Goal: Task Accomplishment & Management: Manage account settings

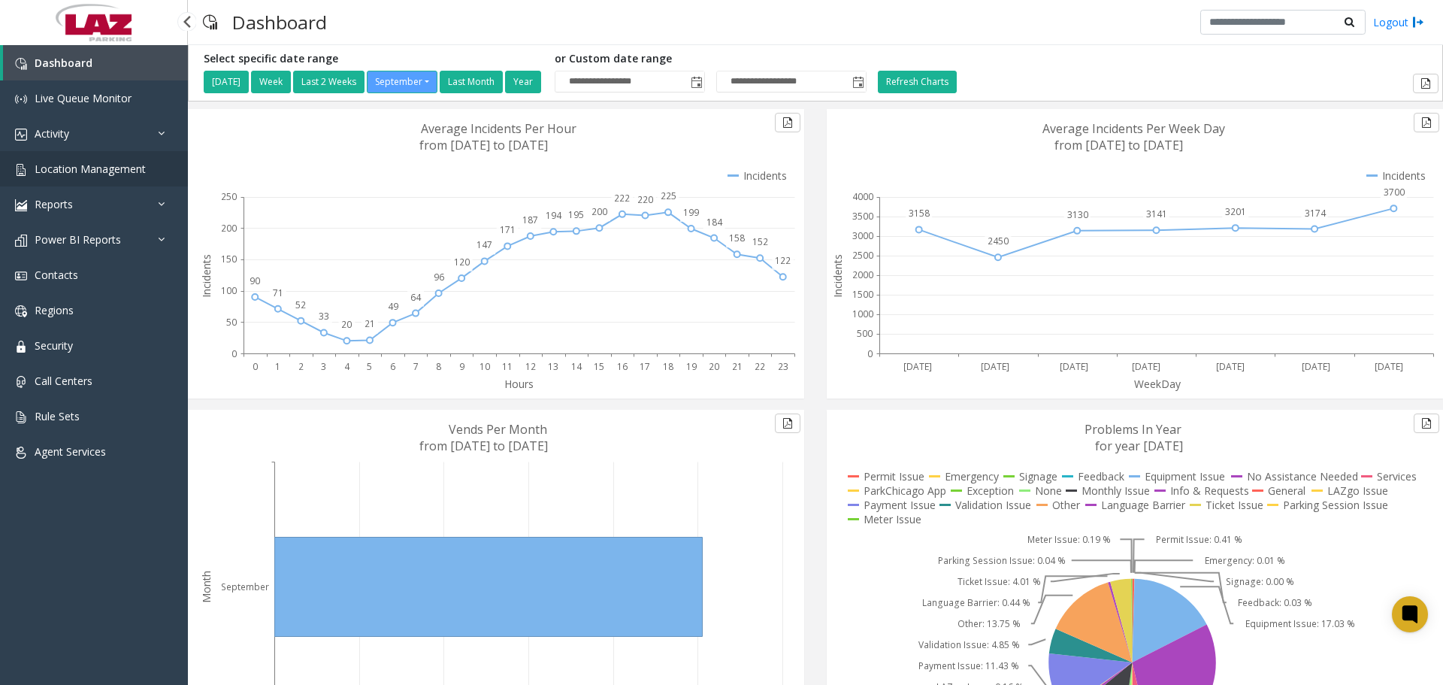
click at [132, 174] on span "Location Management" at bounding box center [90, 169] width 111 height 14
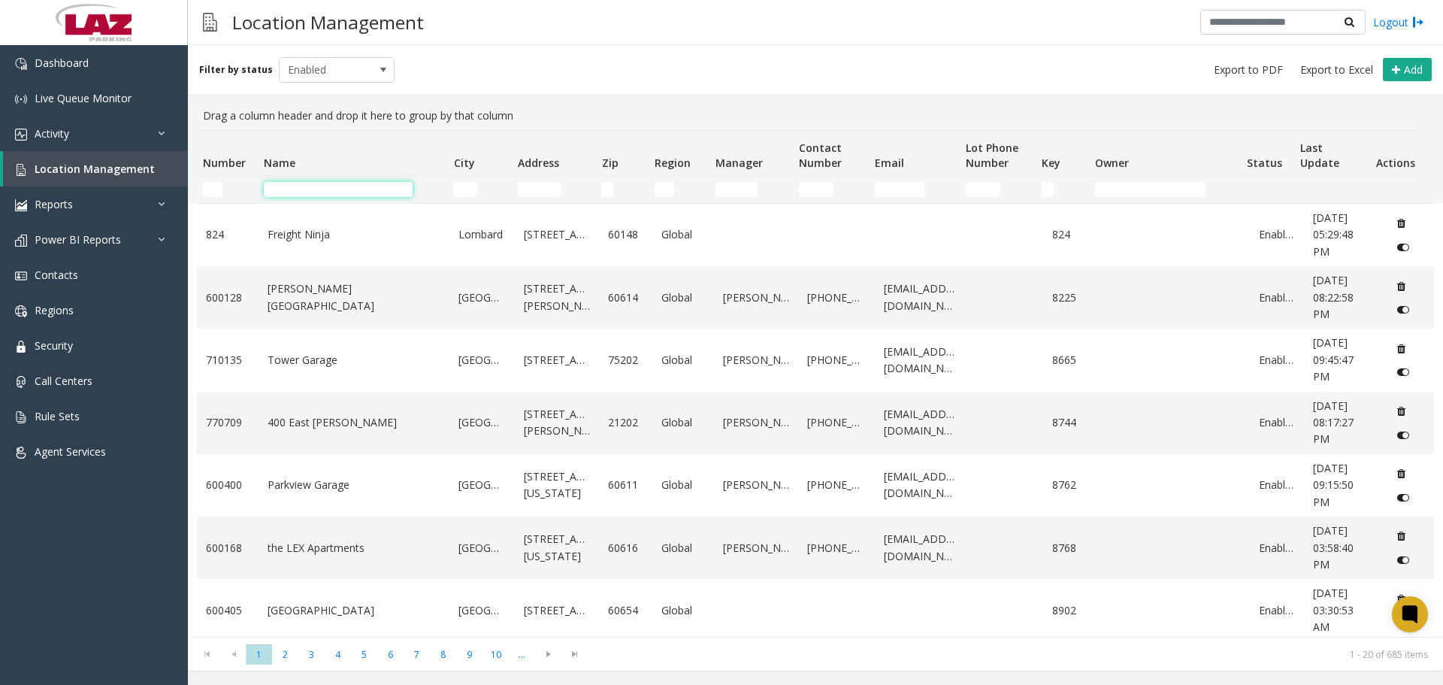
click at [299, 186] on input "Name Filter" at bounding box center [338, 189] width 149 height 15
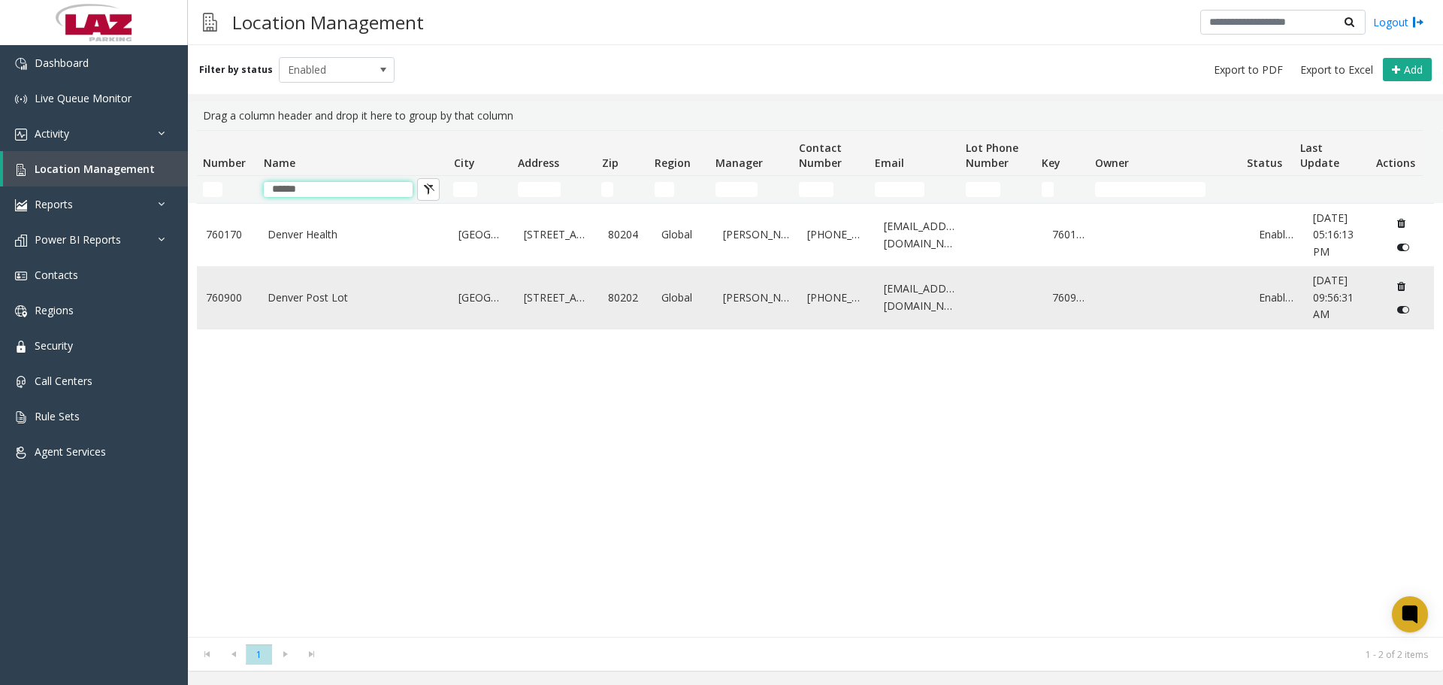
type input "******"
click at [337, 301] on link "Denver Post Lot" at bounding box center [355, 297] width 174 height 17
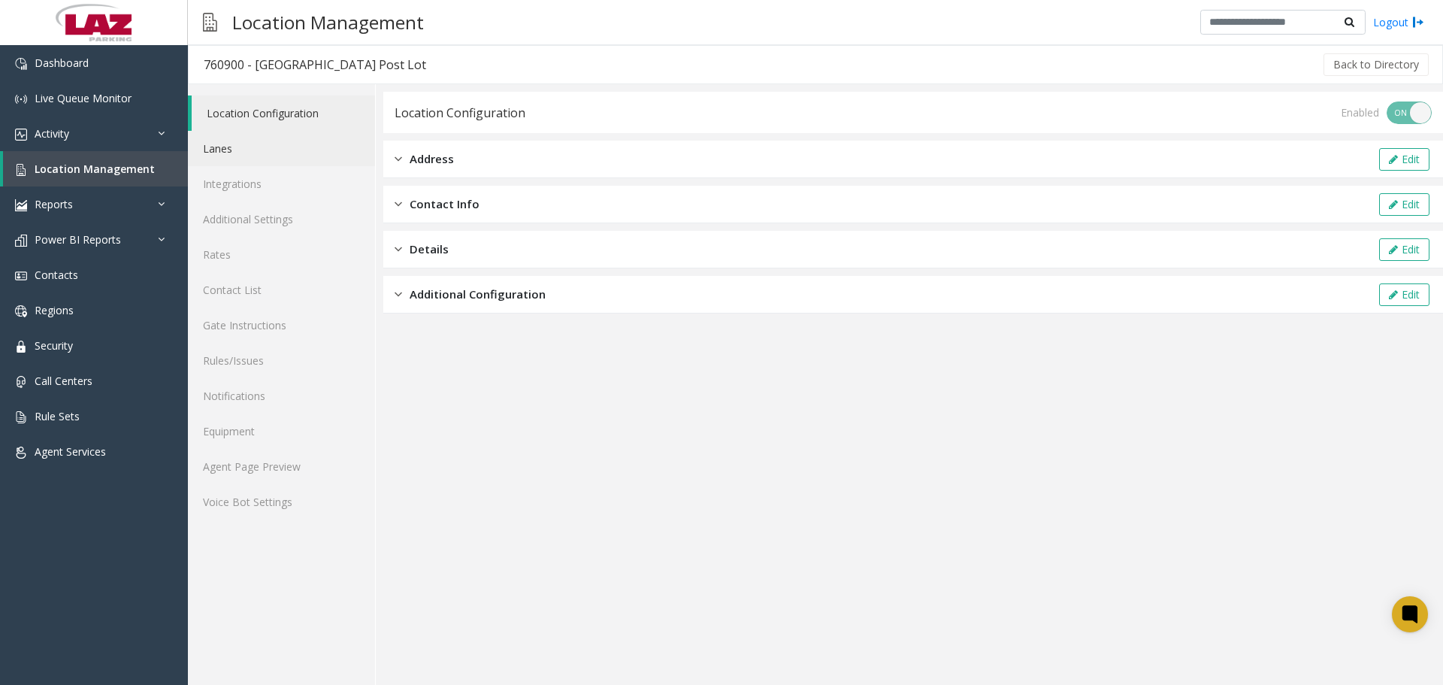
click at [242, 149] on link "Lanes" at bounding box center [281, 148] width 187 height 35
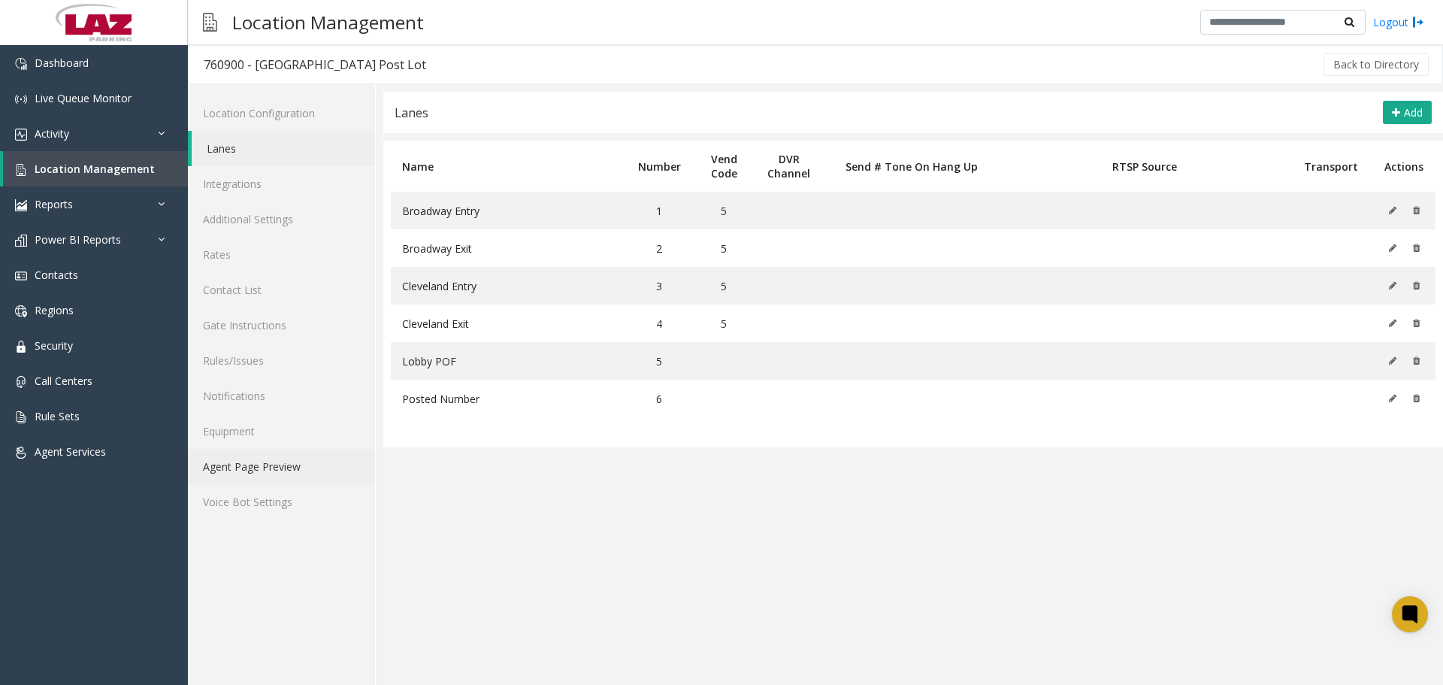
click at [289, 467] on link "Agent Page Preview" at bounding box center [281, 466] width 187 height 35
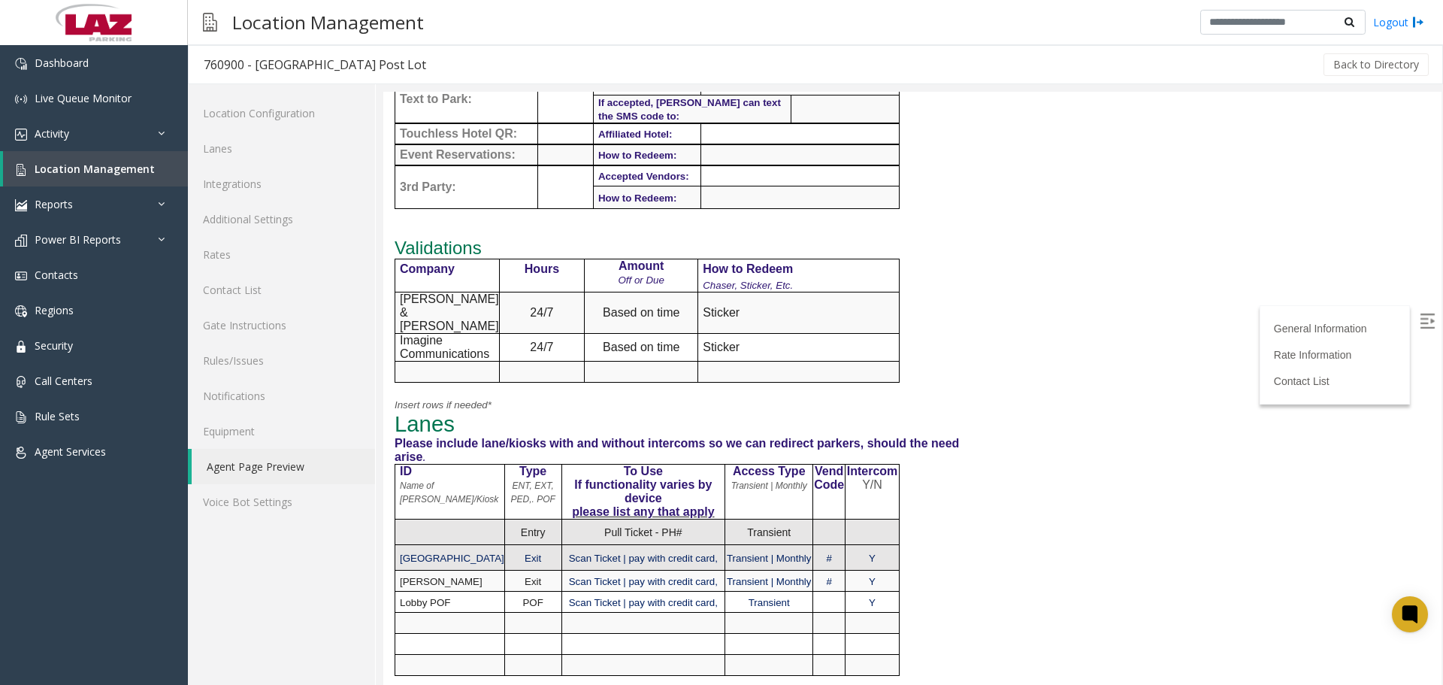
scroll to position [976, 0]
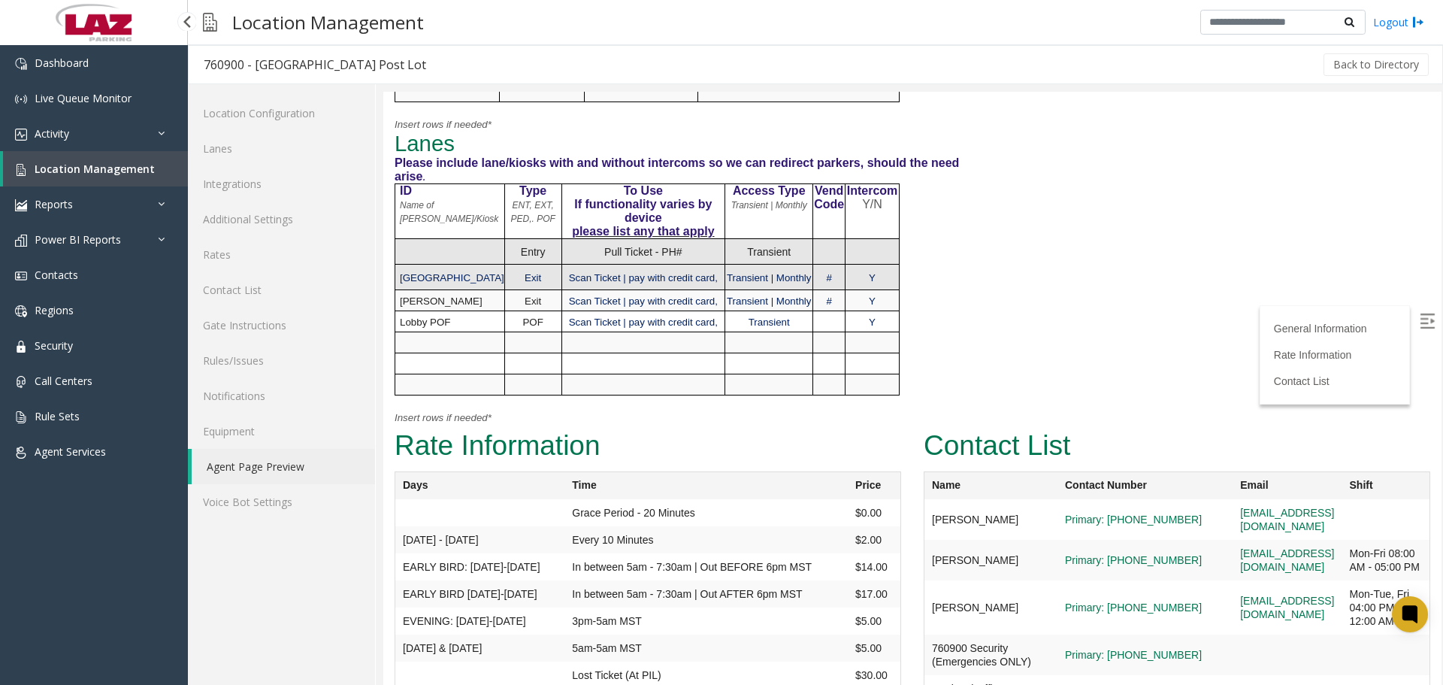
click at [98, 176] on link "Location Management" at bounding box center [95, 168] width 185 height 35
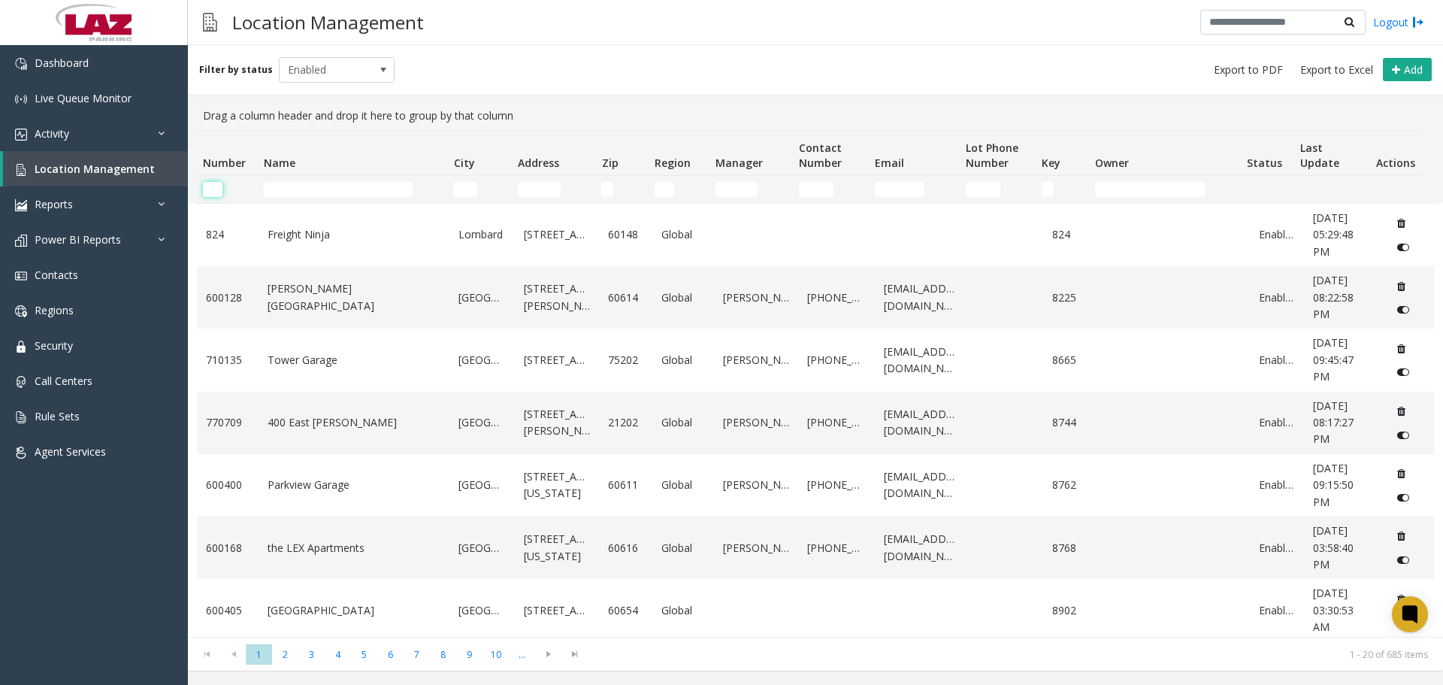
click at [207, 192] on input "Number Filter" at bounding box center [213, 189] width 20 height 15
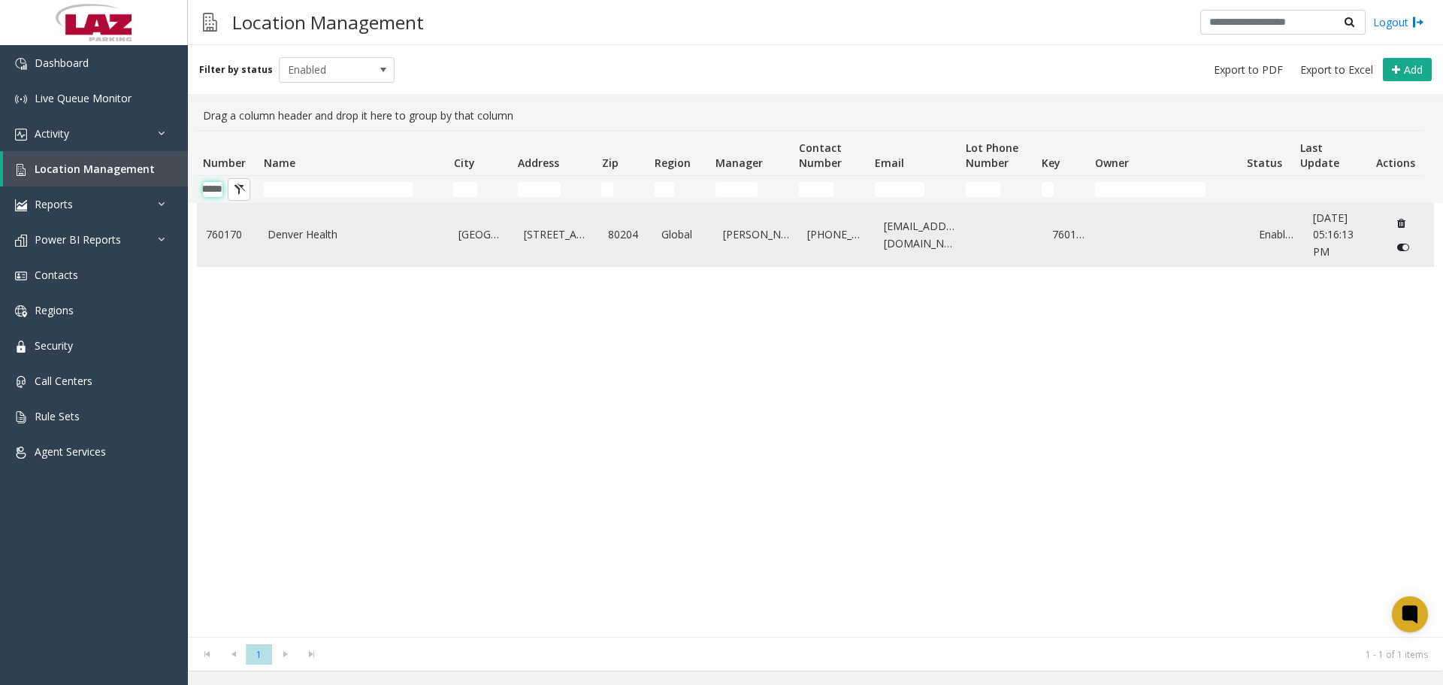
type input "******"
click at [304, 251] on td "Denver Health" at bounding box center [355, 235] width 192 height 62
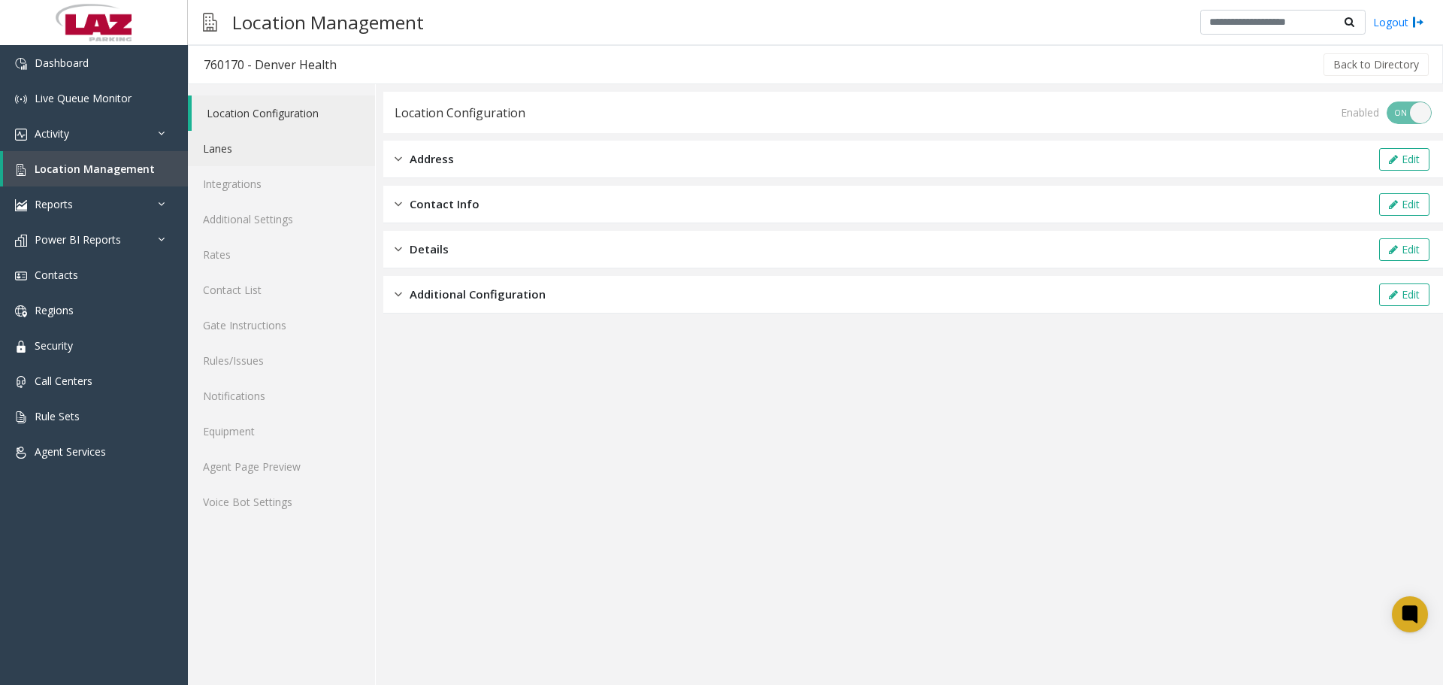
click at [244, 145] on link "Lanes" at bounding box center [281, 148] width 187 height 35
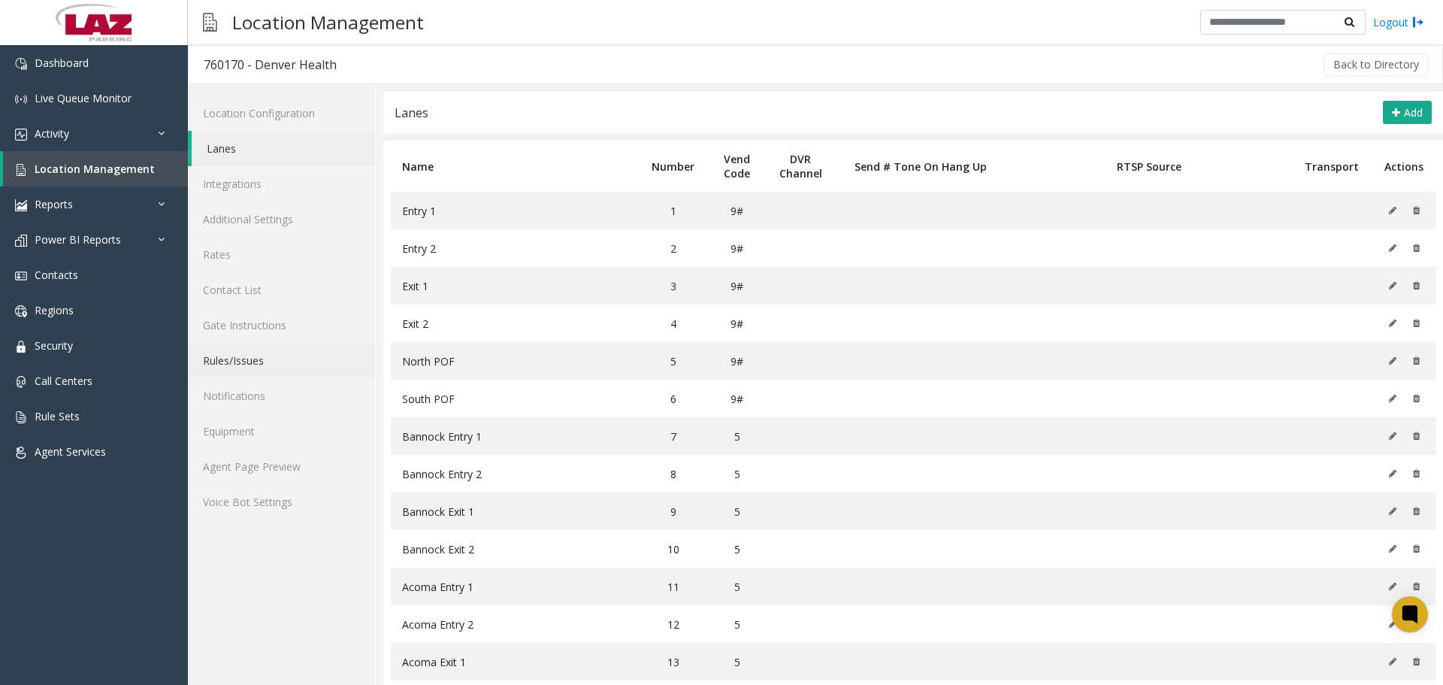
scroll to position [225, 0]
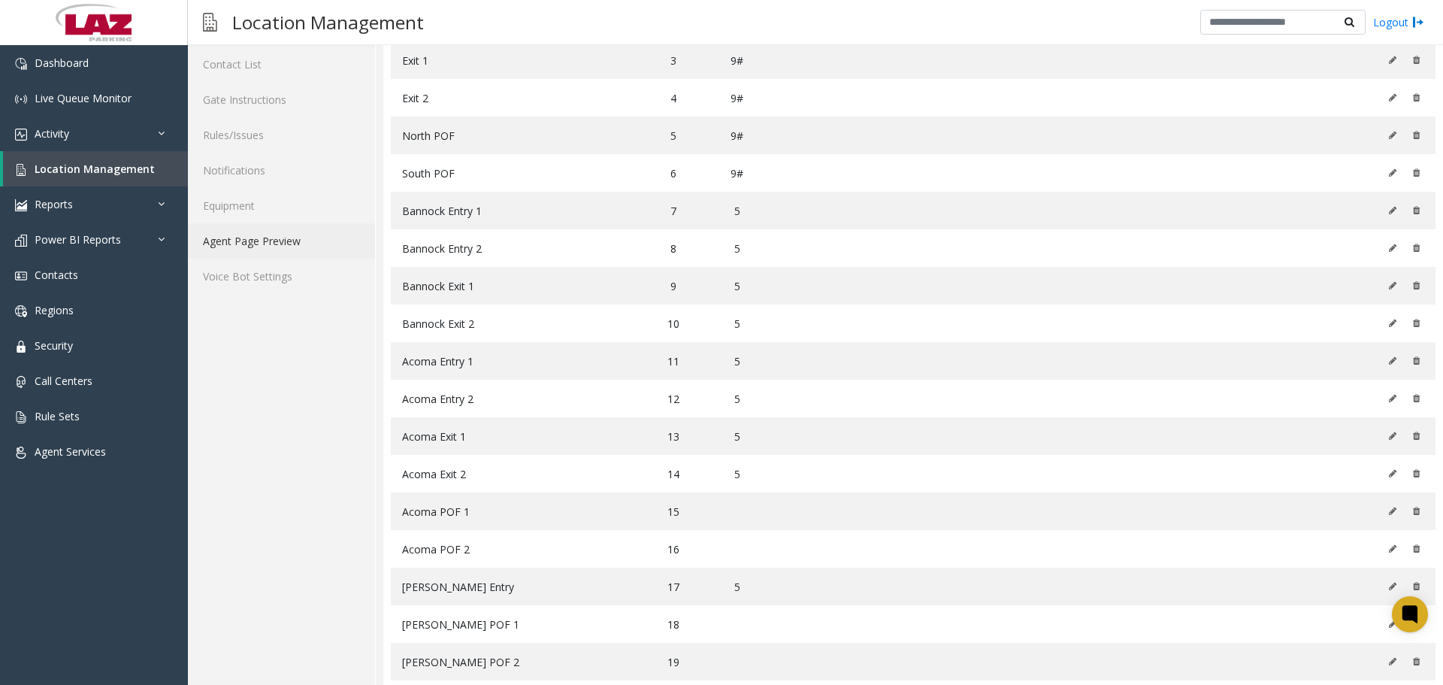
click at [241, 240] on link "Agent Page Preview" at bounding box center [281, 240] width 187 height 35
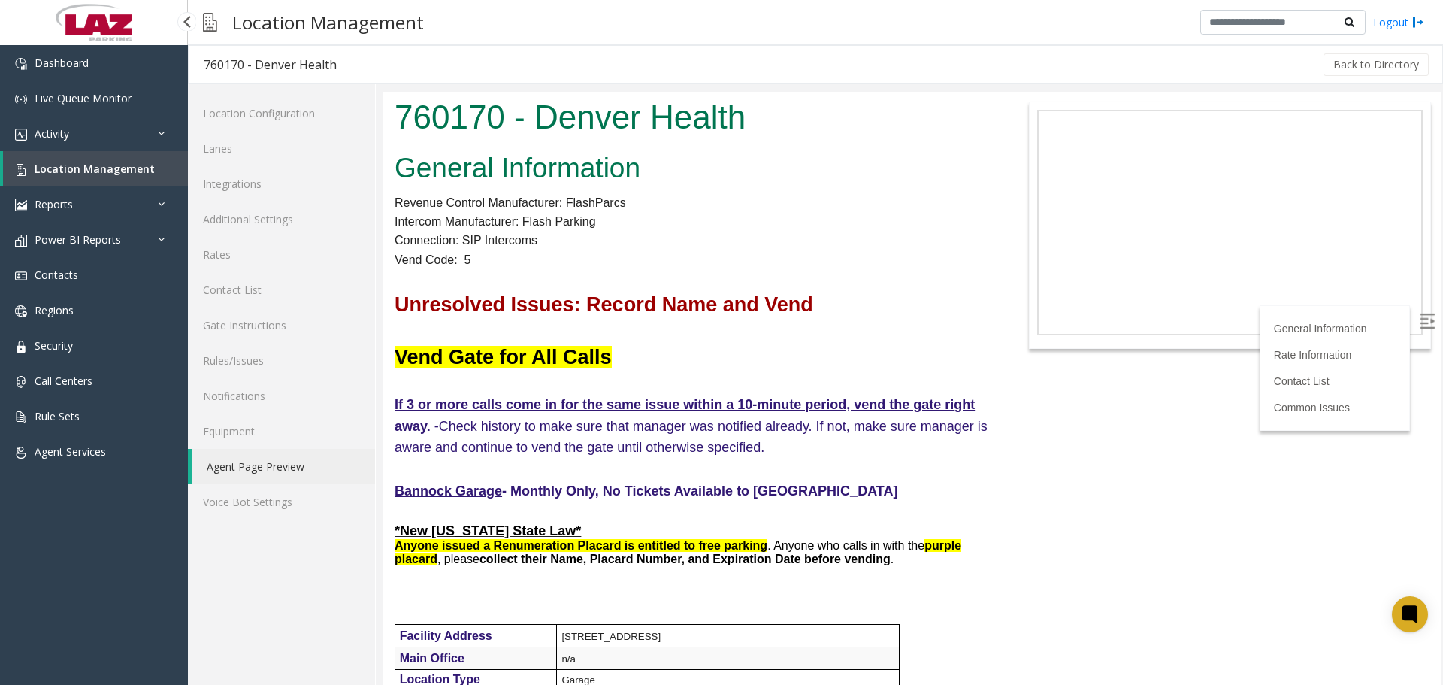
click at [95, 162] on span "Location Management" at bounding box center [95, 169] width 120 height 14
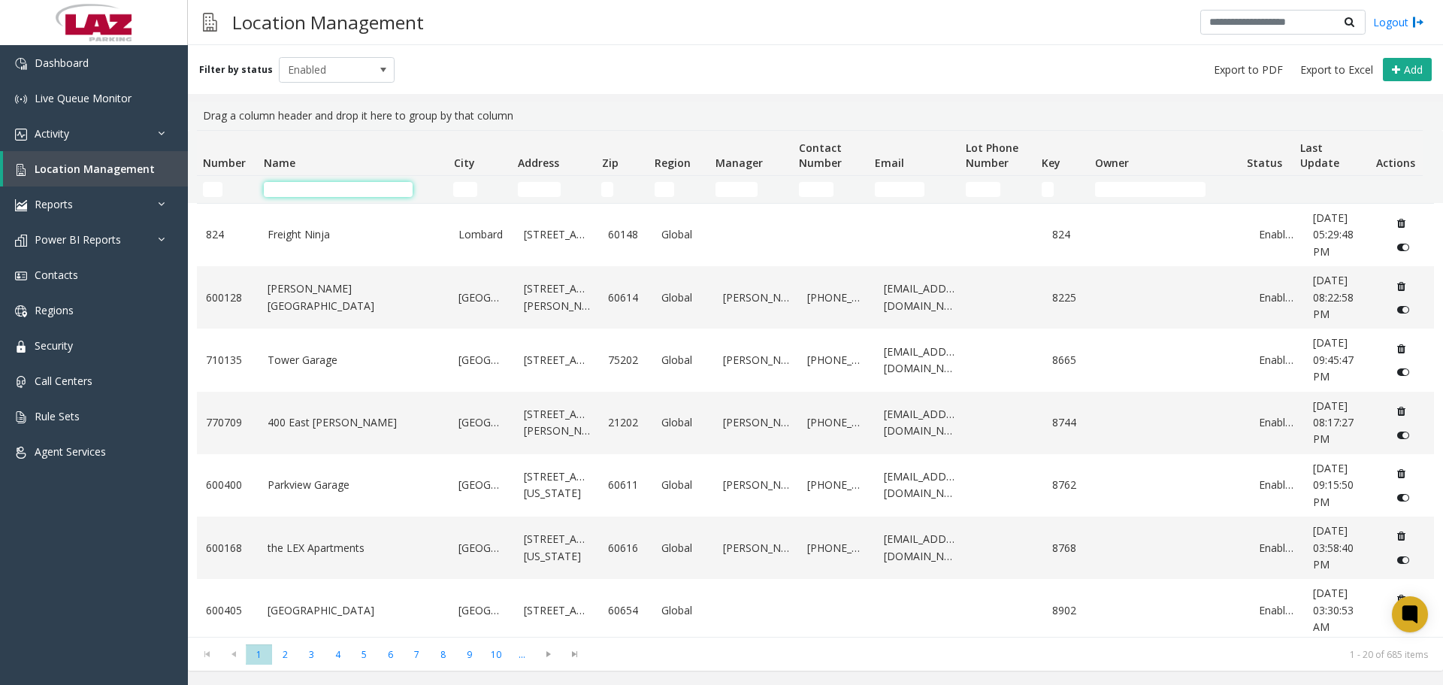
click at [325, 185] on input "Name Filter" at bounding box center [338, 189] width 149 height 15
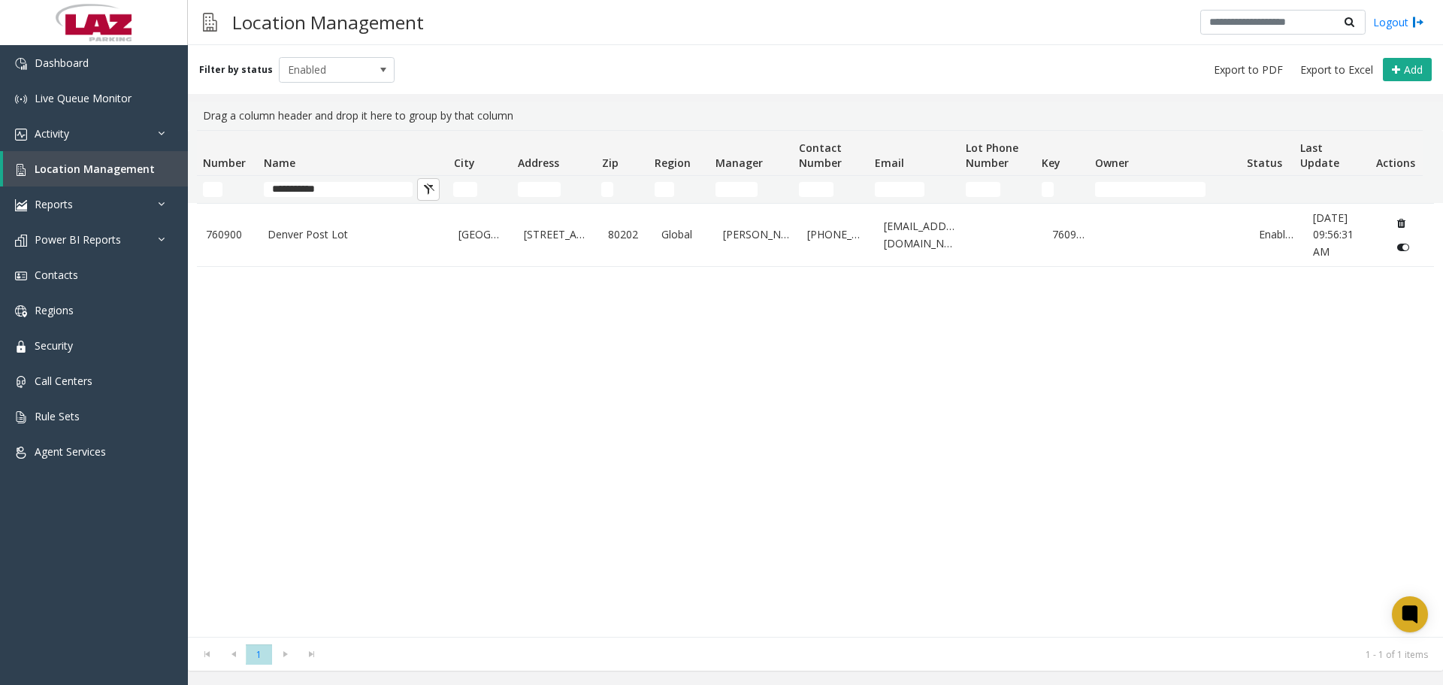
click at [343, 201] on td "**********" at bounding box center [352, 189] width 189 height 27
click at [341, 196] on td "**********" at bounding box center [352, 189] width 189 height 27
click at [341, 196] on input "**********" at bounding box center [338, 189] width 149 height 15
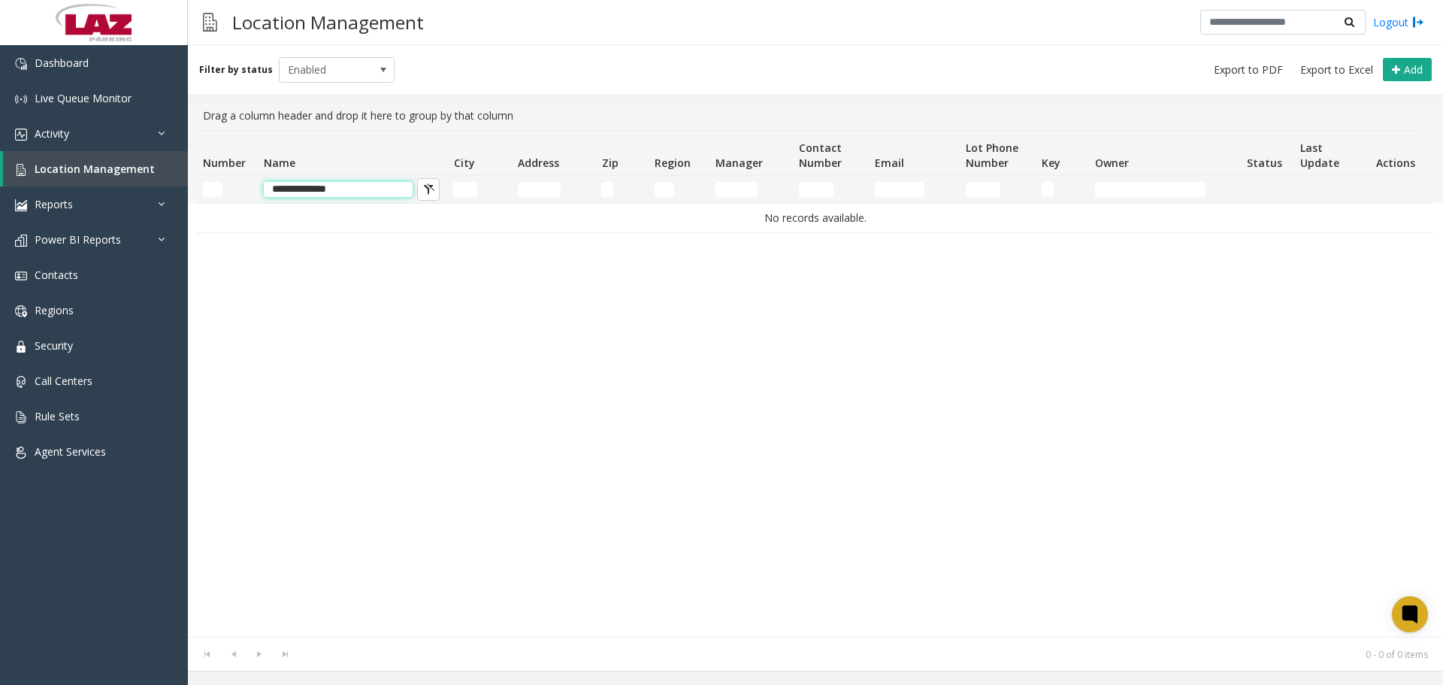
click at [361, 192] on input "**********" at bounding box center [338, 189] width 149 height 15
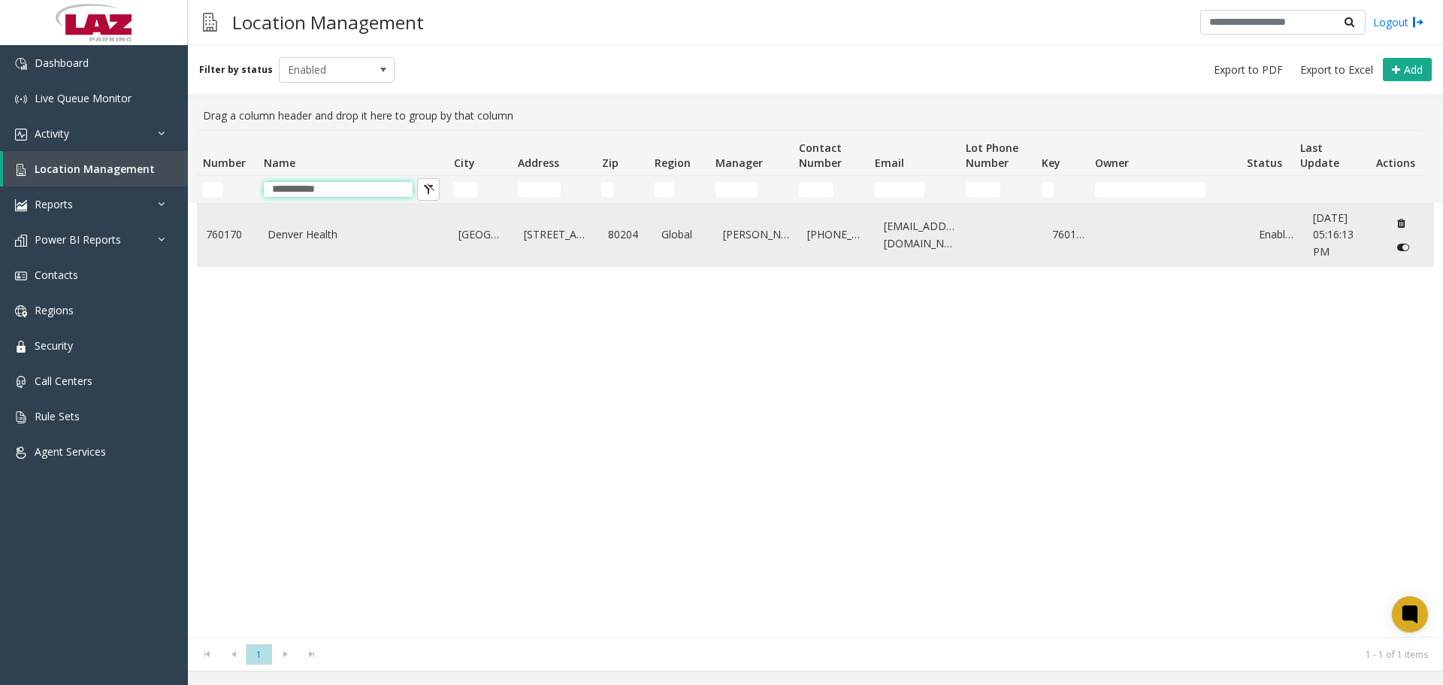
type input "**********"
click at [316, 240] on link "Denver Health" at bounding box center [355, 234] width 174 height 17
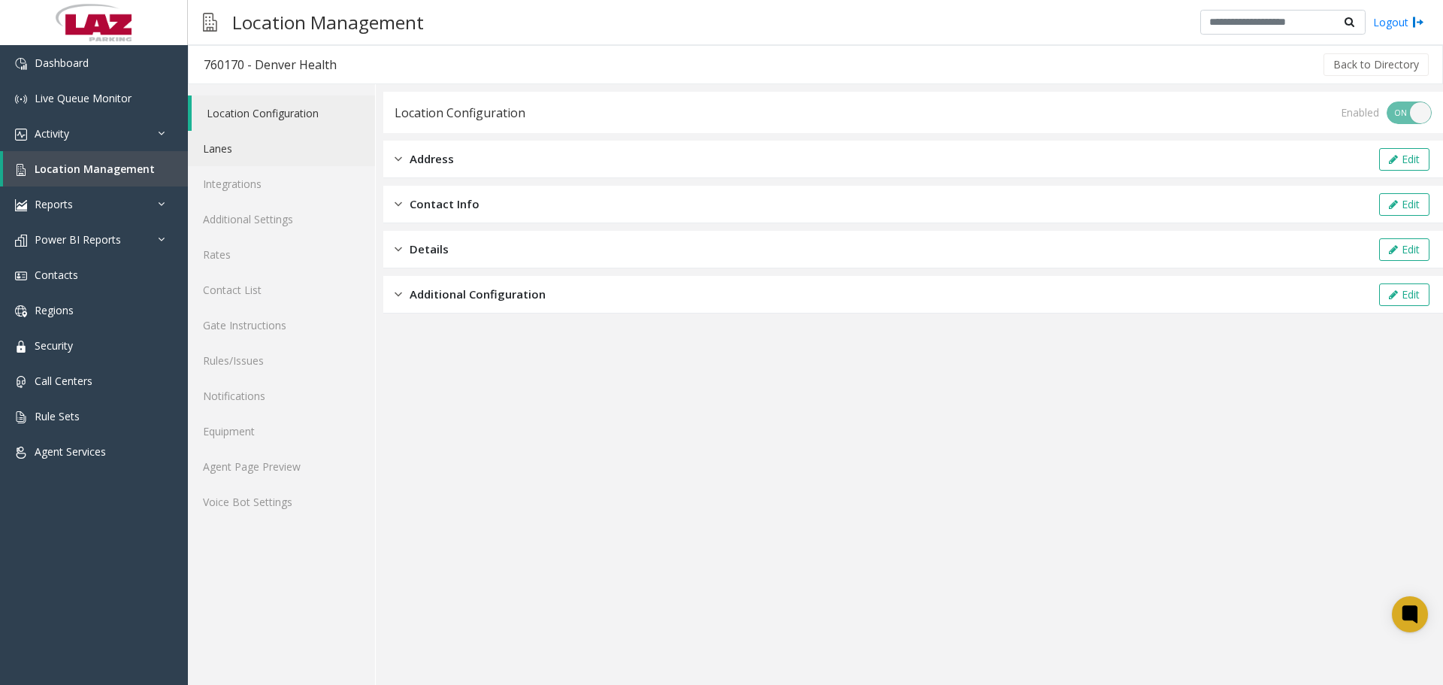
click at [222, 155] on link "Lanes" at bounding box center [281, 148] width 187 height 35
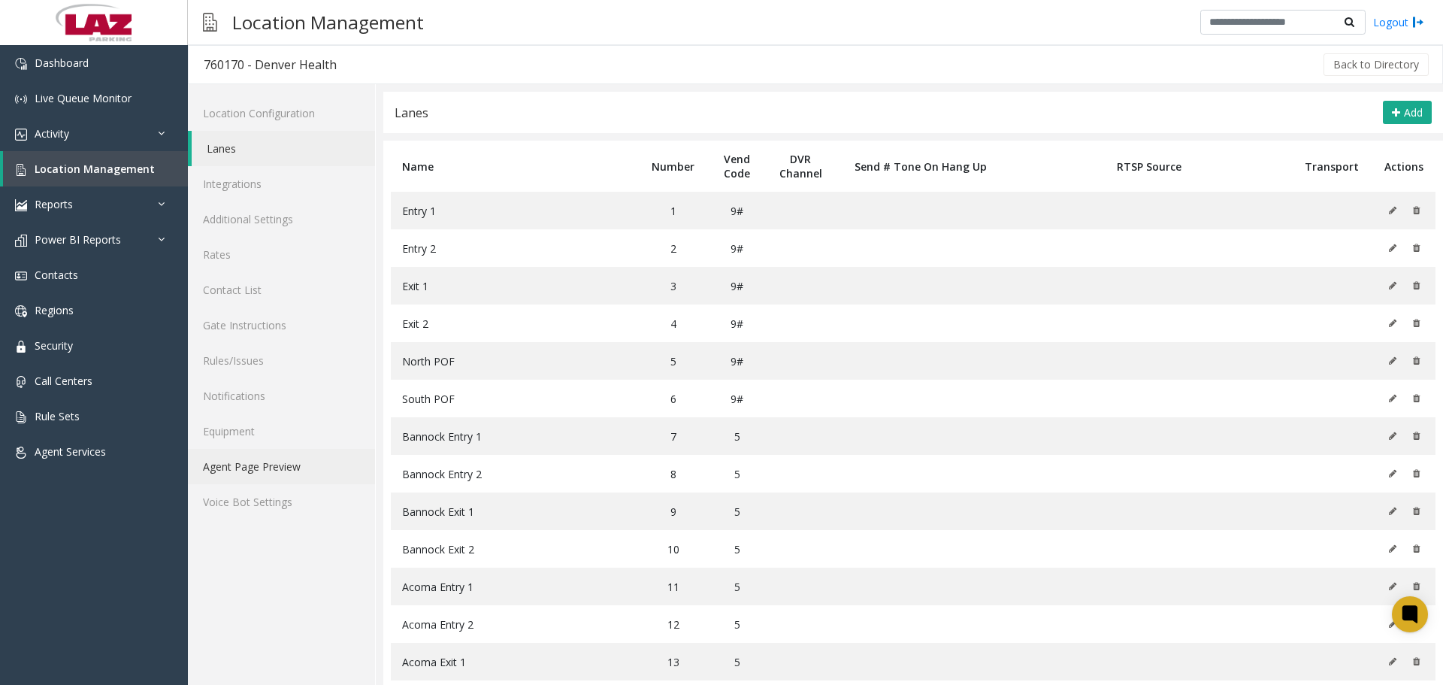
click at [285, 471] on link "Agent Page Preview" at bounding box center [281, 466] width 187 height 35
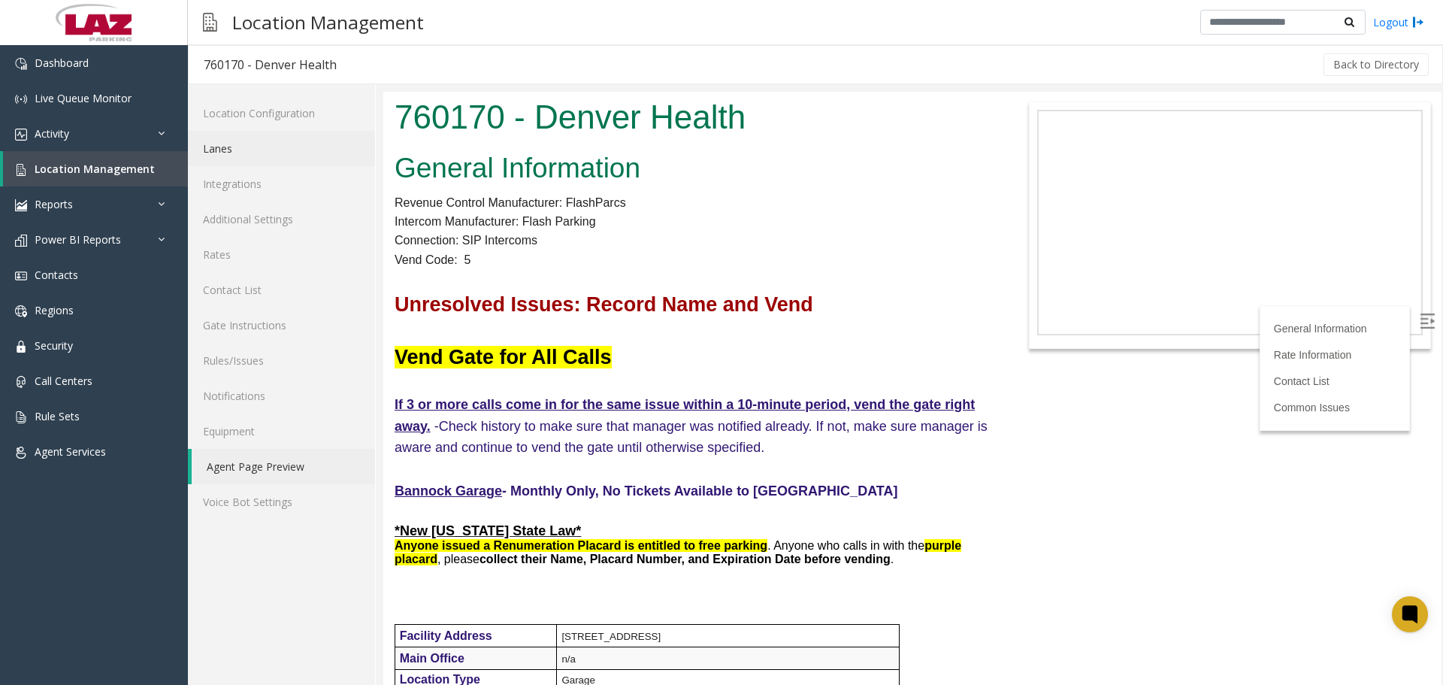
click at [234, 150] on link "Lanes" at bounding box center [281, 148] width 187 height 35
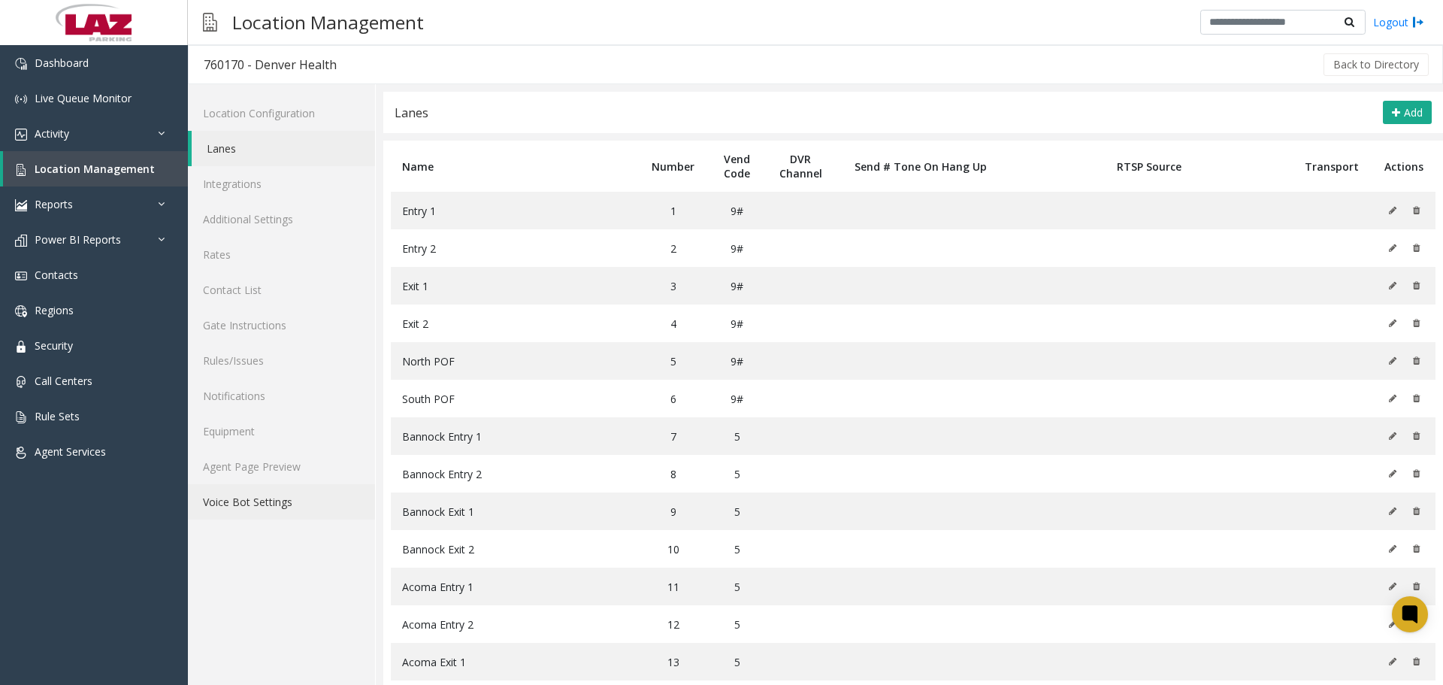
click at [264, 485] on link "Voice Bot Settings" at bounding box center [281, 501] width 187 height 35
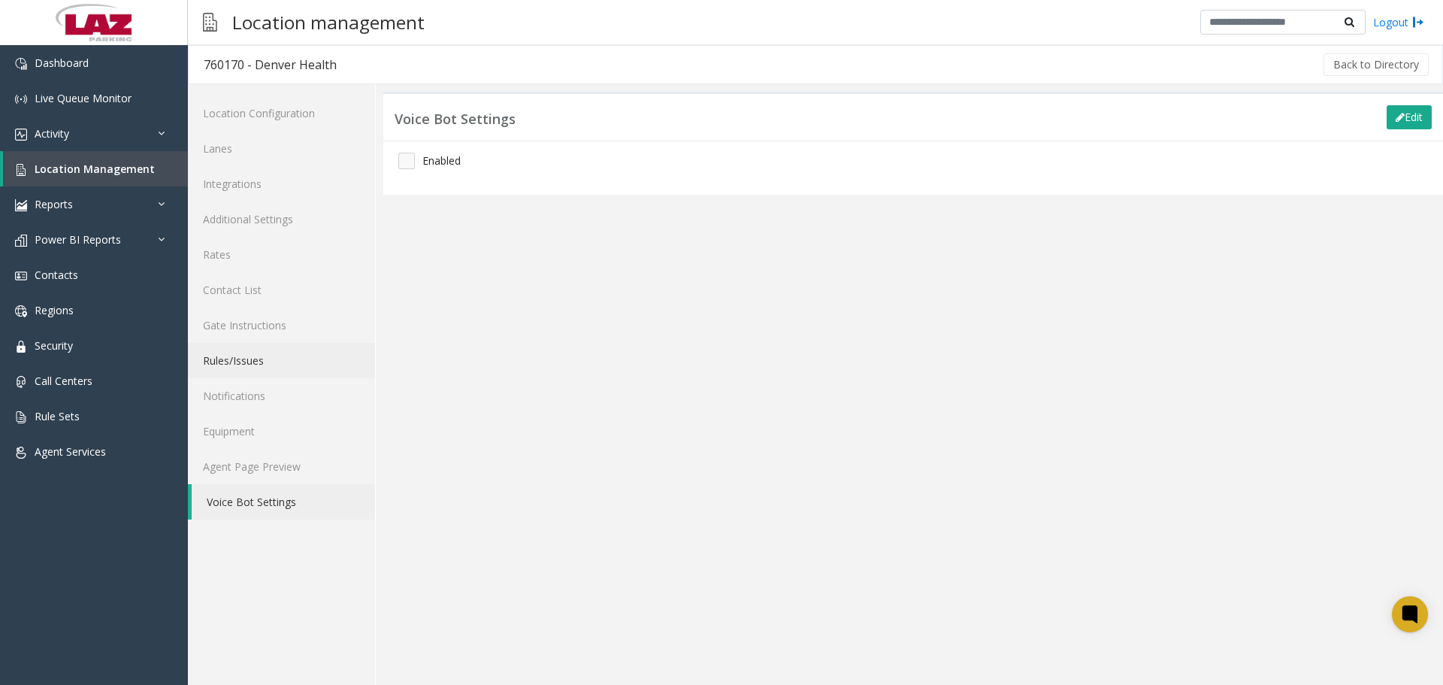
click at [267, 364] on link "Rules/Issues" at bounding box center [281, 360] width 187 height 35
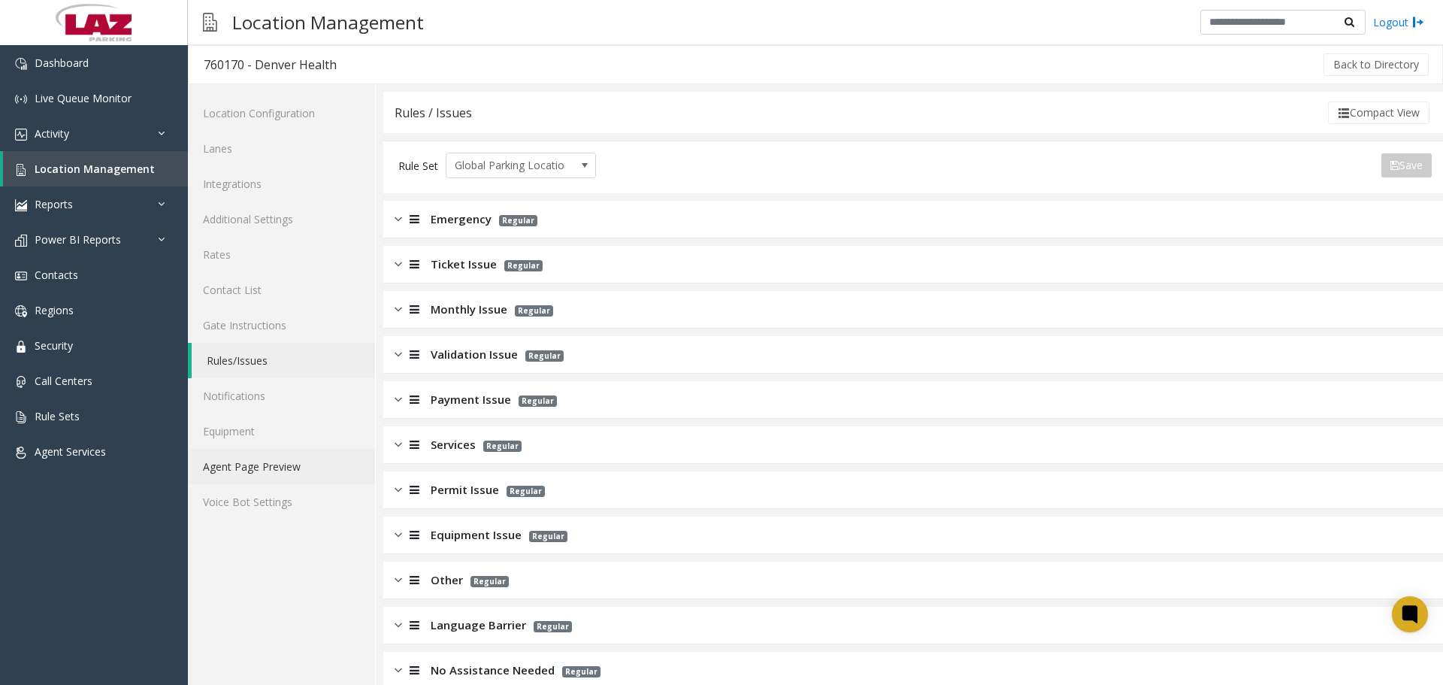
click at [255, 460] on link "Agent Page Preview" at bounding box center [281, 466] width 187 height 35
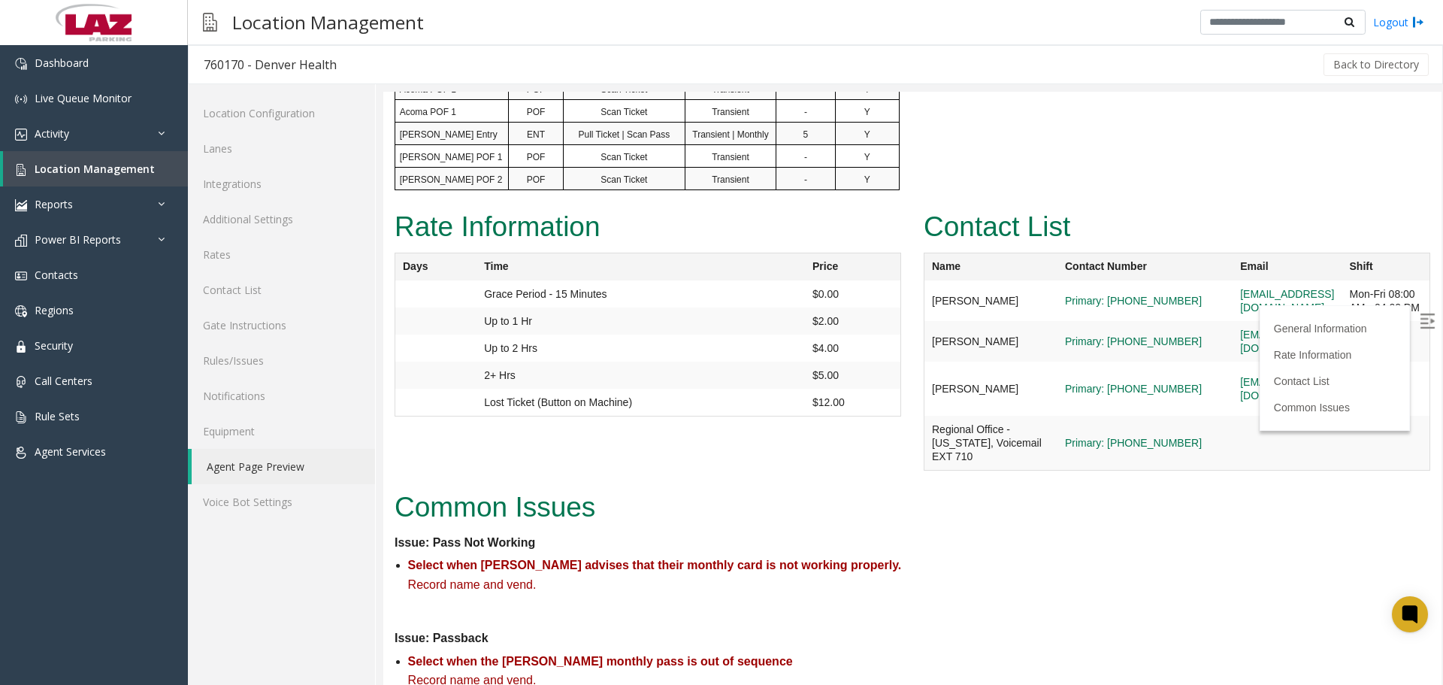
scroll to position [1335, 0]
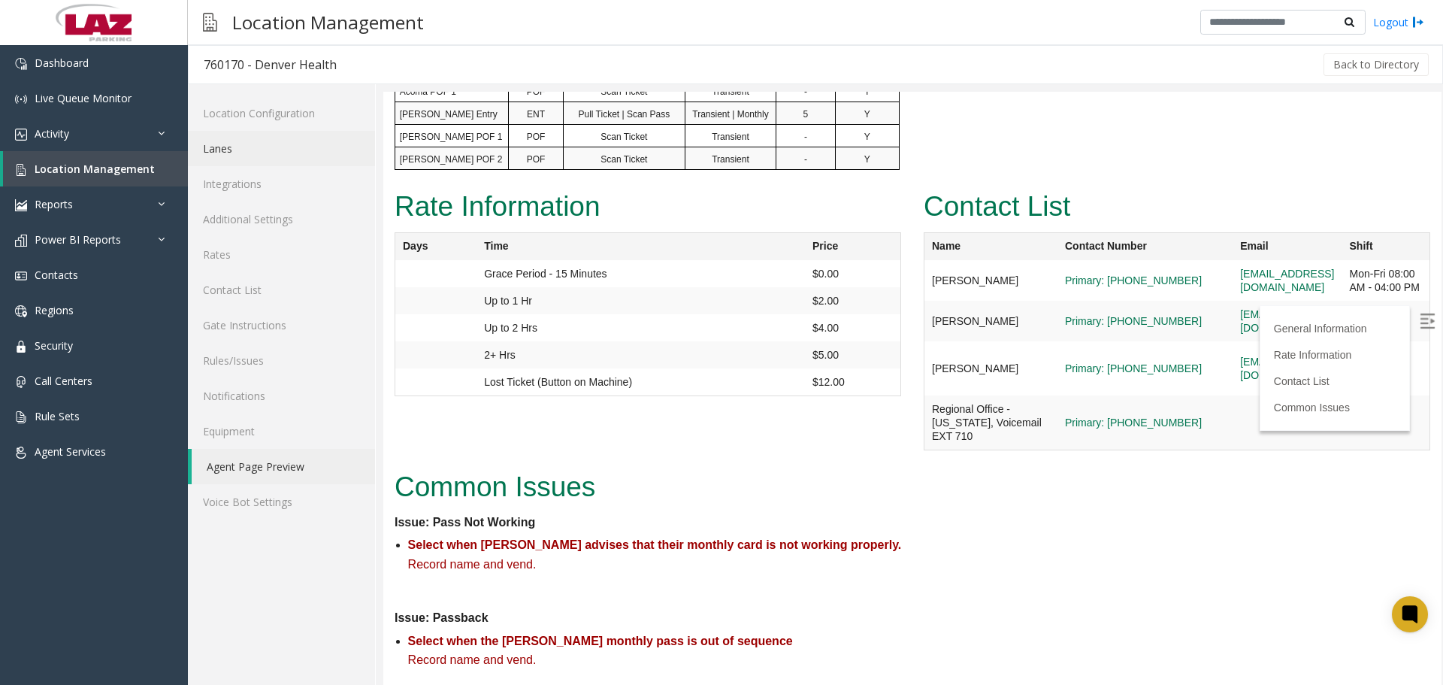
click at [253, 148] on link "Lanes" at bounding box center [281, 148] width 187 height 35
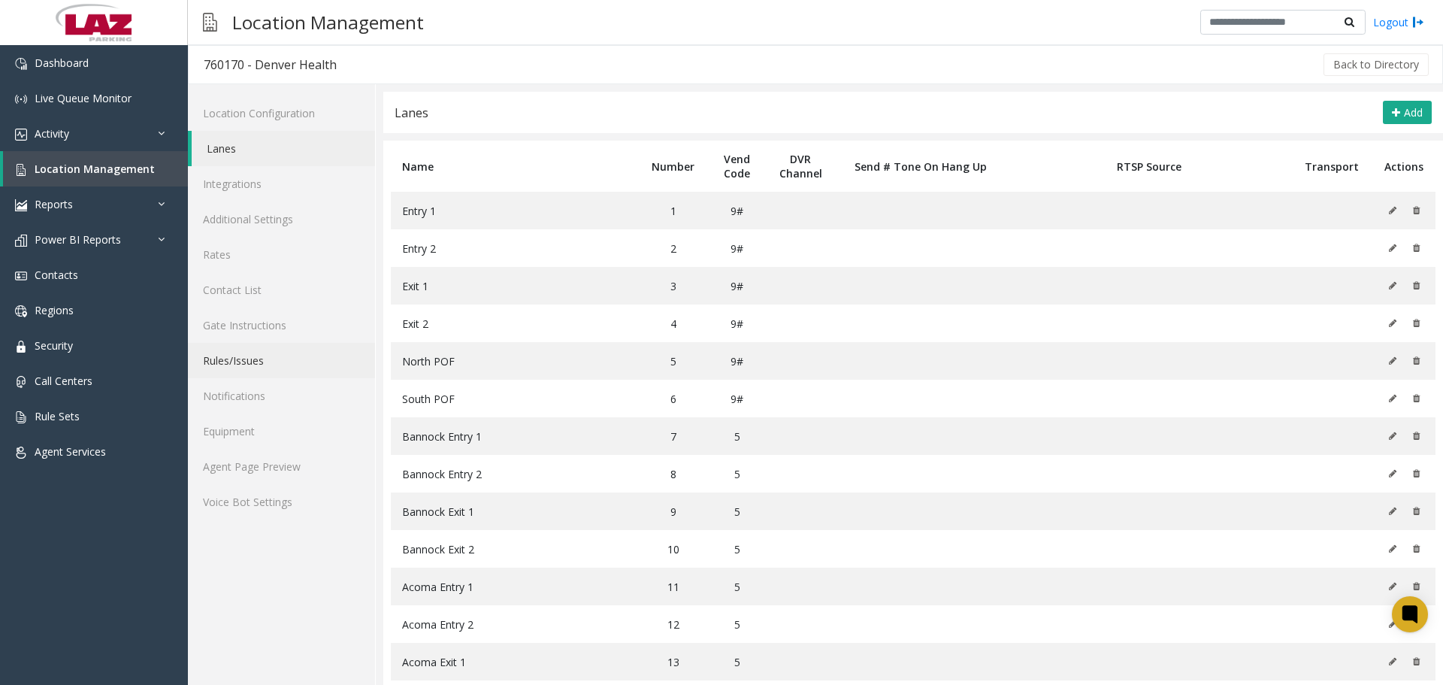
click at [247, 366] on link "Rules/Issues" at bounding box center [281, 360] width 187 height 35
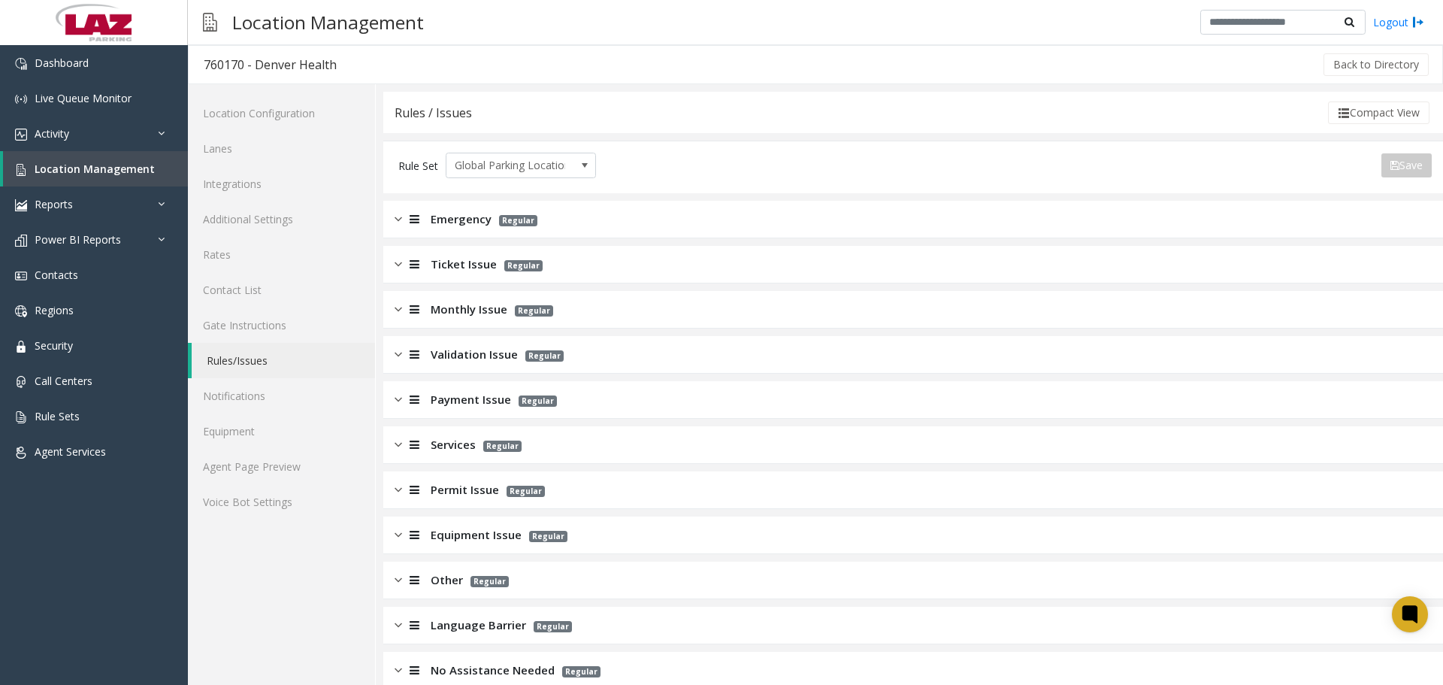
click at [460, 254] on div "Ticket Issue Regular" at bounding box center [913, 265] width 1060 height 38
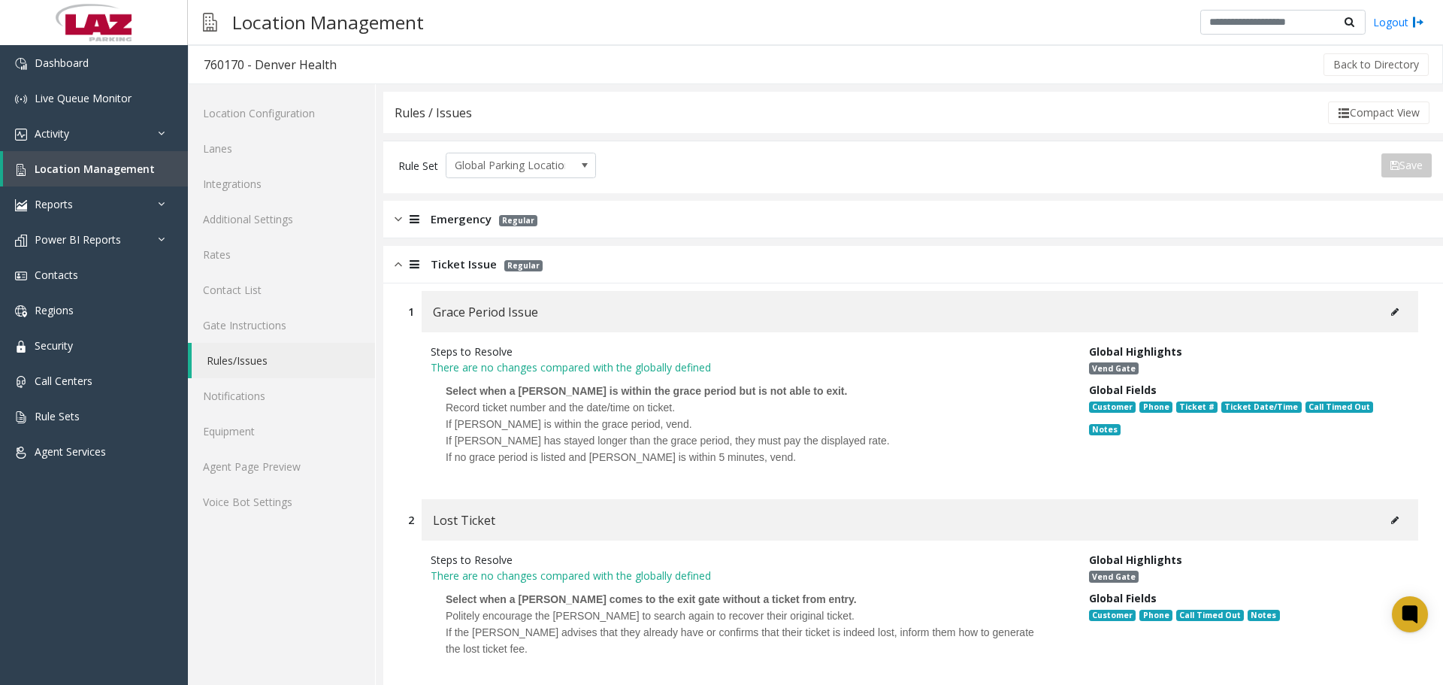
click at [464, 265] on span "Ticket Issue" at bounding box center [464, 264] width 66 height 17
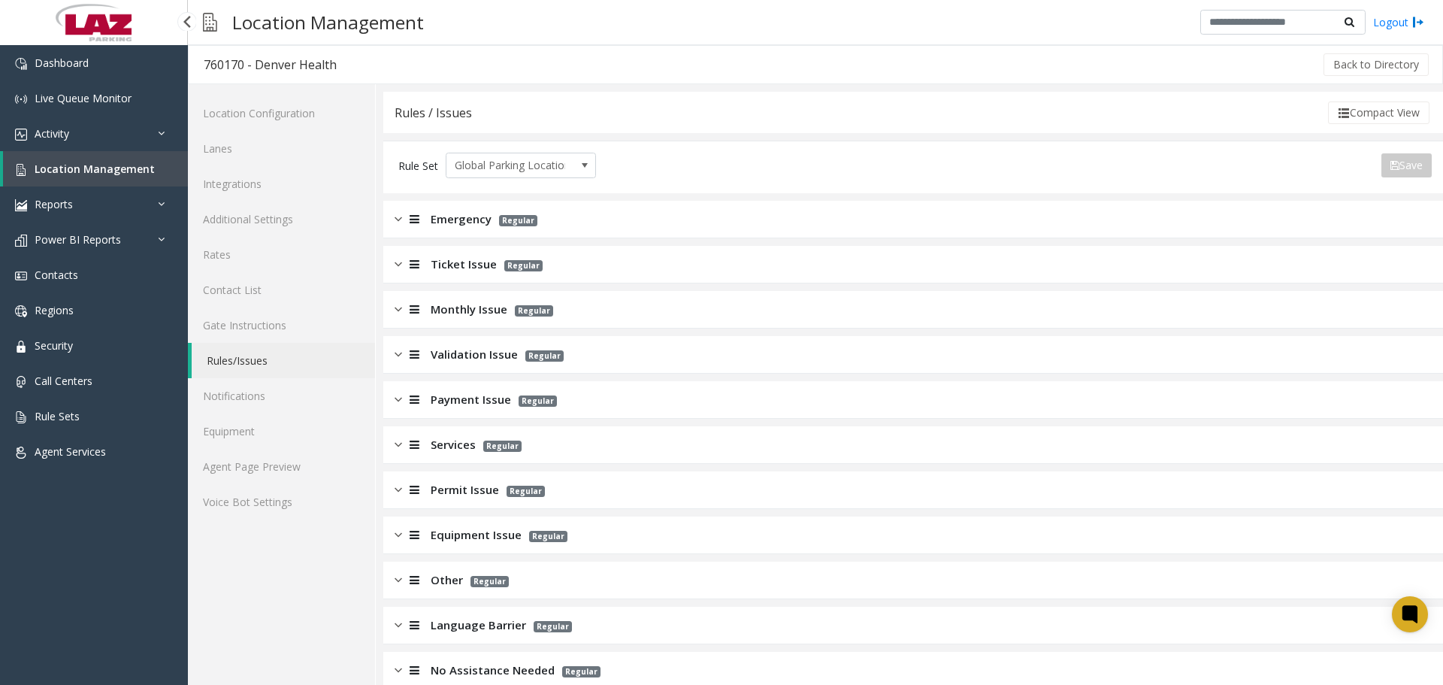
click at [517, 435] on div "Services Regular" at bounding box center [913, 445] width 1060 height 38
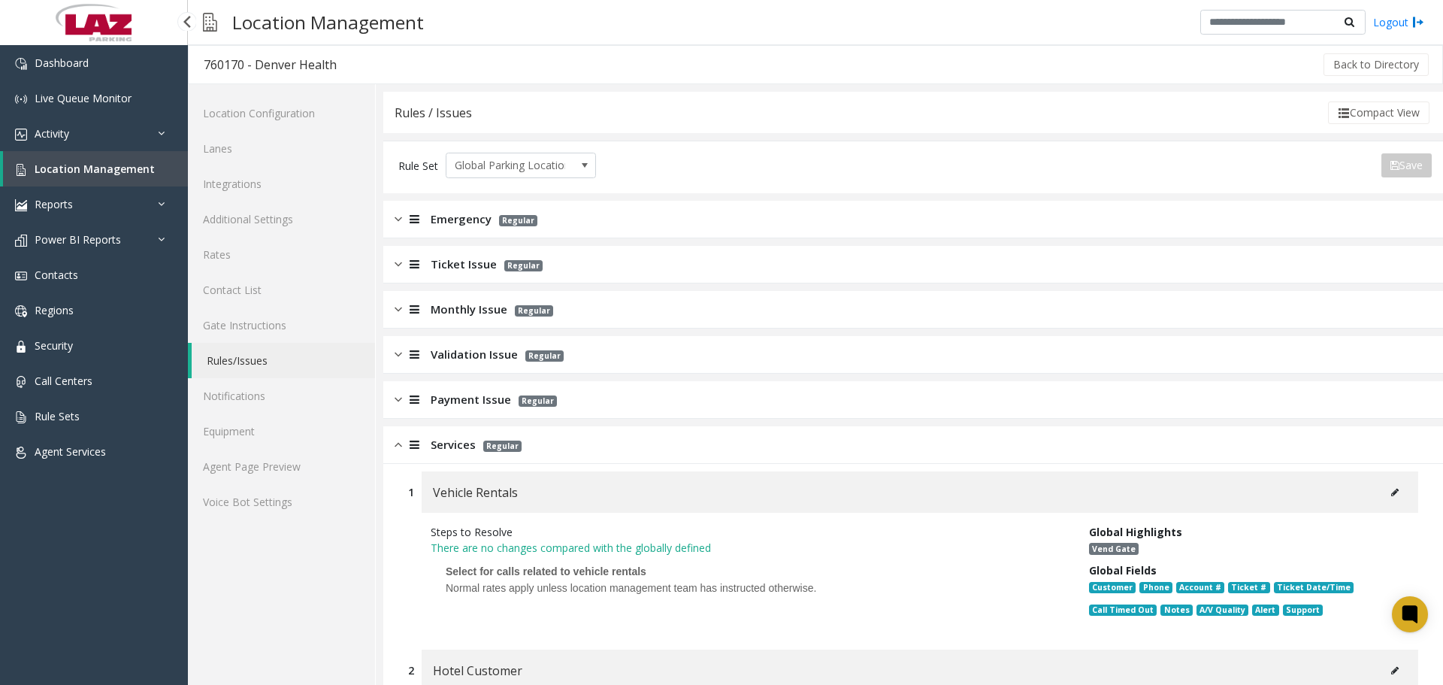
click at [531, 433] on div "Services Regular" at bounding box center [913, 445] width 1060 height 38
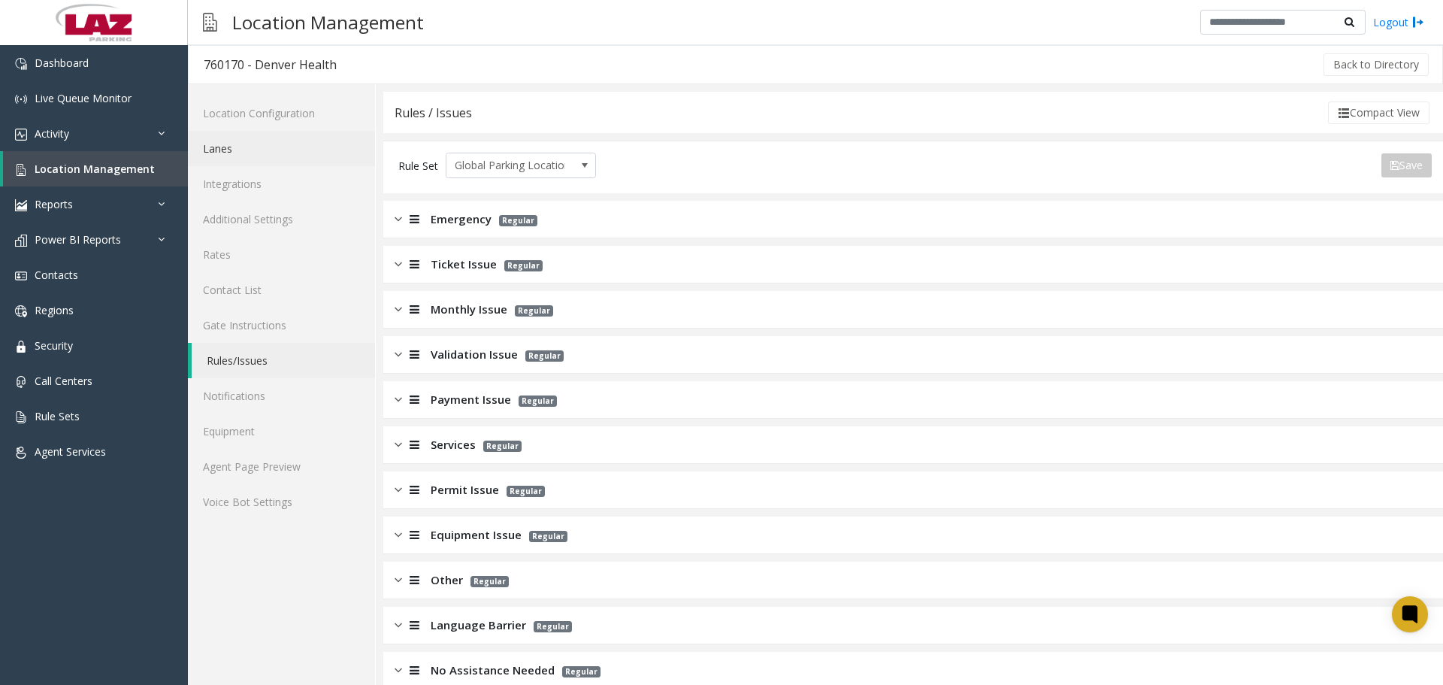
click at [235, 150] on link "Lanes" at bounding box center [281, 148] width 187 height 35
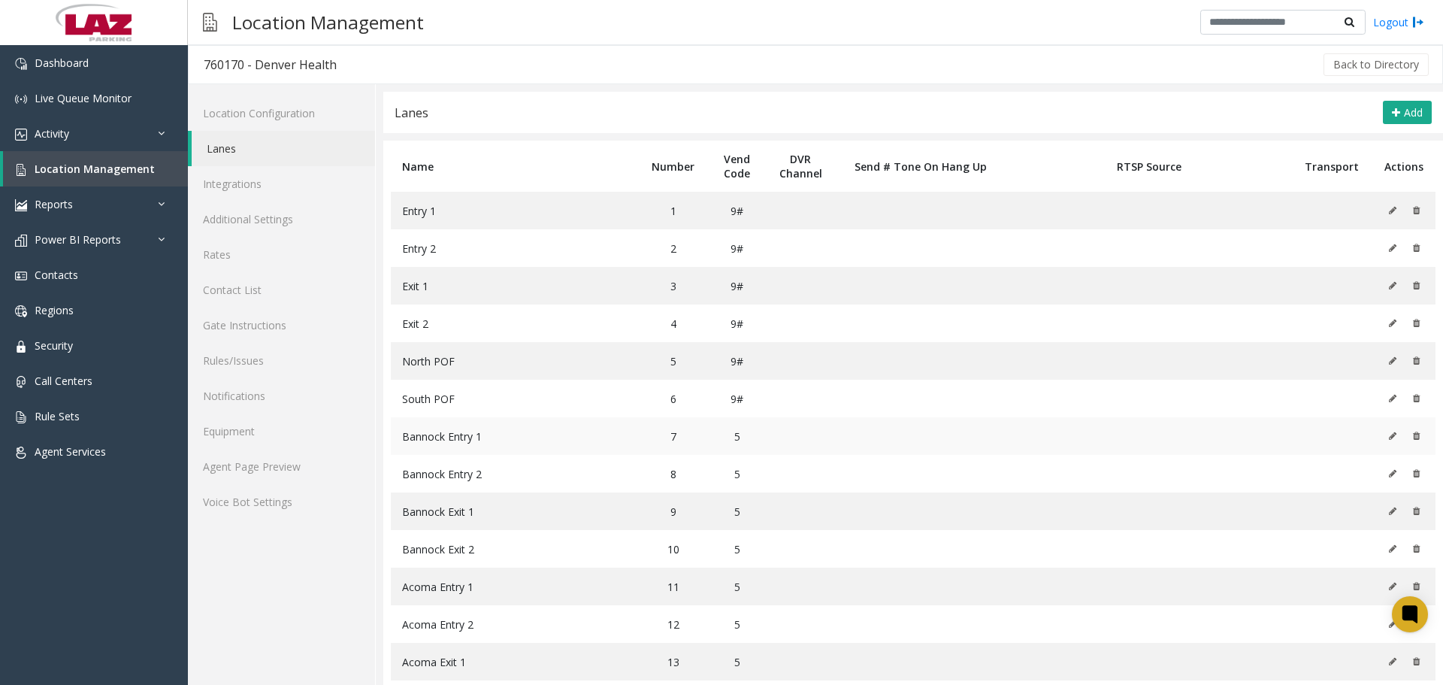
click at [1389, 434] on icon at bounding box center [1393, 435] width 8 height 9
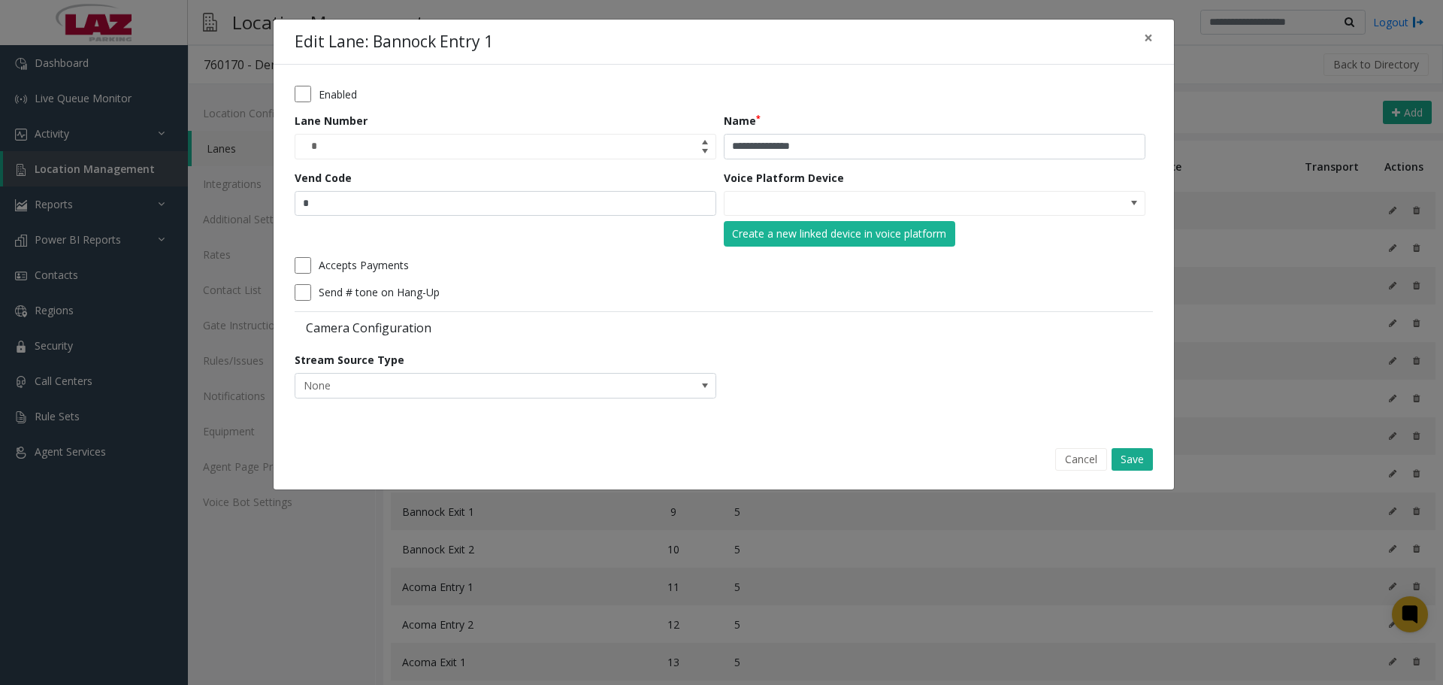
drag, startPoint x: 562, startPoint y: 216, endPoint x: 562, endPoint y: 207, distance: 8.3
click at [562, 215] on div "Vend Code *" at bounding box center [509, 208] width 429 height 77
click at [562, 204] on input "*" at bounding box center [506, 204] width 422 height 26
type input "*"
click at [1129, 457] on button "Save" at bounding box center [1132, 459] width 41 height 23
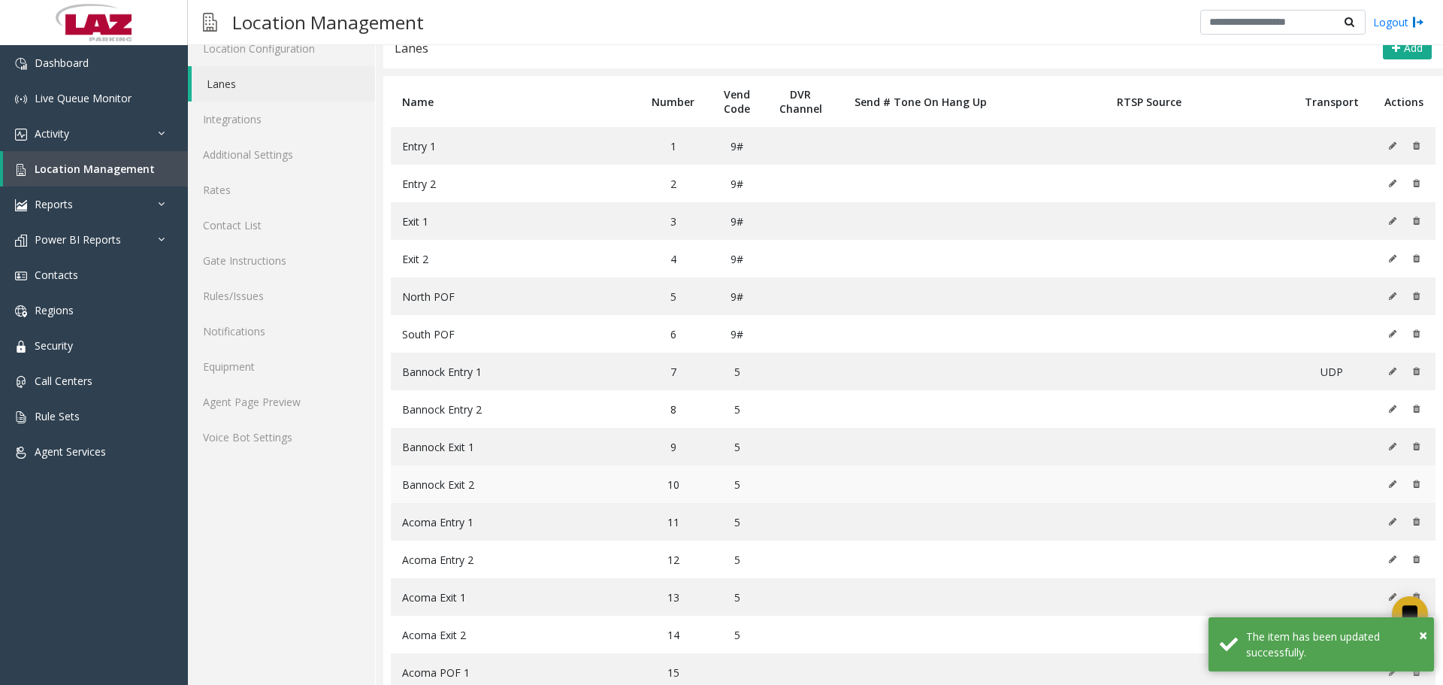
scroll to position [150, 0]
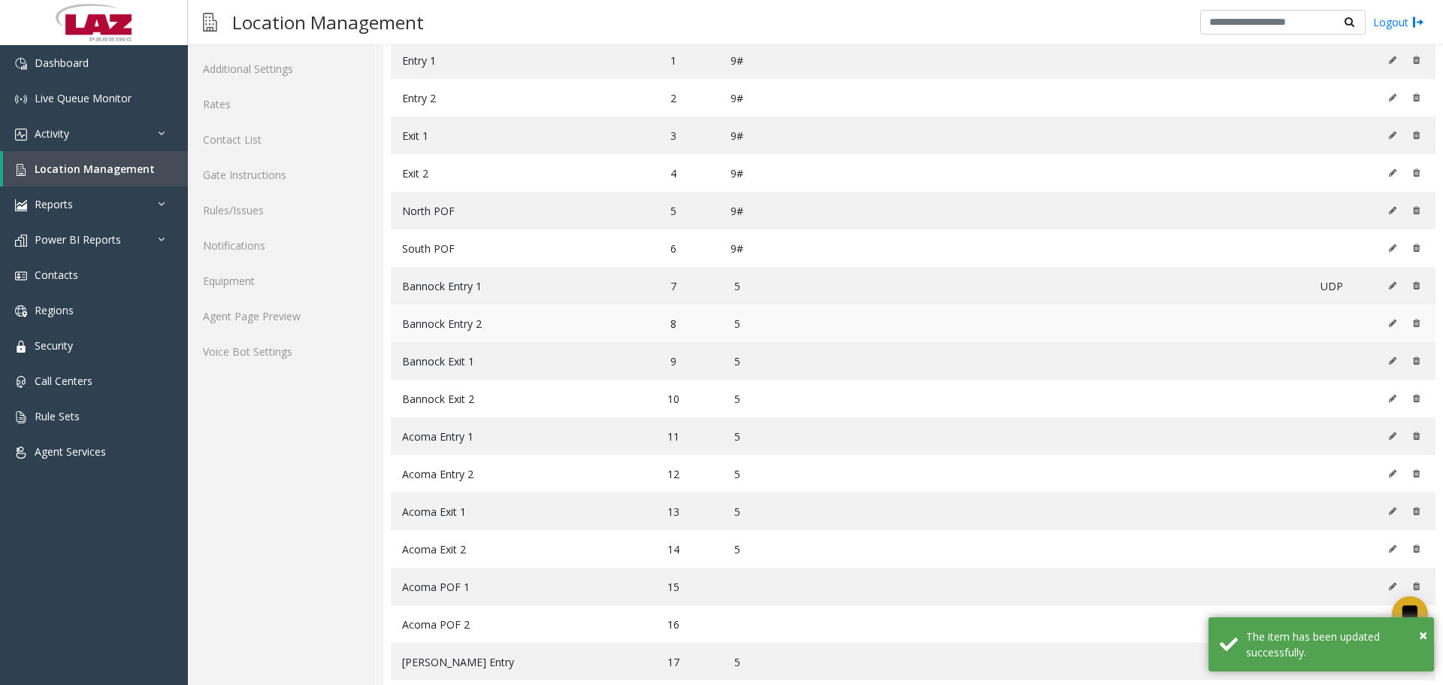
click at [1389, 323] on icon at bounding box center [1393, 323] width 8 height 9
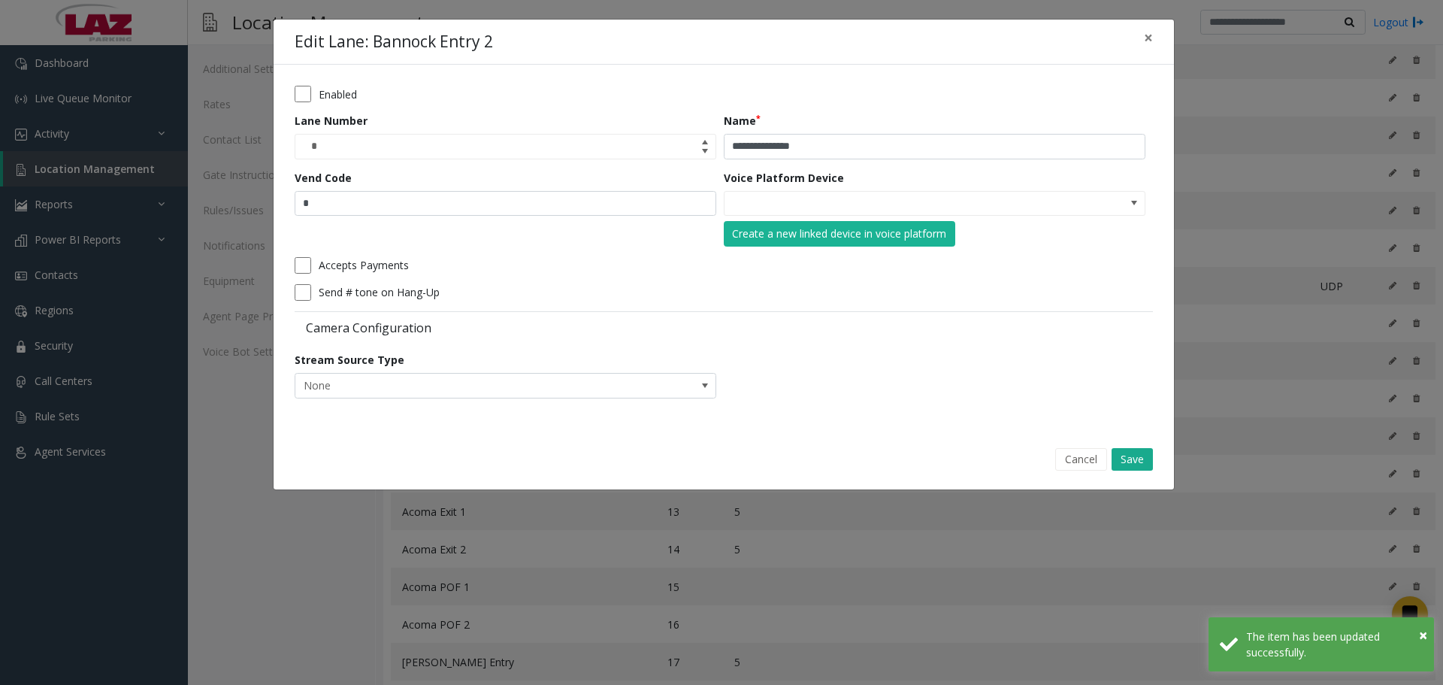
drag, startPoint x: 447, startPoint y: 181, endPoint x: 445, endPoint y: 196, distance: 15.2
click at [446, 186] on div "Vend Code *" at bounding box center [509, 208] width 429 height 77
click at [444, 197] on input "*" at bounding box center [506, 204] width 422 height 26
type input "*"
click at [1137, 461] on button "Save" at bounding box center [1132, 459] width 41 height 23
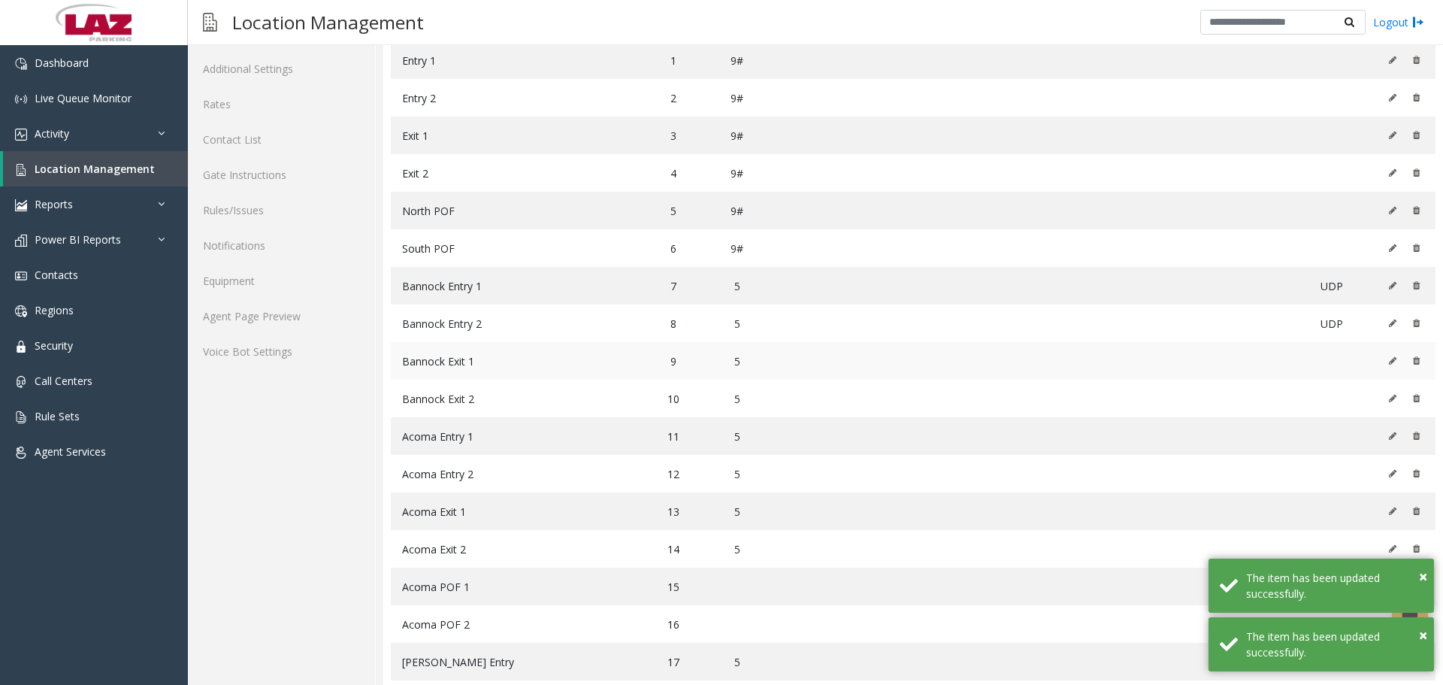
click at [1389, 363] on icon at bounding box center [1393, 360] width 8 height 9
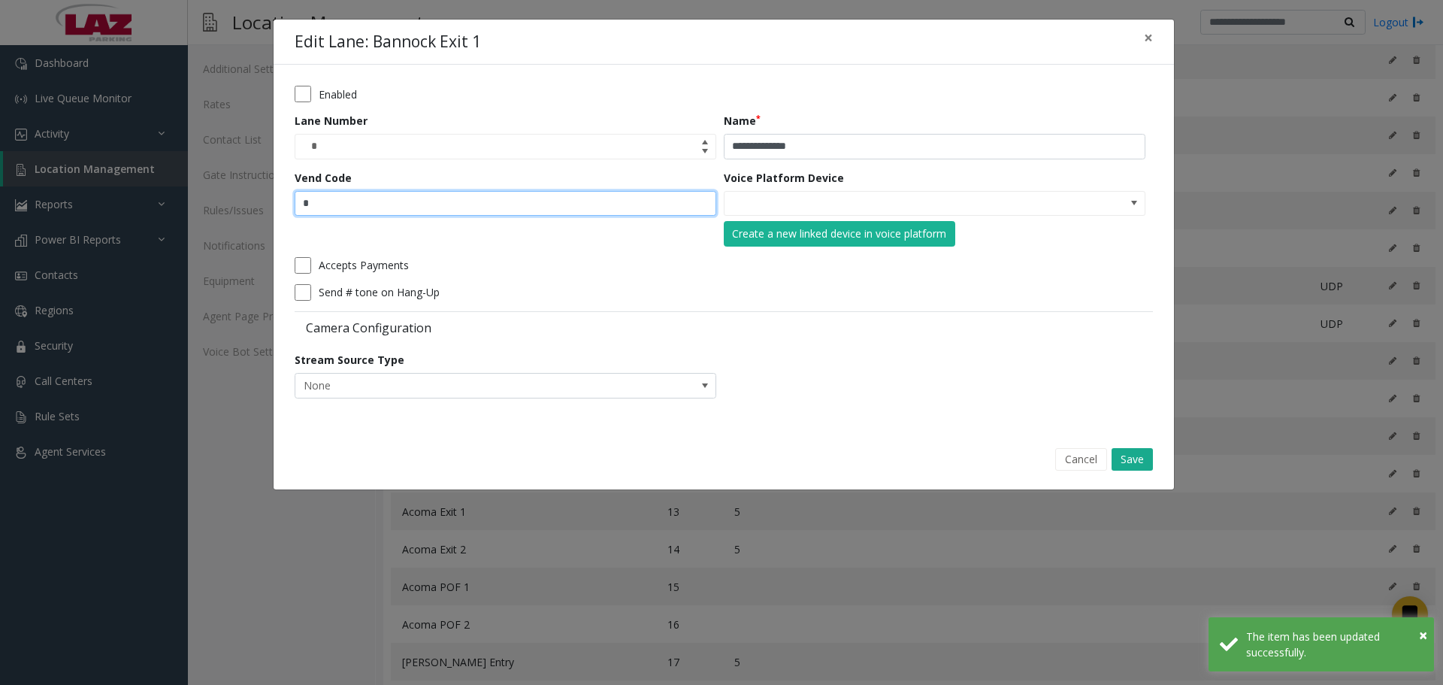
drag, startPoint x: 518, startPoint y: 195, endPoint x: 510, endPoint y: 200, distance: 9.2
click at [517, 197] on input "*" at bounding box center [506, 204] width 422 height 26
type input "*"
click at [1135, 464] on button "Save" at bounding box center [1132, 459] width 41 height 23
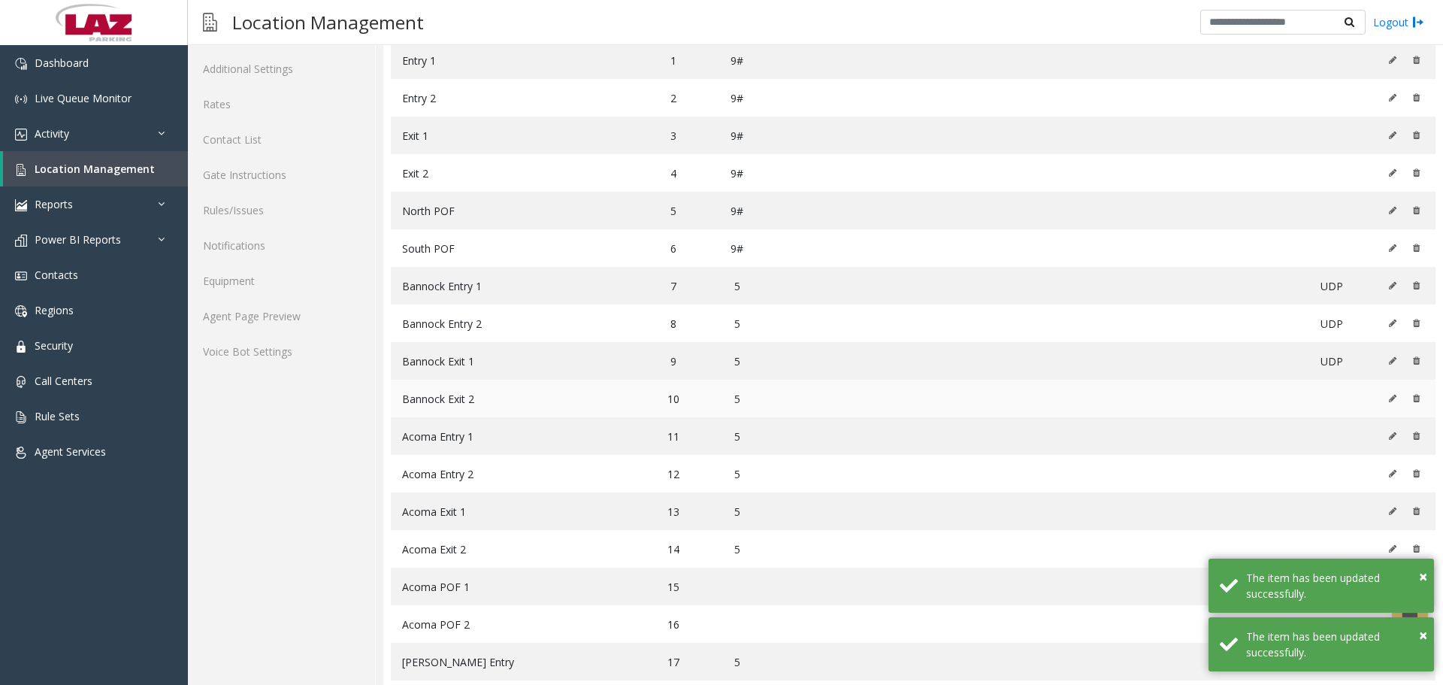
click at [1389, 398] on icon at bounding box center [1393, 398] width 8 height 9
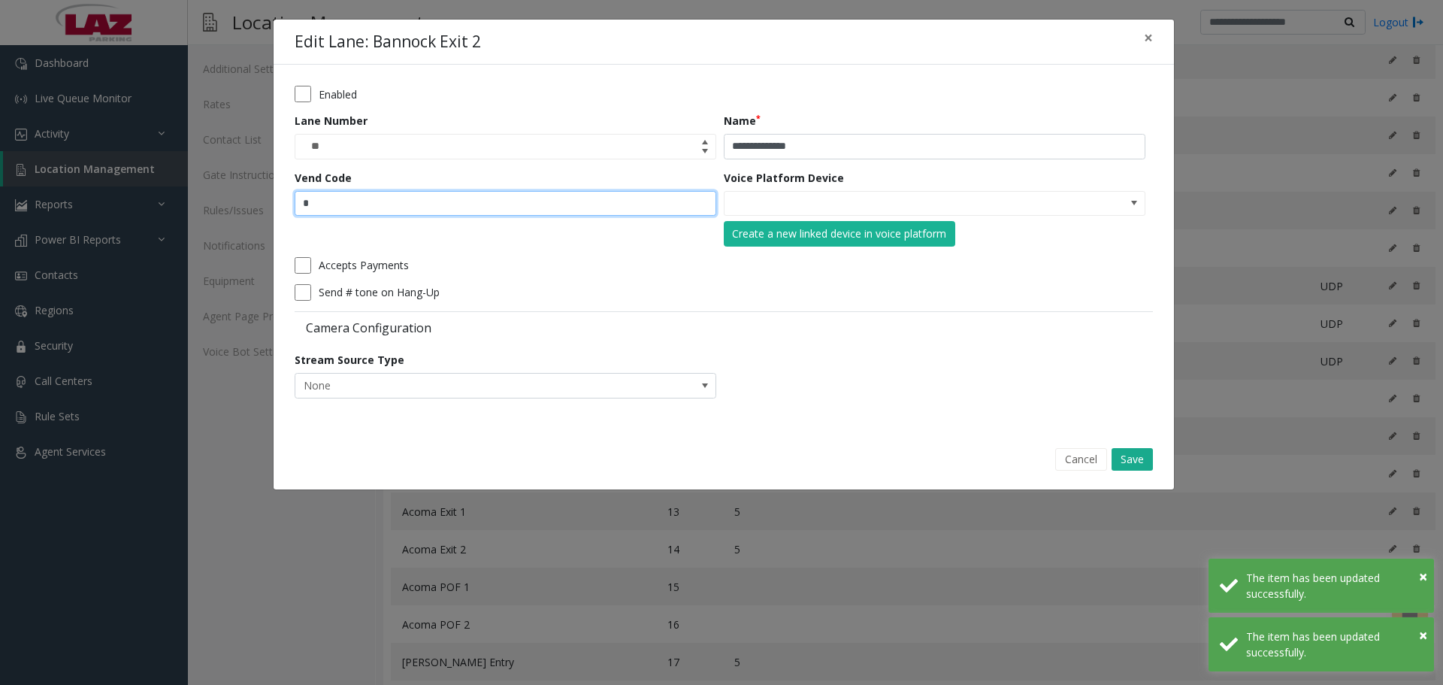
click at [486, 205] on input "*" at bounding box center [506, 204] width 422 height 26
type input "*"
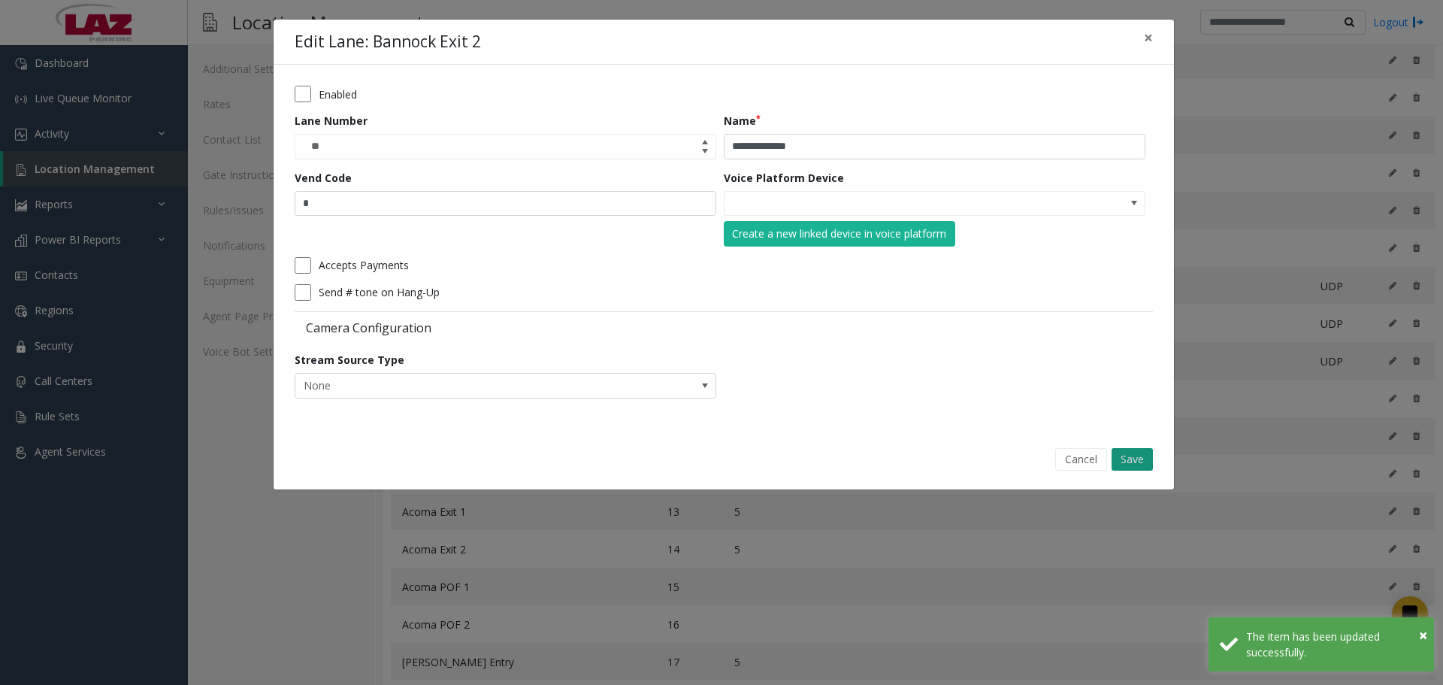
click at [1131, 459] on button "Save" at bounding box center [1132, 459] width 41 height 23
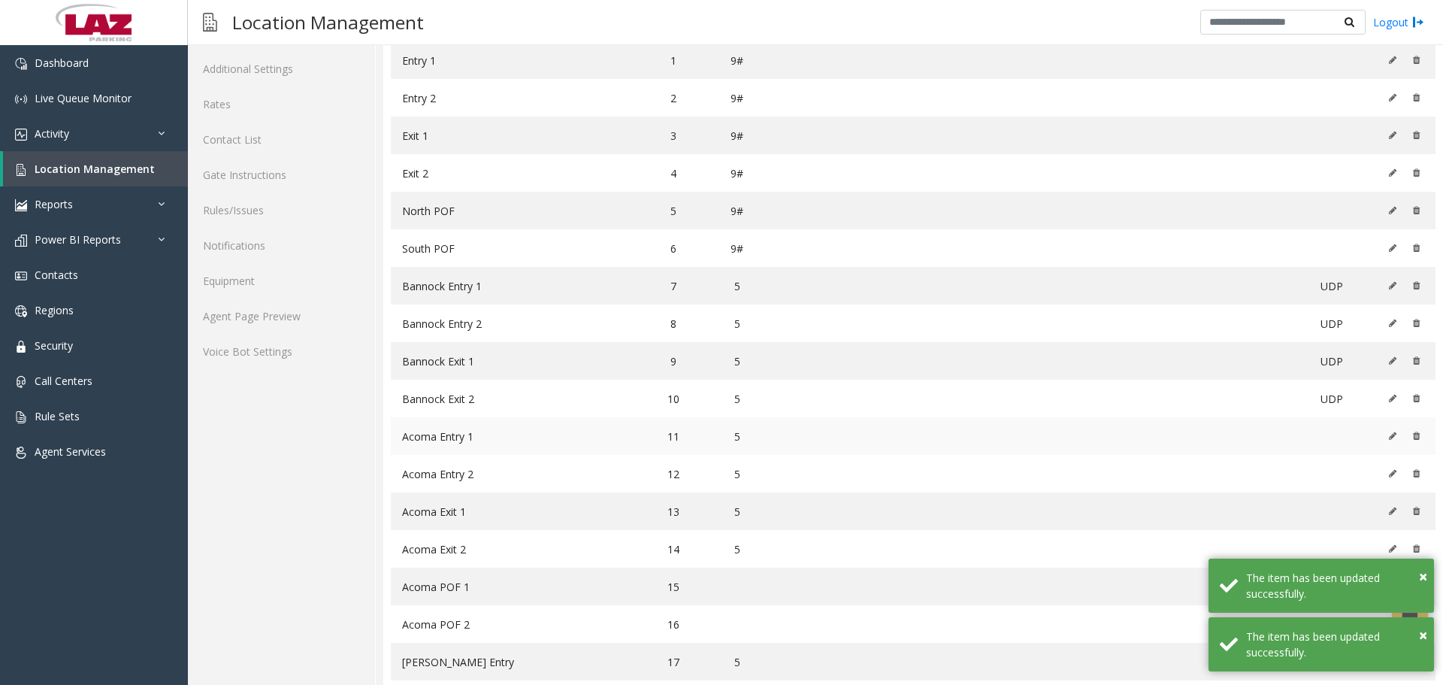
click at [1389, 437] on icon at bounding box center [1393, 435] width 8 height 9
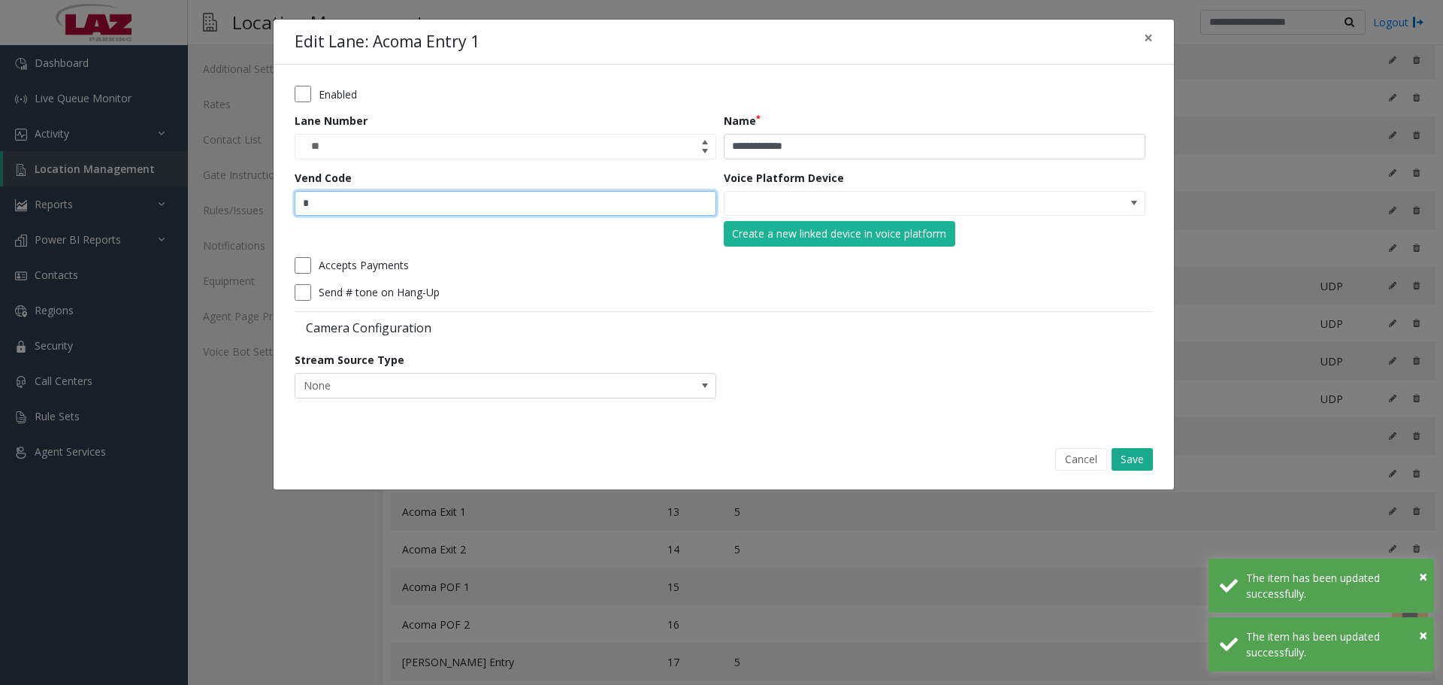
click at [385, 196] on input "*" at bounding box center [506, 204] width 422 height 26
type input "*"
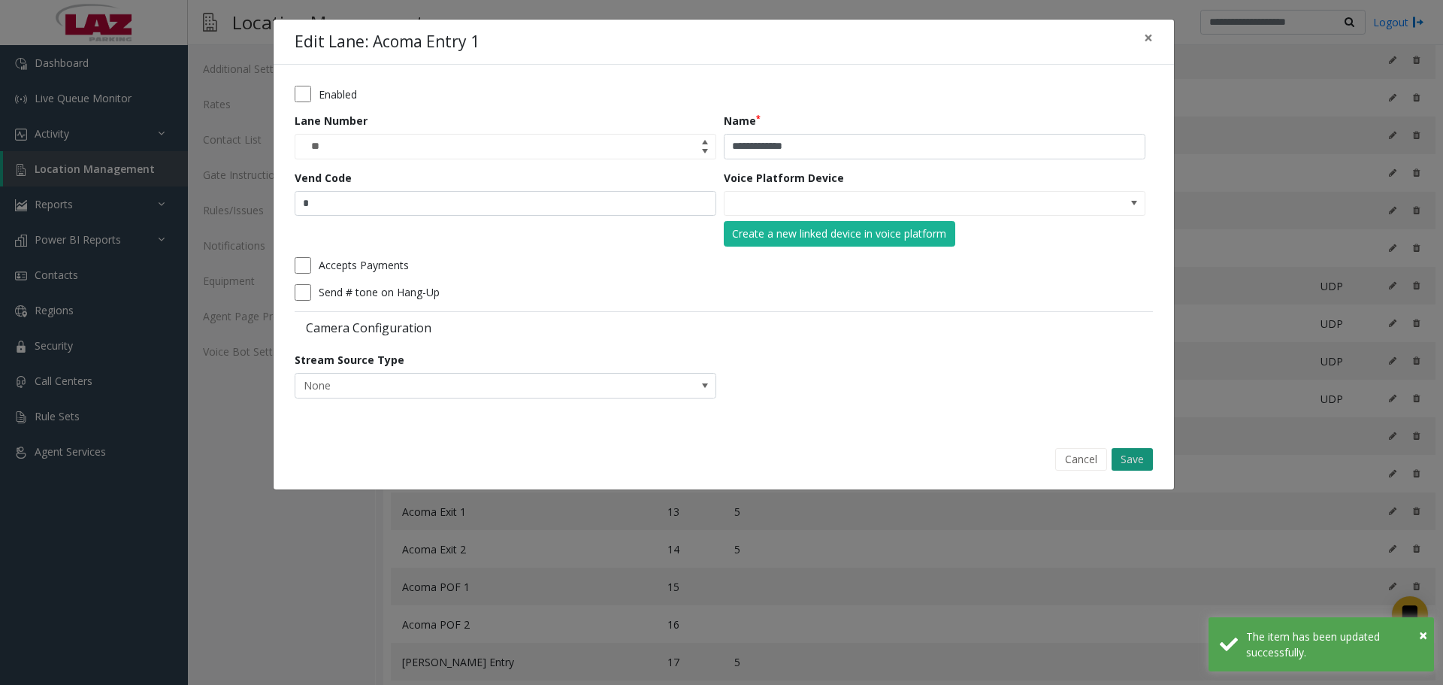
click at [1134, 456] on button "Save" at bounding box center [1132, 459] width 41 height 23
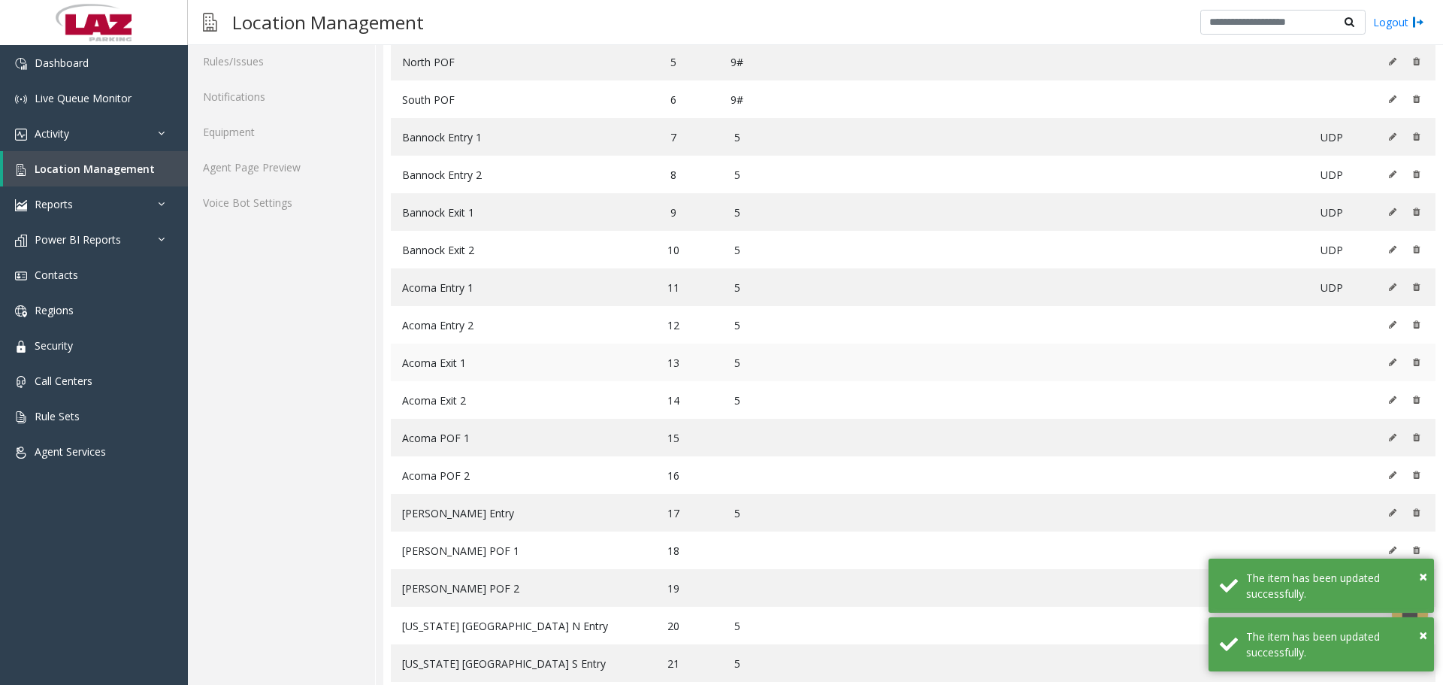
scroll to position [301, 0]
click at [1389, 322] on icon at bounding box center [1393, 323] width 8 height 9
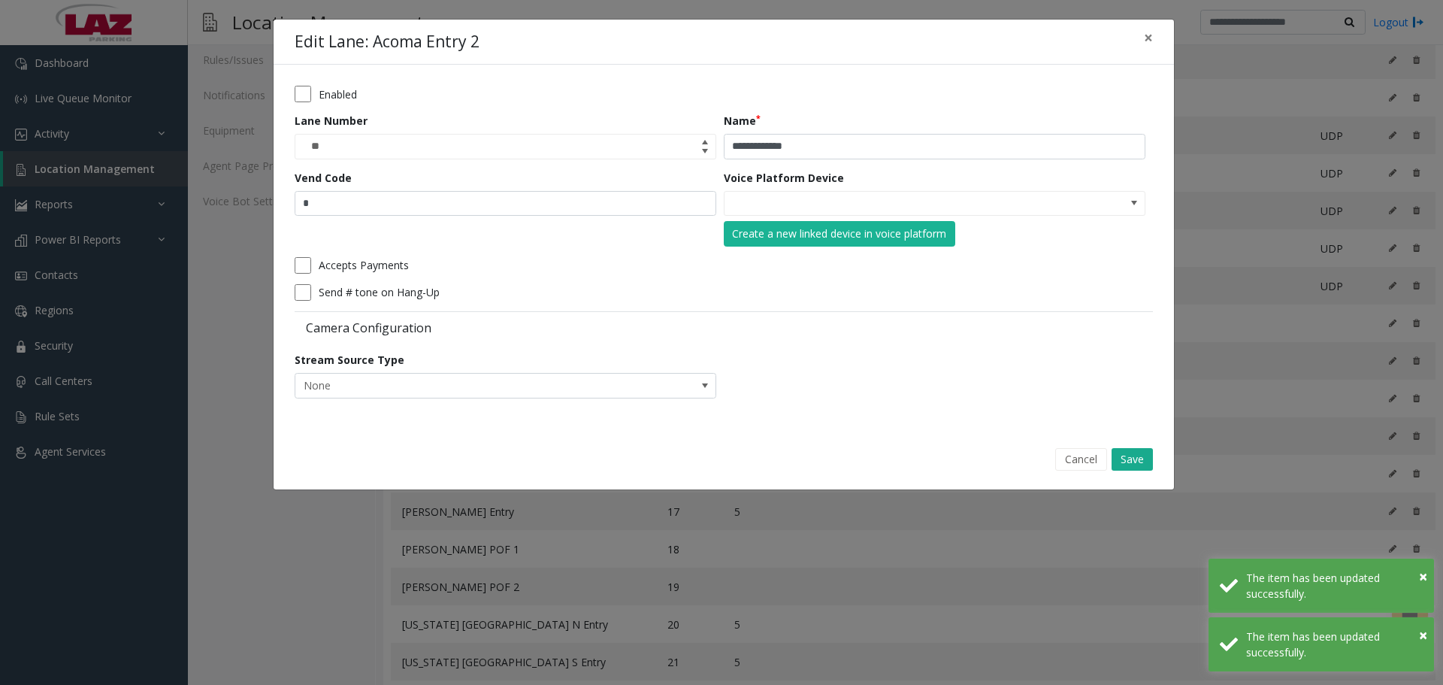
click at [624, 216] on div "Vend Code *" at bounding box center [509, 208] width 429 height 77
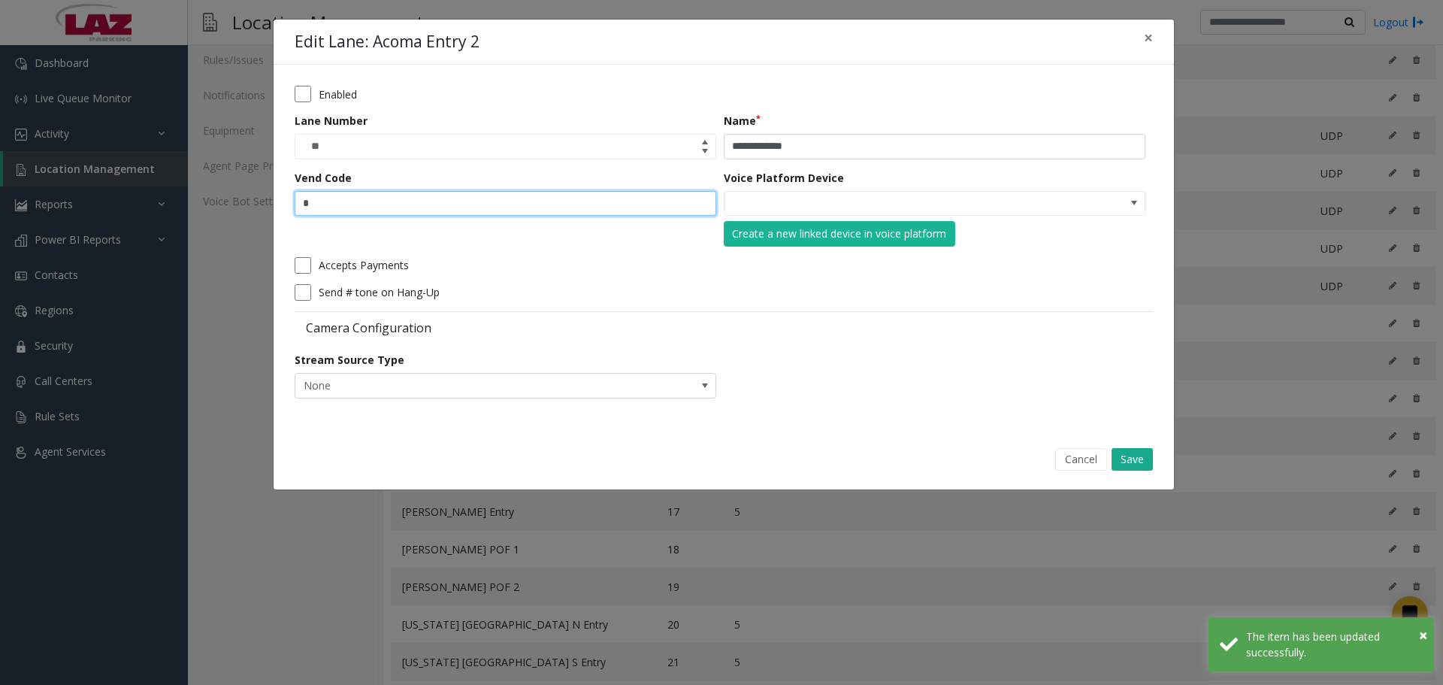
click at [608, 203] on input "*" at bounding box center [506, 204] width 422 height 26
type input "*"
click at [1136, 458] on button "Save" at bounding box center [1132, 459] width 41 height 23
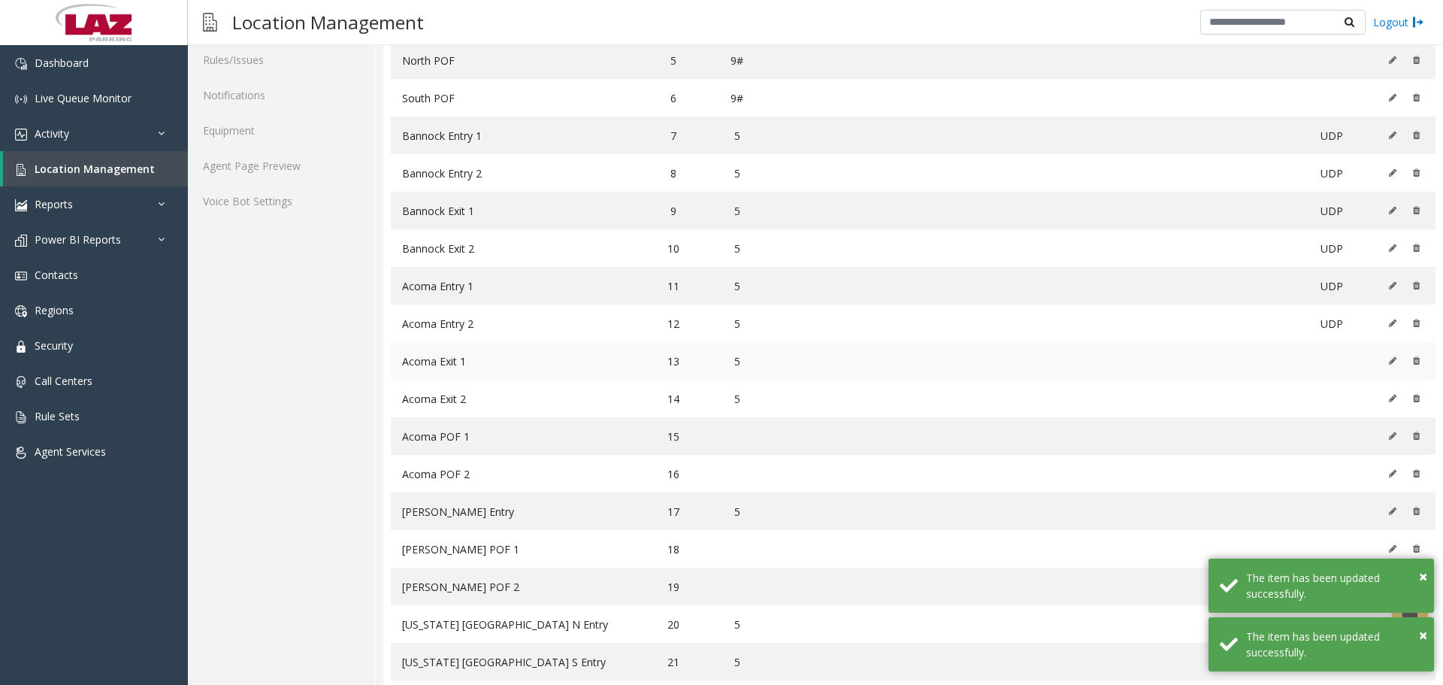
click at [1389, 356] on icon at bounding box center [1393, 360] width 8 height 9
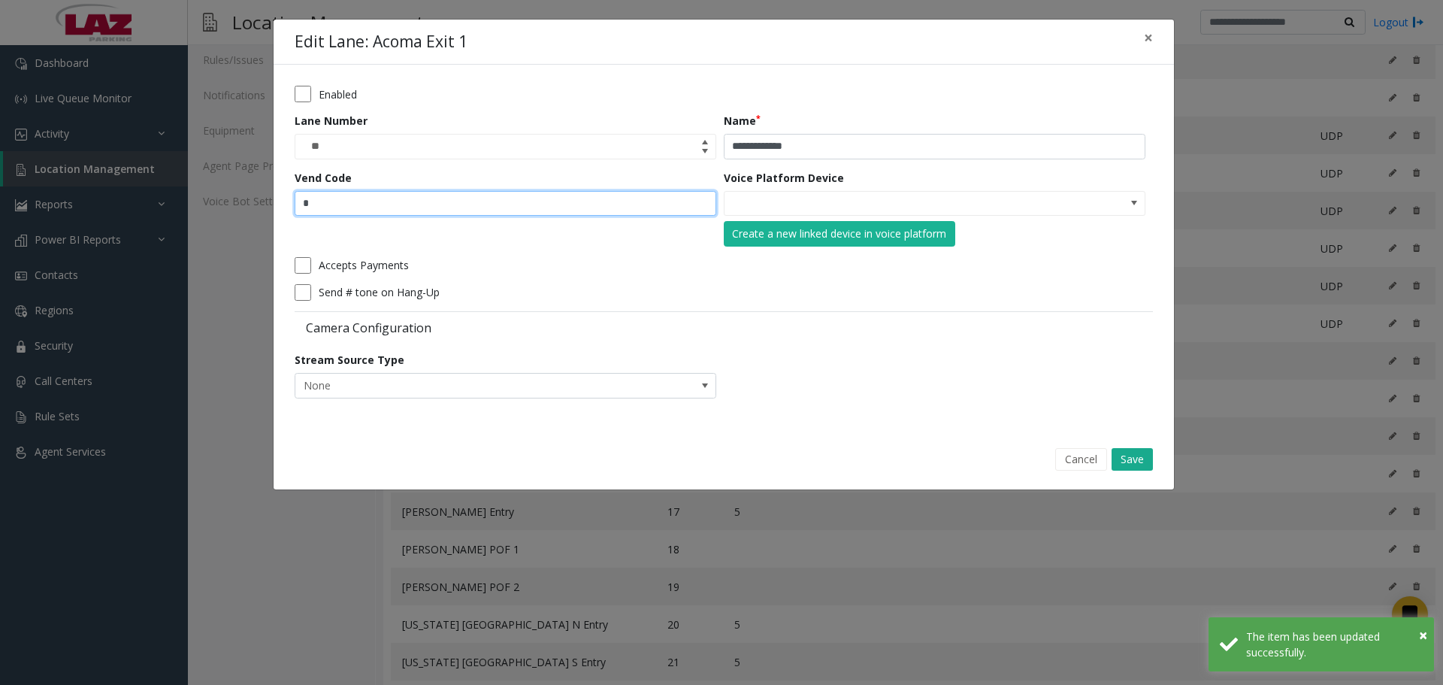
click at [631, 206] on input "*" at bounding box center [506, 204] width 422 height 26
type input "*"
click at [1130, 448] on button "Save" at bounding box center [1132, 459] width 41 height 23
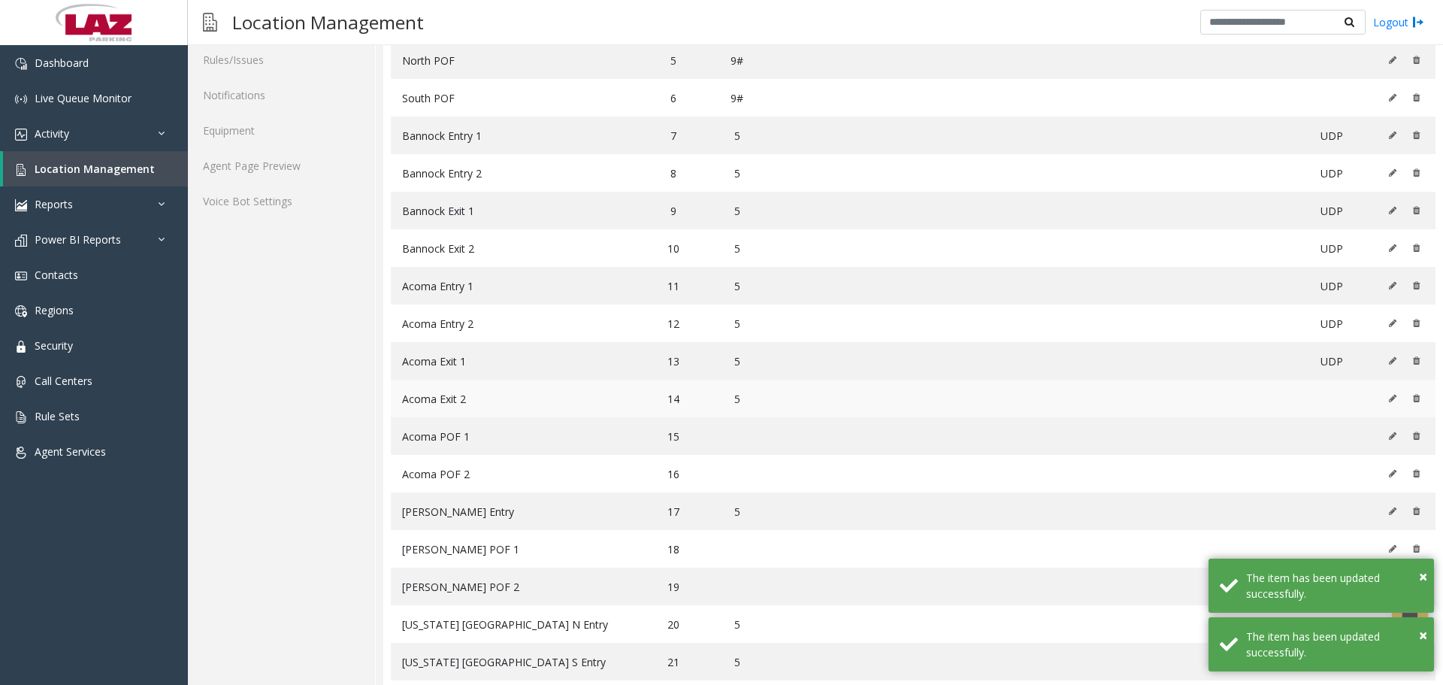
click at [1389, 399] on icon at bounding box center [1393, 398] width 8 height 9
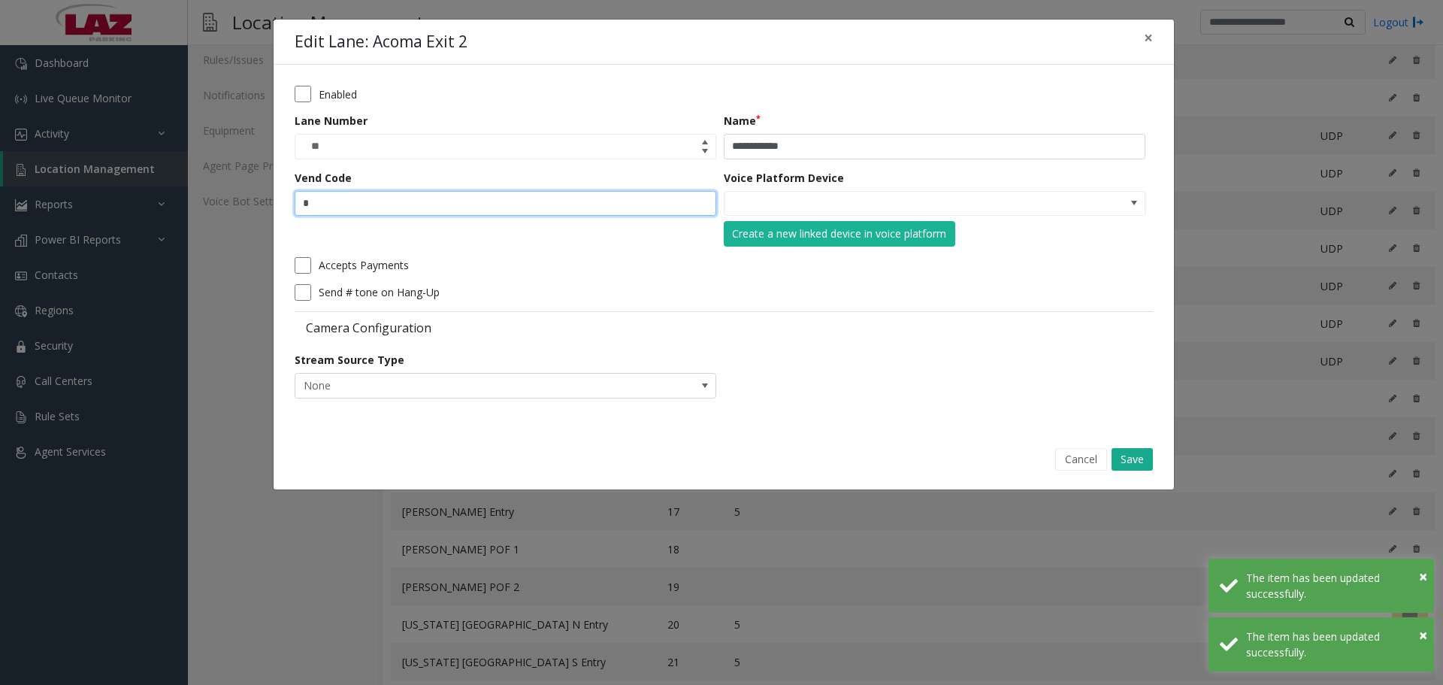
drag, startPoint x: 430, startPoint y: 207, endPoint x: 438, endPoint y: 220, distance: 15.2
click at [430, 213] on input "*" at bounding box center [506, 204] width 422 height 26
type input "*"
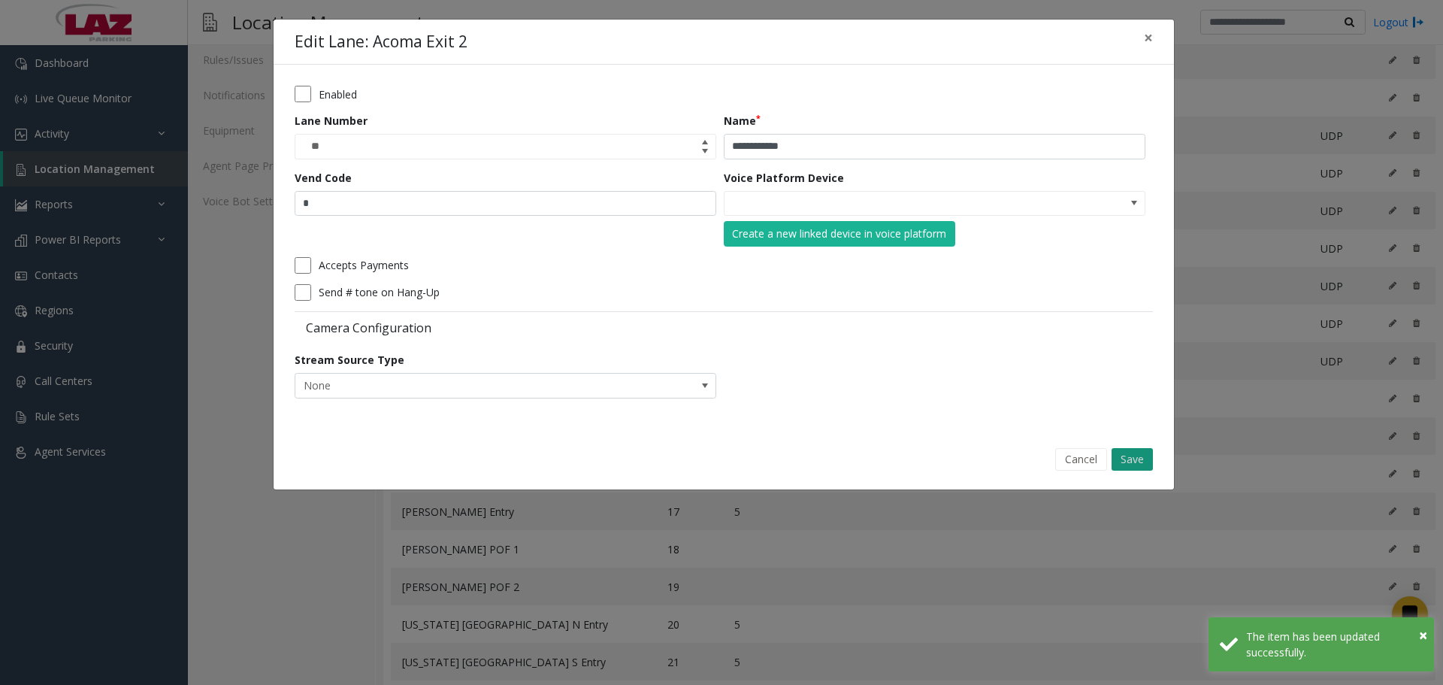
click at [1145, 452] on button "Save" at bounding box center [1132, 459] width 41 height 23
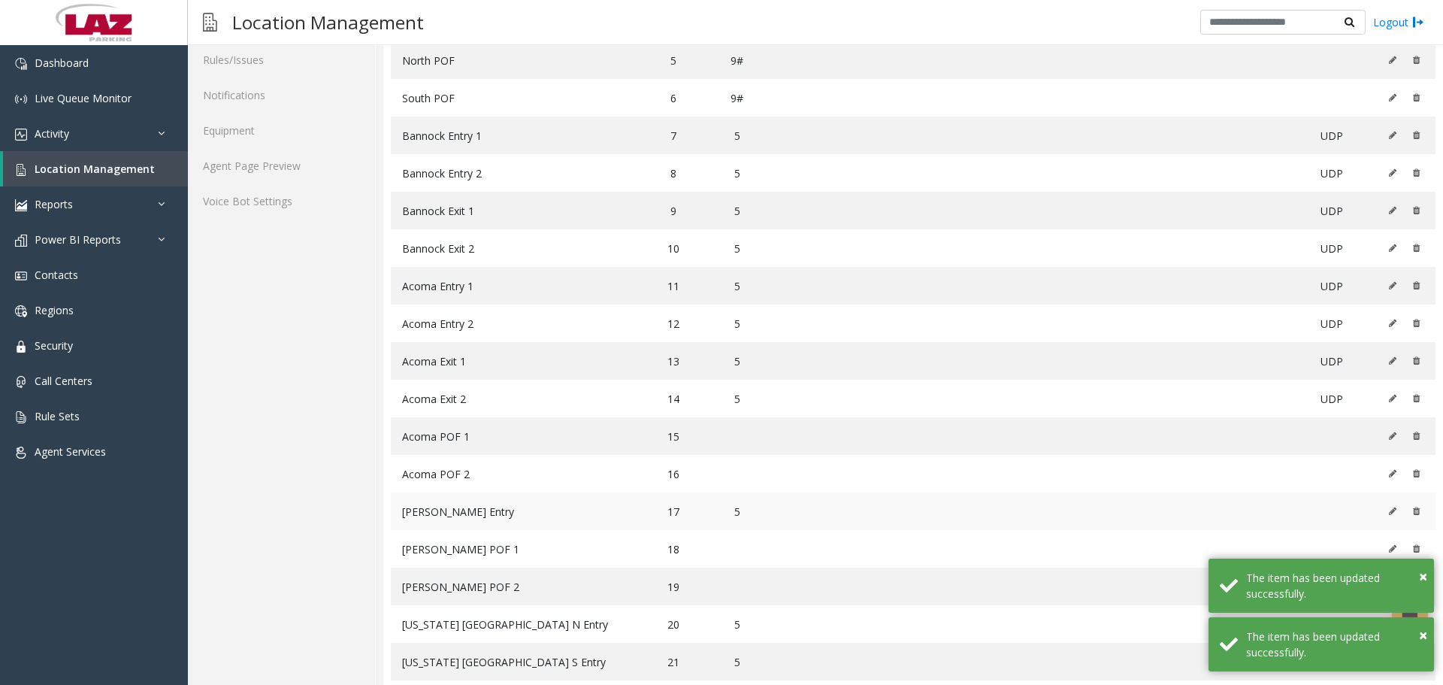
click at [1389, 510] on icon at bounding box center [1393, 511] width 8 height 9
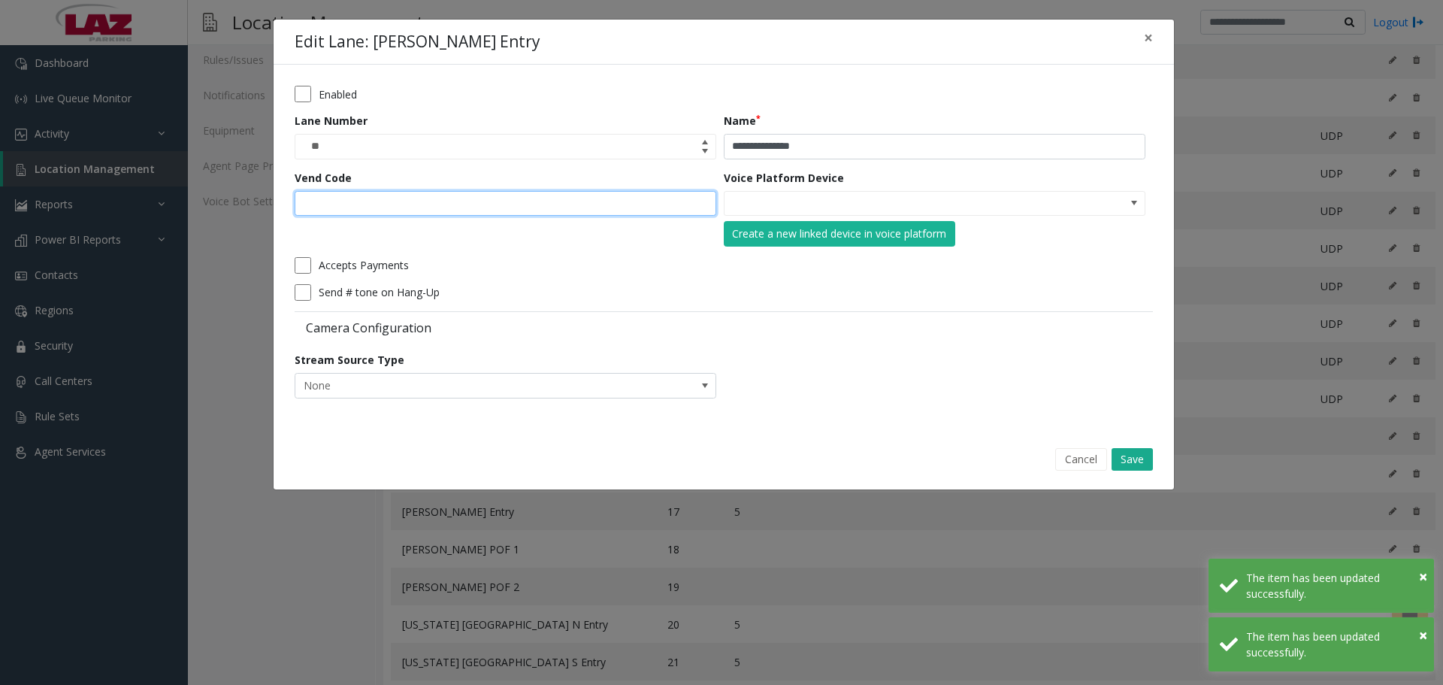
click at [357, 203] on input "Vend Code" at bounding box center [506, 204] width 422 height 26
type input "*"
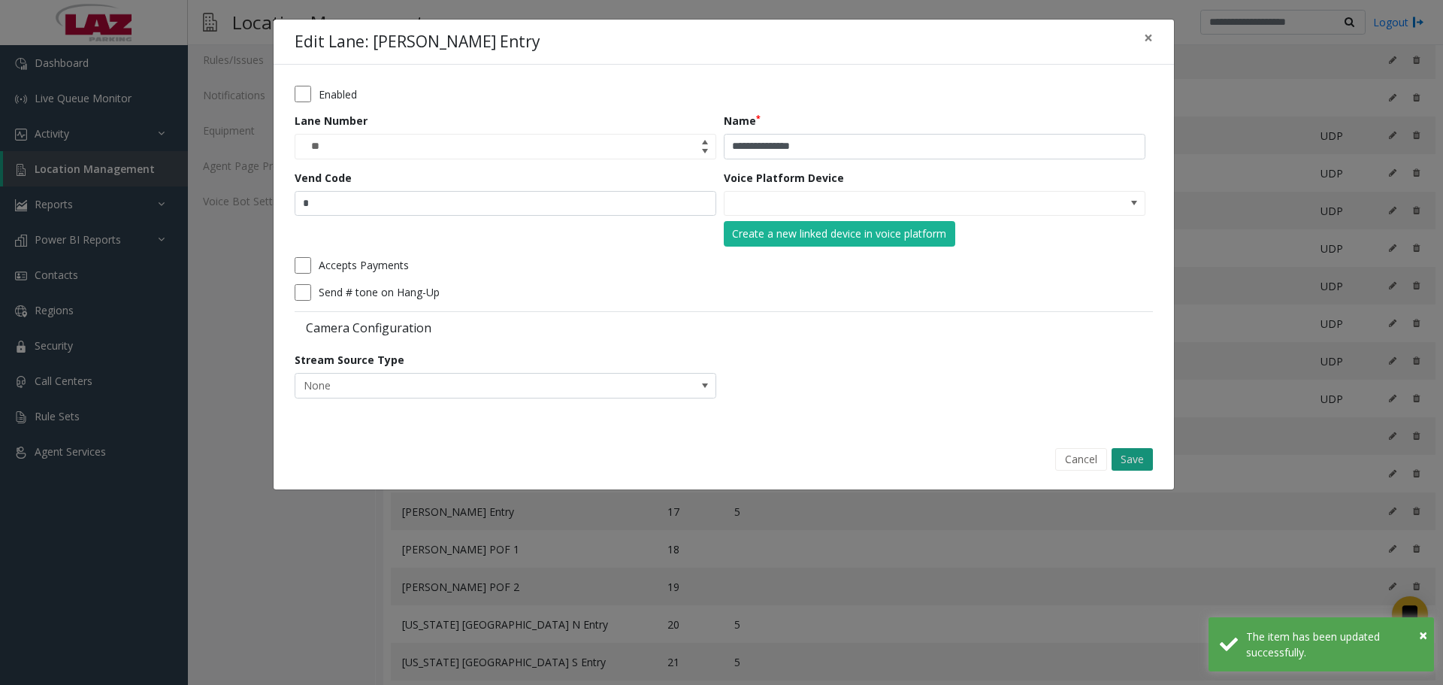
click at [1133, 451] on button "Save" at bounding box center [1132, 459] width 41 height 23
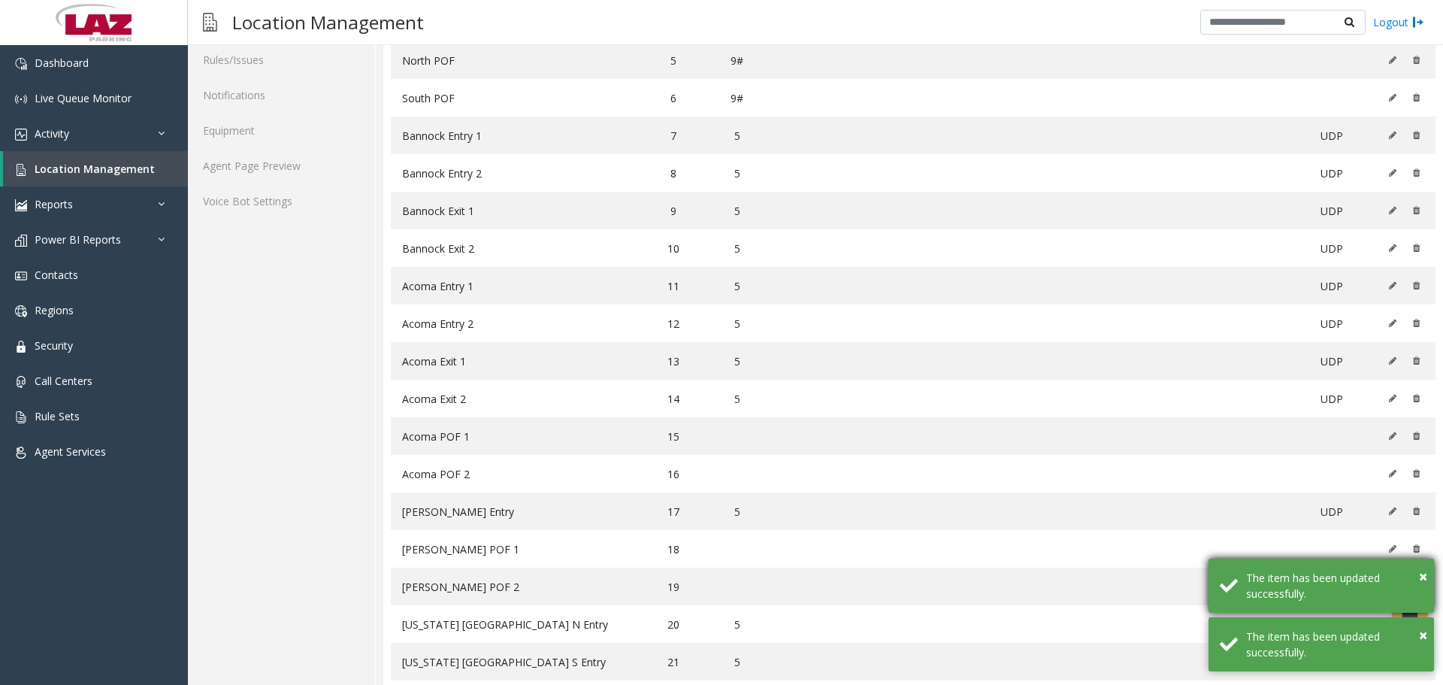
click at [1414, 581] on div "The item has been updated successfully." at bounding box center [1334, 586] width 177 height 32
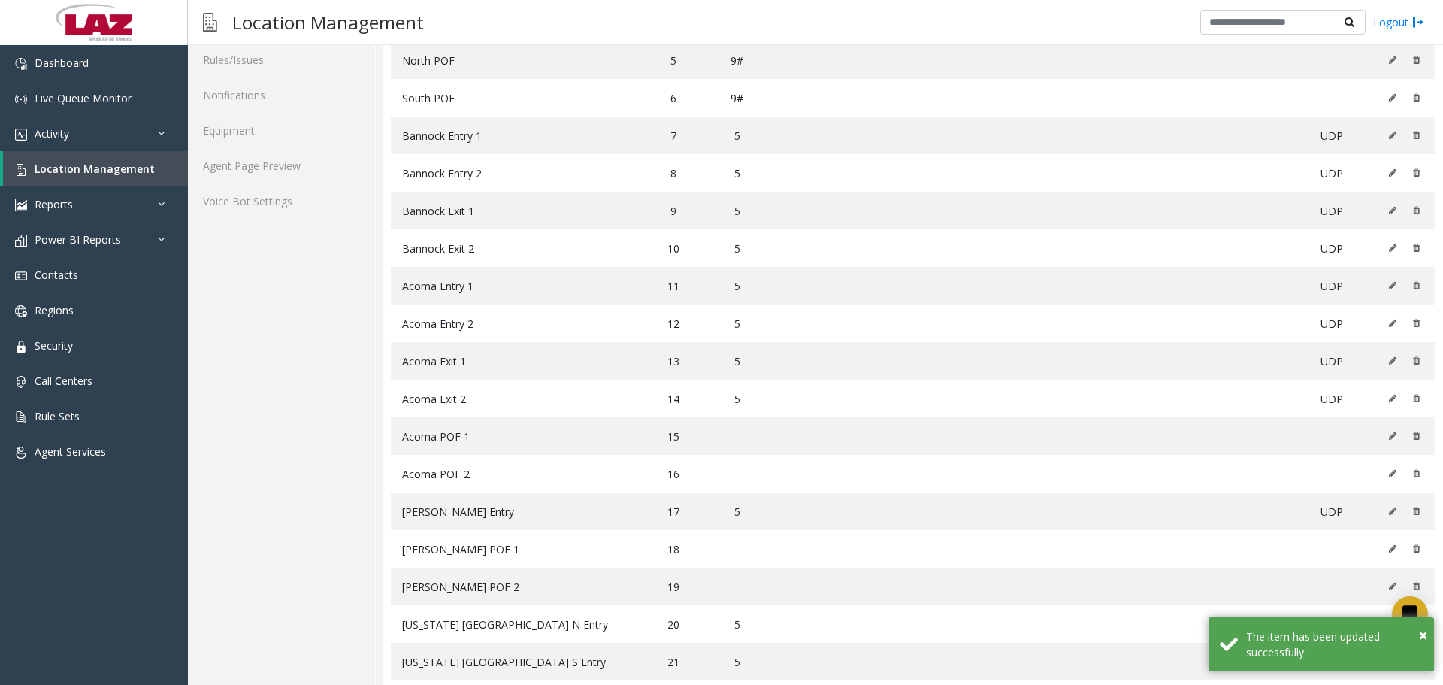
scroll to position [589, 0]
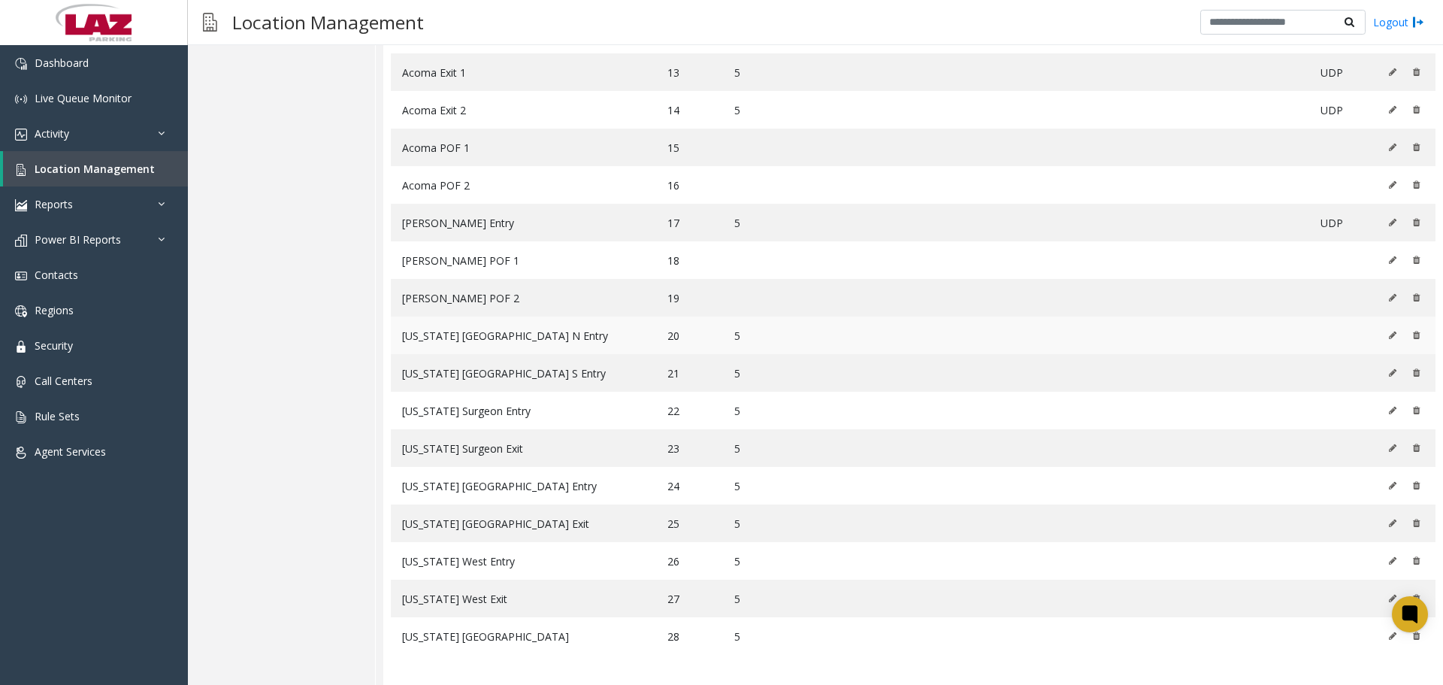
click at [1375, 337] on td at bounding box center [1404, 335] width 62 height 38
click at [1389, 337] on icon at bounding box center [1393, 335] width 8 height 9
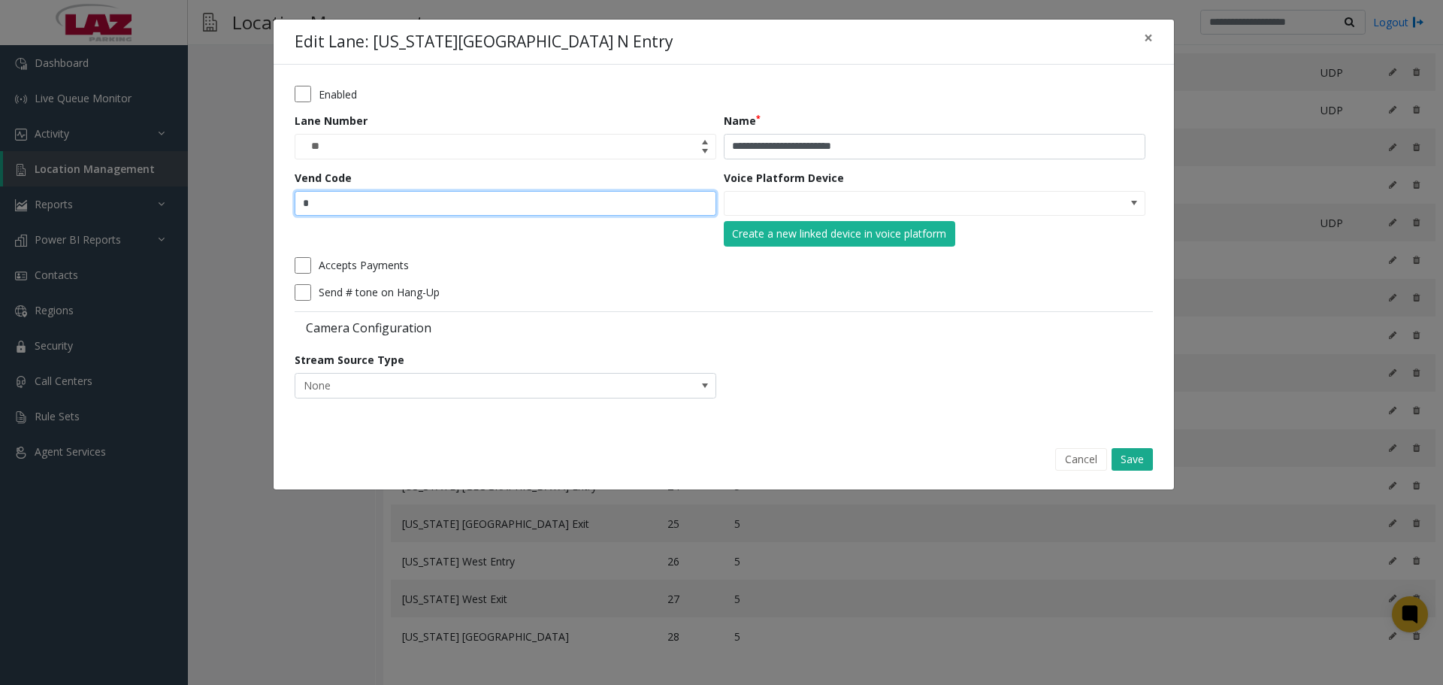
click at [513, 208] on input "*" at bounding box center [506, 204] width 422 height 26
type input "*"
click at [1126, 451] on button "Save" at bounding box center [1132, 459] width 41 height 23
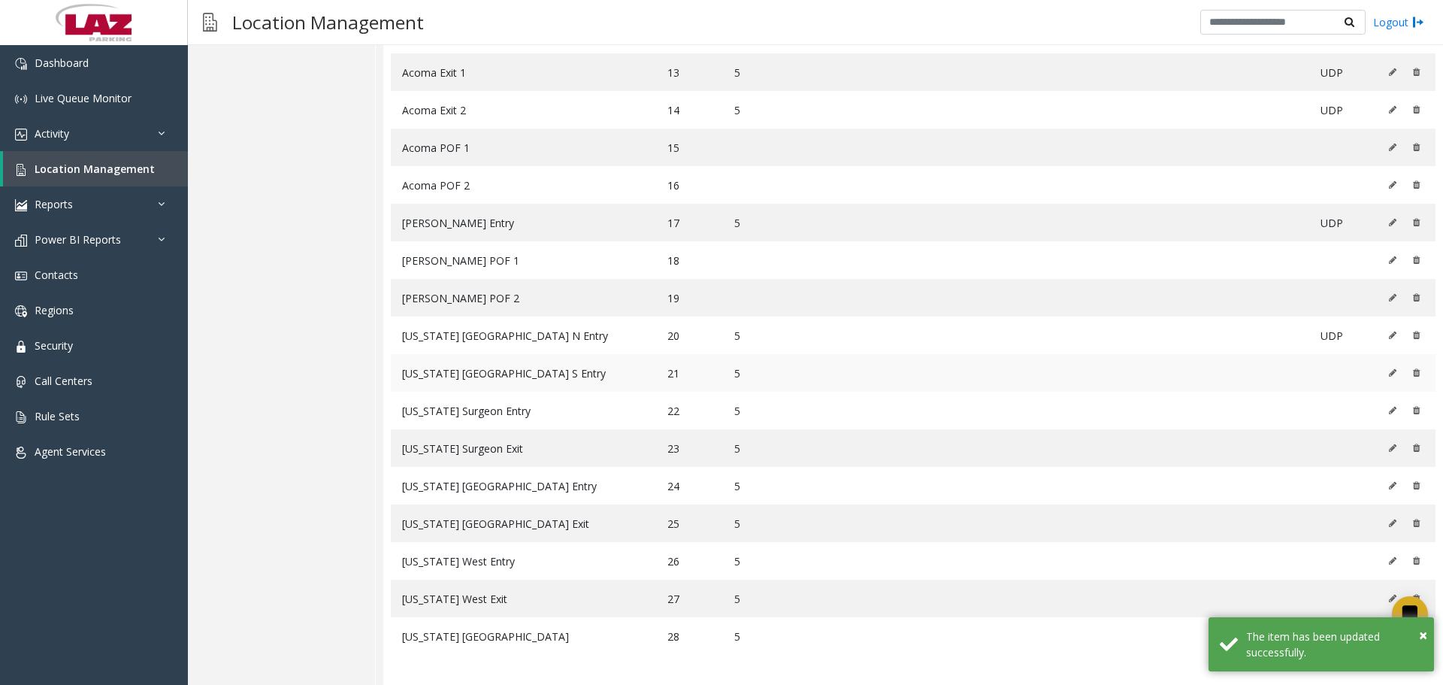
click at [1389, 372] on icon at bounding box center [1393, 372] width 8 height 9
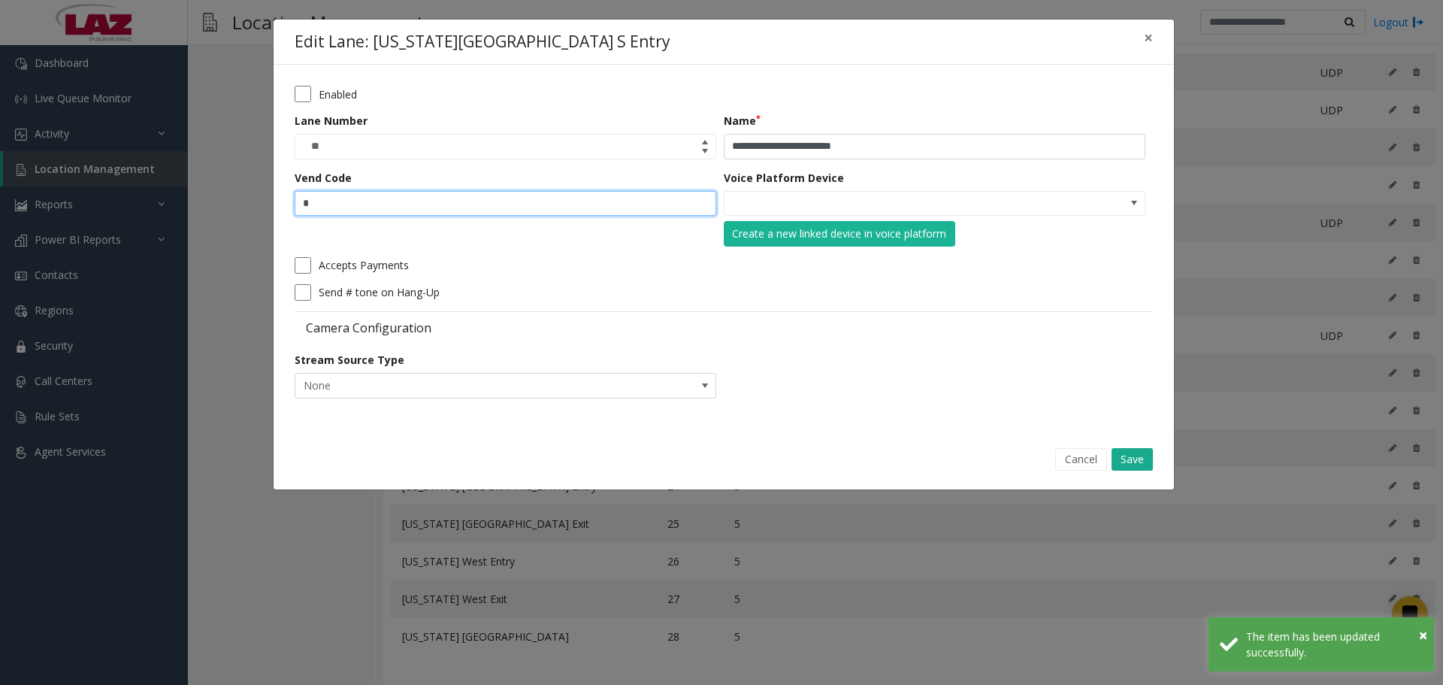
drag, startPoint x: 386, startPoint y: 198, endPoint x: 400, endPoint y: 204, distance: 15.5
click at [385, 198] on input "*" at bounding box center [506, 204] width 422 height 26
type input "*"
click at [1124, 449] on button "Save" at bounding box center [1132, 459] width 41 height 23
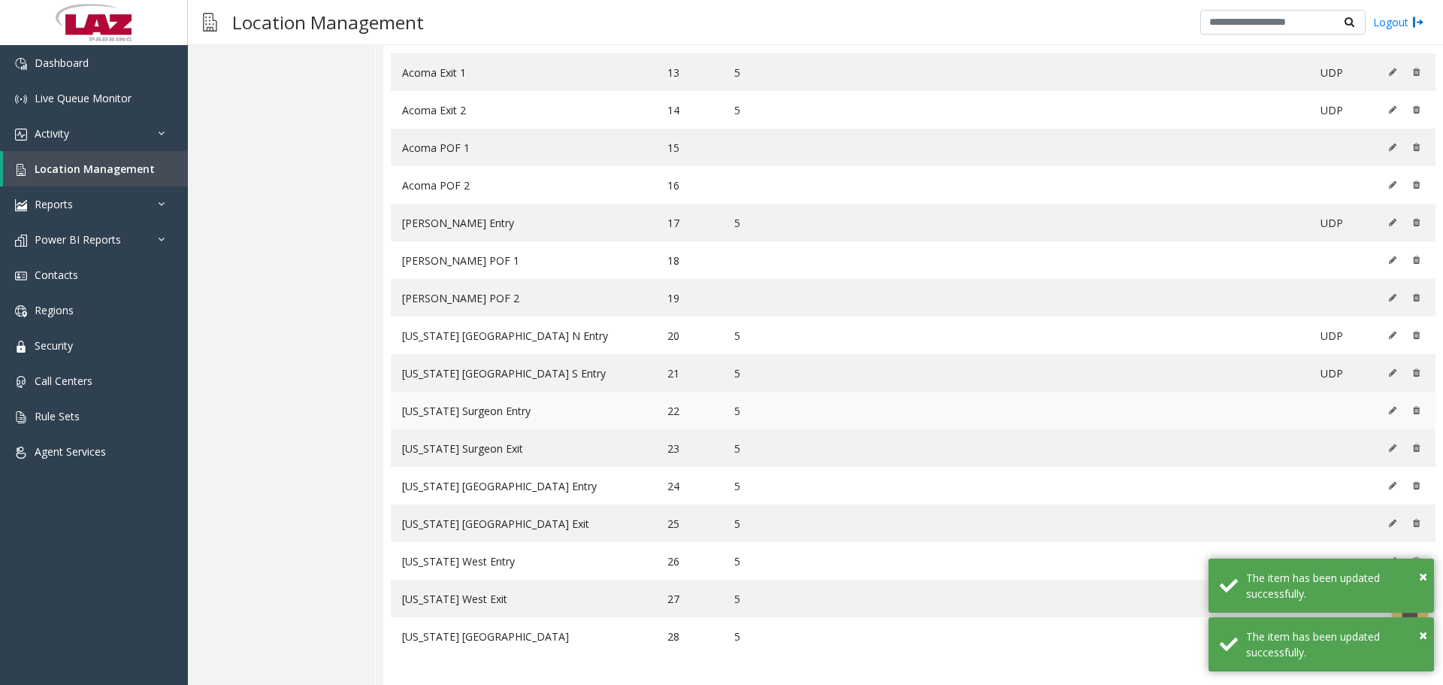
click at [1389, 412] on icon at bounding box center [1393, 410] width 8 height 9
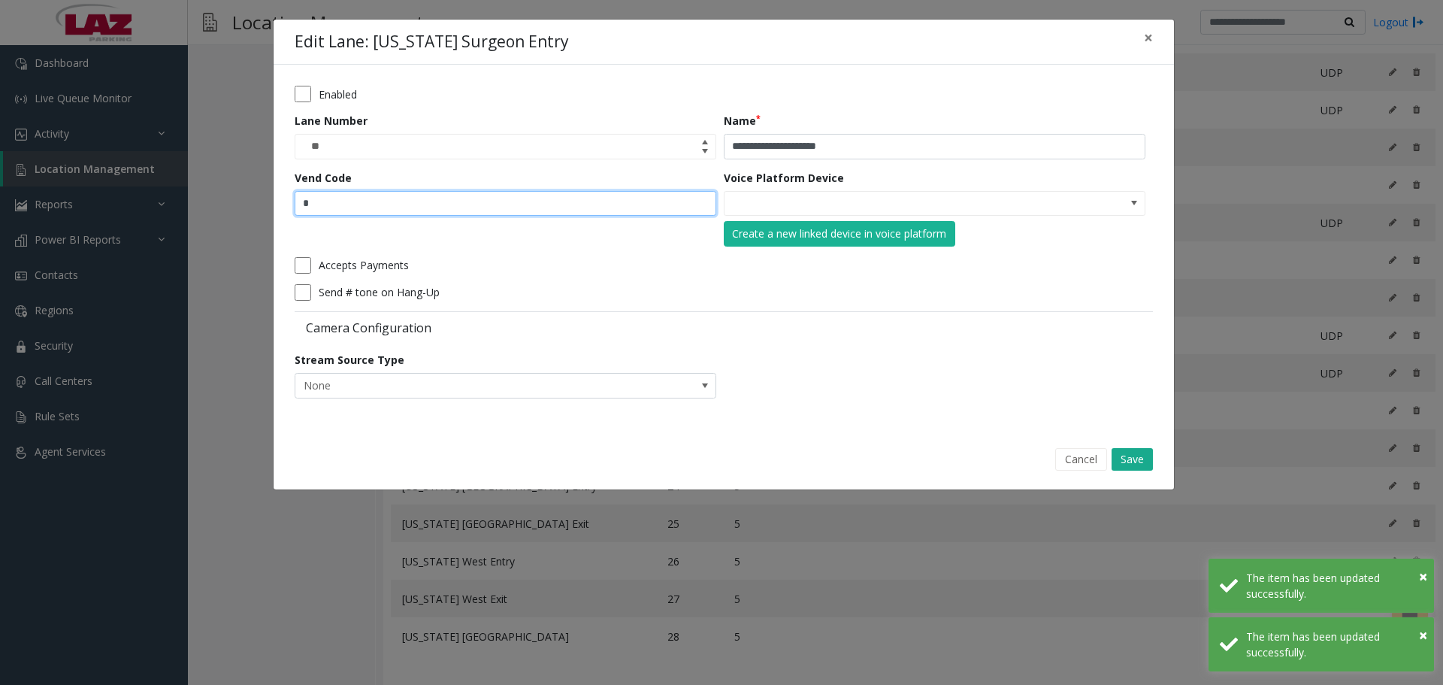
click at [383, 193] on input "*" at bounding box center [506, 204] width 422 height 26
type input "*"
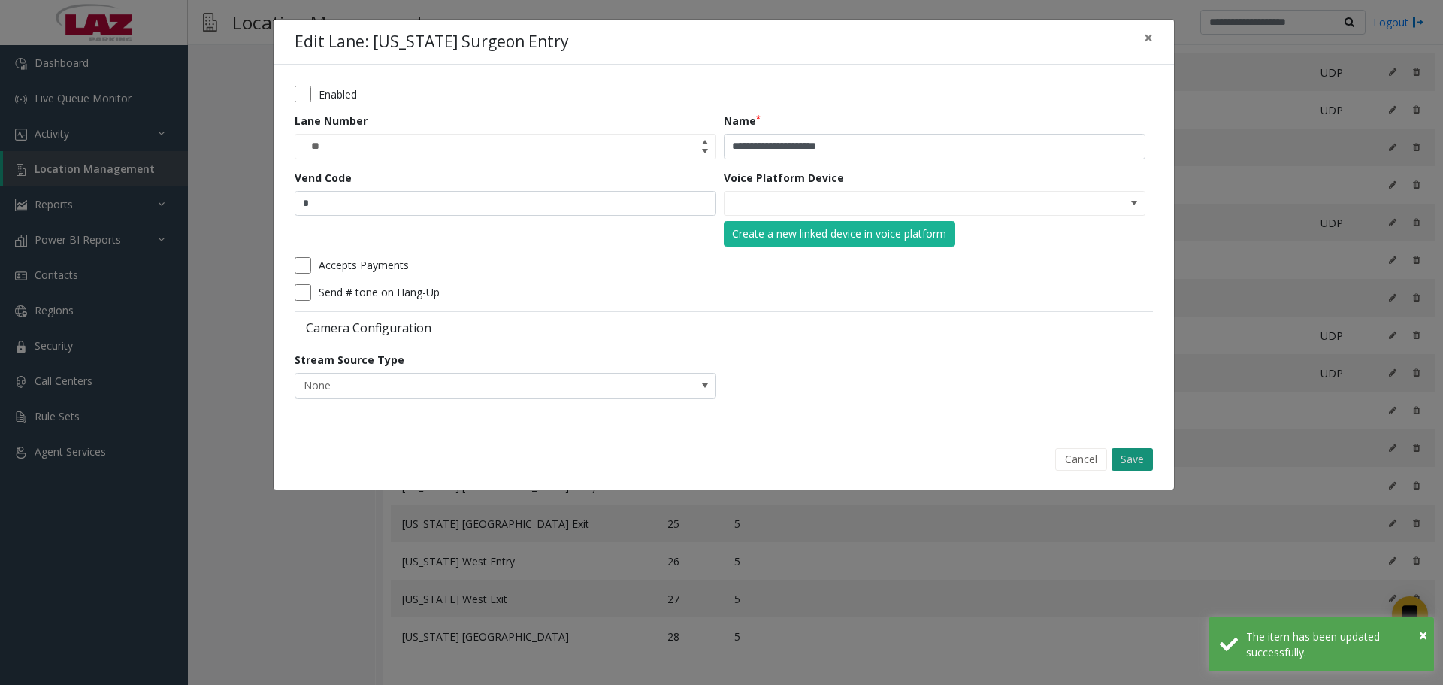
click at [1134, 456] on button "Save" at bounding box center [1132, 459] width 41 height 23
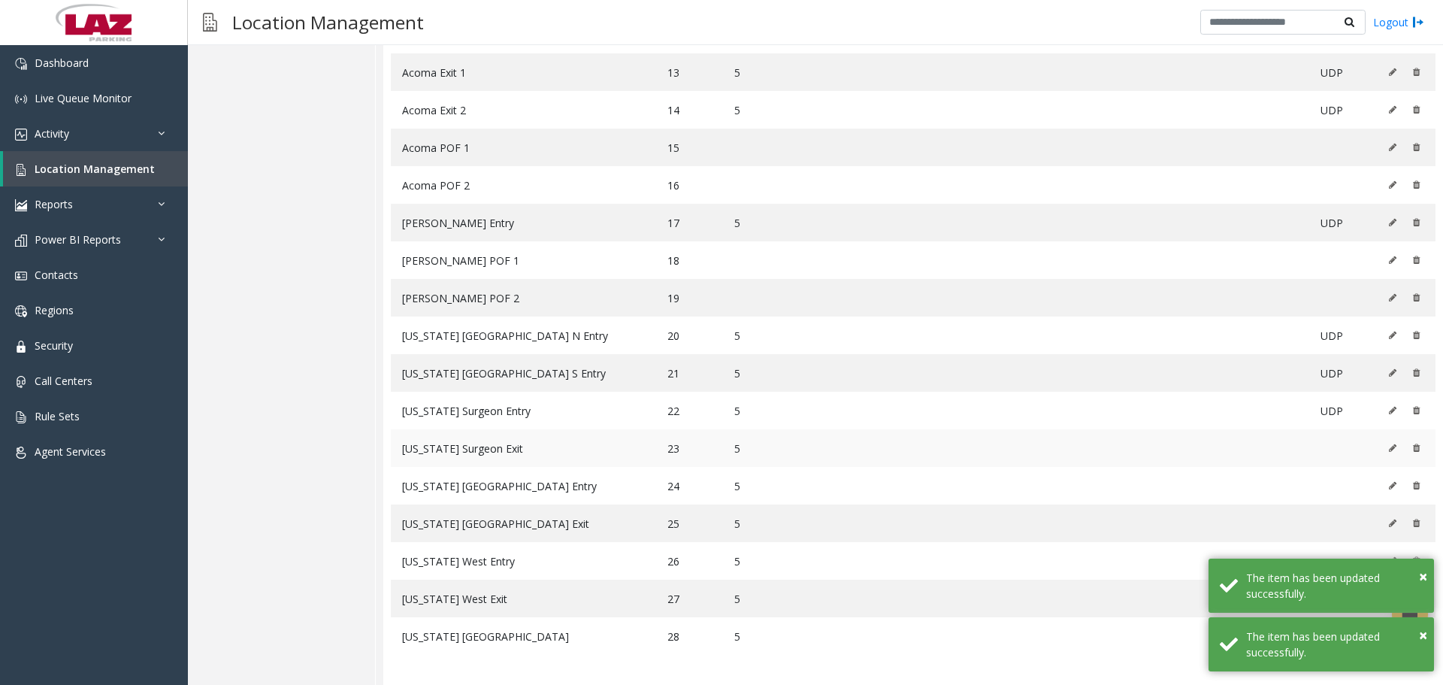
click at [1373, 443] on td at bounding box center [1404, 448] width 62 height 38
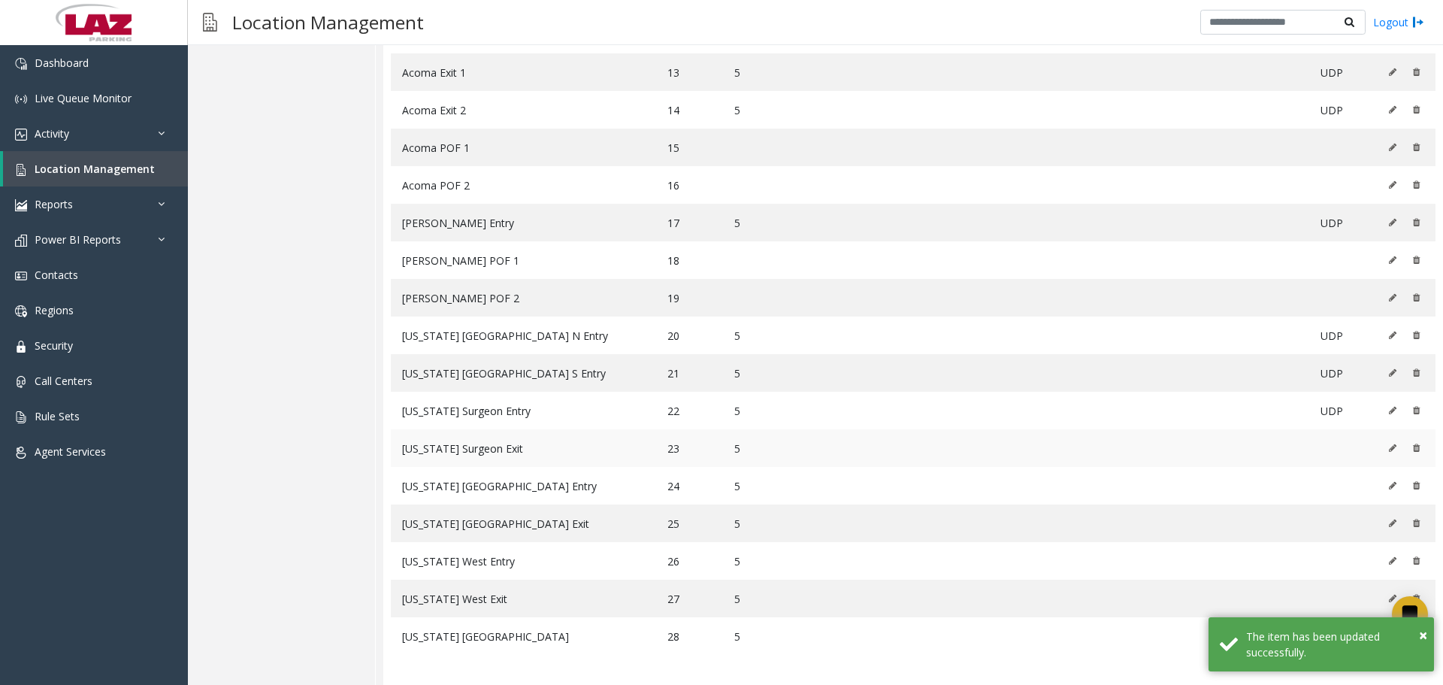
click at [1388, 454] on button at bounding box center [1396, 448] width 17 height 23
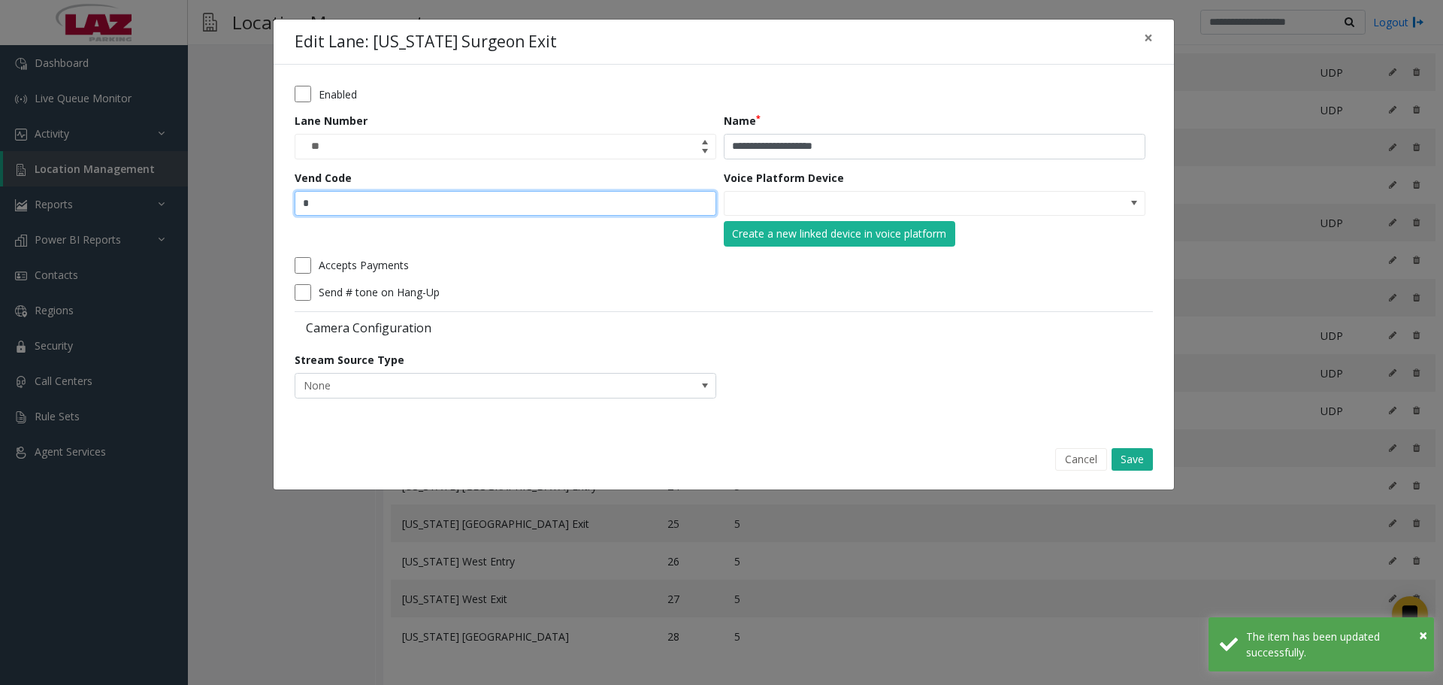
click at [381, 204] on input "*" at bounding box center [506, 204] width 422 height 26
type input "*"
click at [1136, 452] on button "Save" at bounding box center [1132, 459] width 41 height 23
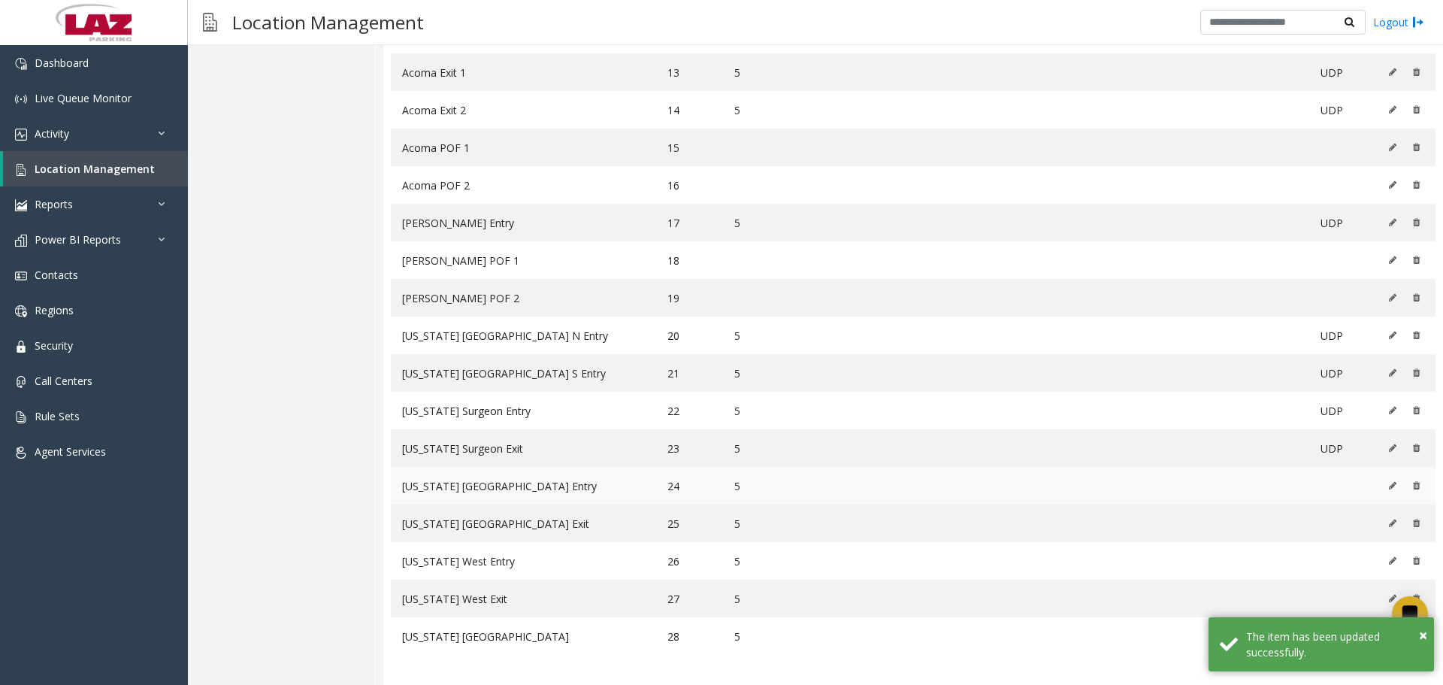
click at [1389, 484] on icon at bounding box center [1393, 485] width 8 height 9
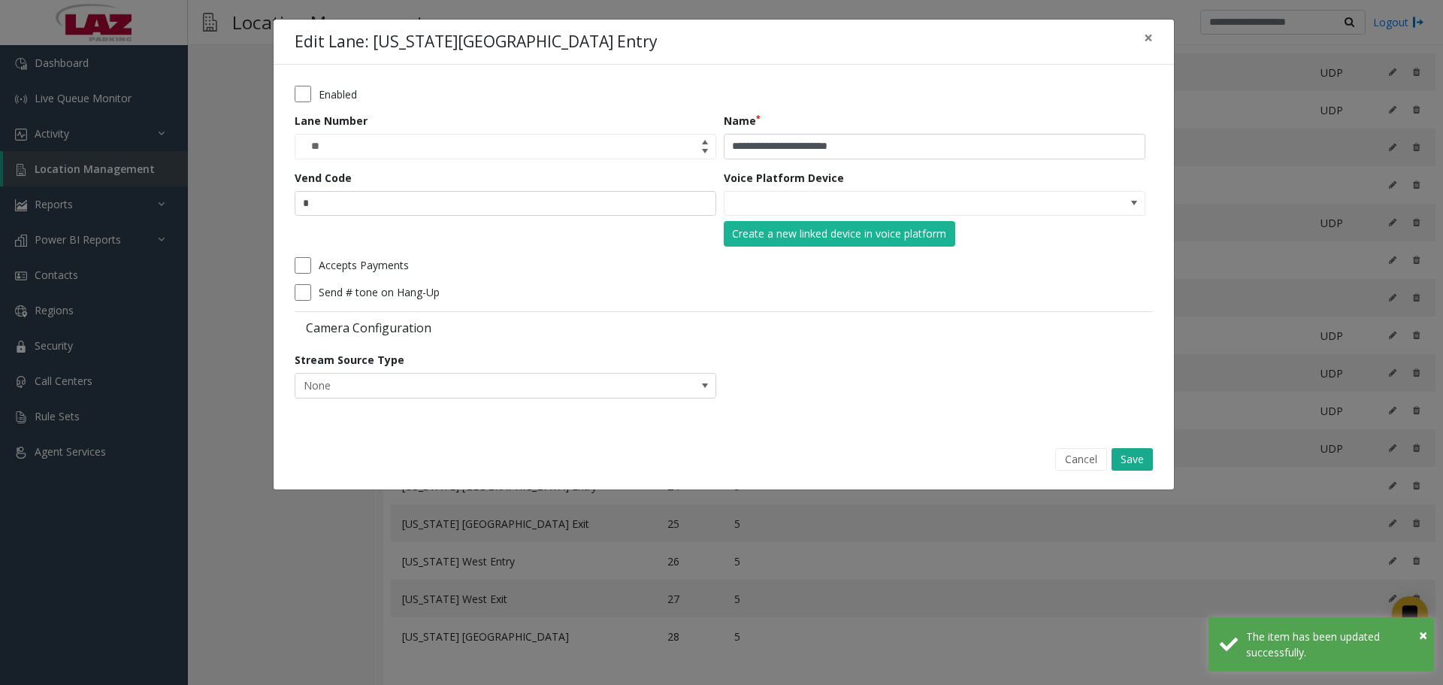
drag, startPoint x: 335, startPoint y: 189, endPoint x: 340, endPoint y: 200, distance: 11.4
click at [335, 192] on div "Vend Code *" at bounding box center [509, 208] width 429 height 77
drag, startPoint x: 340, startPoint y: 200, endPoint x: 458, endPoint y: 229, distance: 122.3
click at [338, 200] on input "*" at bounding box center [506, 204] width 422 height 26
type input "*"
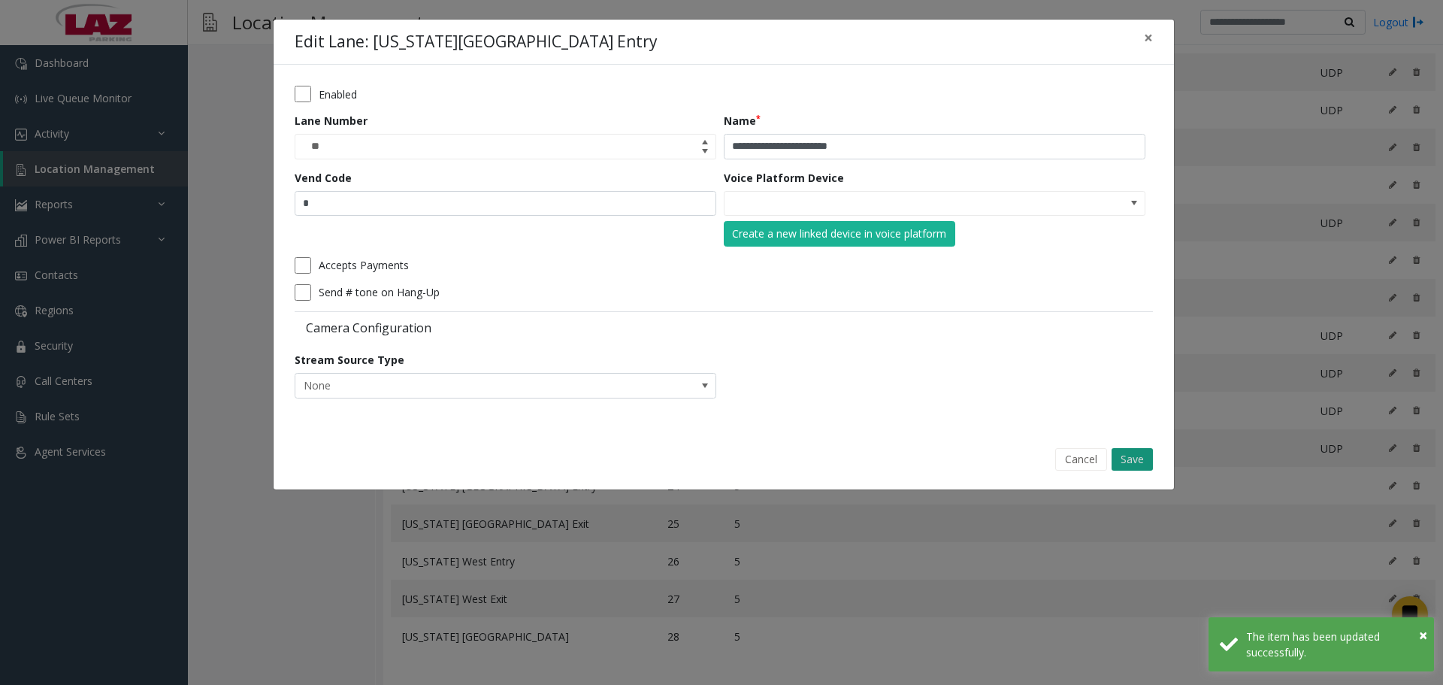
click at [1115, 457] on button "Save" at bounding box center [1132, 459] width 41 height 23
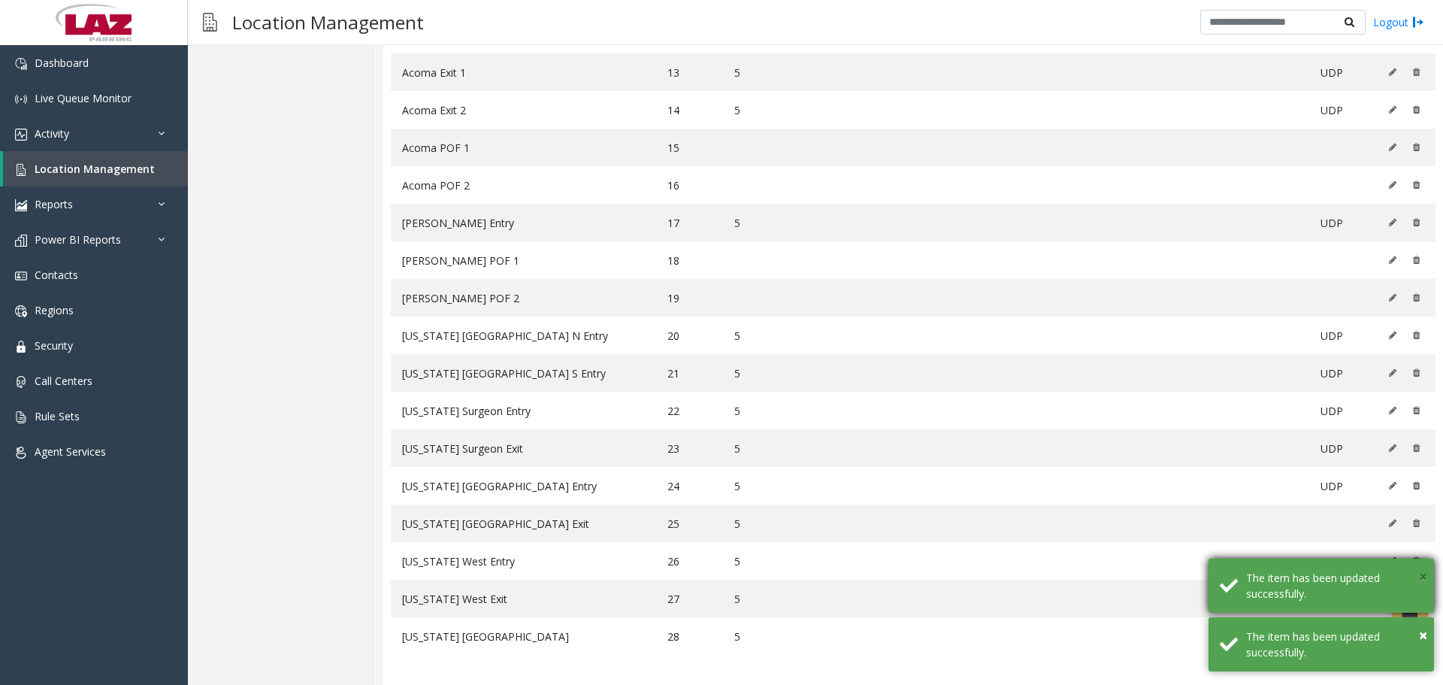
click at [1424, 577] on span "×" at bounding box center [1423, 576] width 8 height 20
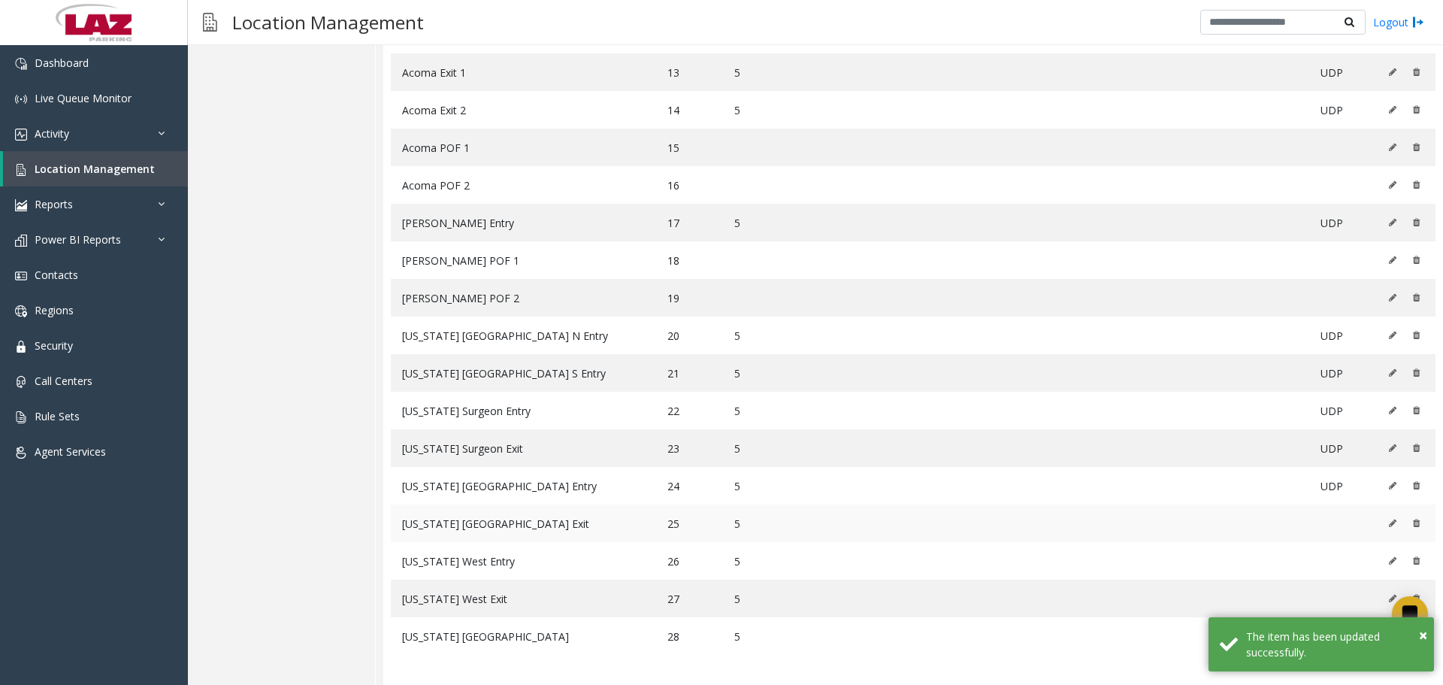
click at [1389, 522] on icon at bounding box center [1393, 523] width 8 height 9
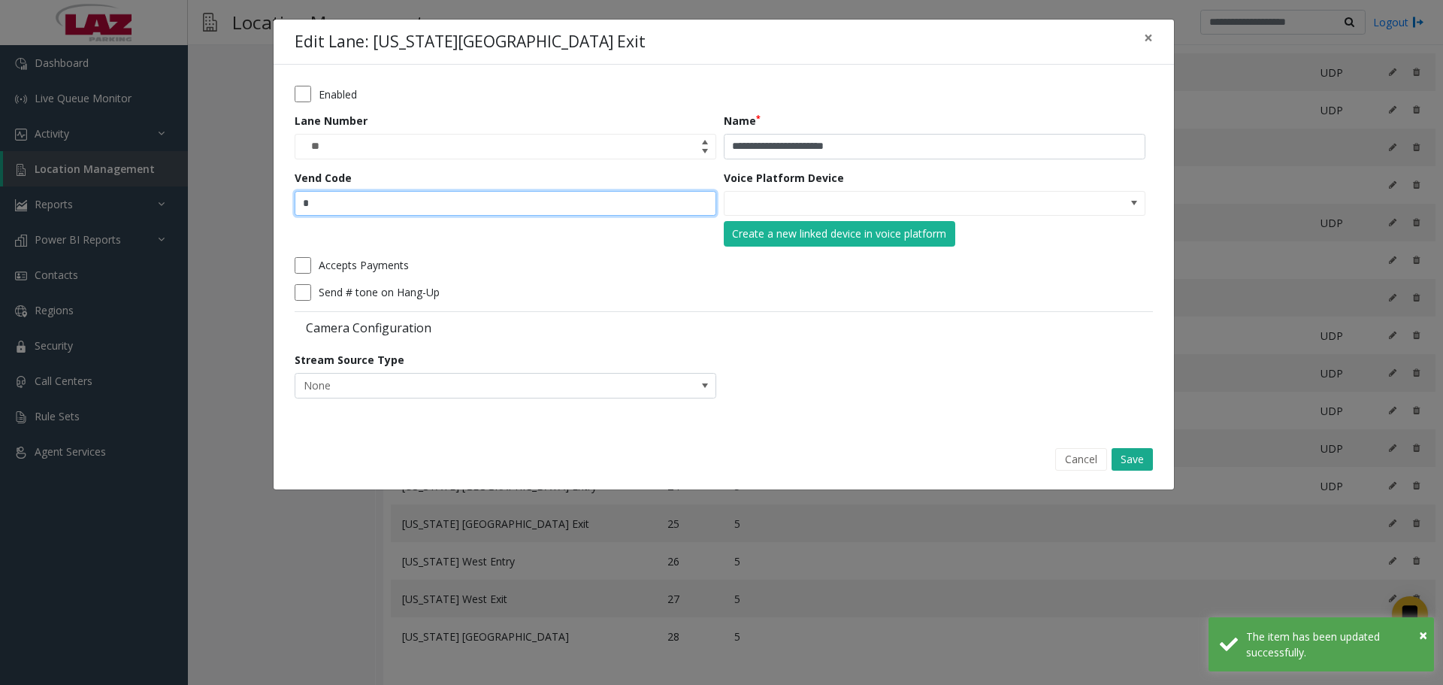
drag, startPoint x: 377, startPoint y: 201, endPoint x: 378, endPoint y: 213, distance: 12.1
click at [374, 204] on input "*" at bounding box center [506, 204] width 422 height 26
type input "*"
click at [1115, 455] on button "Save" at bounding box center [1132, 459] width 41 height 23
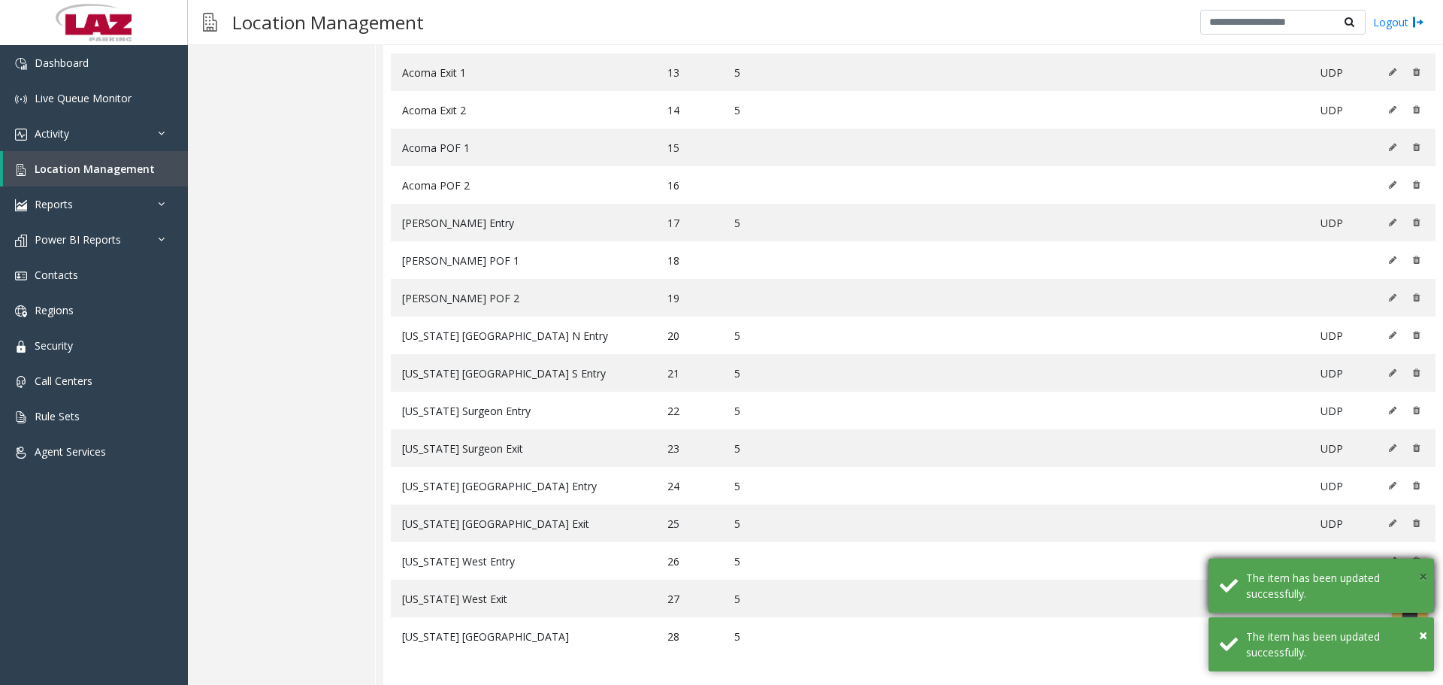
drag, startPoint x: 1421, startPoint y: 576, endPoint x: 1413, endPoint y: 576, distance: 8.3
click at [1422, 576] on span "×" at bounding box center [1423, 576] width 8 height 20
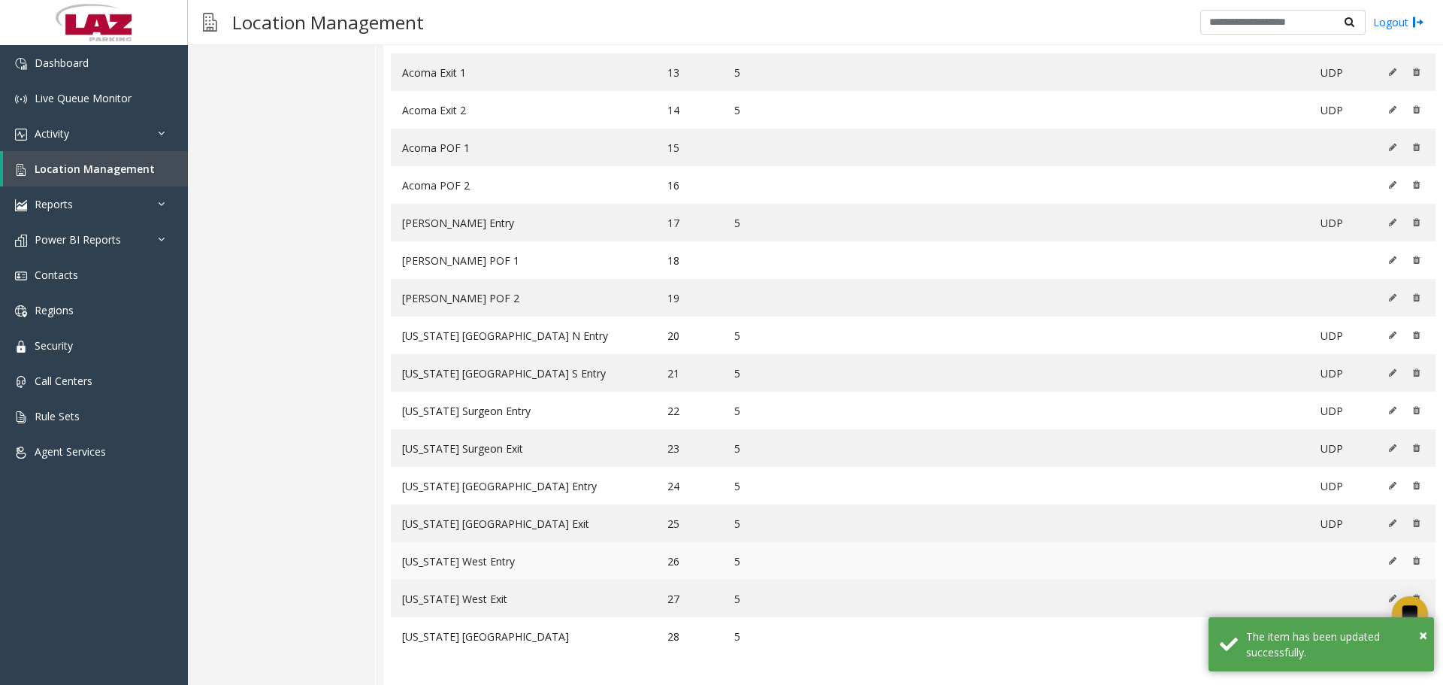
click at [1389, 560] on icon at bounding box center [1393, 560] width 8 height 9
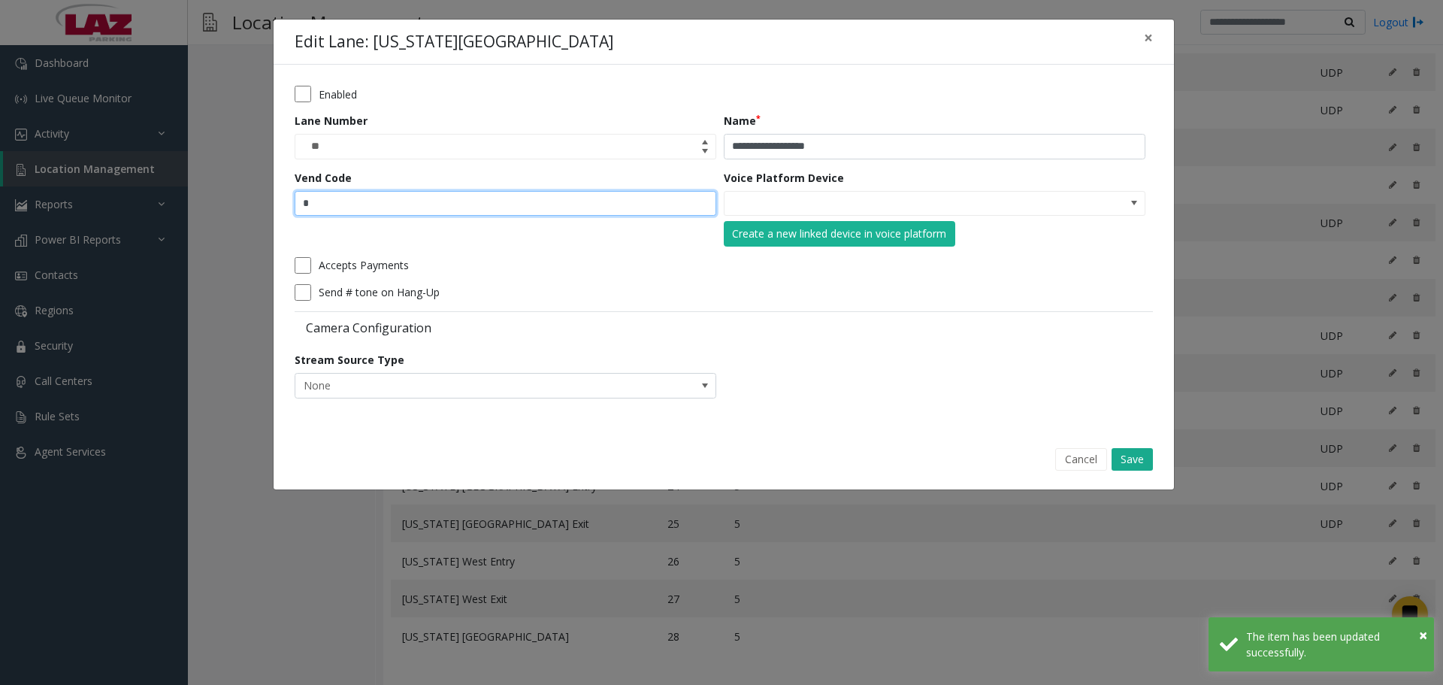
click at [399, 199] on input "*" at bounding box center [506, 204] width 422 height 26
type input "*"
drag, startPoint x: 1148, startPoint y: 455, endPoint x: 1154, endPoint y: 459, distance: 7.7
click at [1147, 455] on button "Save" at bounding box center [1132, 459] width 41 height 23
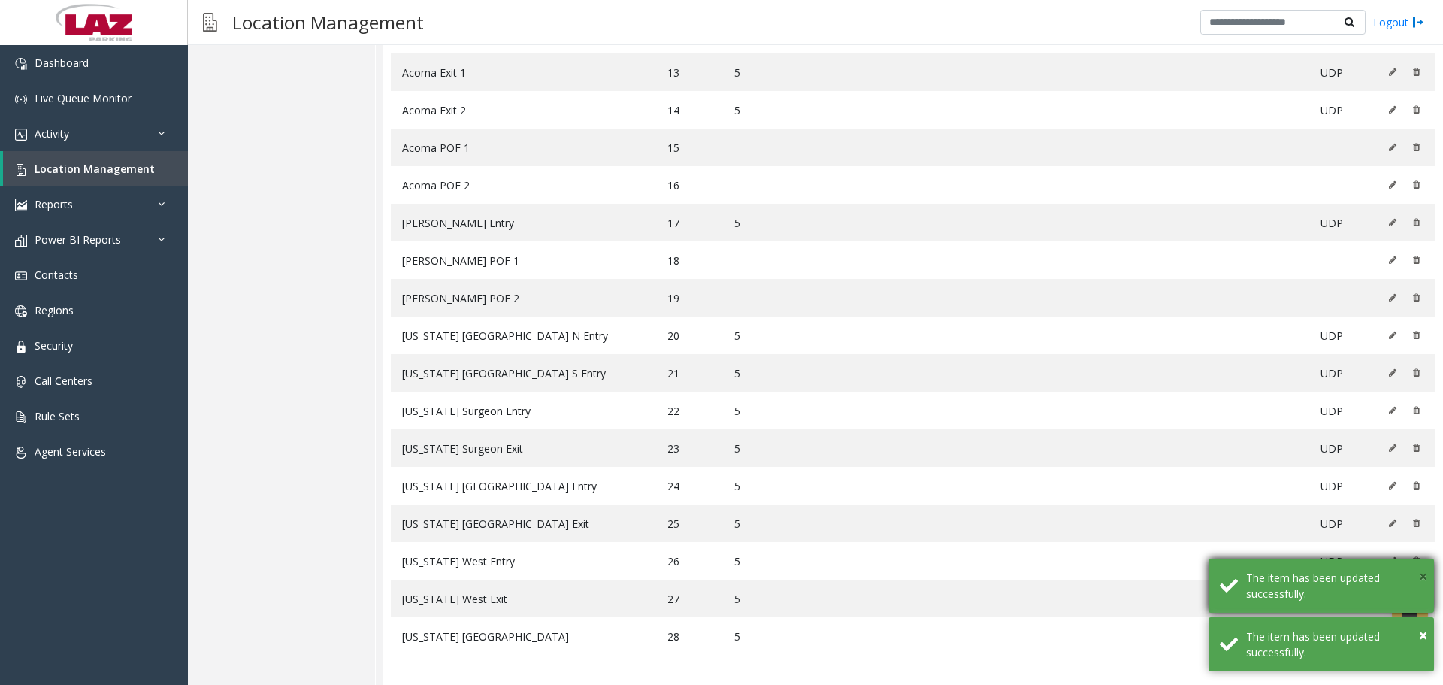
click at [1421, 579] on span "×" at bounding box center [1423, 576] width 8 height 20
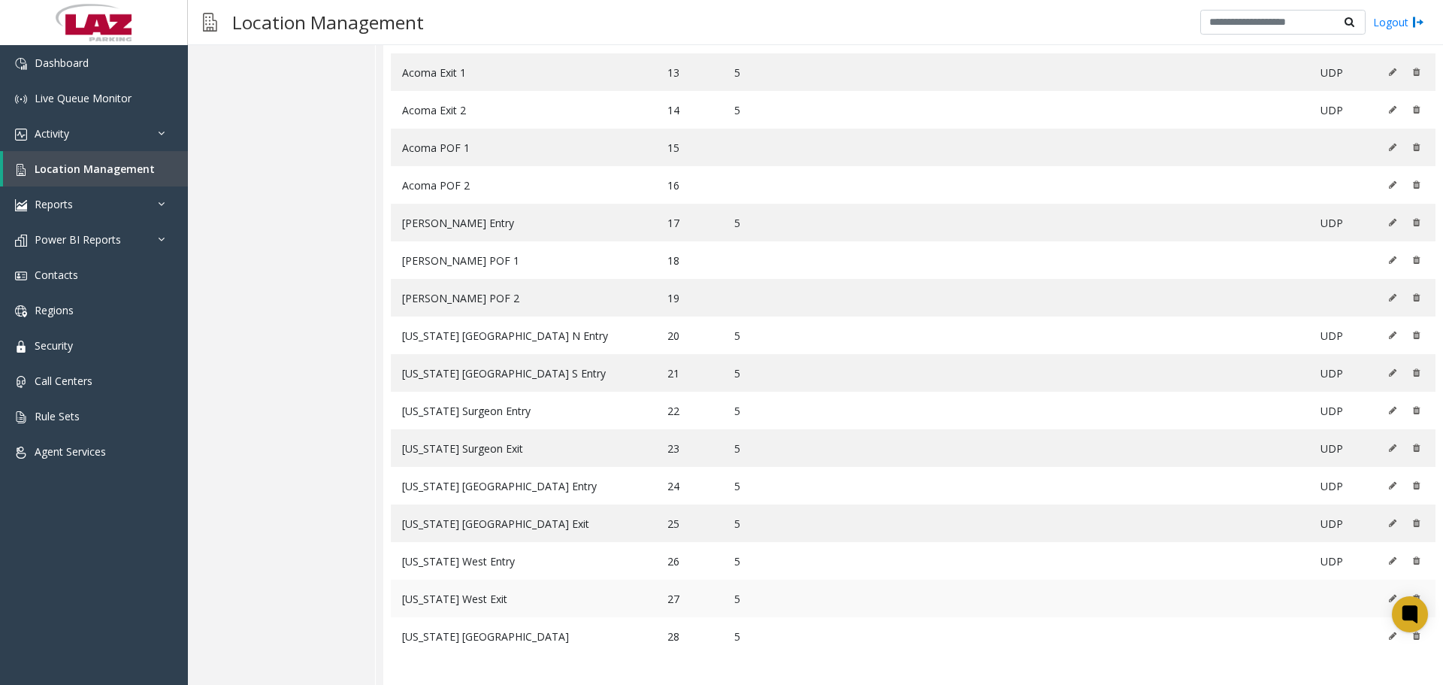
click at [1389, 601] on icon at bounding box center [1393, 598] width 8 height 9
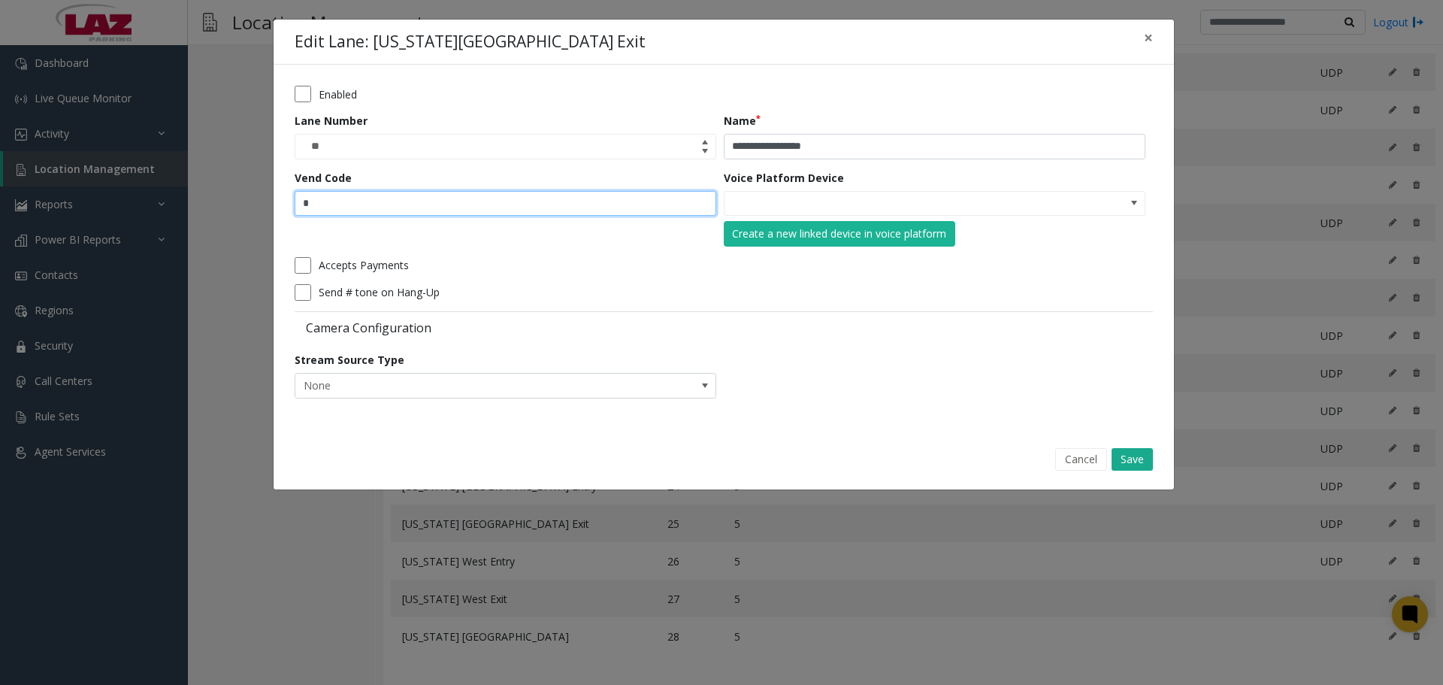
click at [377, 213] on input "*" at bounding box center [506, 204] width 422 height 26
type input "*"
click at [1121, 459] on button "Save" at bounding box center [1132, 459] width 41 height 23
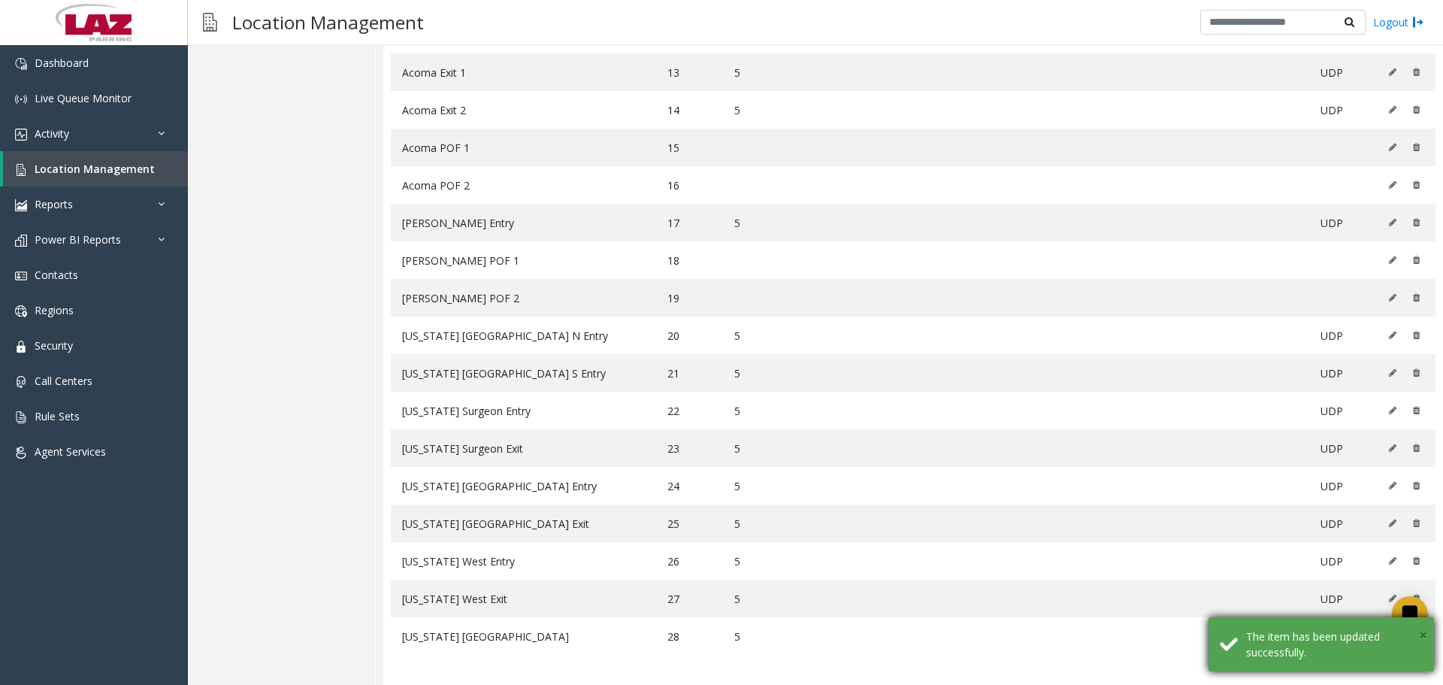
drag, startPoint x: 1424, startPoint y: 634, endPoint x: 1379, endPoint y: 643, distance: 45.1
click at [1423, 634] on span "×" at bounding box center [1423, 635] width 8 height 20
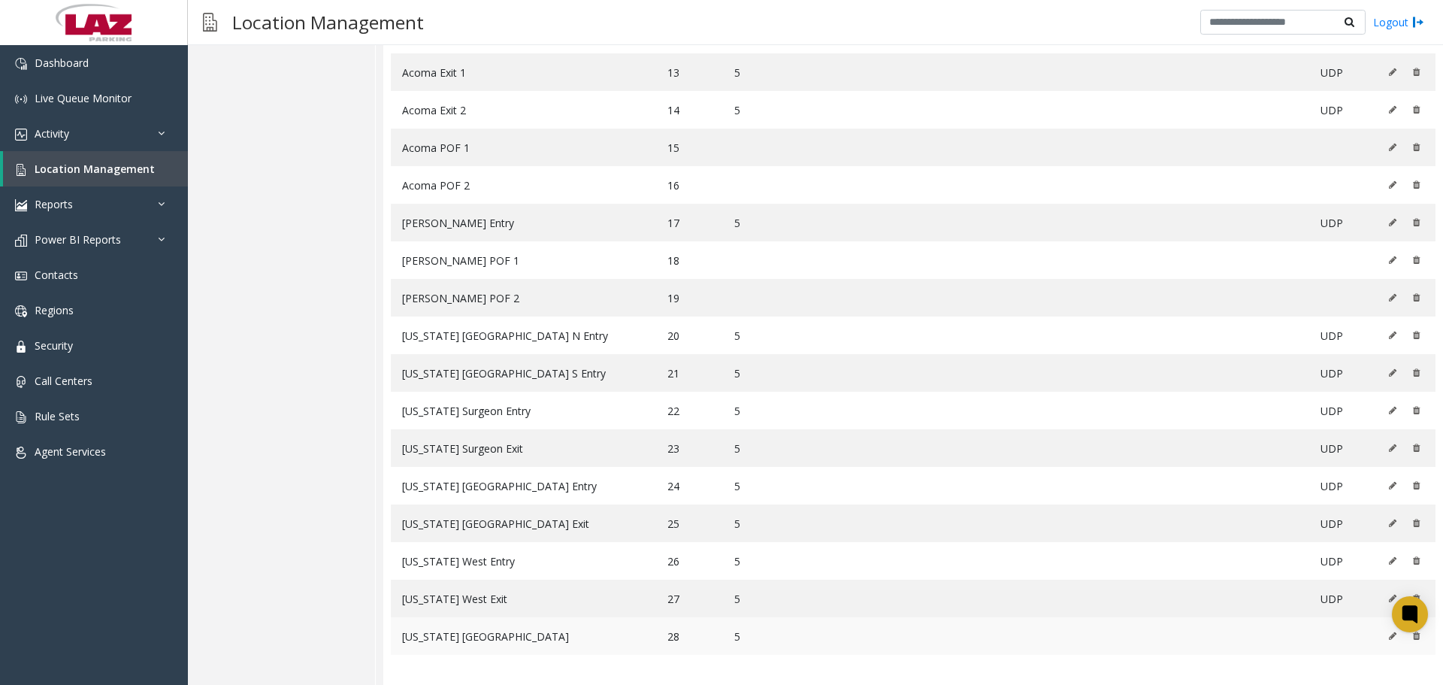
click at [1389, 634] on icon at bounding box center [1393, 635] width 8 height 9
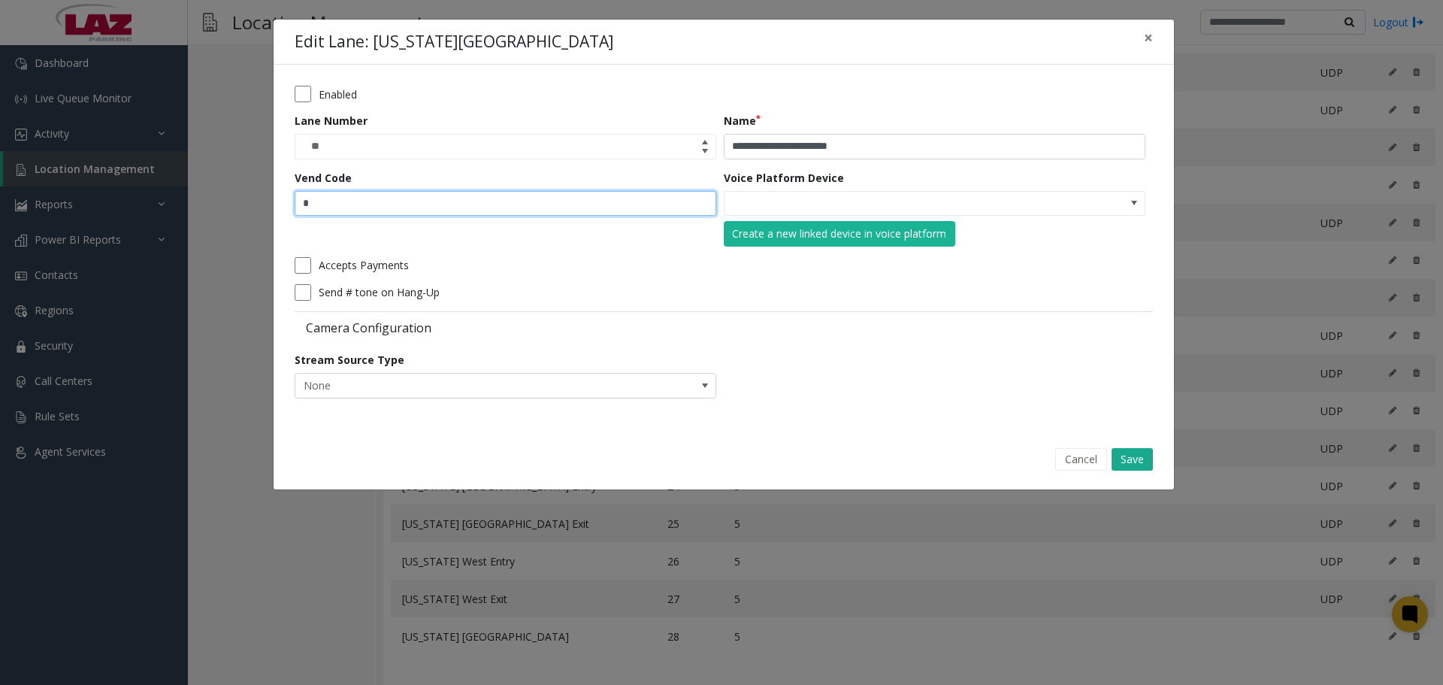
click at [465, 206] on input "*" at bounding box center [506, 204] width 422 height 26
type input "*"
click at [1121, 461] on button "Save" at bounding box center [1132, 459] width 41 height 23
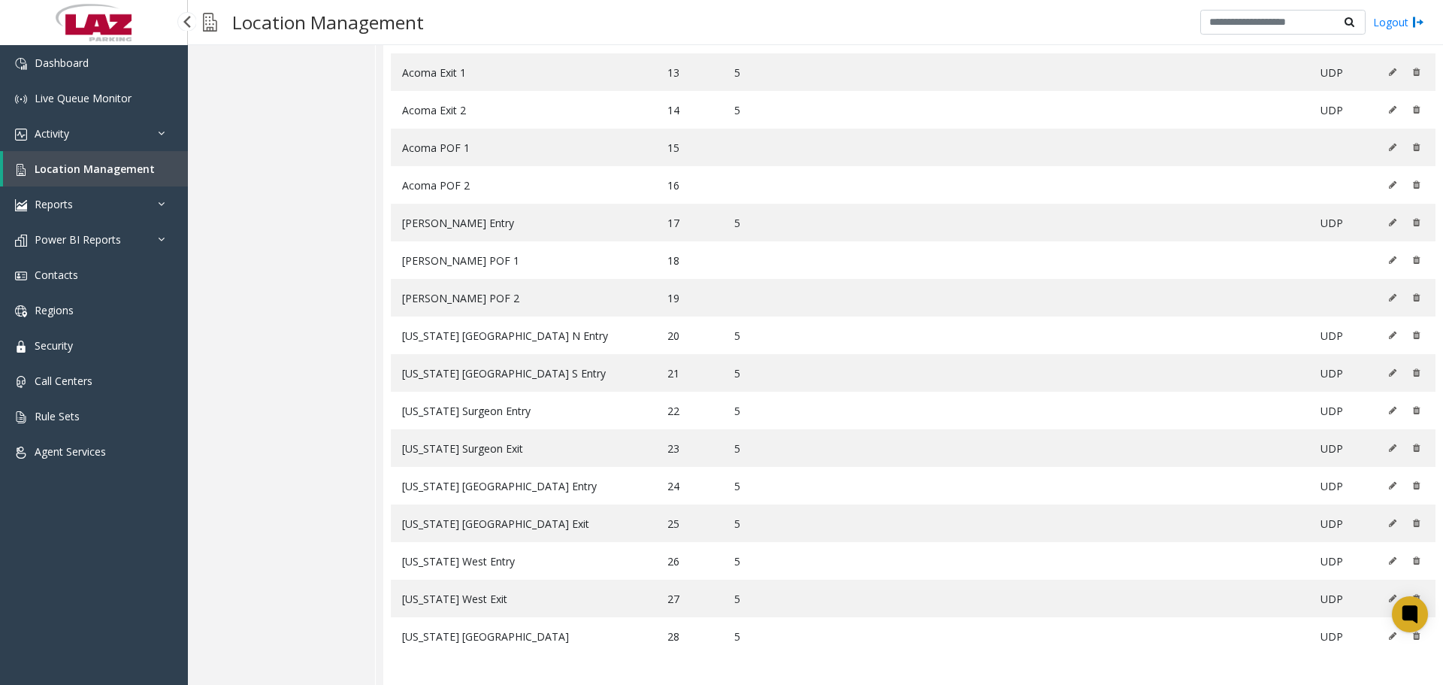
click at [113, 171] on span "Location Management" at bounding box center [95, 169] width 120 height 14
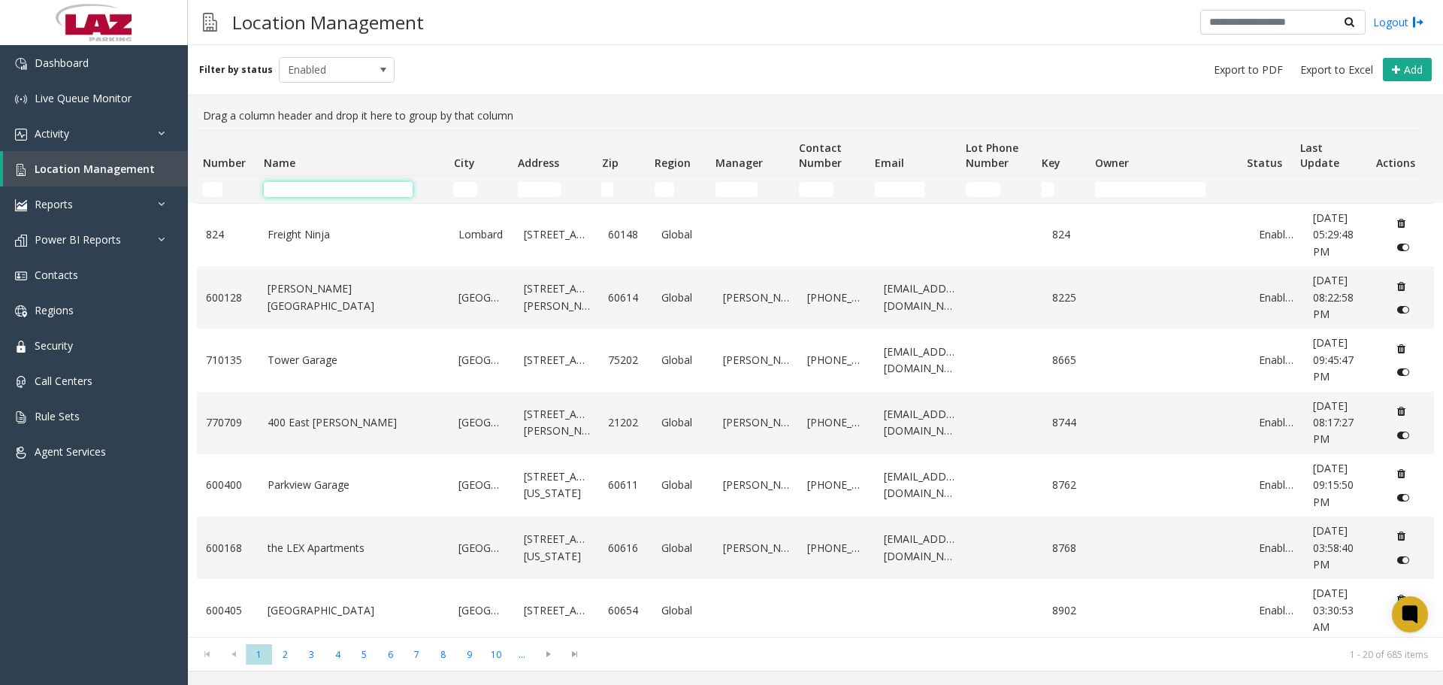
click at [283, 193] on input "Name Filter" at bounding box center [338, 189] width 149 height 15
click at [219, 179] on td "Number Filter" at bounding box center [227, 189] width 61 height 27
click at [219, 185] on input "Number Filter" at bounding box center [213, 189] width 20 height 15
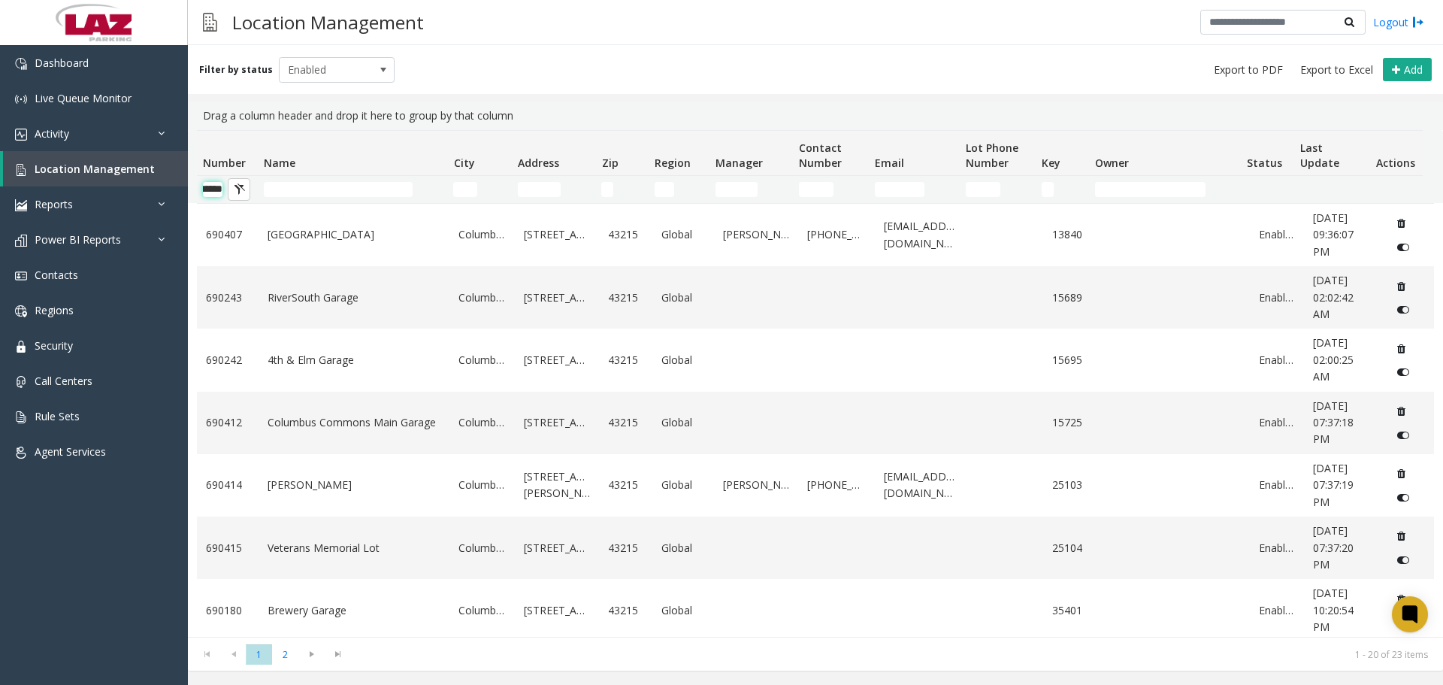
scroll to position [0, 25]
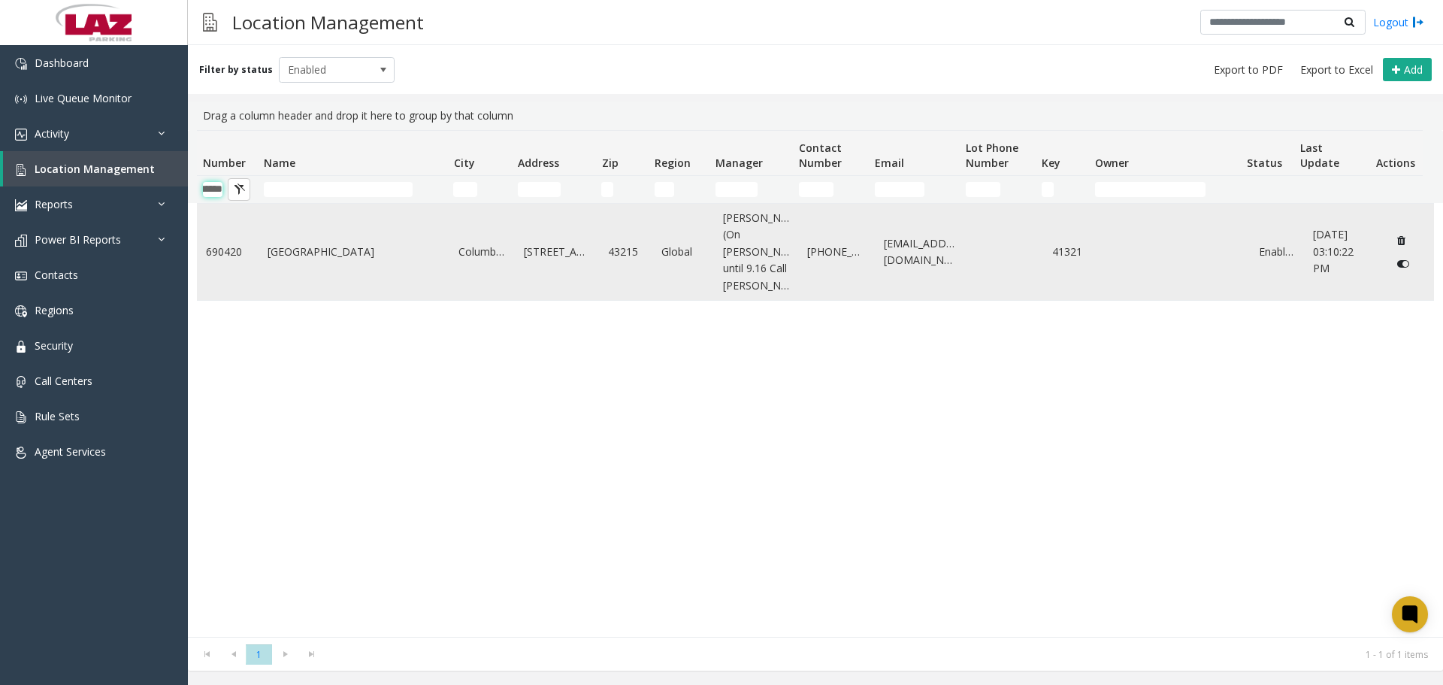
type input "******"
click at [277, 244] on link "Huntington Center Garage" at bounding box center [355, 252] width 174 height 17
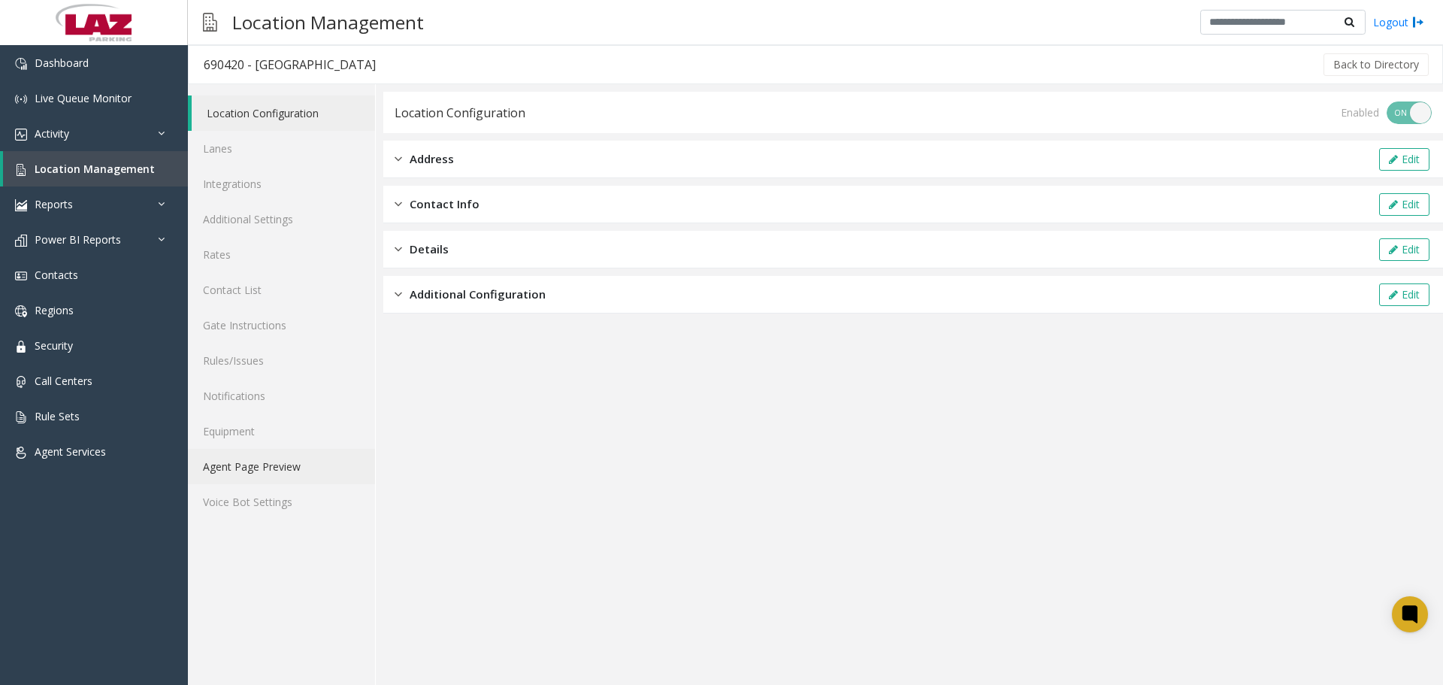
click at [293, 479] on link "Agent Page Preview" at bounding box center [281, 466] width 187 height 35
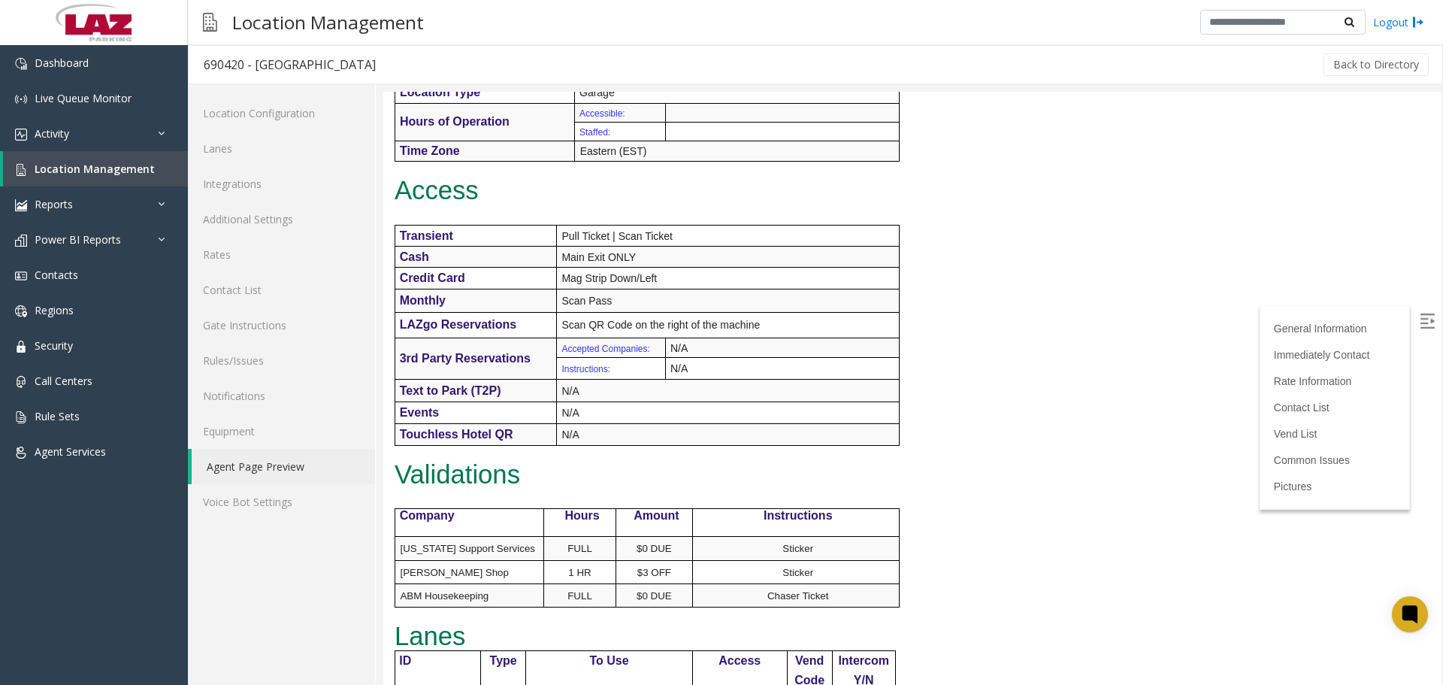
scroll to position [676, 0]
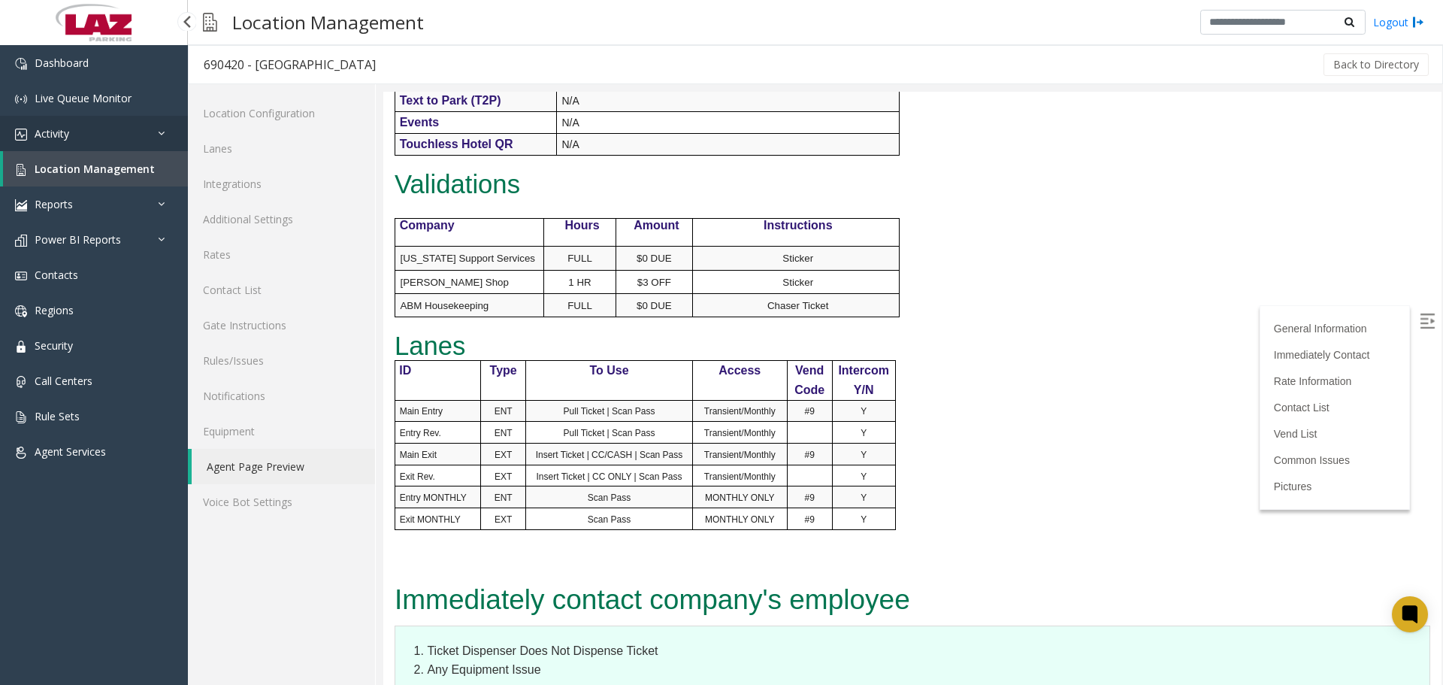
click at [157, 145] on link "Activity" at bounding box center [94, 133] width 188 height 35
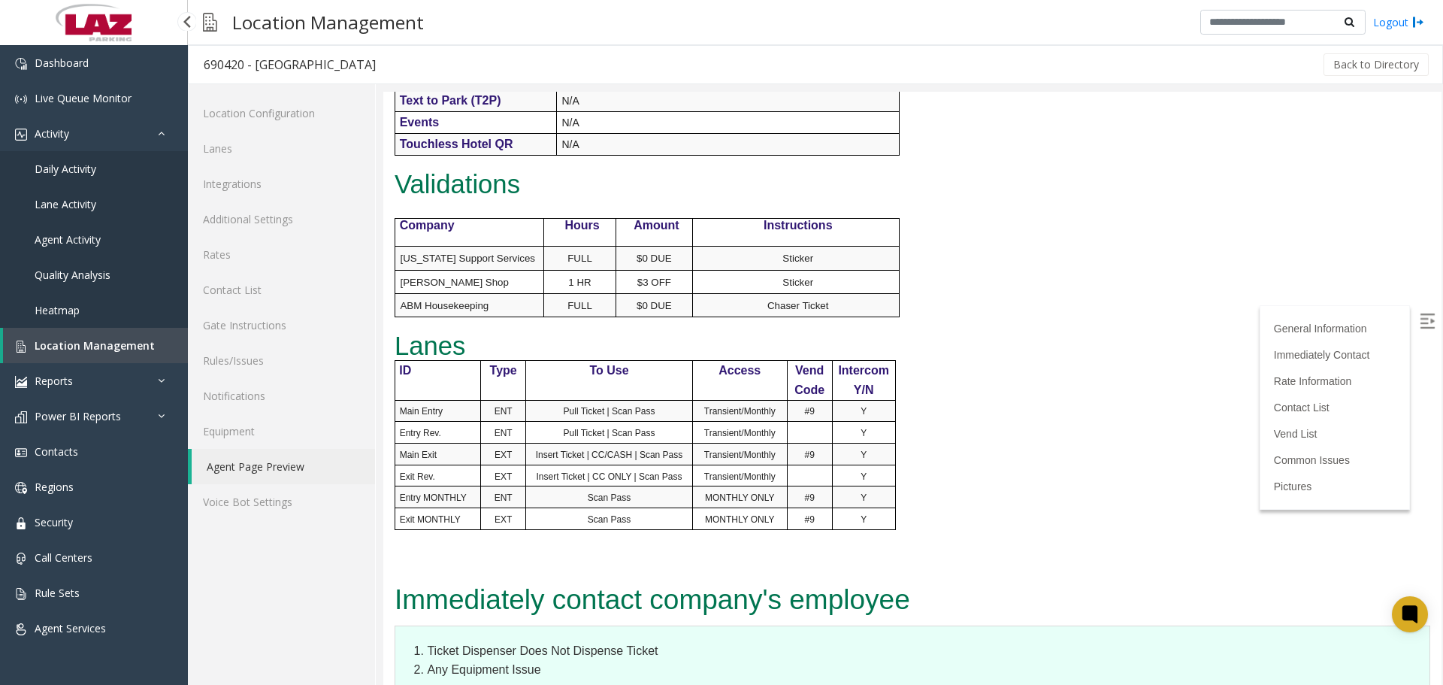
click at [107, 172] on link "Daily Activity" at bounding box center [94, 168] width 188 height 35
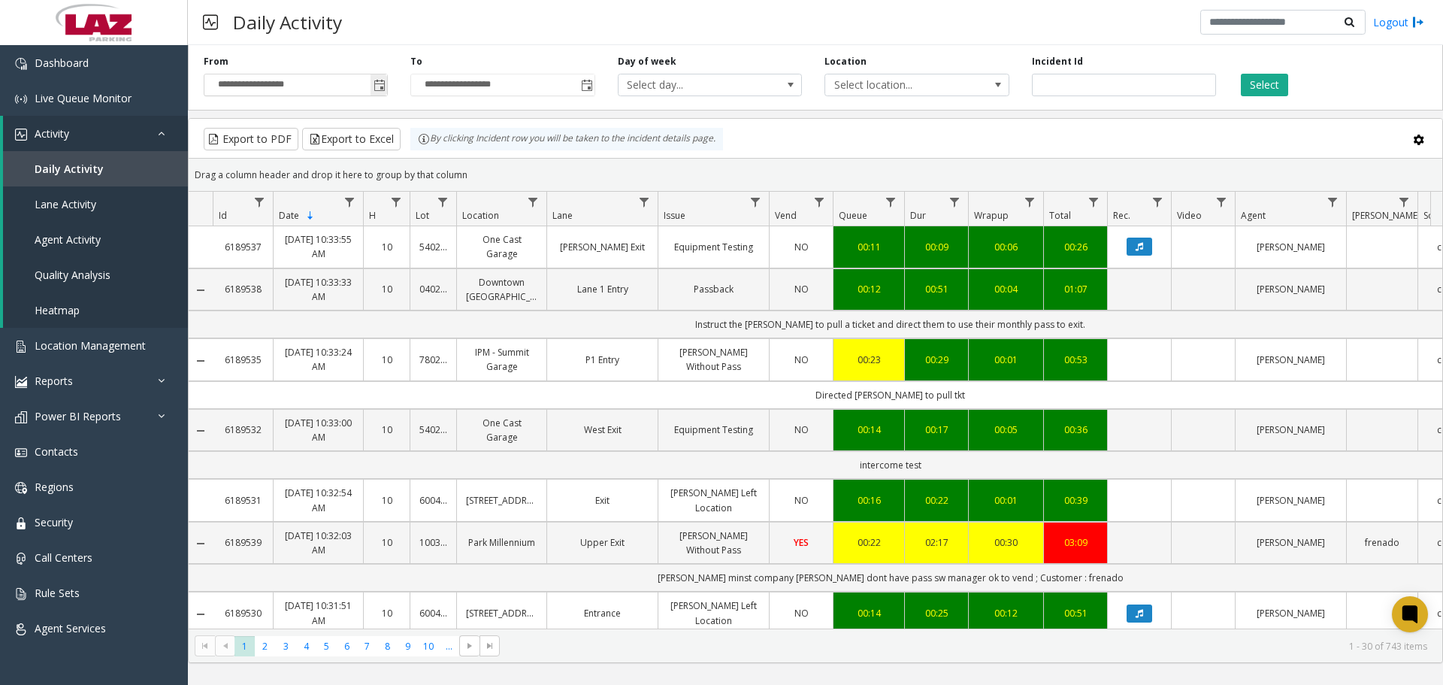
click at [377, 85] on span "Toggle popup" at bounding box center [380, 86] width 12 height 12
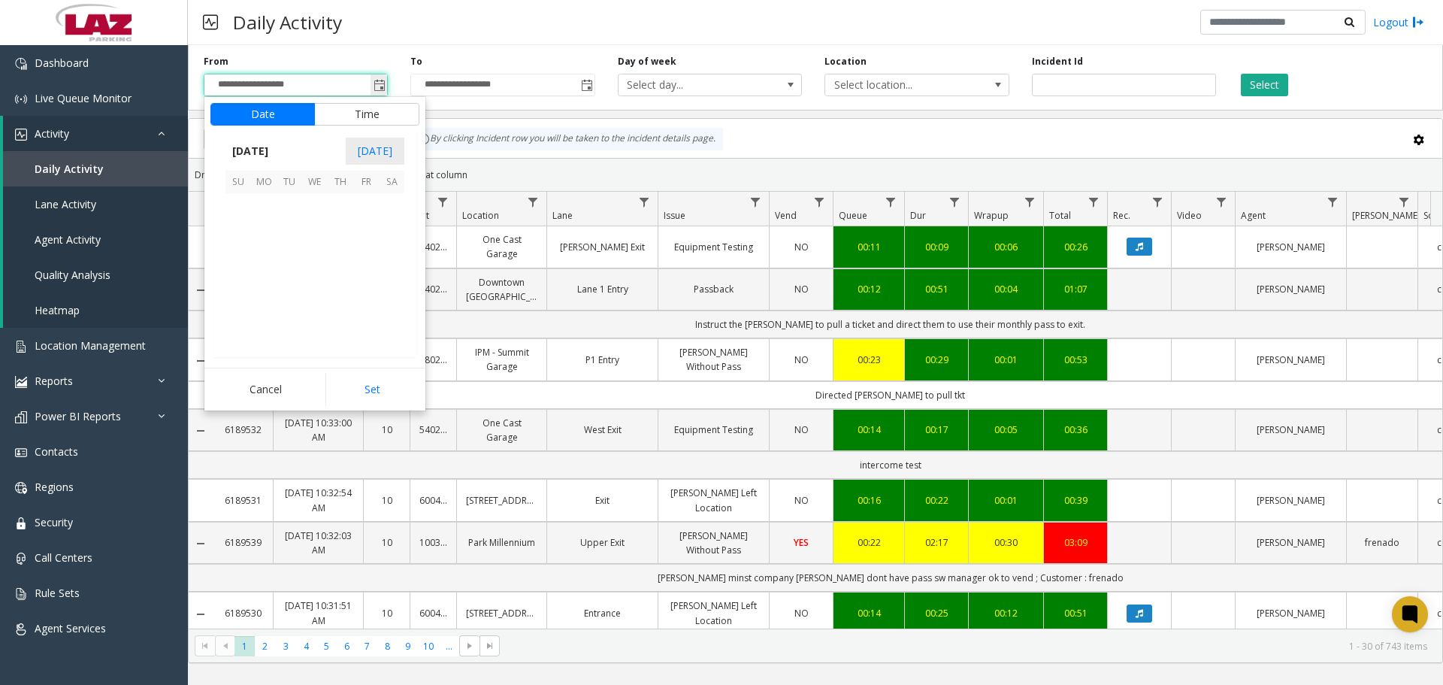
scroll to position [269747, 0]
click at [265, 207] on span "1" at bounding box center [264, 206] width 26 height 26
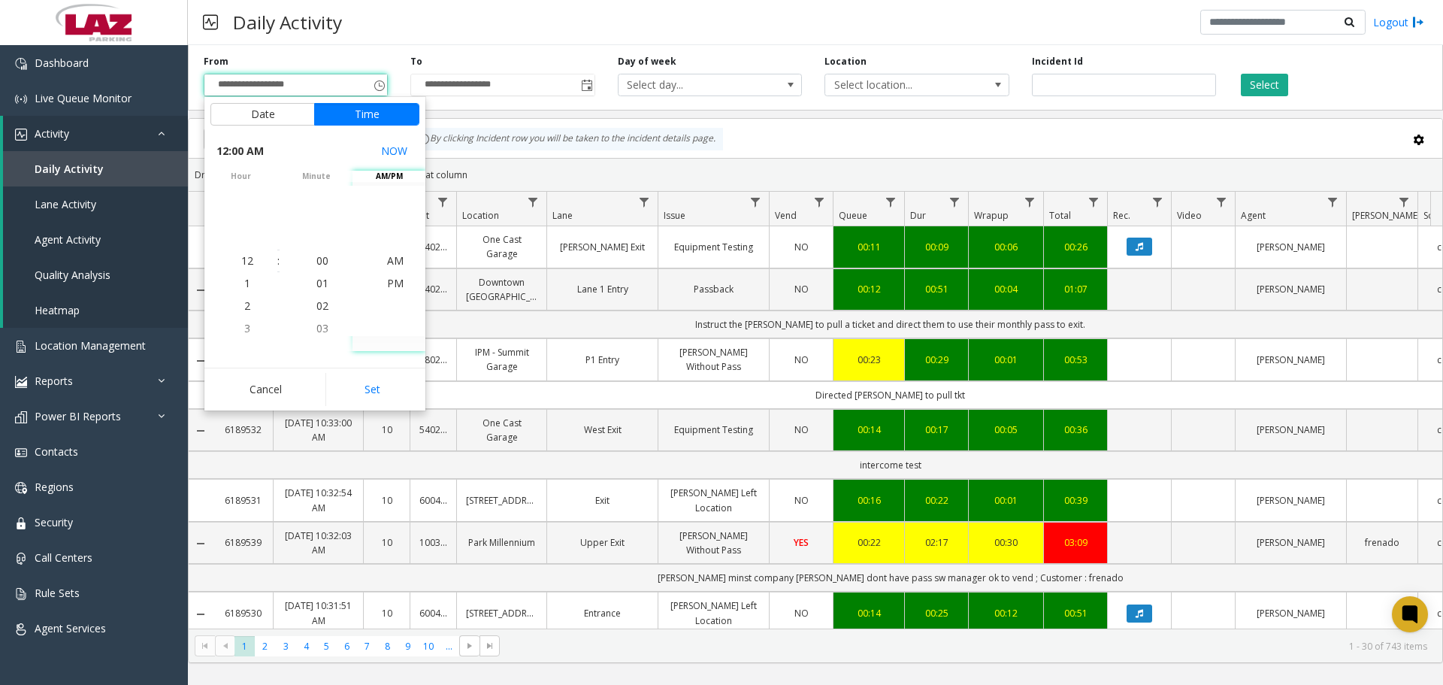
click at [355, 361] on div "Date Time September 2025 Today Su Mo Tu We Th Fr Sa September 2025 1 2 3 4 5 6 …" at bounding box center [314, 253] width 221 height 313
click at [354, 382] on button "Set" at bounding box center [372, 389] width 95 height 33
type input "**********"
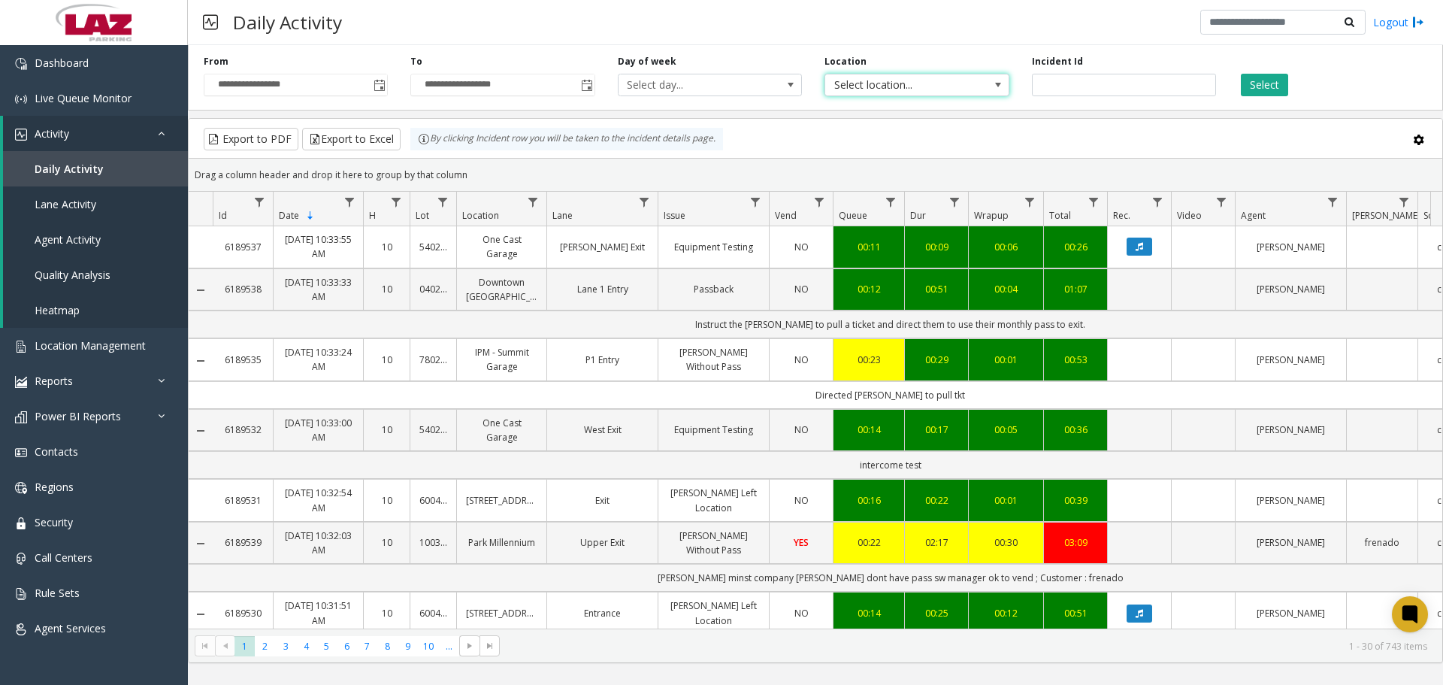
click at [855, 76] on span "Select location..." at bounding box center [898, 84] width 147 height 21
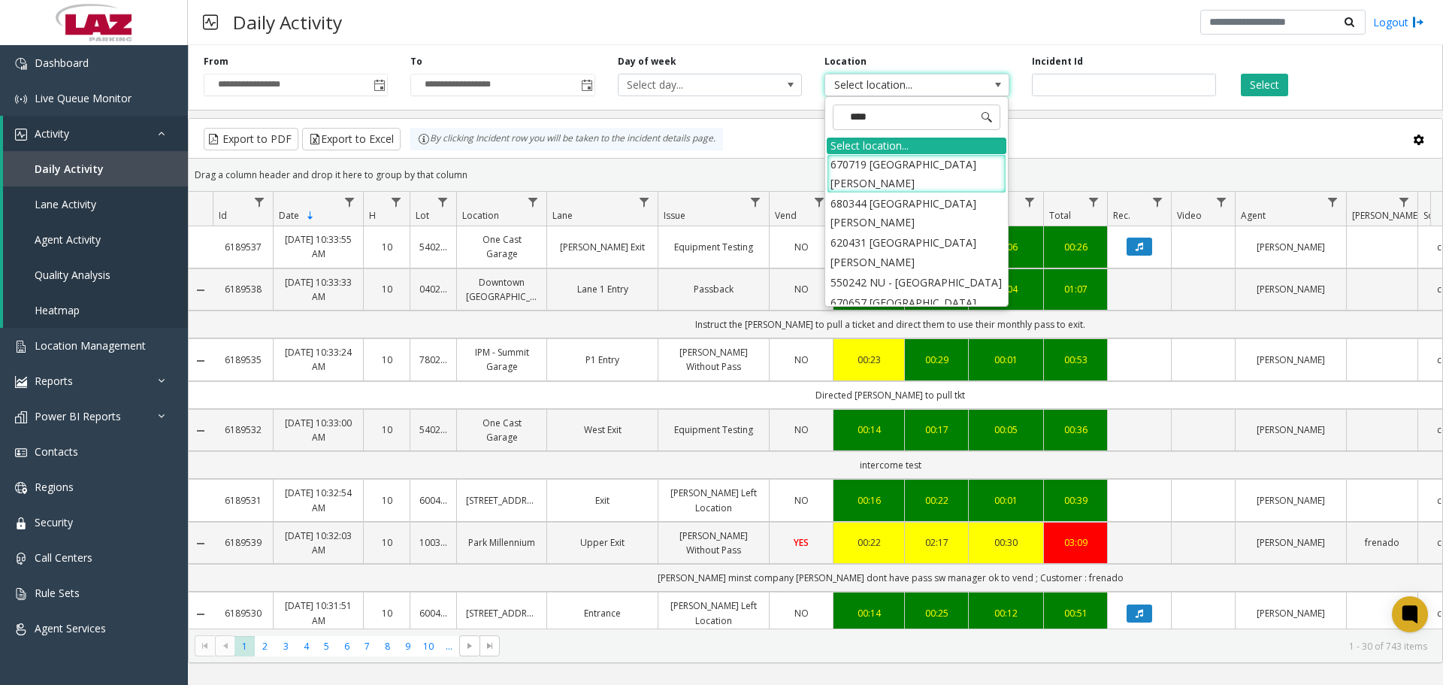
type input "*****"
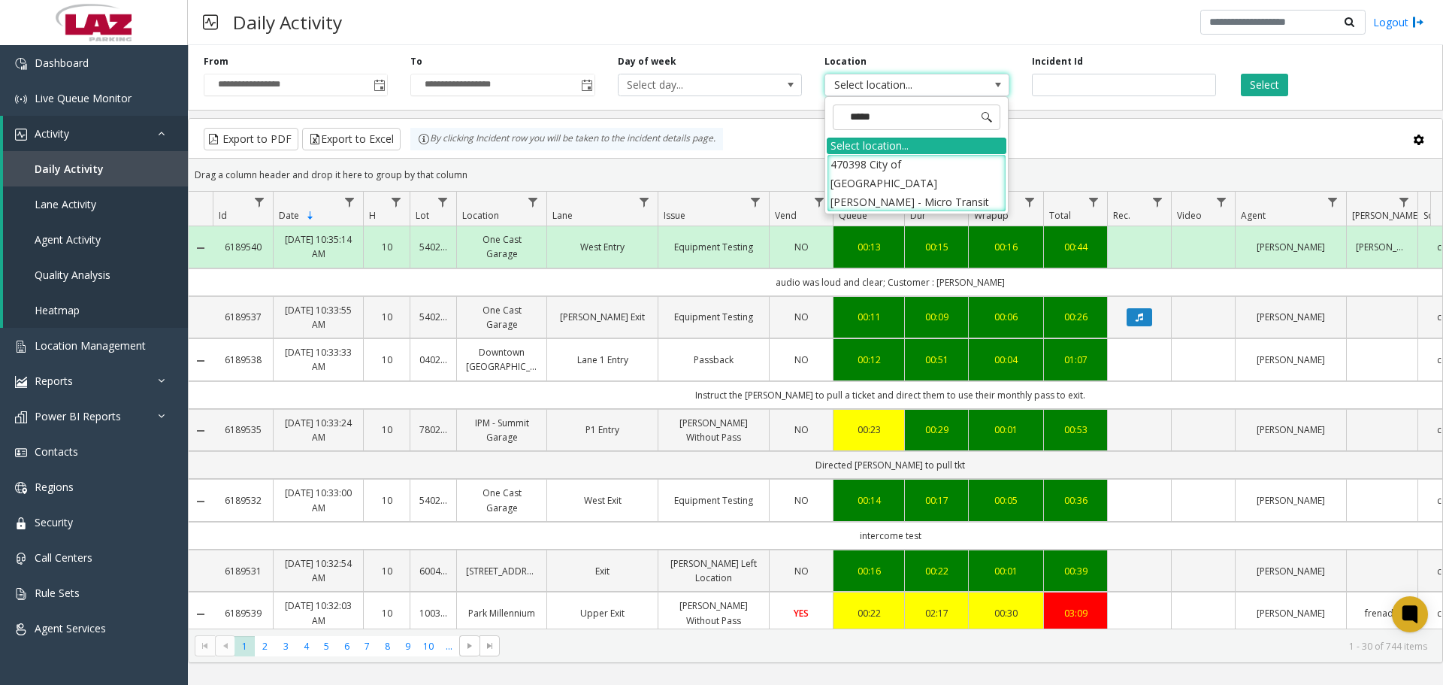
click at [890, 171] on li "470398 City of San Gabriel - Micro Transit" at bounding box center [917, 183] width 180 height 59
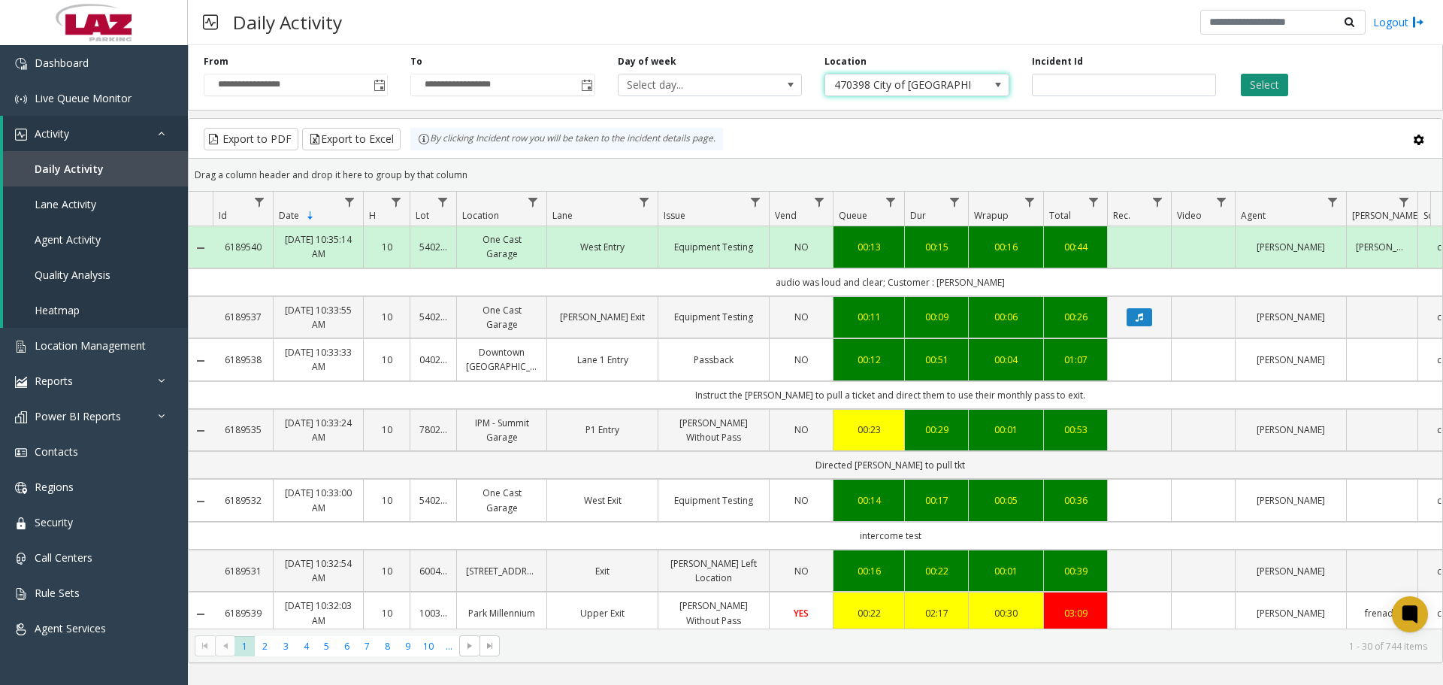
click at [1269, 89] on button "Select" at bounding box center [1264, 85] width 47 height 23
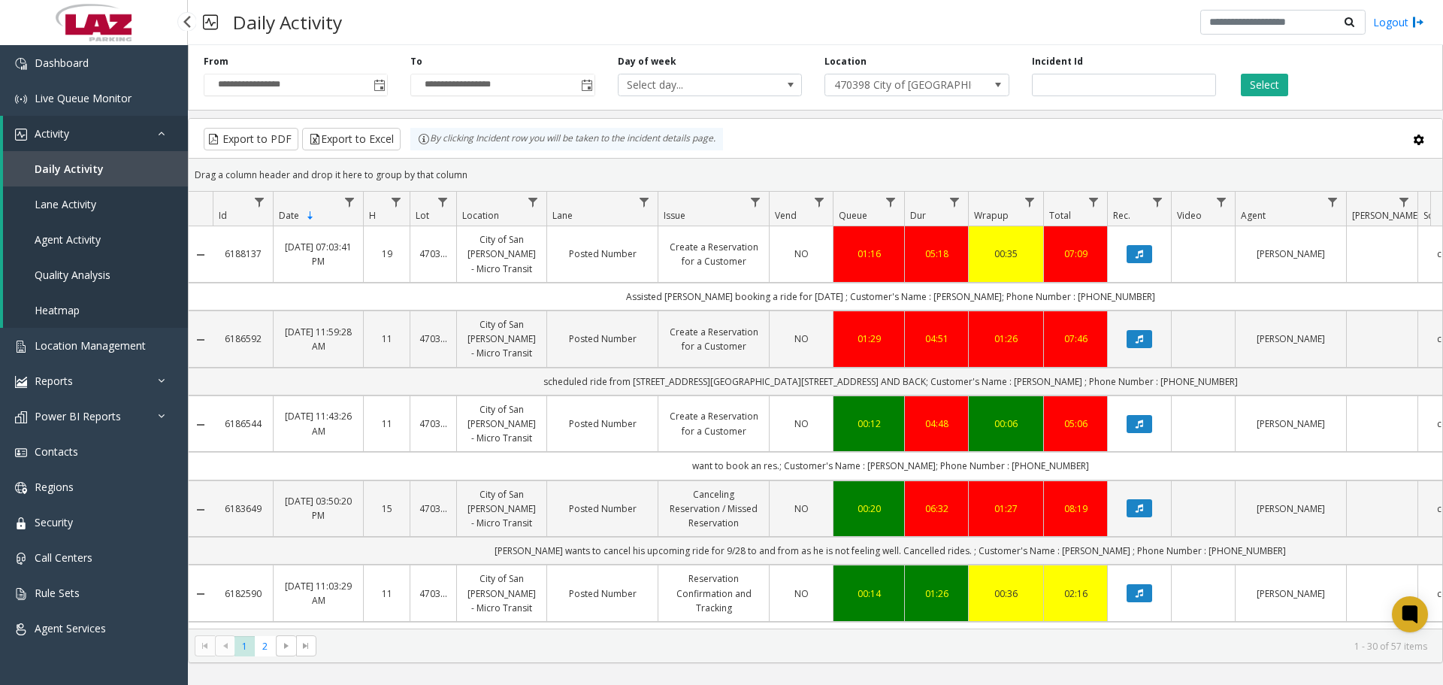
click at [68, 196] on link "Lane Activity" at bounding box center [95, 203] width 185 height 35
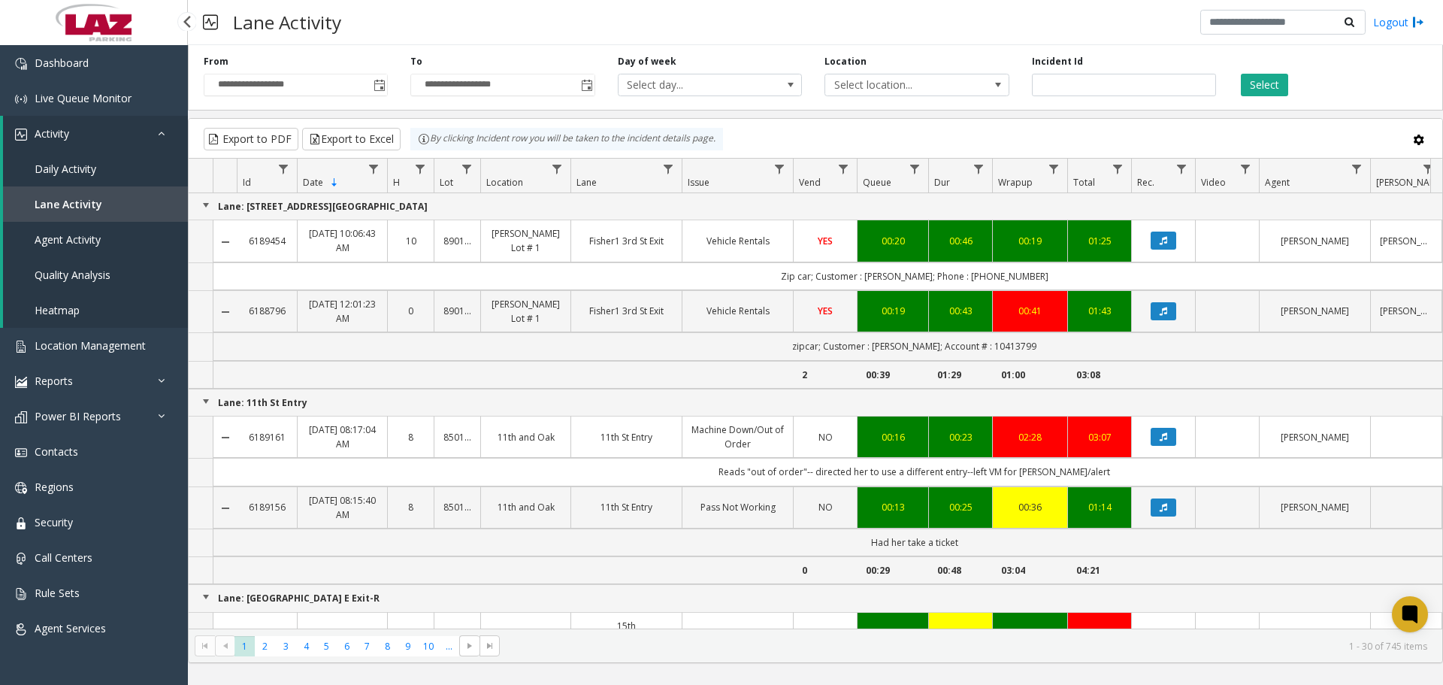
click at [80, 166] on span "Daily Activity" at bounding box center [66, 169] width 62 height 14
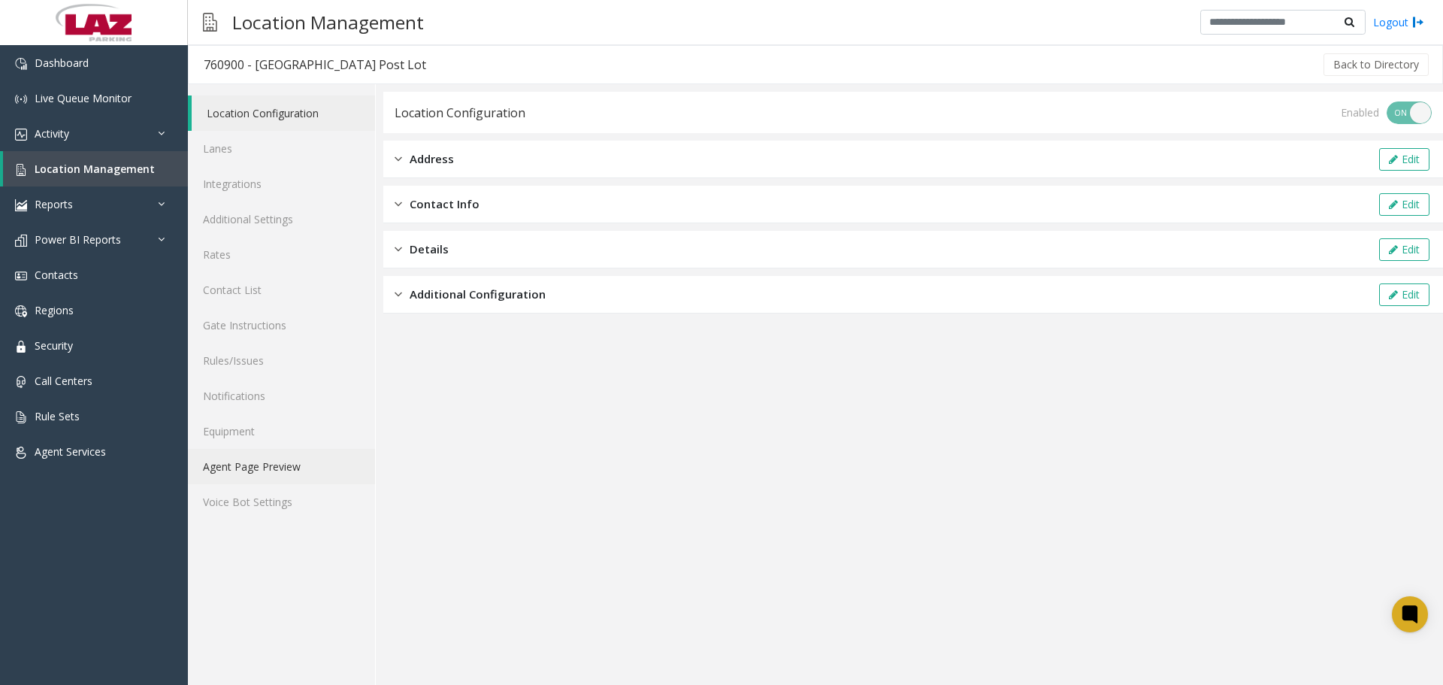
click at [263, 467] on link "Agent Page Preview" at bounding box center [281, 466] width 187 height 35
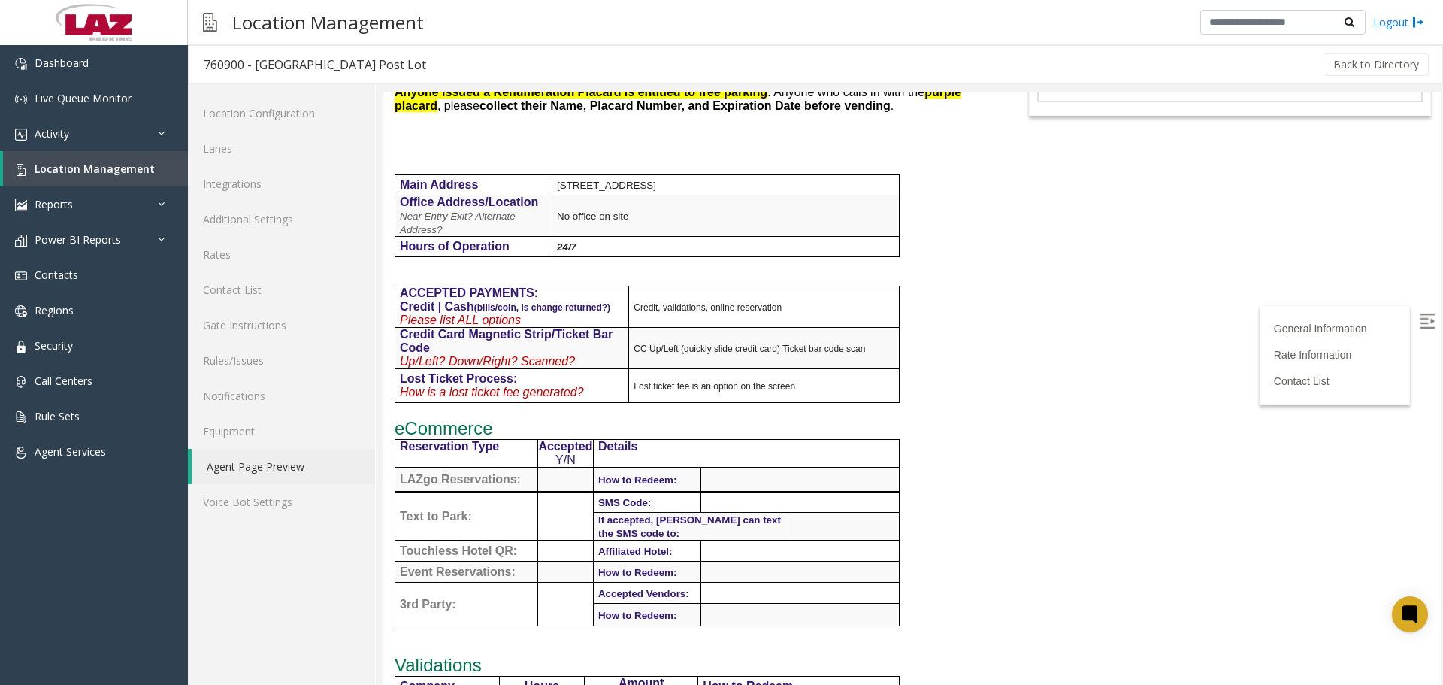
scroll to position [376, 0]
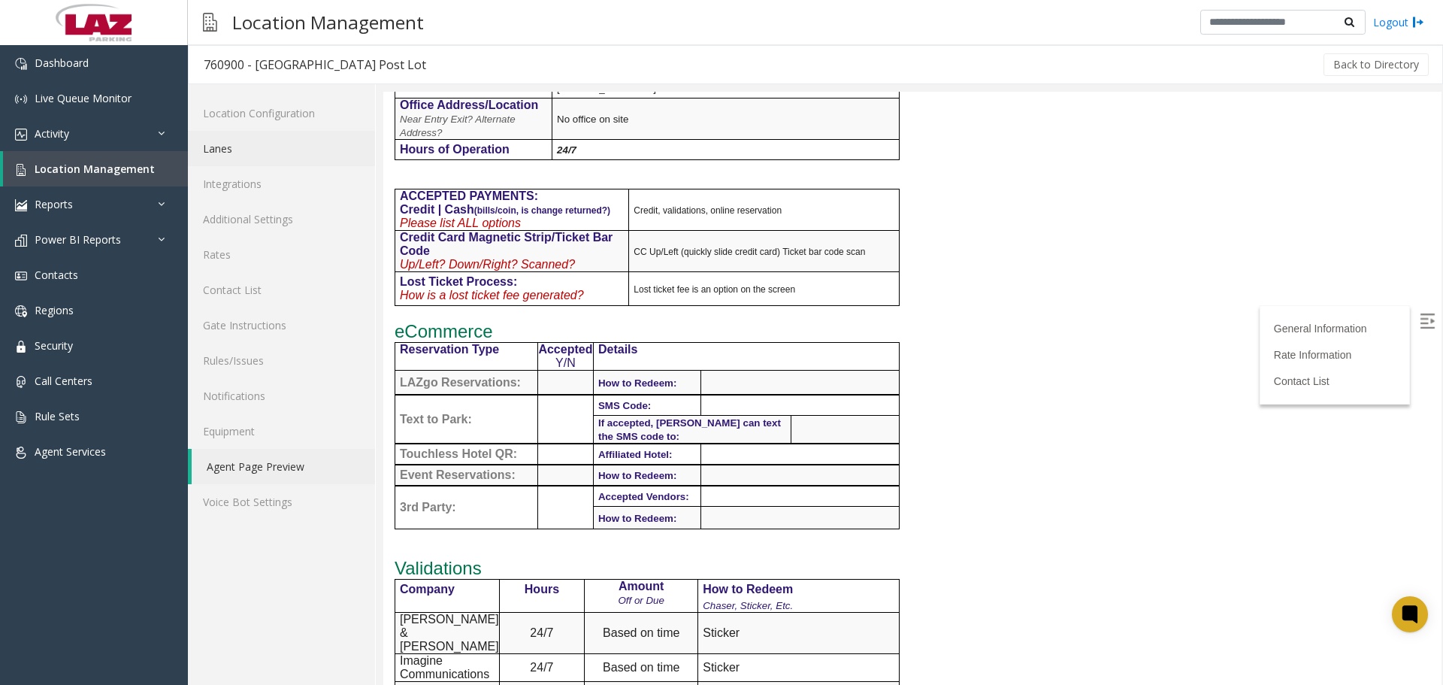
click at [245, 154] on link "Lanes" at bounding box center [281, 148] width 187 height 35
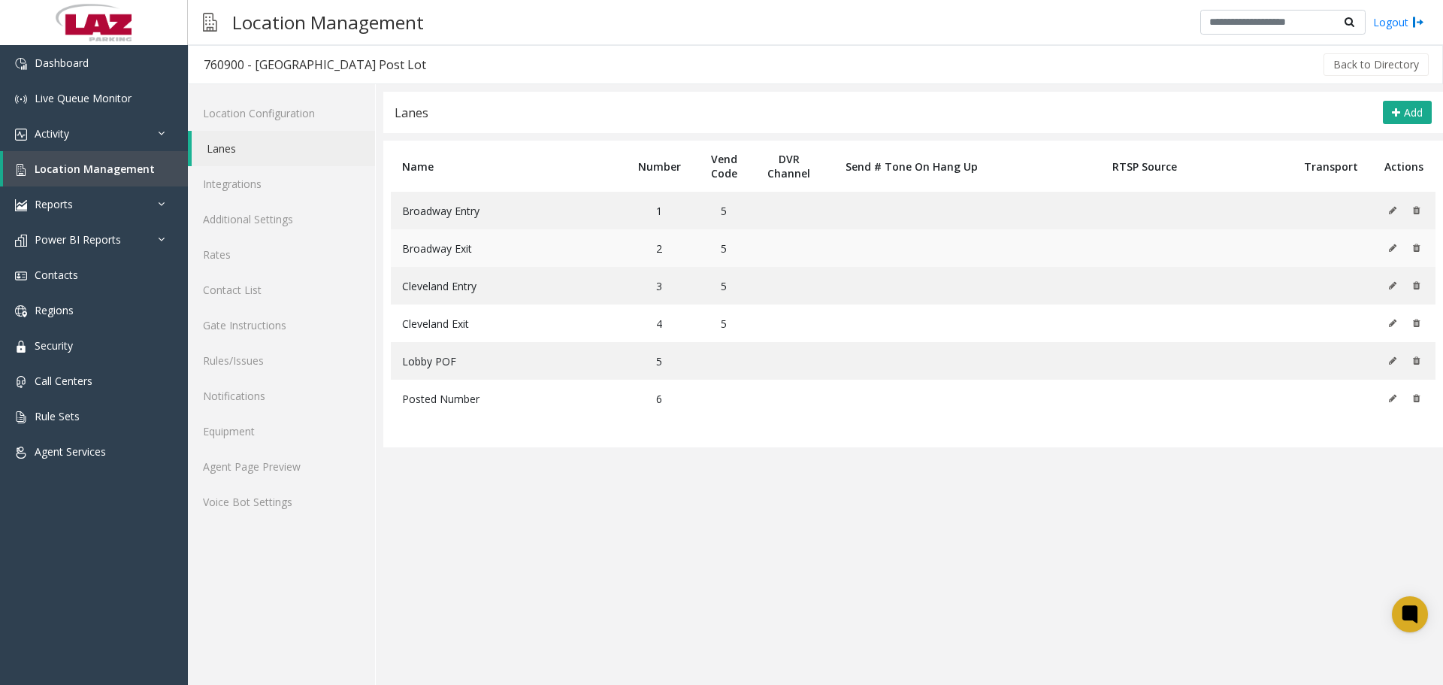
click at [1393, 252] on icon at bounding box center [1393, 248] width 8 height 9
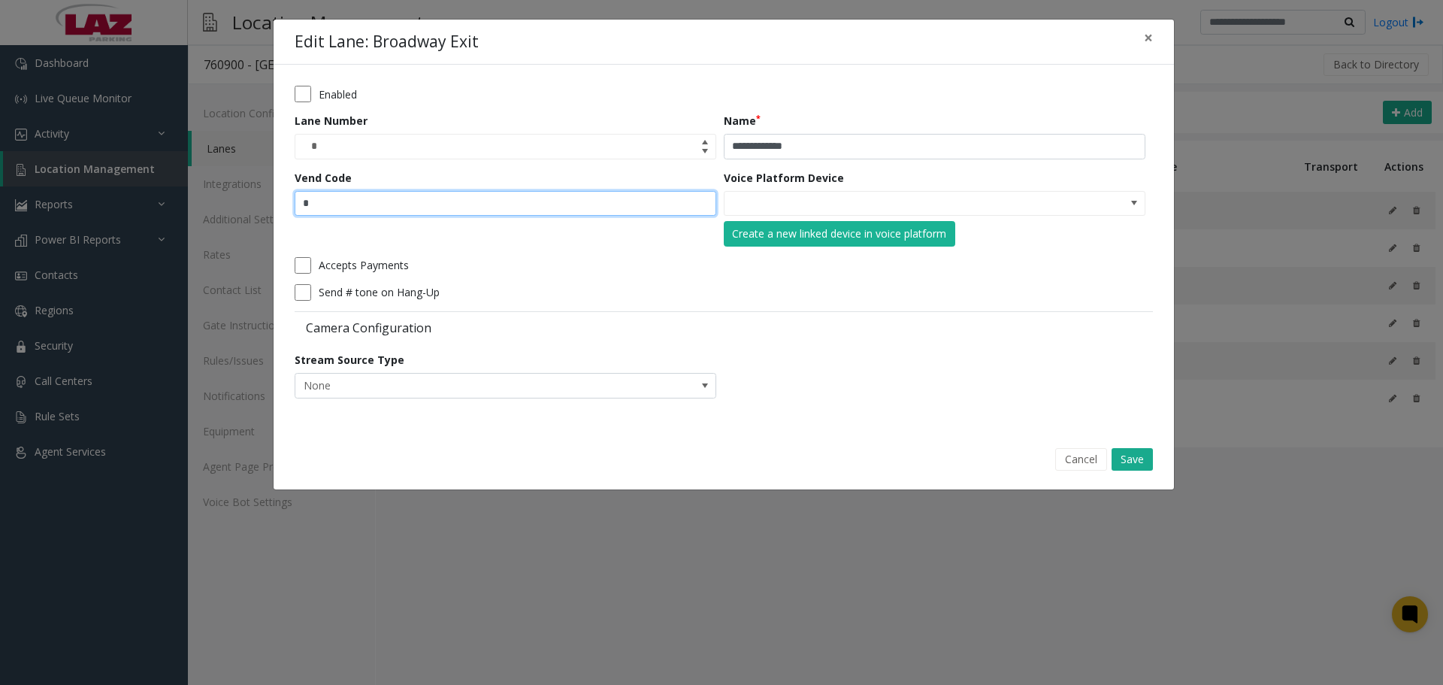
click at [529, 191] on input "*" at bounding box center [506, 204] width 422 height 26
type input "*"
click at [1151, 456] on button "Save" at bounding box center [1132, 459] width 41 height 23
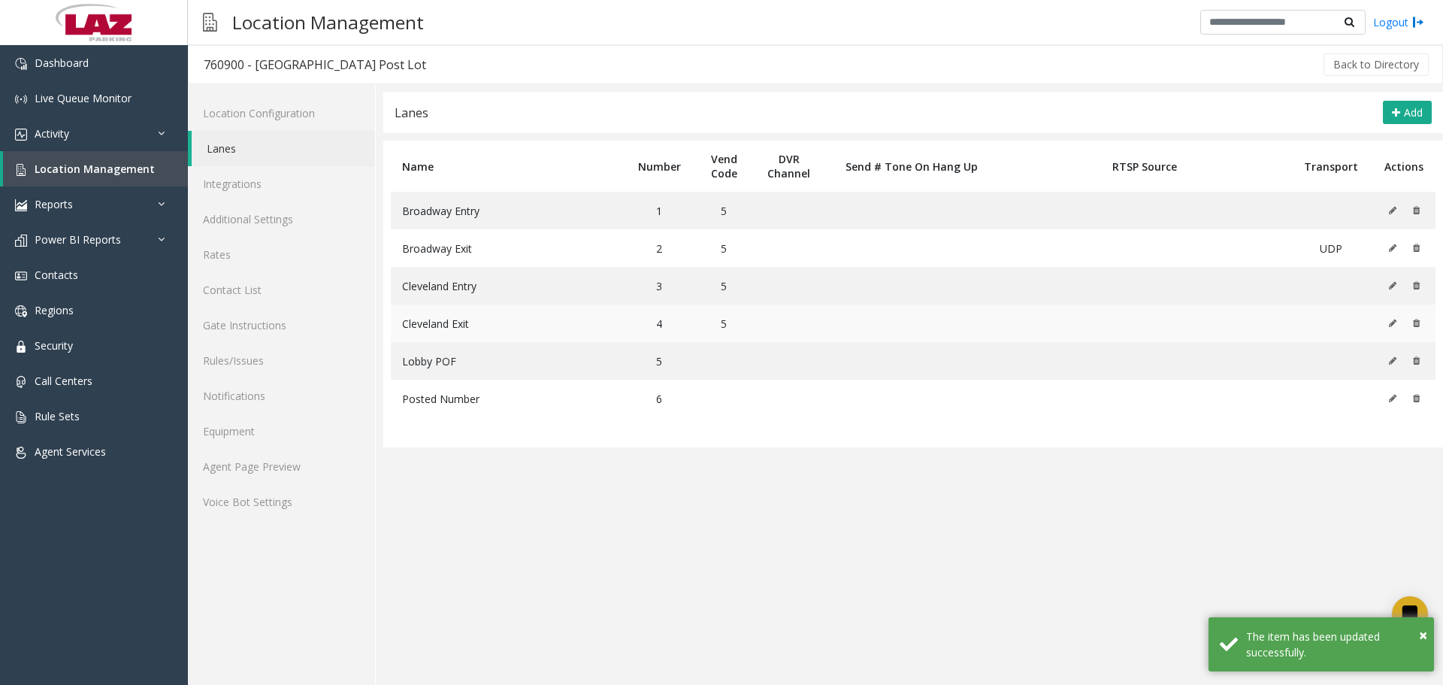
click at [1392, 321] on icon at bounding box center [1393, 323] width 8 height 9
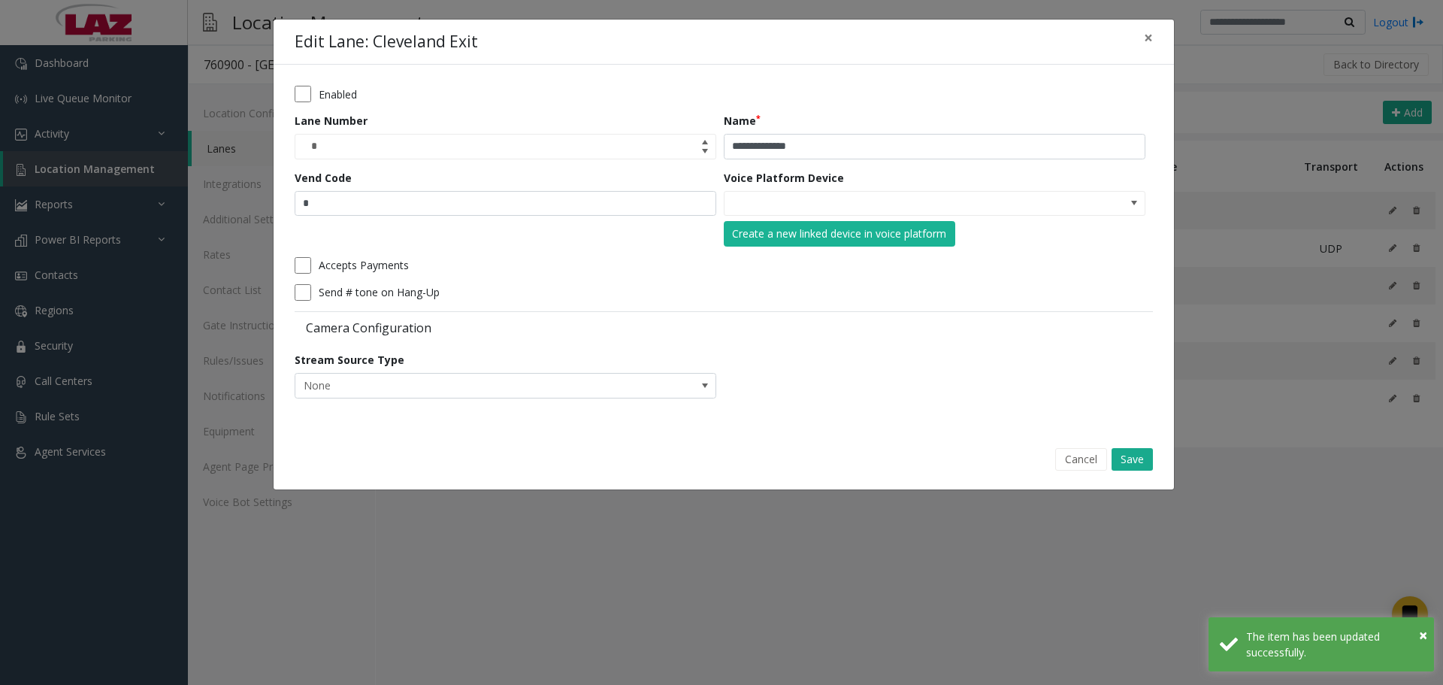
click at [480, 219] on div "Vend Code *" at bounding box center [509, 208] width 429 height 77
click at [477, 213] on input "*" at bounding box center [506, 204] width 422 height 26
type input "*"
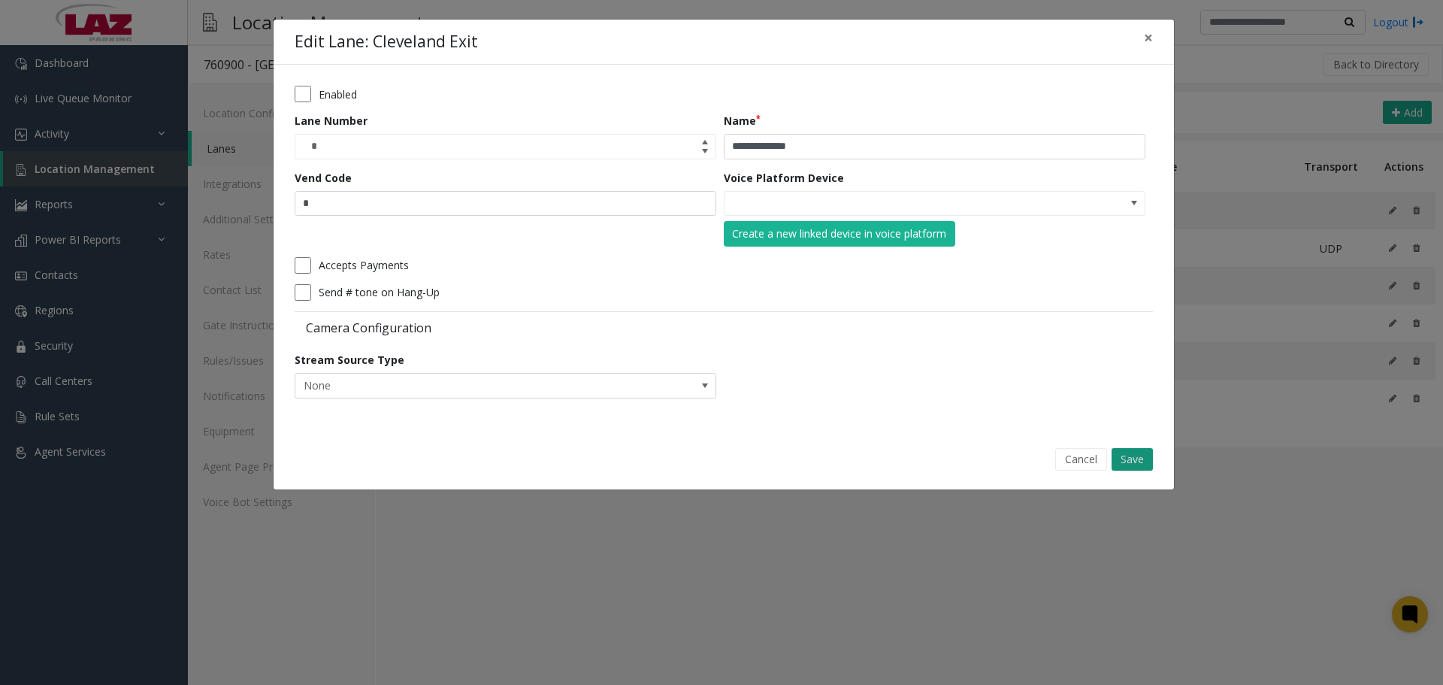
click at [1126, 456] on button "Save" at bounding box center [1132, 459] width 41 height 23
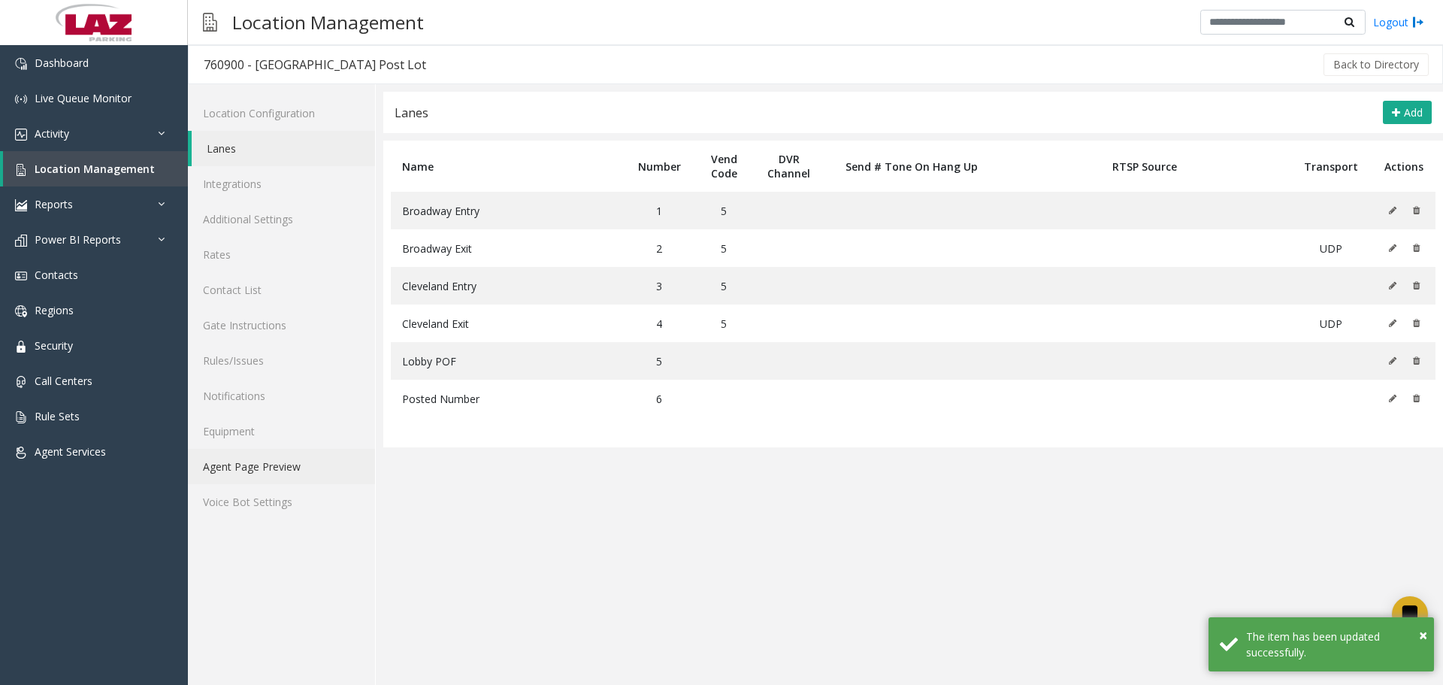
click at [239, 464] on link "Agent Page Preview" at bounding box center [281, 466] width 187 height 35
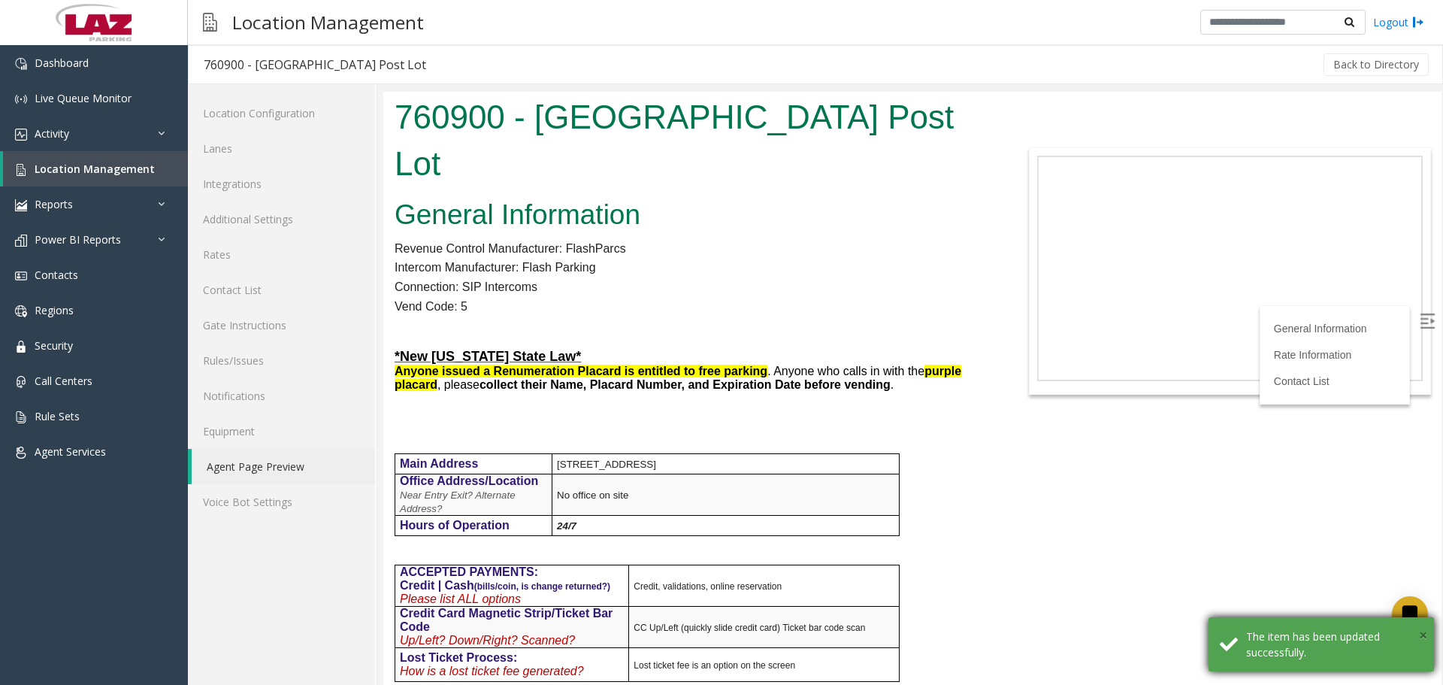
click at [1421, 635] on span "×" at bounding box center [1423, 635] width 8 height 20
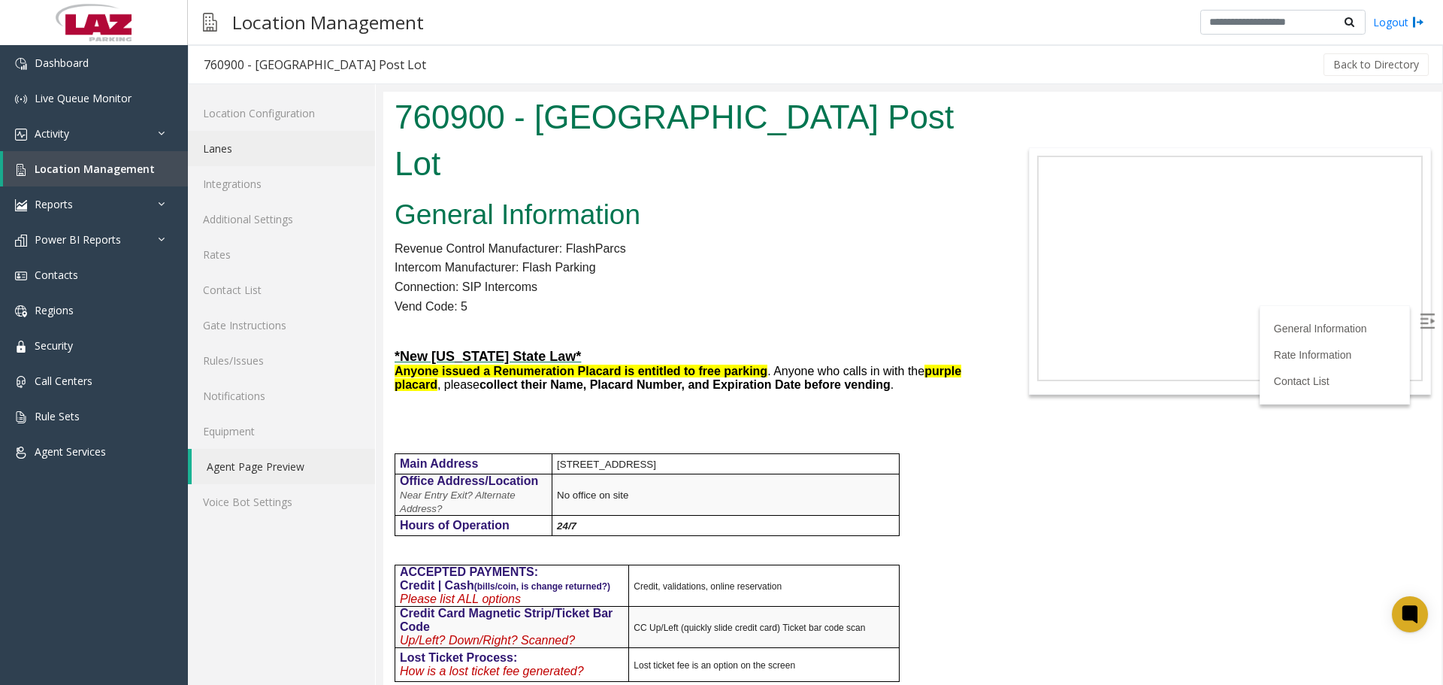
click at [256, 152] on link "Lanes" at bounding box center [281, 148] width 187 height 35
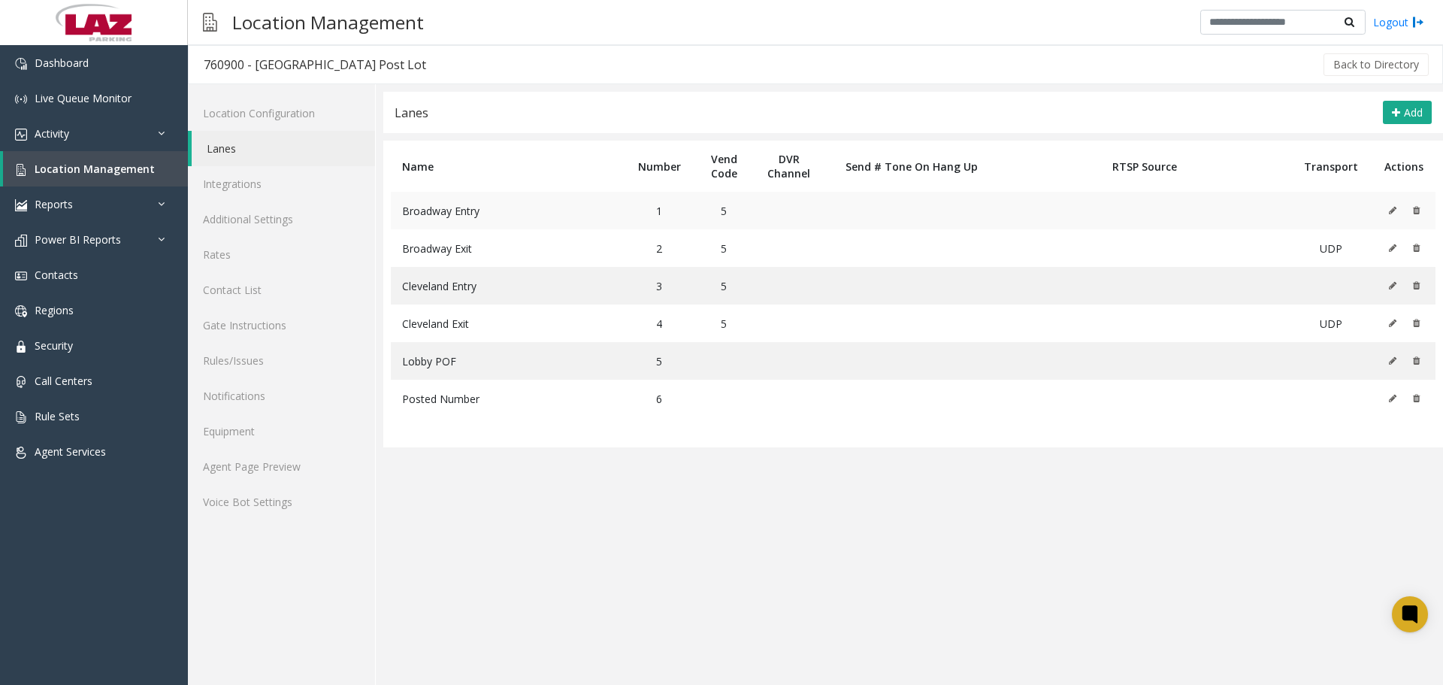
click at [1394, 210] on icon at bounding box center [1393, 210] width 8 height 9
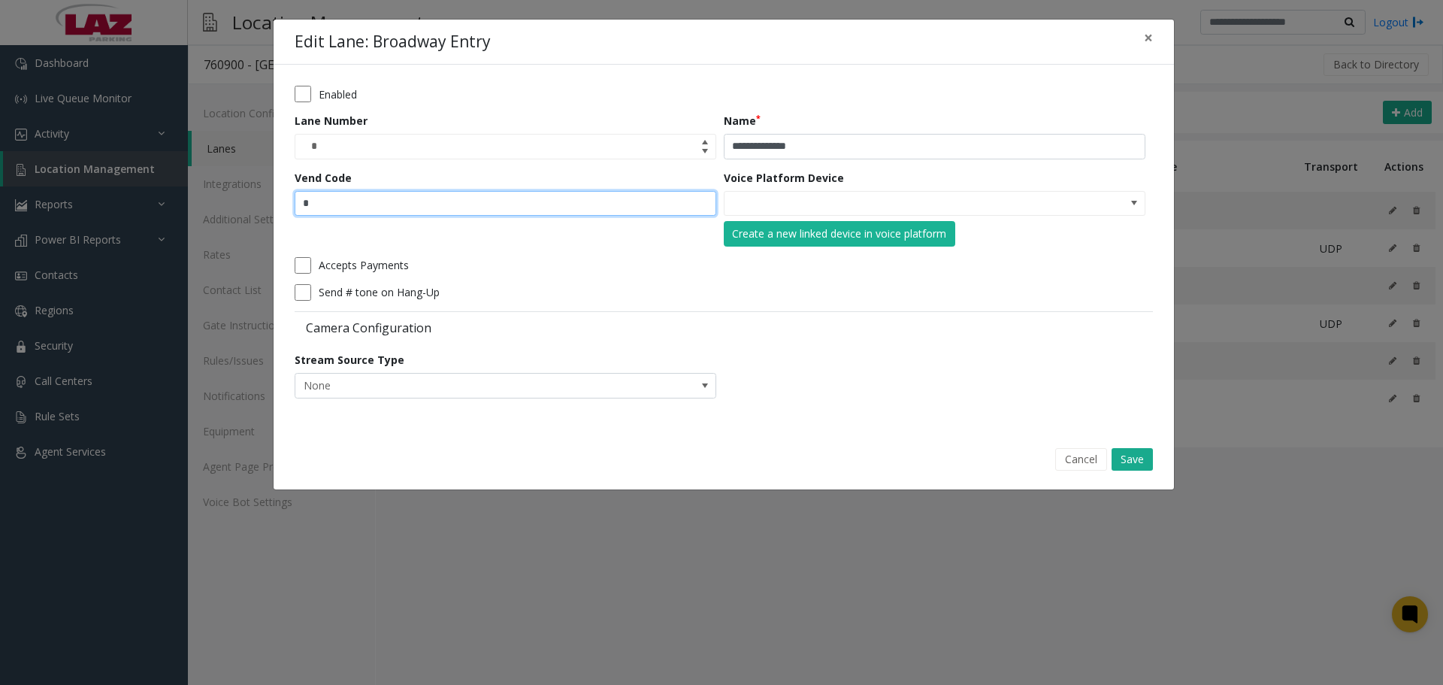
click at [628, 192] on input "*" at bounding box center [506, 204] width 422 height 26
click at [623, 197] on input "*" at bounding box center [506, 204] width 422 height 26
type input "*"
click at [1122, 443] on div "Cancel Save" at bounding box center [723, 459] width 879 height 38
click at [1121, 449] on button "Save" at bounding box center [1132, 459] width 41 height 23
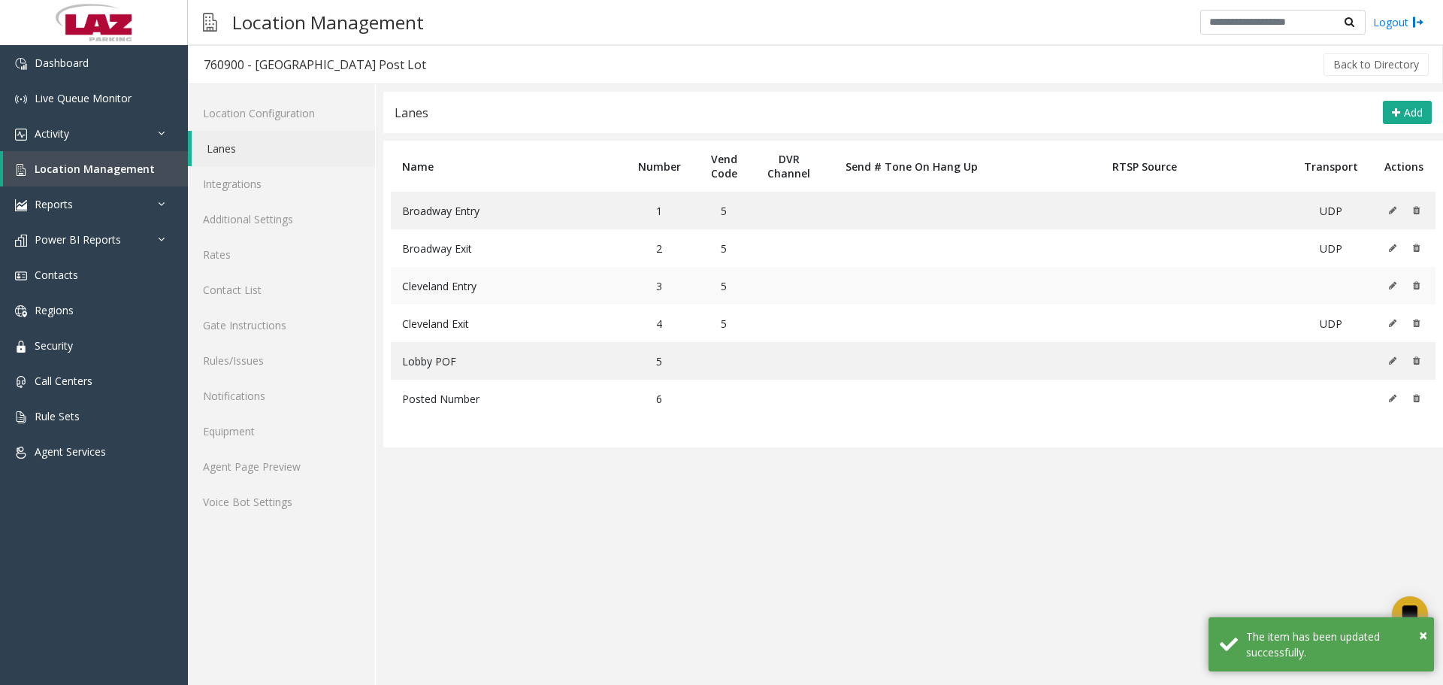
click at [1394, 285] on icon at bounding box center [1393, 285] width 8 height 9
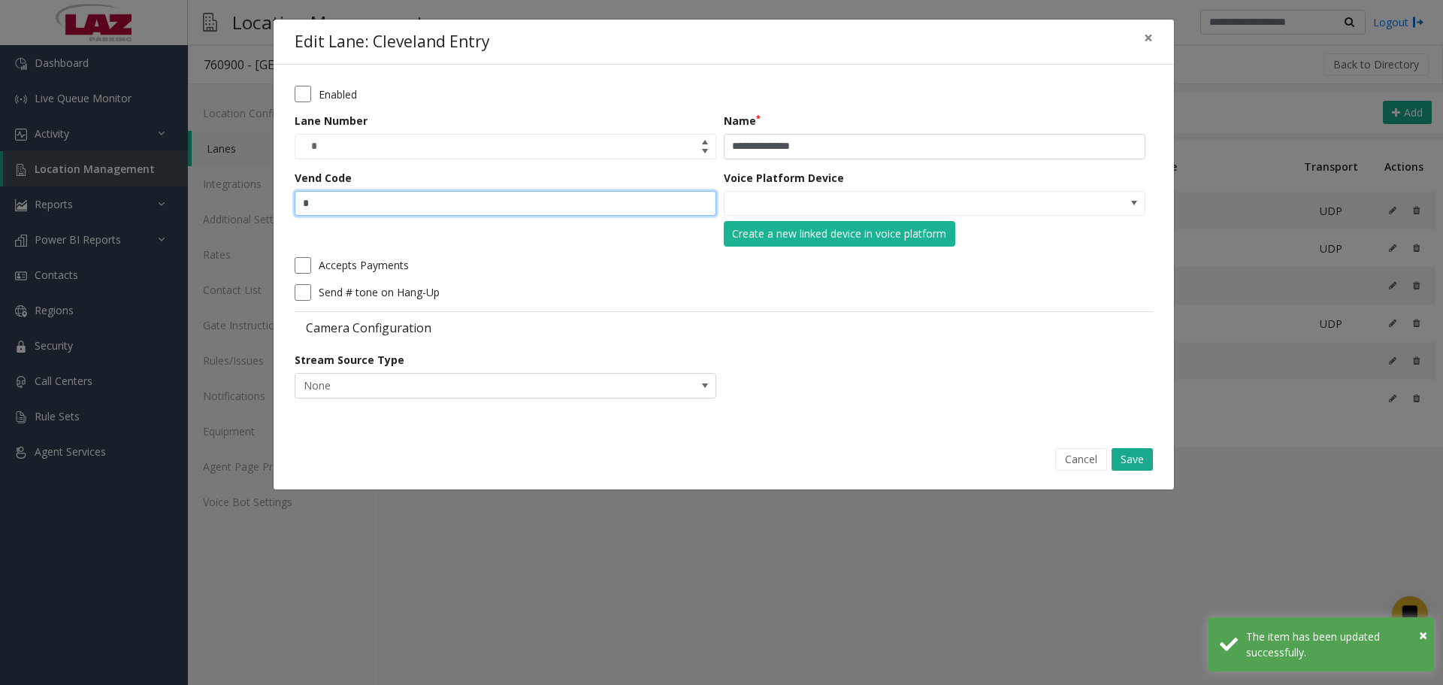
click at [502, 194] on input "*" at bounding box center [506, 204] width 422 height 26
type input "*"
click at [1144, 457] on button "Save" at bounding box center [1132, 459] width 41 height 23
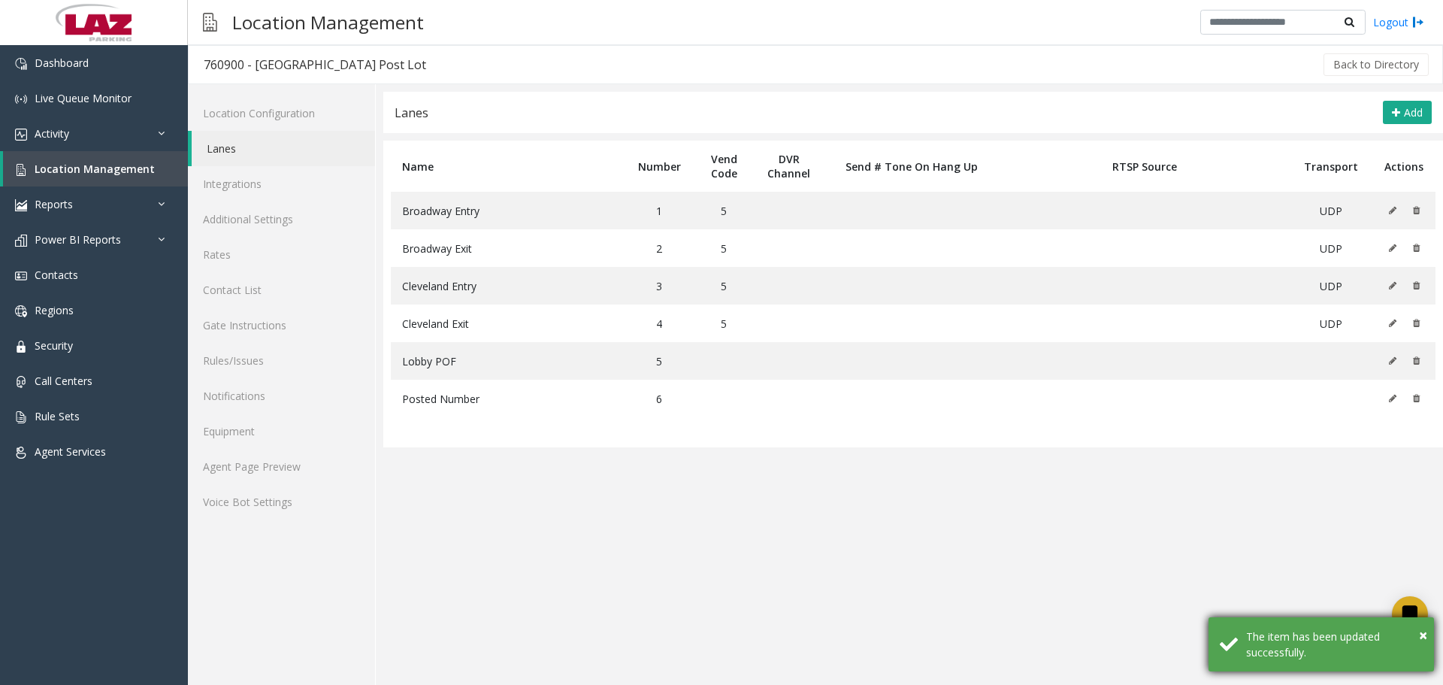
click at [1430, 631] on div "× The item has been updated successfully." at bounding box center [1321, 644] width 225 height 54
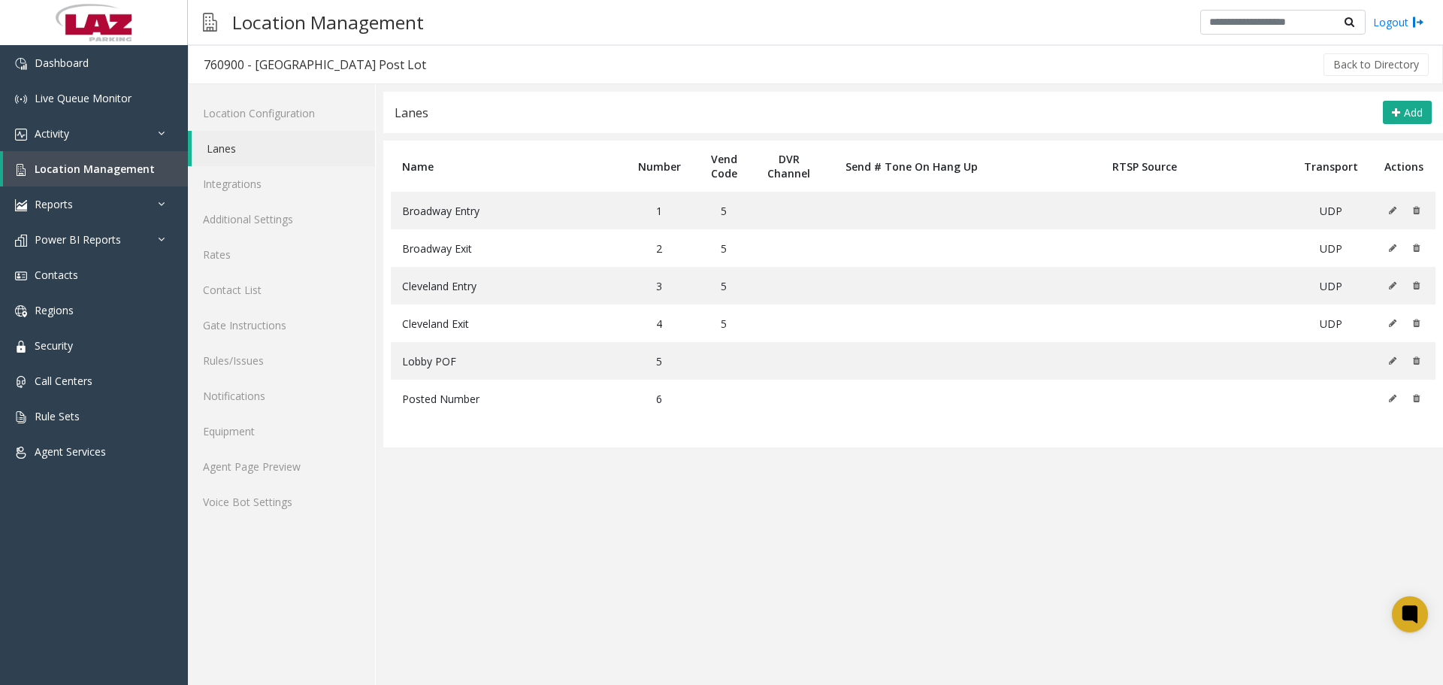
click at [1175, 485] on app-lanes "**********" at bounding box center [913, 388] width 1060 height 593
click at [254, 356] on link "Rules/Issues" at bounding box center [281, 360] width 187 height 35
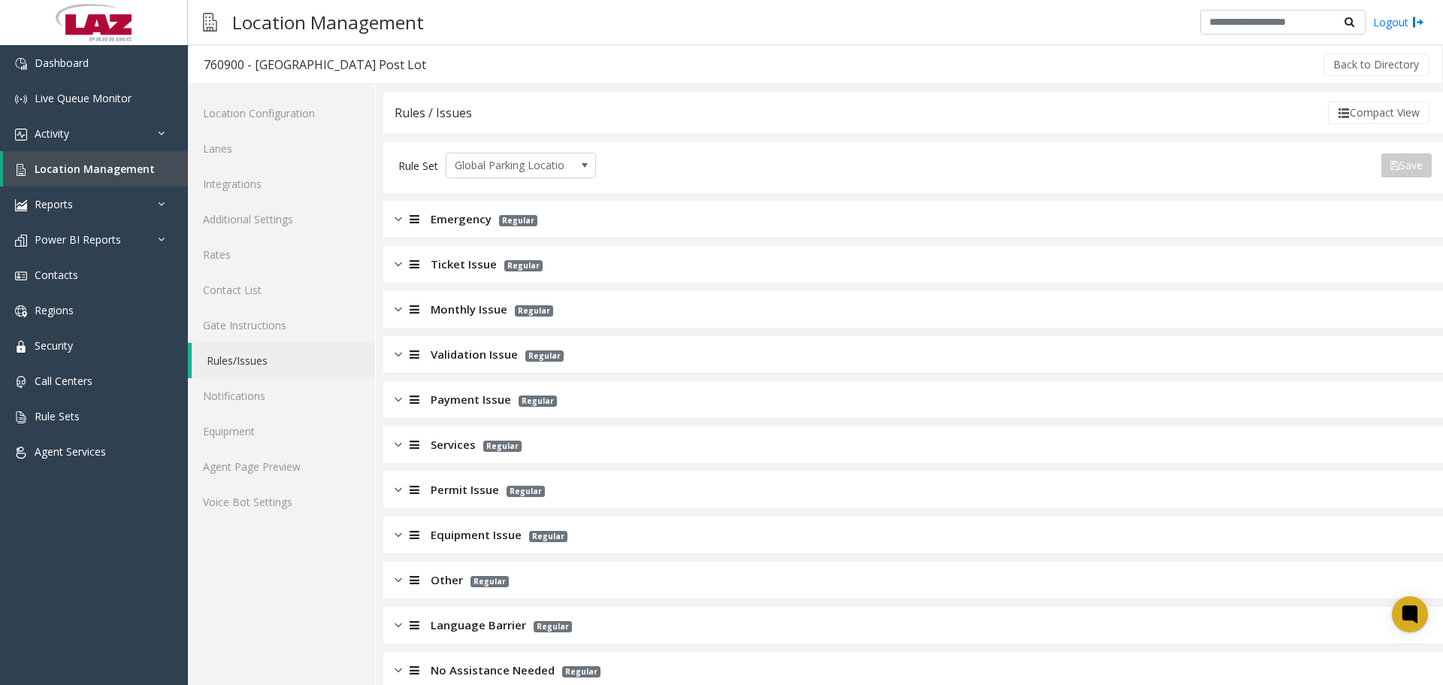
click at [480, 306] on span "Monthly Issue" at bounding box center [469, 309] width 77 height 17
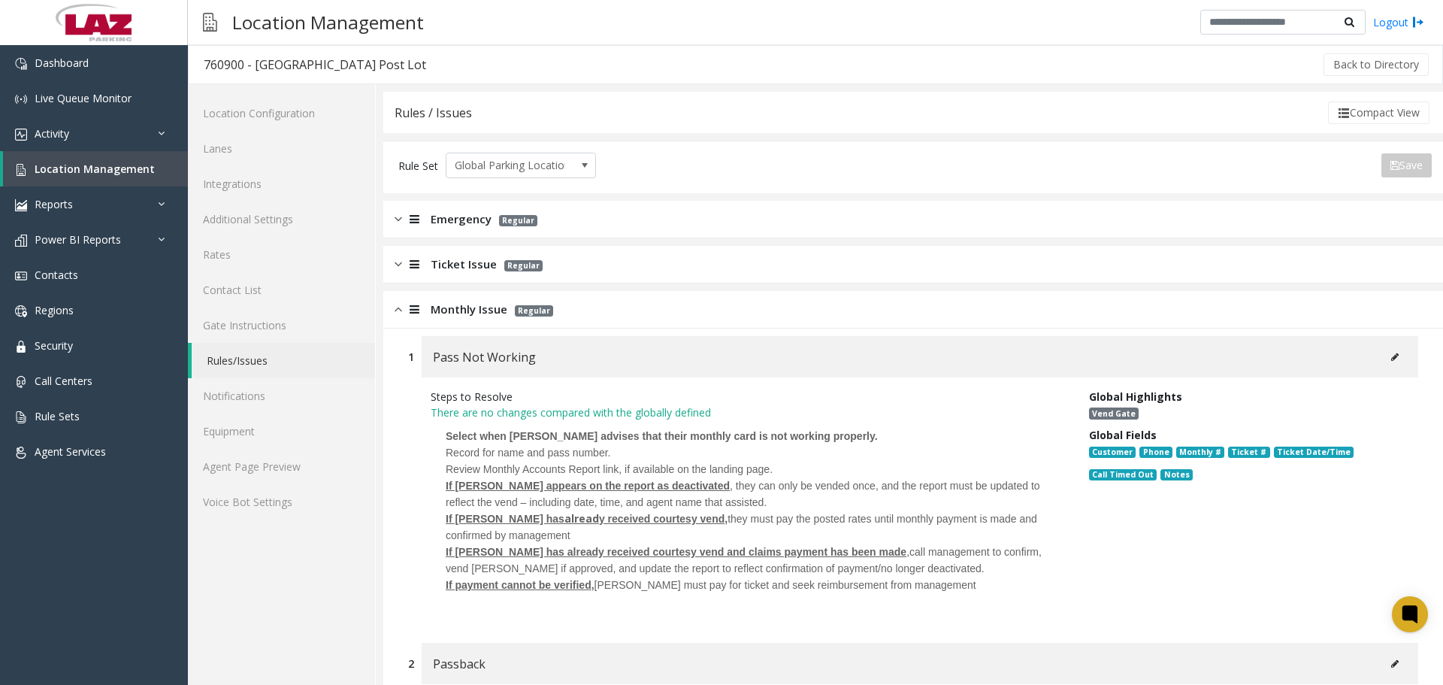
click at [474, 307] on span "Monthly Issue" at bounding box center [469, 309] width 77 height 17
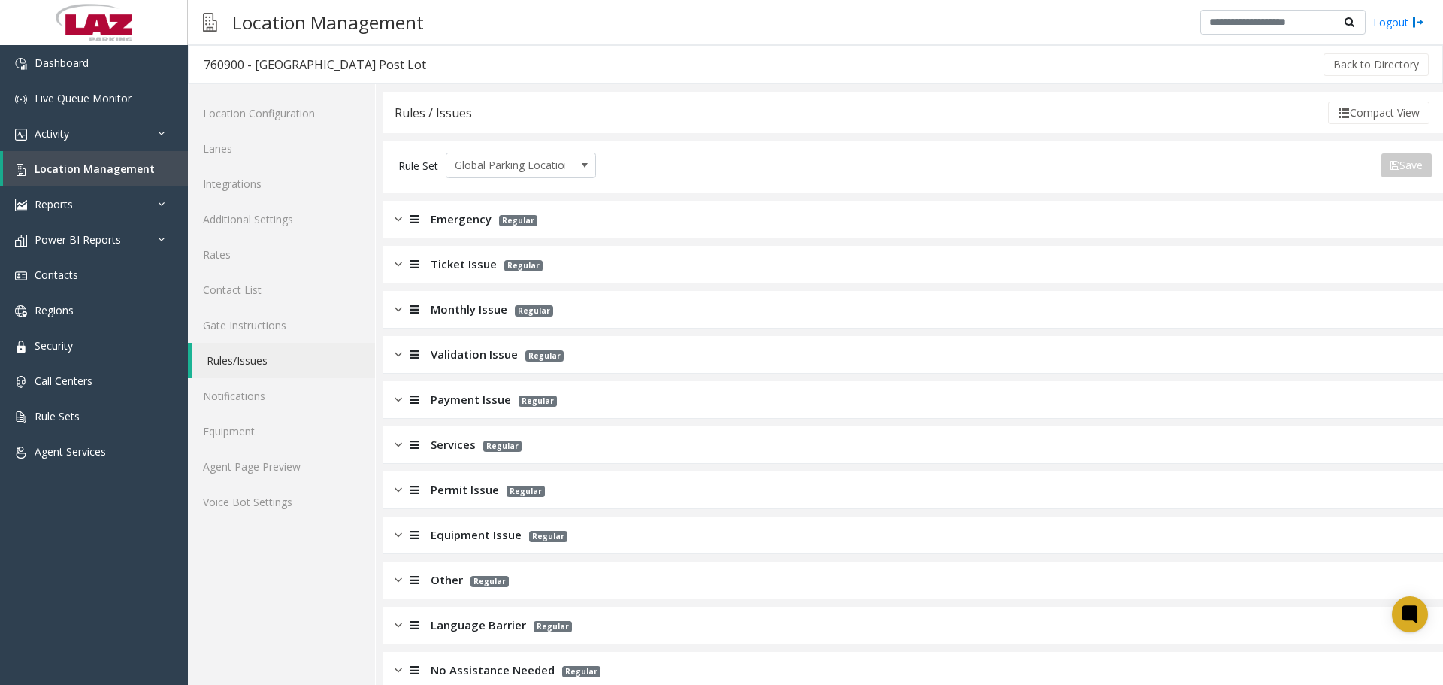
click at [464, 255] on div "Ticket Issue Regular" at bounding box center [913, 265] width 1060 height 38
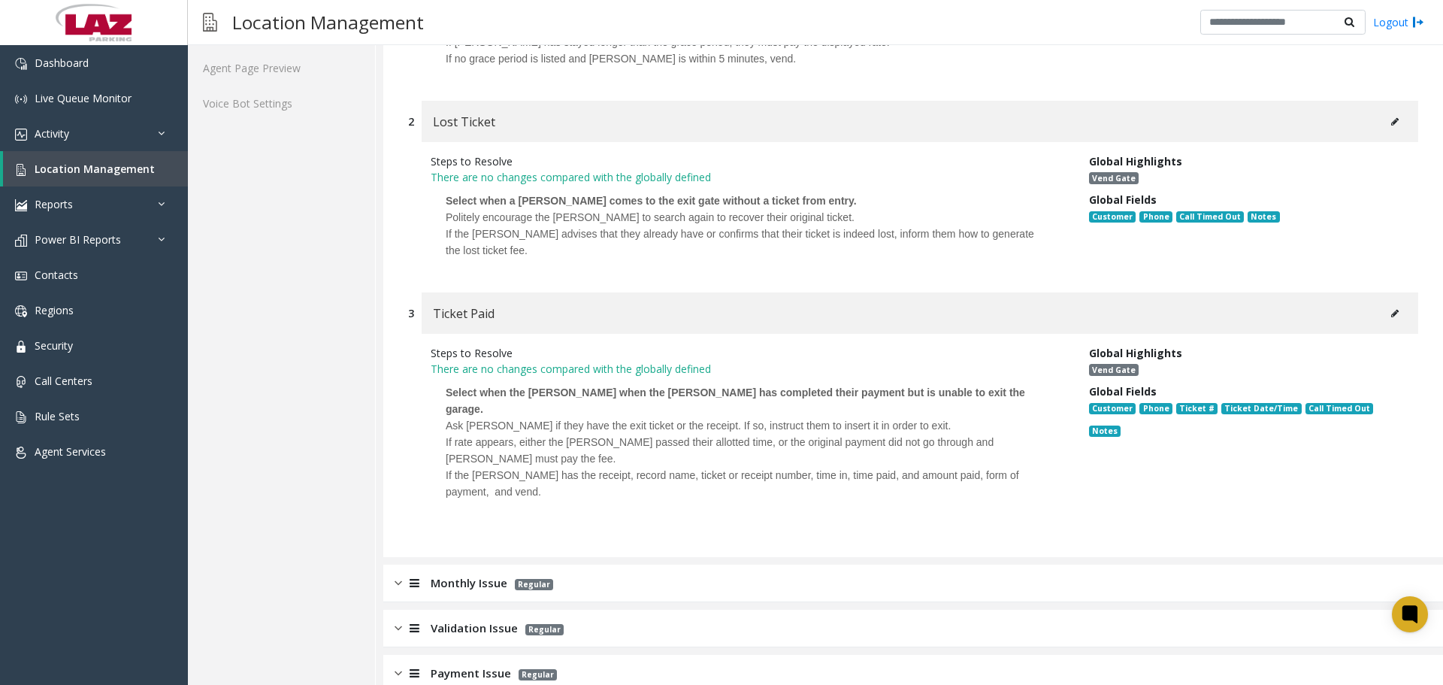
scroll to position [150, 0]
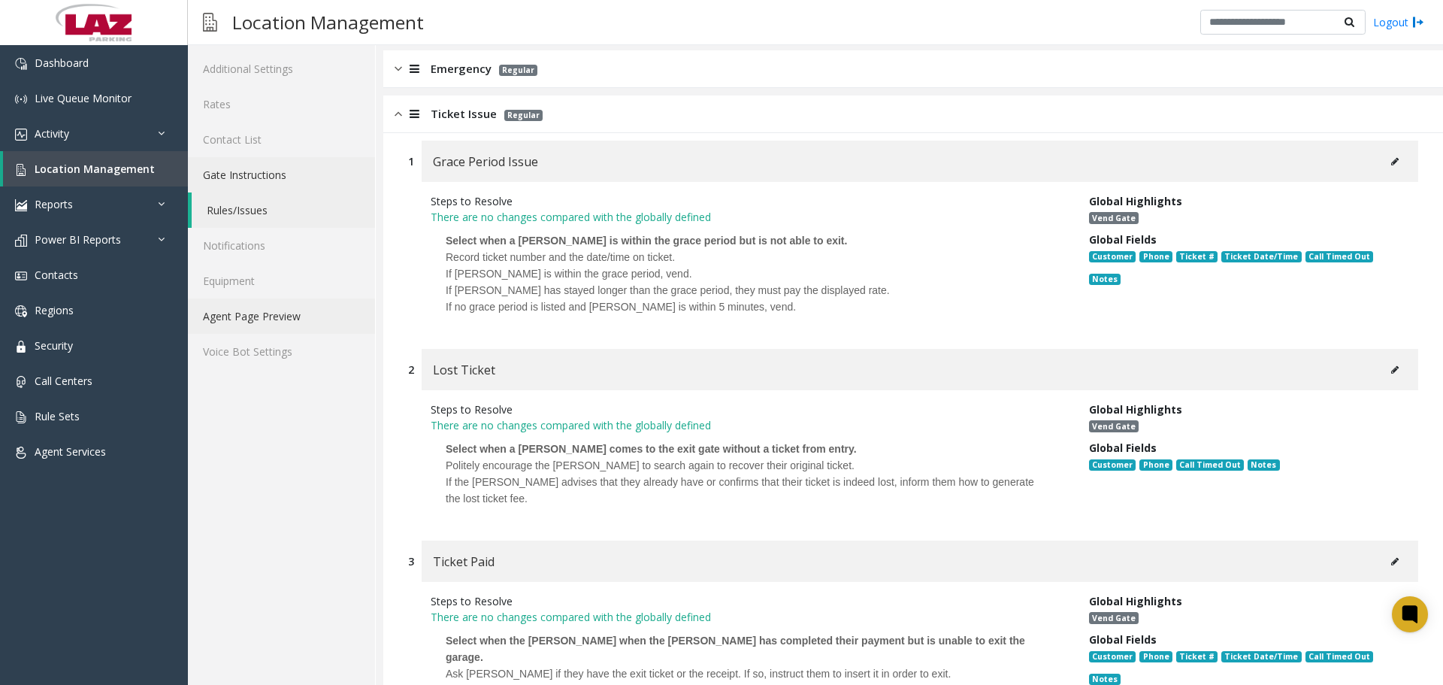
click at [295, 312] on link "Agent Page Preview" at bounding box center [281, 315] width 187 height 35
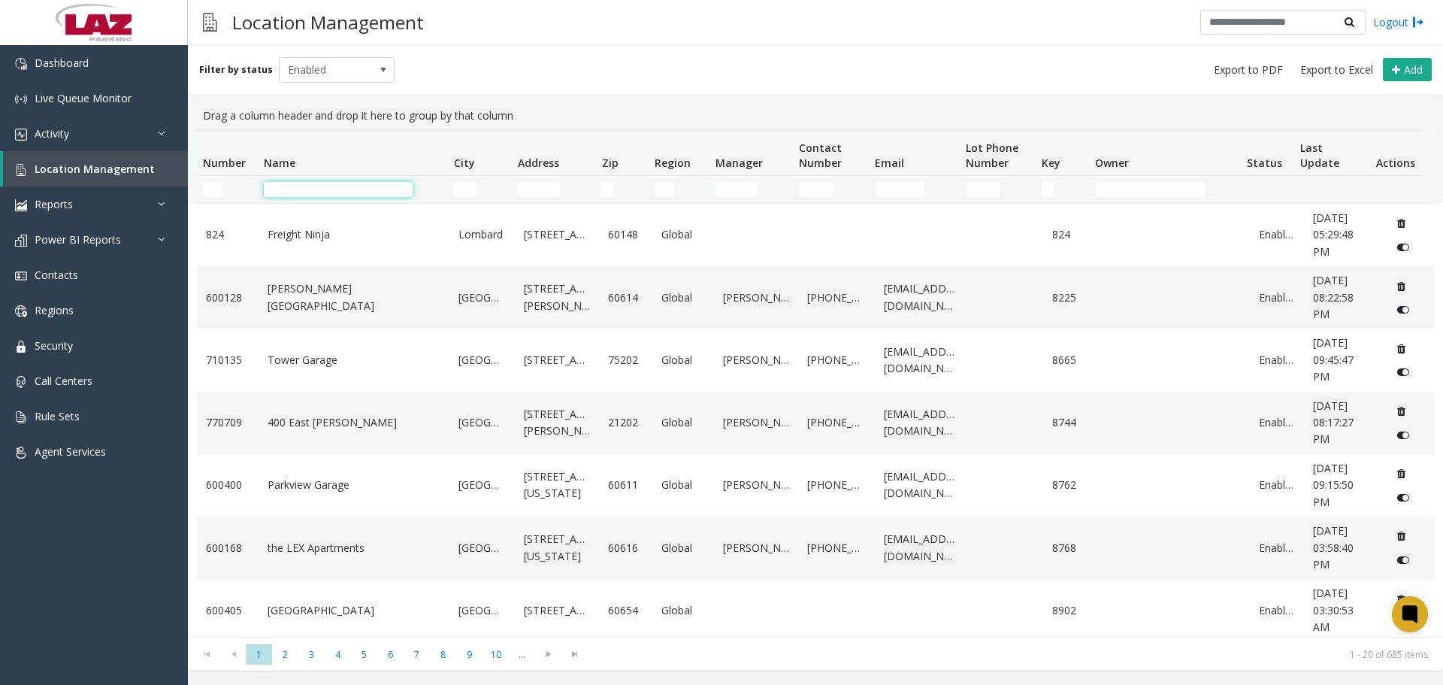
click at [313, 192] on input "Name Filter" at bounding box center [338, 189] width 149 height 15
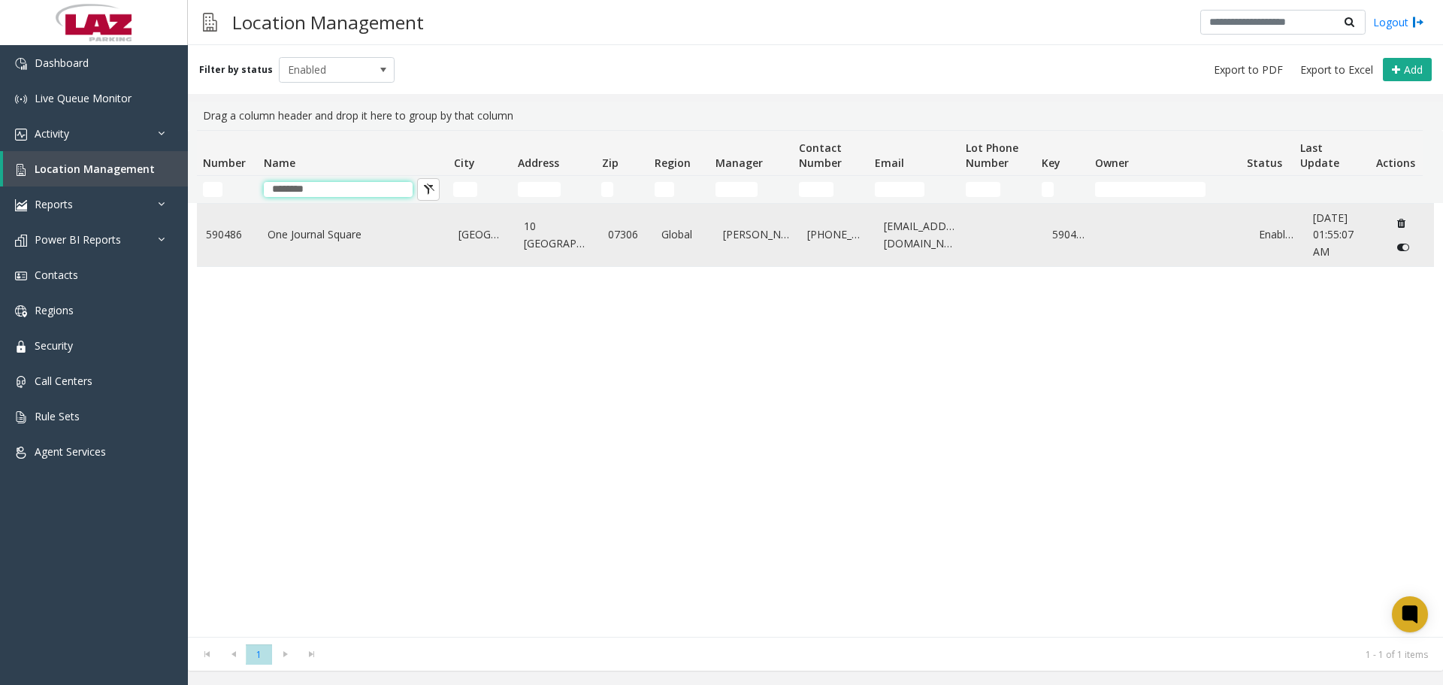
type input "********"
click at [296, 228] on link "One Journal Square" at bounding box center [355, 234] width 174 height 17
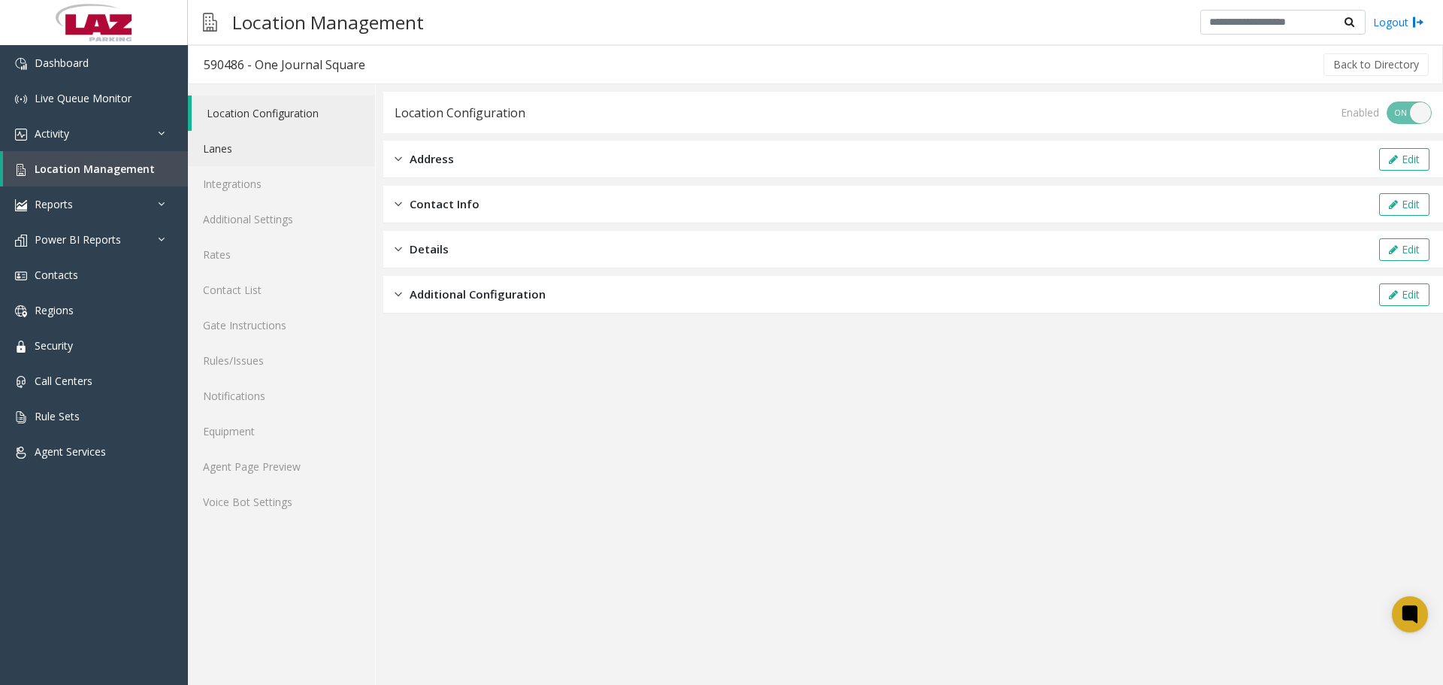
click at [237, 144] on link "Lanes" at bounding box center [281, 148] width 187 height 35
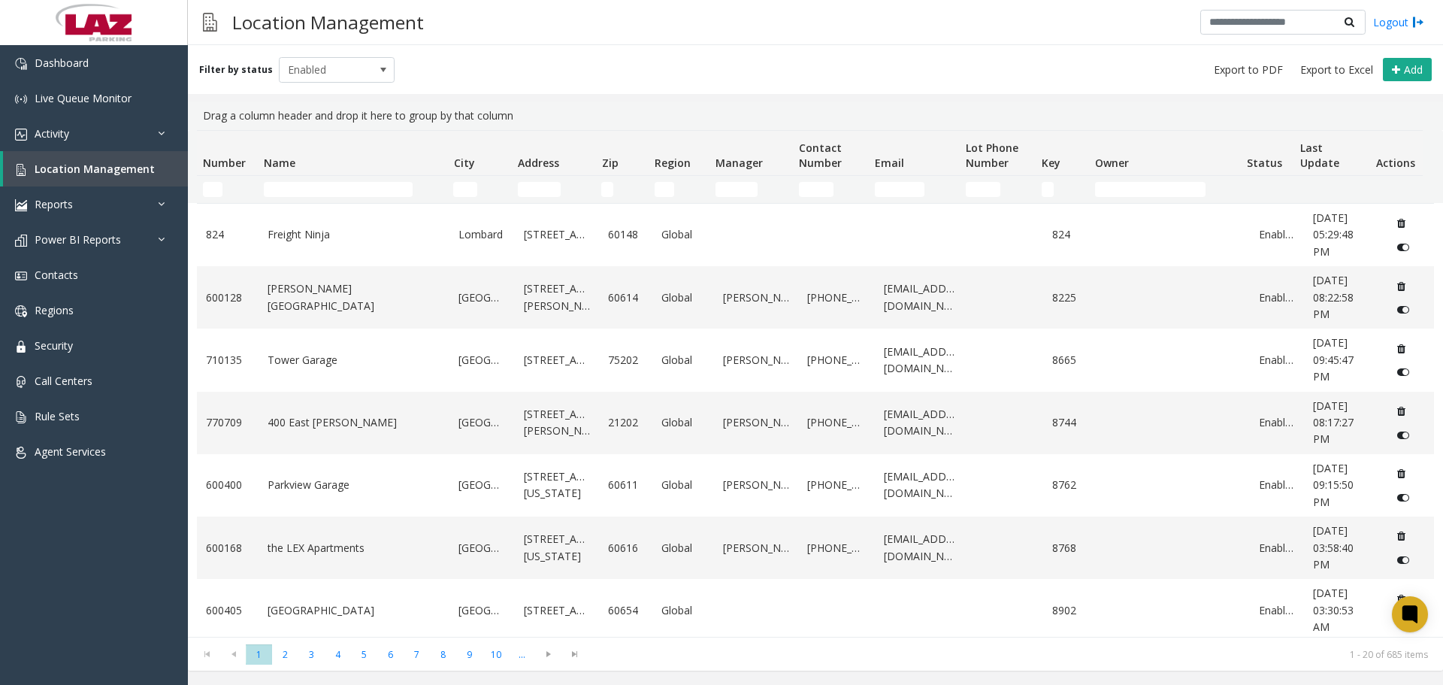
click at [211, 199] on td "Number Filter" at bounding box center [227, 189] width 61 height 27
click at [209, 193] on input "Number Filter" at bounding box center [213, 189] width 20 height 15
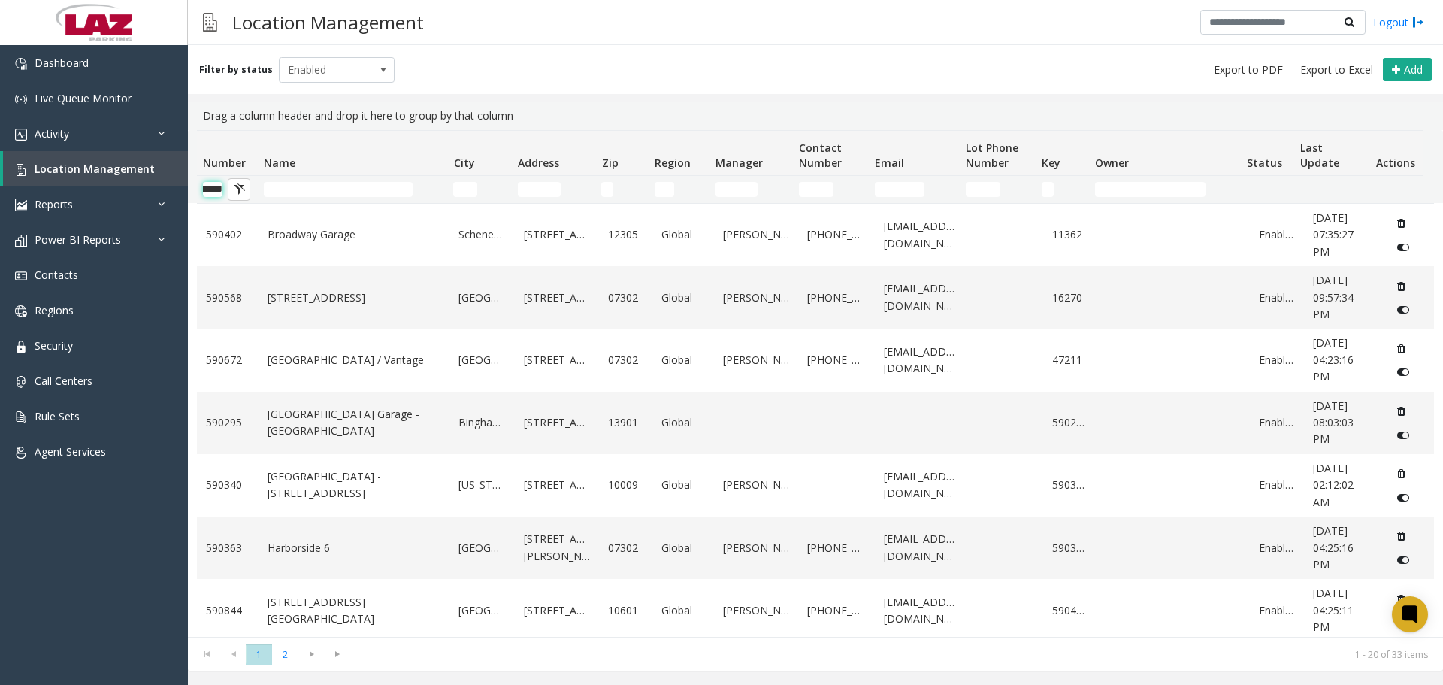
scroll to position [0, 25]
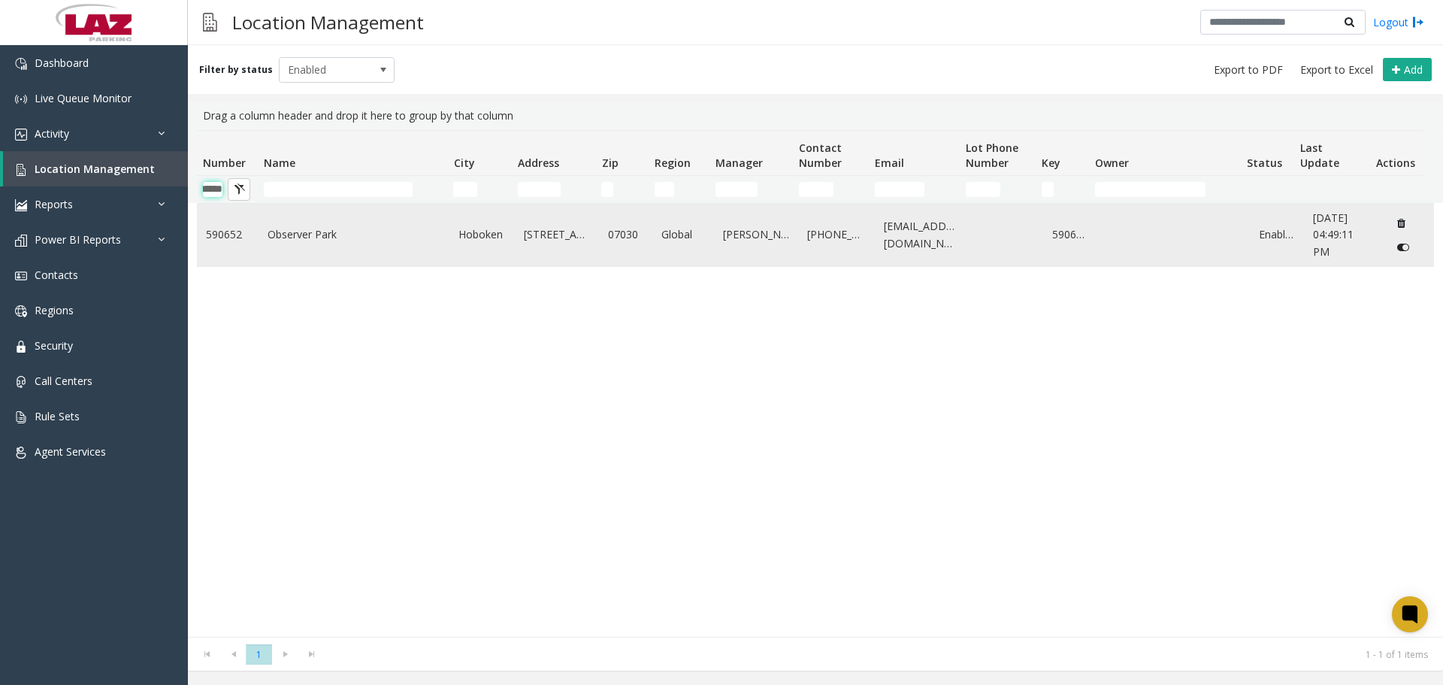
type input "******"
click at [309, 228] on link "Observer Park" at bounding box center [355, 234] width 174 height 17
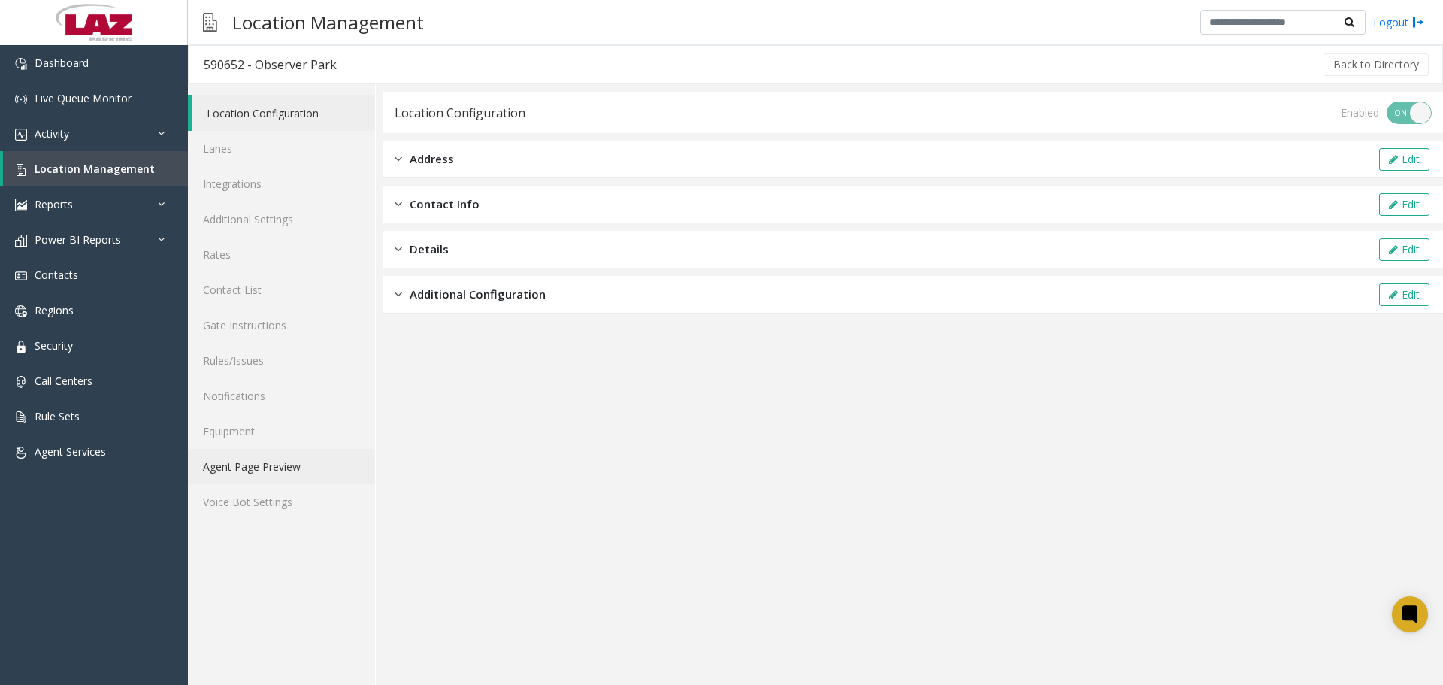
click at [270, 474] on link "Agent Page Preview" at bounding box center [281, 466] width 187 height 35
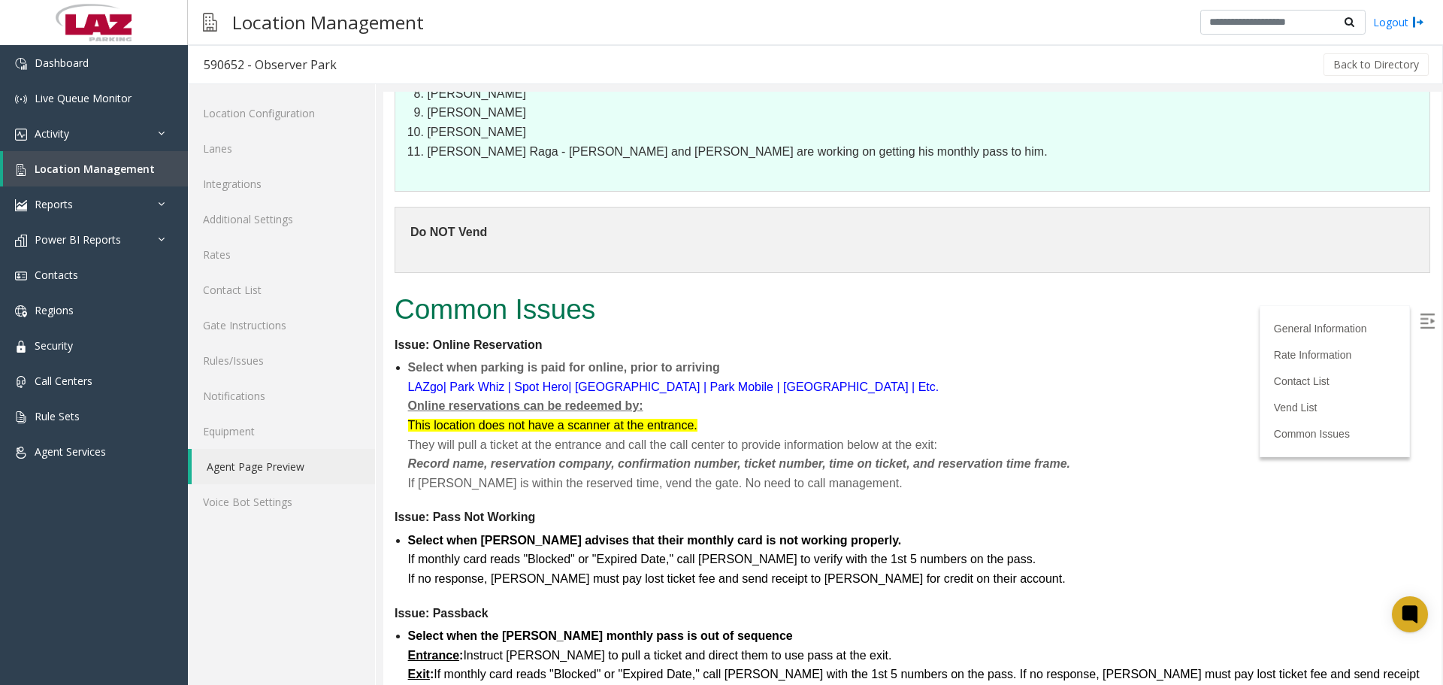
scroll to position [1920, 0]
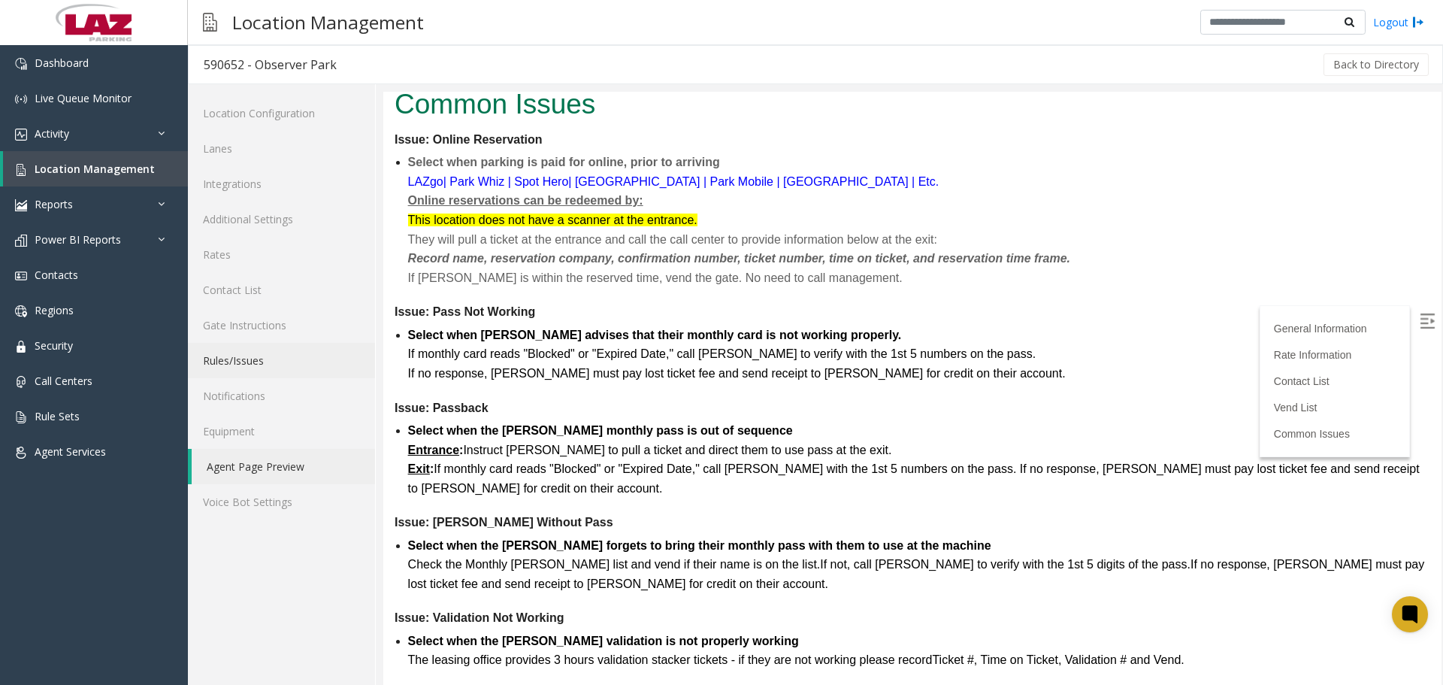
click at [236, 364] on link "Rules/Issues" at bounding box center [281, 360] width 187 height 35
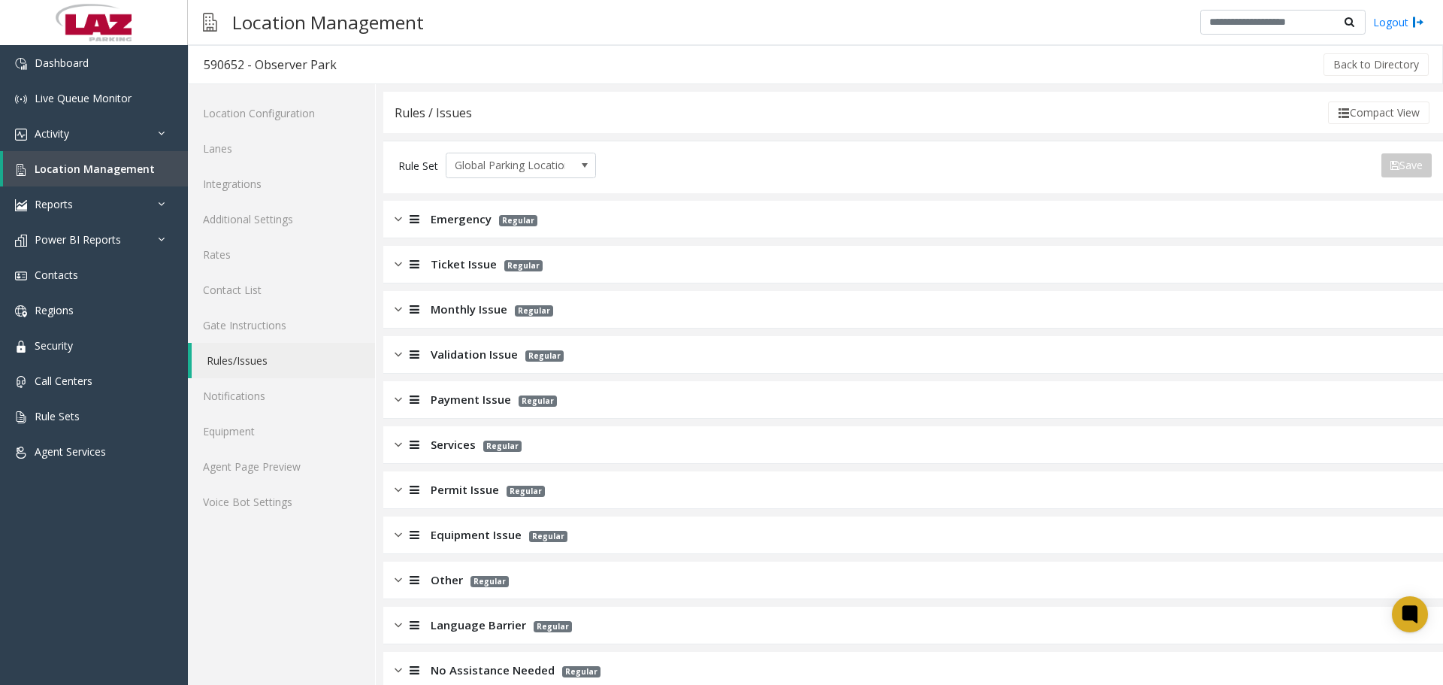
click at [467, 298] on div "Monthly Issue Regular" at bounding box center [913, 310] width 1060 height 38
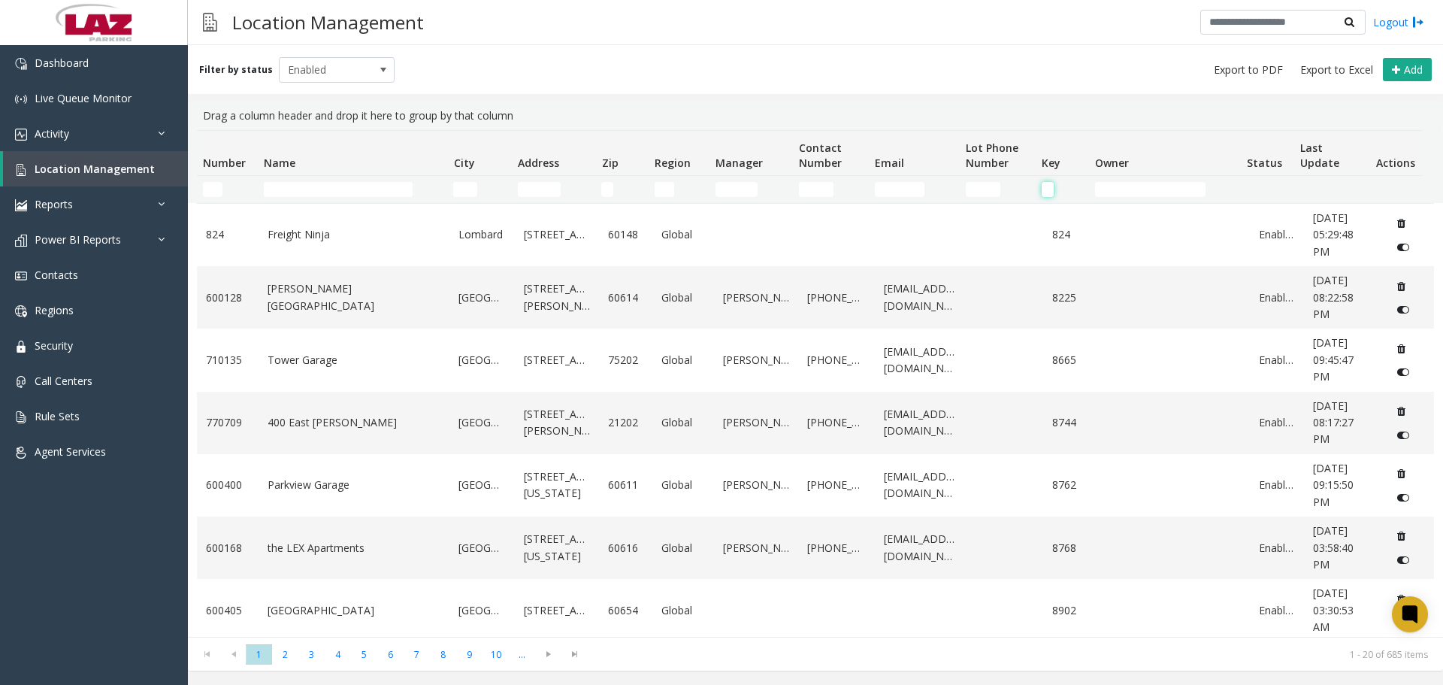
click at [1044, 191] on input "Key Filter" at bounding box center [1048, 189] width 12 height 15
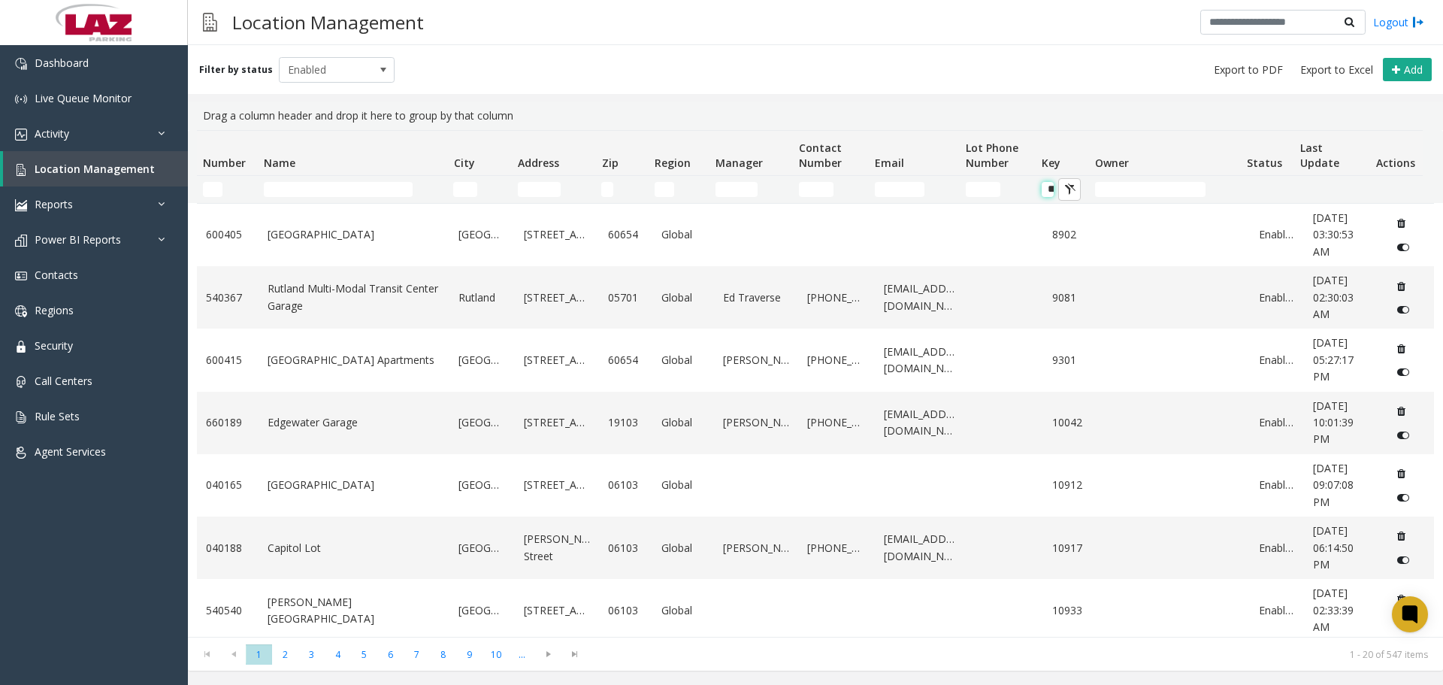
scroll to position [0, 8]
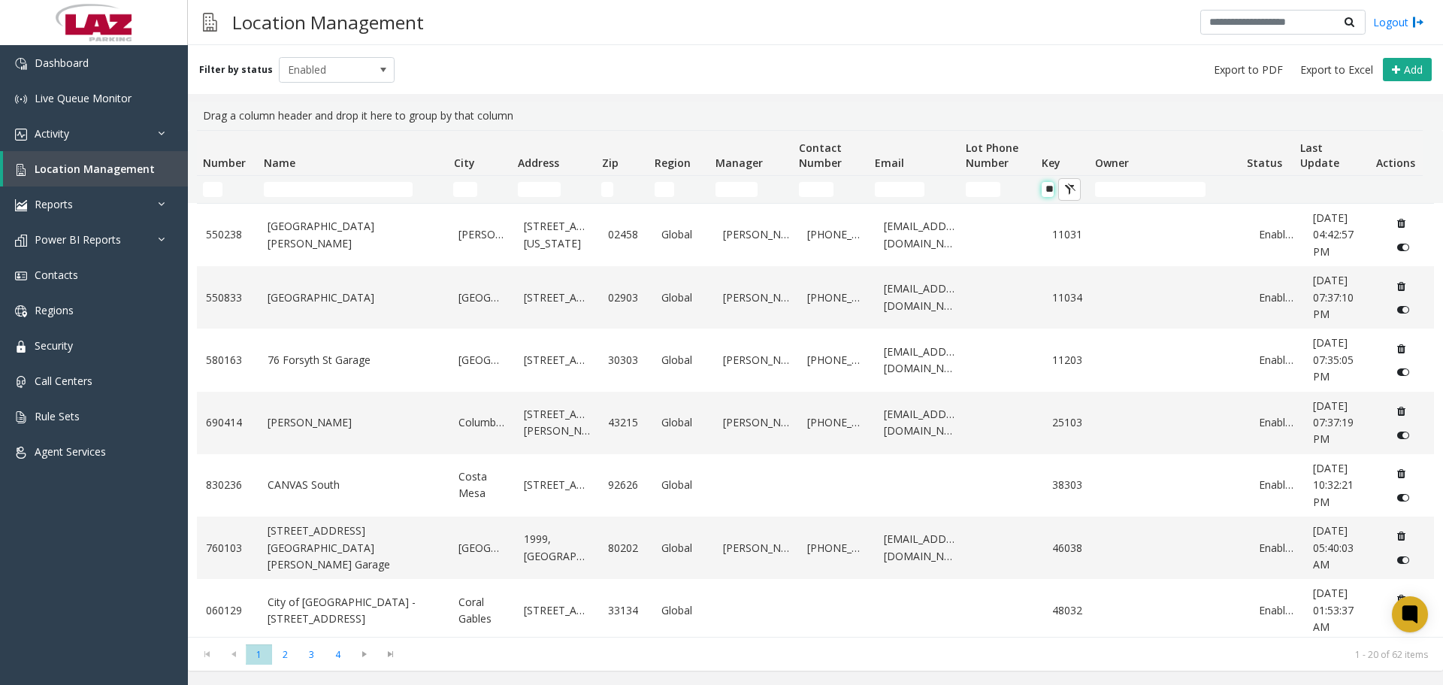
type input "*"
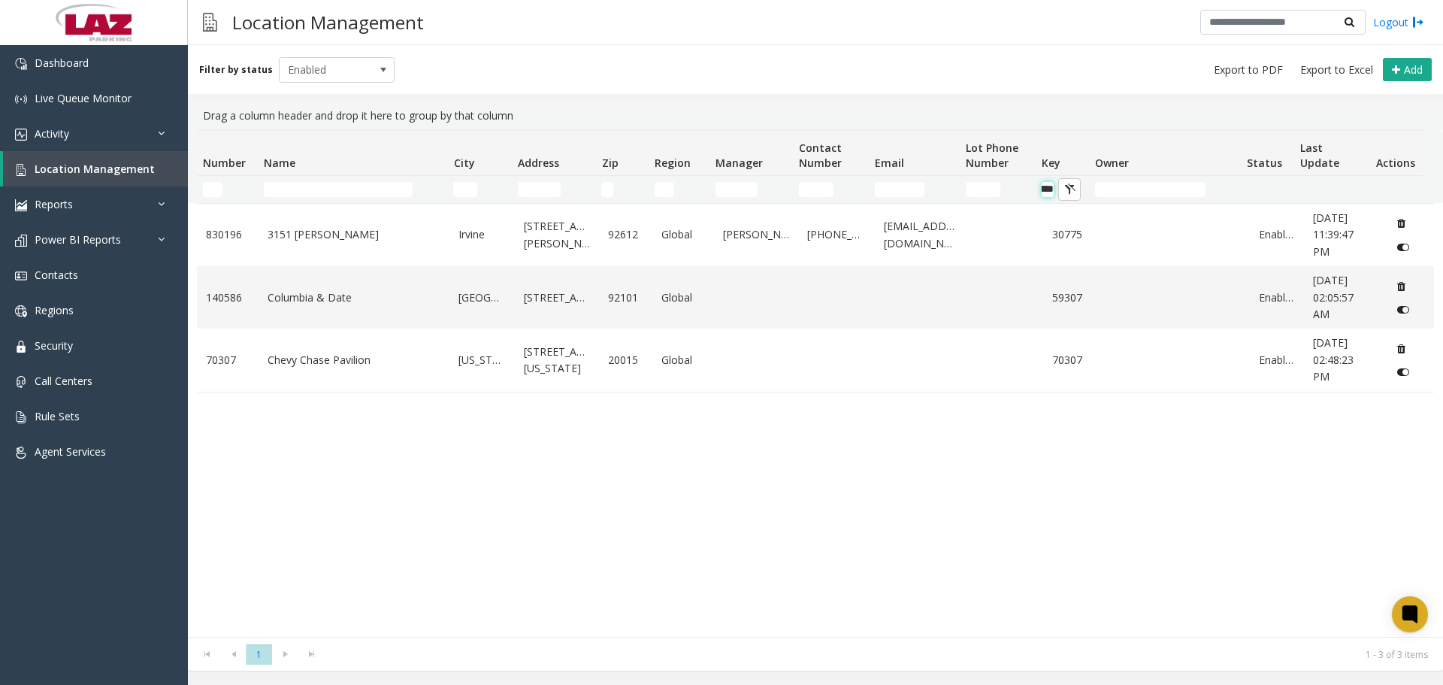
scroll to position [0, 26]
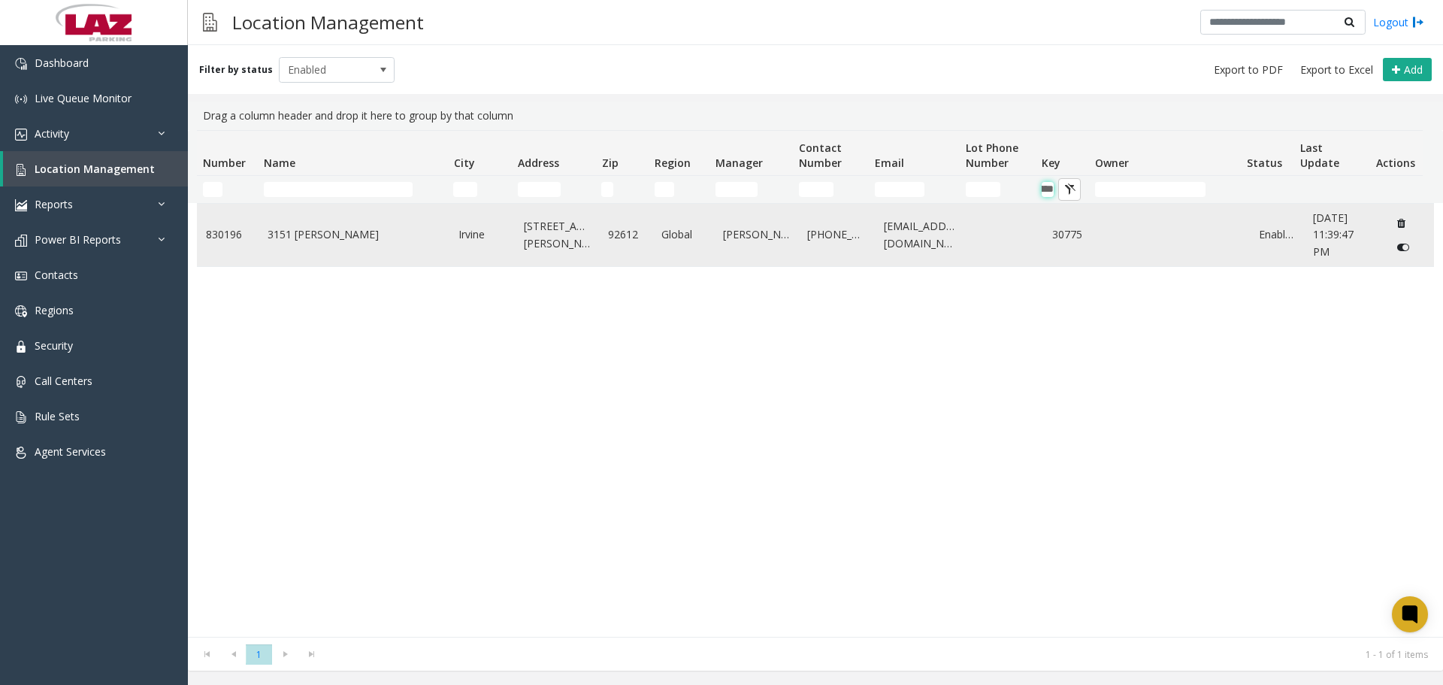
type input "*****"
click at [328, 231] on link "3151 Michelson" at bounding box center [355, 234] width 174 height 17
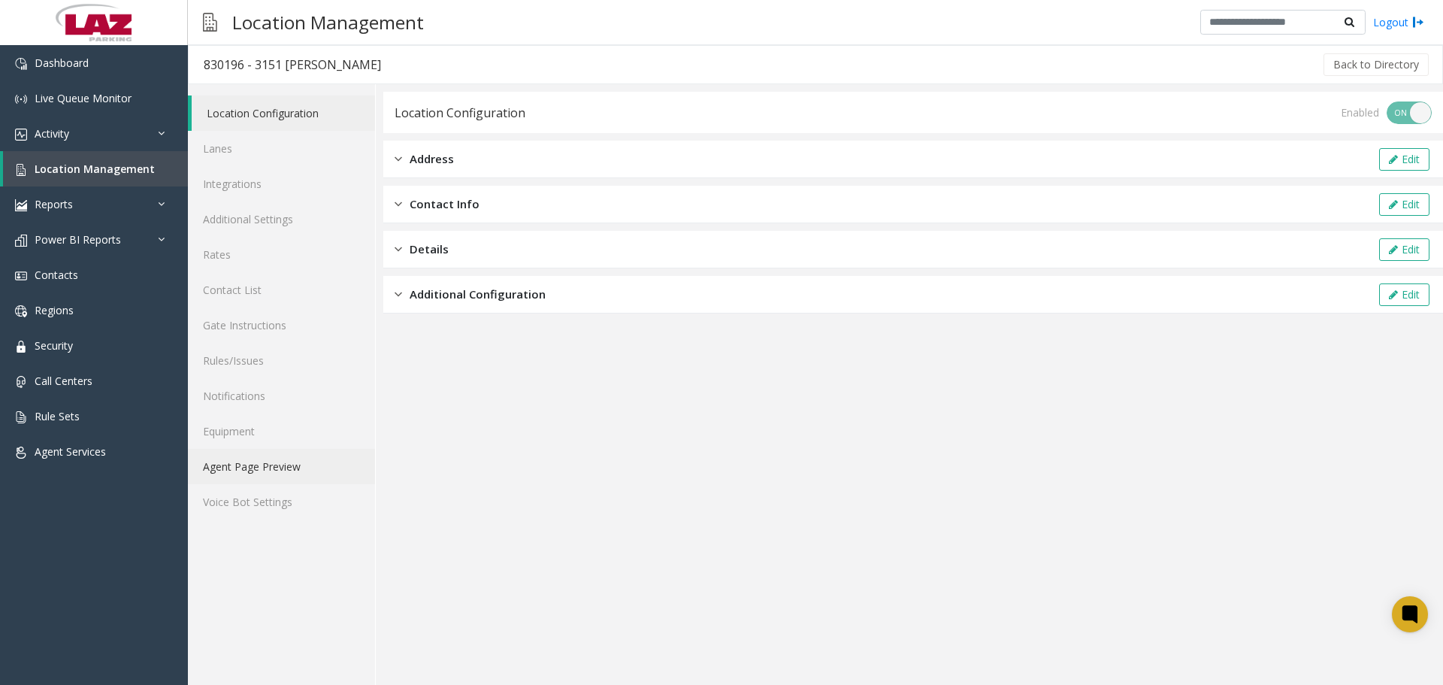
click at [272, 460] on link "Agent Page Preview" at bounding box center [281, 466] width 187 height 35
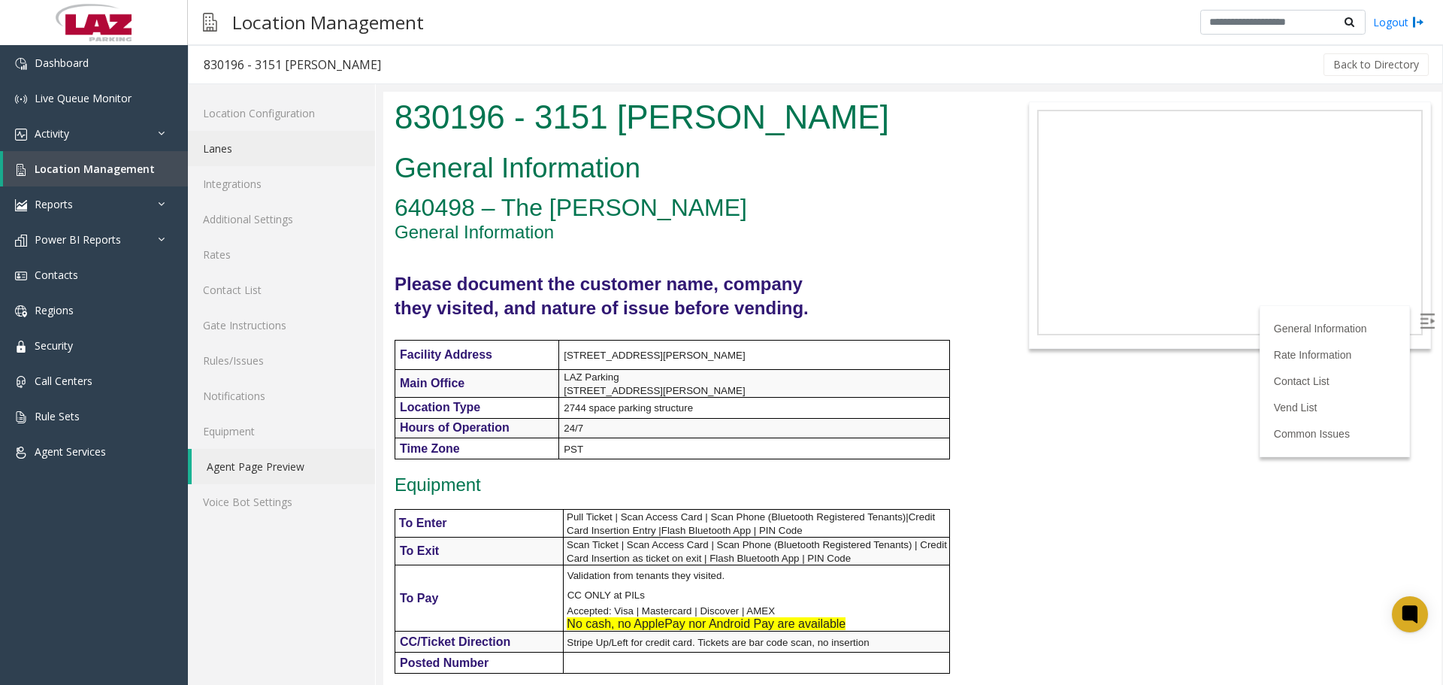
click at [220, 147] on link "Lanes" at bounding box center [281, 148] width 187 height 35
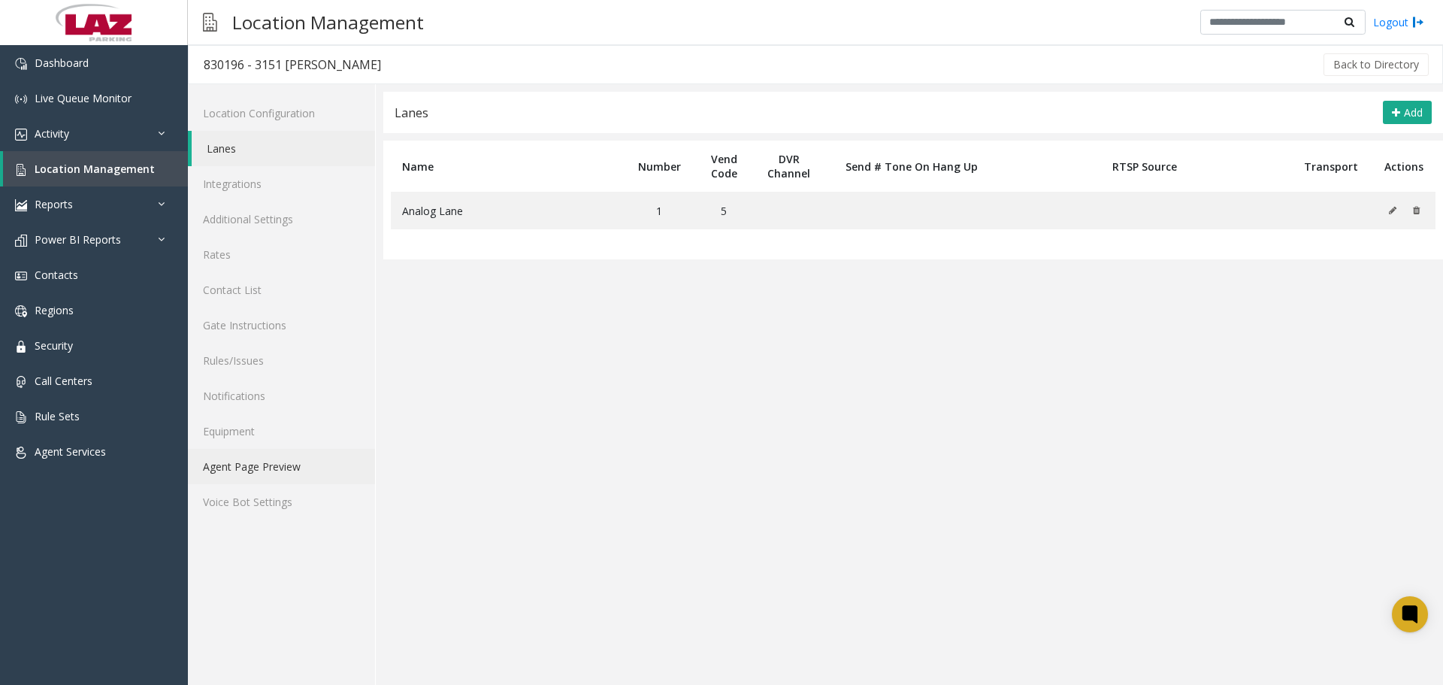
click at [299, 478] on link "Agent Page Preview" at bounding box center [281, 466] width 187 height 35
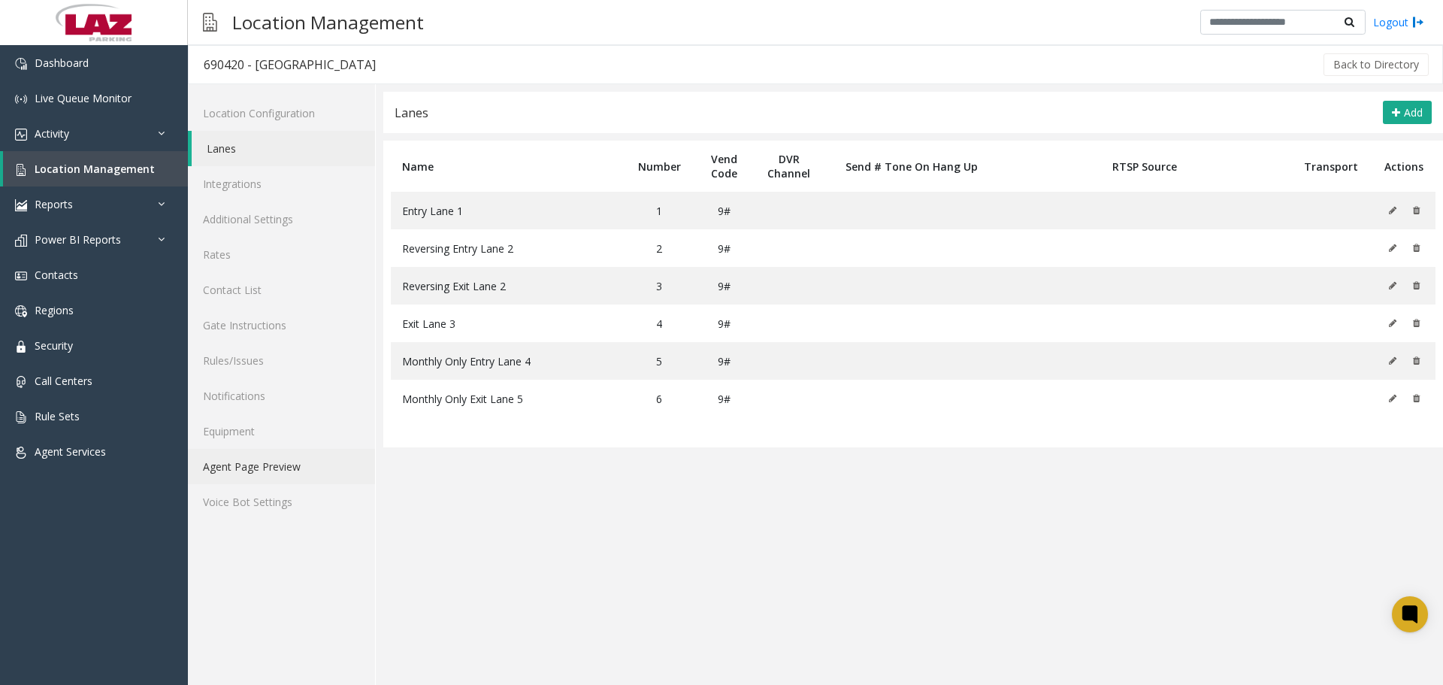
click at [292, 469] on link "Agent Page Preview" at bounding box center [281, 466] width 187 height 35
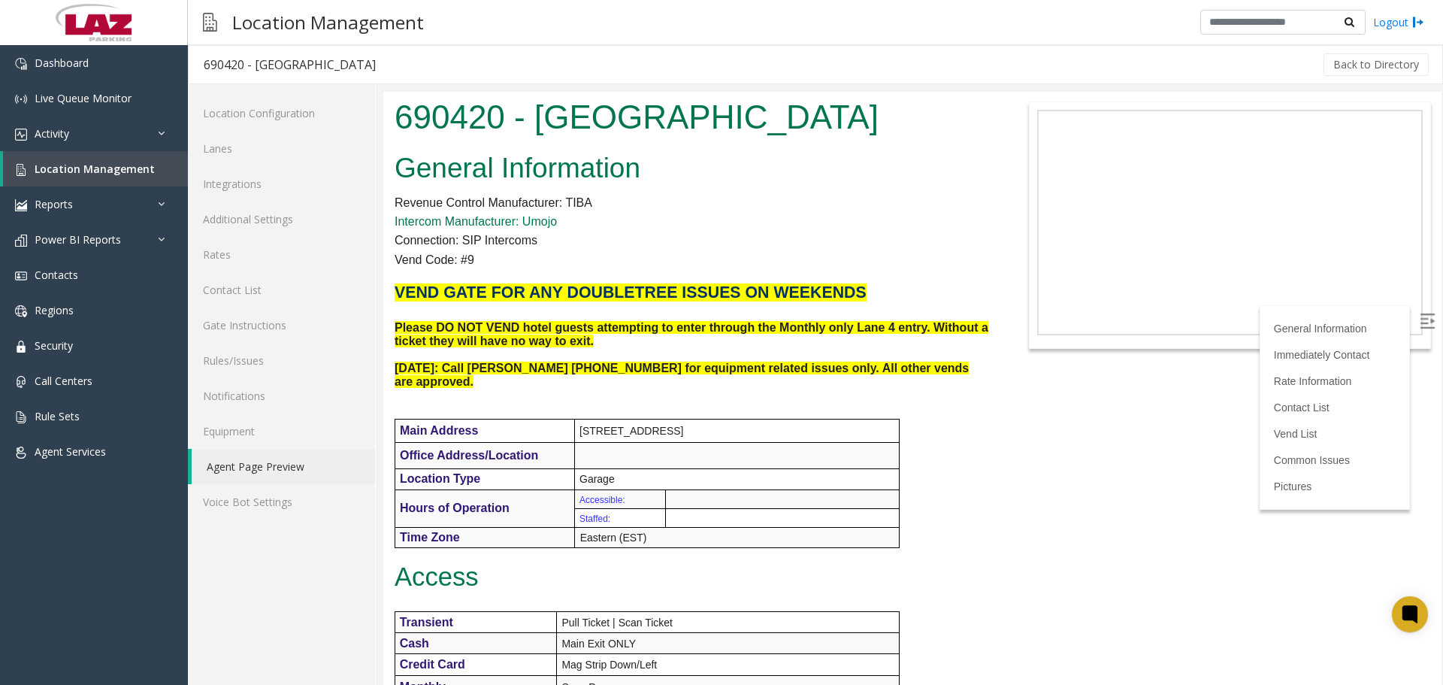
click at [1420, 322] on img at bounding box center [1427, 320] width 15 height 15
click at [527, 225] on link "Intercom Manufacturer: Umojo" at bounding box center [476, 221] width 162 height 13
click at [283, 134] on link "Lanes" at bounding box center [281, 148] width 187 height 35
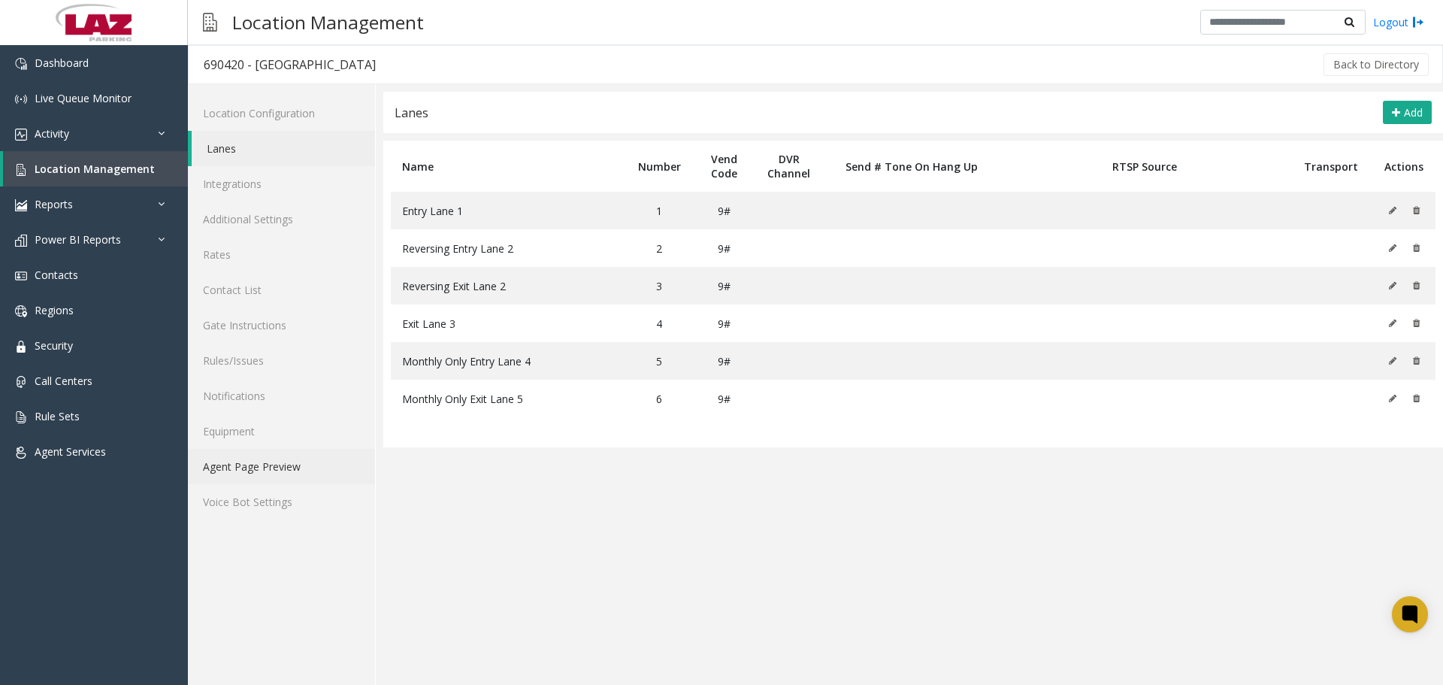
click at [270, 473] on link "Agent Page Preview" at bounding box center [281, 466] width 187 height 35
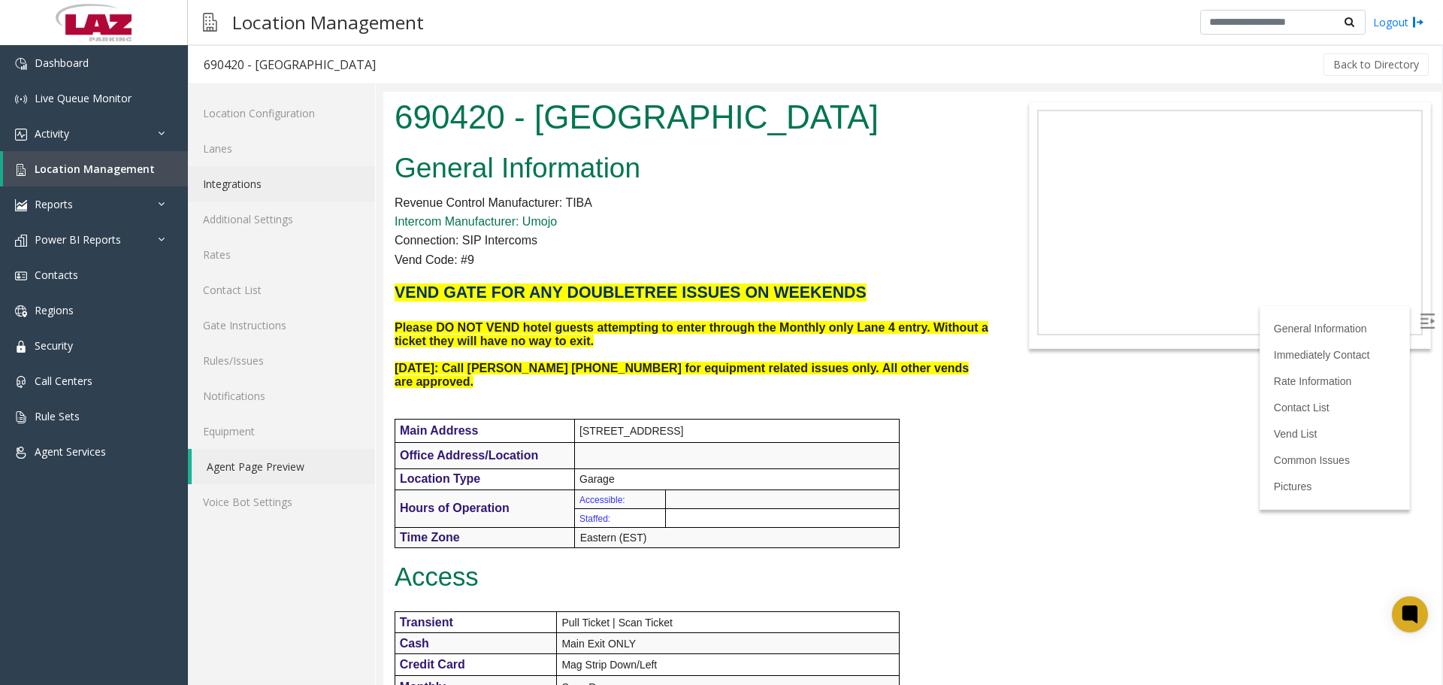
click at [240, 186] on link "Integrations" at bounding box center [281, 183] width 187 height 35
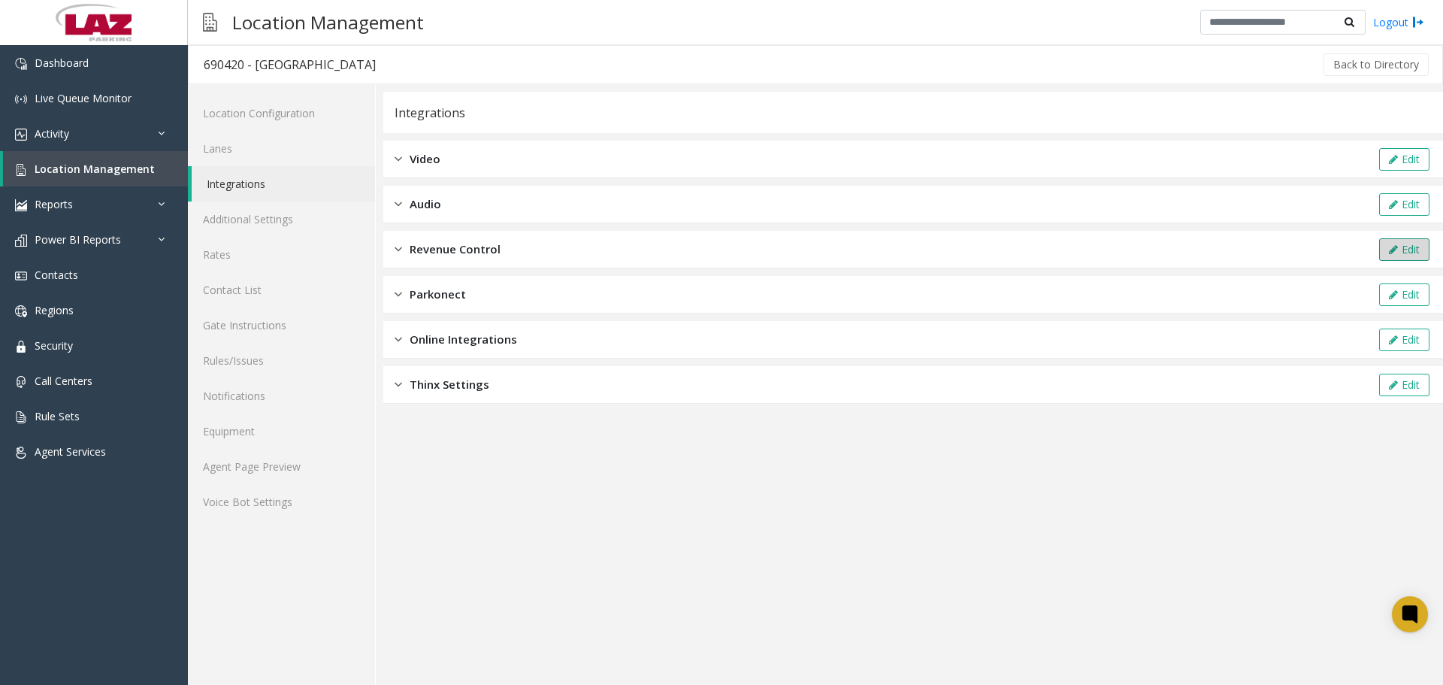
click at [1398, 251] on button "Edit" at bounding box center [1404, 249] width 50 height 23
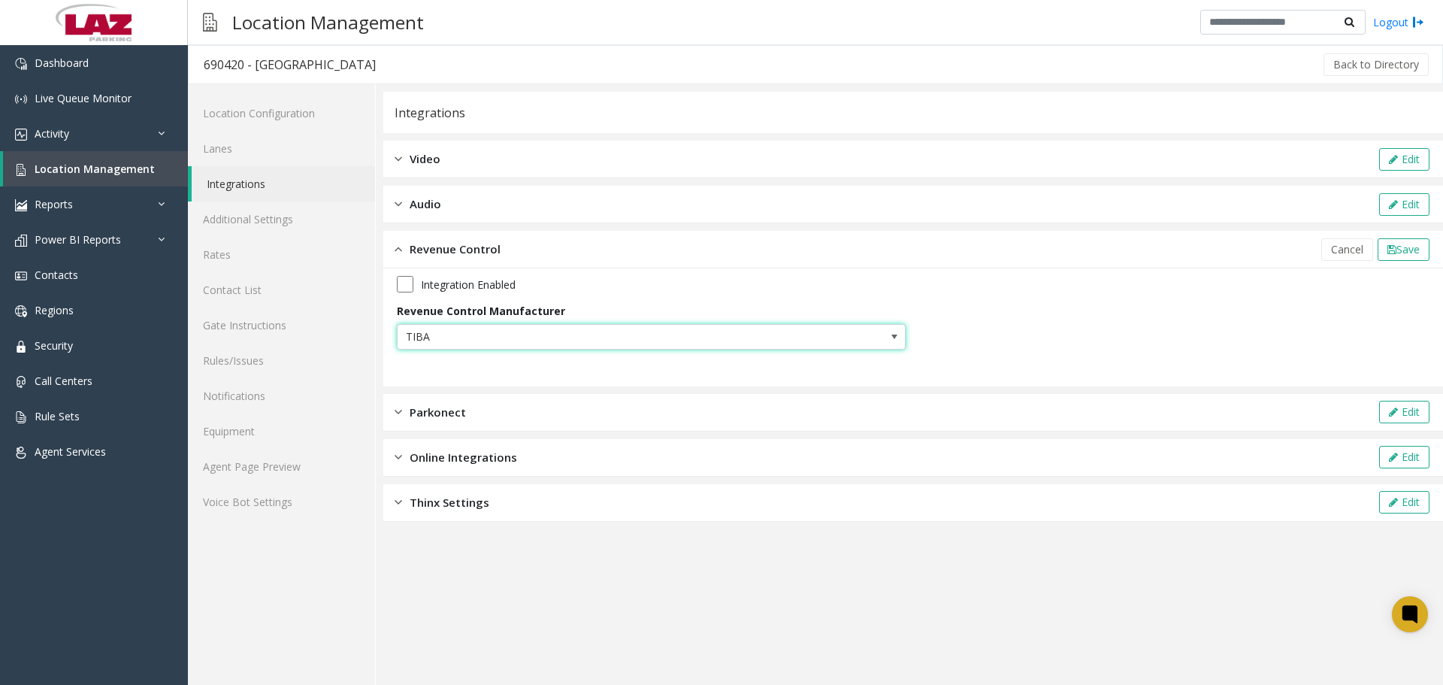
click at [522, 336] on span "TIBA" at bounding box center [601, 337] width 406 height 24
click at [450, 541] on li "FlashParcs" at bounding box center [651, 544] width 504 height 20
click at [1416, 250] on span "Save" at bounding box center [1407, 249] width 23 height 14
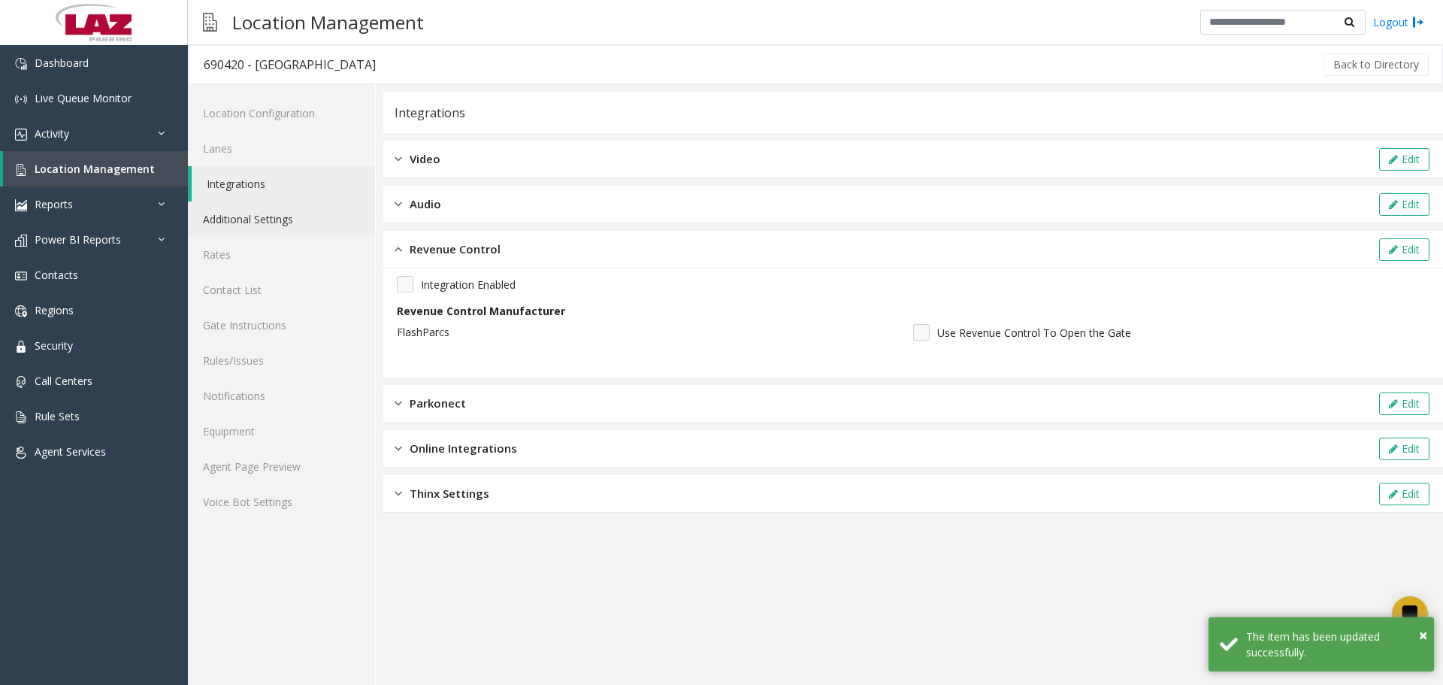
click at [298, 230] on link "Additional Settings" at bounding box center [281, 218] width 187 height 35
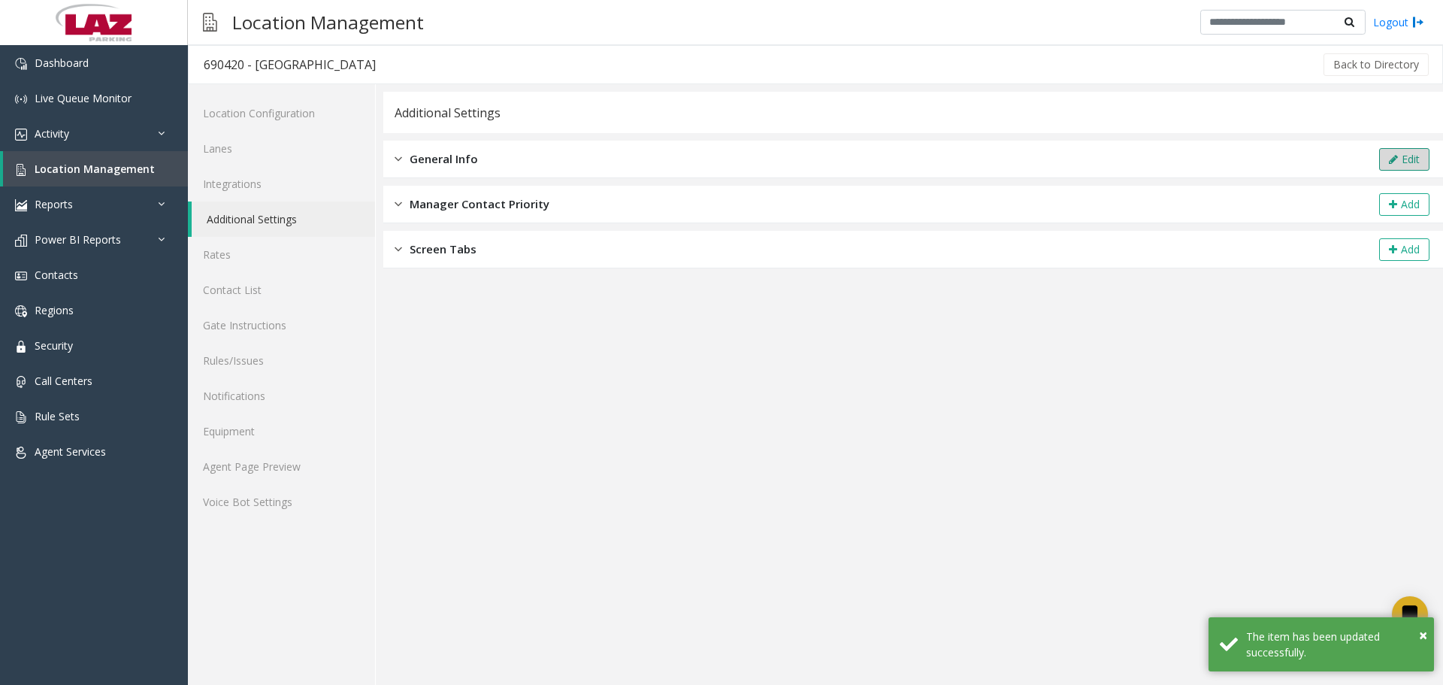
click at [1412, 151] on button "Edit" at bounding box center [1404, 159] width 50 height 23
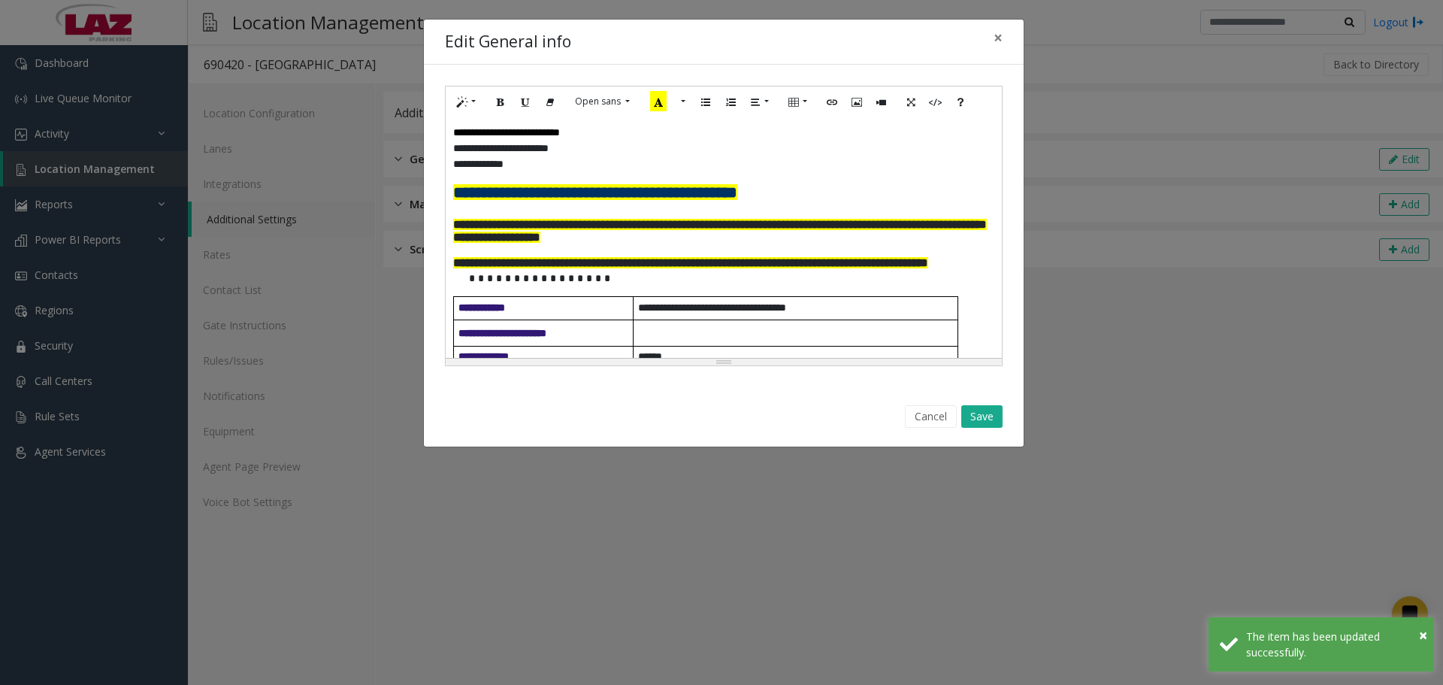
click at [609, 132] on p "**********" at bounding box center [723, 133] width 541 height 16
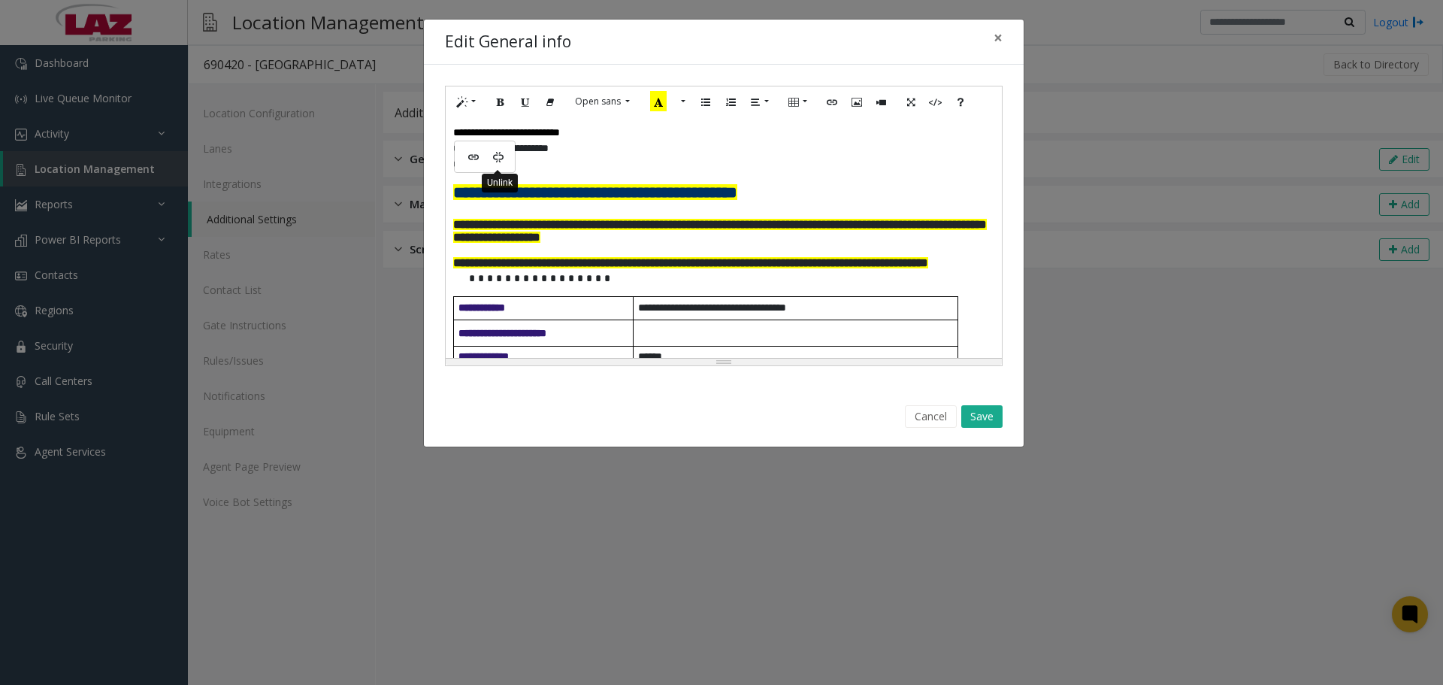
click at [500, 153] on icon "Unlink" at bounding box center [498, 156] width 9 height 11
click at [679, 100] on button "More Color" at bounding box center [681, 101] width 15 height 23
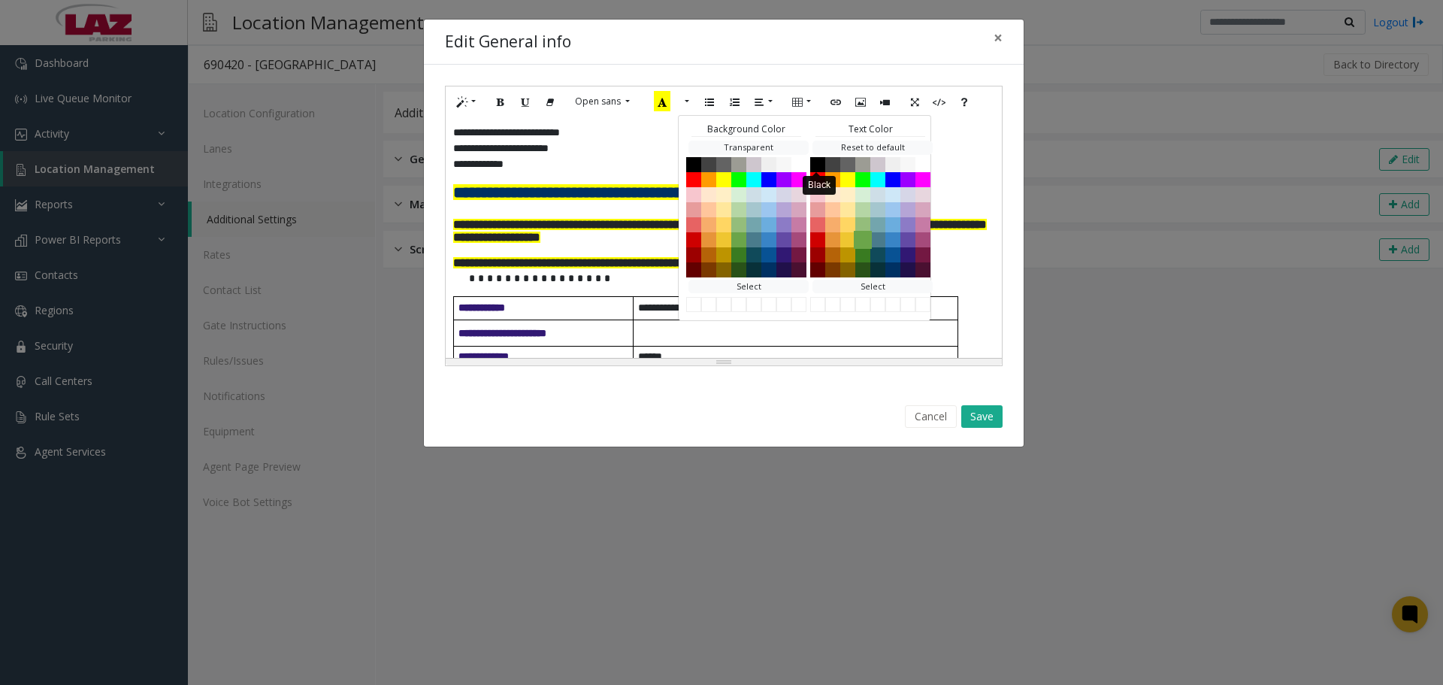
drag, startPoint x: 819, startPoint y: 162, endPoint x: 858, endPoint y: 232, distance: 80.1
click at [818, 162] on button "Black" at bounding box center [817, 163] width 15 height 15
click at [972, 413] on button "Save" at bounding box center [981, 416] width 41 height 23
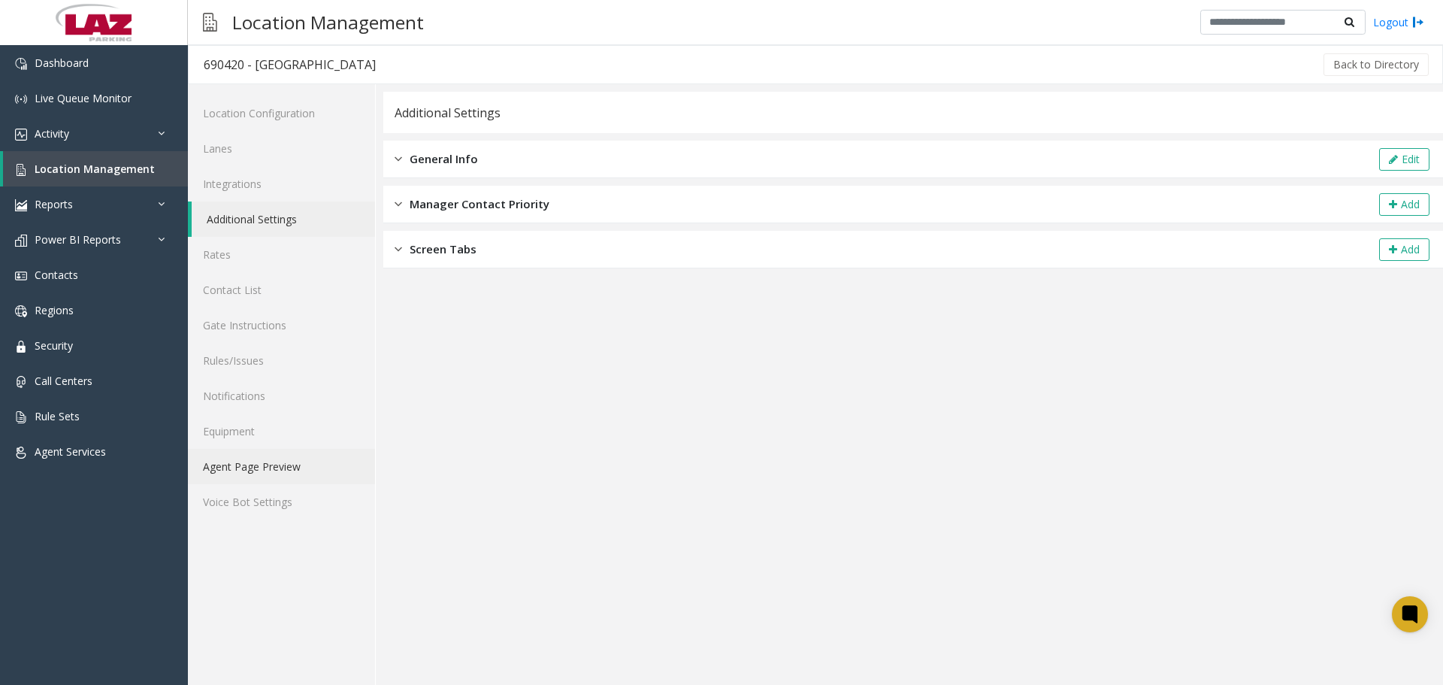
click at [238, 465] on link "Agent Page Preview" at bounding box center [281, 466] width 187 height 35
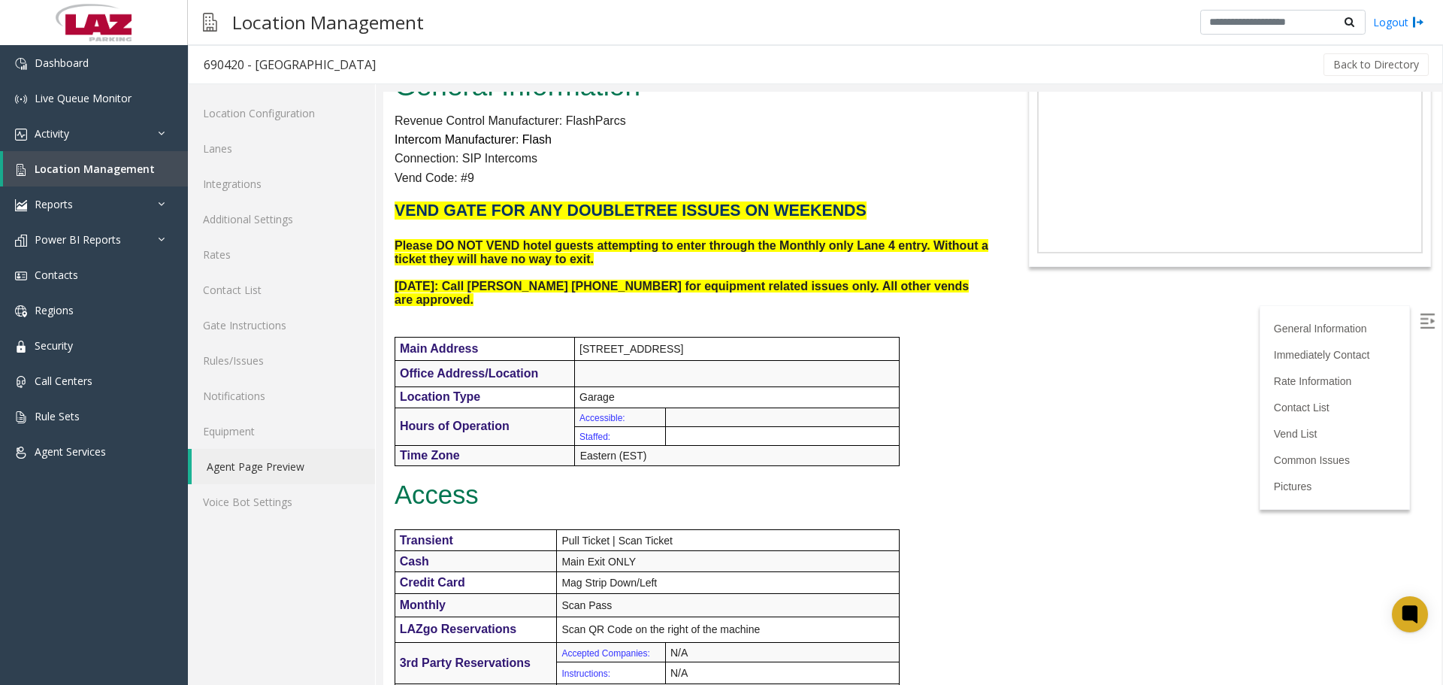
scroll to position [225, 0]
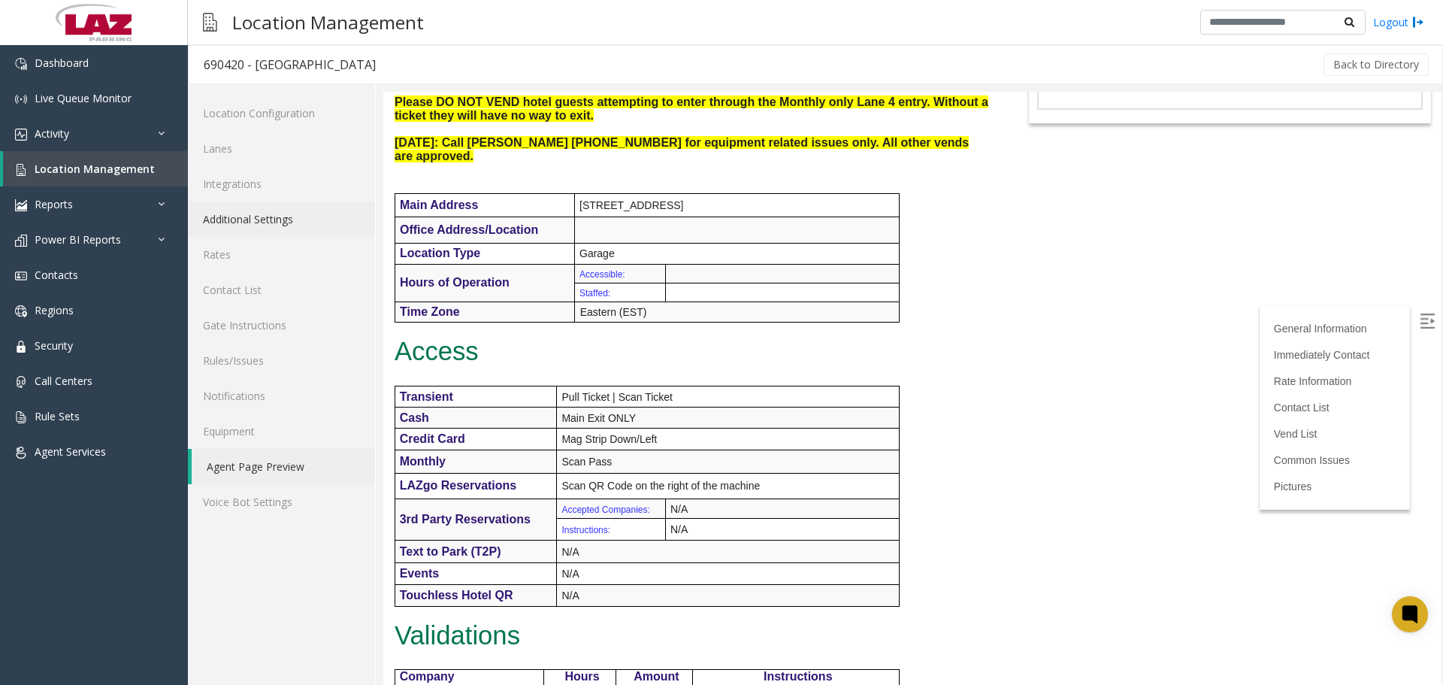
click at [271, 213] on link "Additional Settings" at bounding box center [281, 218] width 187 height 35
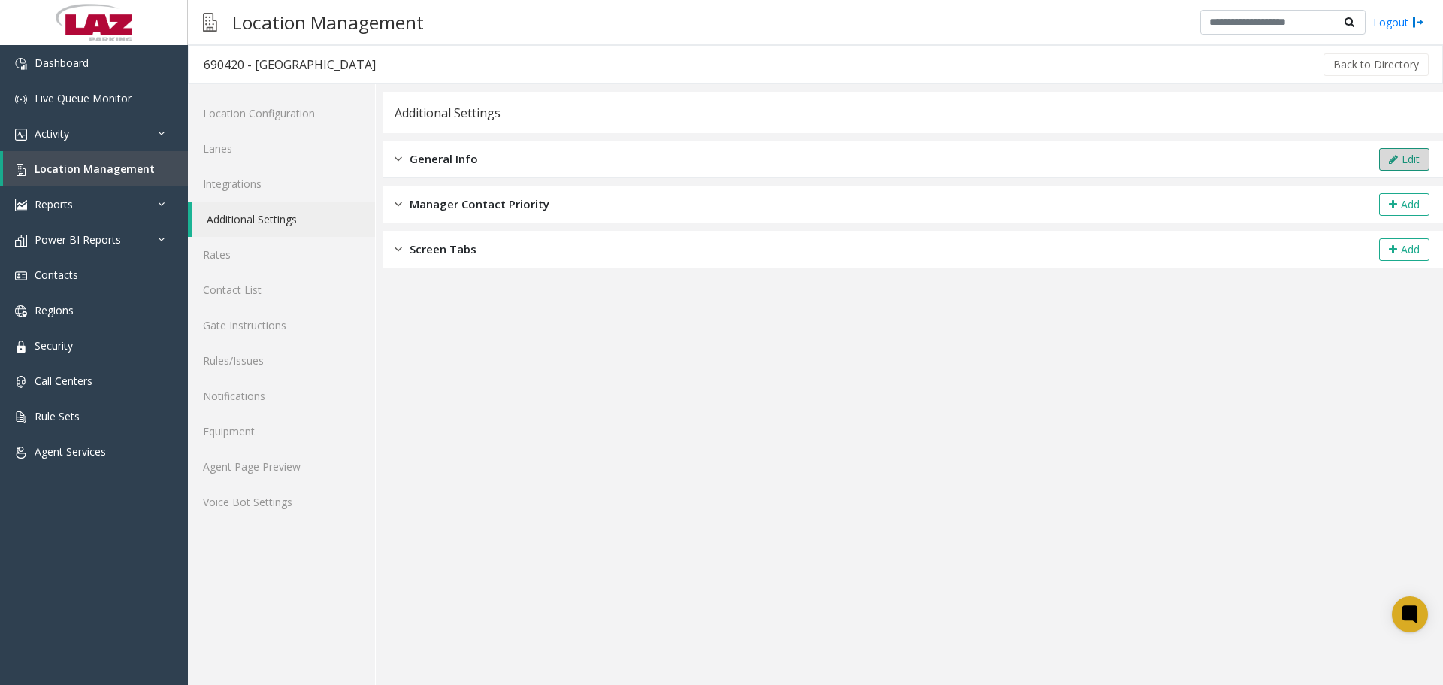
click at [1401, 164] on button "Edit" at bounding box center [1404, 159] width 50 height 23
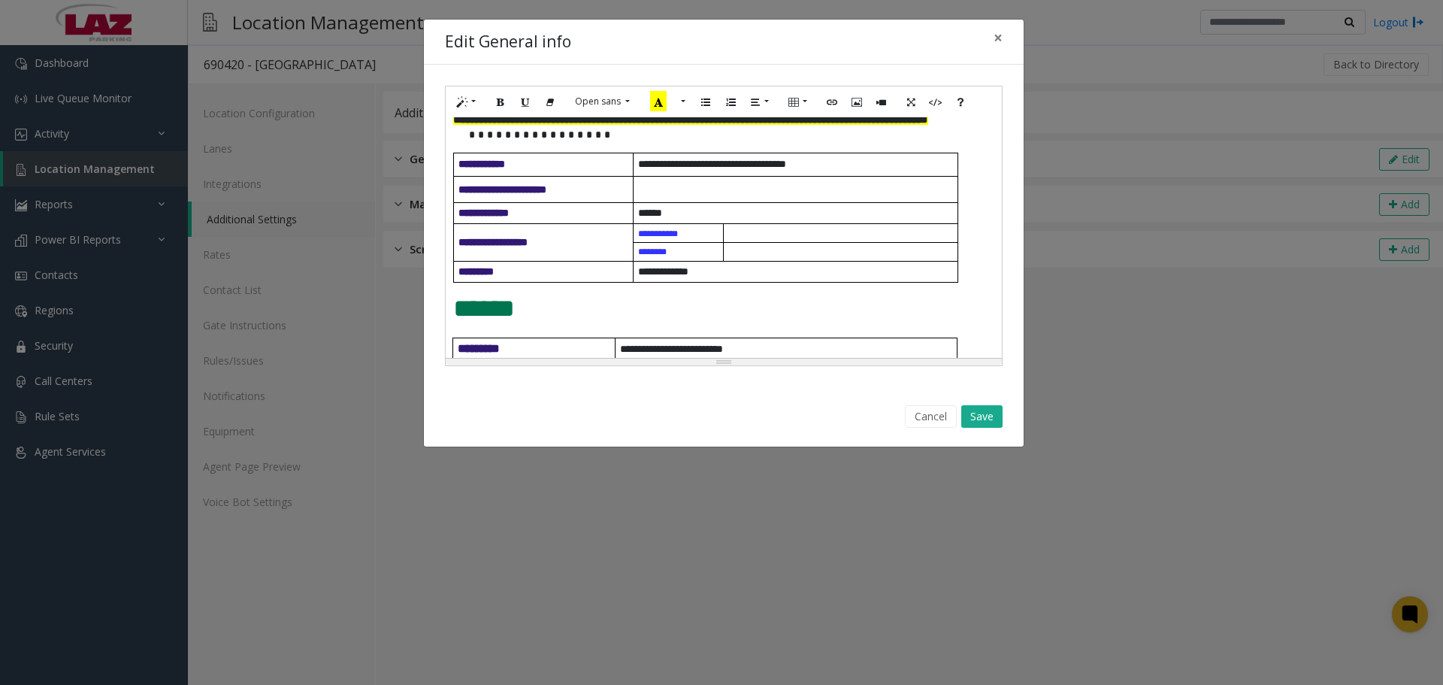
scroll to position [225, 0]
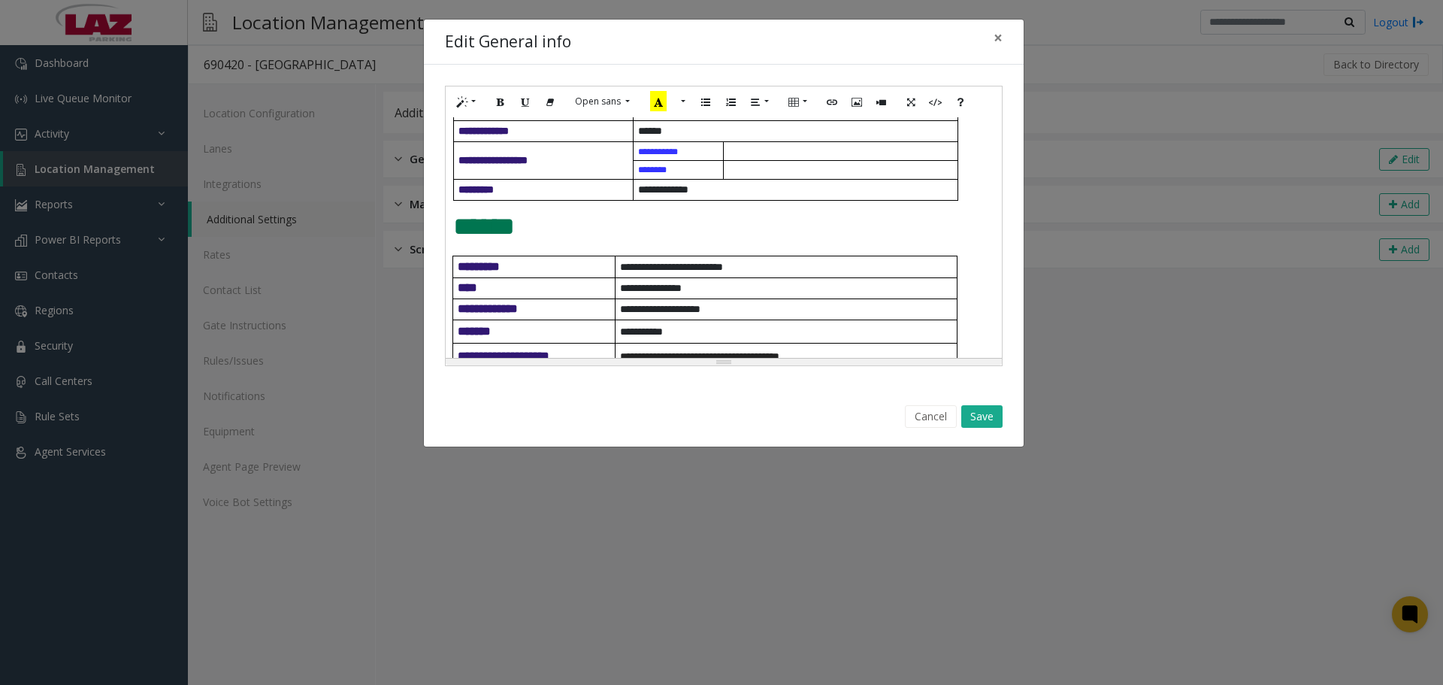
click at [738, 157] on p at bounding box center [842, 151] width 228 height 11
click at [737, 175] on p at bounding box center [842, 169] width 228 height 11
click at [983, 407] on button "Save" at bounding box center [981, 416] width 41 height 23
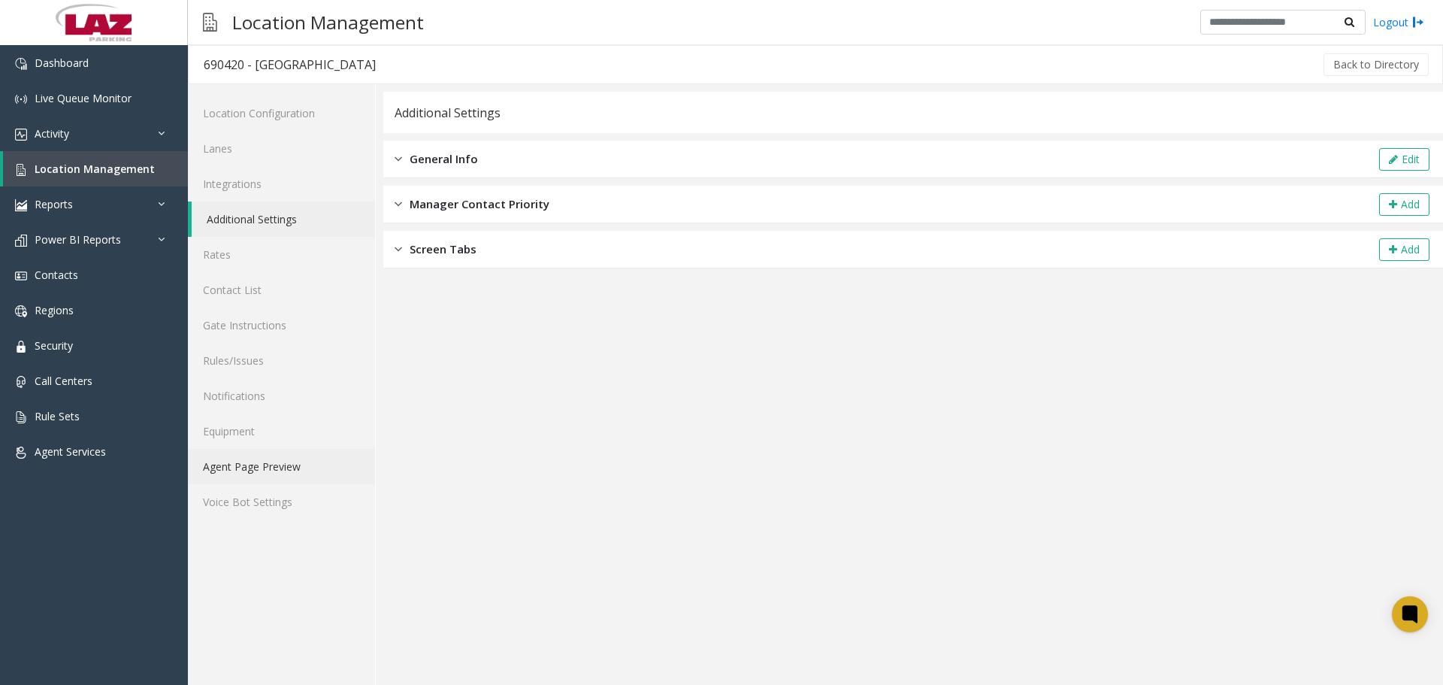
click at [277, 458] on link "Agent Page Preview" at bounding box center [281, 466] width 187 height 35
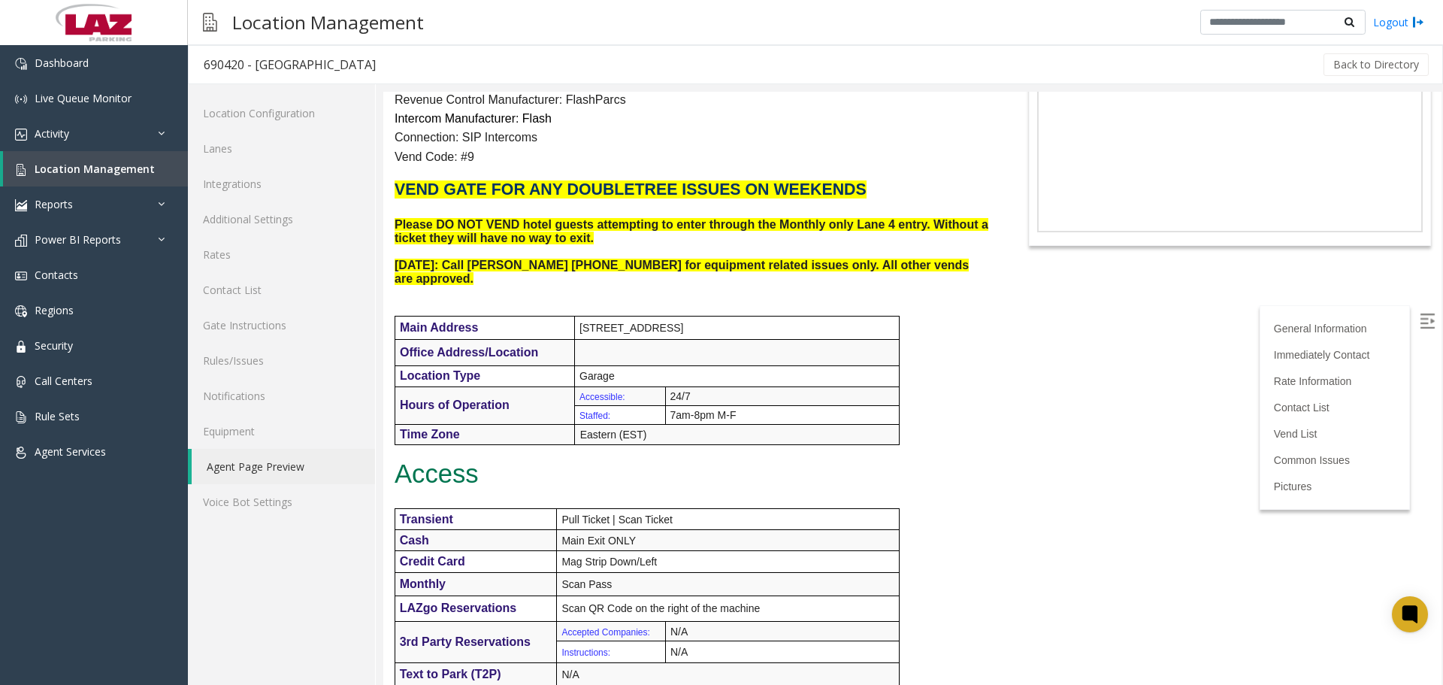
scroll to position [301, 0]
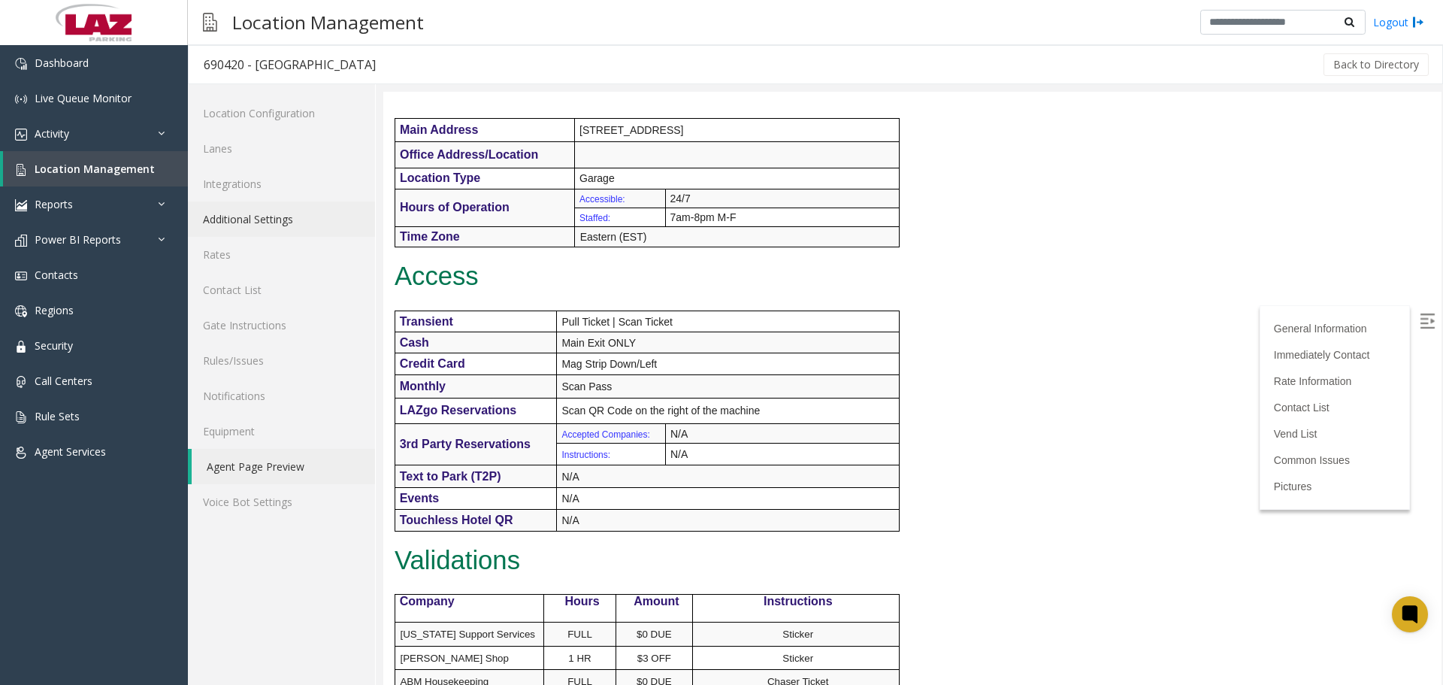
click at [304, 210] on link "Additional Settings" at bounding box center [281, 218] width 187 height 35
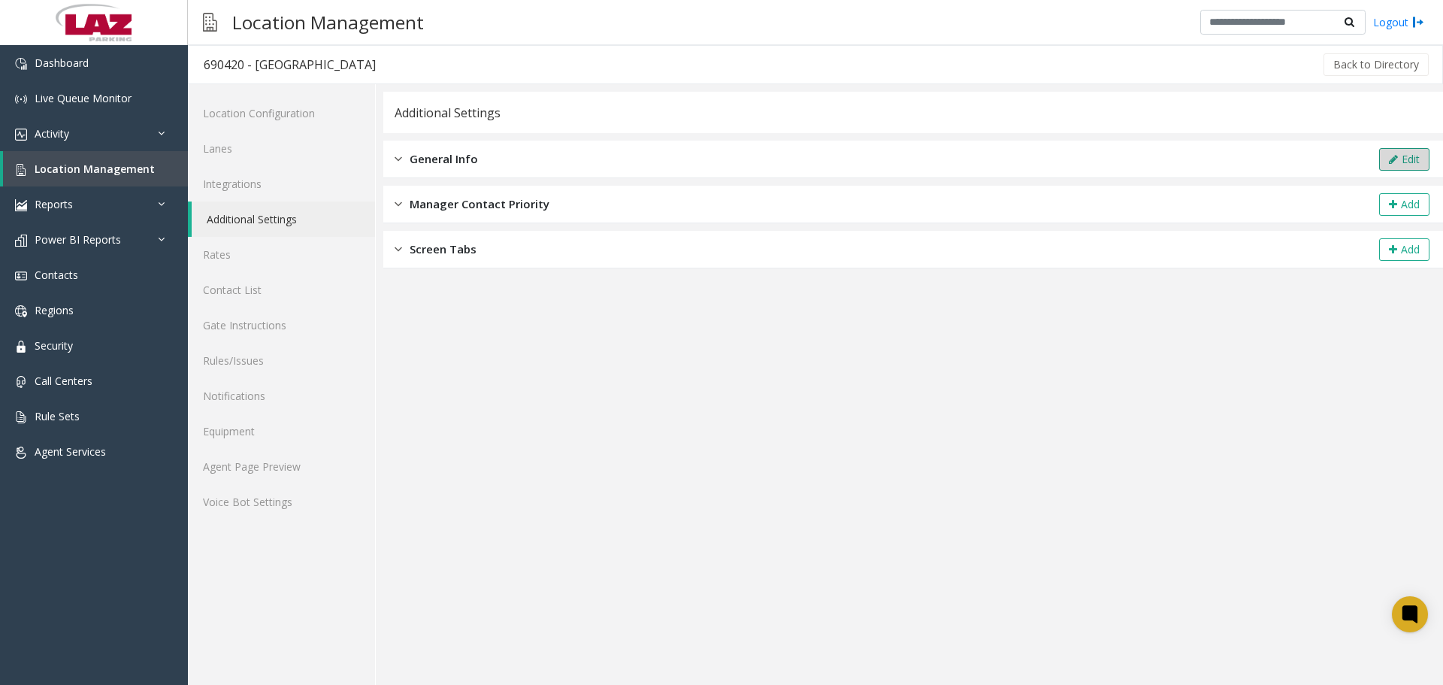
click at [1400, 153] on button "Edit" at bounding box center [1404, 159] width 50 height 23
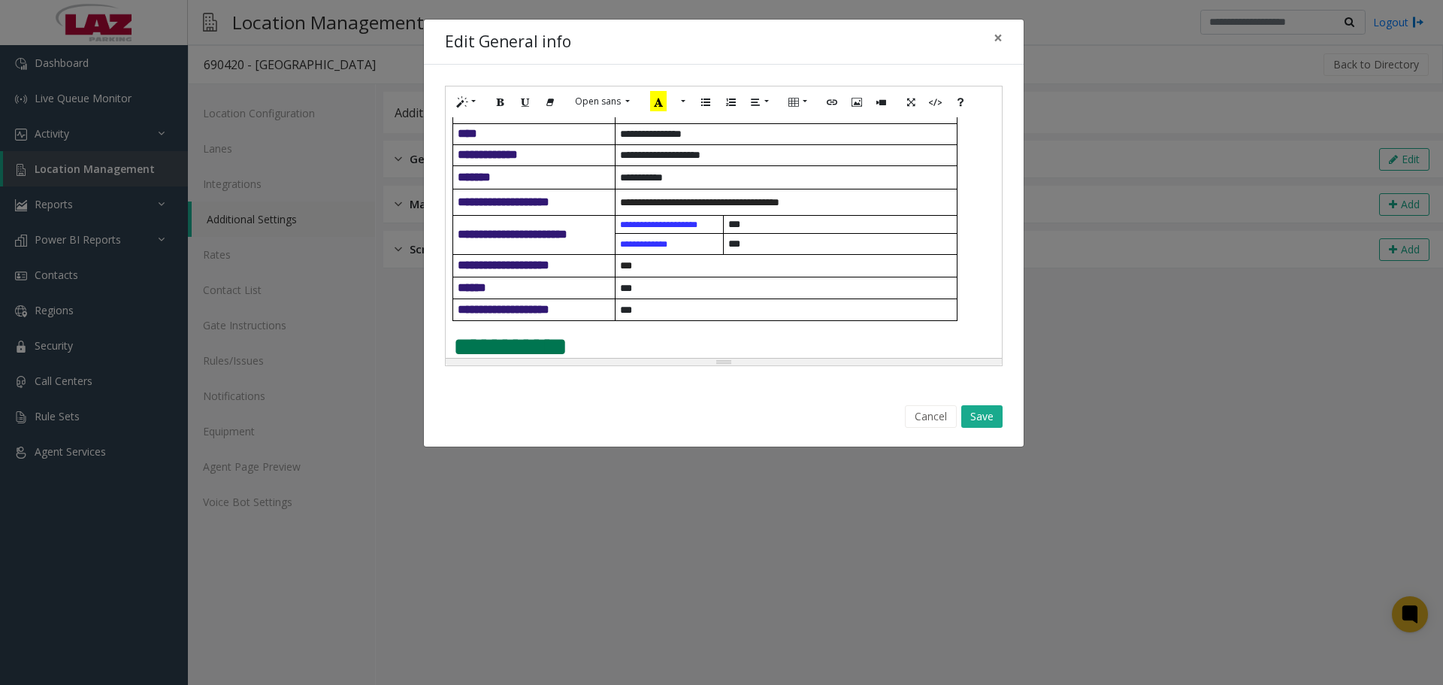
scroll to position [376, 0]
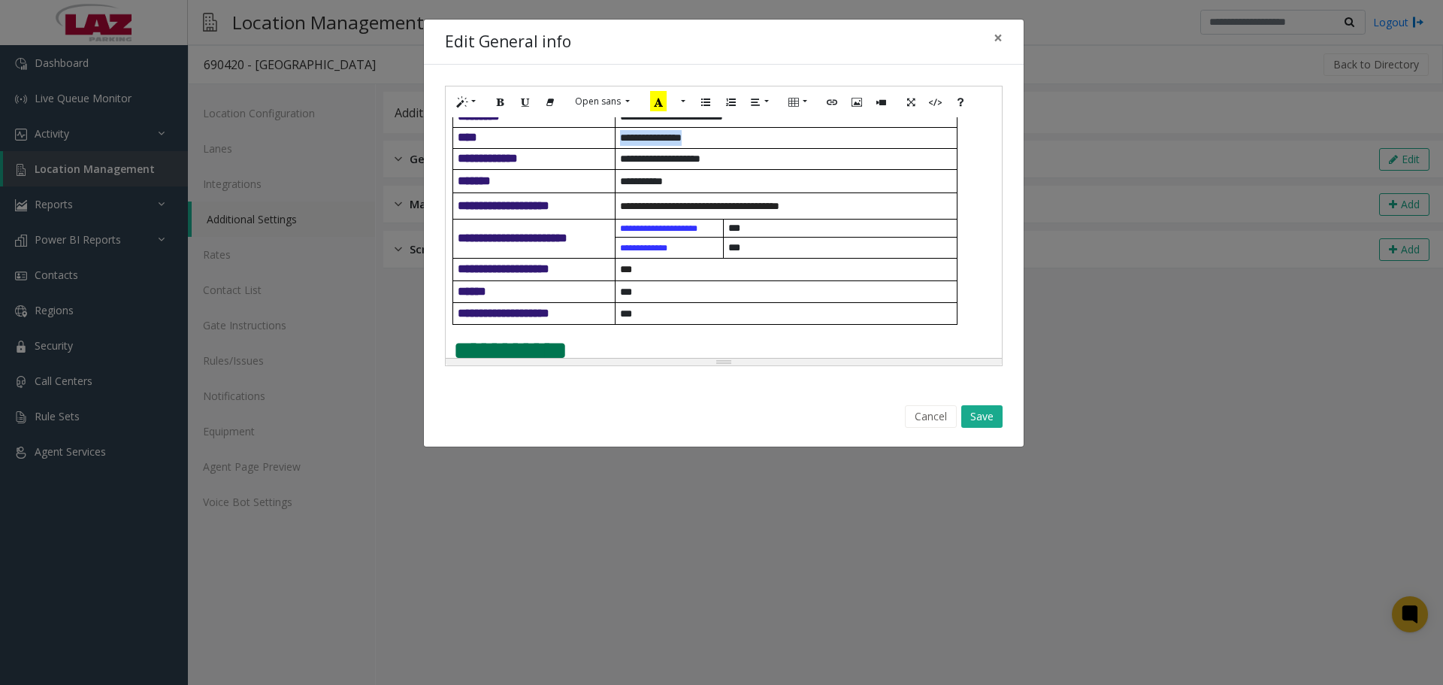
drag, startPoint x: 709, startPoint y: 168, endPoint x: 622, endPoint y: 182, distance: 88.2
click at [622, 146] on p "********* ******" at bounding box center [788, 138] width 337 height 16
click at [964, 410] on button "Save" at bounding box center [981, 416] width 41 height 23
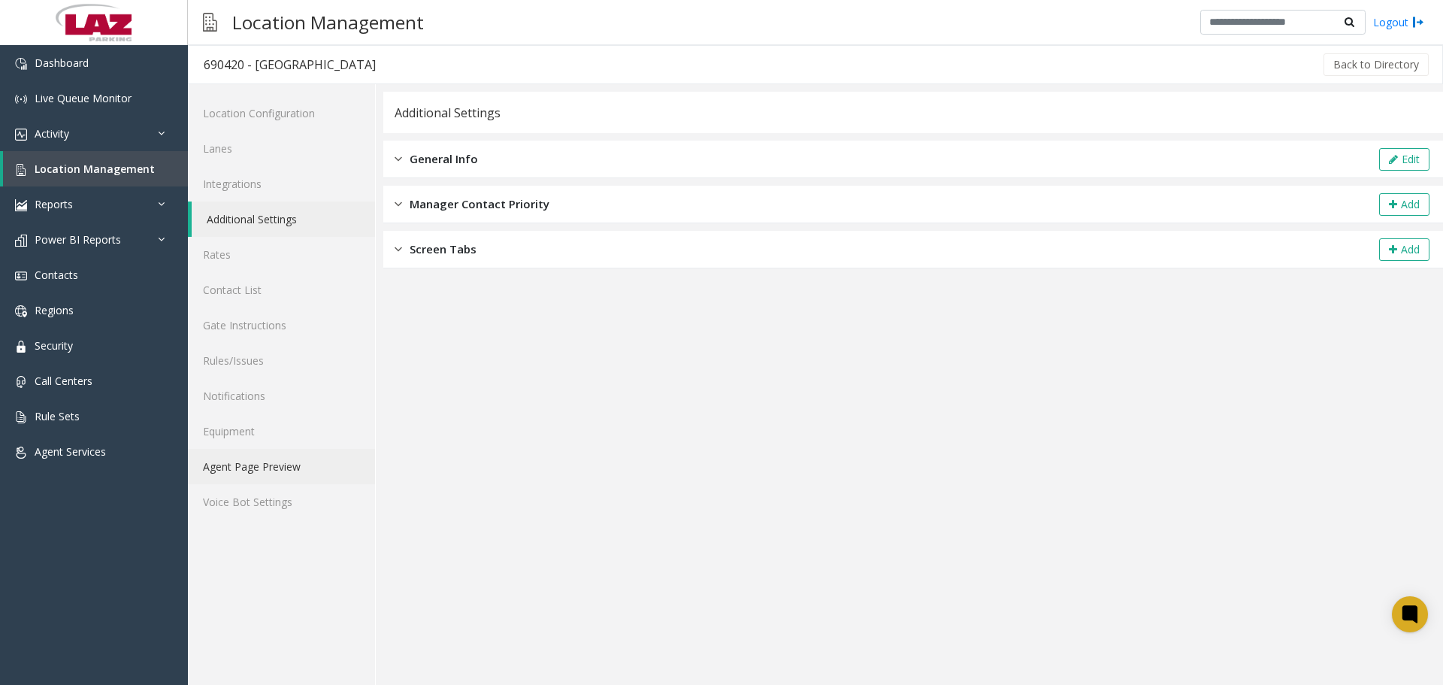
click at [309, 460] on link "Agent Page Preview" at bounding box center [281, 466] width 187 height 35
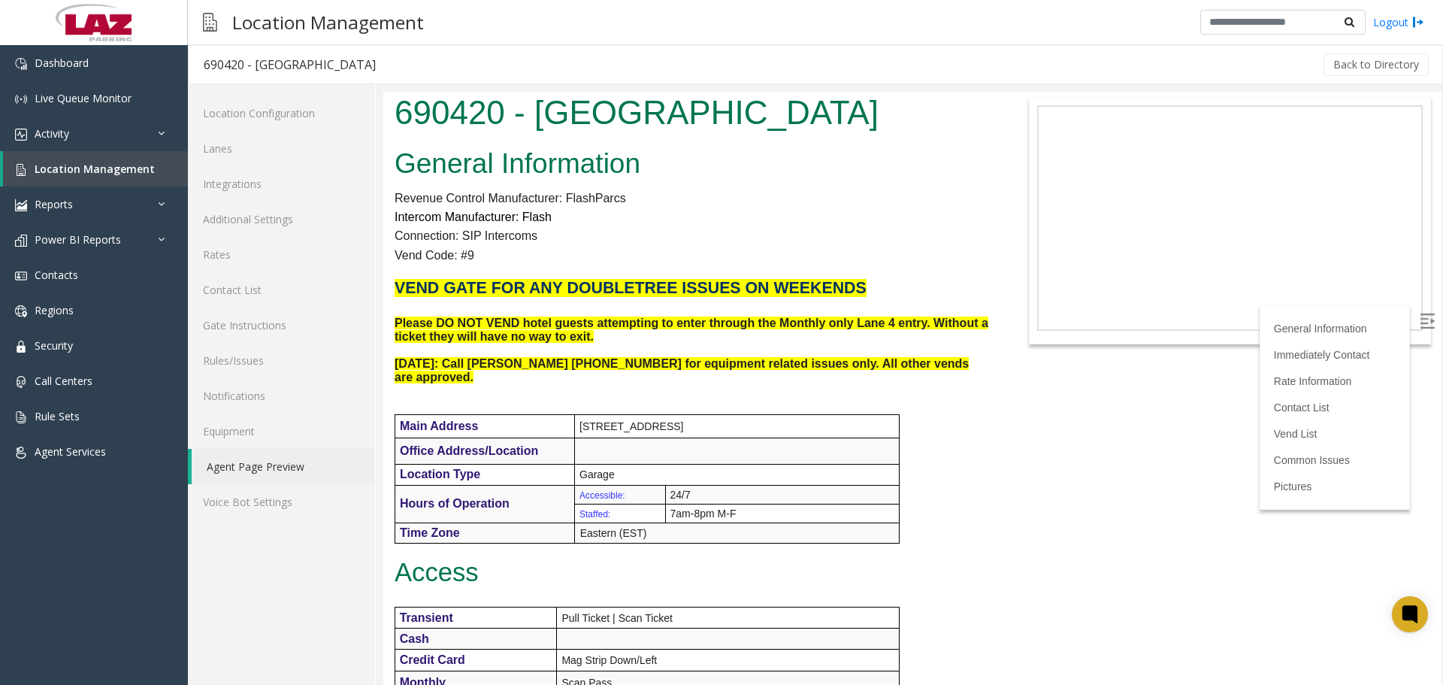
scroll to position [301, 0]
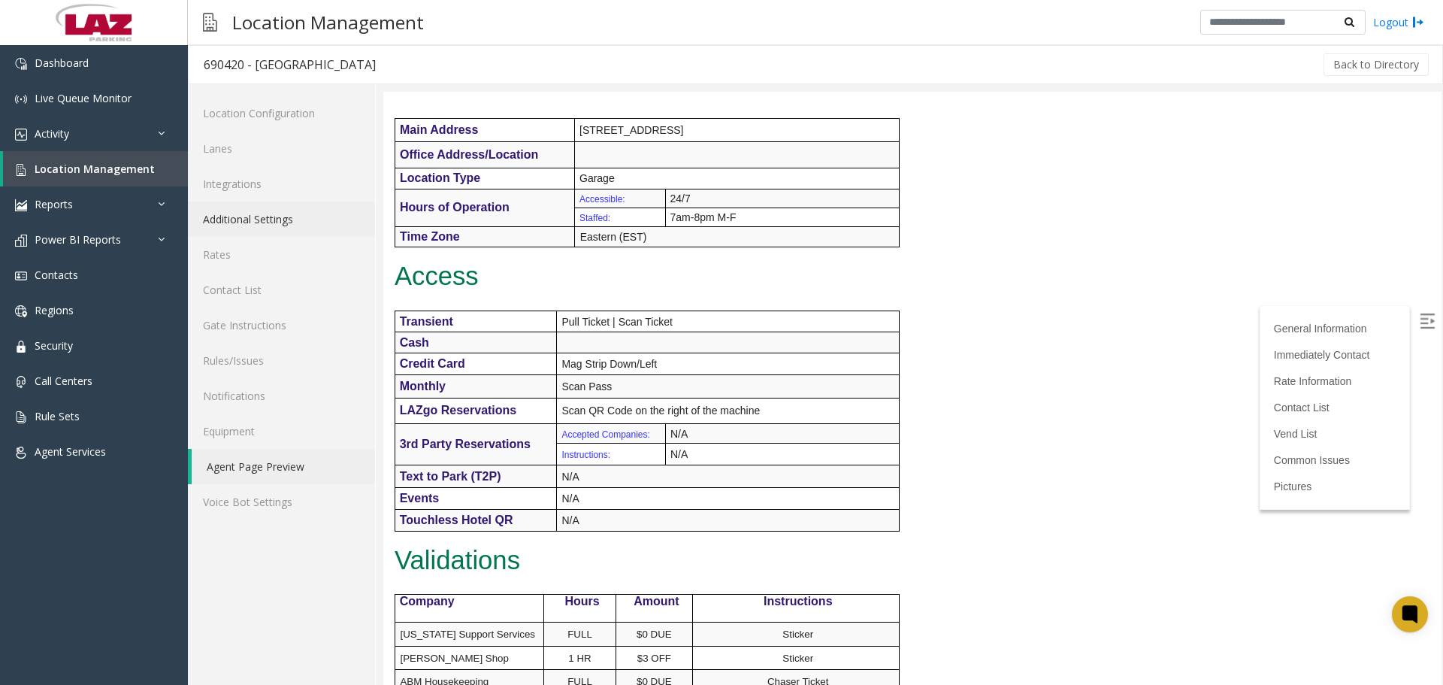
click at [294, 215] on link "Additional Settings" at bounding box center [281, 218] width 187 height 35
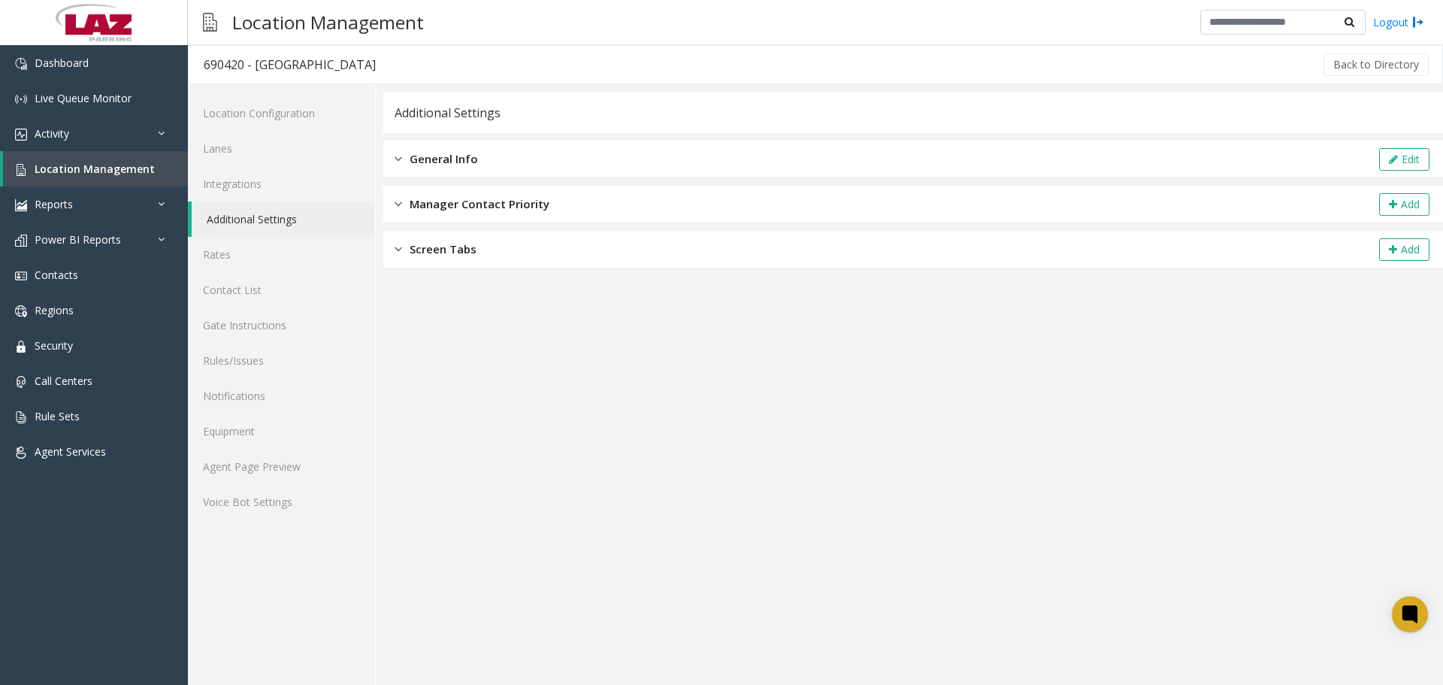
drag, startPoint x: 648, startPoint y: 155, endPoint x: 1168, endPoint y: 168, distance: 520.3
click at [683, 155] on div "General Info Edit" at bounding box center [913, 160] width 1060 height 38
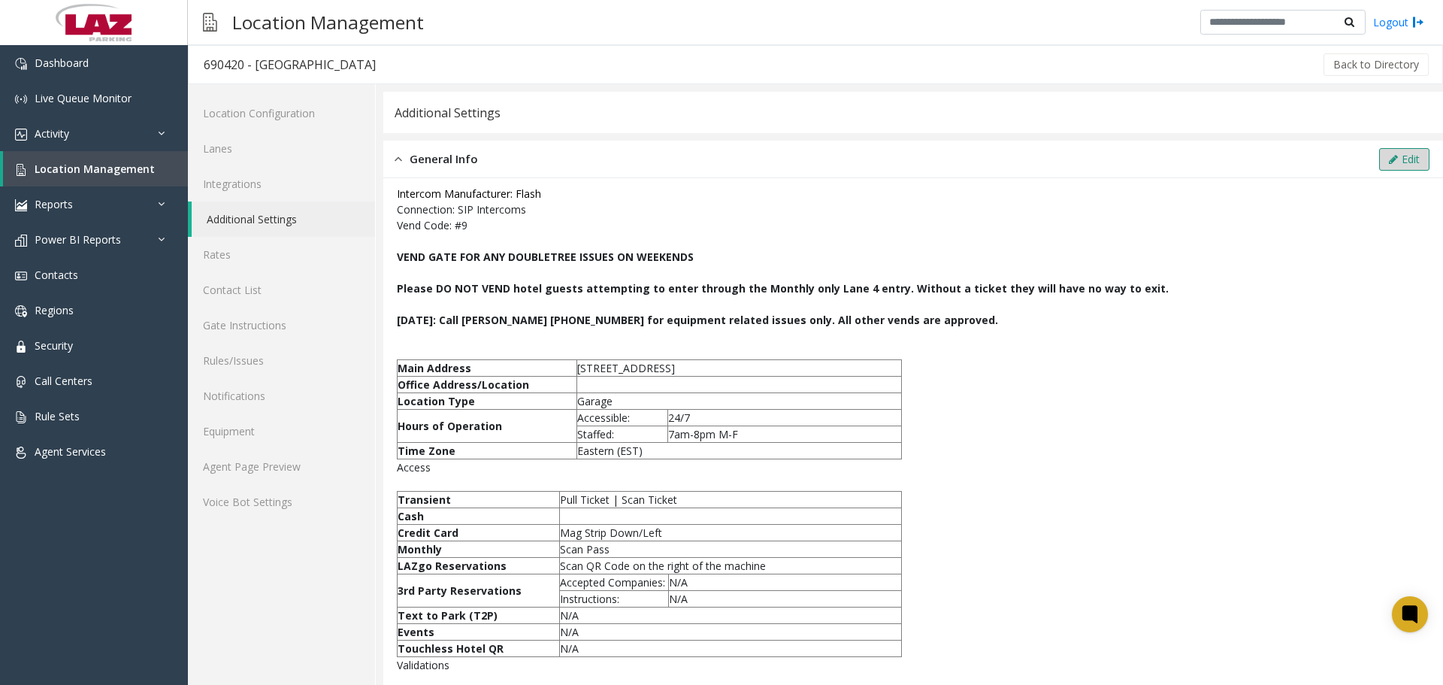
click at [1393, 153] on button "Edit" at bounding box center [1404, 159] width 50 height 23
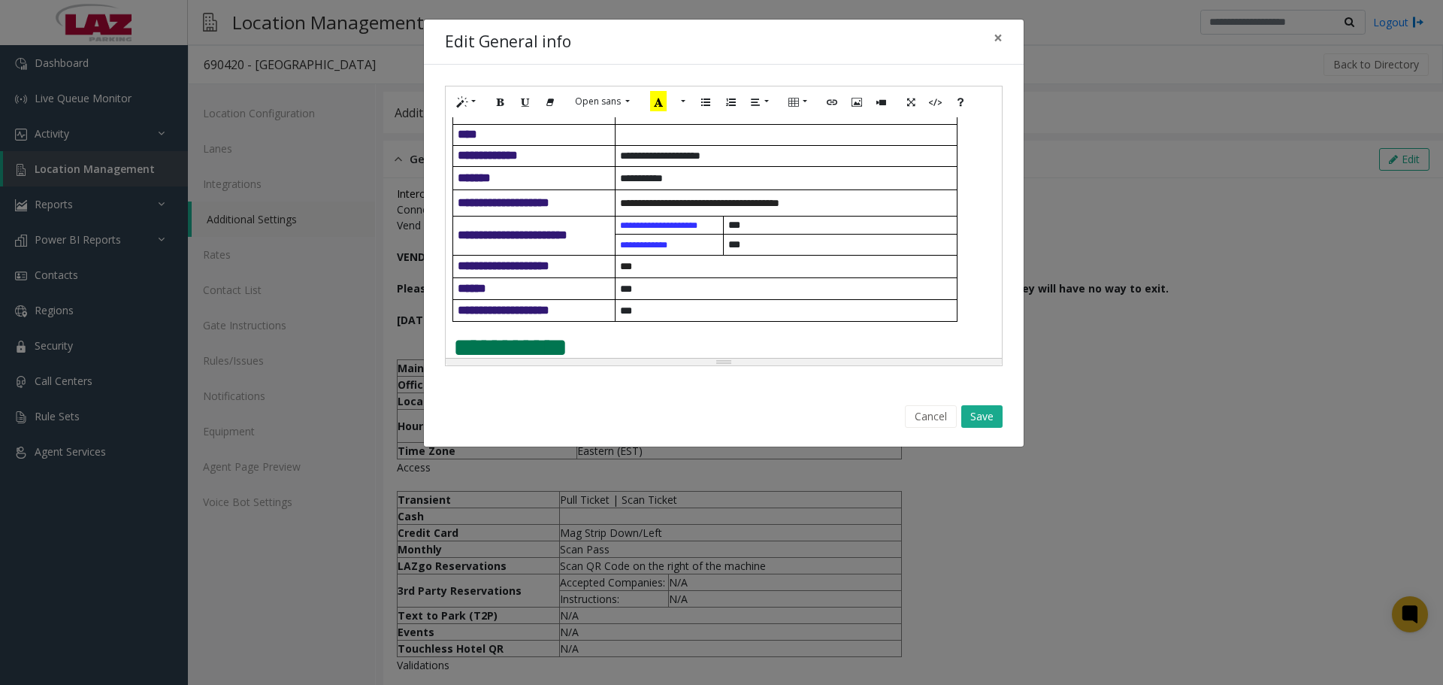
scroll to position [376, 0]
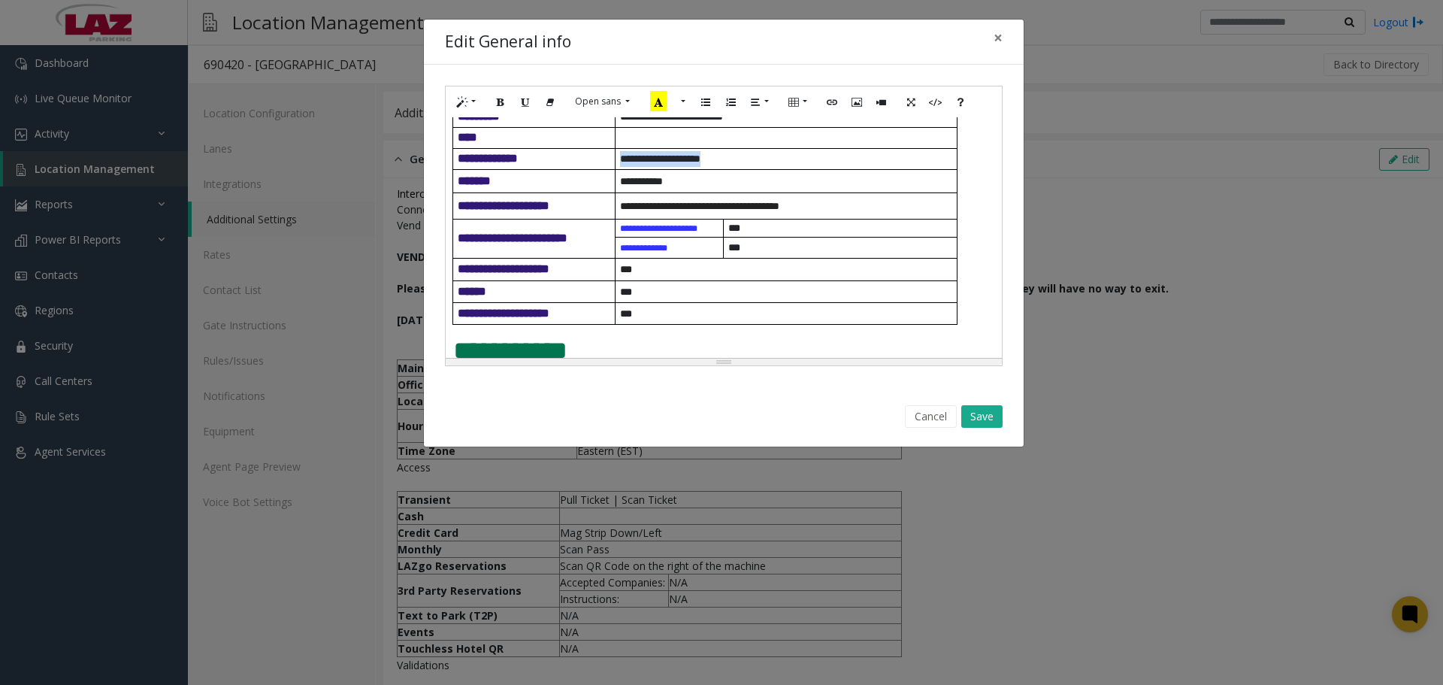
drag, startPoint x: 735, startPoint y: 196, endPoint x: 622, endPoint y: 200, distance: 113.6
click at [622, 167] on p "**********" at bounding box center [788, 159] width 337 height 16
paste div
drag, startPoint x: 667, startPoint y: 221, endPoint x: 620, endPoint y: 220, distance: 47.4
click at [620, 186] on span "**** ******" at bounding box center [641, 181] width 43 height 11
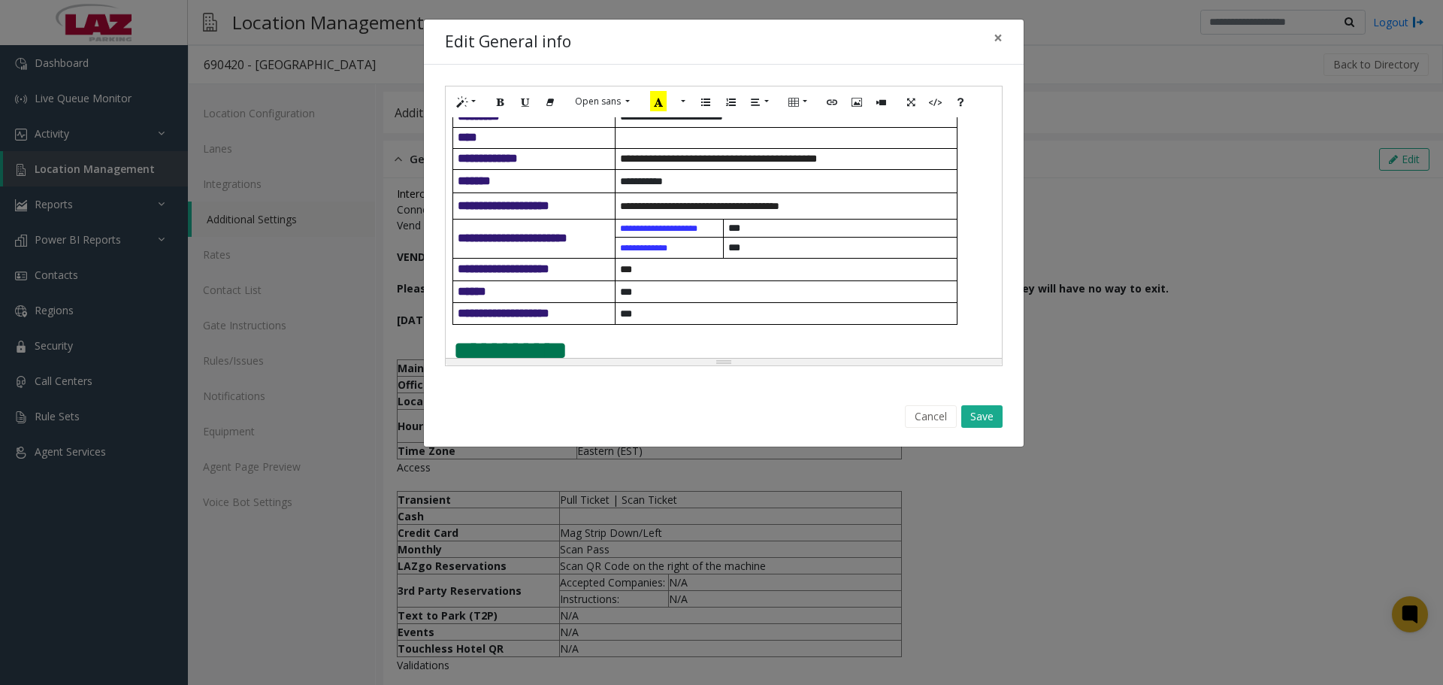
click at [741, 211] on span "**********" at bounding box center [699, 206] width 159 height 11
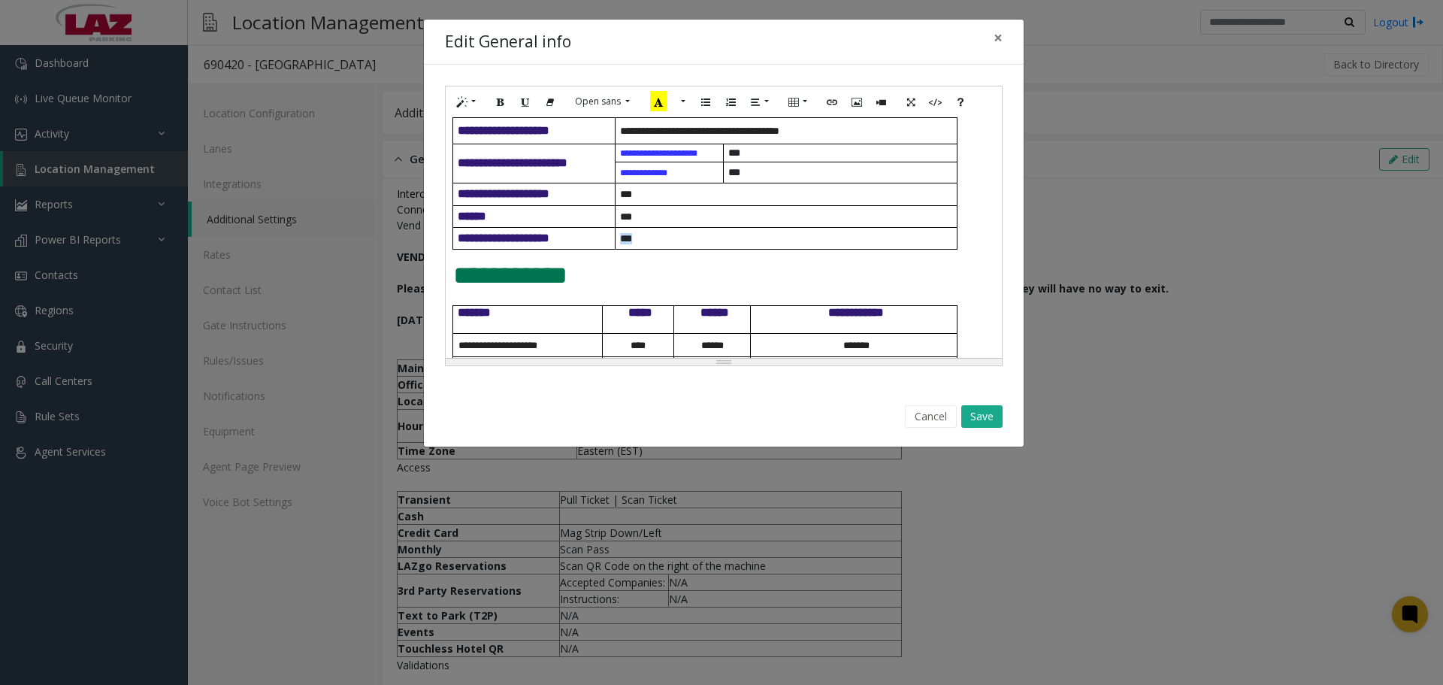
drag, startPoint x: 647, startPoint y: 277, endPoint x: 619, endPoint y: 283, distance: 29.0
click at [619, 250] on td "***" at bounding box center [786, 239] width 342 height 22
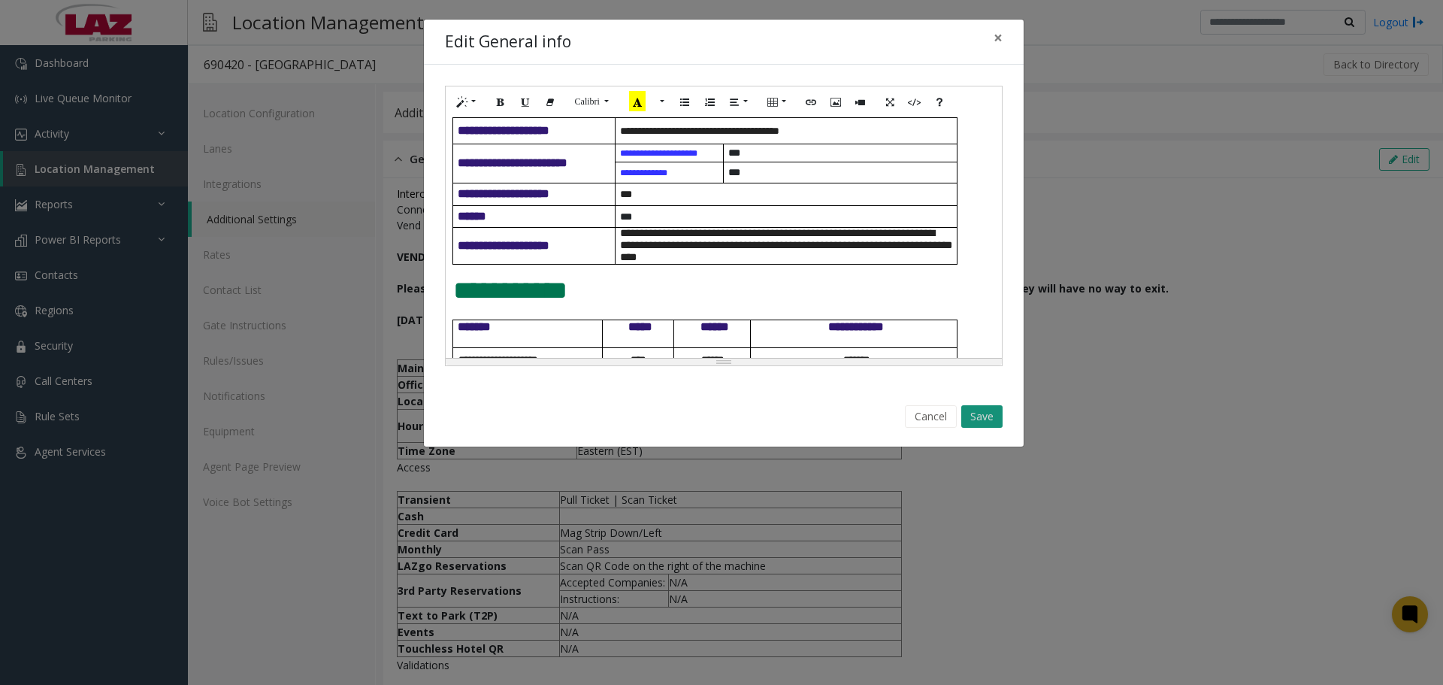
click at [984, 406] on button "Save" at bounding box center [981, 416] width 41 height 23
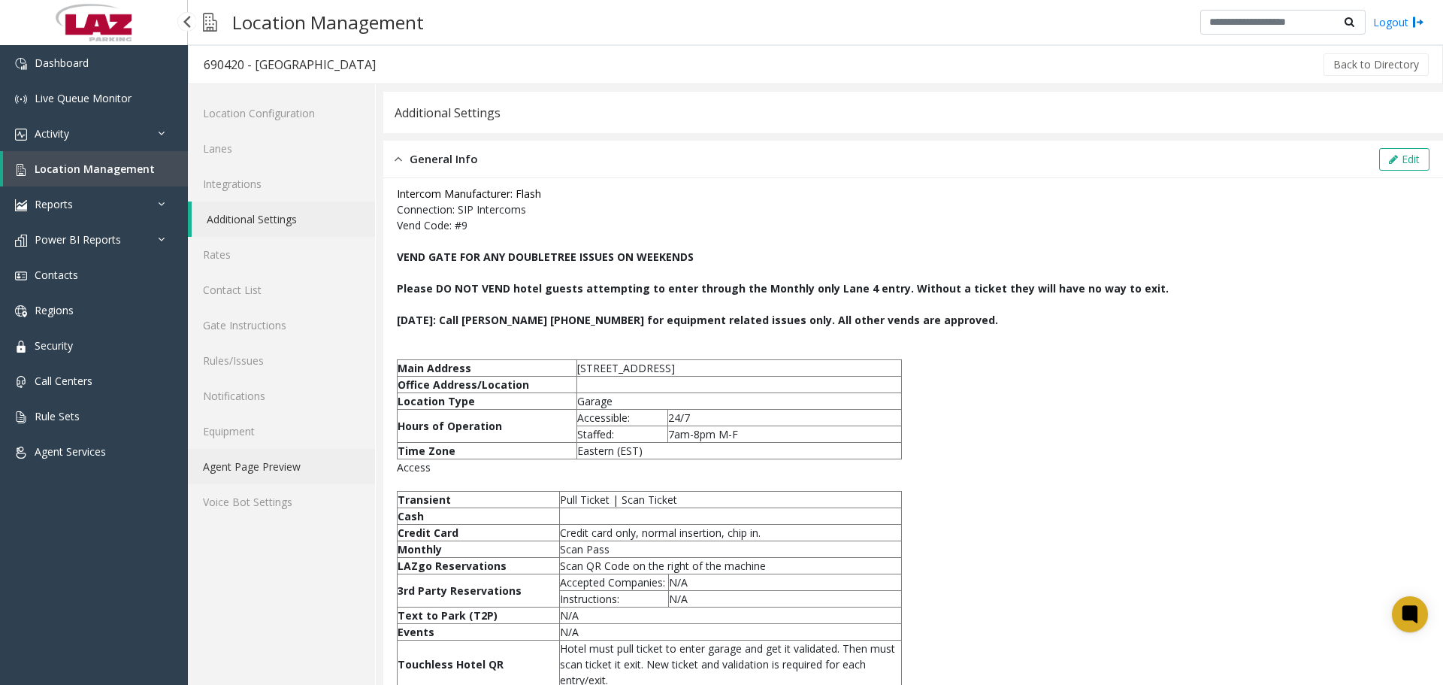
click at [257, 464] on link "Agent Page Preview" at bounding box center [281, 466] width 187 height 35
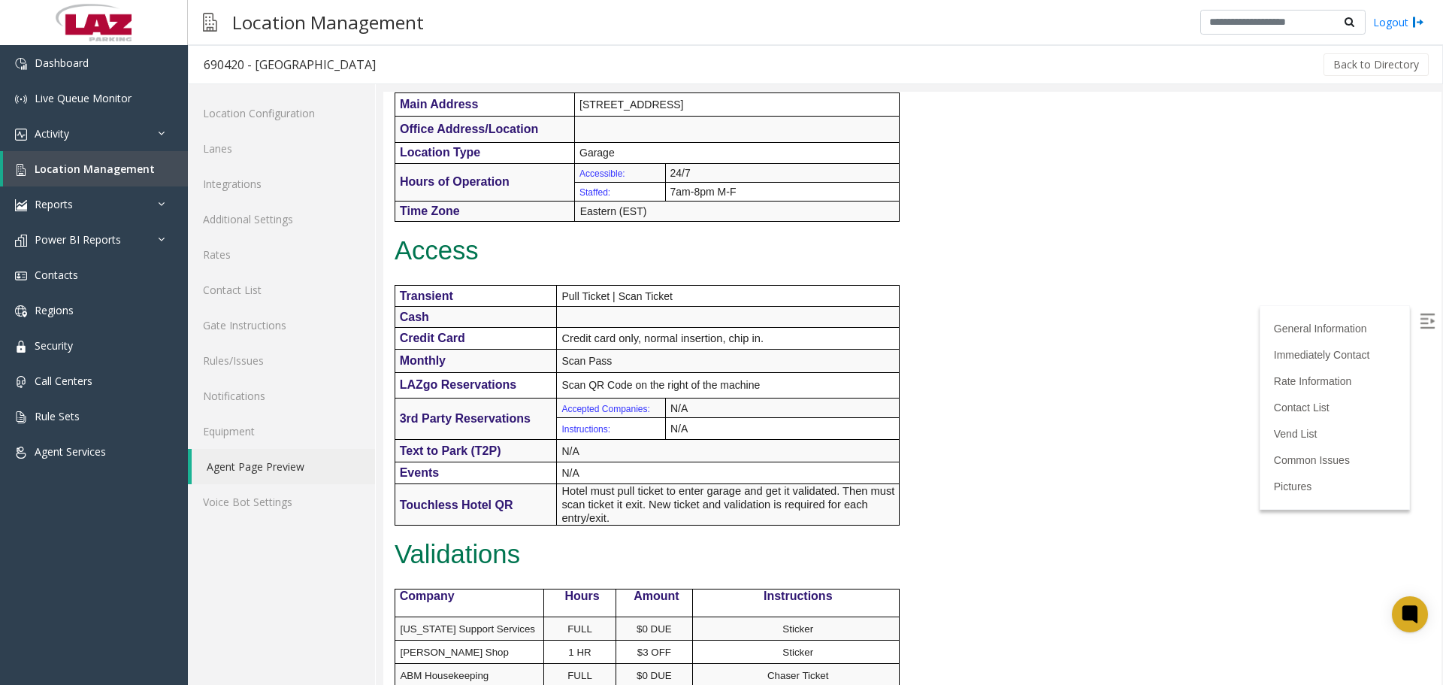
scroll to position [601, 0]
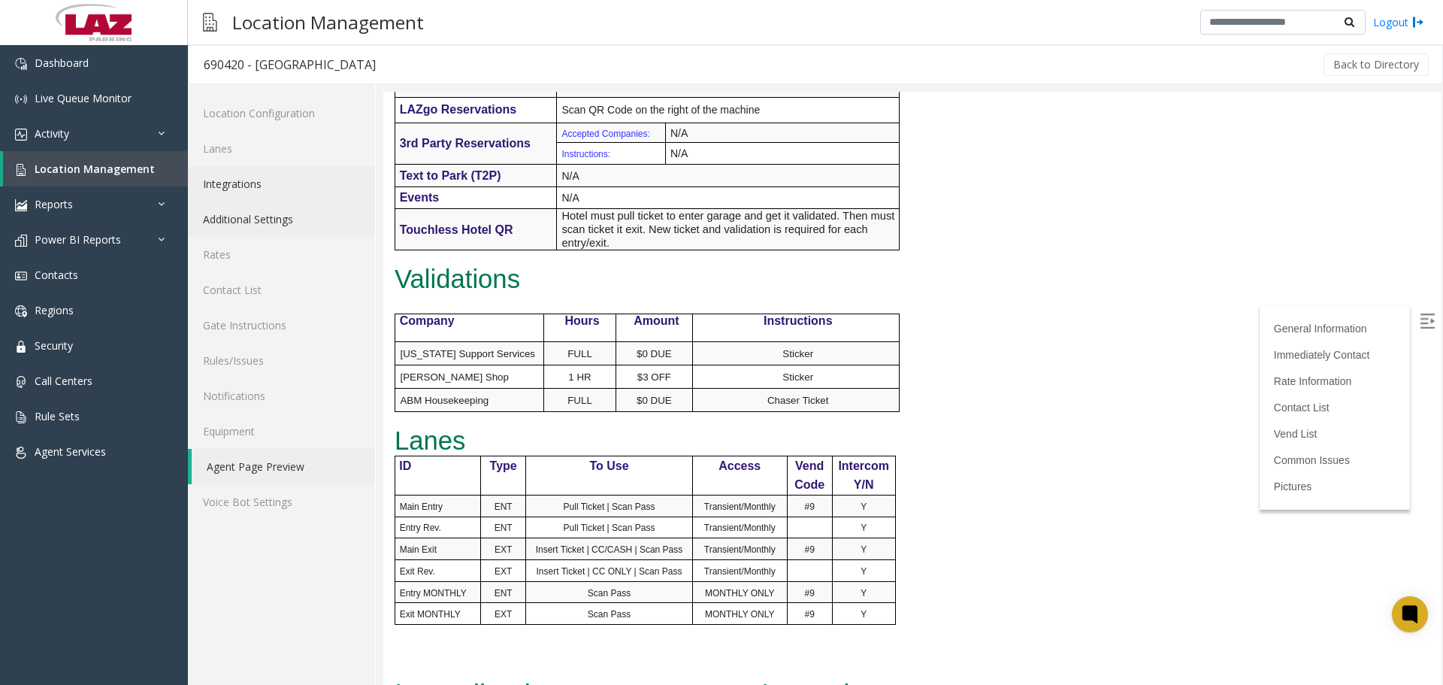
drag, startPoint x: 276, startPoint y: 211, endPoint x: 374, endPoint y: 187, distance: 101.4
click at [277, 211] on link "Additional Settings" at bounding box center [281, 218] width 187 height 35
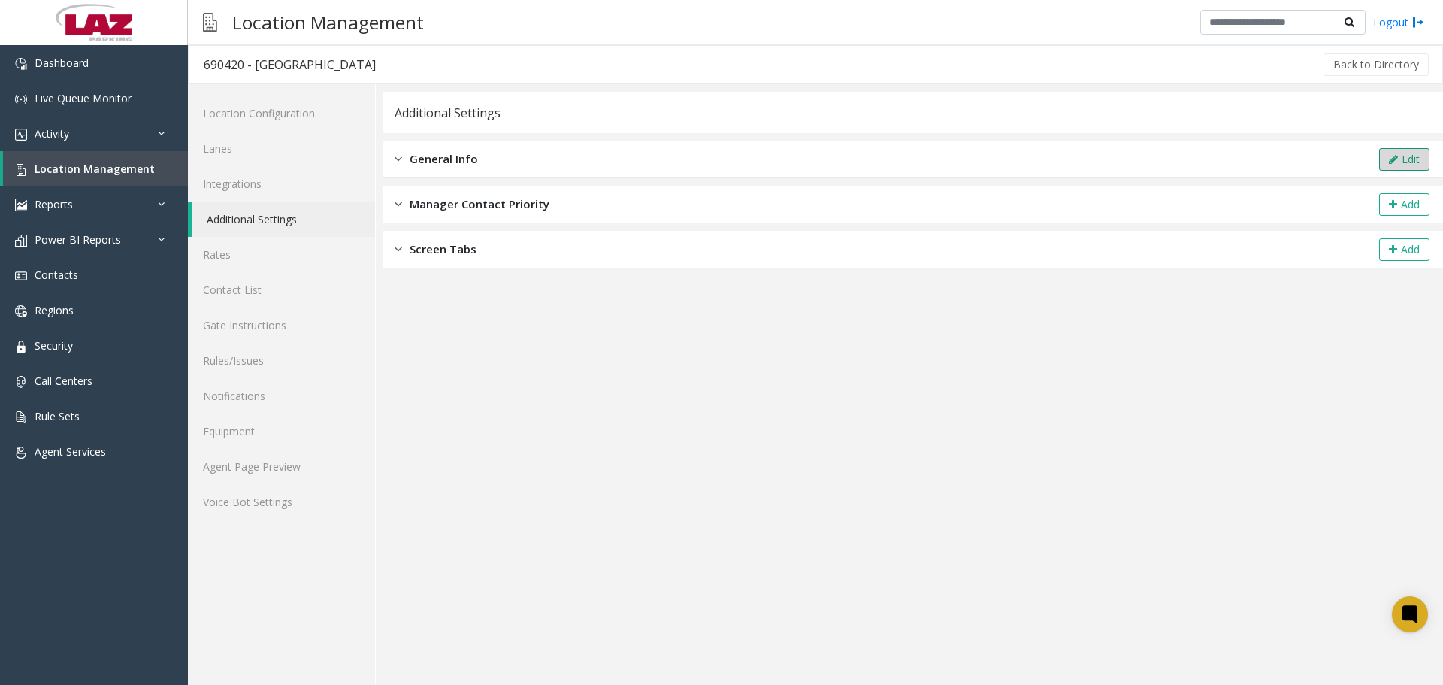
click at [1398, 148] on button "Edit" at bounding box center [1404, 159] width 50 height 23
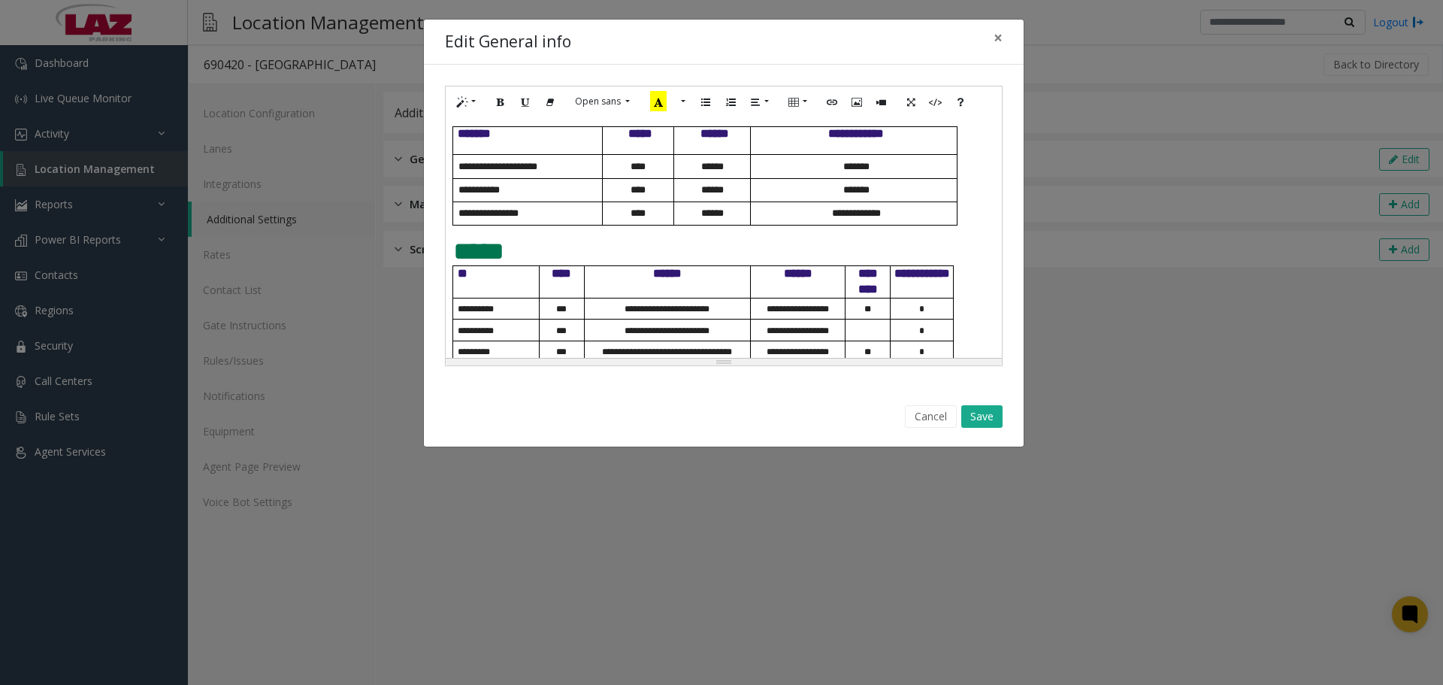
scroll to position [676, 0]
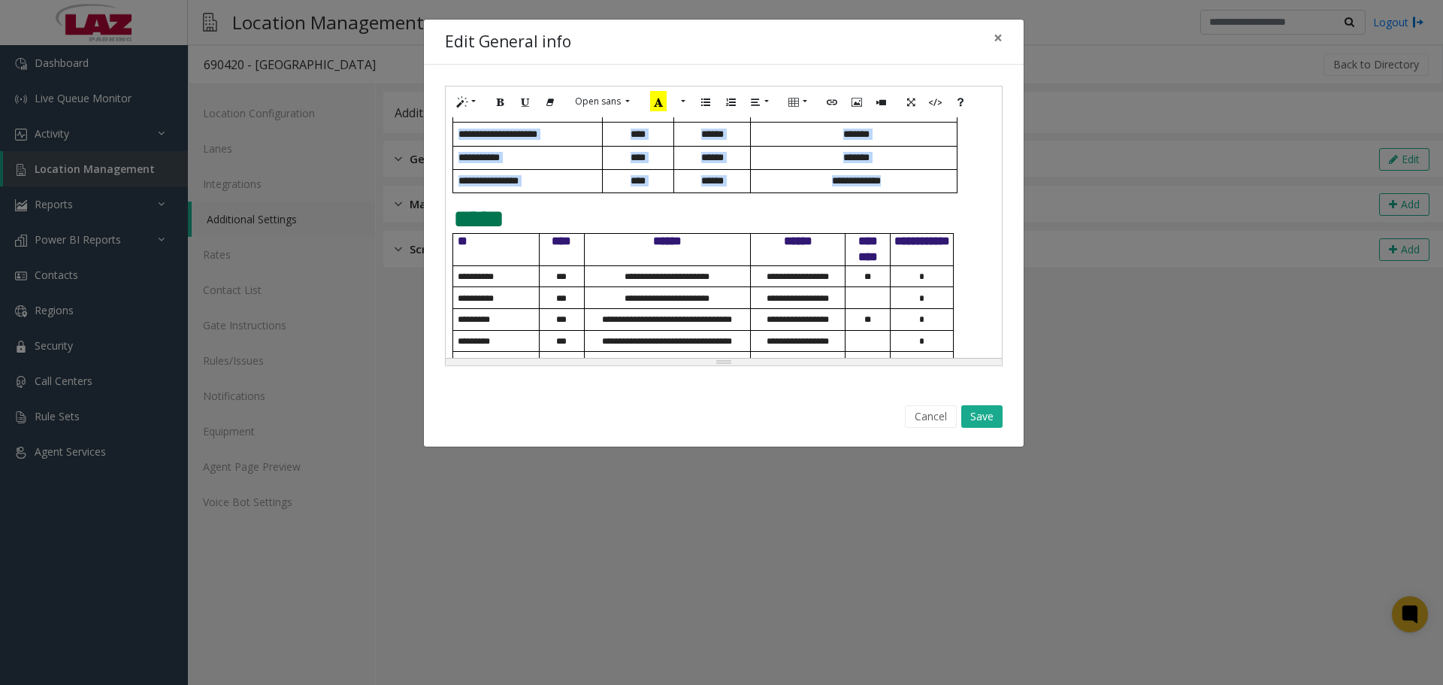
drag, startPoint x: 907, startPoint y: 211, endPoint x: 449, endPoint y: 168, distance: 459.7
click at [449, 168] on div "**********" at bounding box center [724, 237] width 556 height 241
click at [567, 140] on p "**********" at bounding box center [530, 134] width 144 height 11
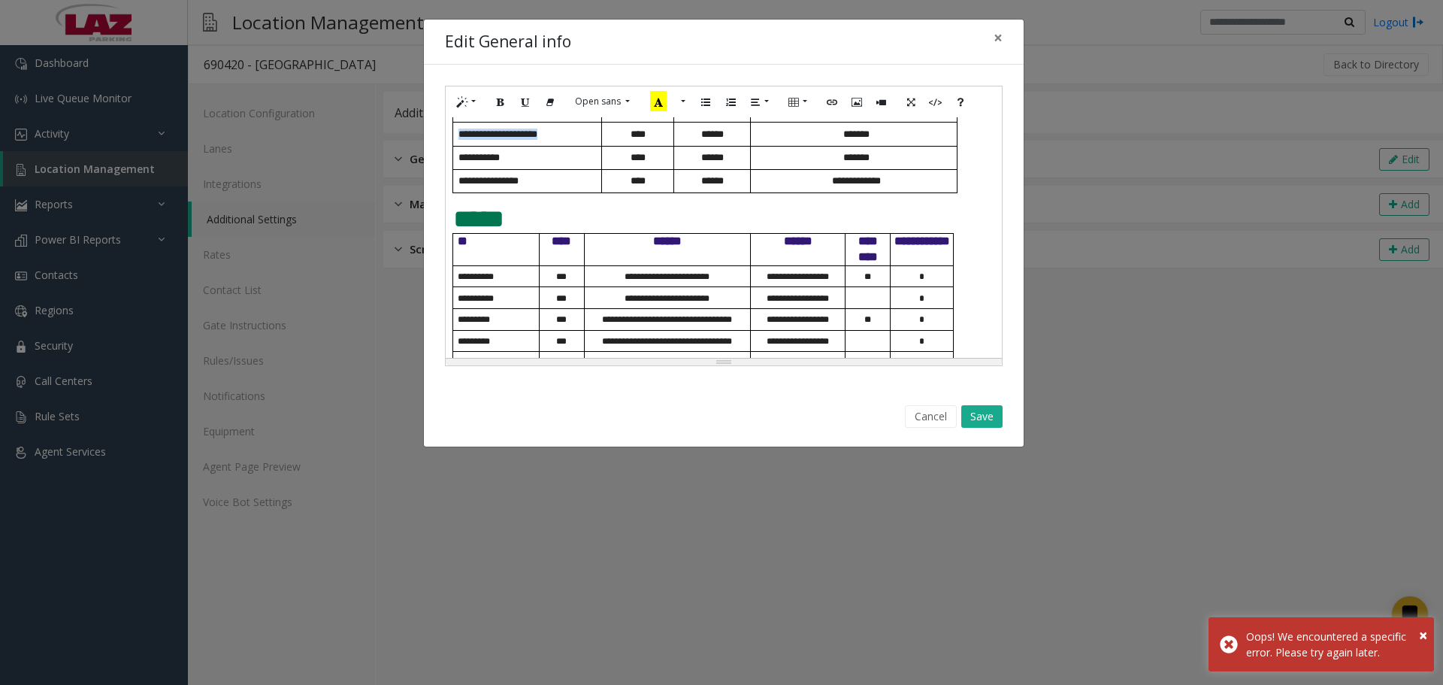
drag, startPoint x: 567, startPoint y: 168, endPoint x: 455, endPoint y: 166, distance: 112.0
click at [455, 146] on td "**********" at bounding box center [527, 134] width 149 height 23
drag, startPoint x: 530, startPoint y: 195, endPoint x: 502, endPoint y: 189, distance: 28.5
click at [483, 163] on p "**********" at bounding box center [530, 157] width 144 height 11
click at [500, 162] on span "**********" at bounding box center [478, 158] width 41 height 10
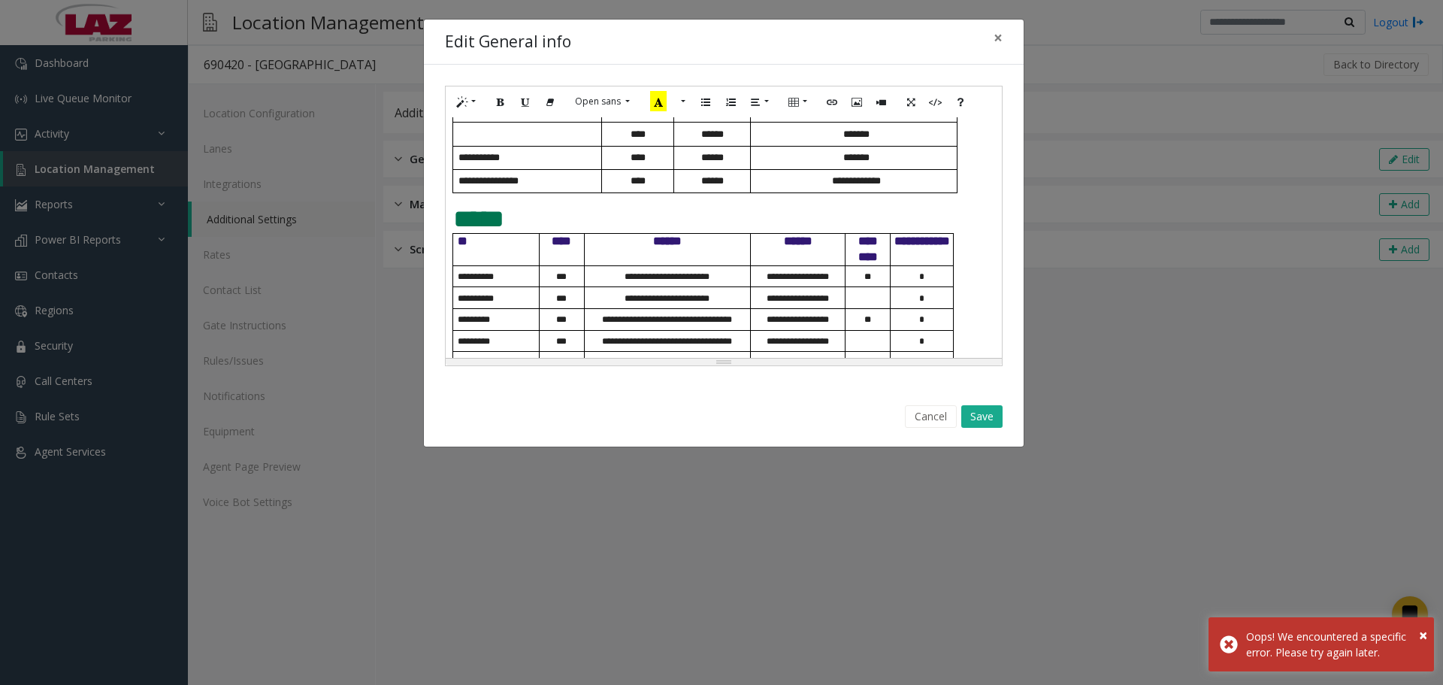
click at [483, 162] on span "**********" at bounding box center [478, 158] width 41 height 10
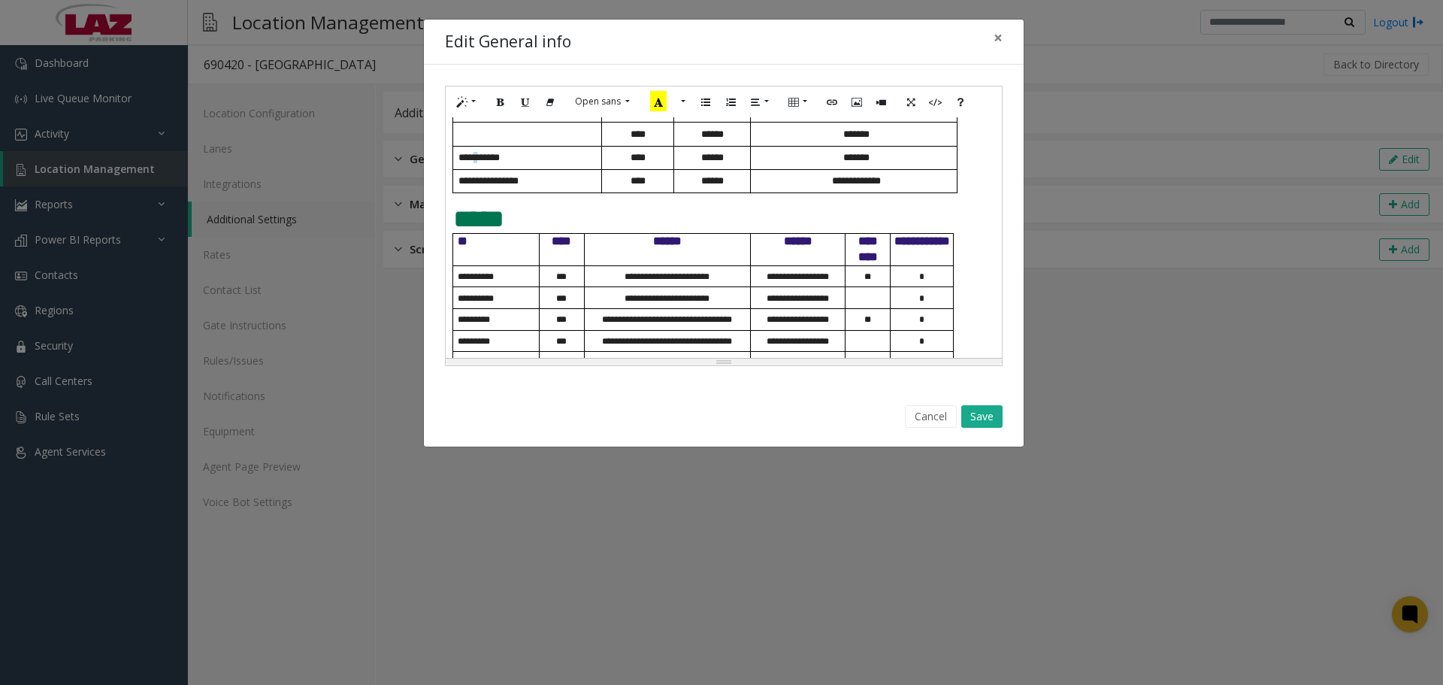
click at [483, 162] on span "**********" at bounding box center [478, 158] width 41 height 10
click at [519, 186] on span "**********" at bounding box center [488, 181] width 60 height 10
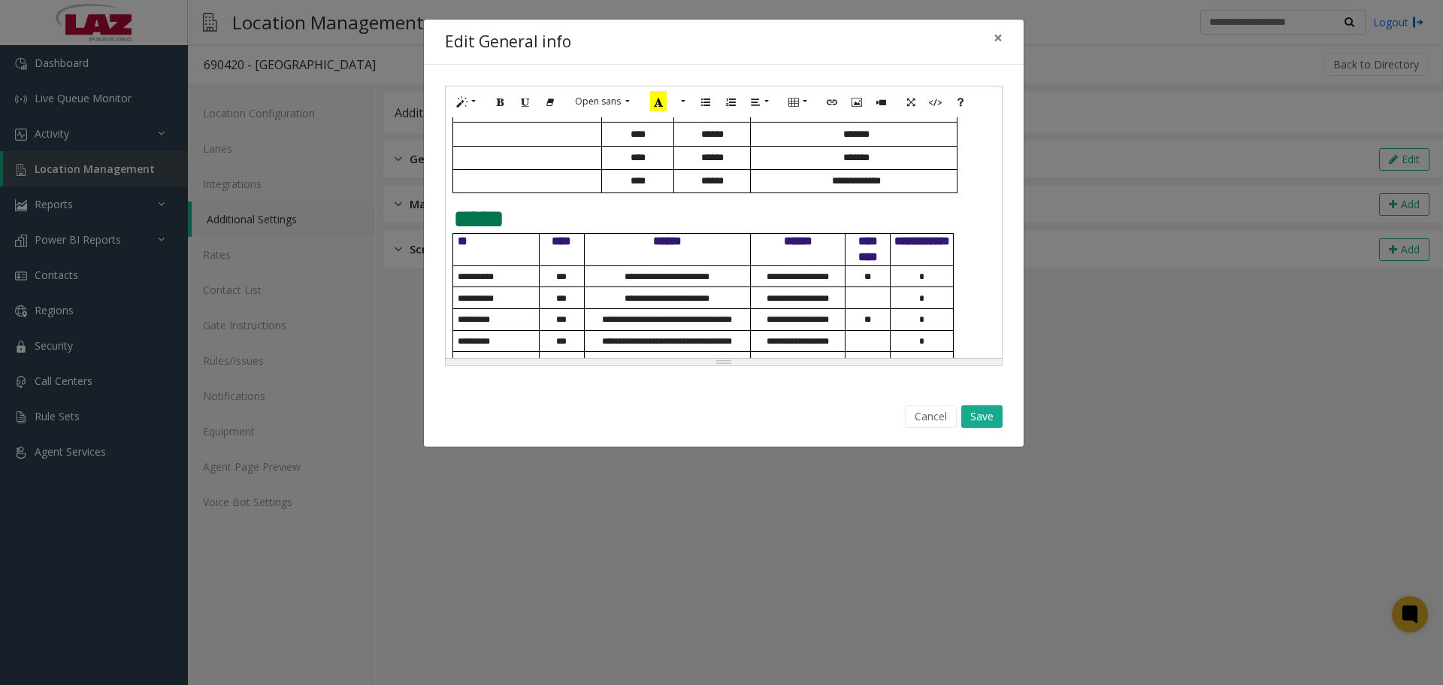
click at [631, 162] on span "****" at bounding box center [638, 158] width 15 height 10
click at [634, 186] on span "****" at bounding box center [638, 181] width 15 height 10
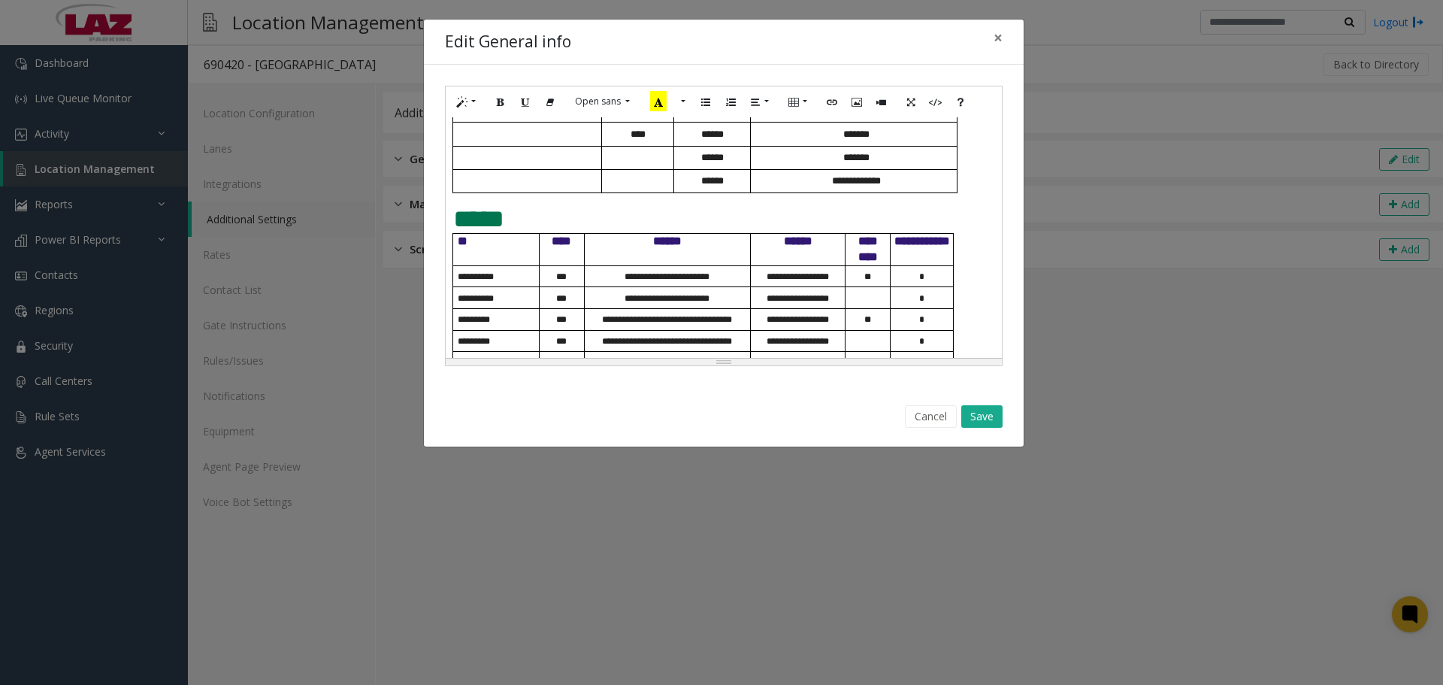
click at [709, 186] on span "******" at bounding box center [712, 181] width 23 height 10
click at [705, 162] on span "******" at bounding box center [712, 158] width 23 height 10
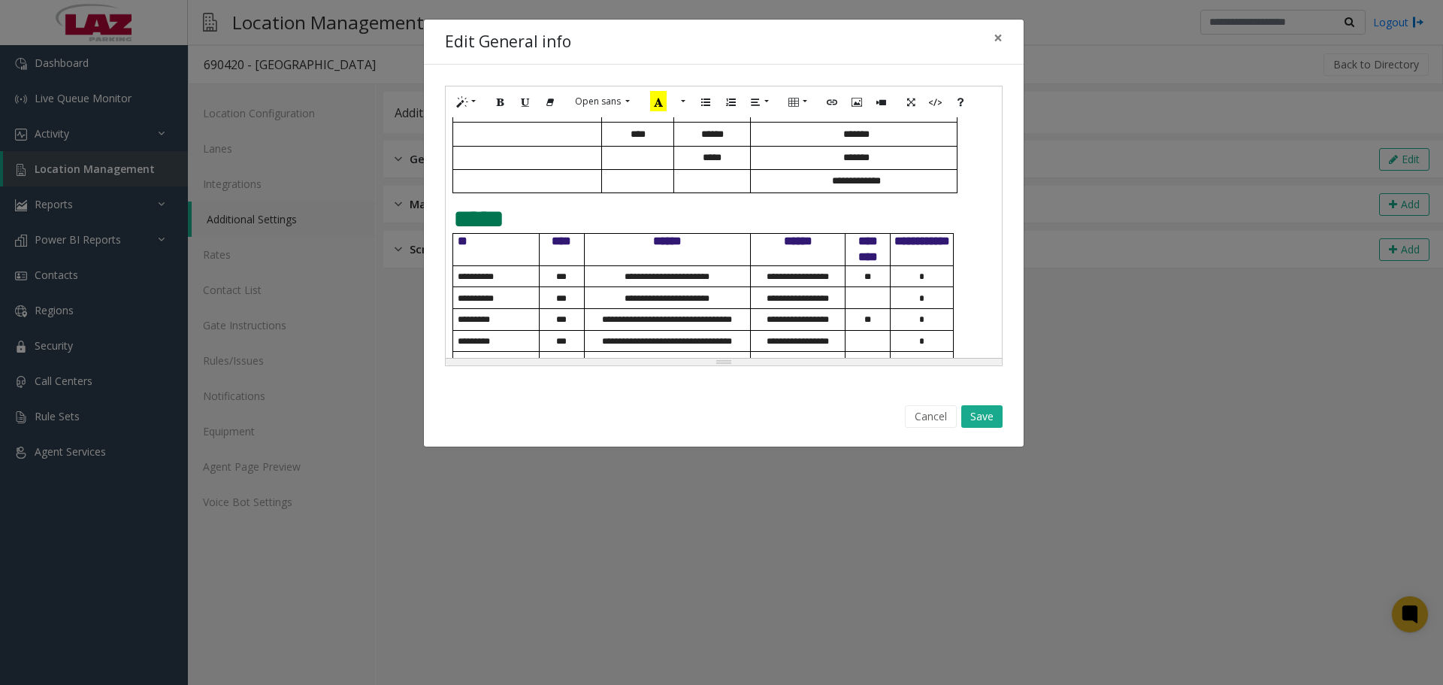
click at [709, 162] on span "*****" at bounding box center [712, 158] width 19 height 10
click at [846, 186] on span "**********" at bounding box center [856, 181] width 49 height 10
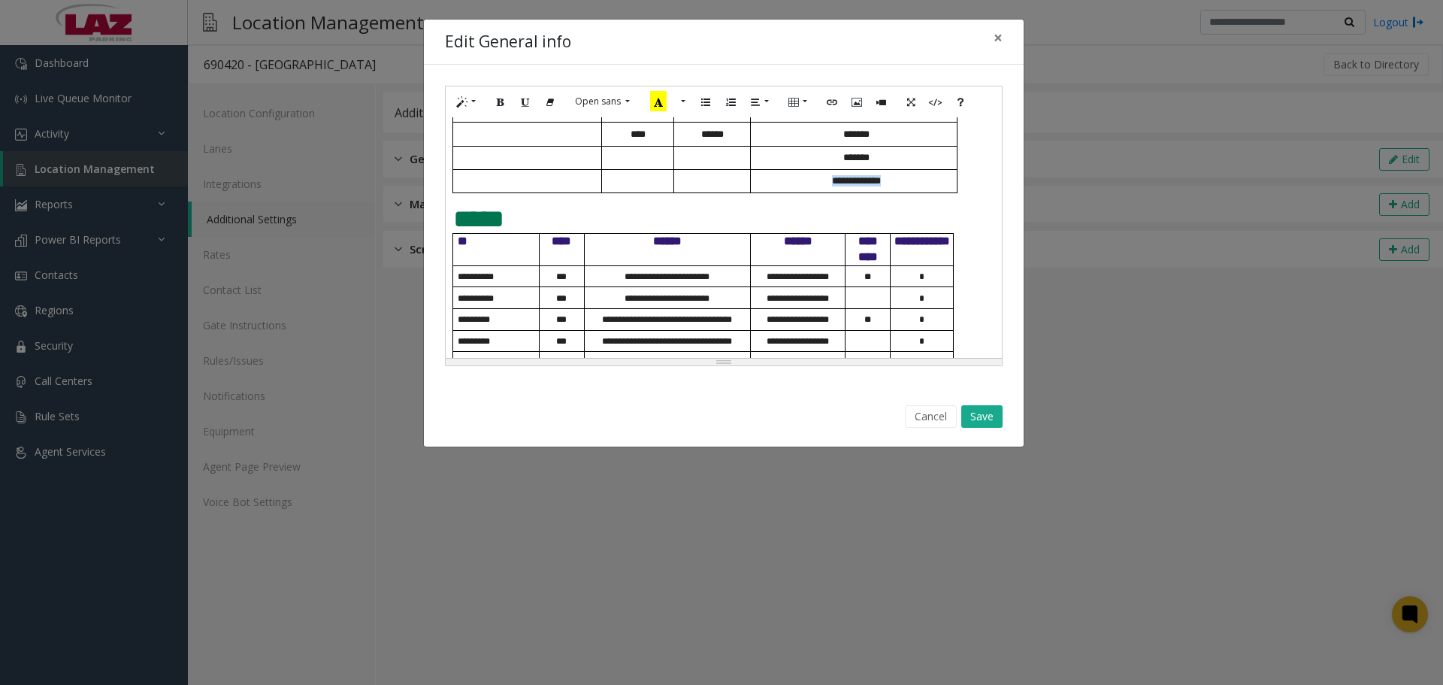
click at [846, 186] on span "**********" at bounding box center [856, 181] width 49 height 10
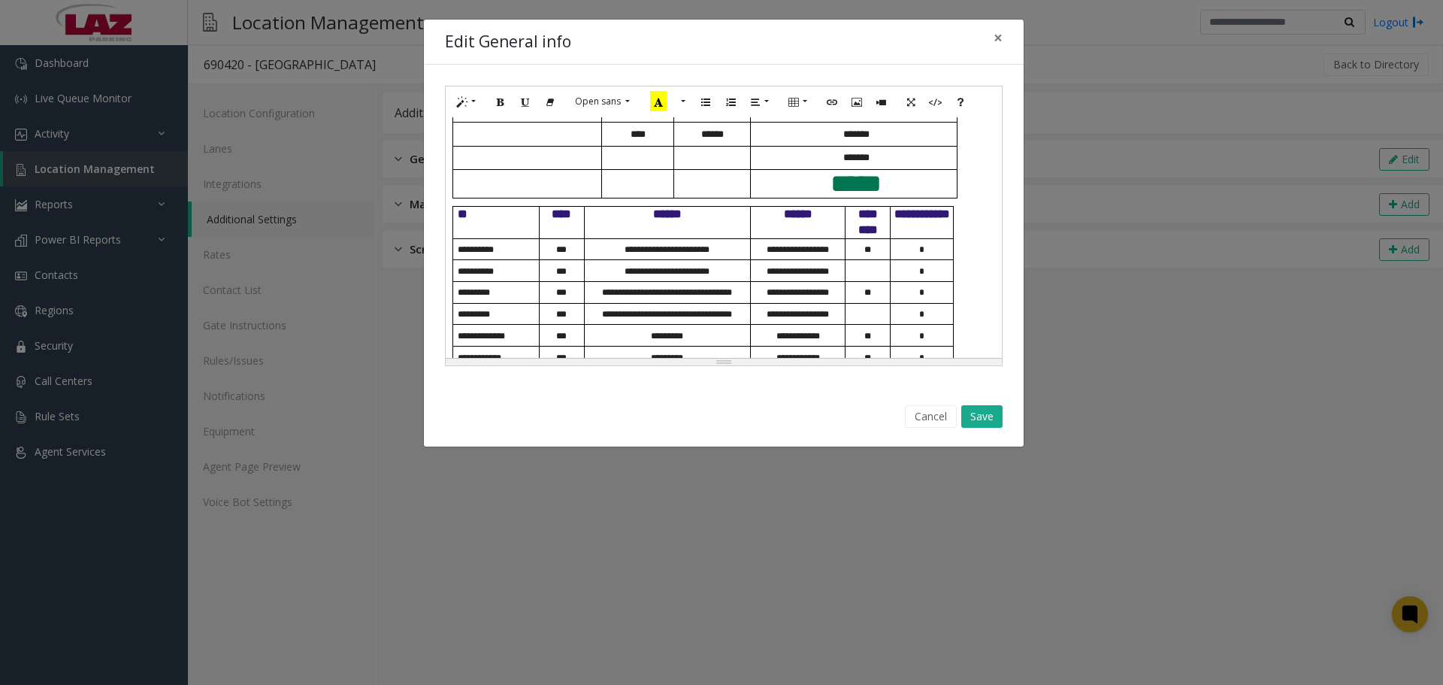
click at [857, 162] on span "*******" at bounding box center [856, 158] width 26 height 10
click at [856, 162] on span "*******" at bounding box center [856, 158] width 26 height 10
click at [818, 198] on p "*****" at bounding box center [855, 184] width 201 height 28
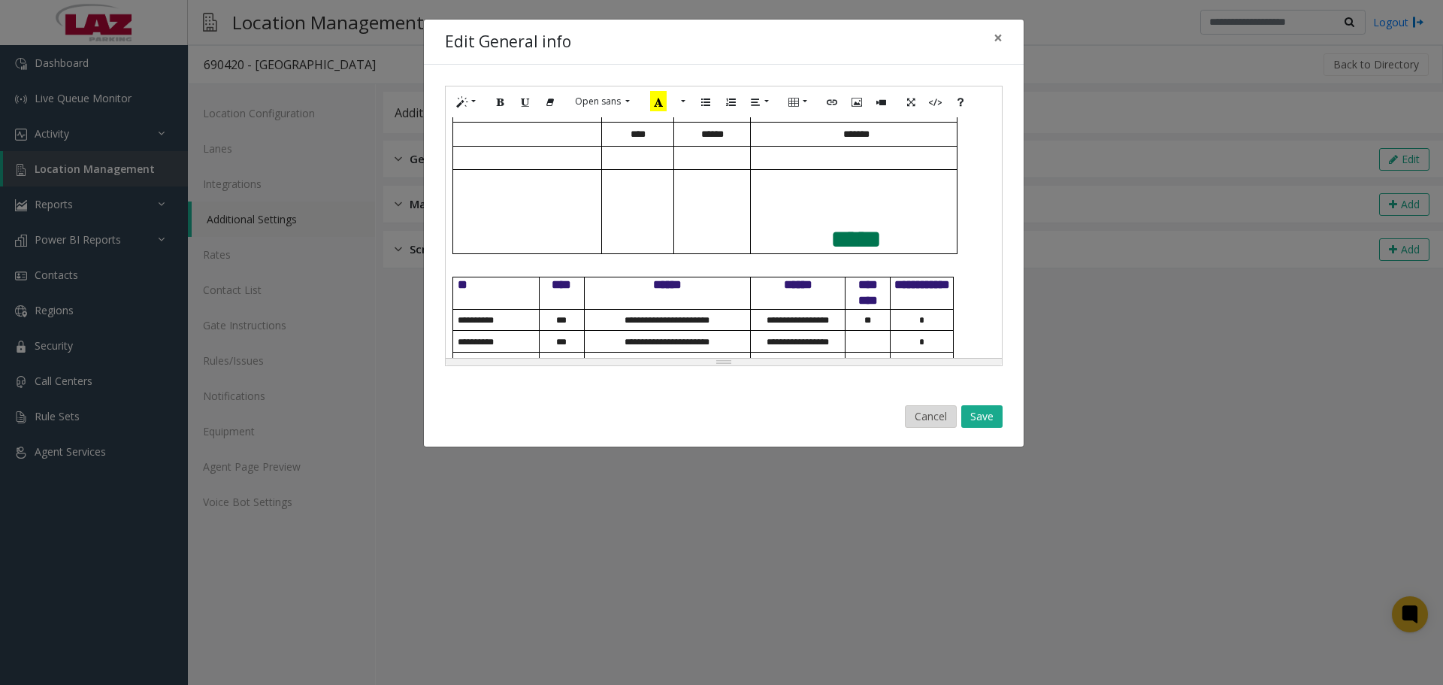
click at [930, 410] on button "Cancel" at bounding box center [931, 416] width 52 height 23
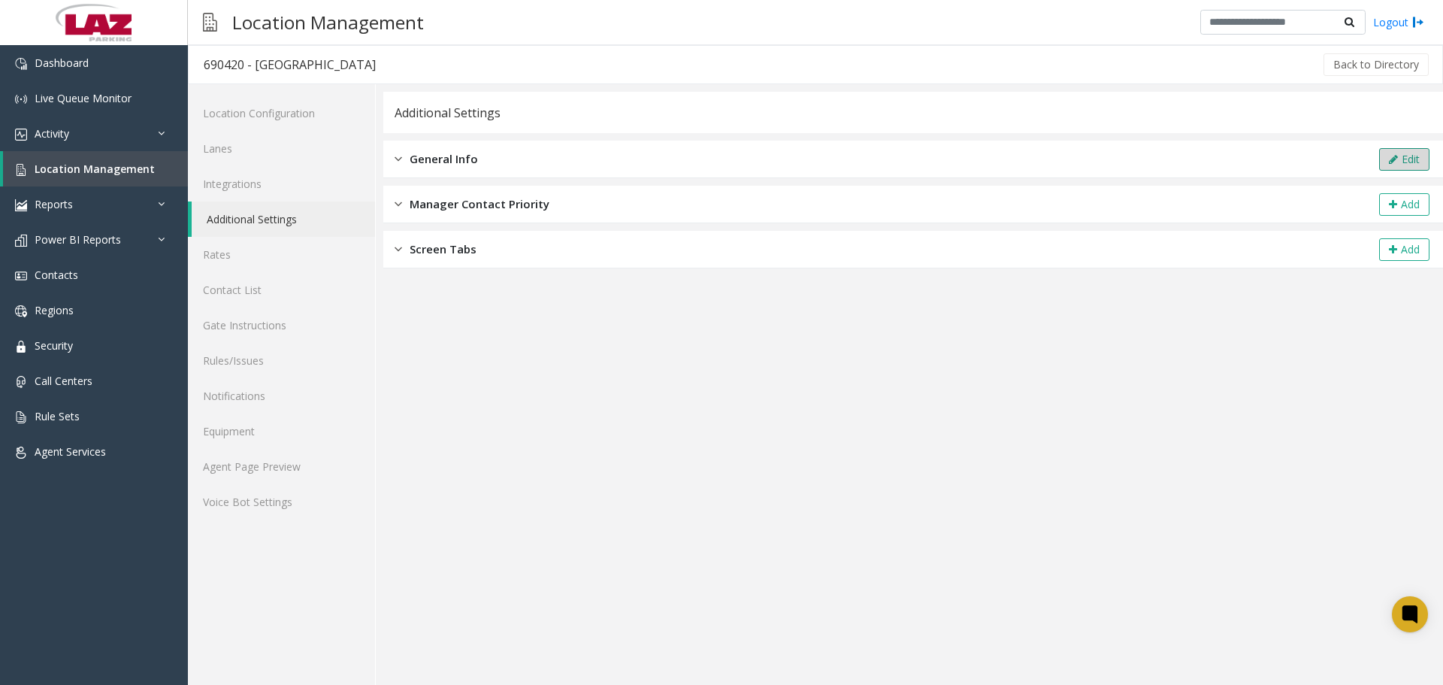
click at [1405, 151] on button "Edit" at bounding box center [1404, 159] width 50 height 23
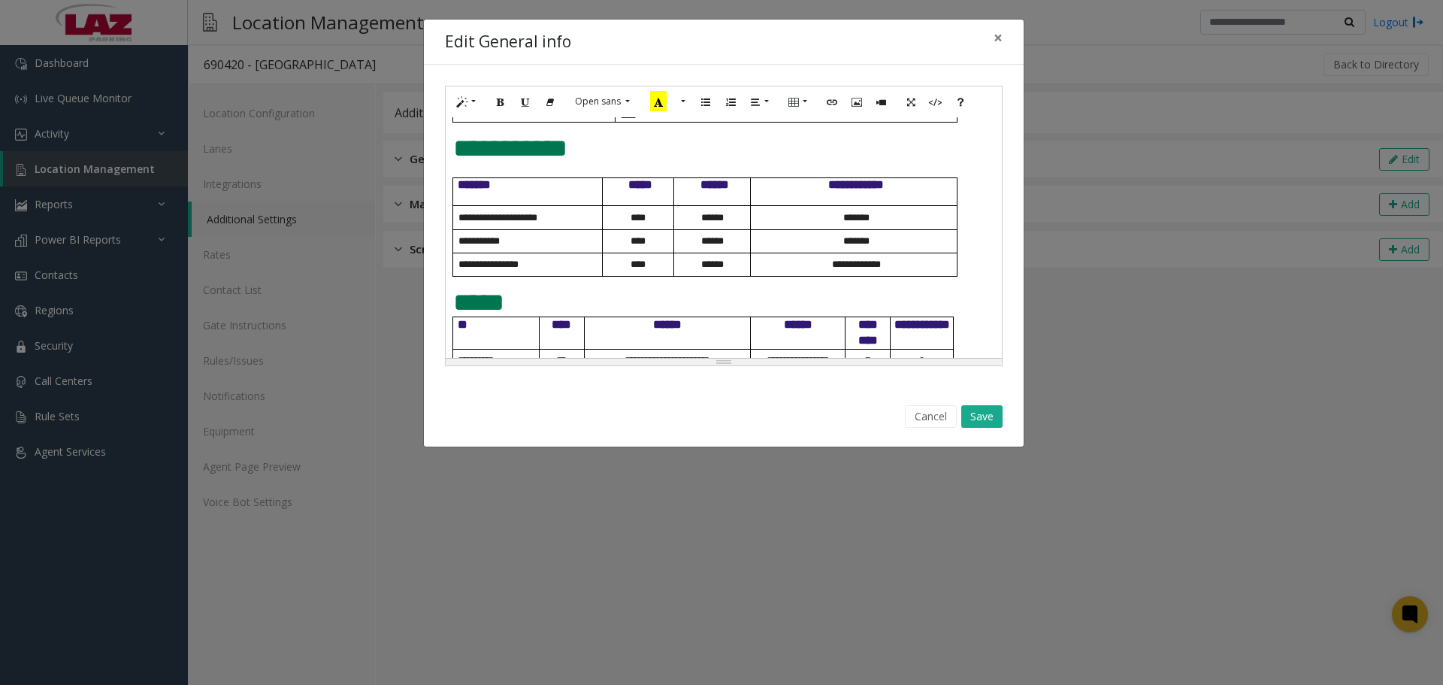
scroll to position [619, 0]
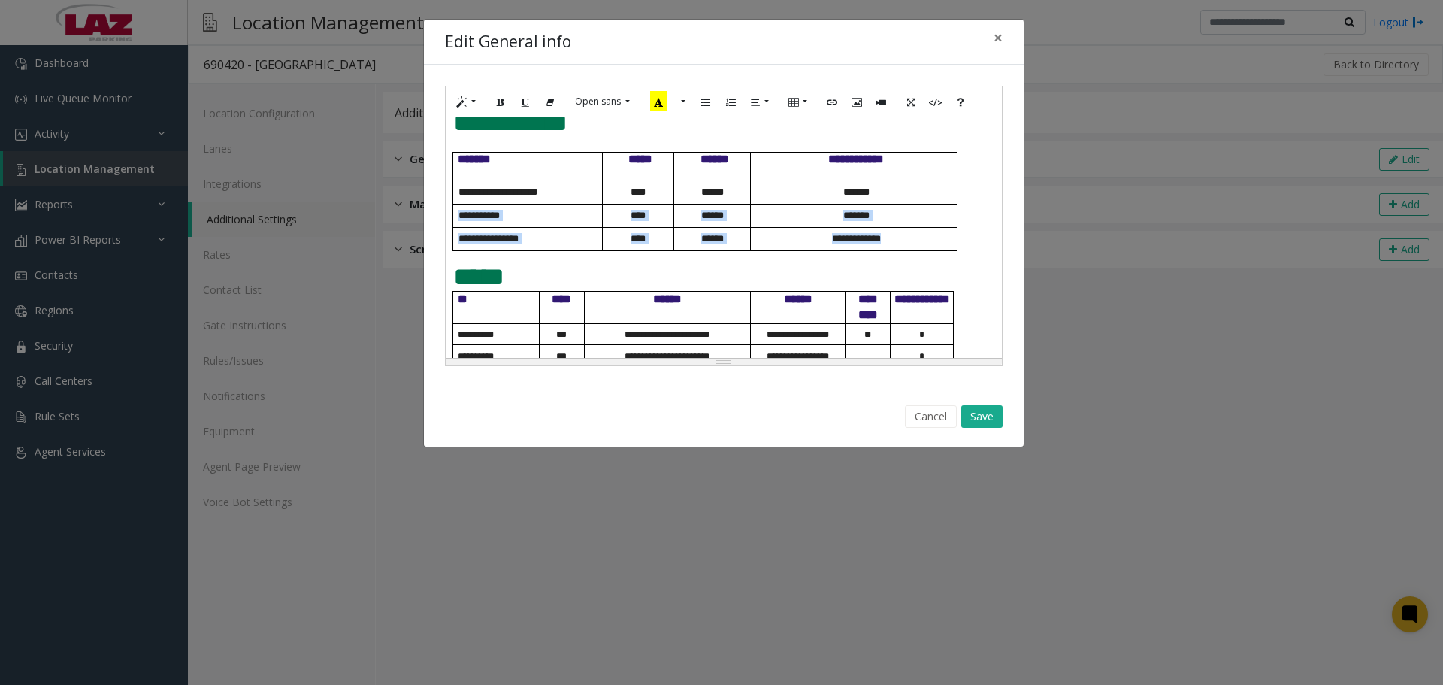
drag, startPoint x: 903, startPoint y: 271, endPoint x: 461, endPoint y: 255, distance: 442.2
click at [461, 251] on tbody "**********" at bounding box center [705, 202] width 504 height 98
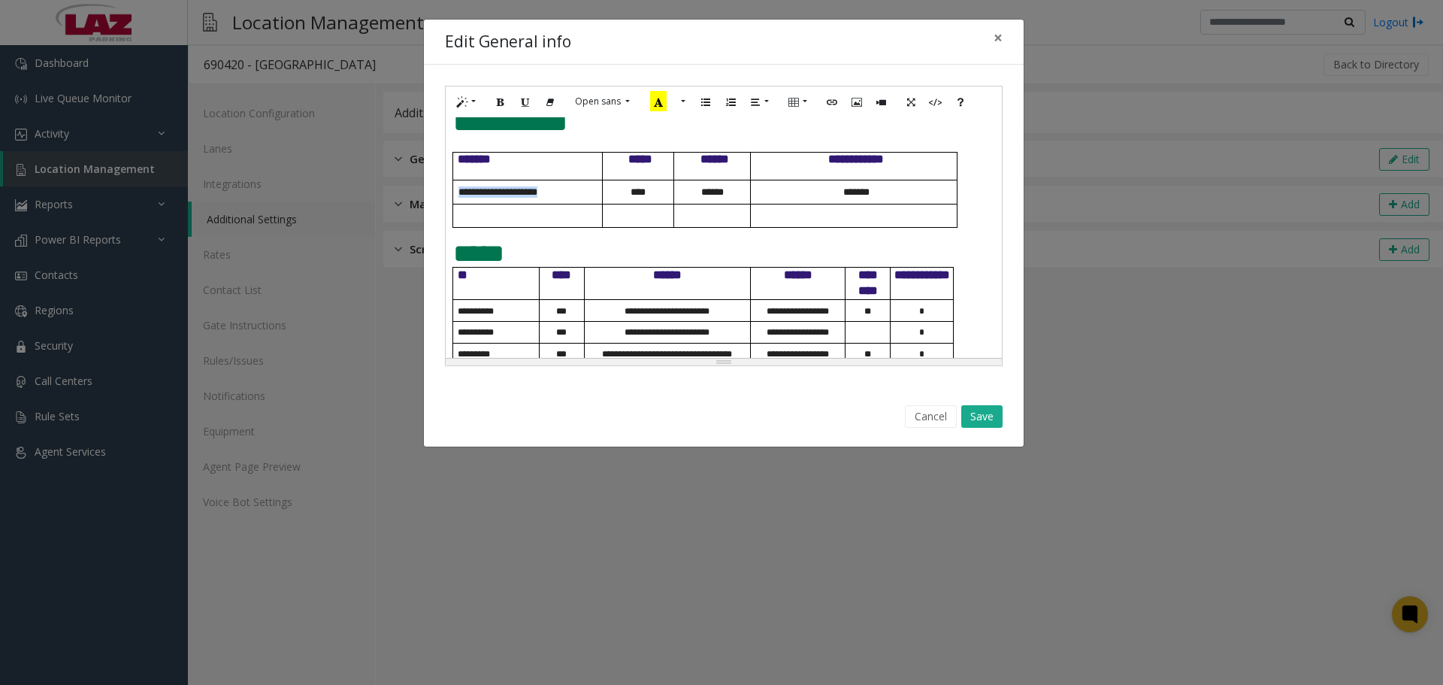
drag, startPoint x: 564, startPoint y: 226, endPoint x: 458, endPoint y: 228, distance: 106.7
click at [458, 198] on p "**********" at bounding box center [530, 191] width 144 height 11
drag, startPoint x: 886, startPoint y: 220, endPoint x: 825, endPoint y: 222, distance: 60.9
click at [825, 198] on p "*******" at bounding box center [855, 191] width 201 height 11
click at [983, 415] on button "Save" at bounding box center [981, 416] width 41 height 23
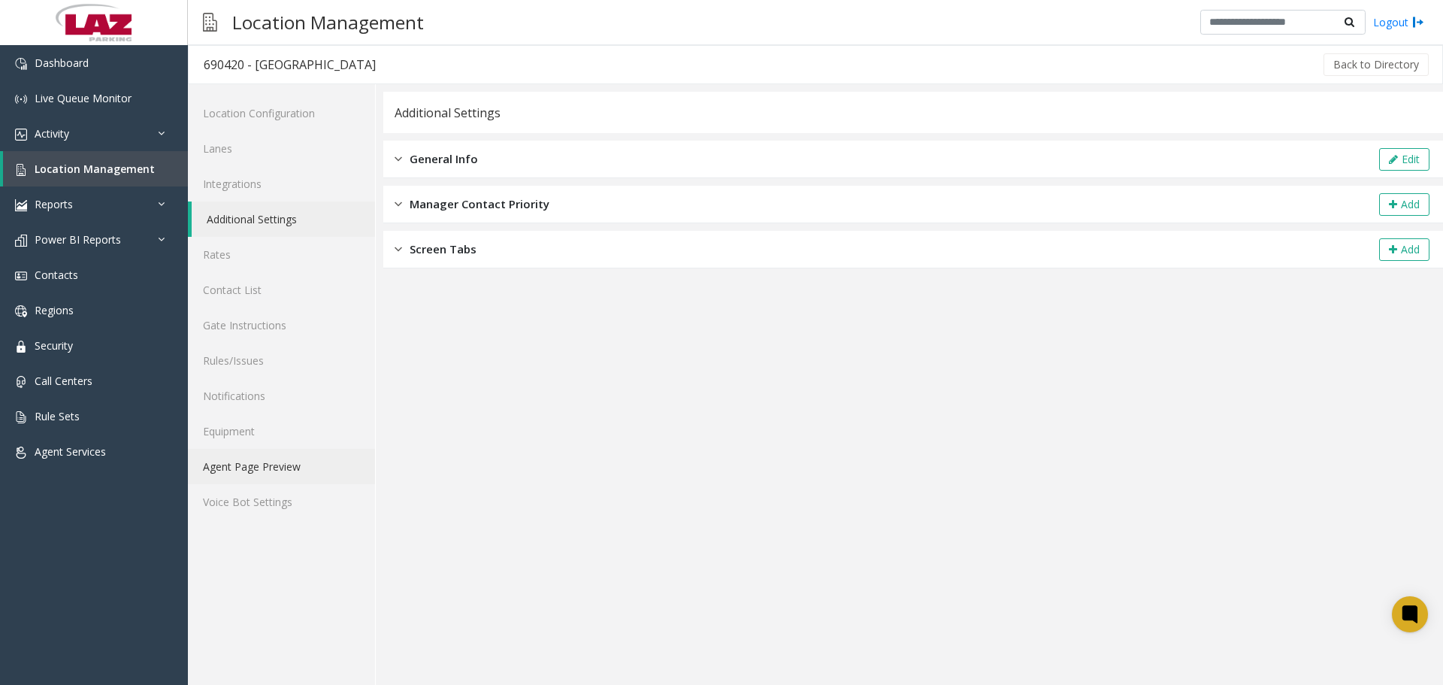
click at [275, 458] on link "Agent Page Preview" at bounding box center [281, 466] width 187 height 35
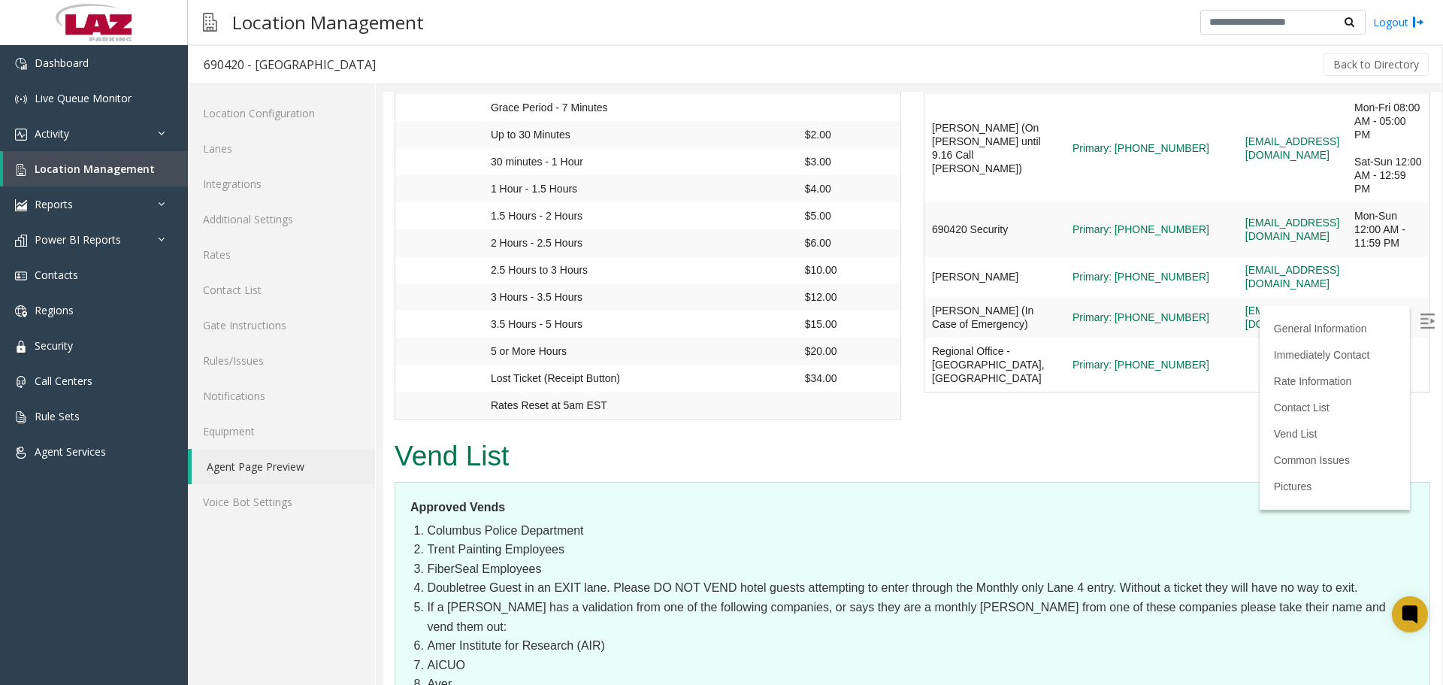
scroll to position [1353, 0]
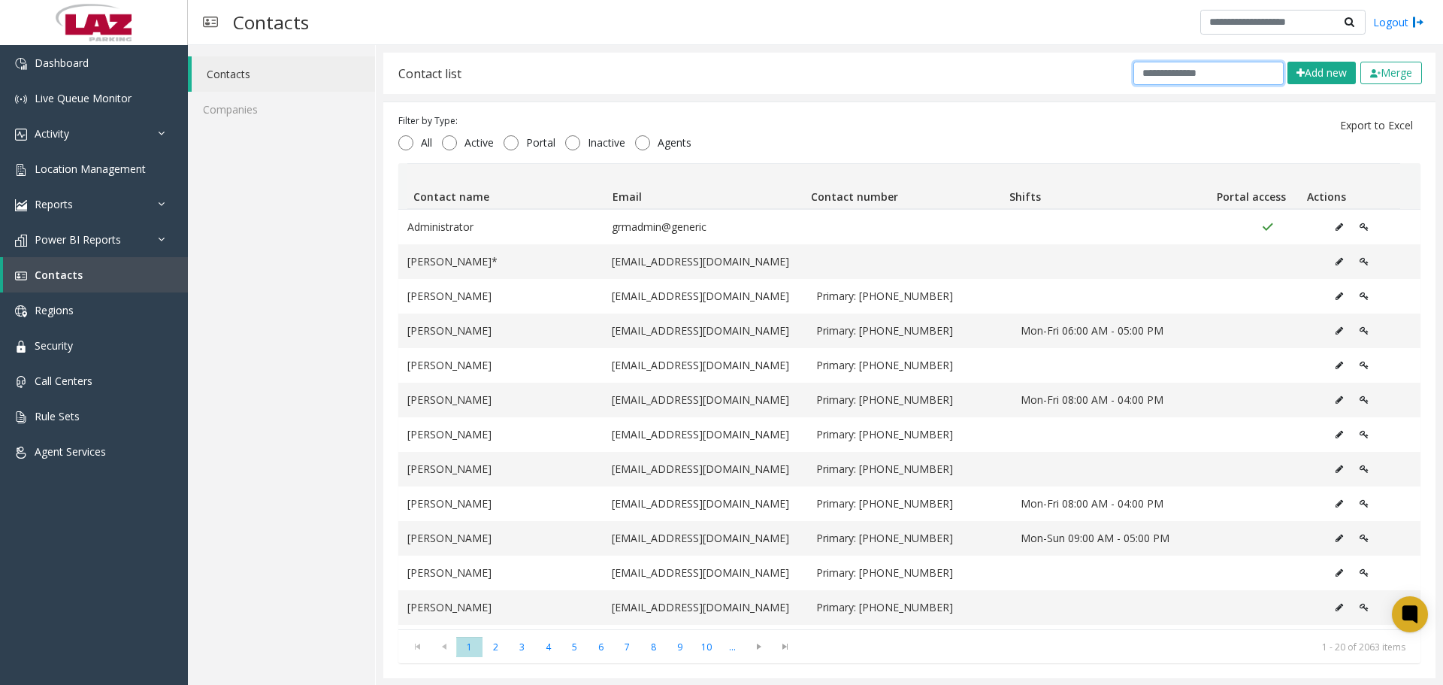
click at [1190, 62] on input "text" at bounding box center [1208, 73] width 150 height 23
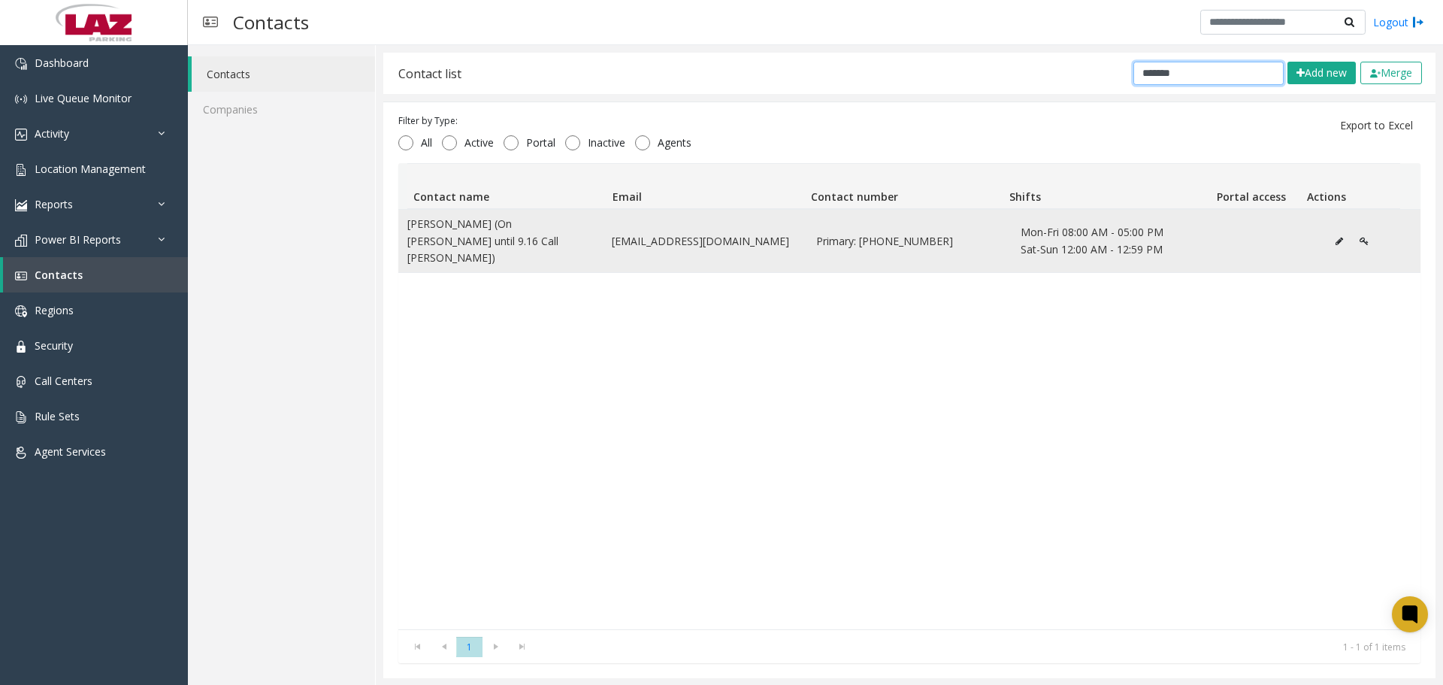
type input "*******"
click at [1327, 233] on button "Data table" at bounding box center [1339, 241] width 24 height 23
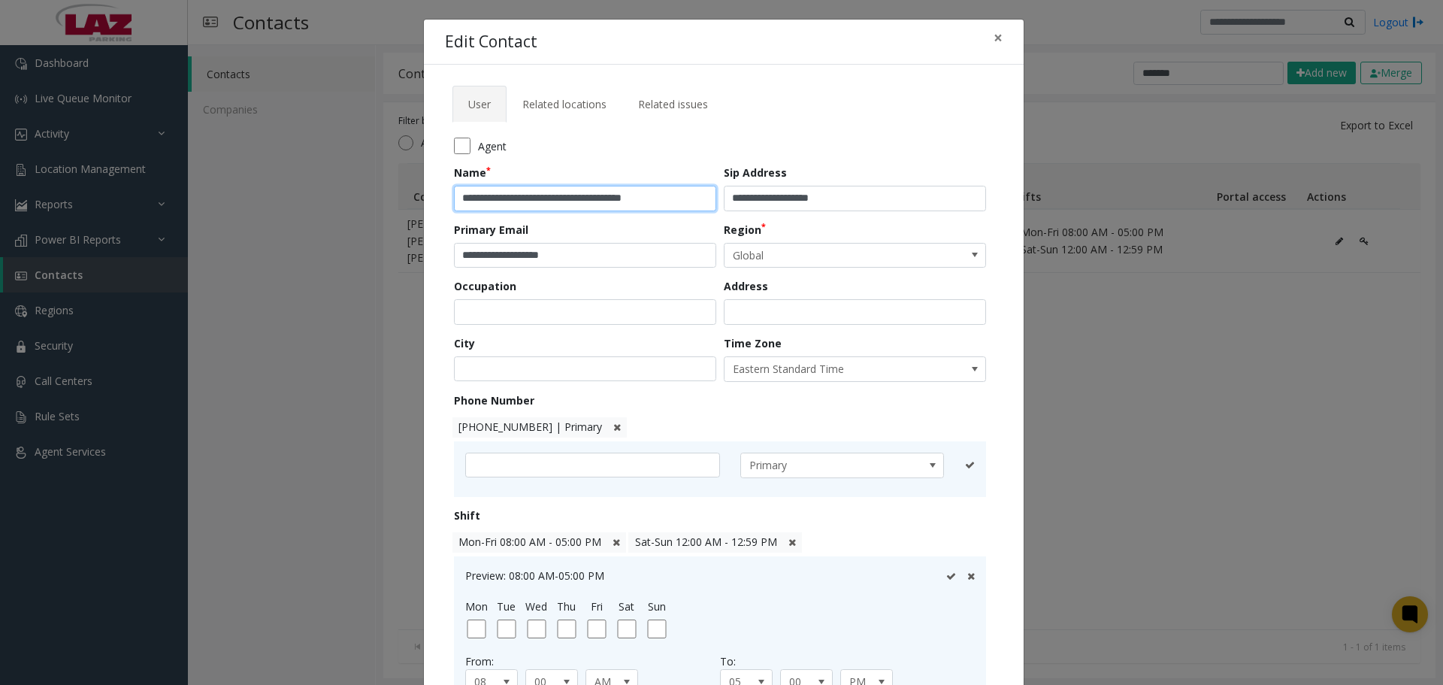
drag, startPoint x: 658, startPoint y: 195, endPoint x: 511, endPoint y: 210, distance: 147.3
click at [511, 210] on input "**********" at bounding box center [585, 199] width 262 height 26
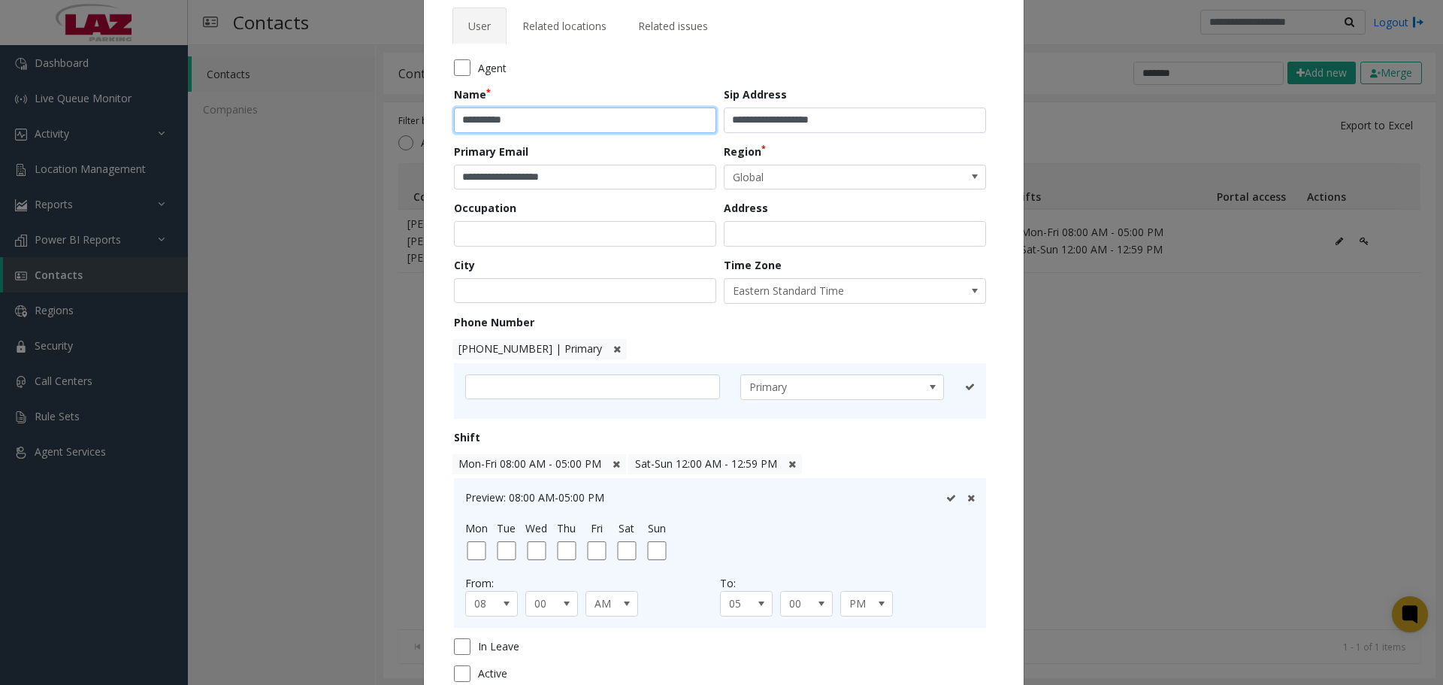
scroll to position [199, 0]
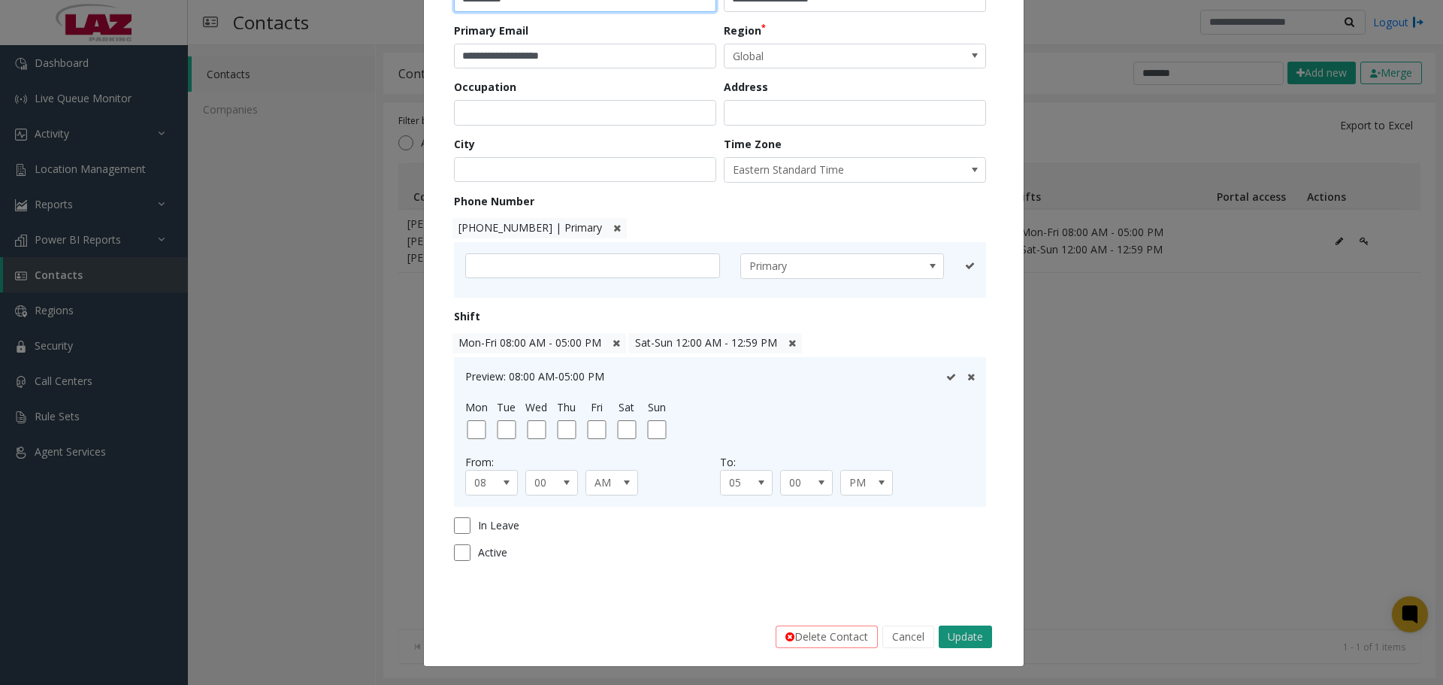
type input "**********"
click at [953, 637] on button "Update" at bounding box center [965, 636] width 53 height 23
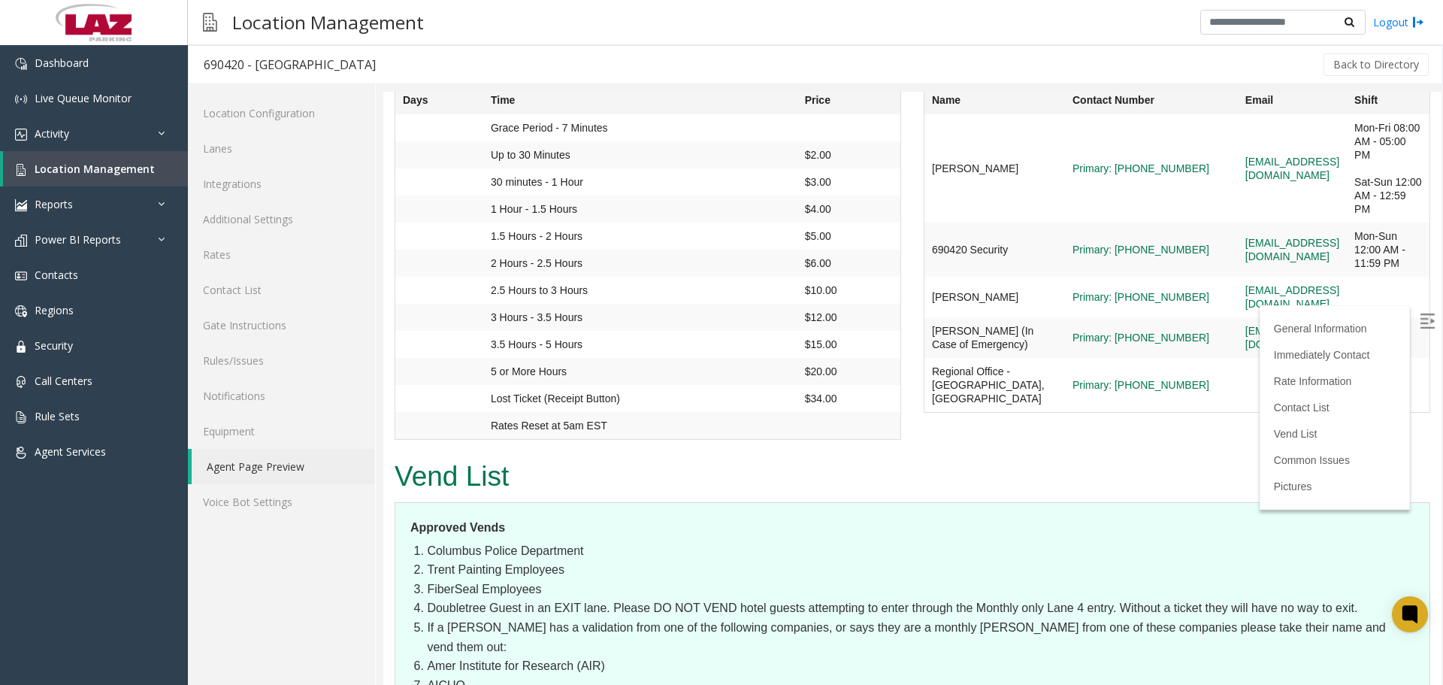
scroll to position [1278, 0]
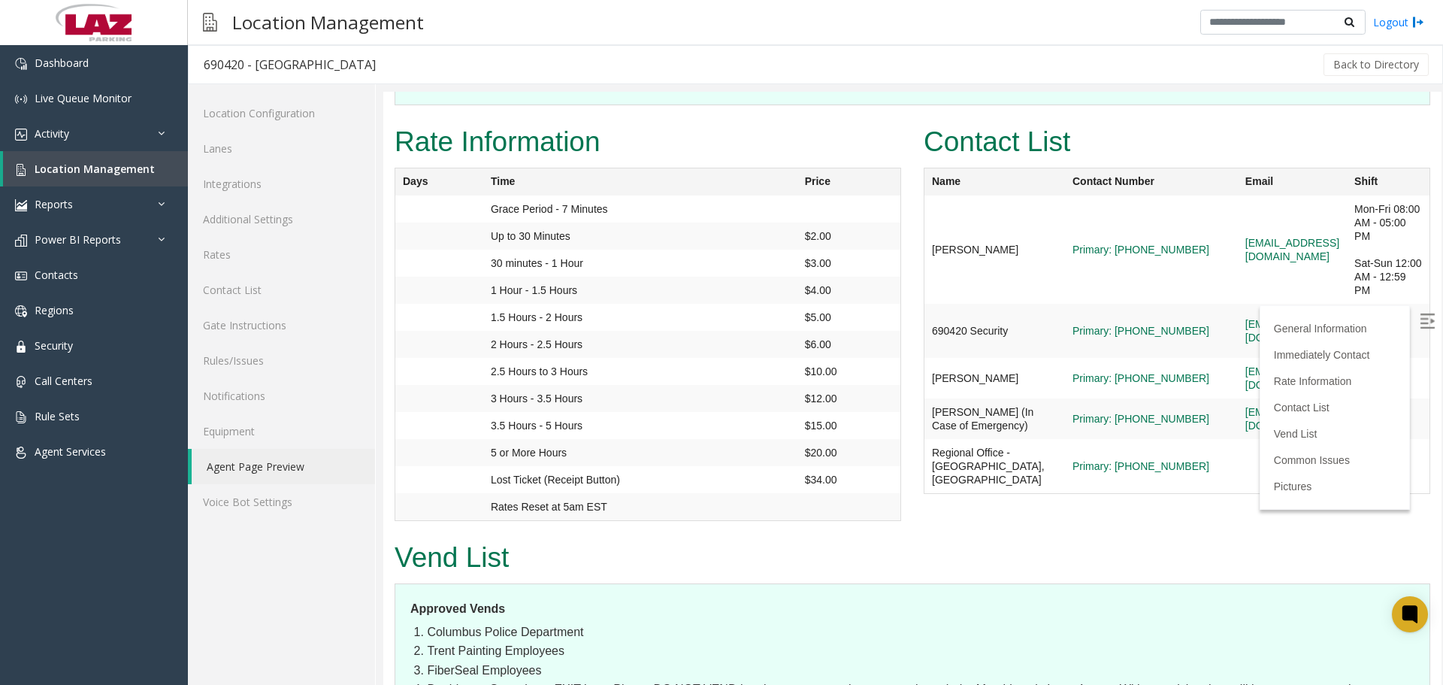
click at [1420, 325] on img at bounding box center [1427, 320] width 15 height 15
click at [265, 263] on link "Rates" at bounding box center [281, 254] width 187 height 35
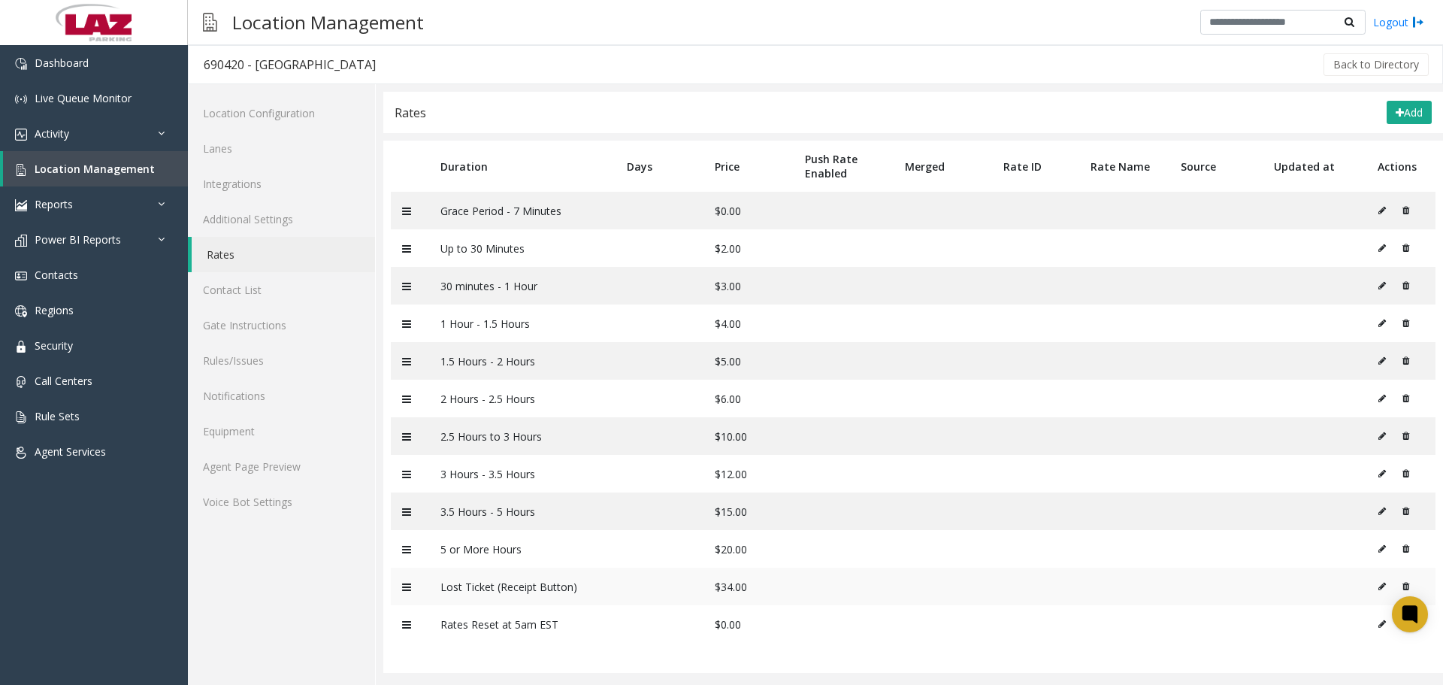
click at [1386, 590] on icon at bounding box center [1382, 586] width 8 height 9
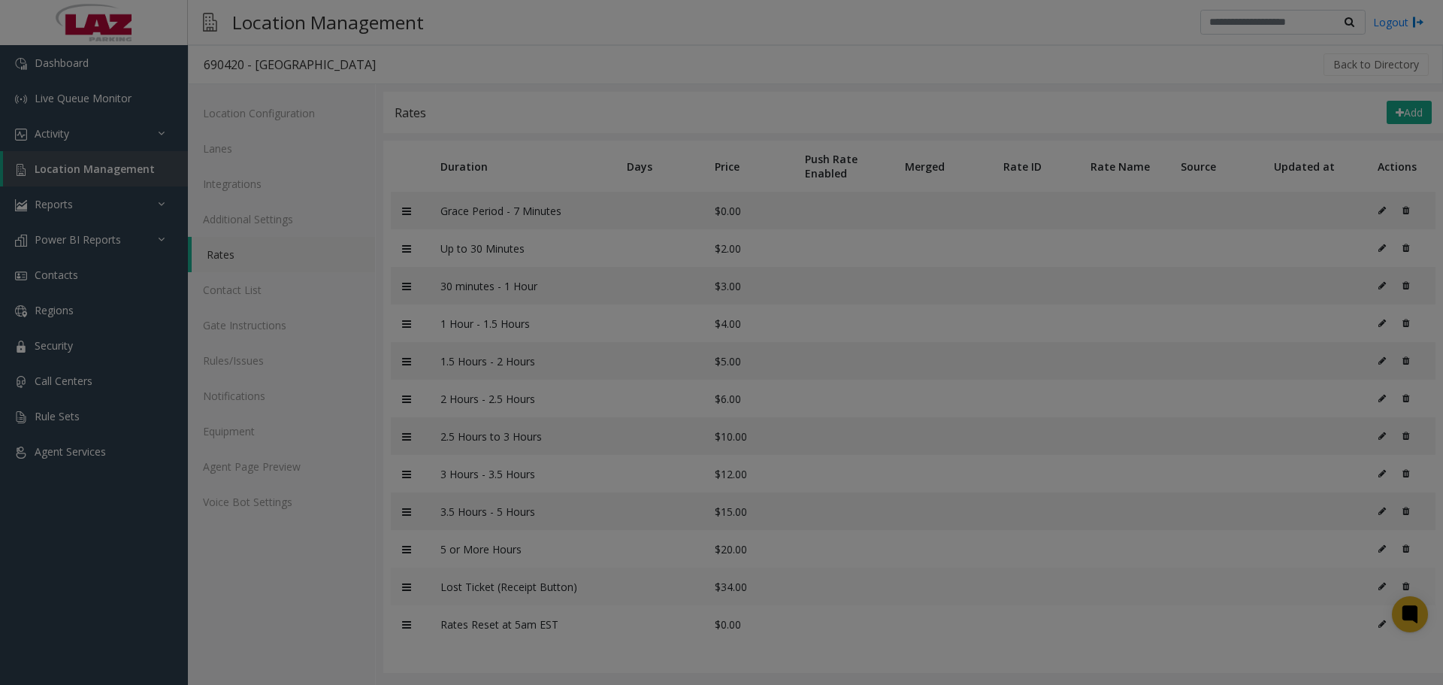
type input "**********"
type input "**"
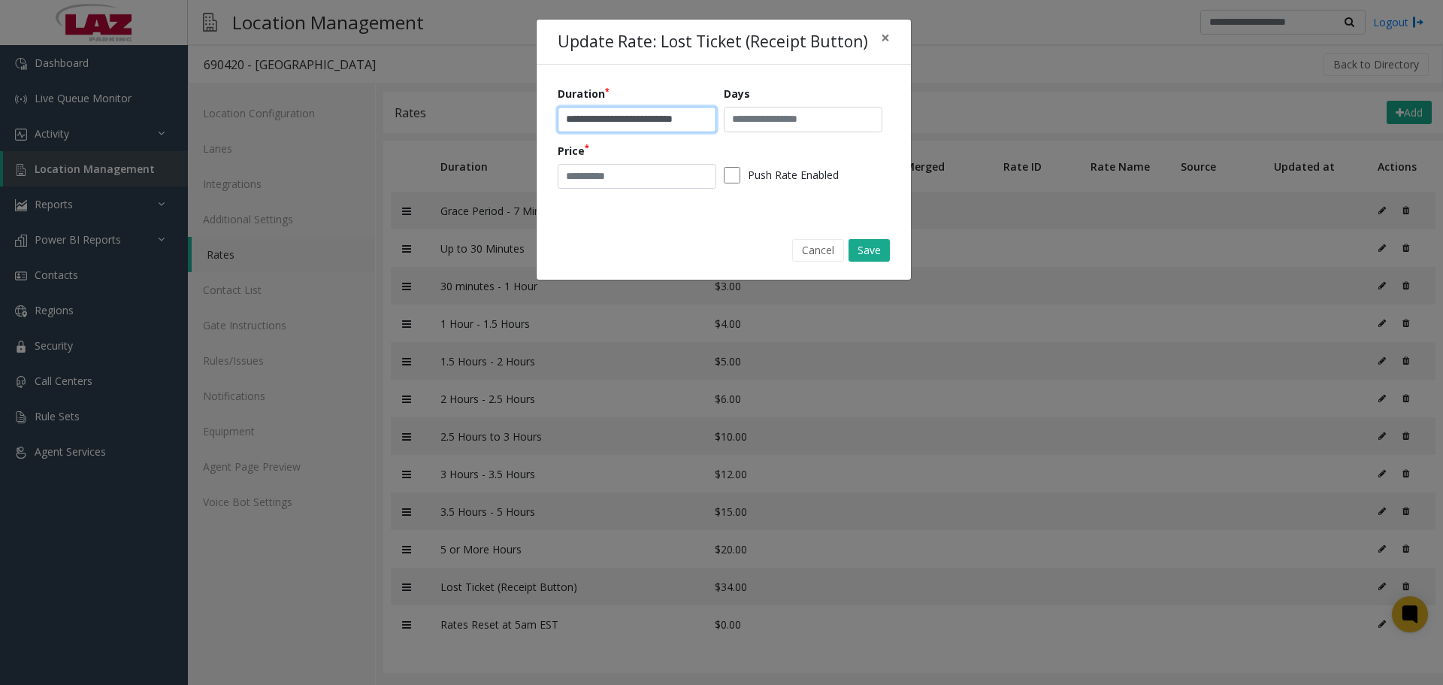
drag, startPoint x: 703, startPoint y: 116, endPoint x: 621, endPoint y: 132, distance: 84.2
click at [621, 132] on div "**********" at bounding box center [724, 142] width 332 height 113
type input "**********"
click at [597, 181] on input "**" at bounding box center [637, 177] width 159 height 26
type input "**"
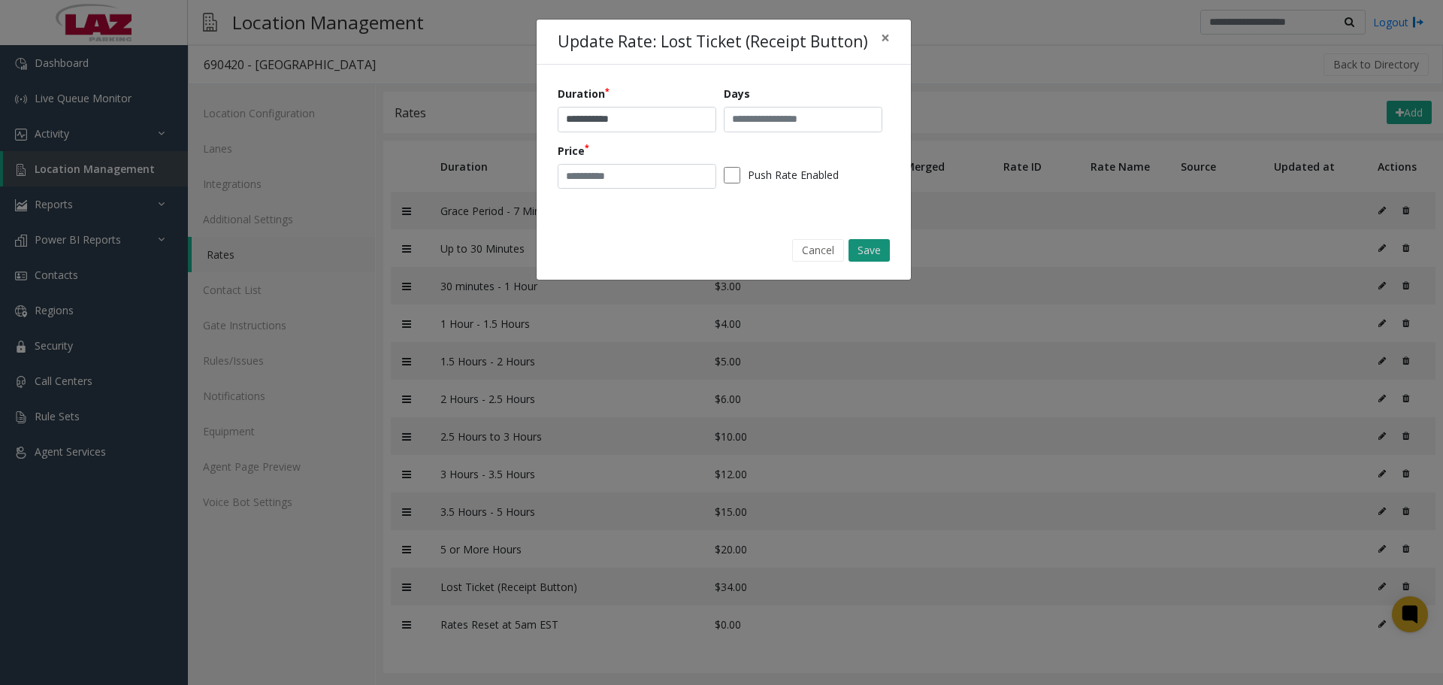
click at [862, 253] on button "Save" at bounding box center [869, 250] width 41 height 23
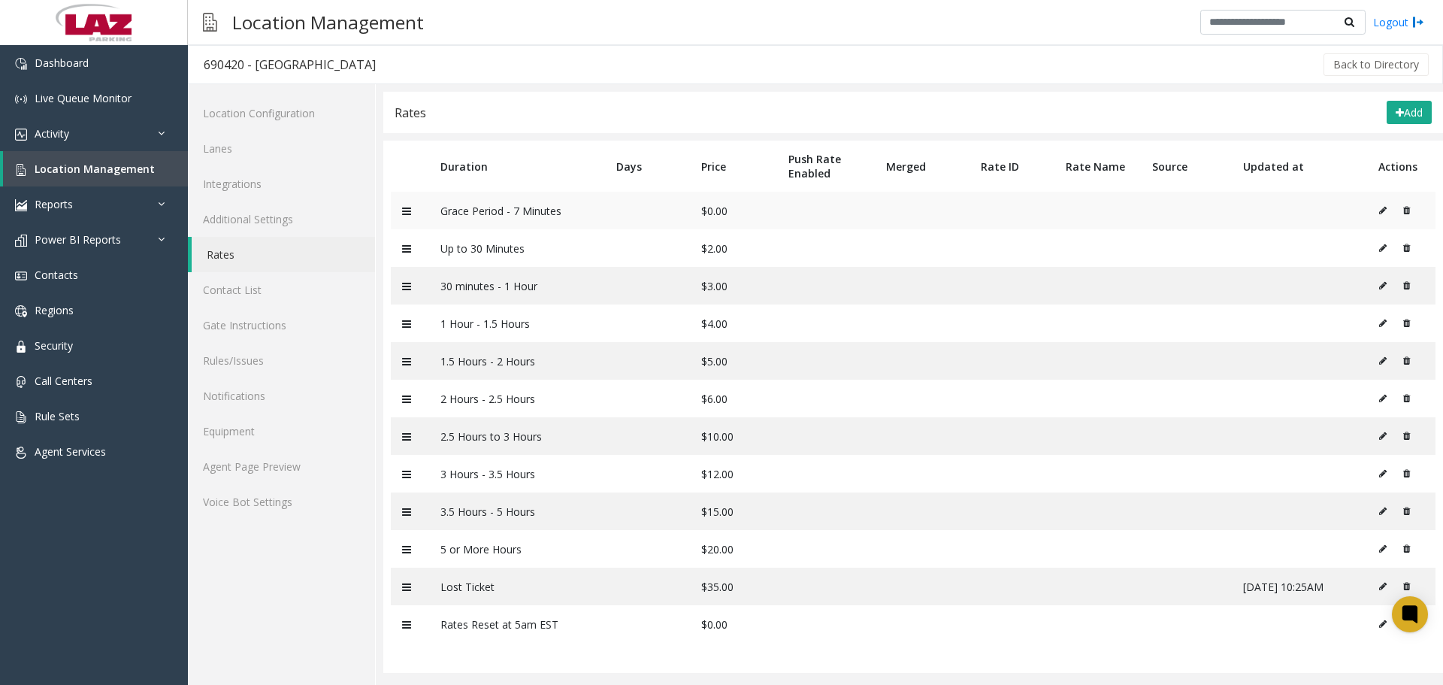
click at [1410, 205] on button at bounding box center [1403, 210] width 16 height 23
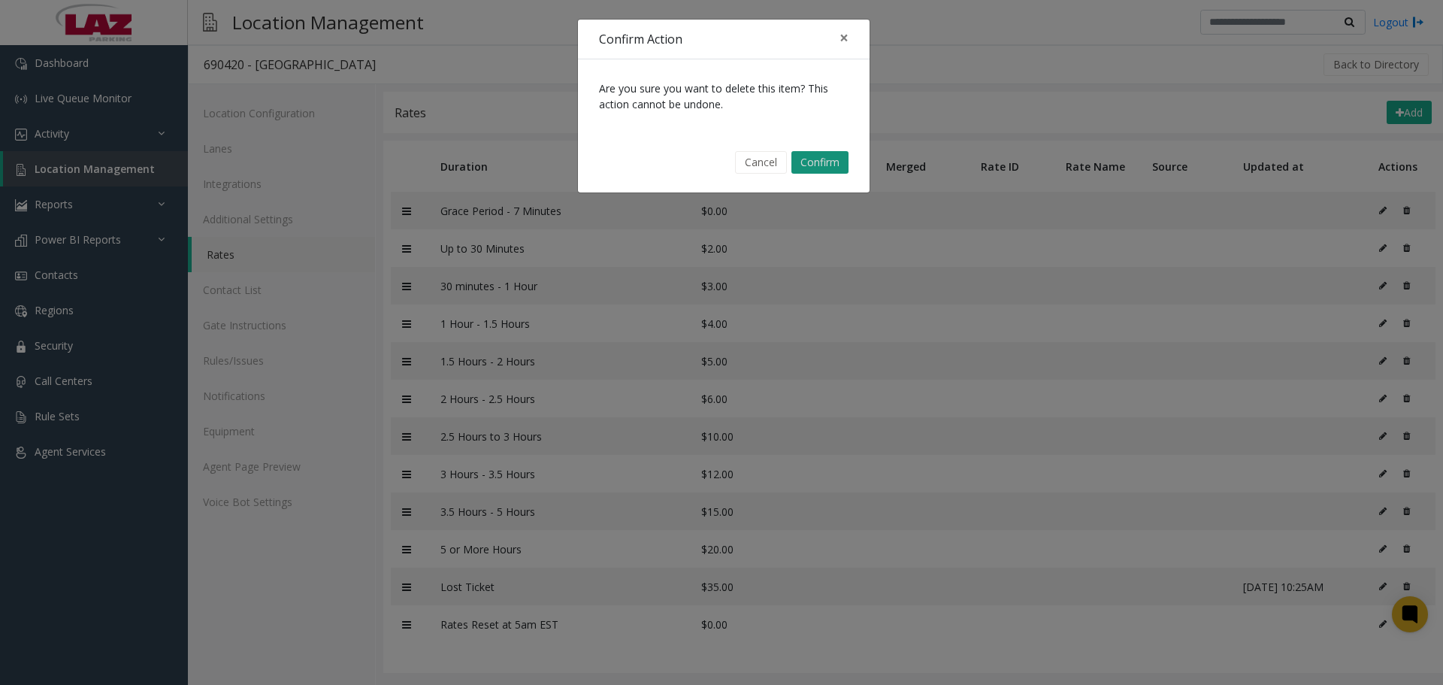
click at [815, 157] on button "Confirm" at bounding box center [819, 162] width 57 height 23
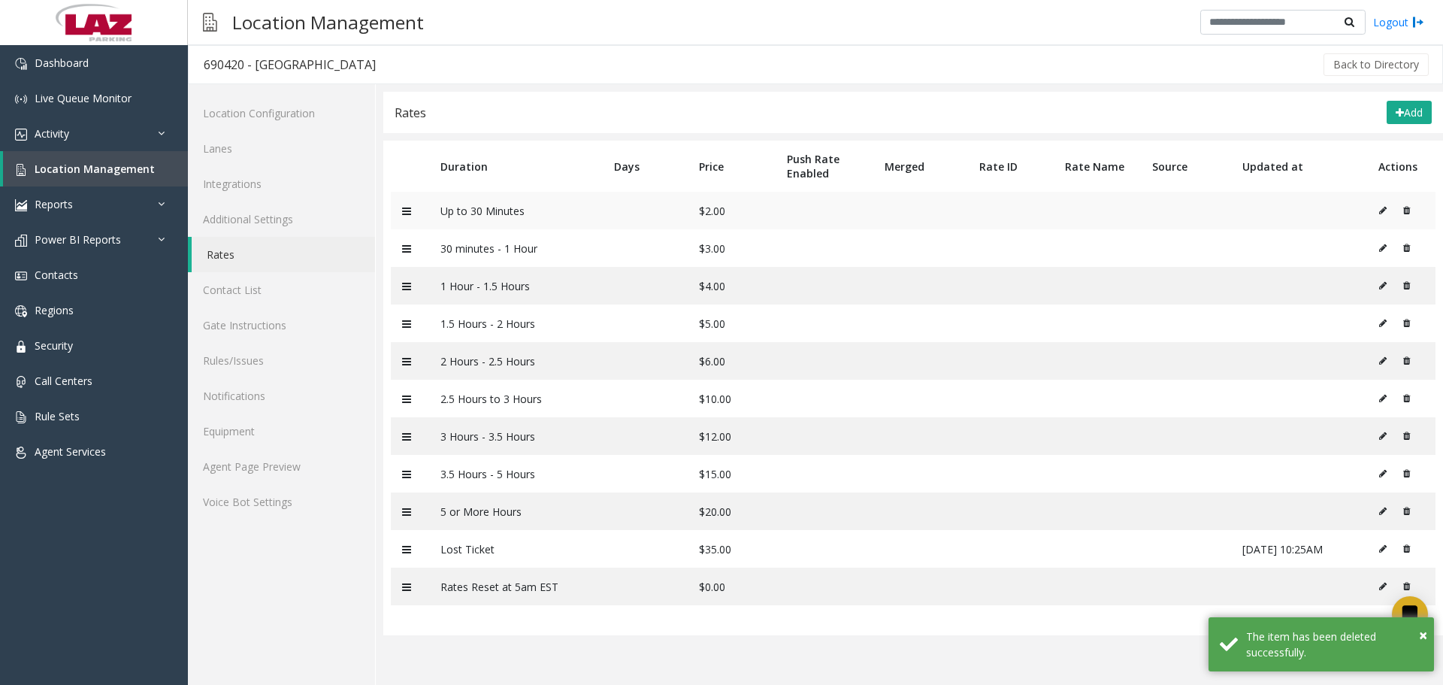
click at [1383, 209] on icon at bounding box center [1383, 210] width 8 height 9
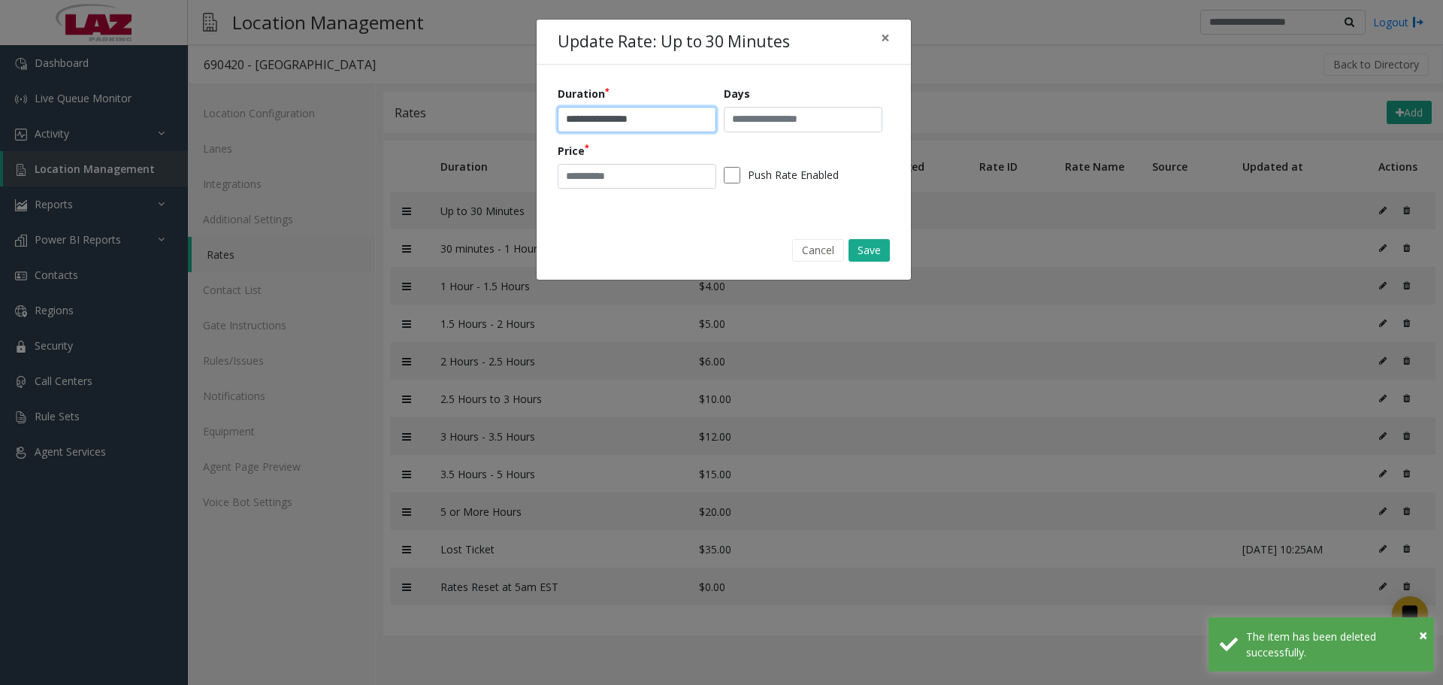
drag, startPoint x: 675, startPoint y: 124, endPoint x: 637, endPoint y: 126, distance: 37.6
click at [637, 126] on input "**********" at bounding box center [637, 120] width 159 height 26
drag, startPoint x: 831, startPoint y: 246, endPoint x: 1299, endPoint y: 223, distance: 469.5
click at [844, 244] on button "Cancel" at bounding box center [818, 250] width 52 height 23
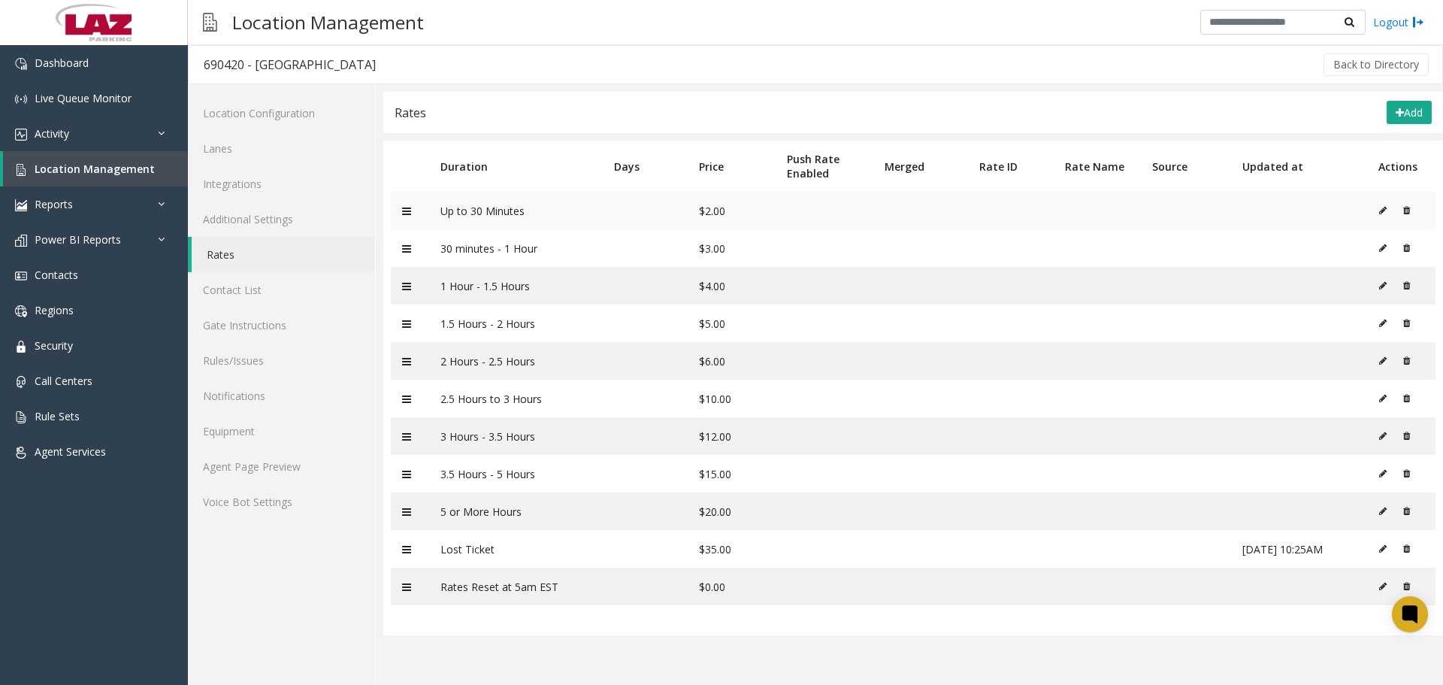
click at [1407, 212] on icon at bounding box center [1406, 210] width 7 height 9
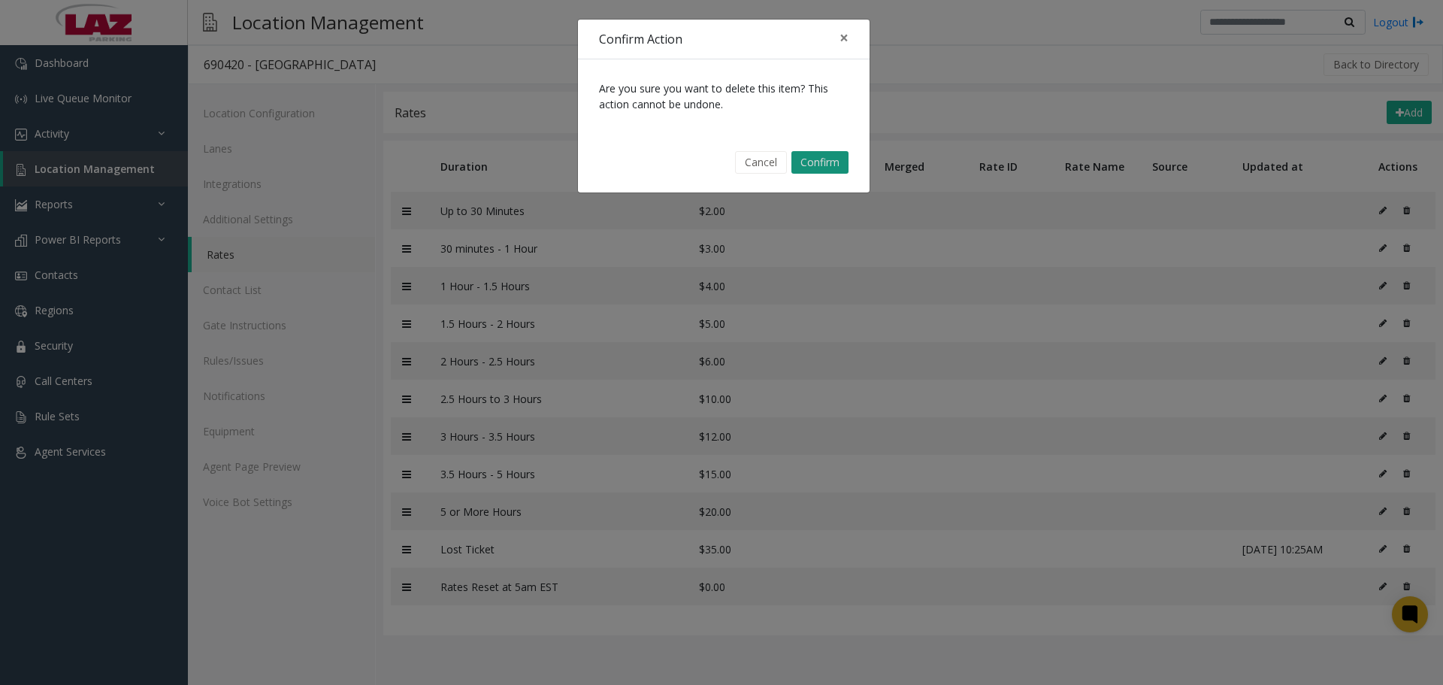
click at [812, 158] on button "Confirm" at bounding box center [819, 162] width 57 height 23
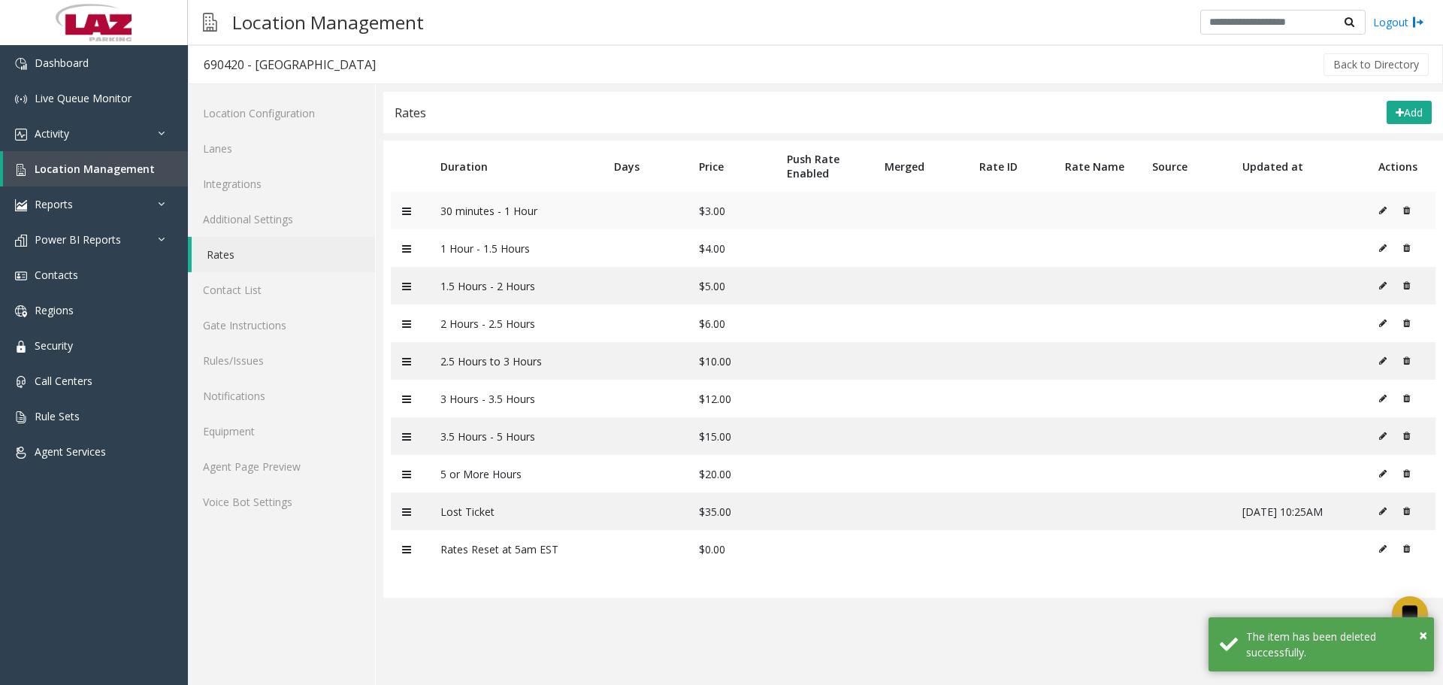
click at [1381, 206] on icon at bounding box center [1383, 210] width 8 height 9
type input "**********"
type input "*"
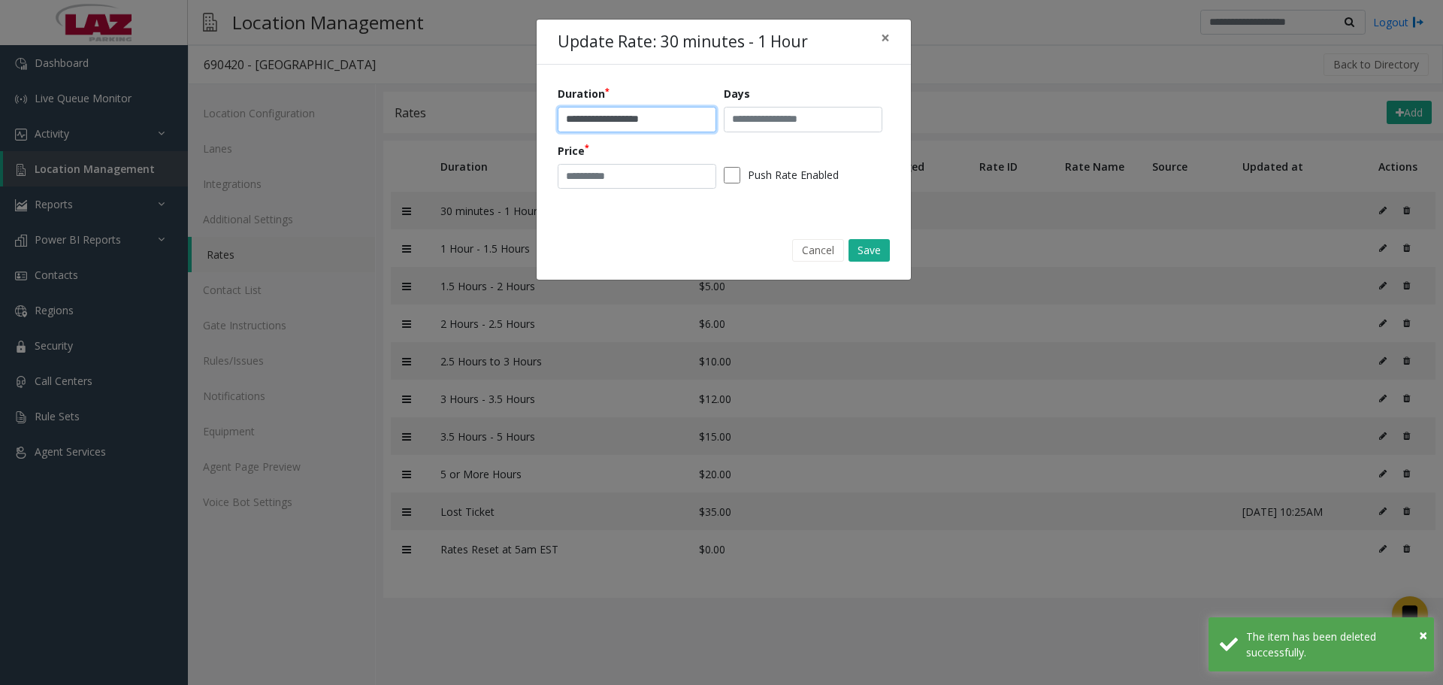
drag, startPoint x: 627, startPoint y: 123, endPoint x: 540, endPoint y: 110, distance: 87.4
click at [540, 110] on div "**********" at bounding box center [724, 143] width 374 height 156
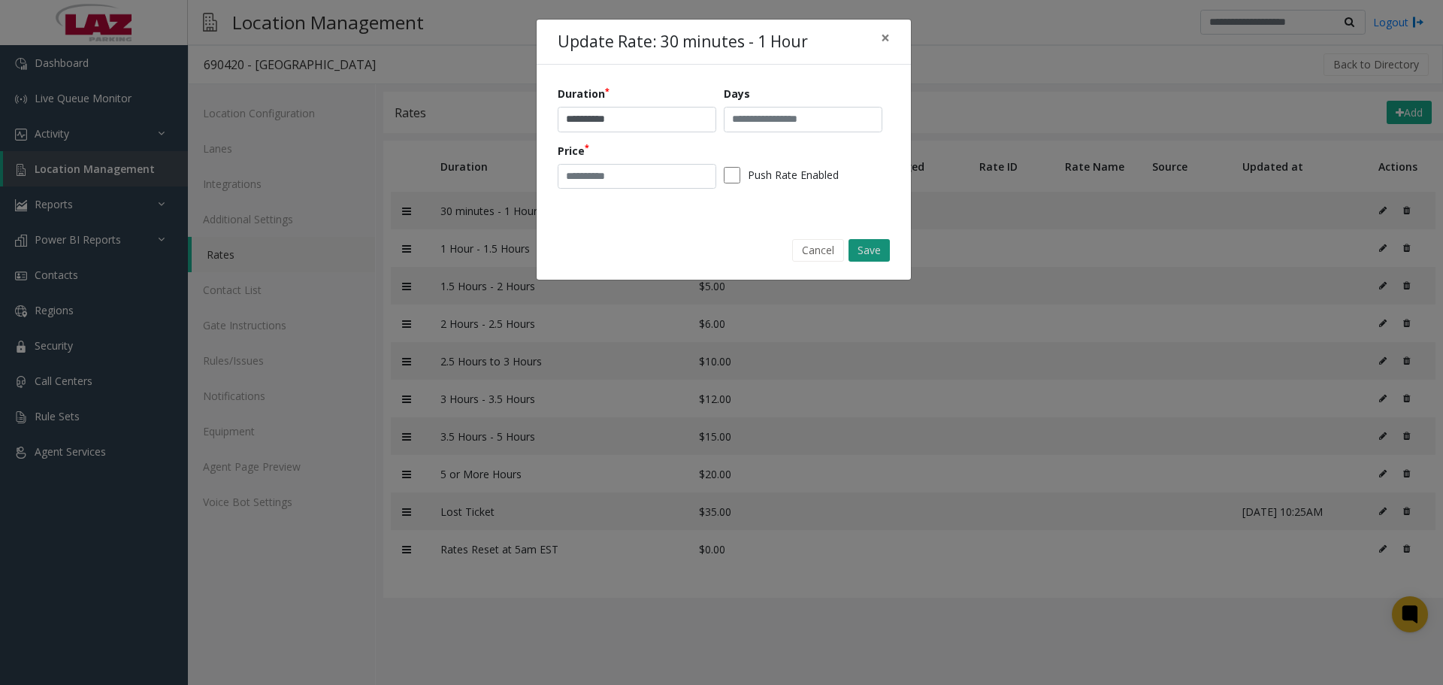
click at [858, 253] on button "Save" at bounding box center [869, 250] width 41 height 23
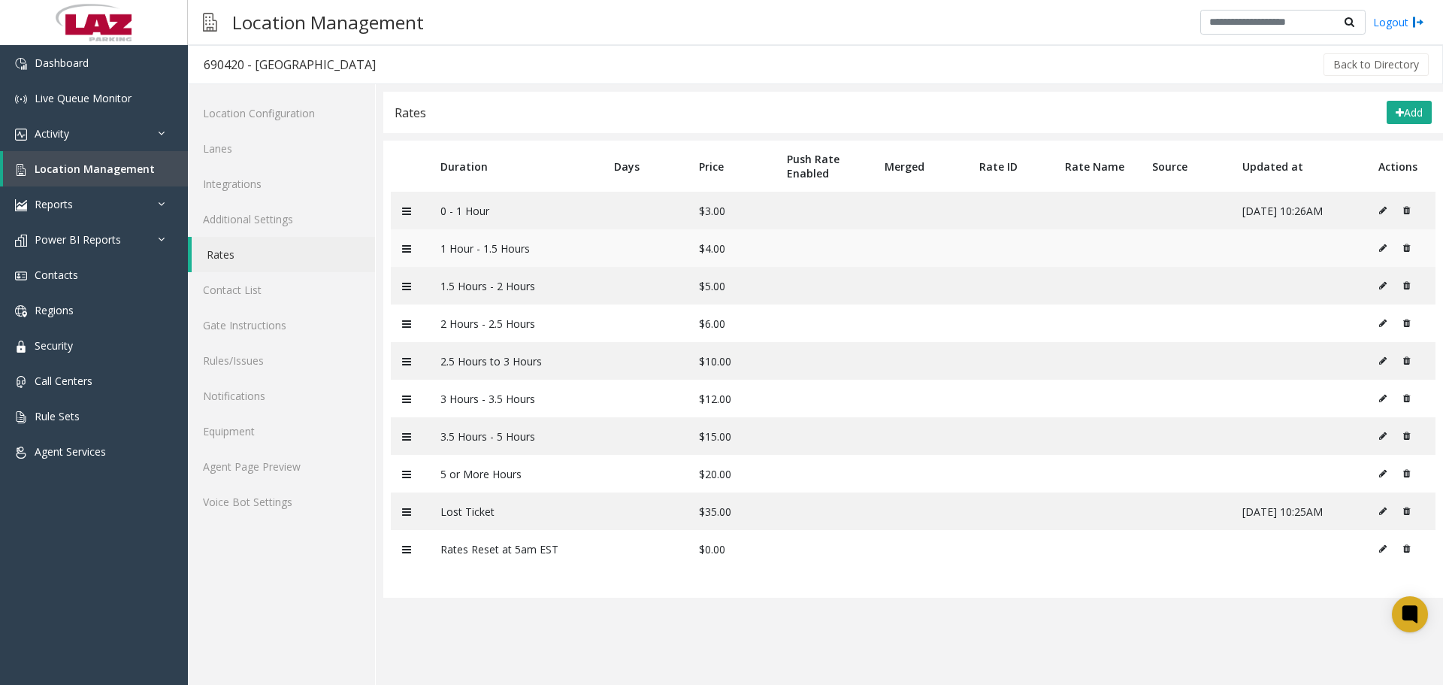
click at [1387, 244] on icon at bounding box center [1383, 248] width 8 height 9
type input "**********"
type input "*"
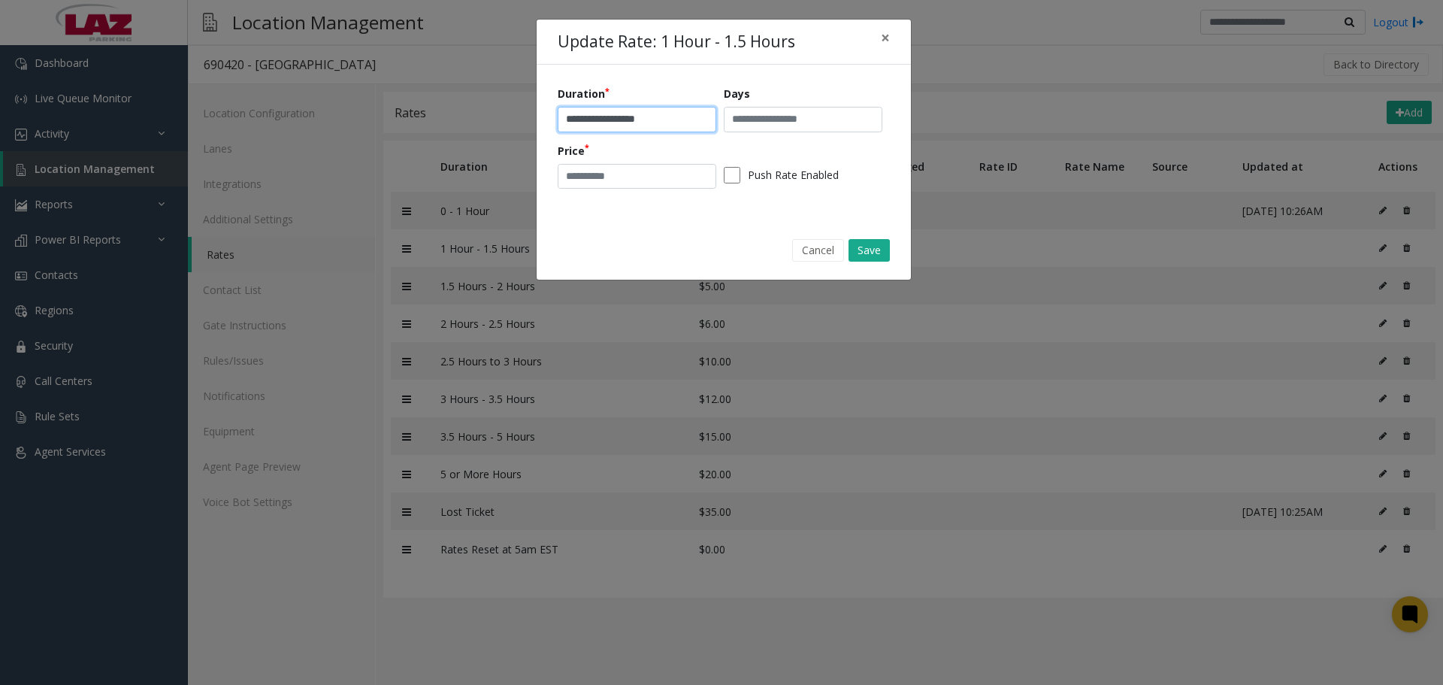
click at [688, 115] on input "**********" at bounding box center [637, 120] width 159 height 26
click at [622, 118] on input "**********" at bounding box center [637, 120] width 159 height 26
type input "**********"
click at [650, 164] on input "*" at bounding box center [637, 177] width 159 height 26
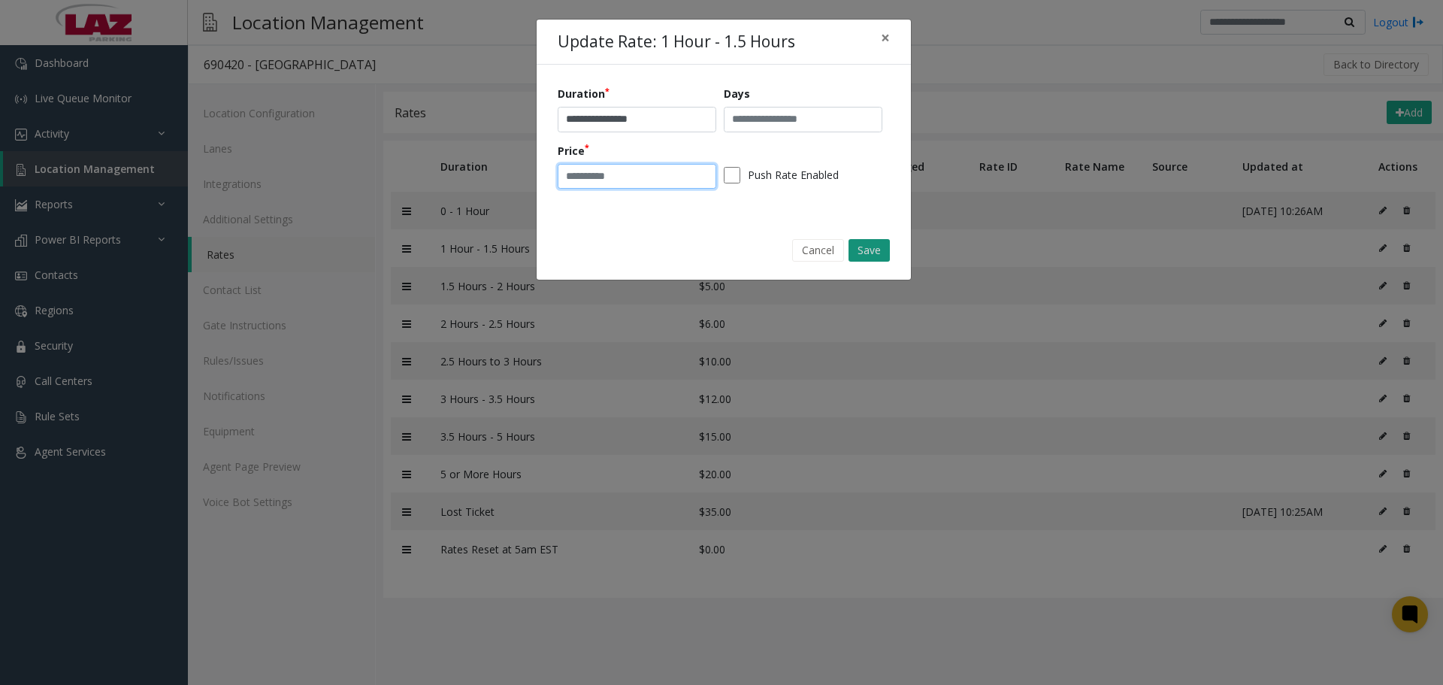
type input "*"
click at [889, 248] on div "Cancel Save" at bounding box center [723, 250] width 353 height 38
click at [882, 245] on button "Save" at bounding box center [869, 250] width 41 height 23
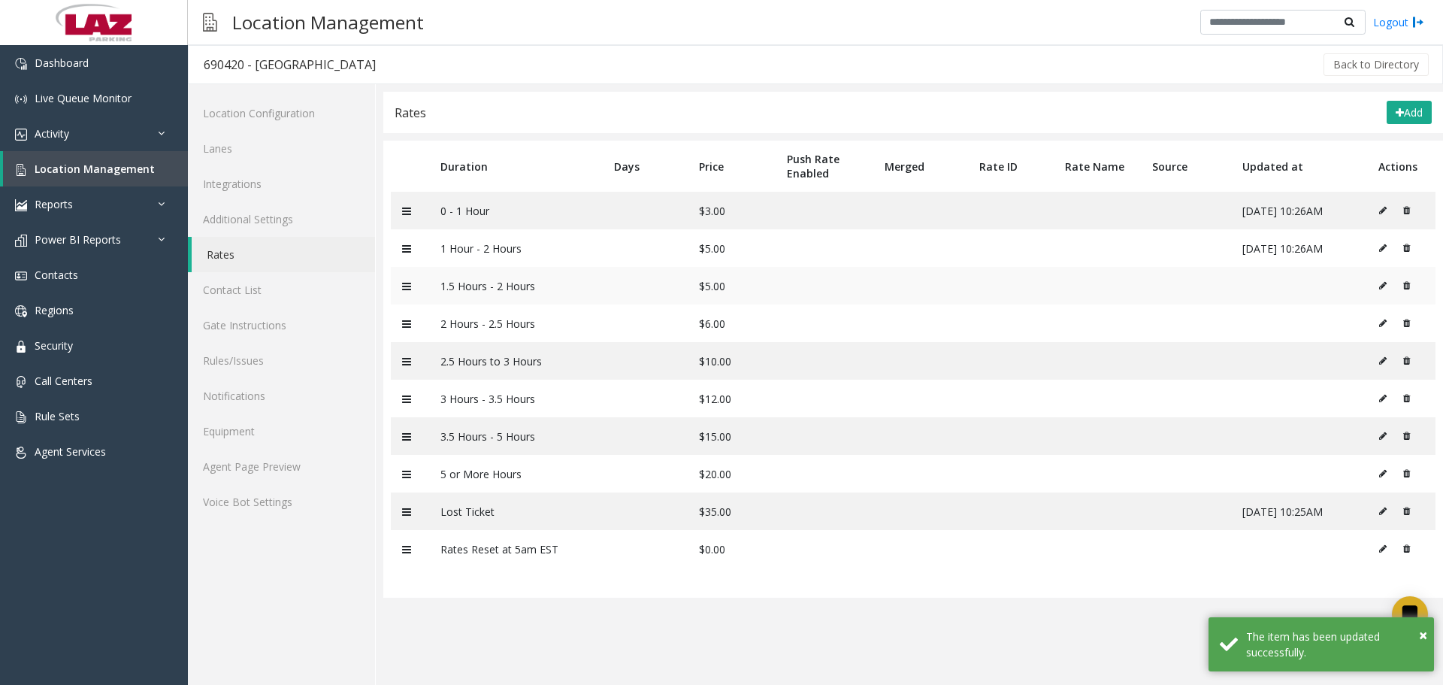
click at [1387, 286] on icon at bounding box center [1383, 285] width 8 height 9
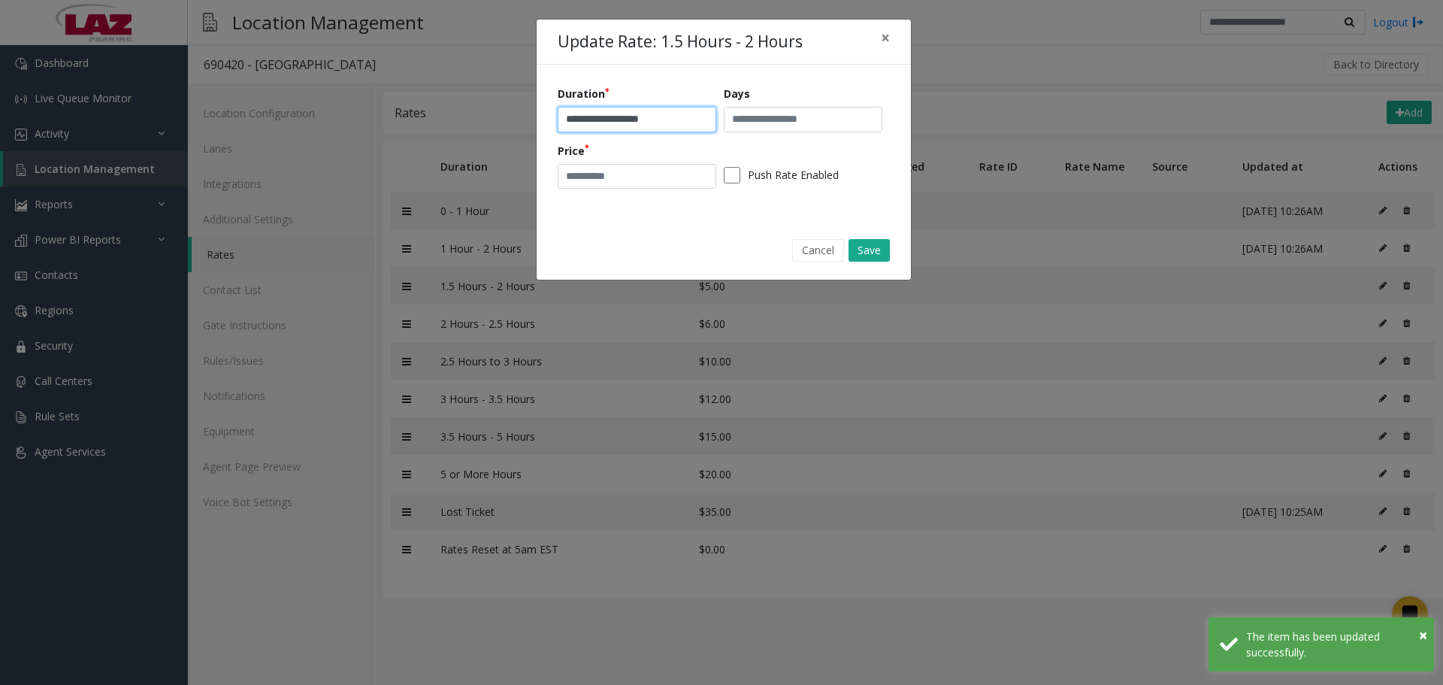
click at [626, 122] on input "**********" at bounding box center [637, 120] width 159 height 26
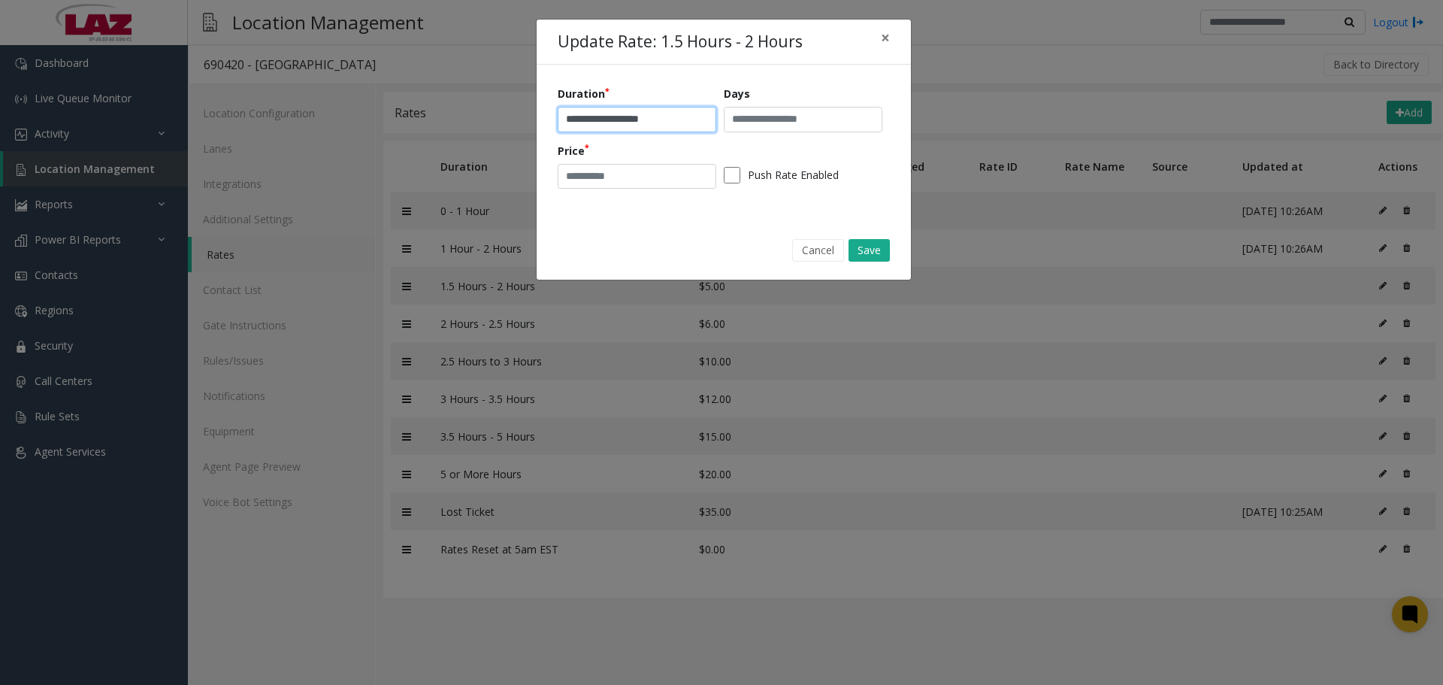
drag, startPoint x: 579, startPoint y: 123, endPoint x: 583, endPoint y: 133, distance: 11.2
click at [579, 123] on input "**********" at bounding box center [637, 120] width 159 height 26
type input "**********"
click at [606, 170] on input "*" at bounding box center [637, 177] width 159 height 26
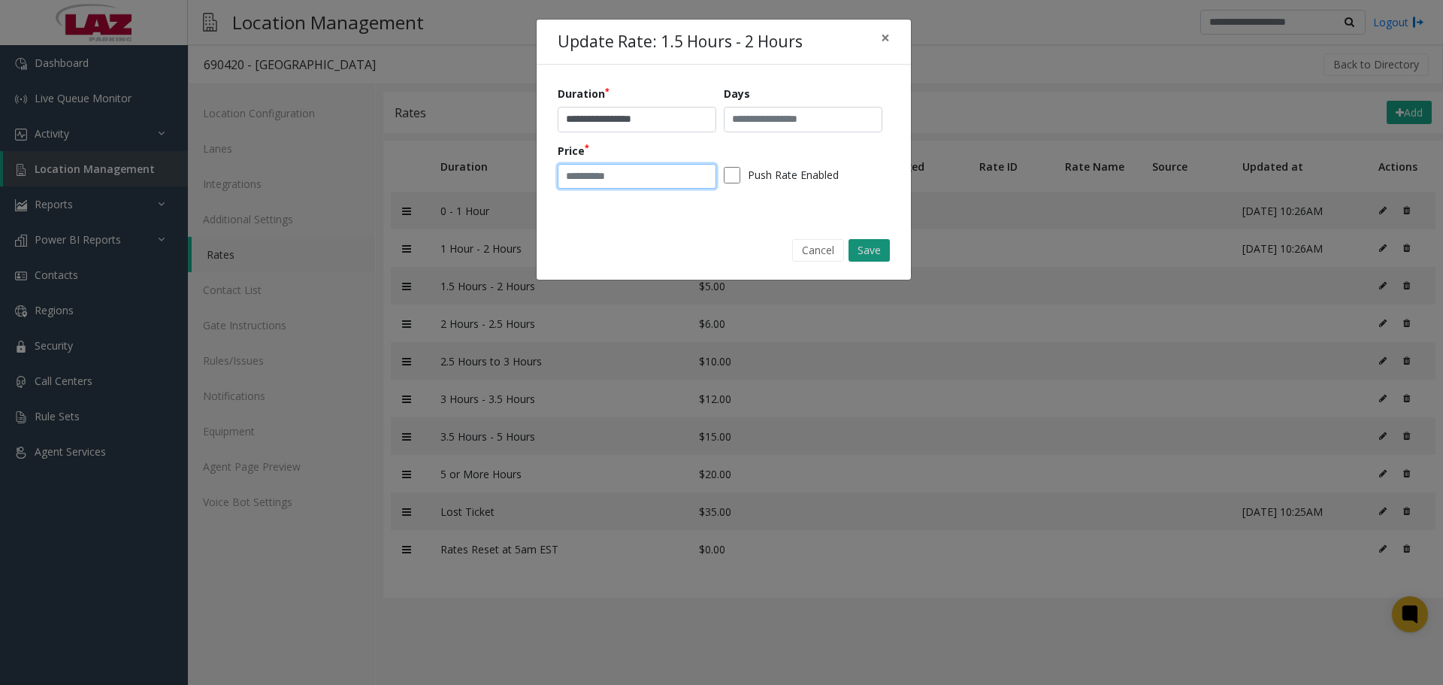
type input "**"
click at [861, 249] on button "Save" at bounding box center [869, 250] width 41 height 23
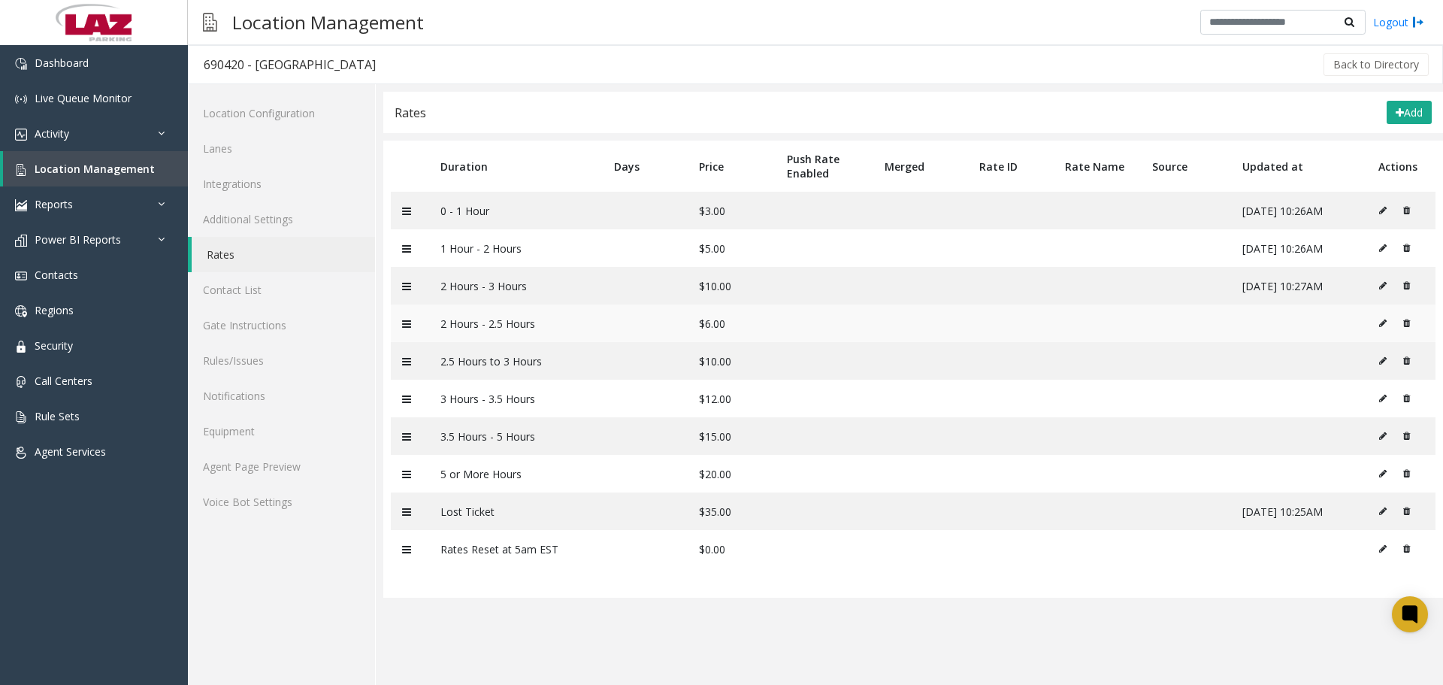
click at [1387, 322] on icon at bounding box center [1383, 323] width 8 height 9
type input "**********"
type input "*"
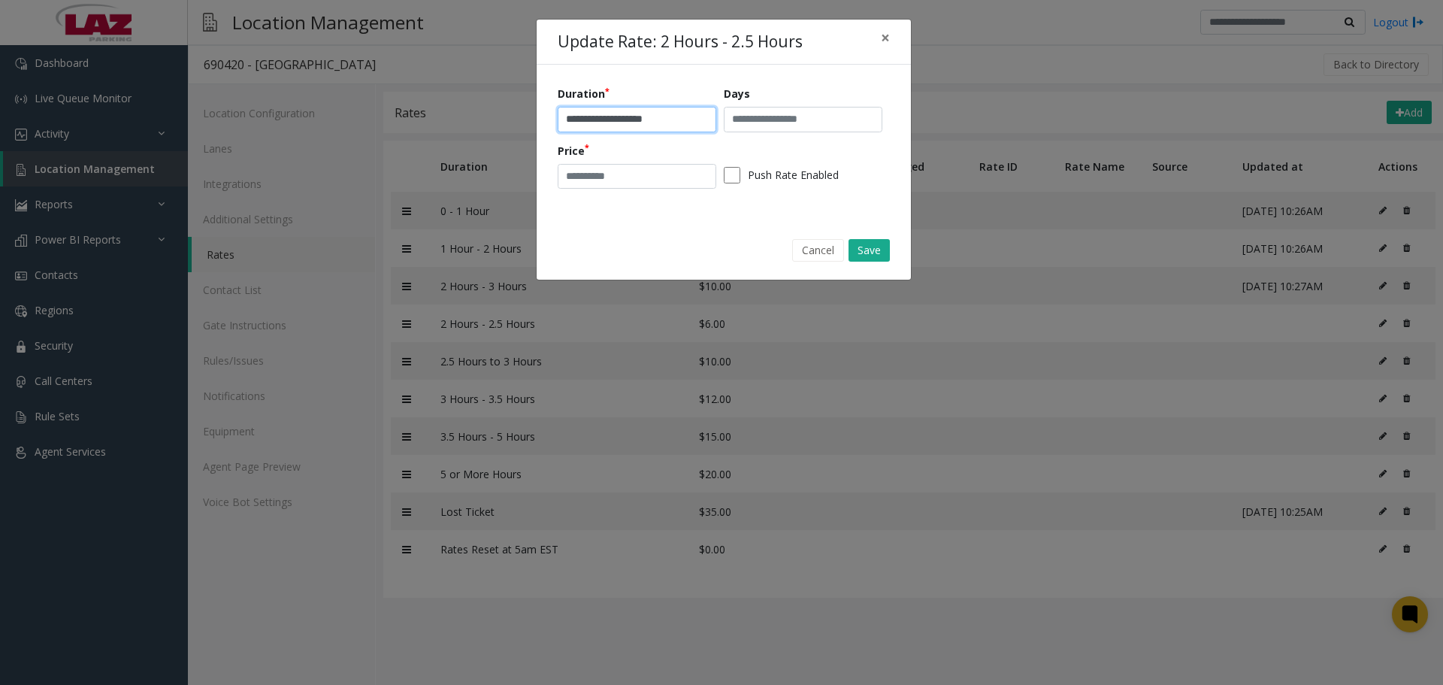
click at [680, 120] on input "**********" at bounding box center [637, 120] width 159 height 26
click at [570, 116] on input "**********" at bounding box center [637, 120] width 159 height 26
click at [618, 121] on input "**********" at bounding box center [637, 120] width 159 height 26
click at [649, 173] on input "*" at bounding box center [637, 177] width 159 height 26
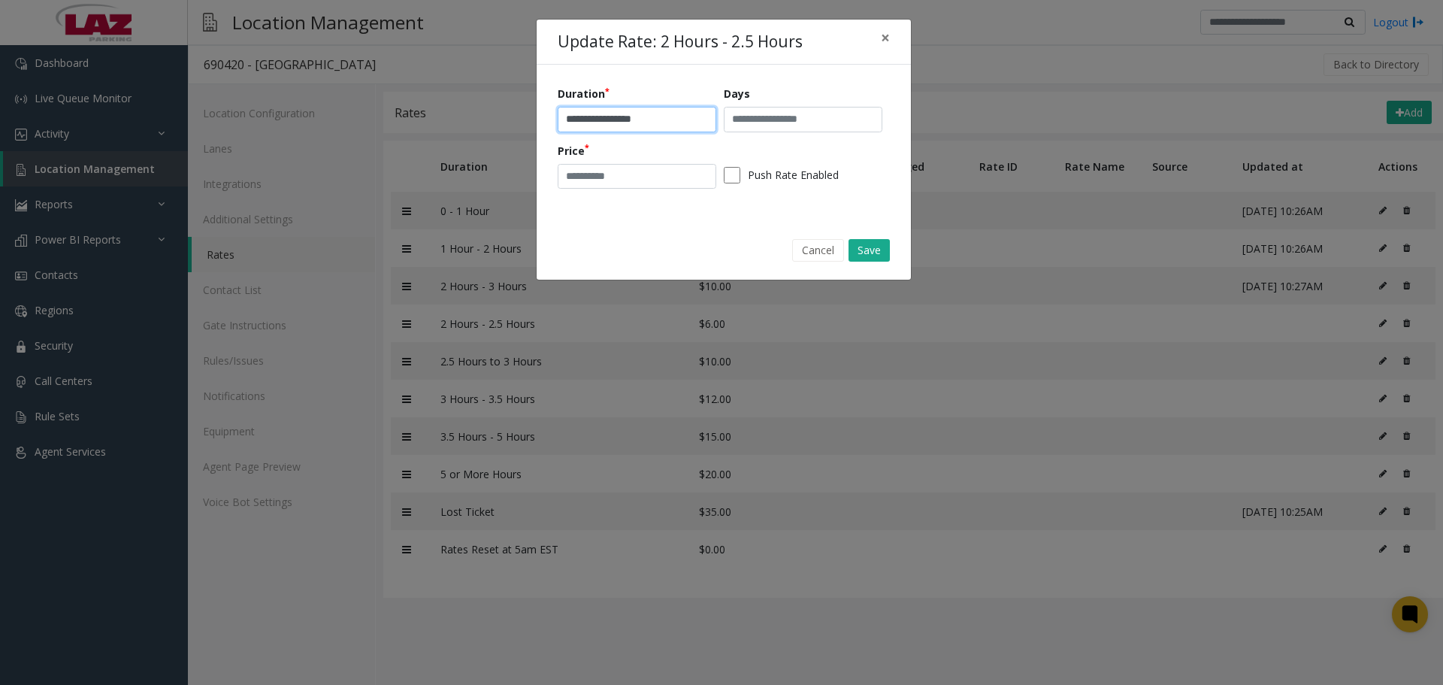
click at [613, 114] on input "**********" at bounding box center [637, 120] width 159 height 26
click at [612, 117] on input "**********" at bounding box center [637, 120] width 159 height 26
click at [623, 123] on input "**********" at bounding box center [637, 120] width 159 height 26
type input "**********"
click at [617, 185] on input "*" at bounding box center [637, 177] width 159 height 26
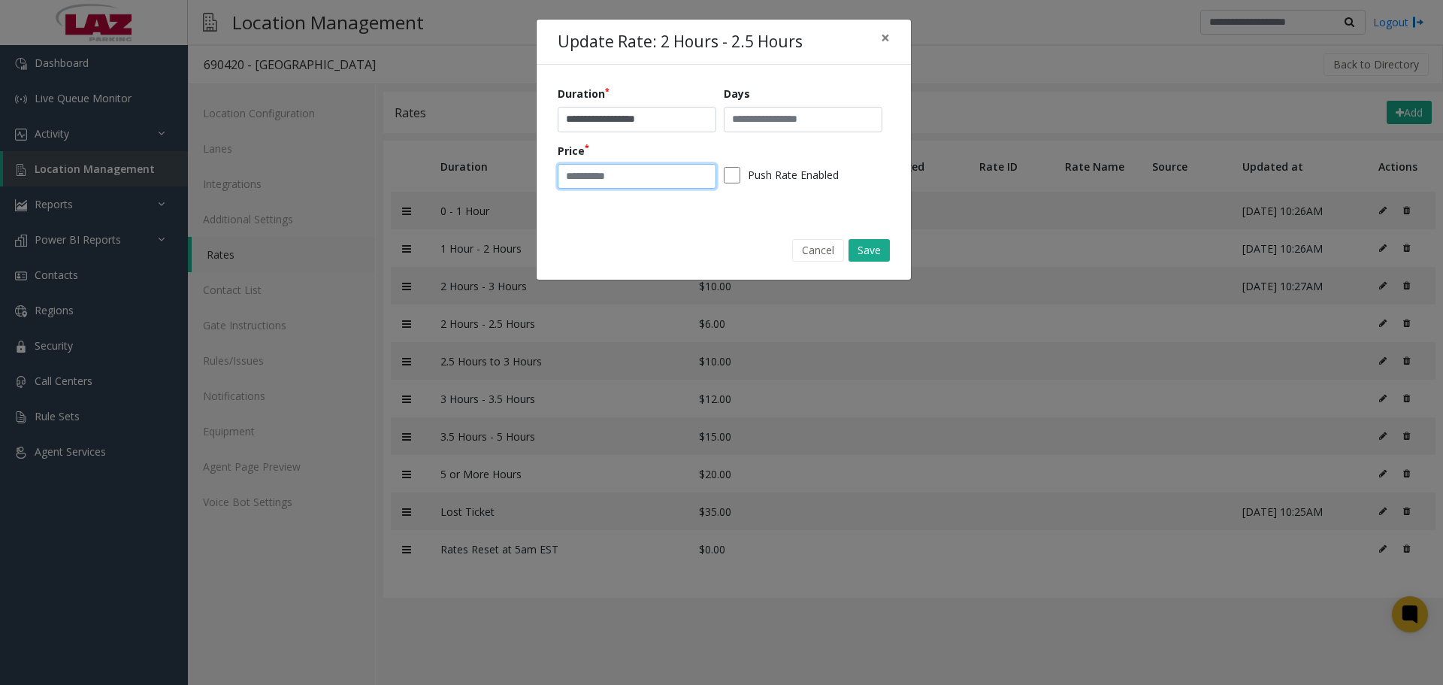
click at [617, 185] on input "*" at bounding box center [637, 177] width 159 height 26
type input "**"
click at [867, 251] on button "Save" at bounding box center [869, 250] width 41 height 23
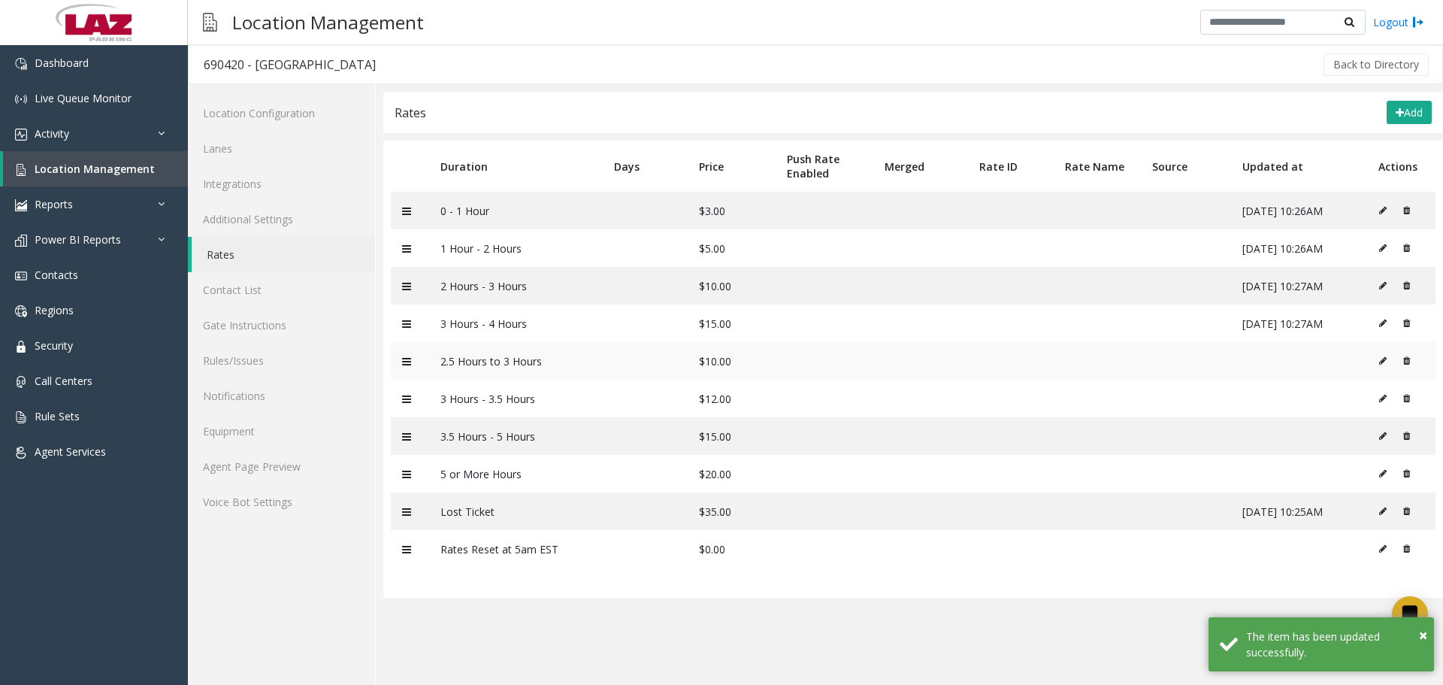
click at [1390, 359] on button at bounding box center [1386, 360] width 17 height 23
type input "**********"
type input "**"
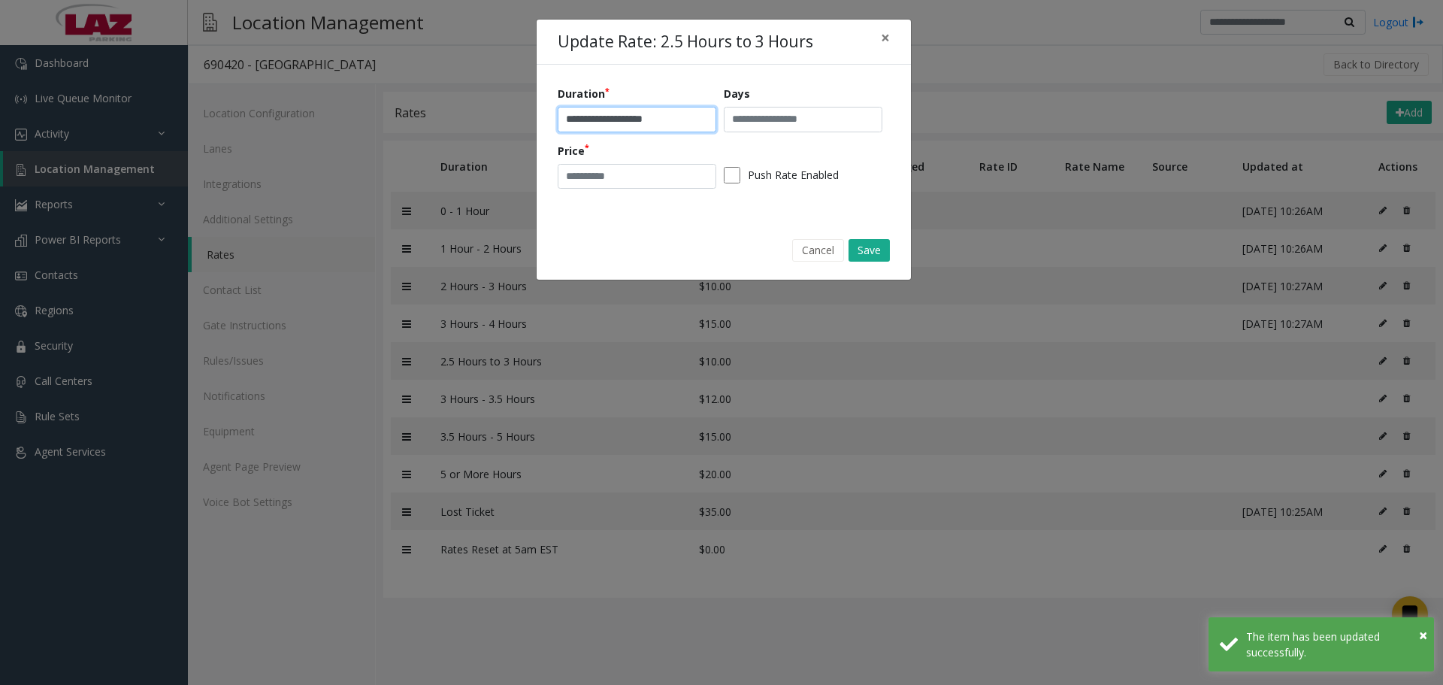
drag, startPoint x: 678, startPoint y: 120, endPoint x: 553, endPoint y: 122, distance: 124.8
click at [553, 122] on div "**********" at bounding box center [724, 143] width 374 height 156
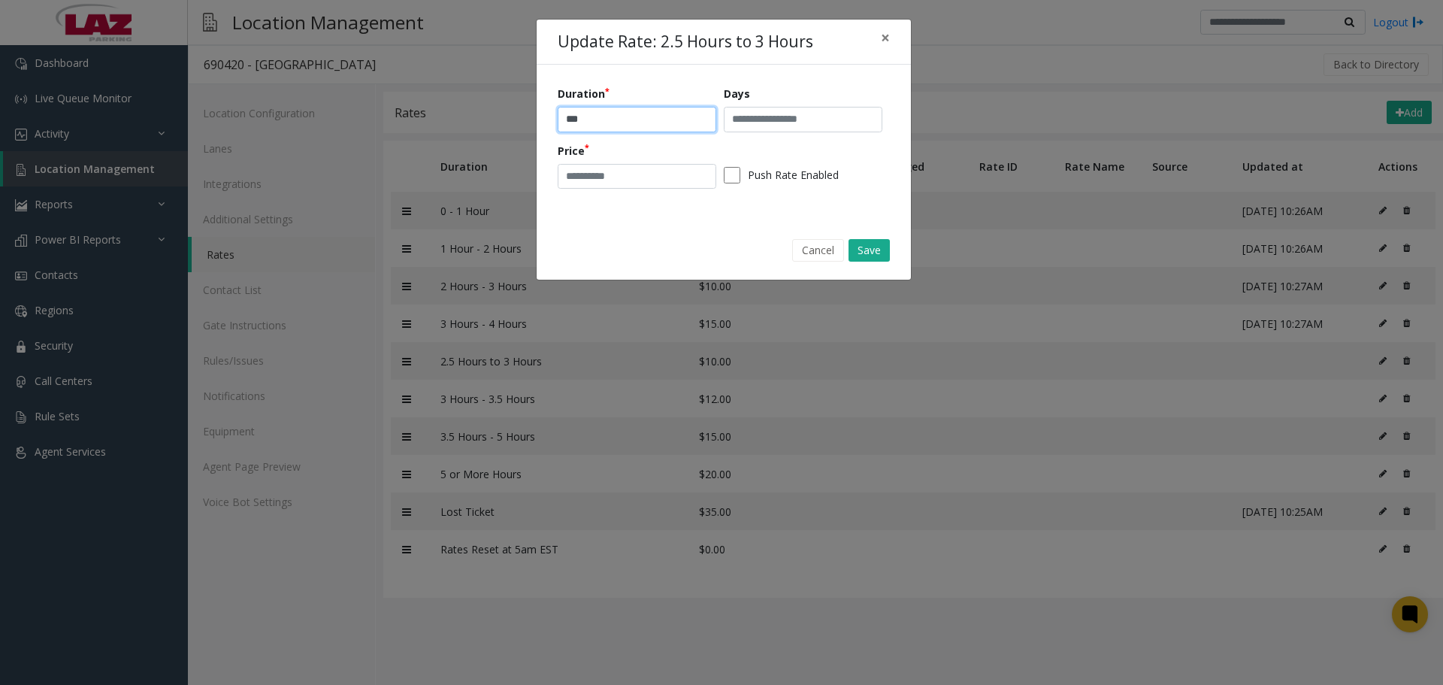
type input "*********"
click at [648, 164] on input "**" at bounding box center [637, 177] width 159 height 26
type input "*"
type input "**"
click at [894, 250] on div "Cancel Save" at bounding box center [723, 250] width 353 height 38
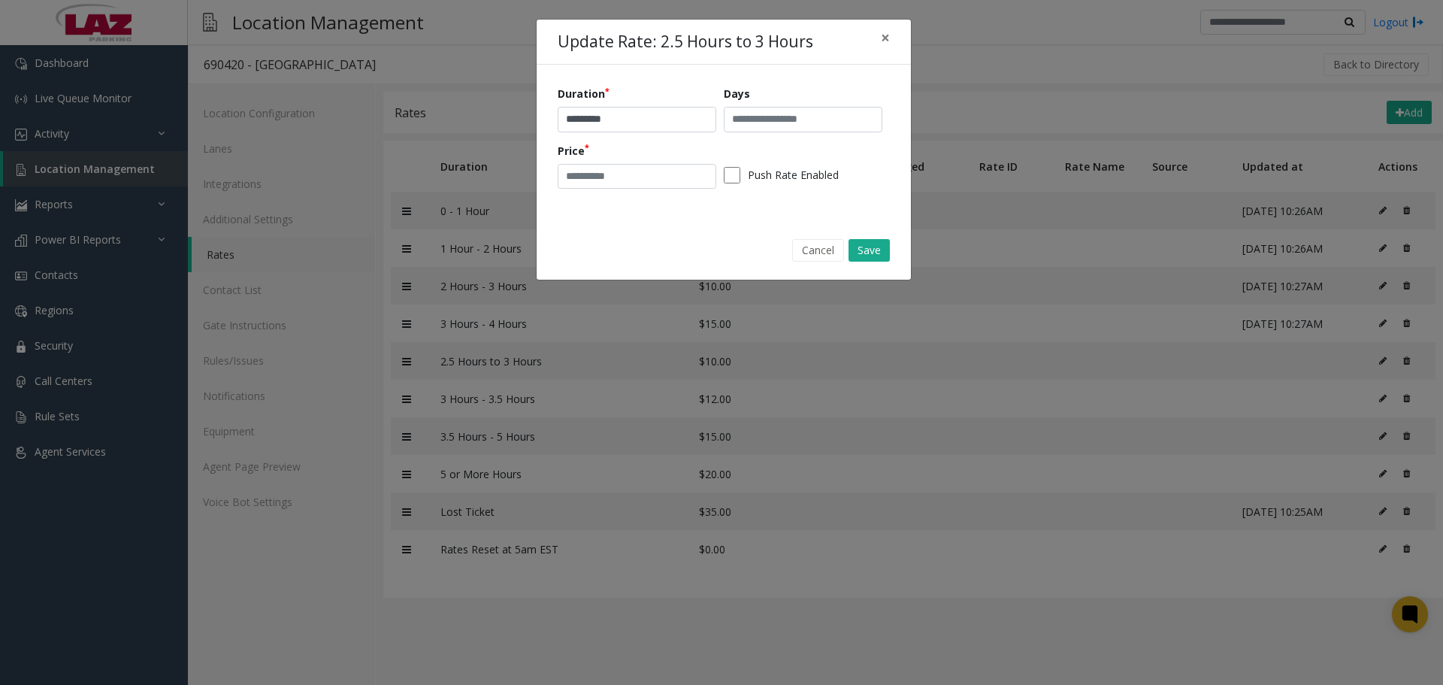
click at [893, 250] on div "Cancel Save" at bounding box center [723, 250] width 353 height 38
click at [888, 251] on button "Save" at bounding box center [869, 250] width 41 height 23
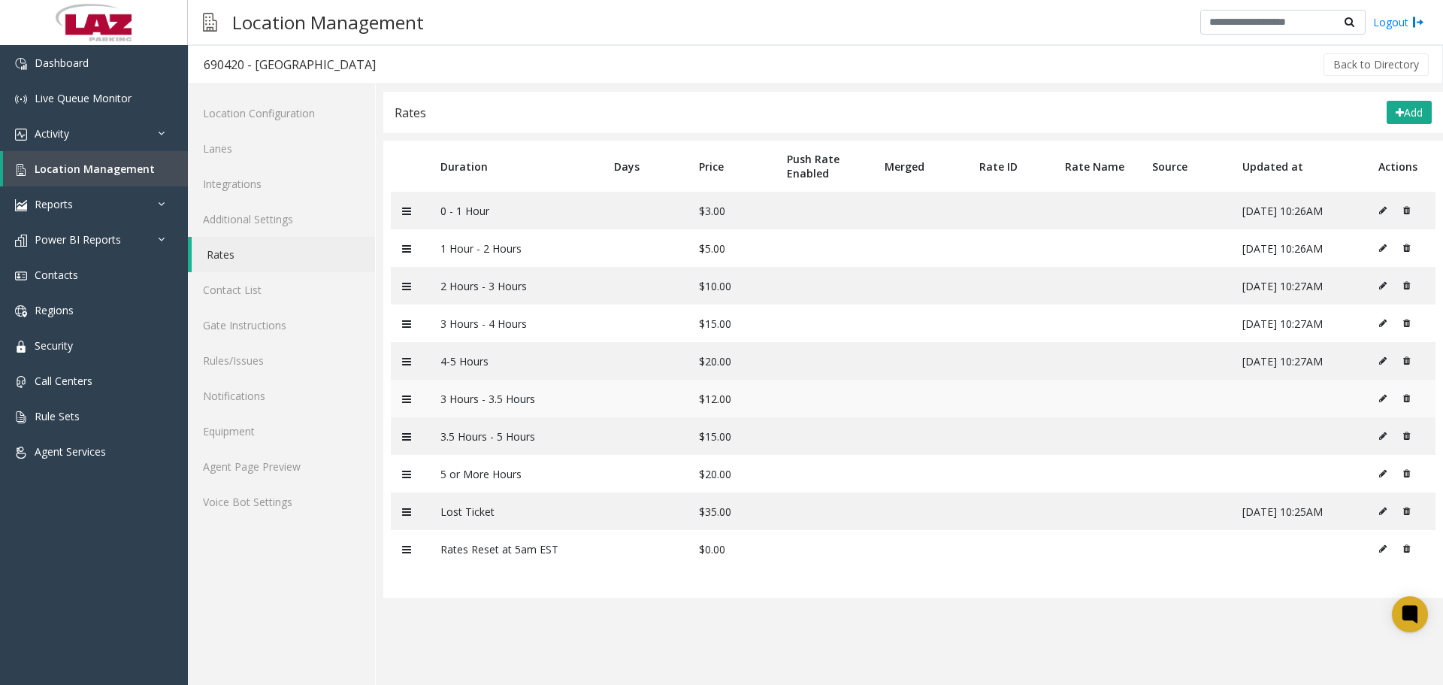
click at [1387, 394] on icon at bounding box center [1383, 398] width 8 height 9
type input "**********"
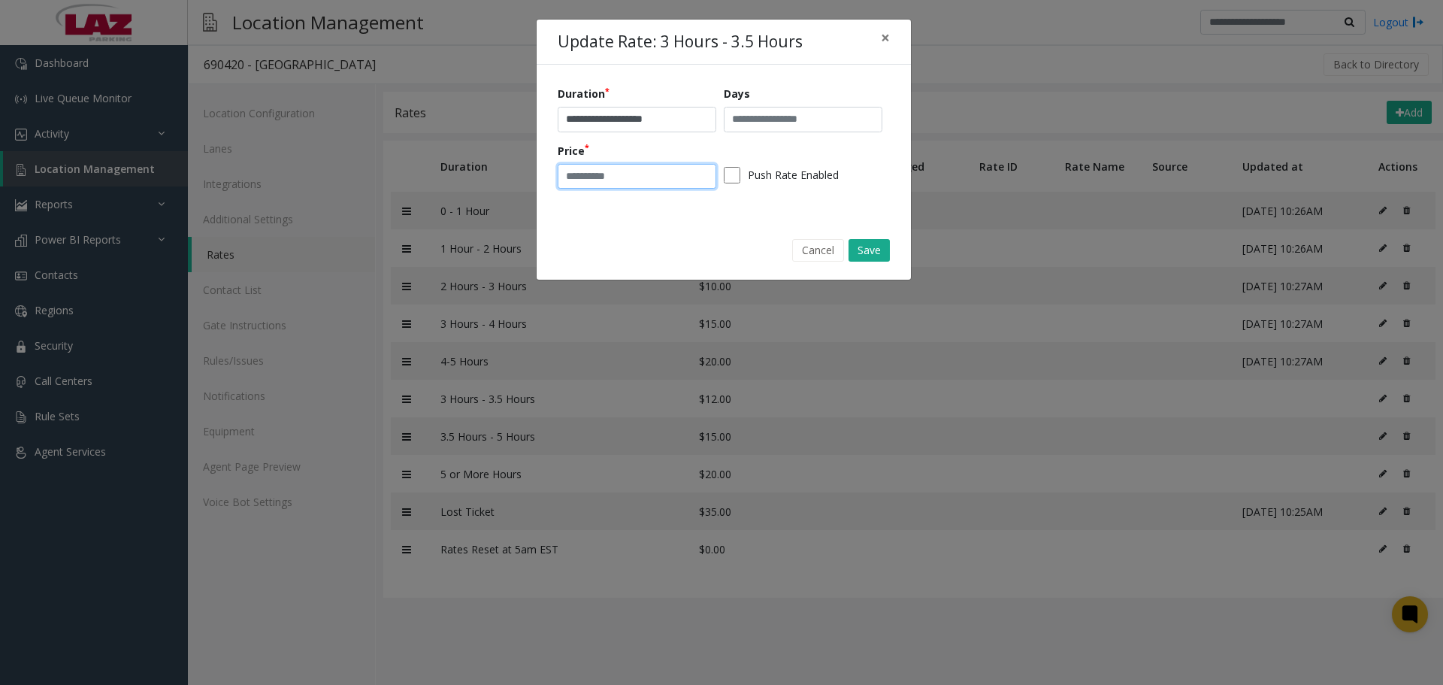
click at [607, 169] on input "**" at bounding box center [637, 177] width 159 height 26
type input "*"
click at [655, 118] on input "**********" at bounding box center [637, 120] width 159 height 26
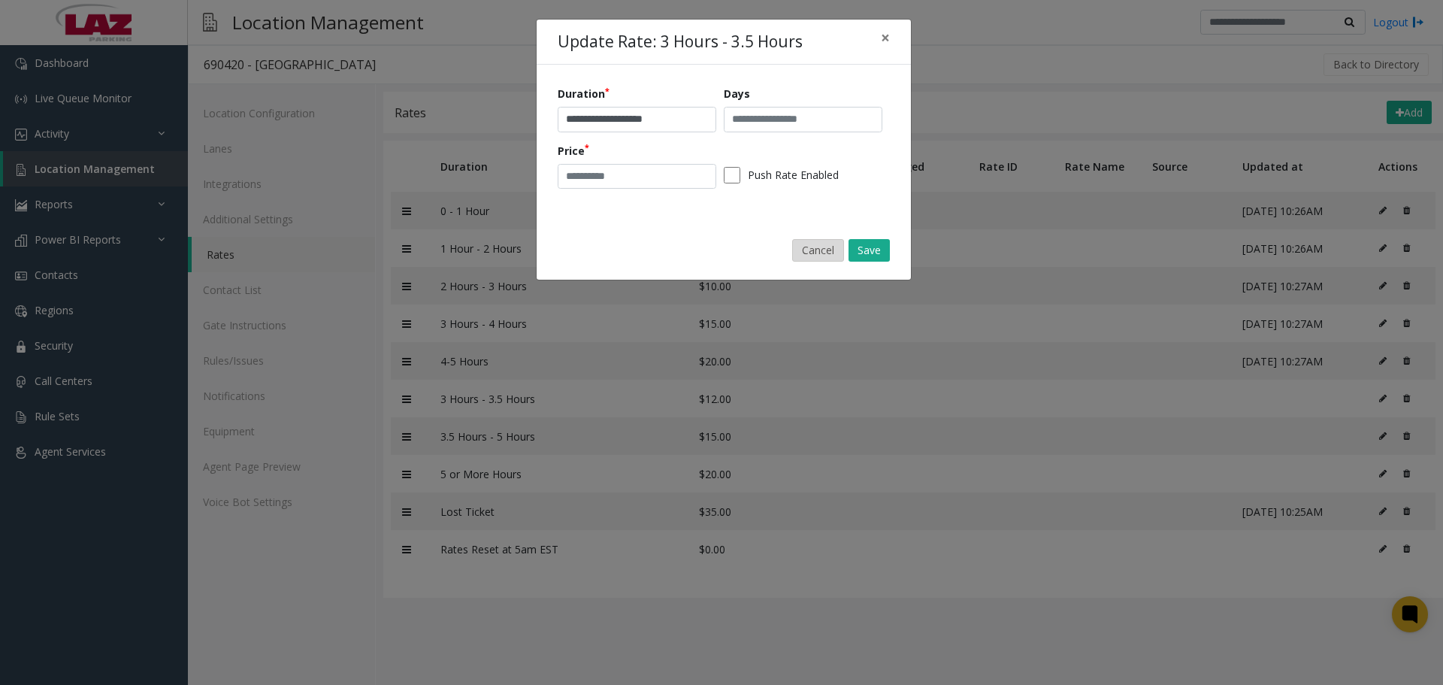
click at [808, 247] on button "Cancel" at bounding box center [818, 250] width 52 height 23
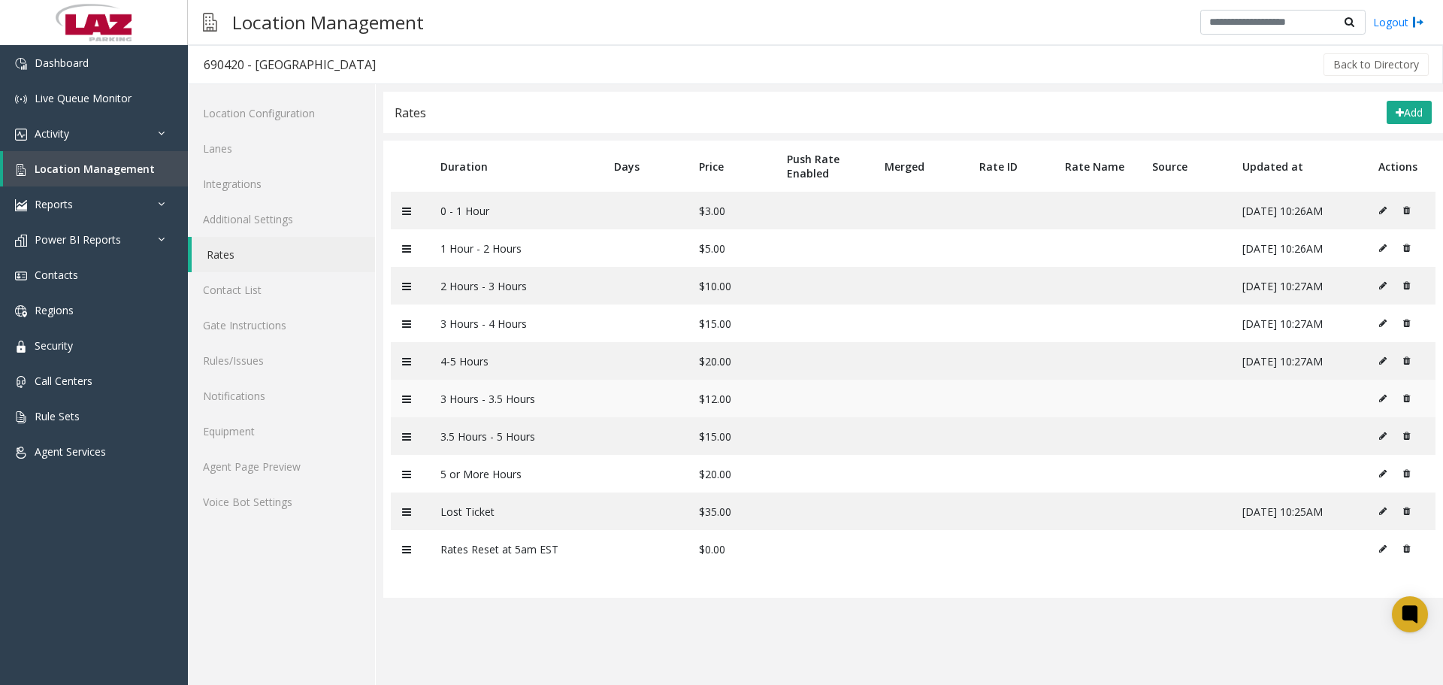
click at [1384, 393] on button at bounding box center [1386, 398] width 17 height 23
type input "**"
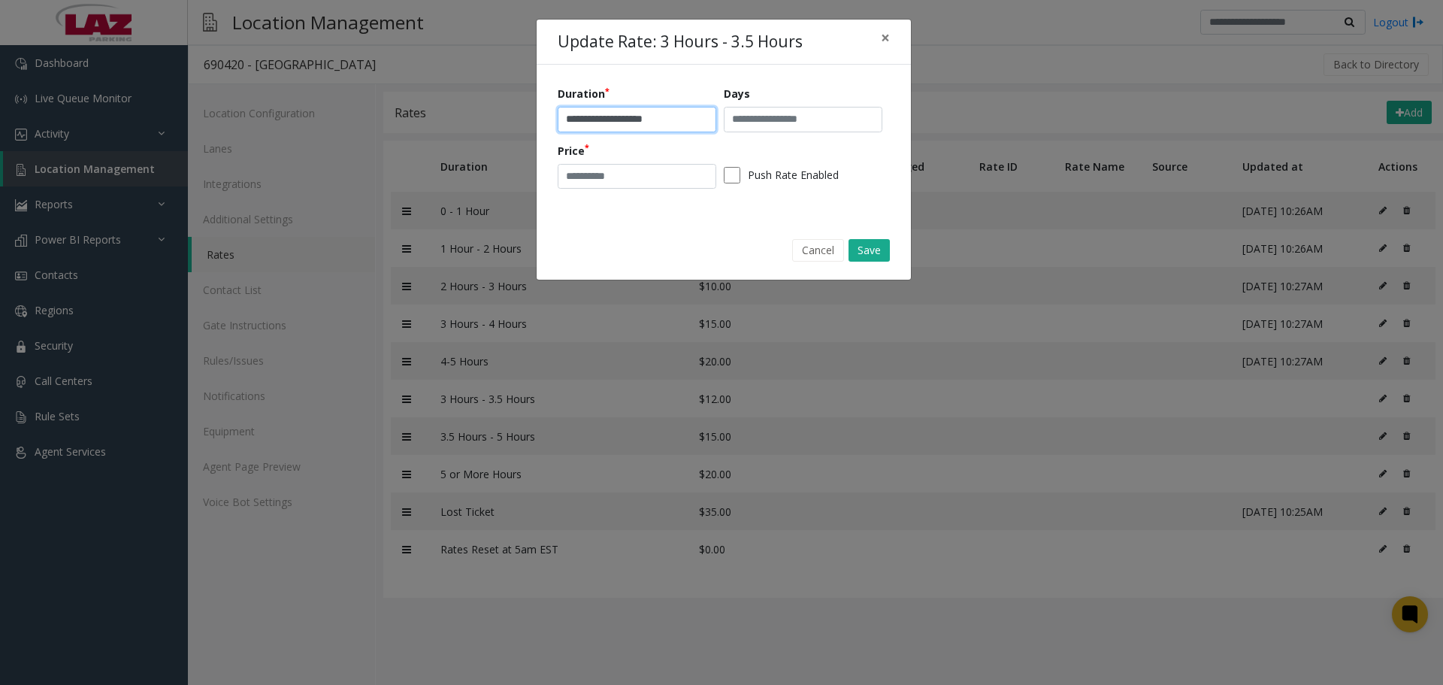
click at [664, 131] on input "**********" at bounding box center [637, 120] width 159 height 26
type input "**"
click at [648, 168] on input "**" at bounding box center [637, 177] width 159 height 26
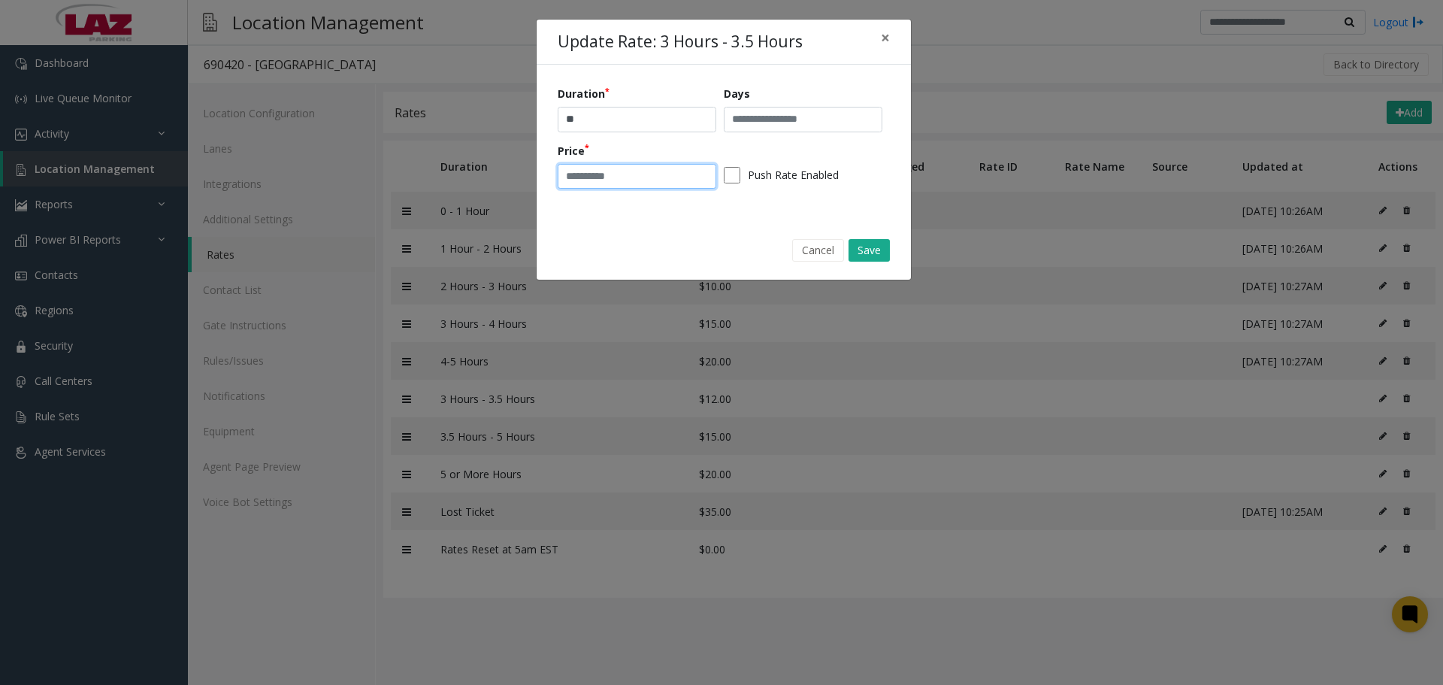
type input "*"
type input "**"
click at [873, 245] on button "Save" at bounding box center [869, 250] width 41 height 23
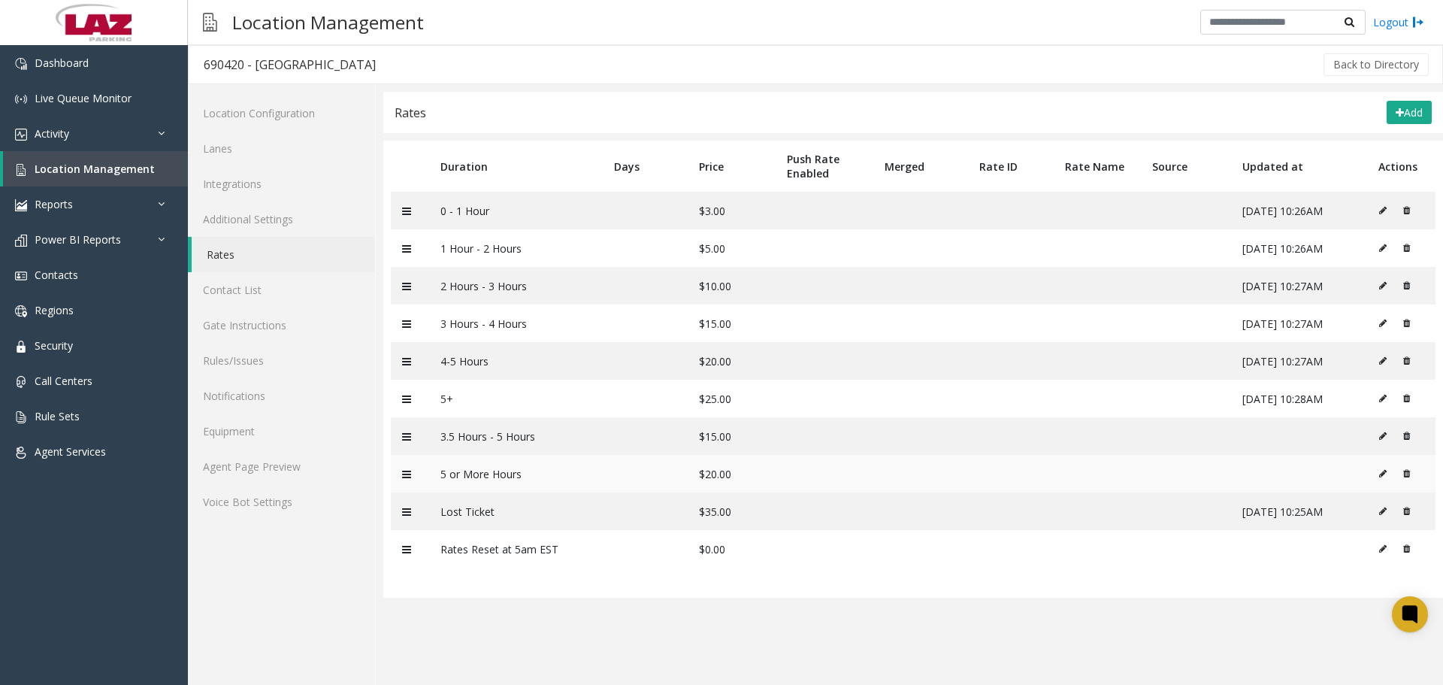
click at [1407, 473] on icon at bounding box center [1406, 473] width 7 height 9
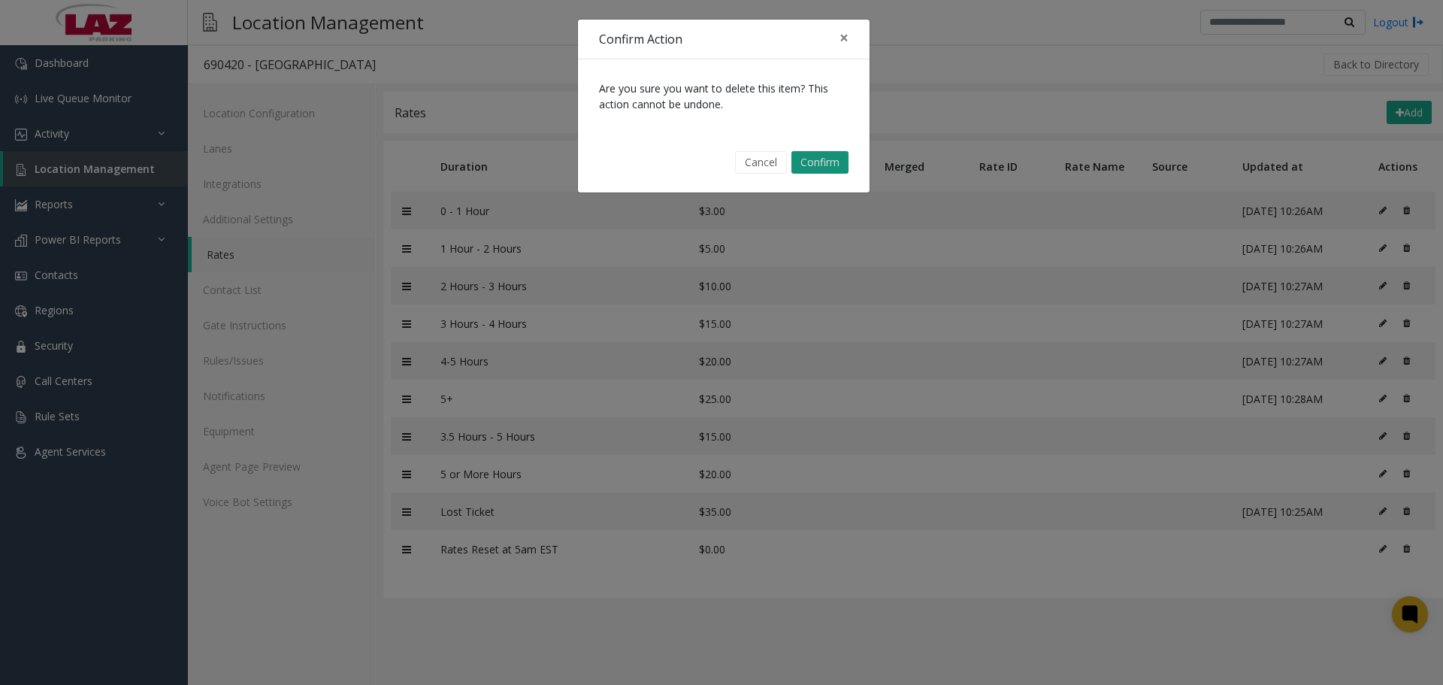
click at [836, 165] on button "Confirm" at bounding box center [819, 162] width 57 height 23
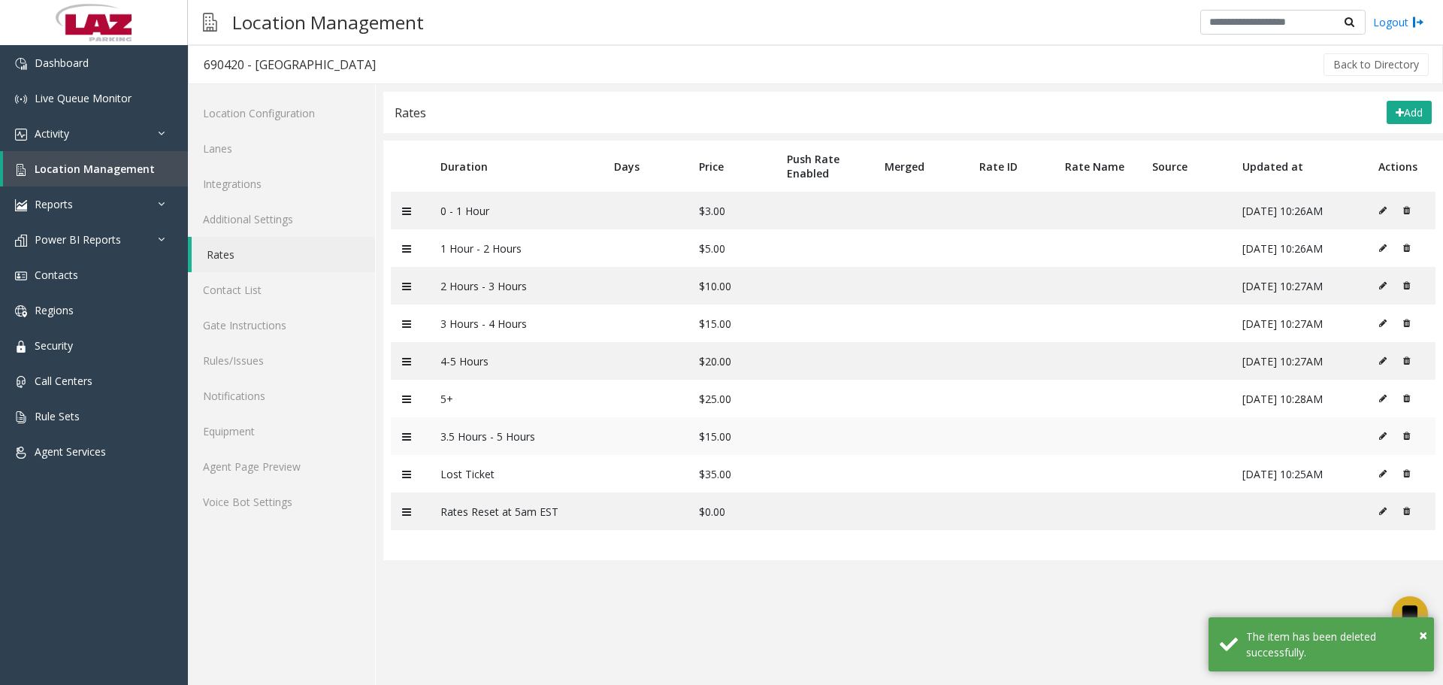
click at [1408, 432] on icon at bounding box center [1406, 435] width 7 height 9
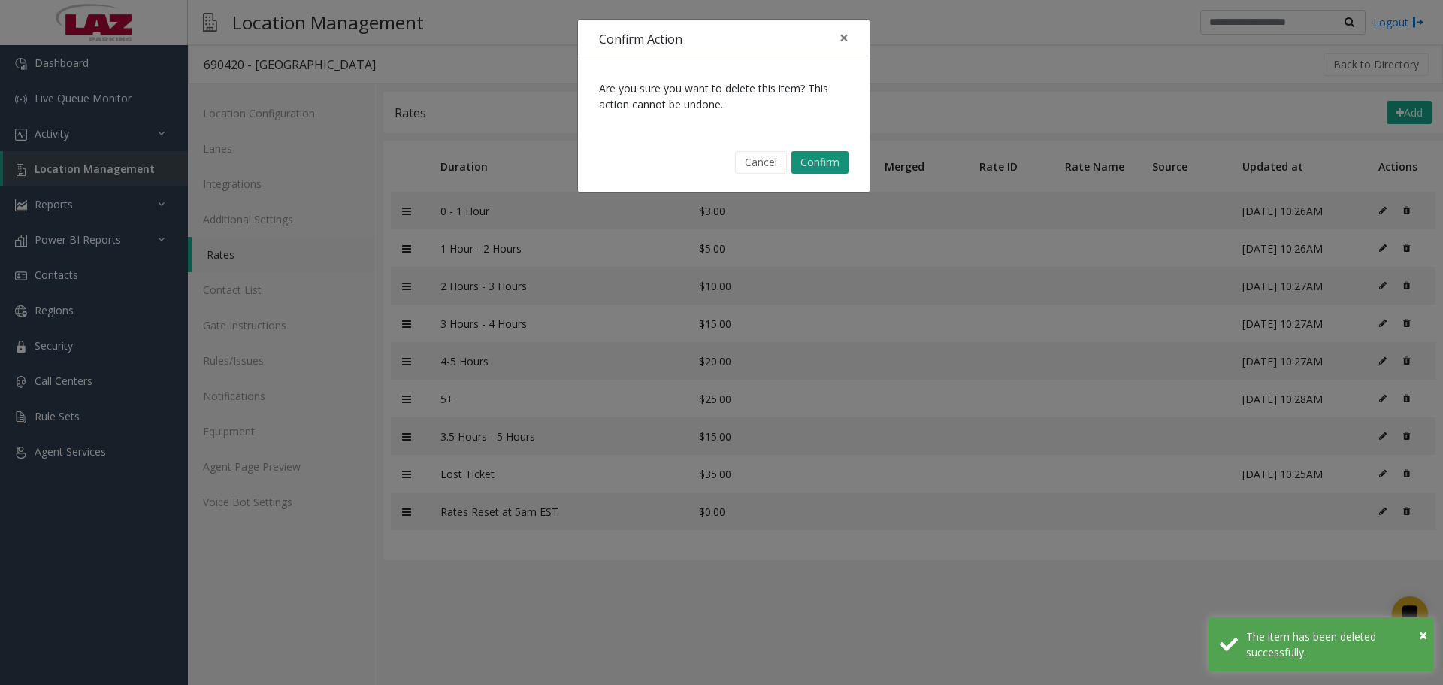
click at [827, 153] on button "Confirm" at bounding box center [819, 162] width 57 height 23
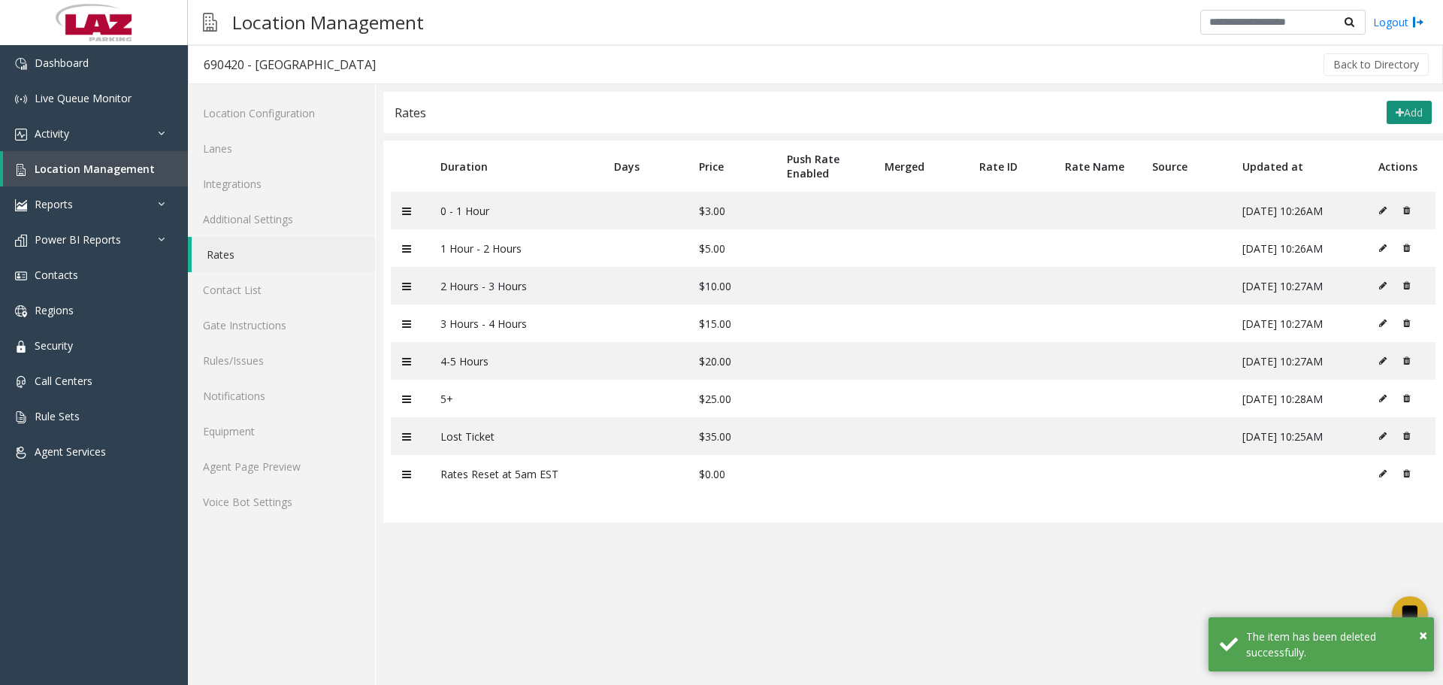
click at [1406, 105] on button "Add" at bounding box center [1409, 113] width 45 height 24
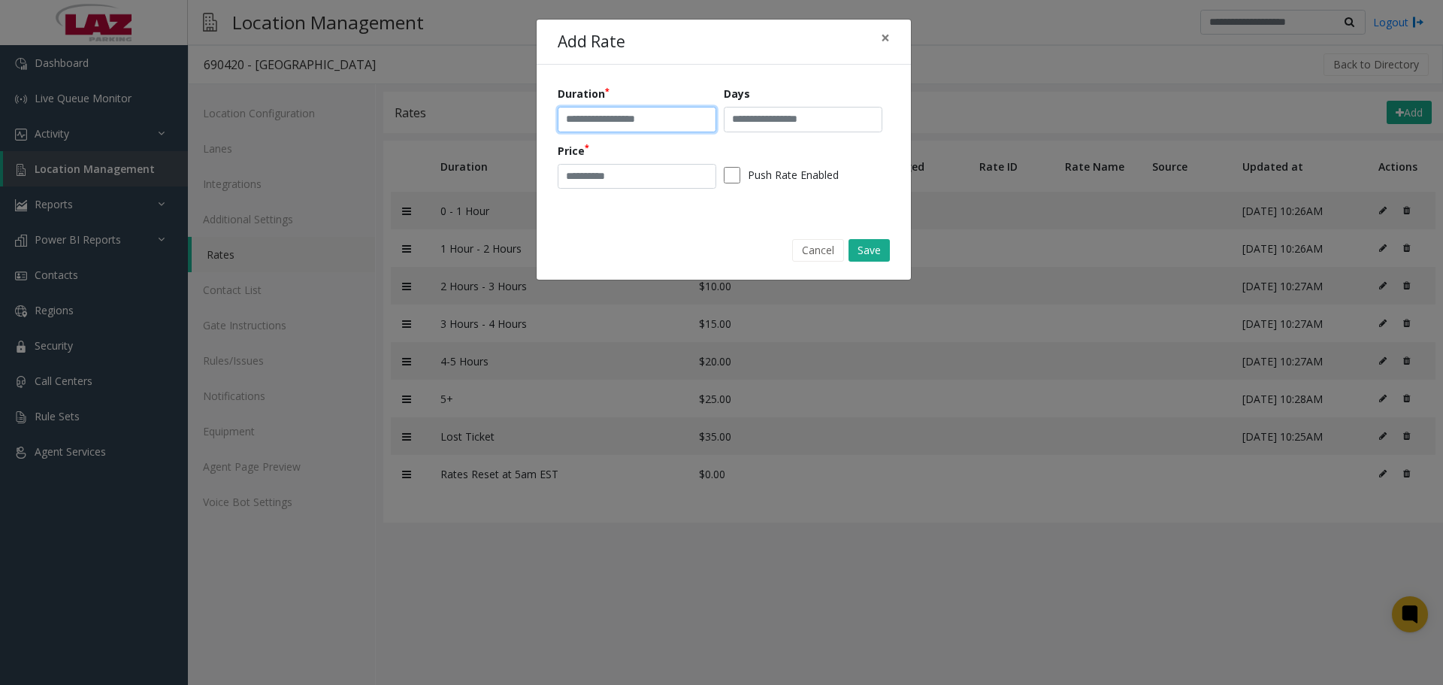
click at [648, 116] on input "text" at bounding box center [637, 120] width 159 height 26
paste input "**********"
type input "**********"
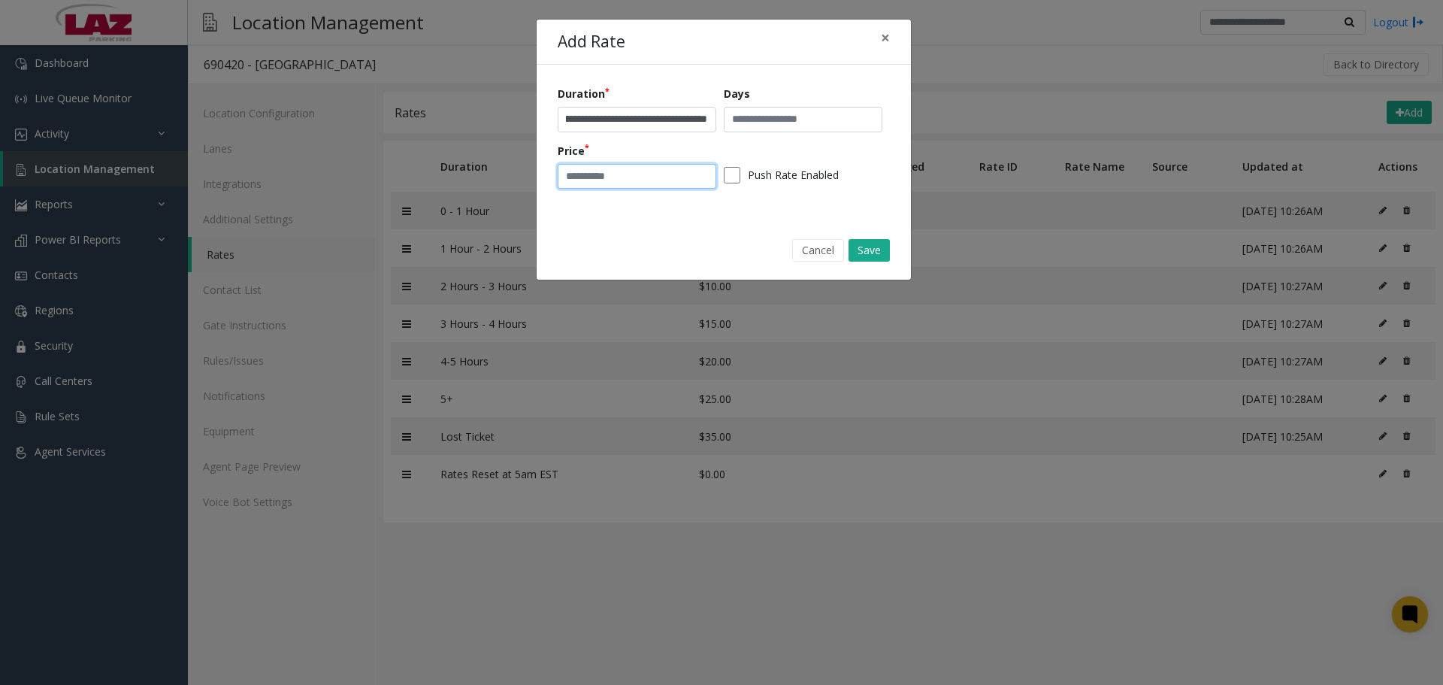
click at [615, 177] on input "number" at bounding box center [637, 177] width 159 height 26
type input "*"
click at [868, 250] on button "Save" at bounding box center [869, 250] width 41 height 23
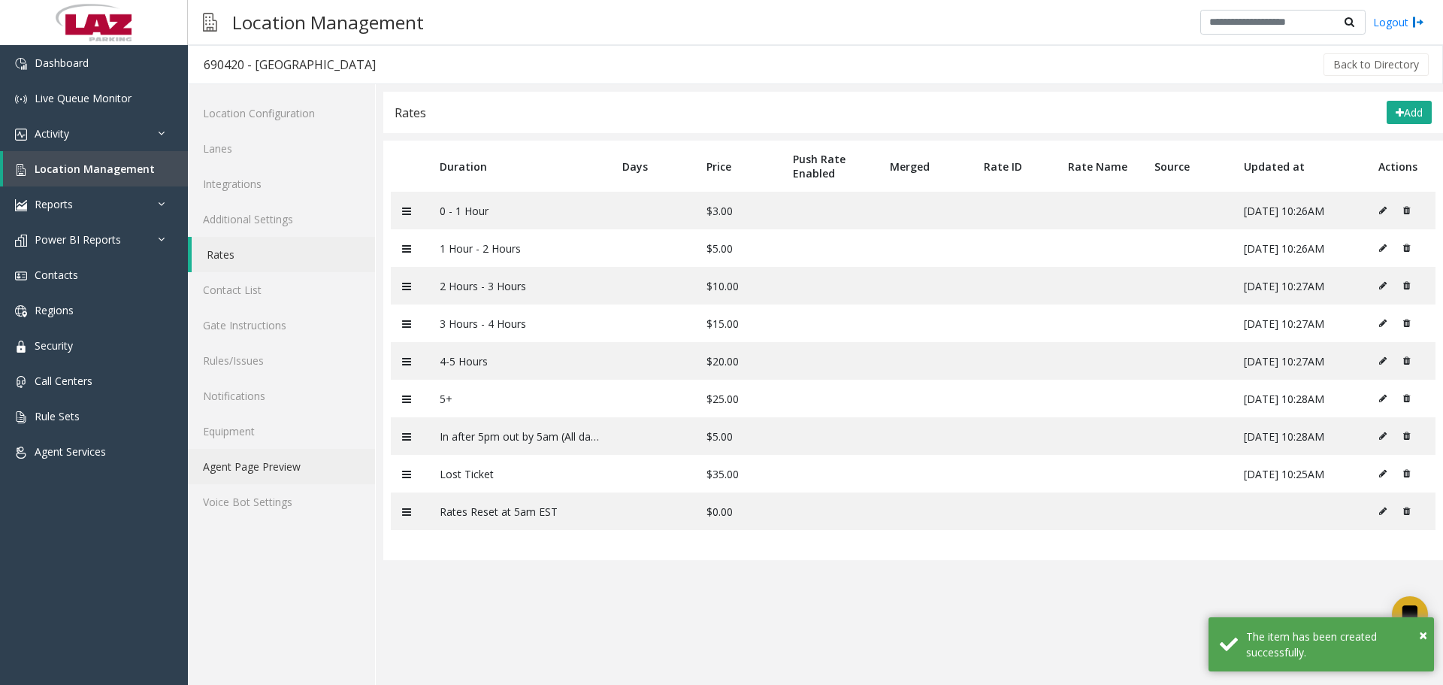
drag, startPoint x: 295, startPoint y: 471, endPoint x: 343, endPoint y: 464, distance: 48.7
click at [295, 470] on link "Agent Page Preview" at bounding box center [281, 466] width 187 height 35
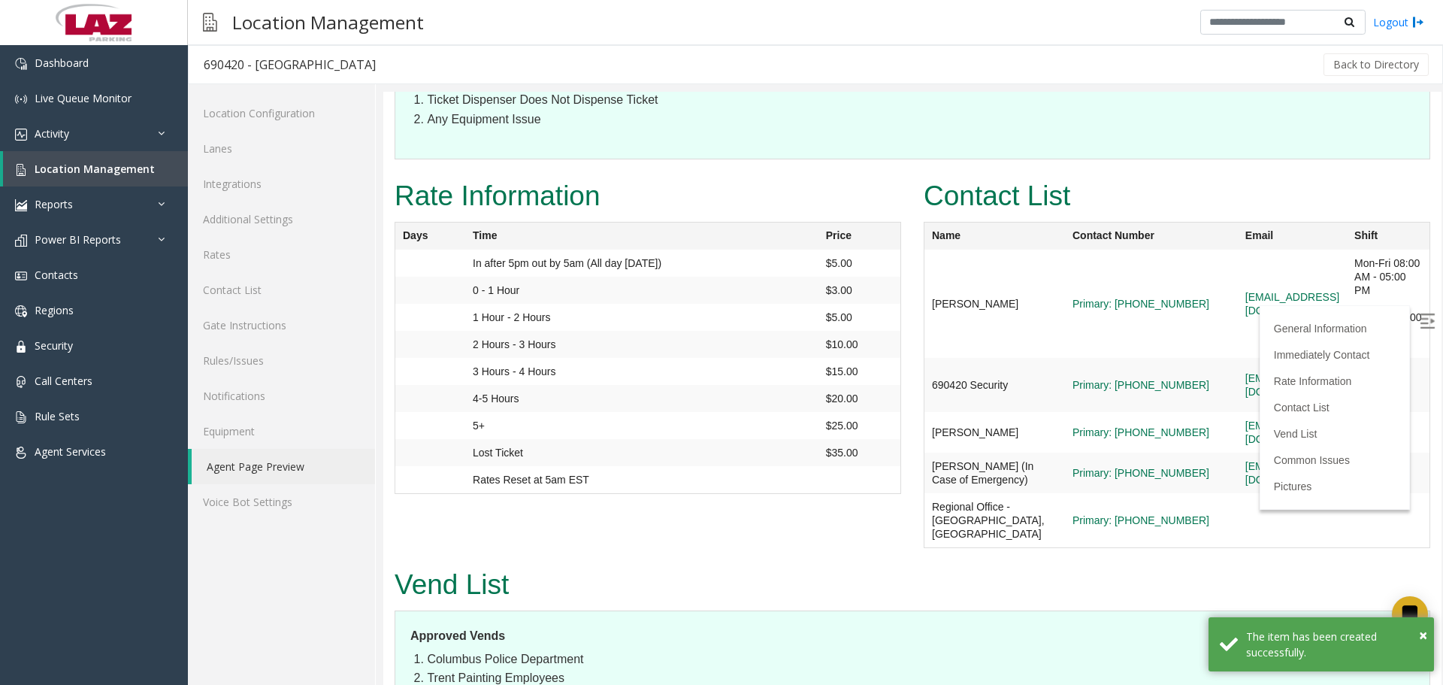
scroll to position [1203, 0]
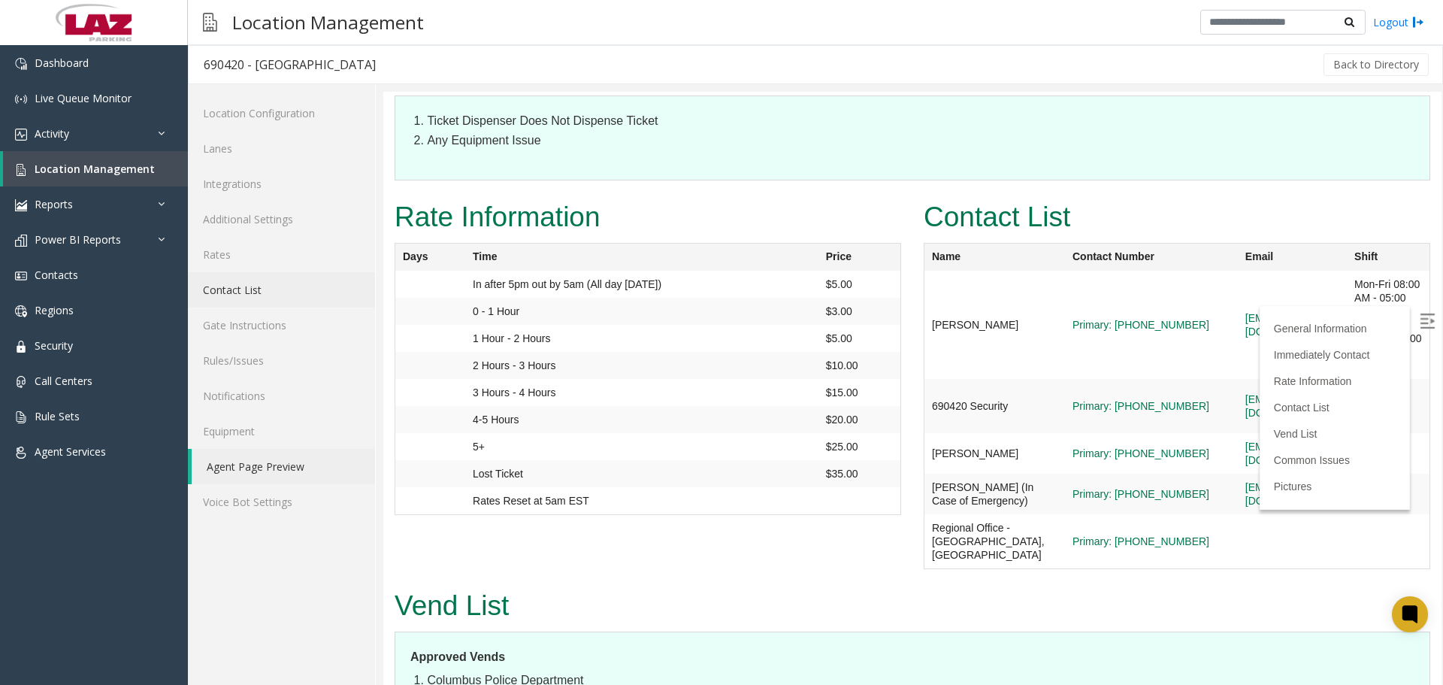
click at [276, 278] on link "Contact List" at bounding box center [281, 289] width 187 height 35
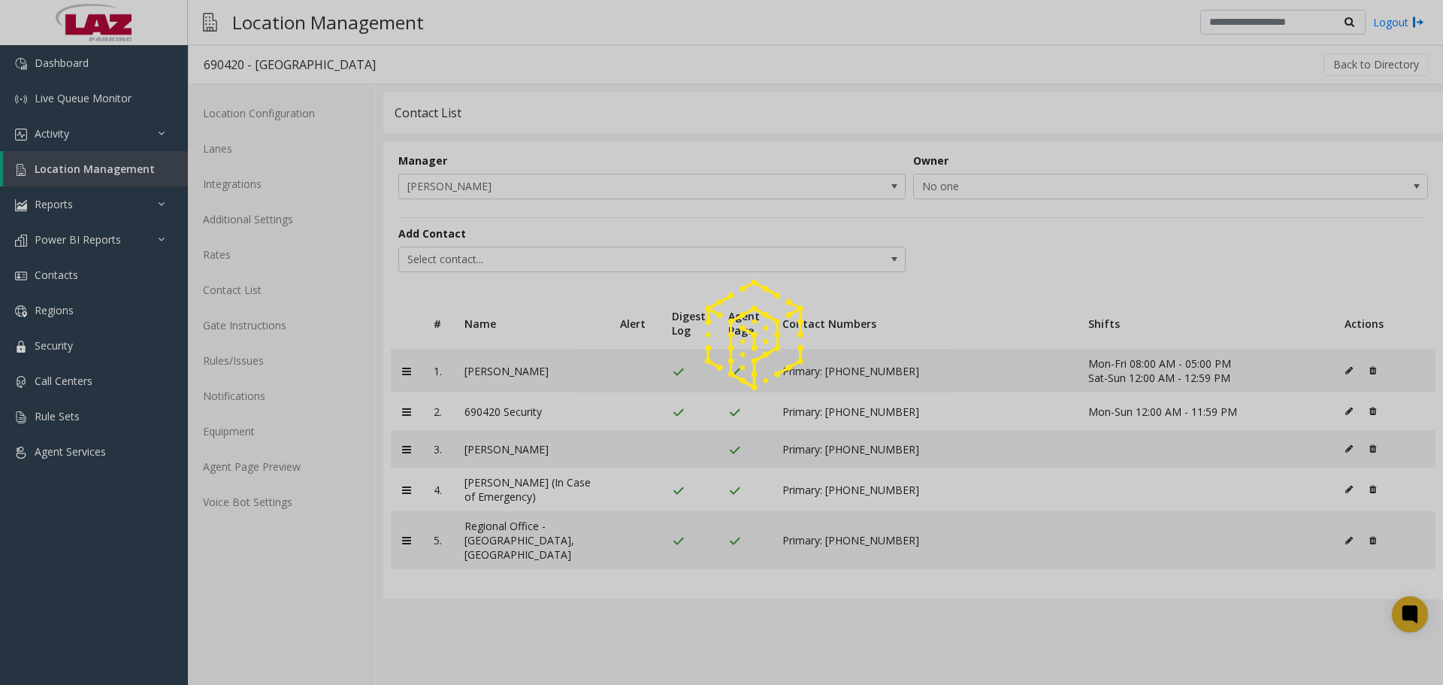
click at [264, 252] on div at bounding box center [721, 342] width 1443 height 685
click at [265, 255] on link "Rates" at bounding box center [281, 254] width 187 height 35
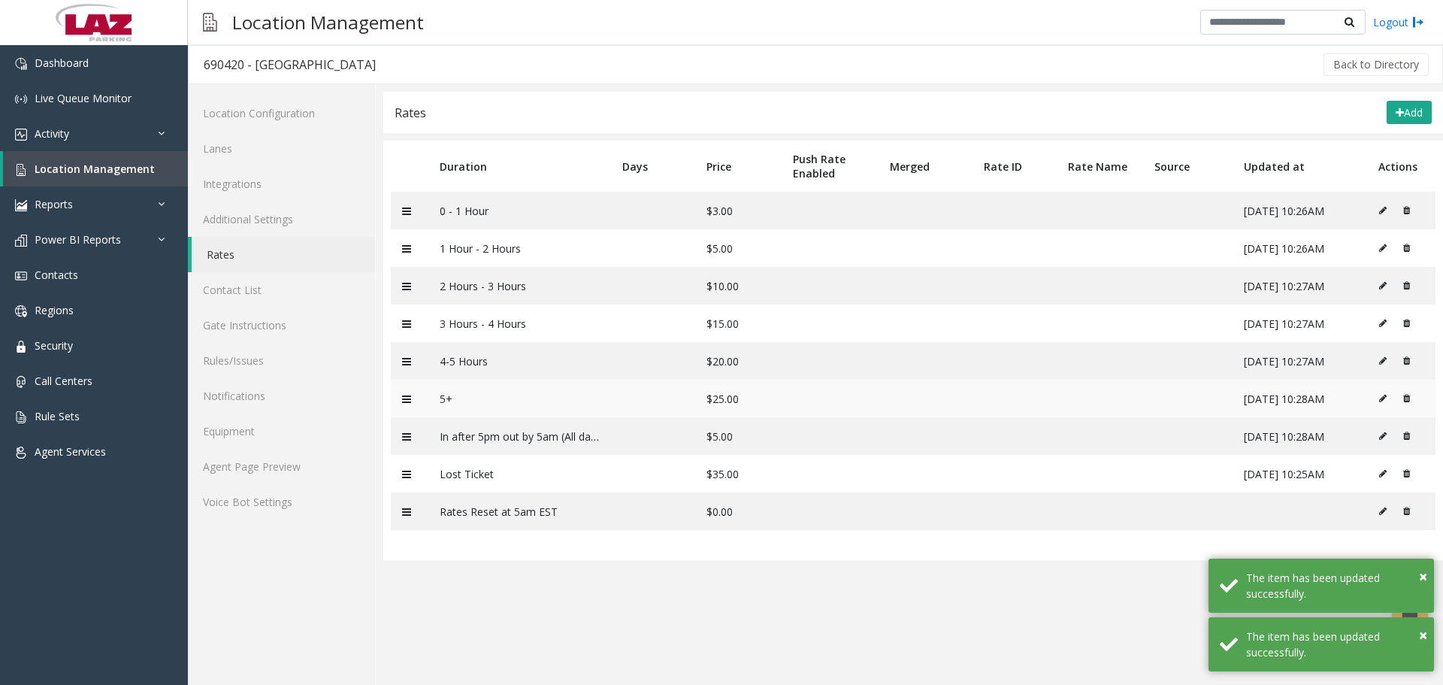
click at [1381, 397] on icon at bounding box center [1383, 398] width 8 height 9
type input "**"
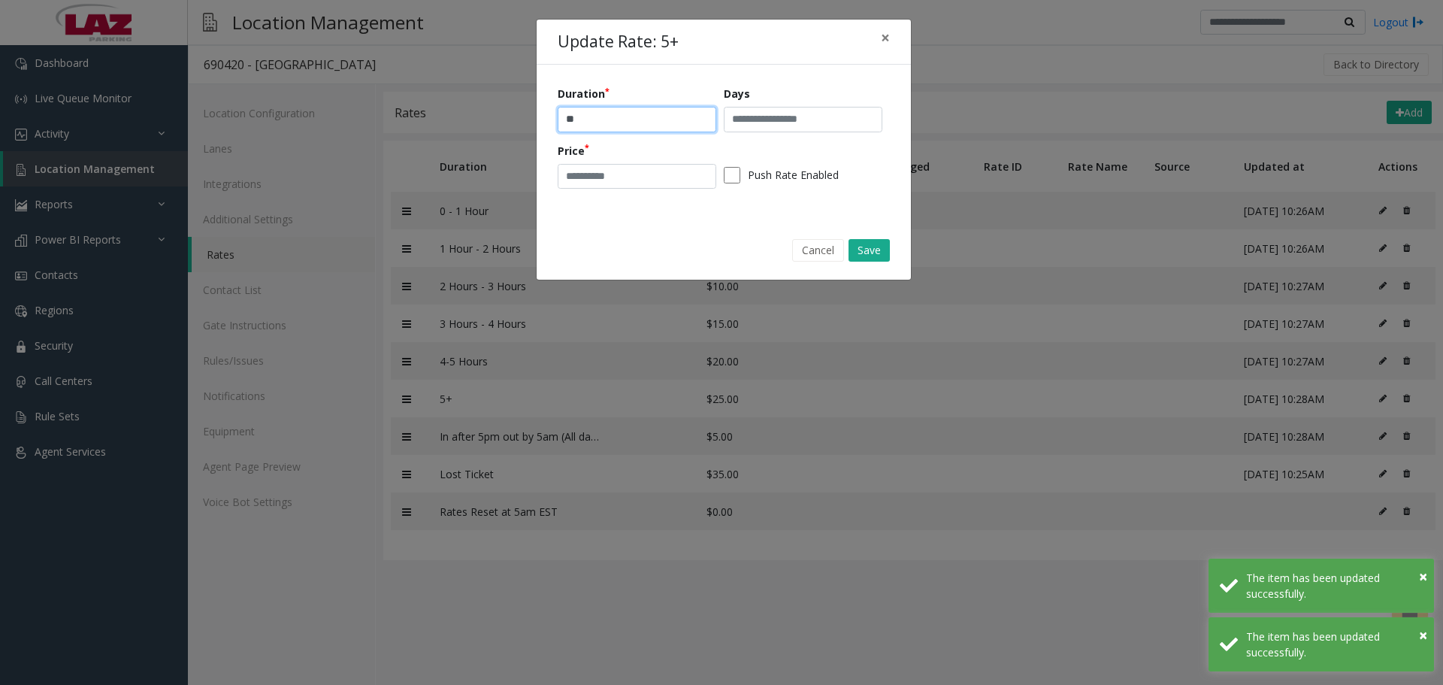
click at [591, 119] on input "**" at bounding box center [637, 120] width 159 height 26
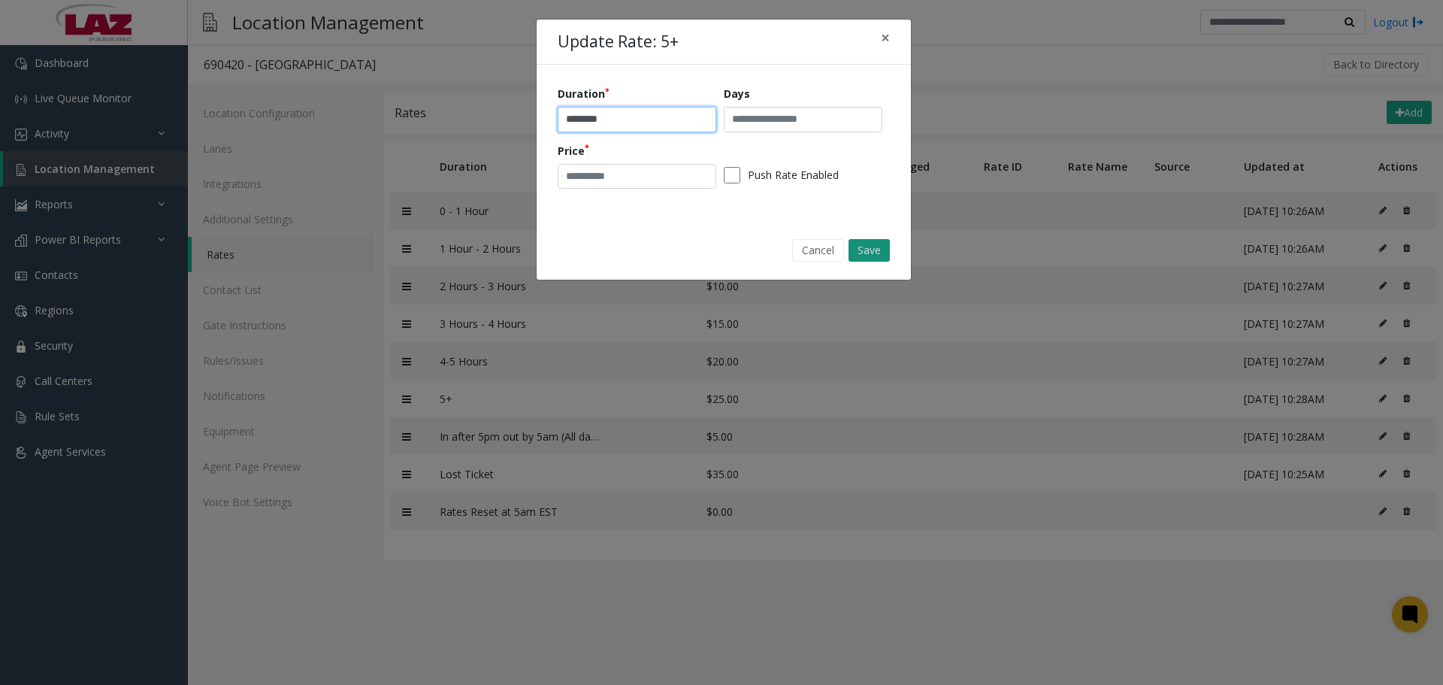
type input "********"
click at [866, 256] on button "Save" at bounding box center [869, 250] width 41 height 23
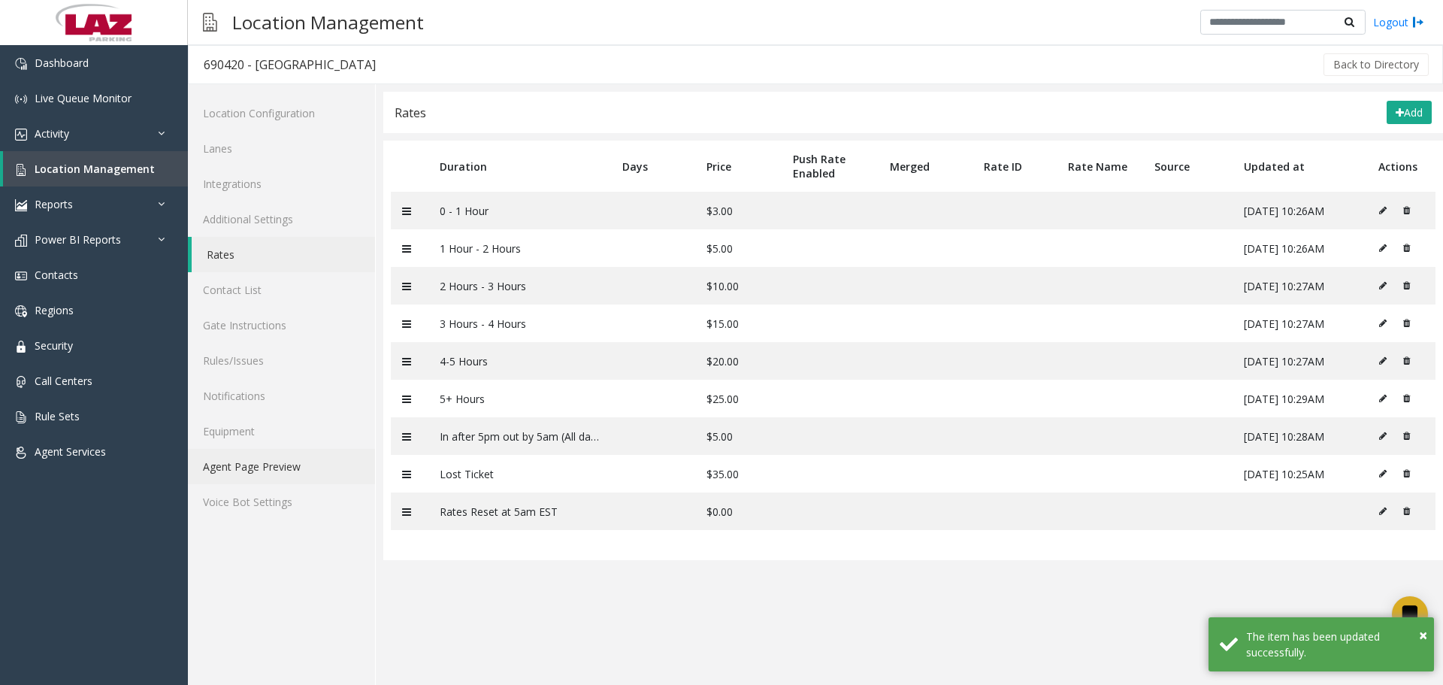
click at [265, 474] on link "Agent Page Preview" at bounding box center [281, 466] width 187 height 35
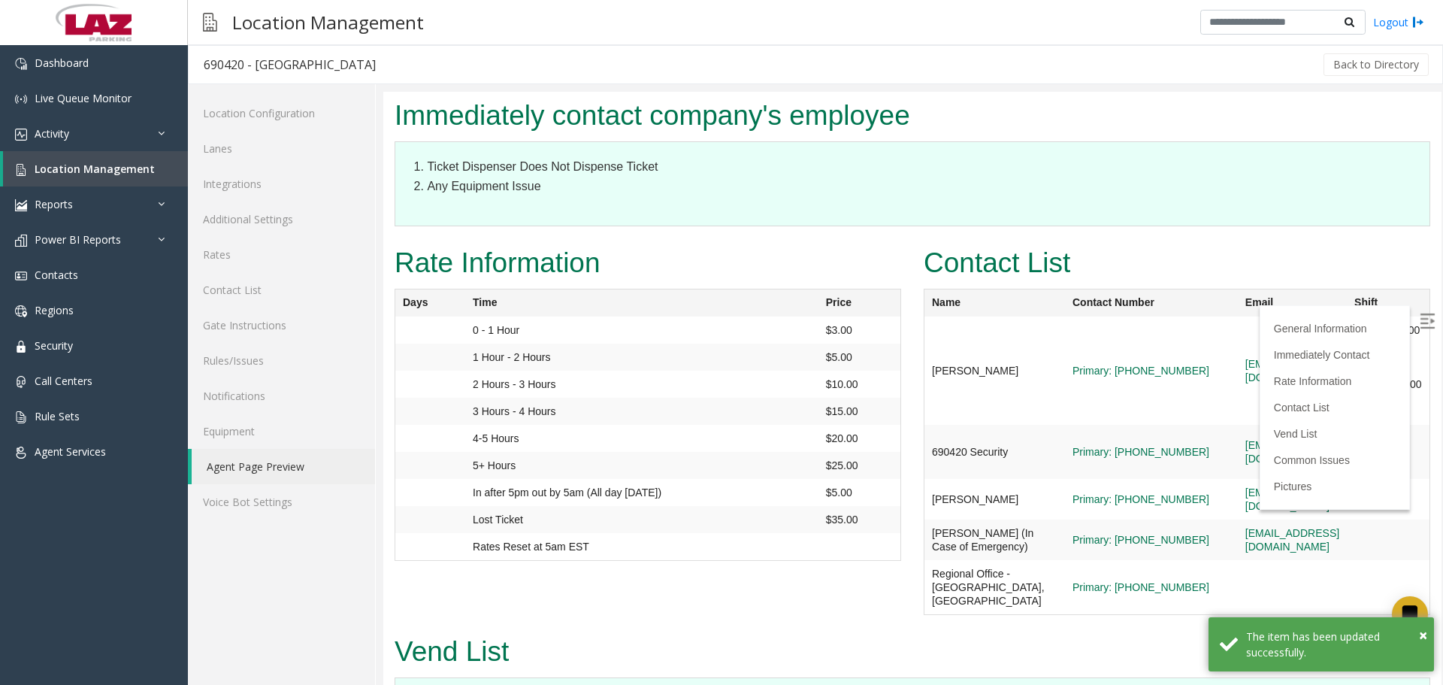
scroll to position [1203, 0]
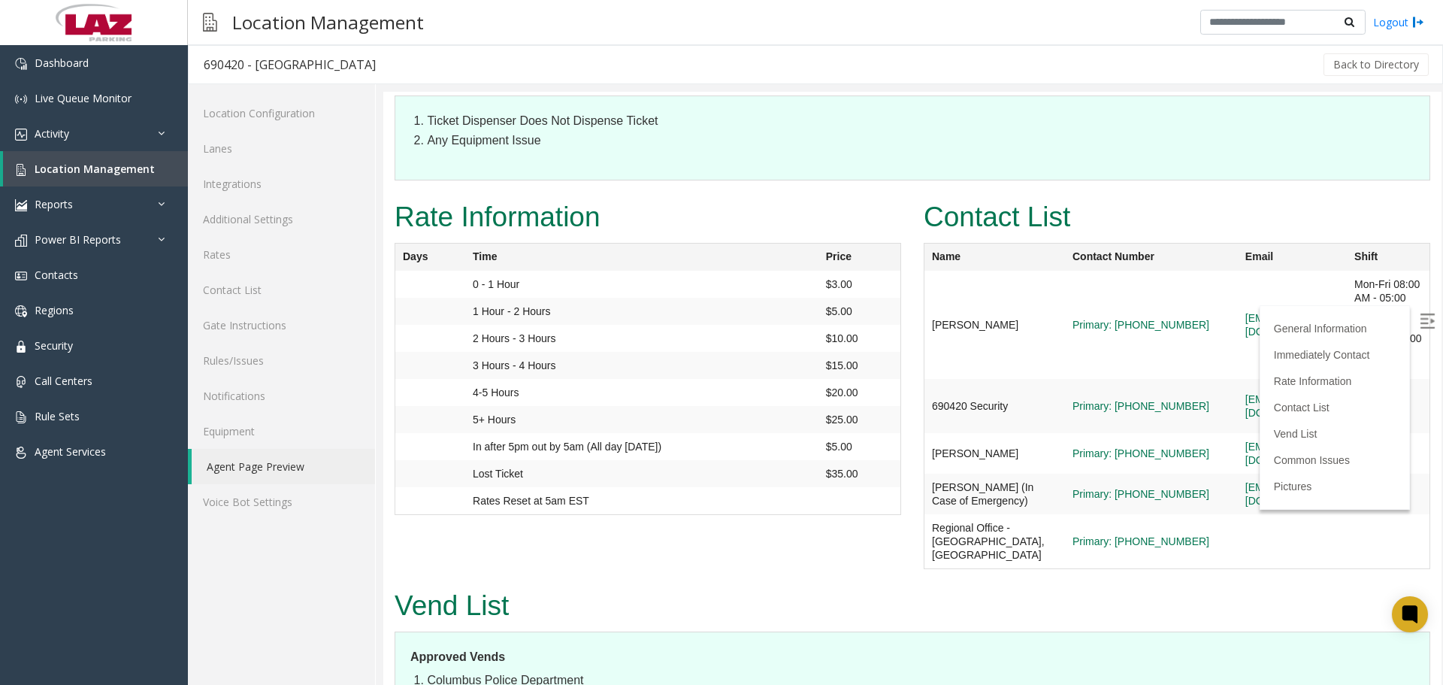
drag, startPoint x: 1441, startPoint y: 274, endPoint x: 1433, endPoint y: 265, distance: 12.8
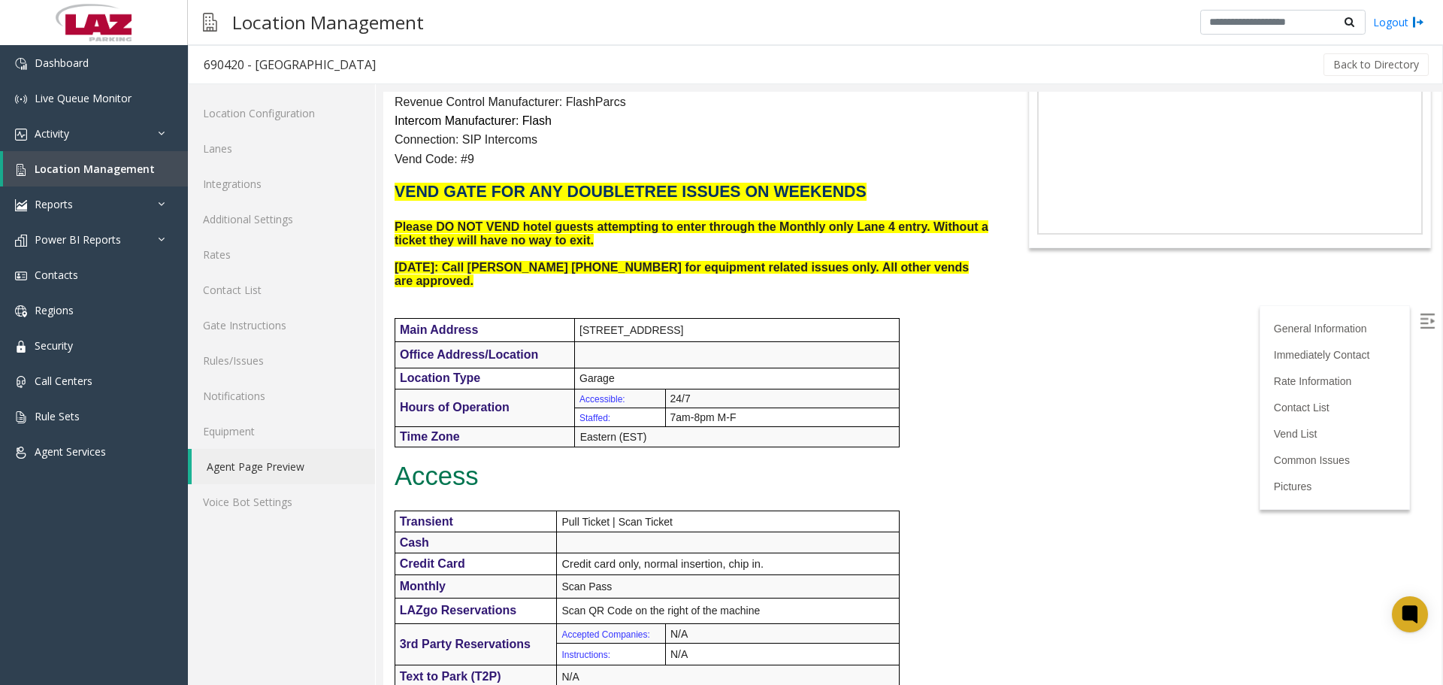
scroll to position [0, 0]
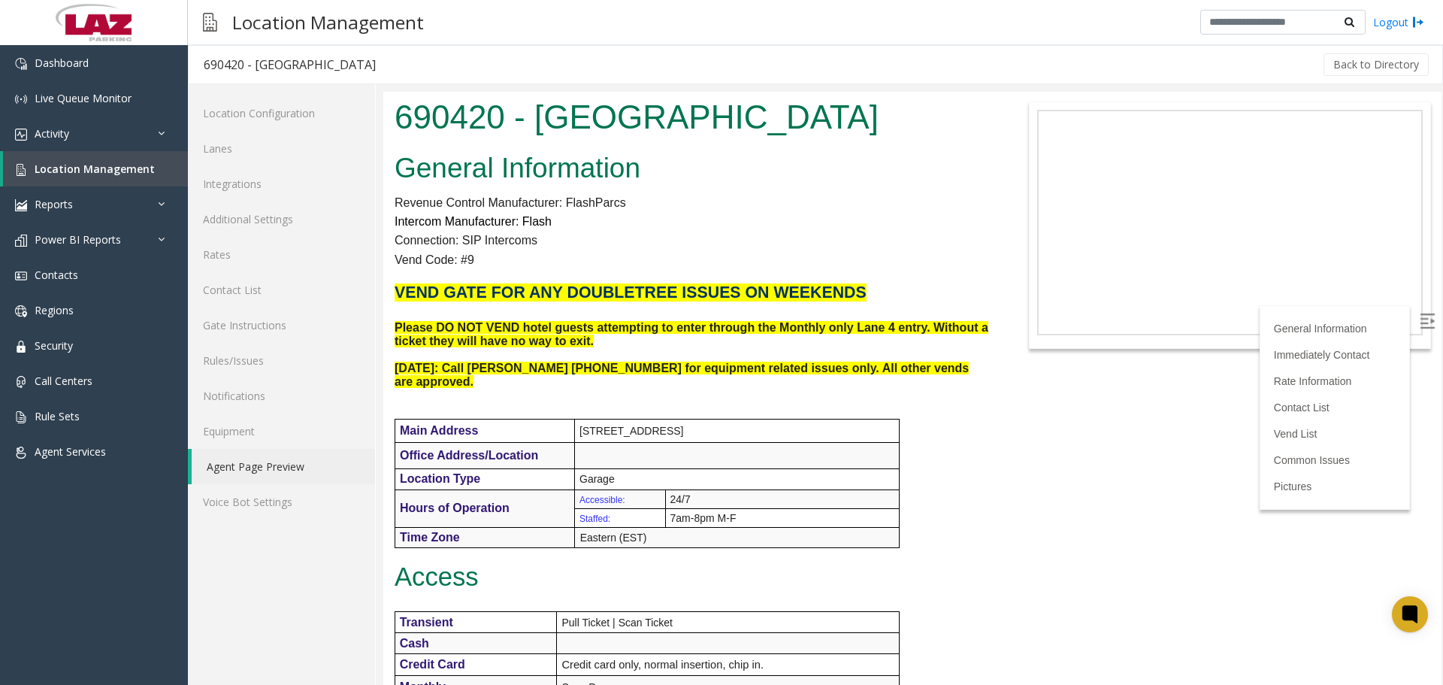
drag, startPoint x: 1441, startPoint y: 300, endPoint x: 1825, endPoint y: 392, distance: 394.9
drag, startPoint x: 262, startPoint y: 213, endPoint x: 304, endPoint y: 194, distance: 47.1
click at [259, 214] on link "Additional Settings" at bounding box center [281, 218] width 187 height 35
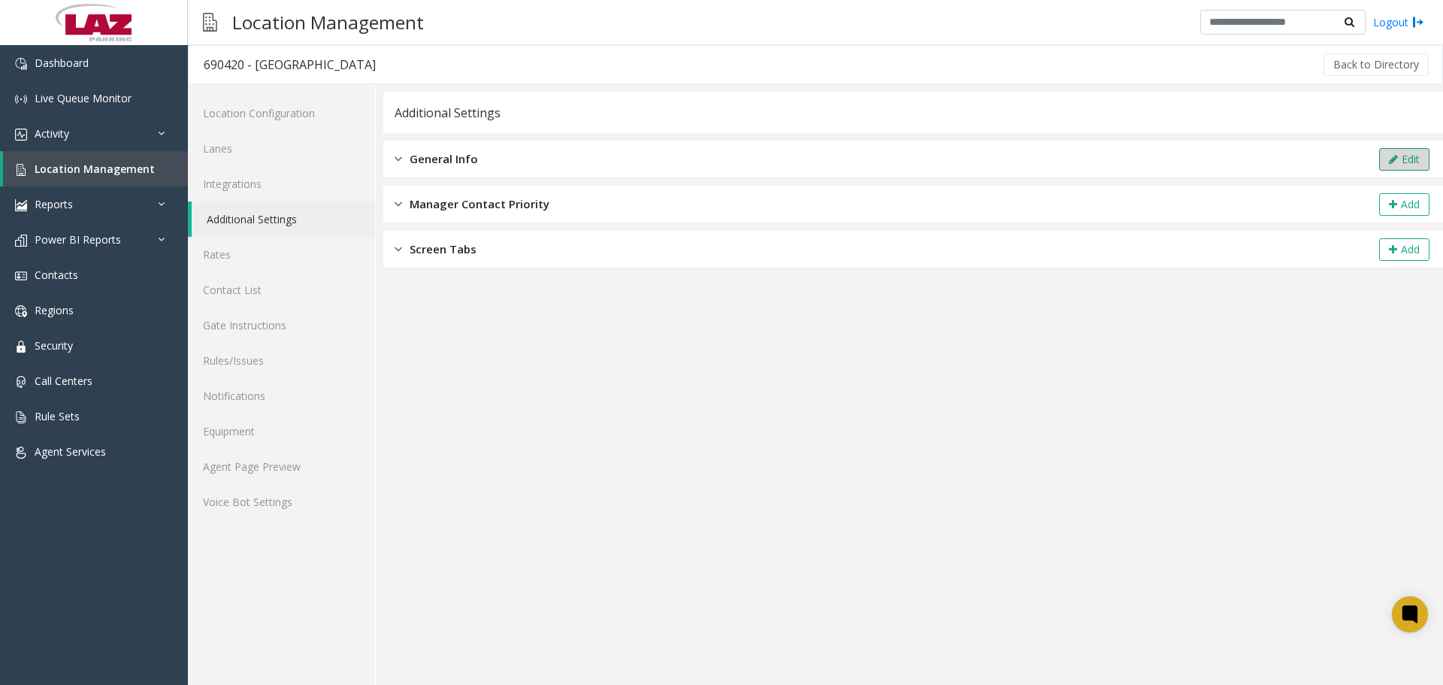
click at [1393, 161] on icon at bounding box center [1393, 159] width 9 height 11
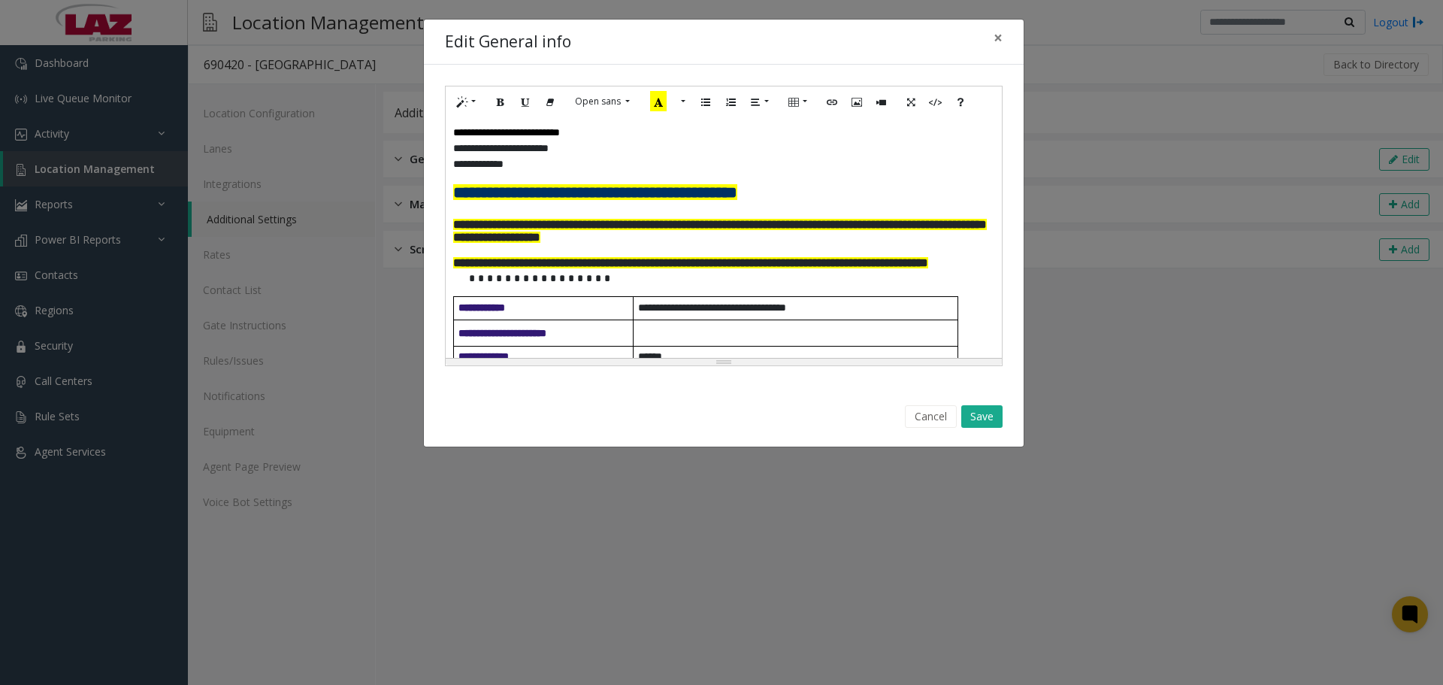
click at [522, 166] on p "**********" at bounding box center [718, 164] width 530 height 16
click at [974, 416] on button "Save" at bounding box center [981, 416] width 41 height 23
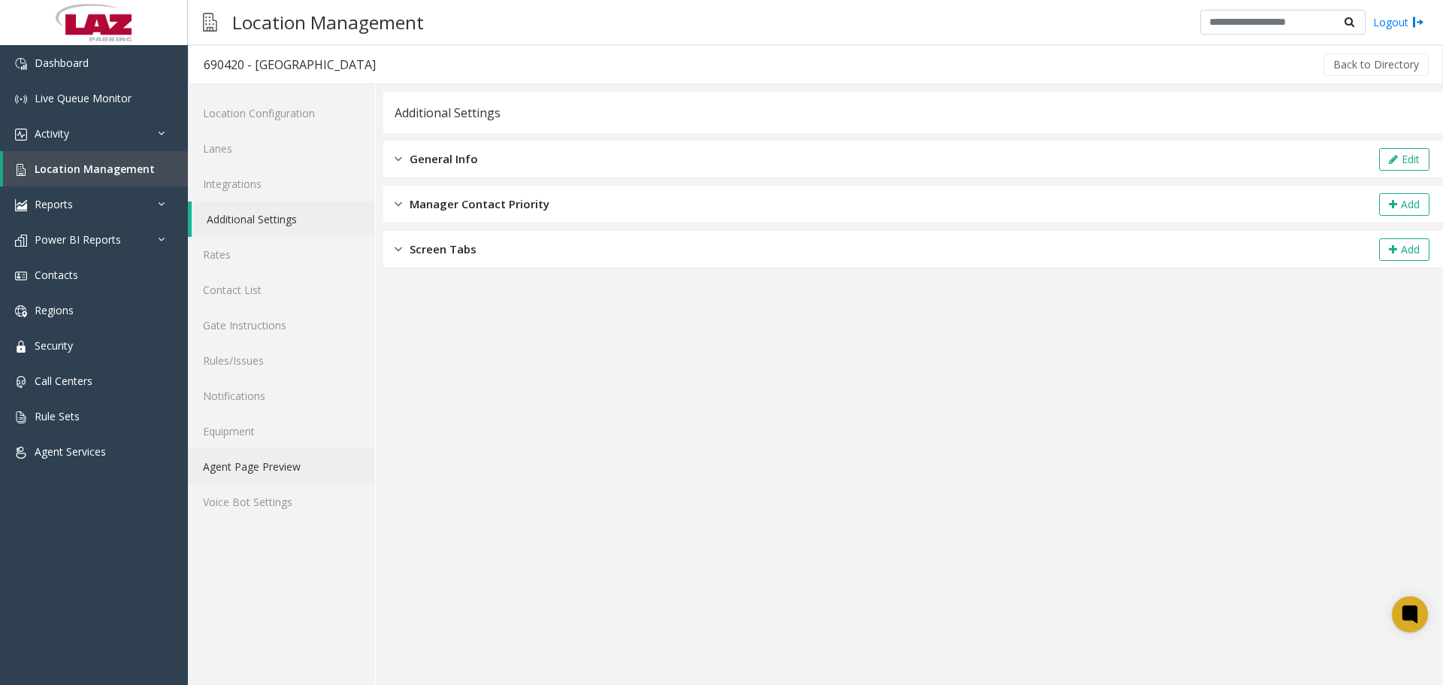
click at [297, 461] on link "Agent Page Preview" at bounding box center [281, 466] width 187 height 35
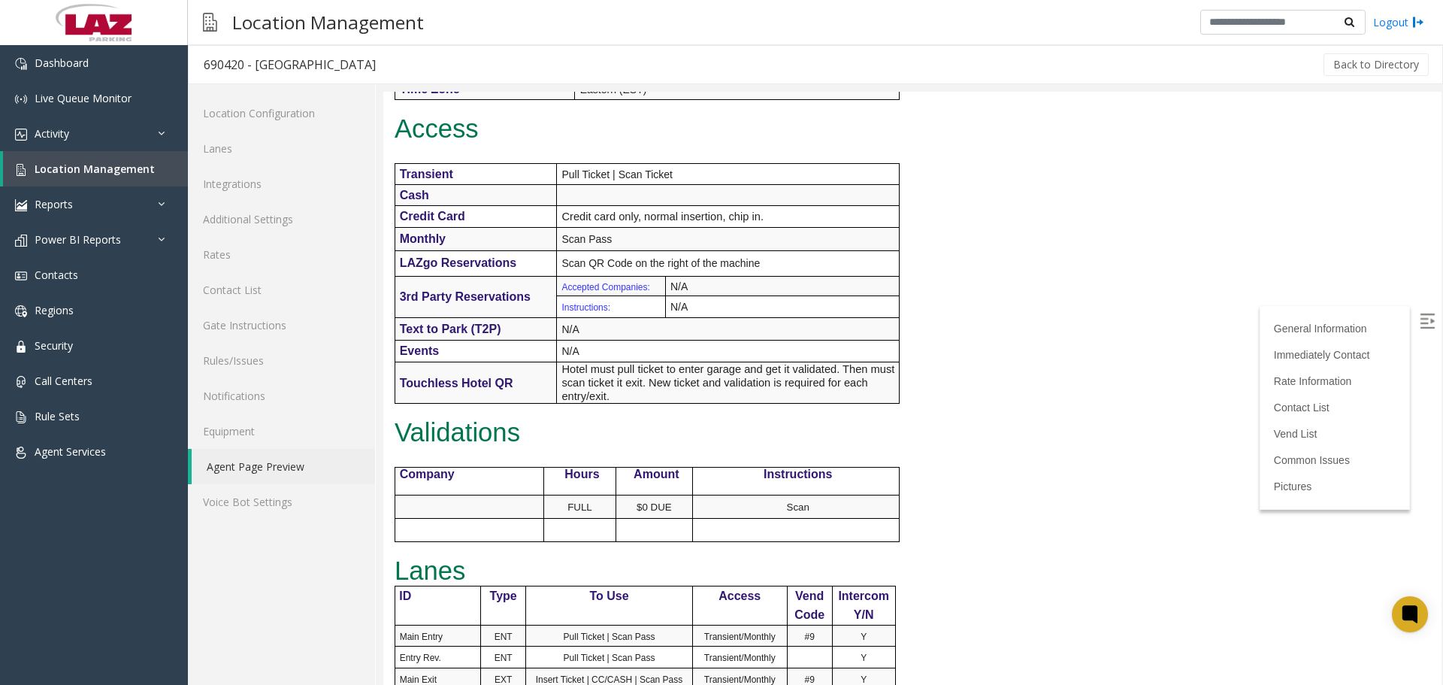
scroll to position [451, 0]
drag, startPoint x: 1424, startPoint y: 320, endPoint x: 1440, endPoint y: 274, distance: 49.2
click at [1424, 319] on label at bounding box center [1428, 322] width 23 height 23
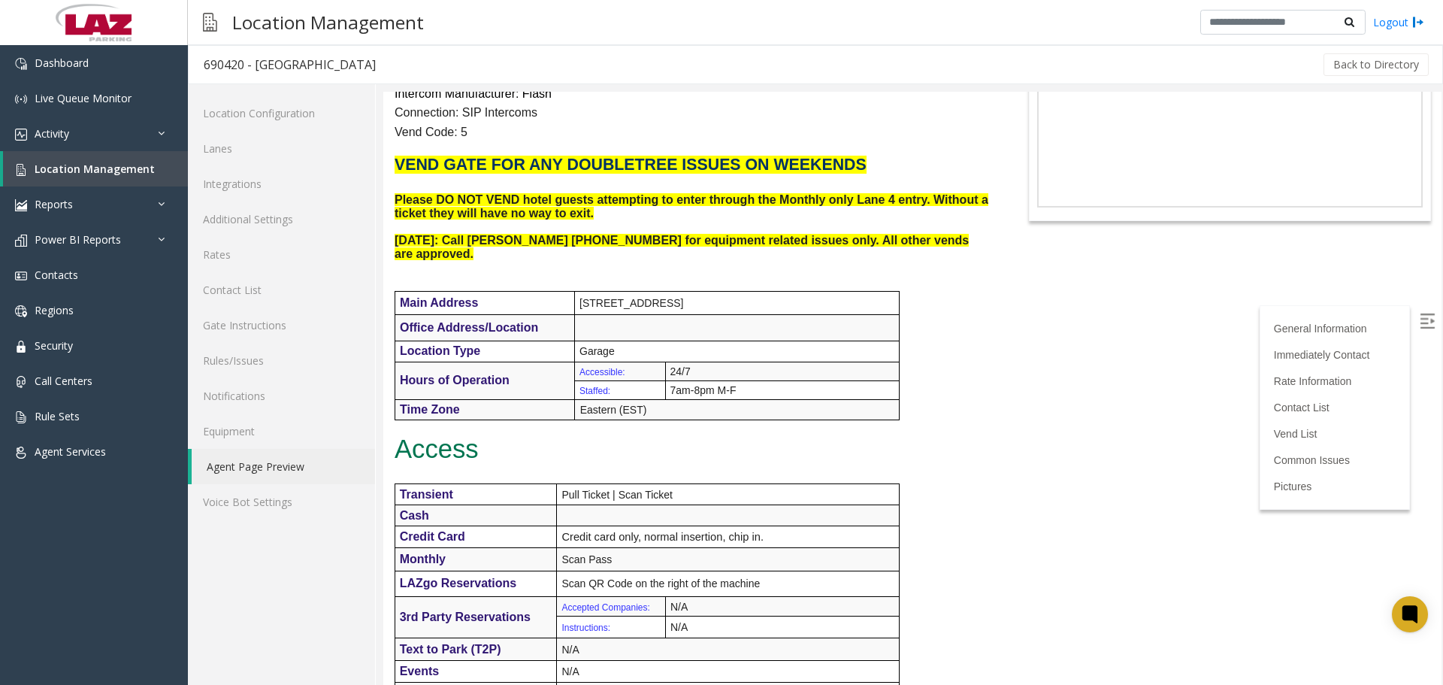
scroll to position [0, 0]
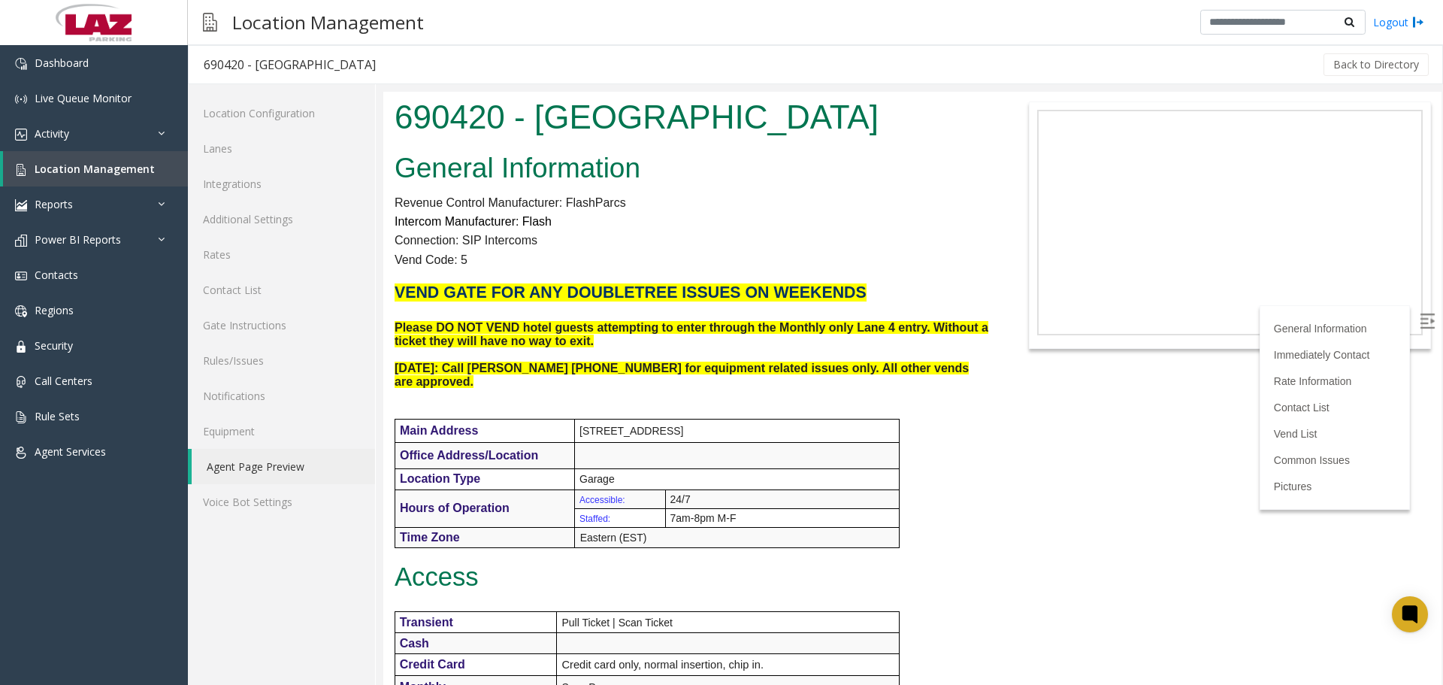
drag, startPoint x: 1434, startPoint y: 196, endPoint x: 1826, endPoint y: 141, distance: 395.4
click at [277, 135] on link "Lanes" at bounding box center [281, 148] width 187 height 35
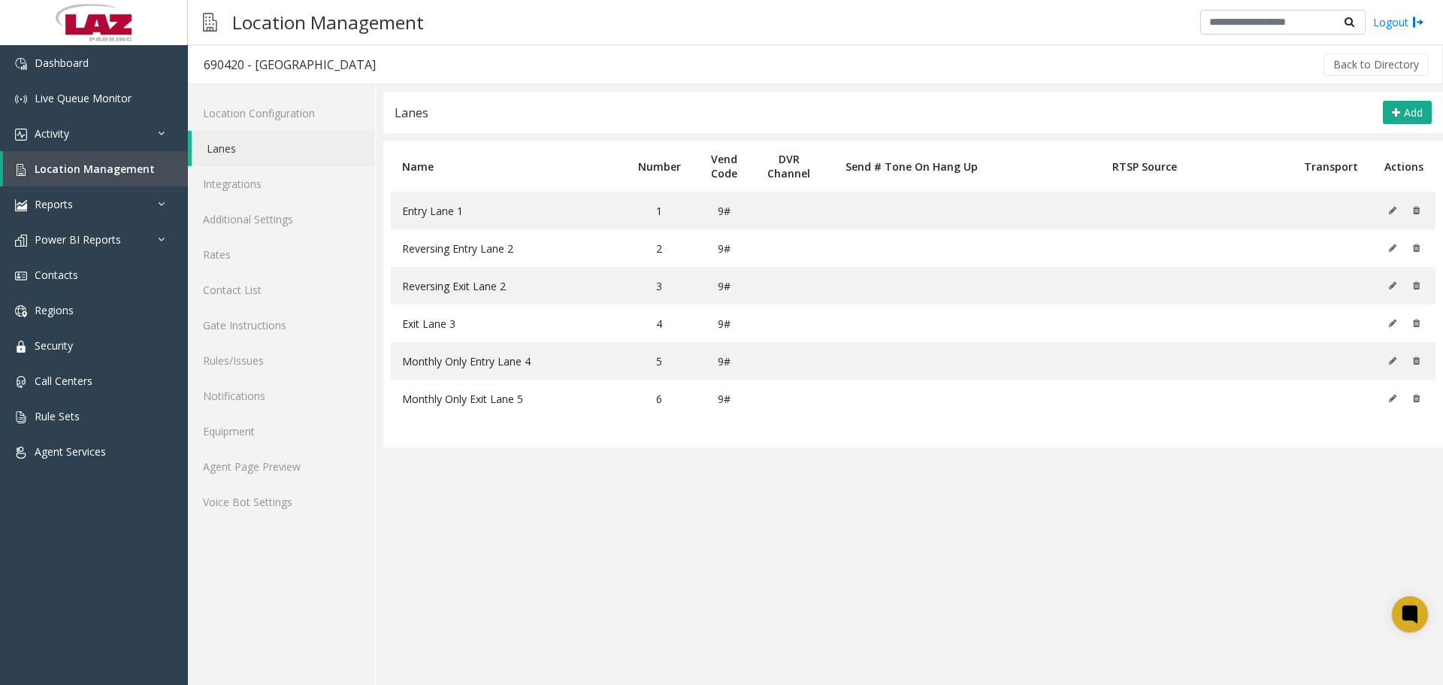
click at [722, 486] on app-lanes "Lanes Add Name Number Vend Code DVR Channel Send # Tone On Hang Up RTSP Source …" at bounding box center [913, 388] width 1060 height 593
click at [216, 65] on div "690420 - [GEOGRAPHIC_DATA]" at bounding box center [290, 65] width 172 height 20
copy div "690420"
click at [1396, 112] on icon at bounding box center [1396, 113] width 8 height 12
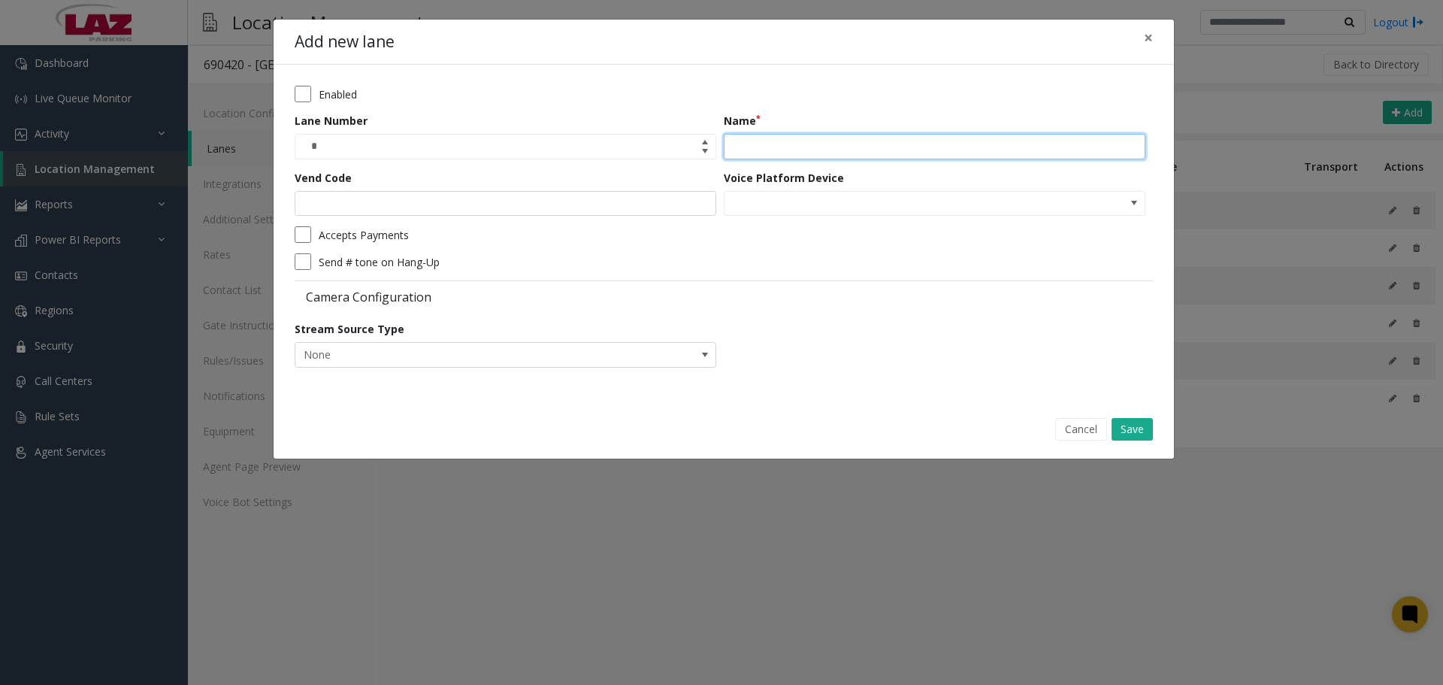
click at [766, 136] on input "Name" at bounding box center [935, 147] width 422 height 26
paste input "**********"
type input "**********"
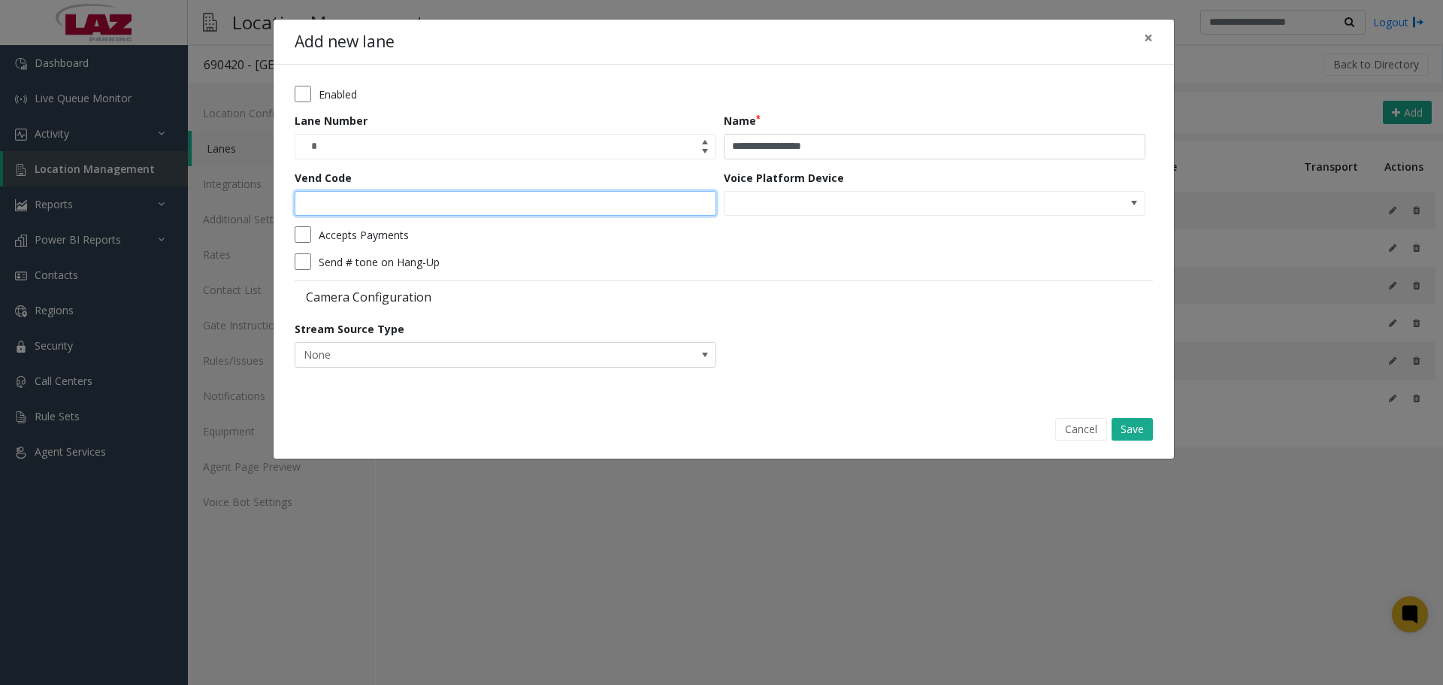
click at [568, 210] on input "Vend Code" at bounding box center [506, 204] width 422 height 26
type input "*"
click at [1128, 425] on button "Save" at bounding box center [1132, 429] width 41 height 23
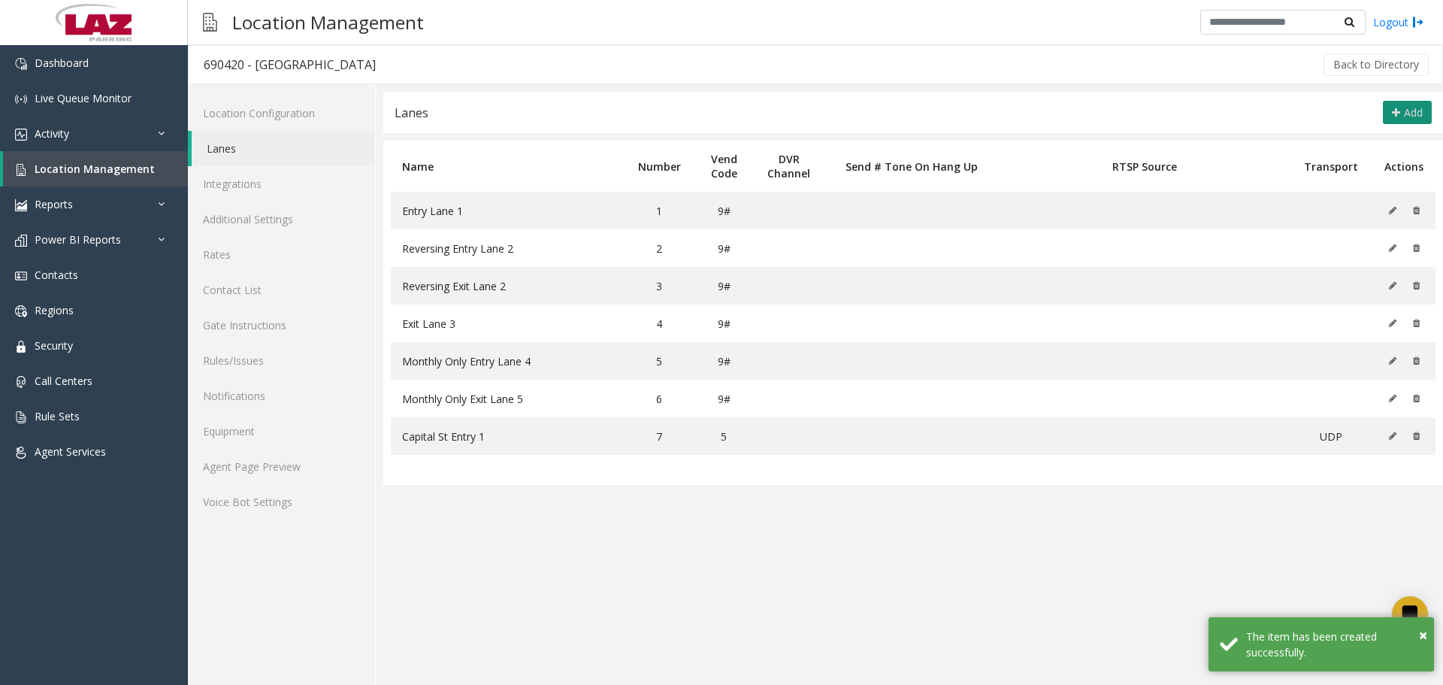
click at [1385, 109] on button "Add" at bounding box center [1407, 113] width 49 height 24
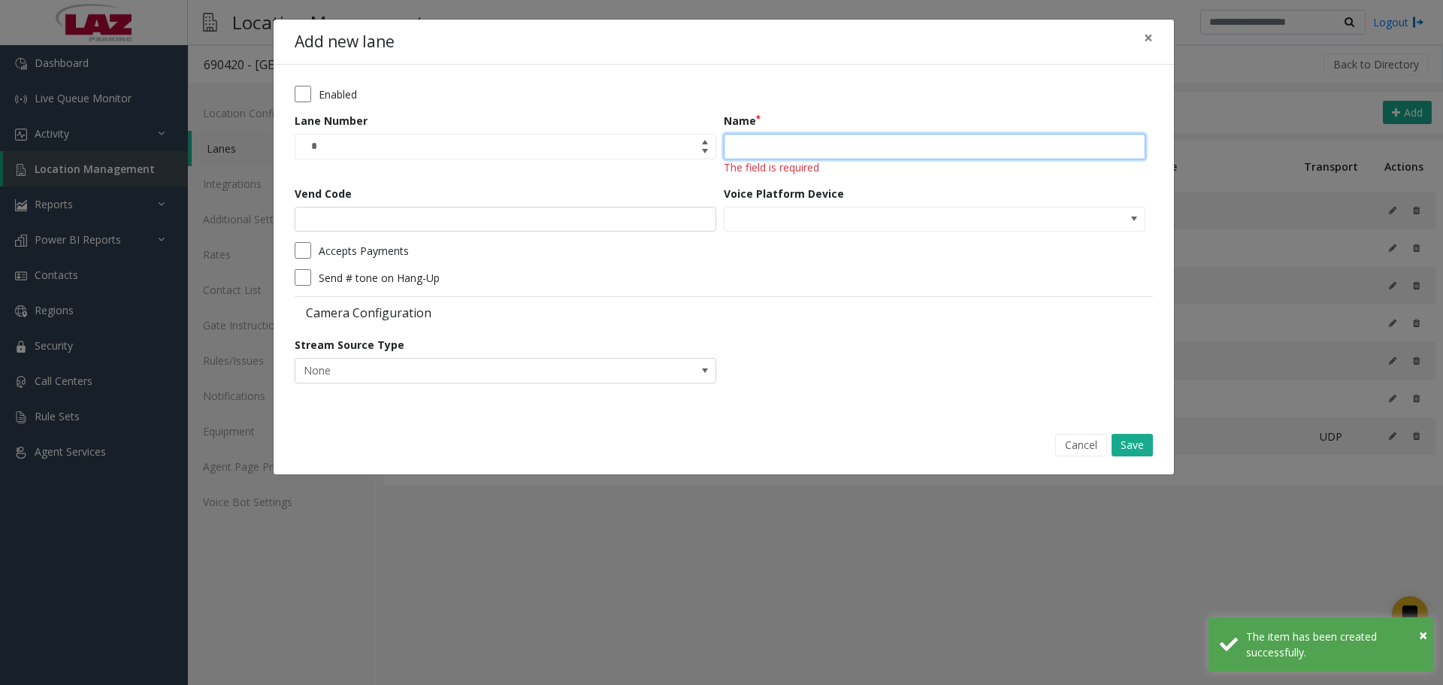
drag, startPoint x: 806, startPoint y: 151, endPoint x: 765, endPoint y: 182, distance: 51.0
click at [804, 151] on input "Name" at bounding box center [935, 147] width 422 height 26
paste input "**********"
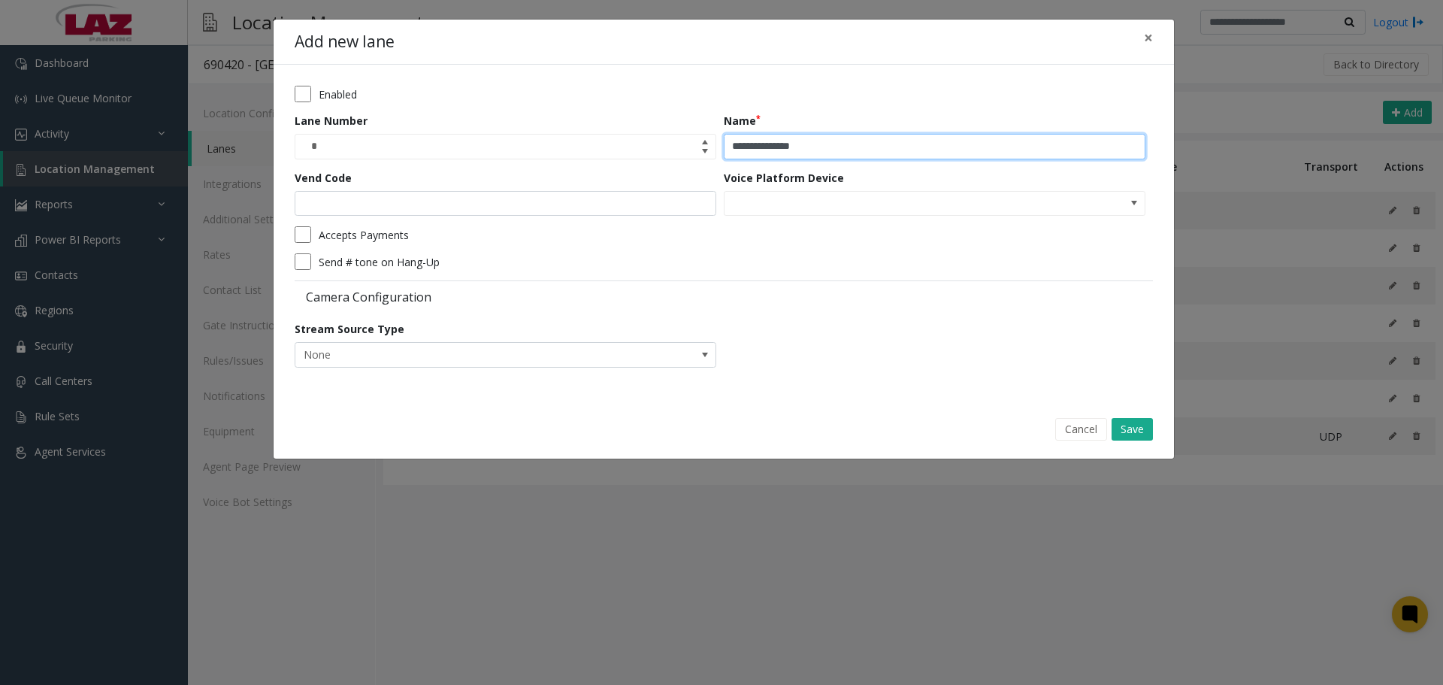
type input "**********"
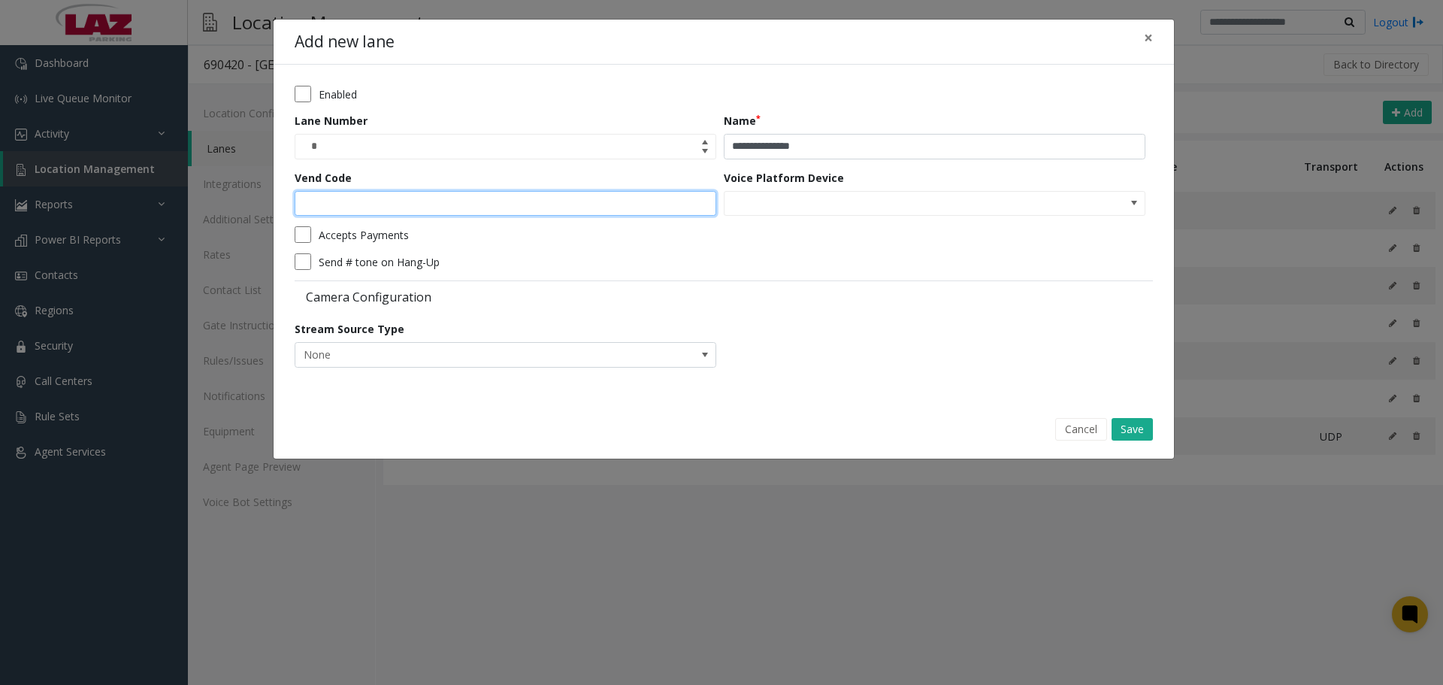
click at [546, 197] on input "Vend Code" at bounding box center [506, 204] width 422 height 26
type input "*"
click at [1117, 438] on button "Save" at bounding box center [1132, 429] width 41 height 23
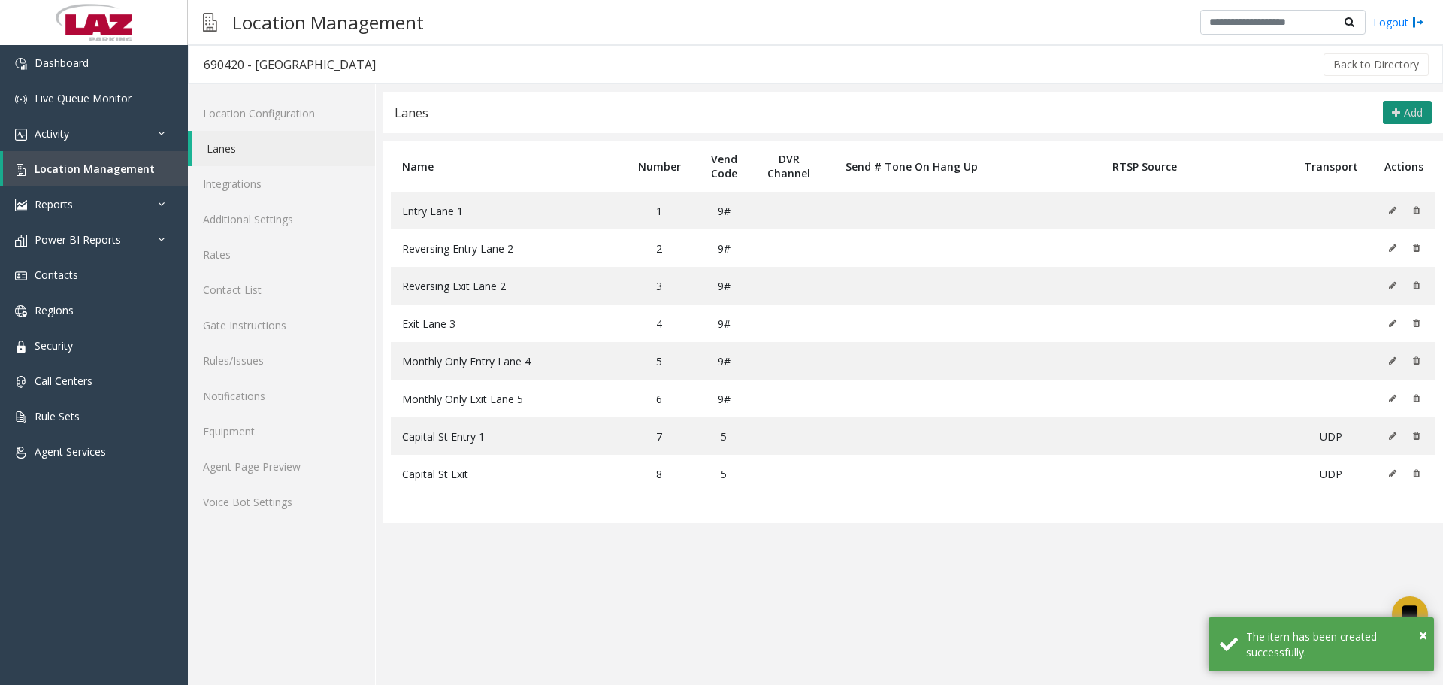
click at [1399, 118] on button "Add" at bounding box center [1407, 113] width 49 height 24
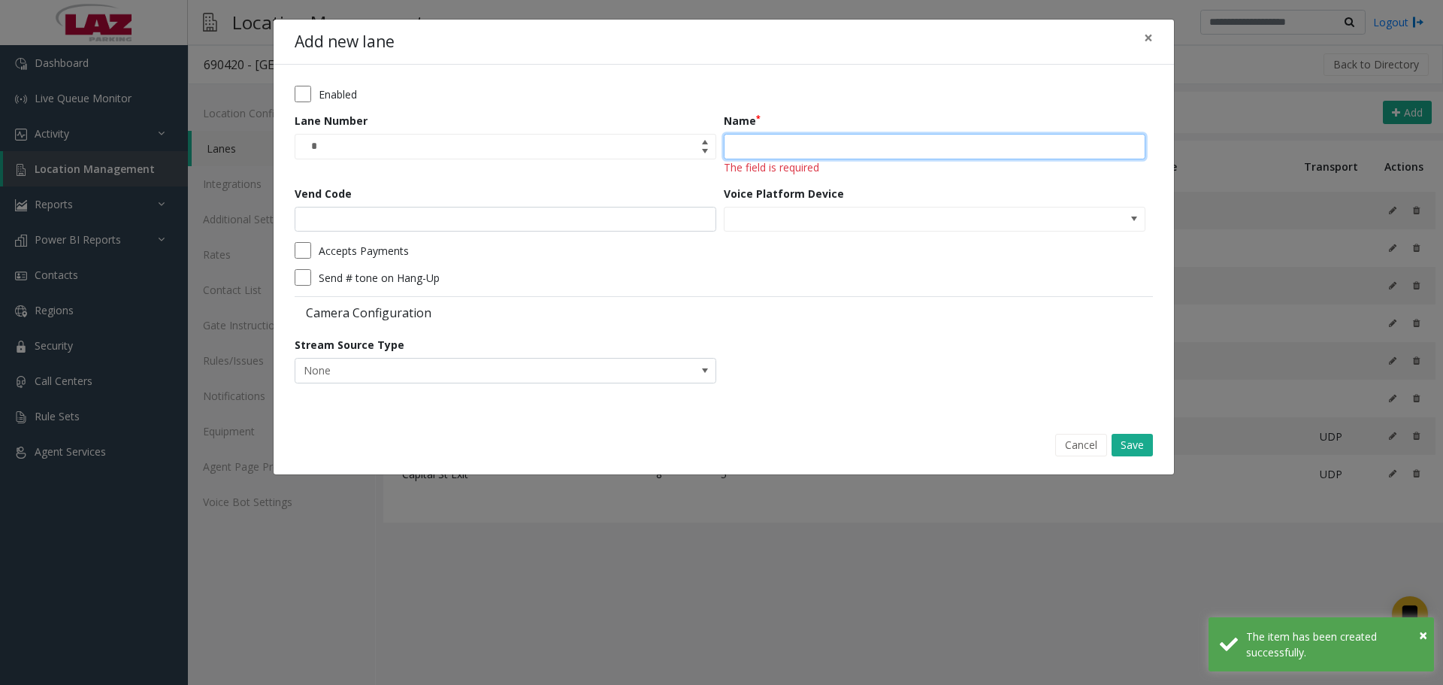
drag, startPoint x: 920, startPoint y: 151, endPoint x: 678, endPoint y: 218, distance: 251.1
click at [918, 153] on input "Name" at bounding box center [935, 147] width 422 height 26
paste input "**********"
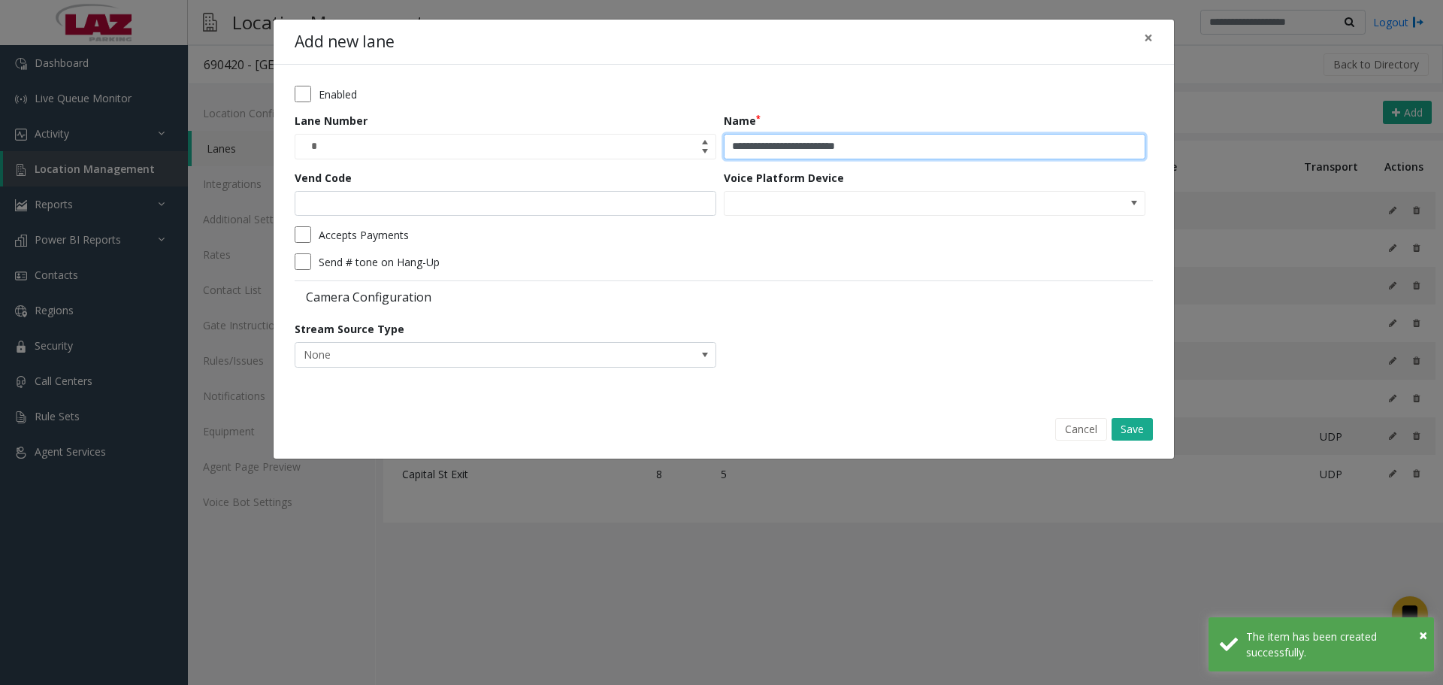
type input "**********"
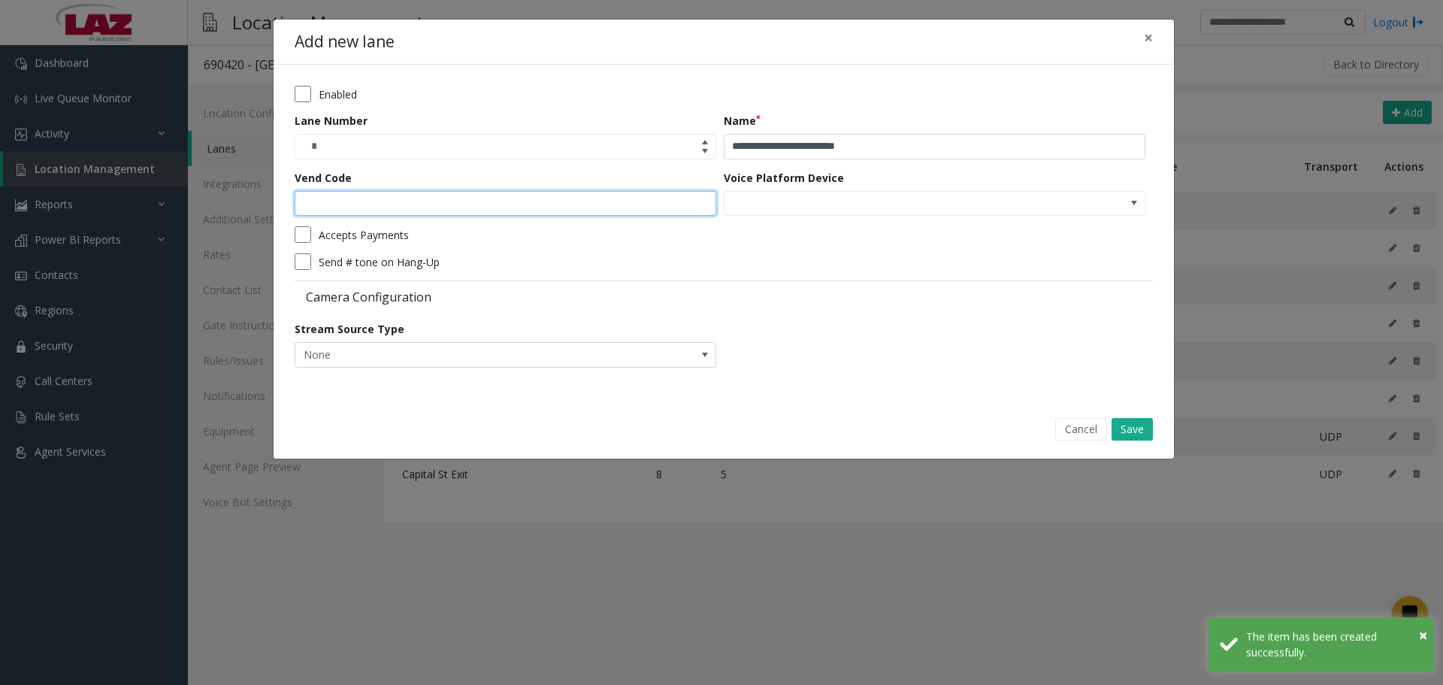
click at [575, 202] on input "Vend Code" at bounding box center [506, 204] width 422 height 26
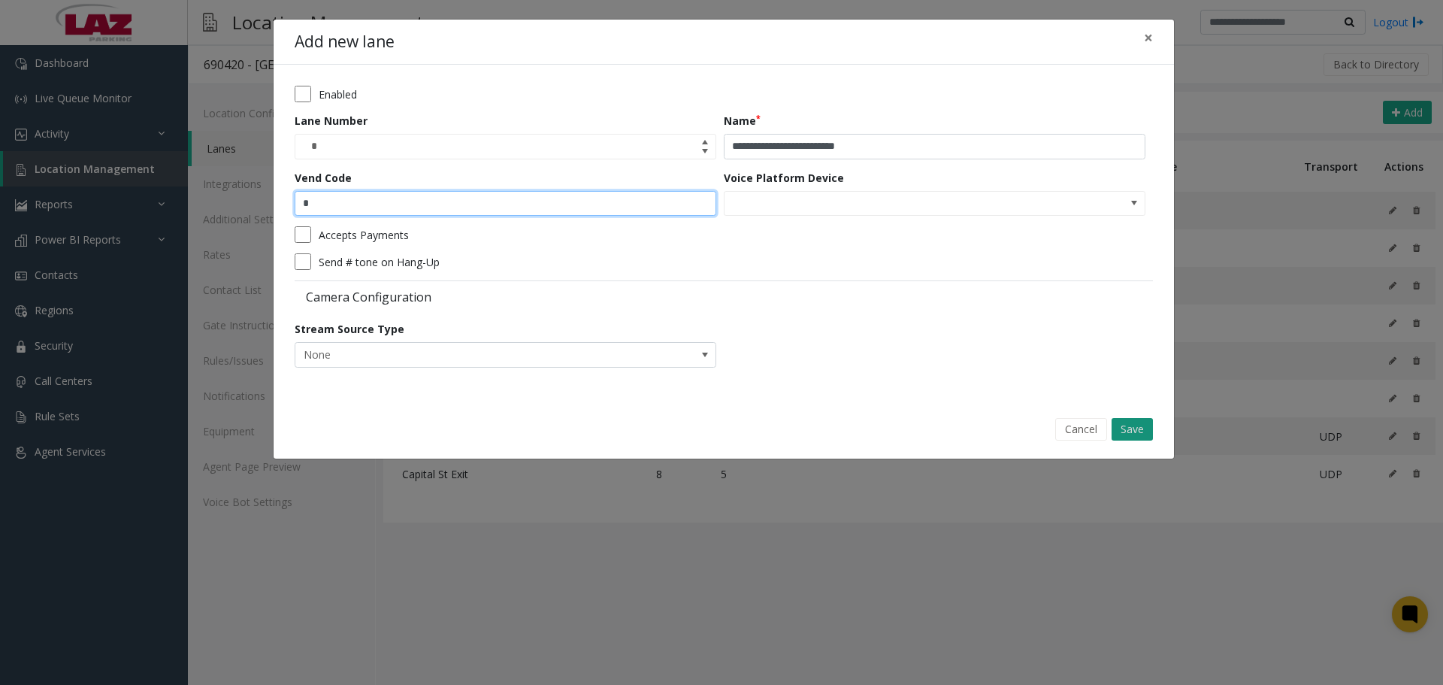
type input "*"
click at [1130, 438] on button "Save" at bounding box center [1132, 429] width 41 height 23
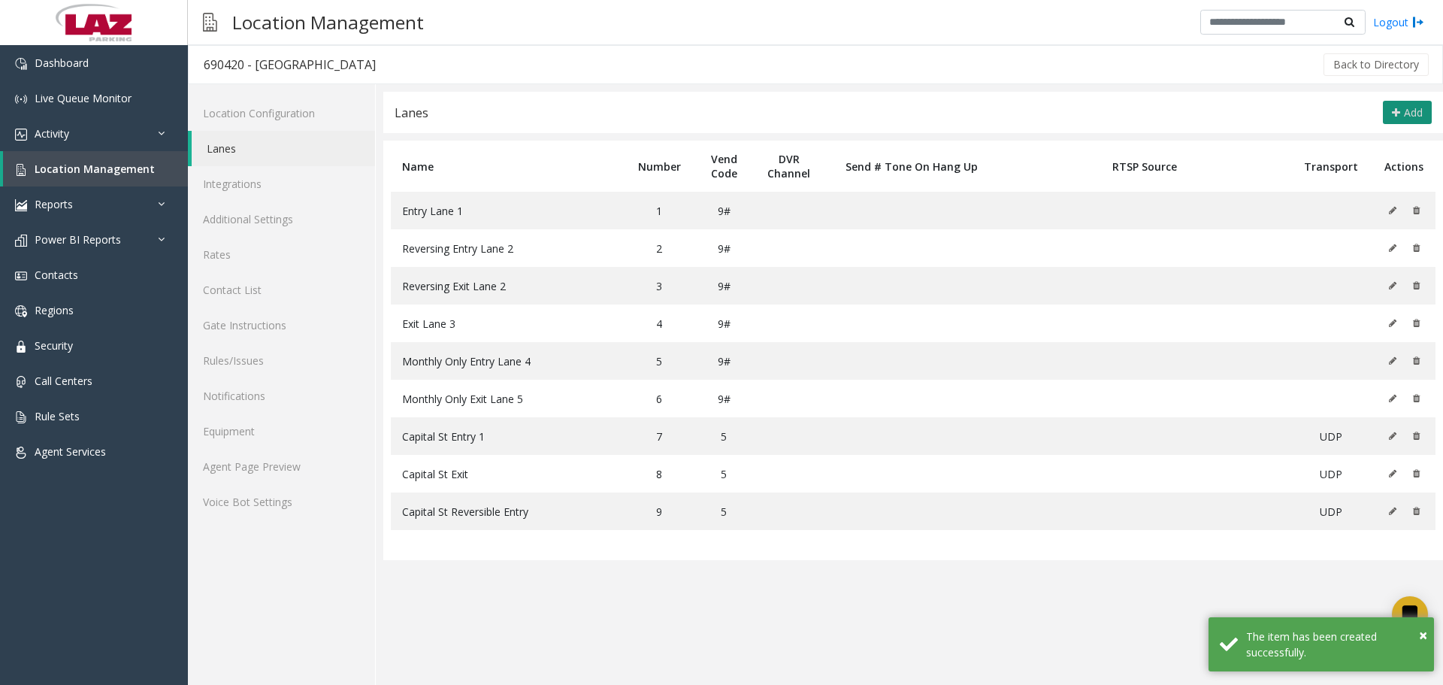
click at [1393, 120] on button "Add" at bounding box center [1407, 113] width 49 height 24
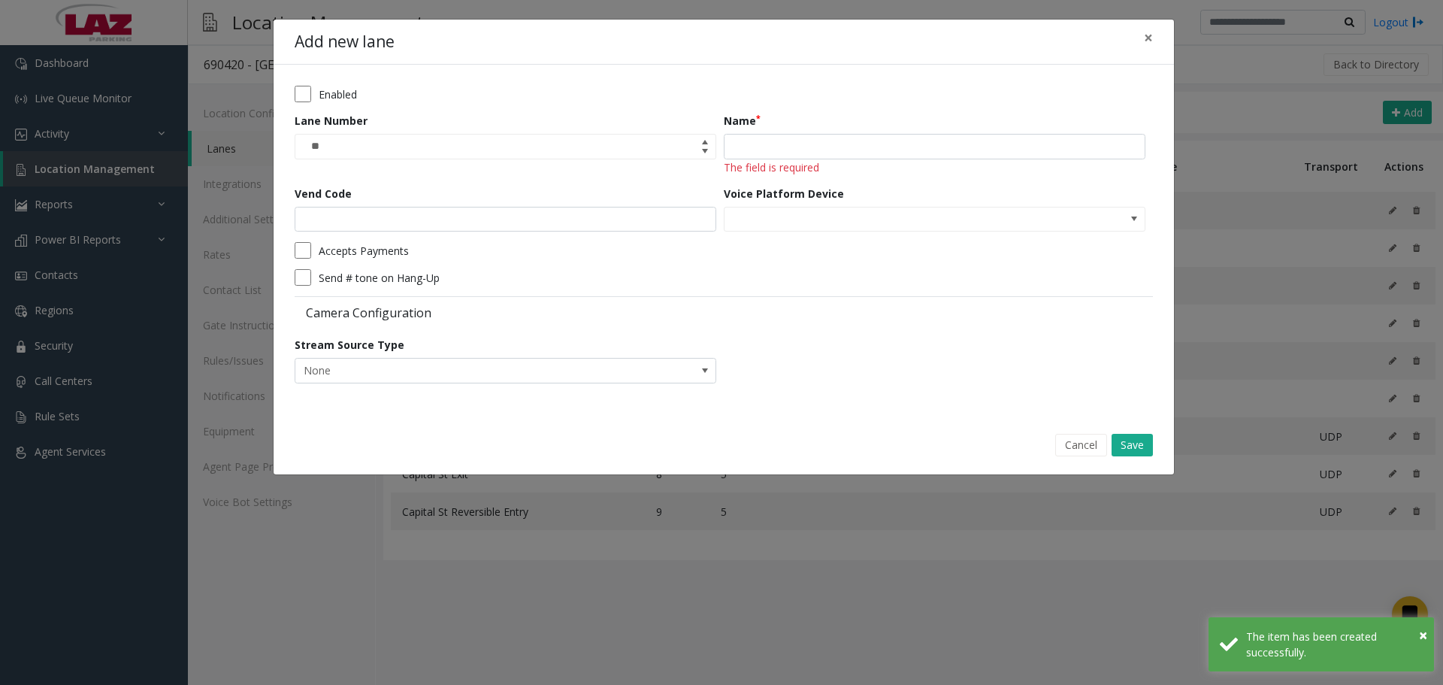
click at [800, 162] on span "The field is required" at bounding box center [771, 167] width 95 height 14
drag, startPoint x: 796, startPoint y: 153, endPoint x: 692, endPoint y: 171, distance: 105.3
click at [796, 153] on input "Name" at bounding box center [935, 147] width 422 height 26
paste input "**********"
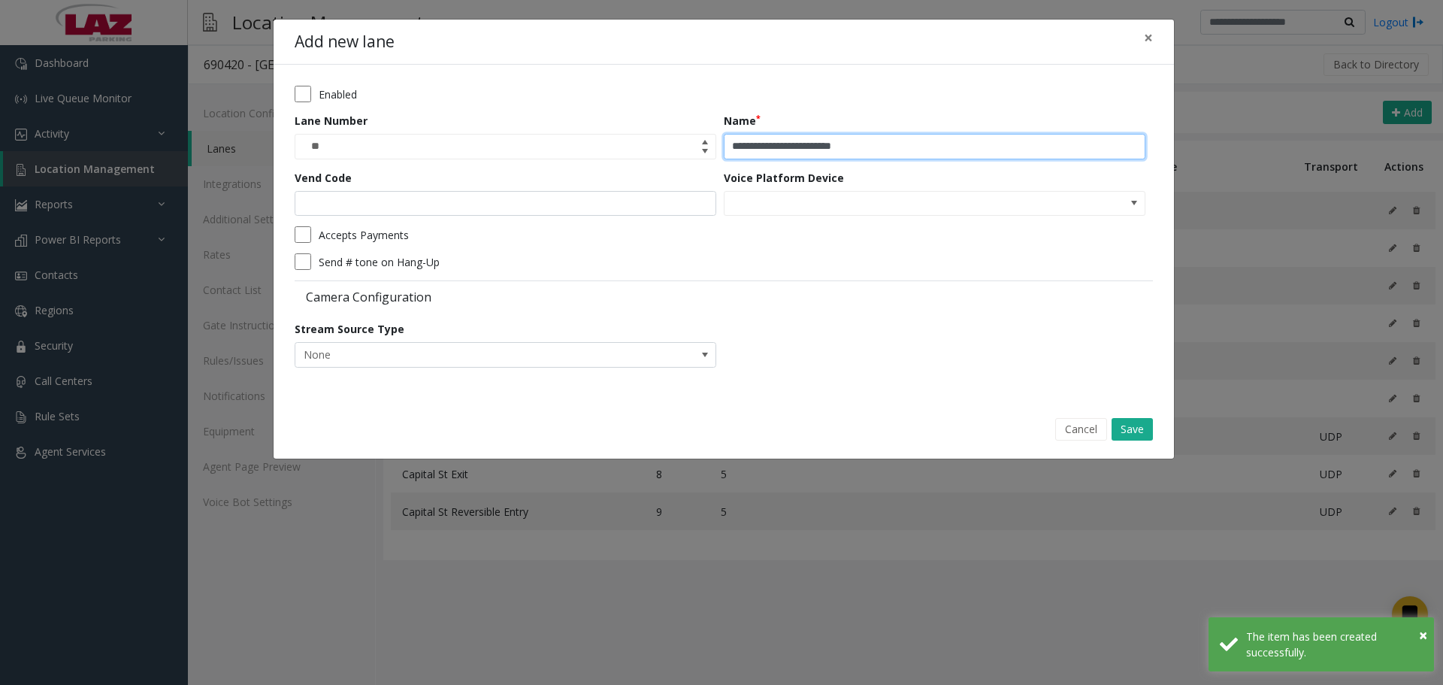
type input "**********"
drag, startPoint x: 627, startPoint y: 186, endPoint x: 624, endPoint y: 195, distance: 10.2
click at [624, 195] on div "Vend Code" at bounding box center [509, 193] width 429 height 47
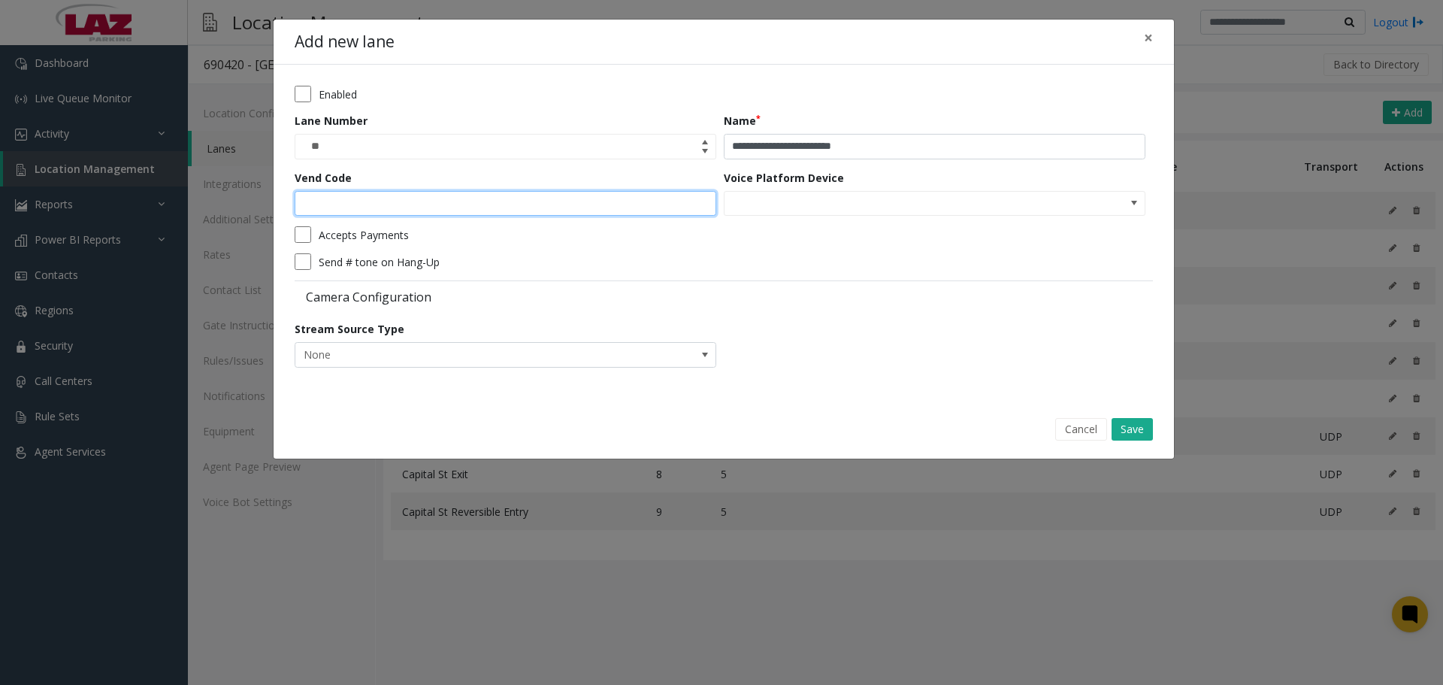
drag, startPoint x: 613, startPoint y: 207, endPoint x: 605, endPoint y: 212, distance: 8.8
click at [607, 210] on input "Vend Code" at bounding box center [506, 204] width 422 height 26
type input "*"
click at [1148, 433] on button "Save" at bounding box center [1132, 429] width 41 height 23
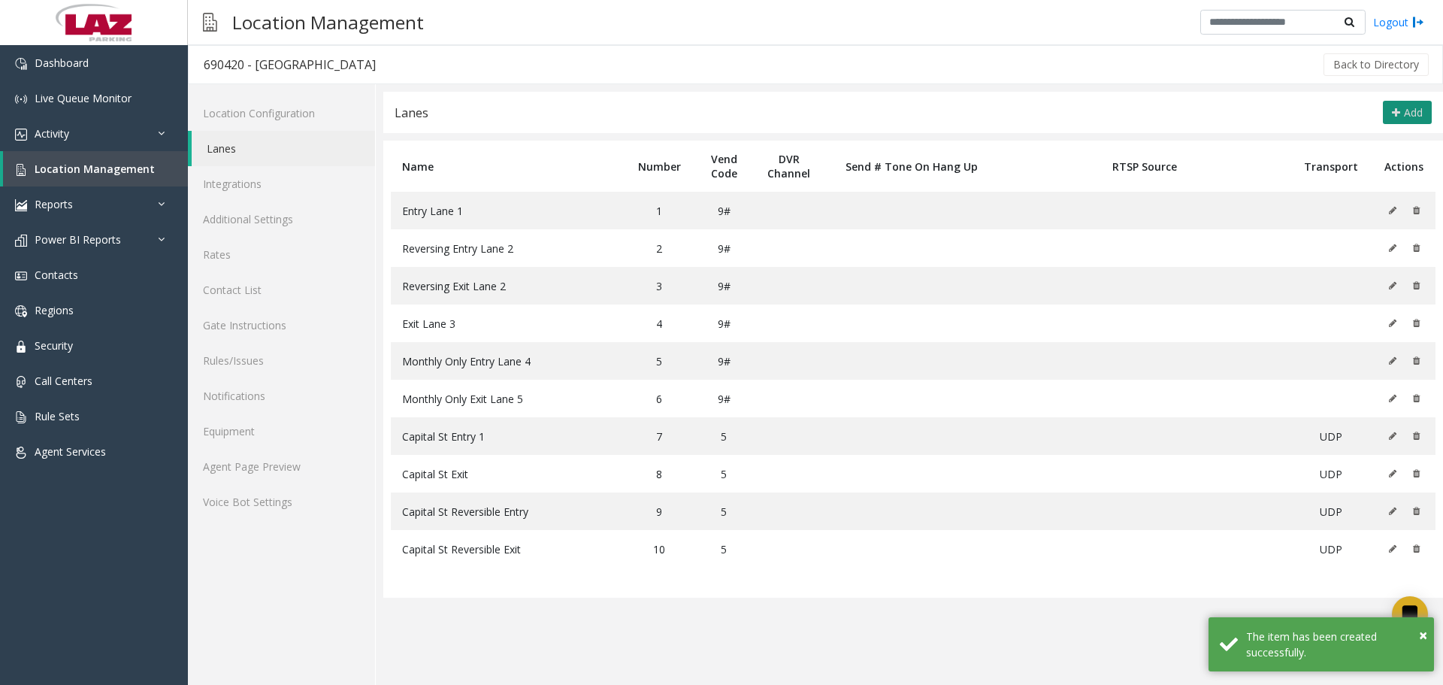
click at [1431, 107] on div "Lanes Add" at bounding box center [913, 112] width 1060 height 41
click at [1424, 104] on button "Add" at bounding box center [1407, 113] width 49 height 24
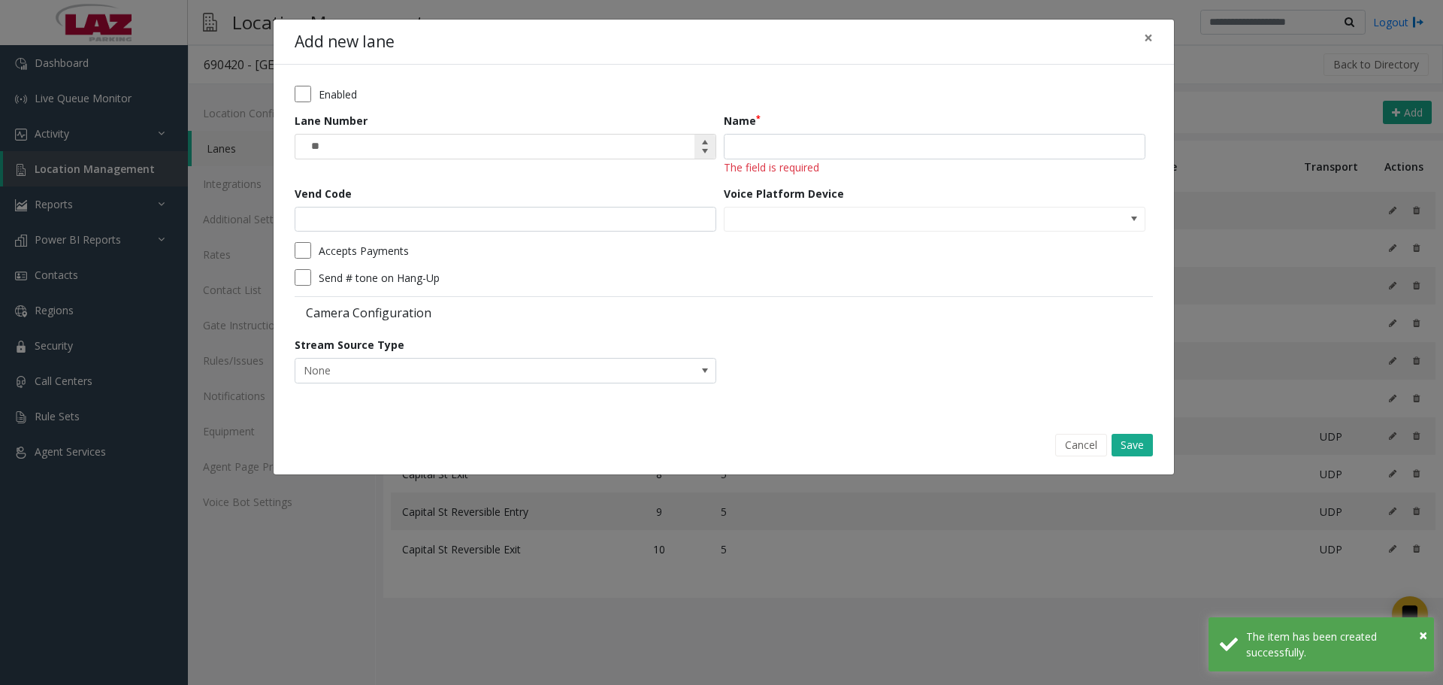
click at [537, 153] on input "**" at bounding box center [505, 147] width 420 height 24
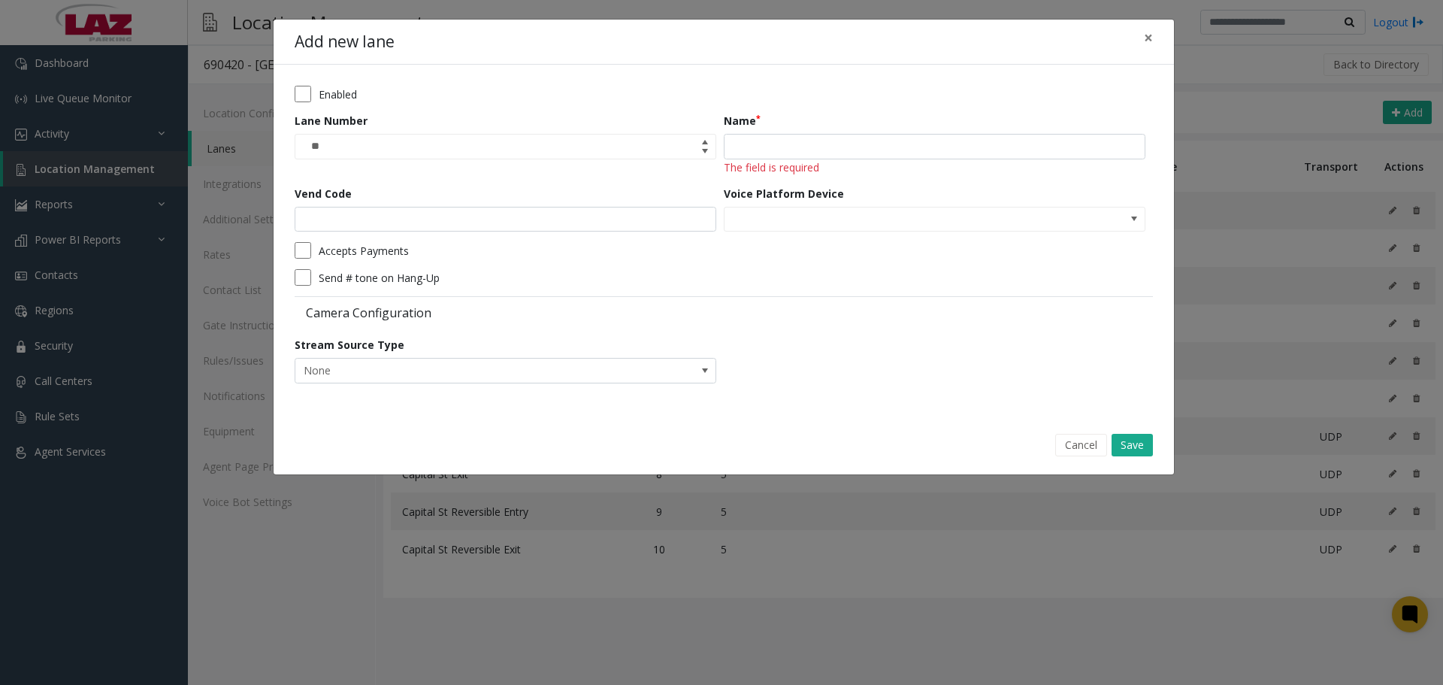
drag, startPoint x: 798, startPoint y: 164, endPoint x: 797, endPoint y: 147, distance: 16.6
click at [798, 160] on span "The field is required" at bounding box center [771, 167] width 95 height 14
drag, startPoint x: 797, startPoint y: 147, endPoint x: 669, endPoint y: 173, distance: 131.0
click at [797, 147] on input "Name" at bounding box center [935, 147] width 422 height 26
paste input "**********"
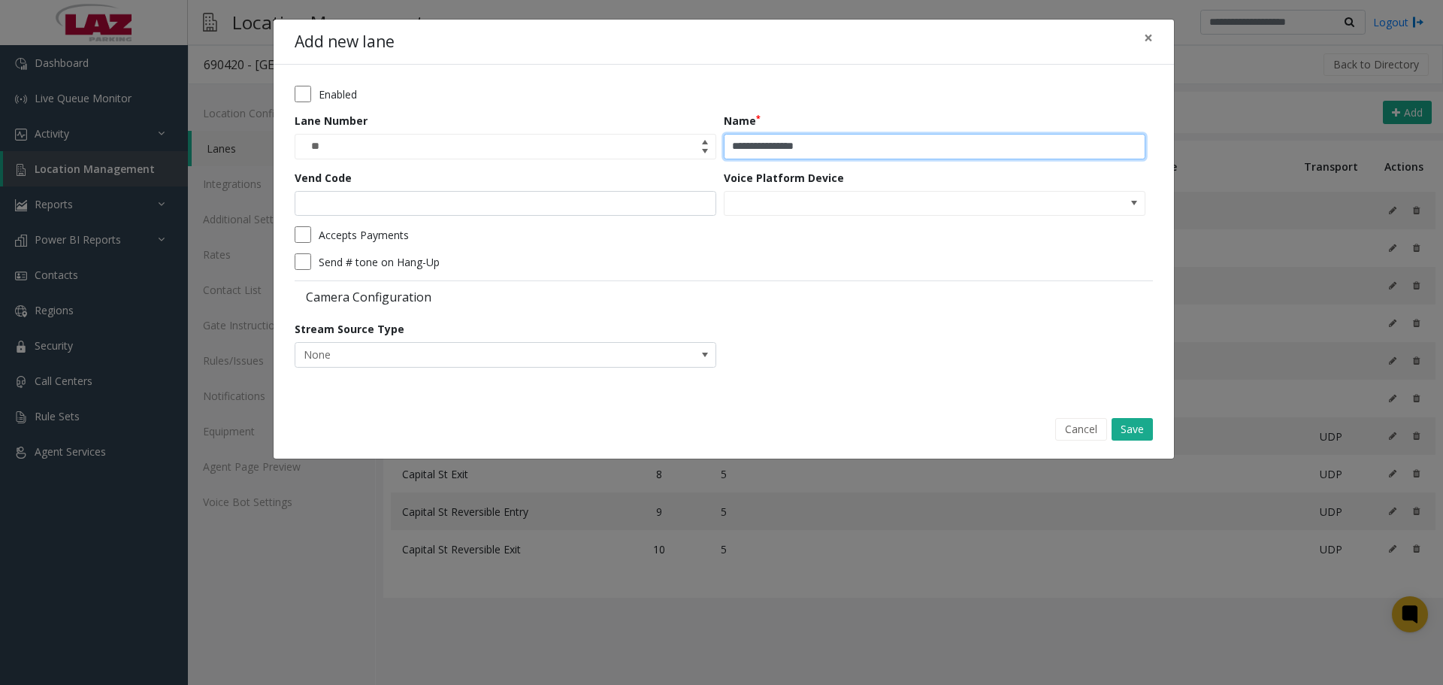
type input "**********"
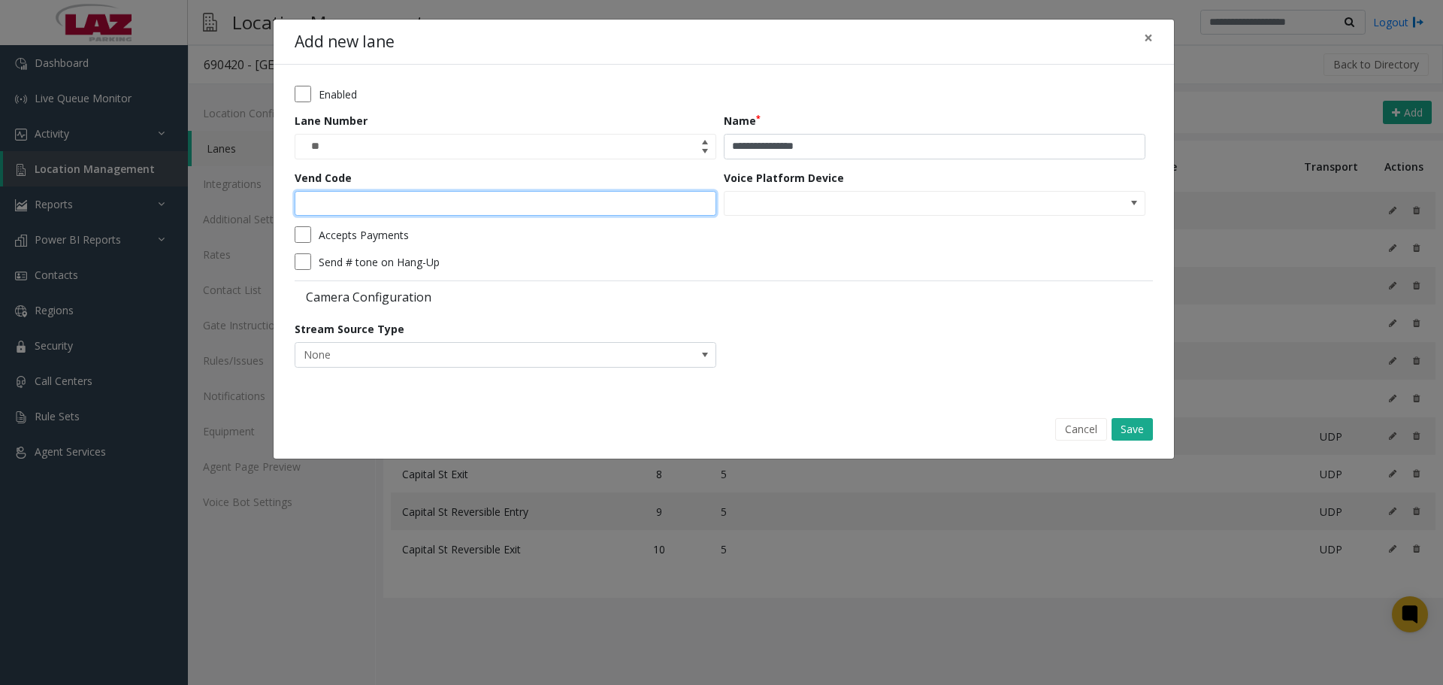
click at [534, 203] on input "Vend Code" at bounding box center [506, 204] width 422 height 26
type input "*"
click at [1145, 425] on button "Save" at bounding box center [1132, 429] width 41 height 23
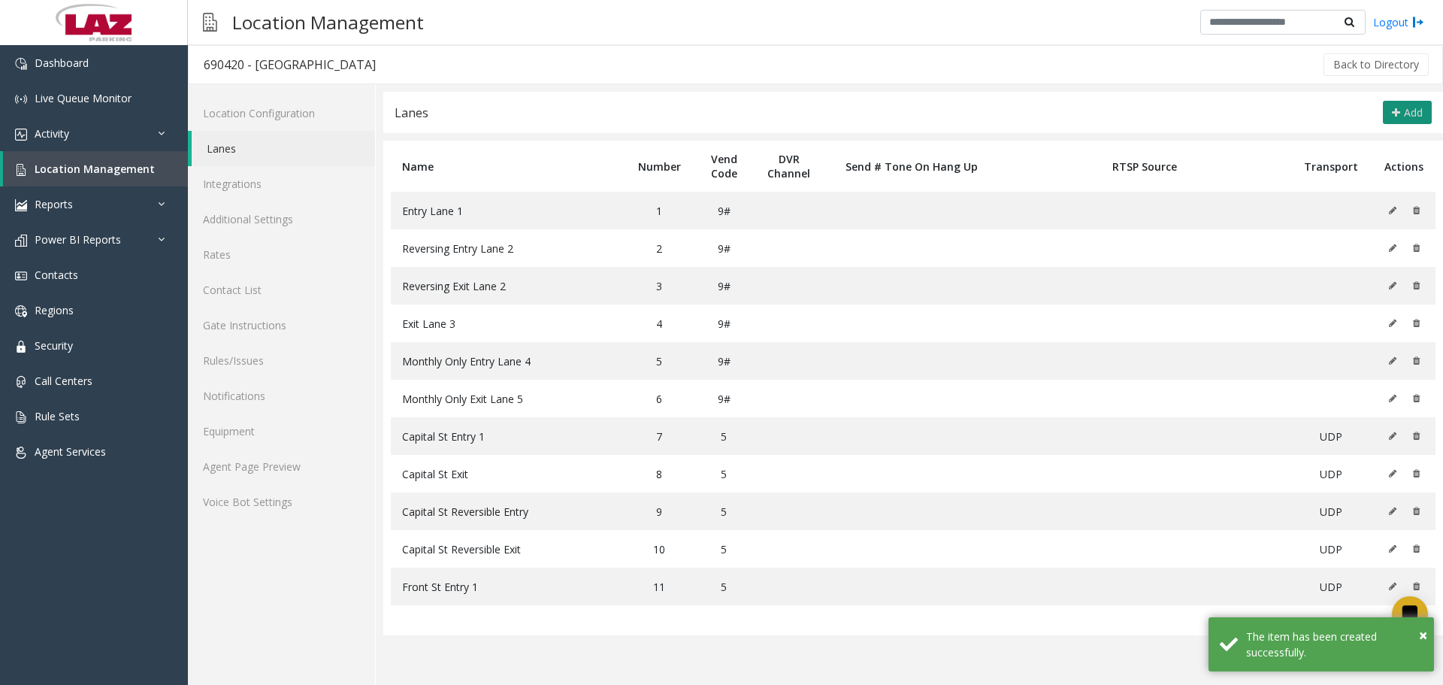
click at [1409, 112] on span "Add" at bounding box center [1413, 112] width 19 height 14
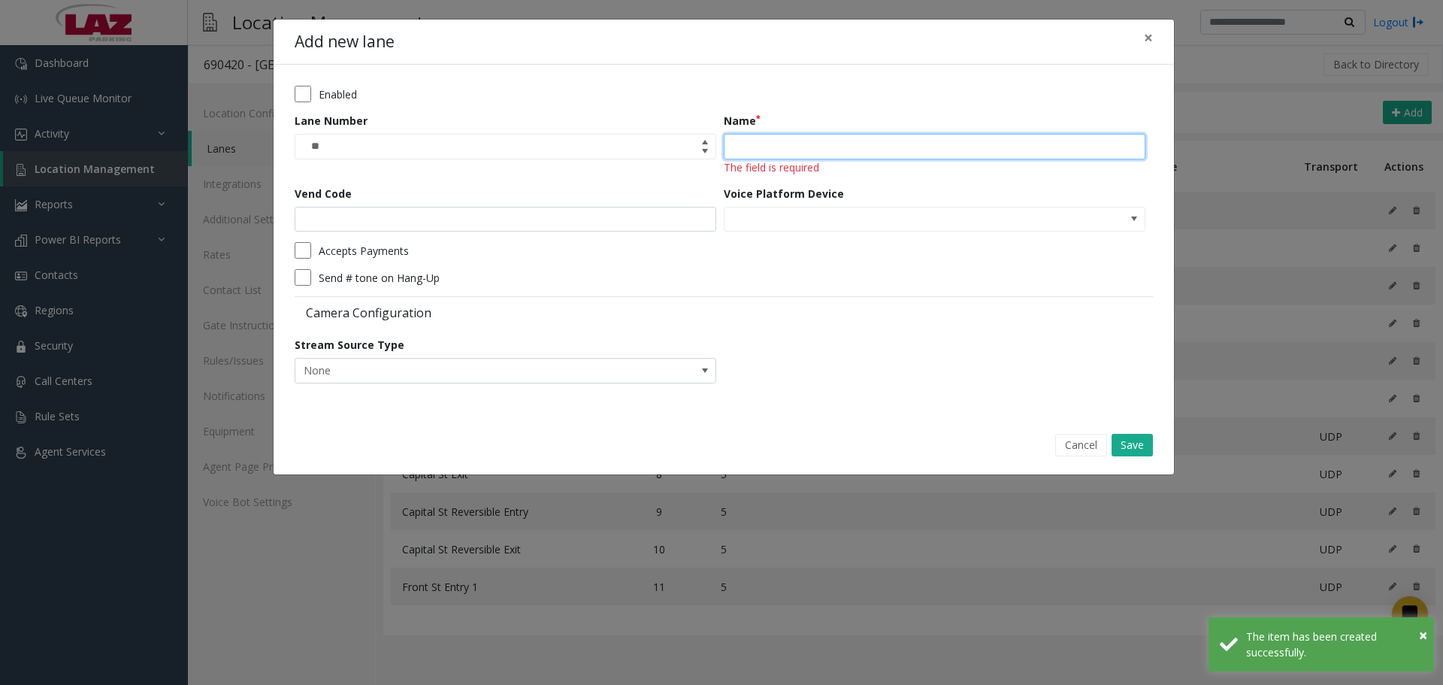
drag, startPoint x: 818, startPoint y: 143, endPoint x: 805, endPoint y: 156, distance: 18.6
click at [817, 143] on input "Name" at bounding box center [935, 147] width 422 height 26
paste input "**********"
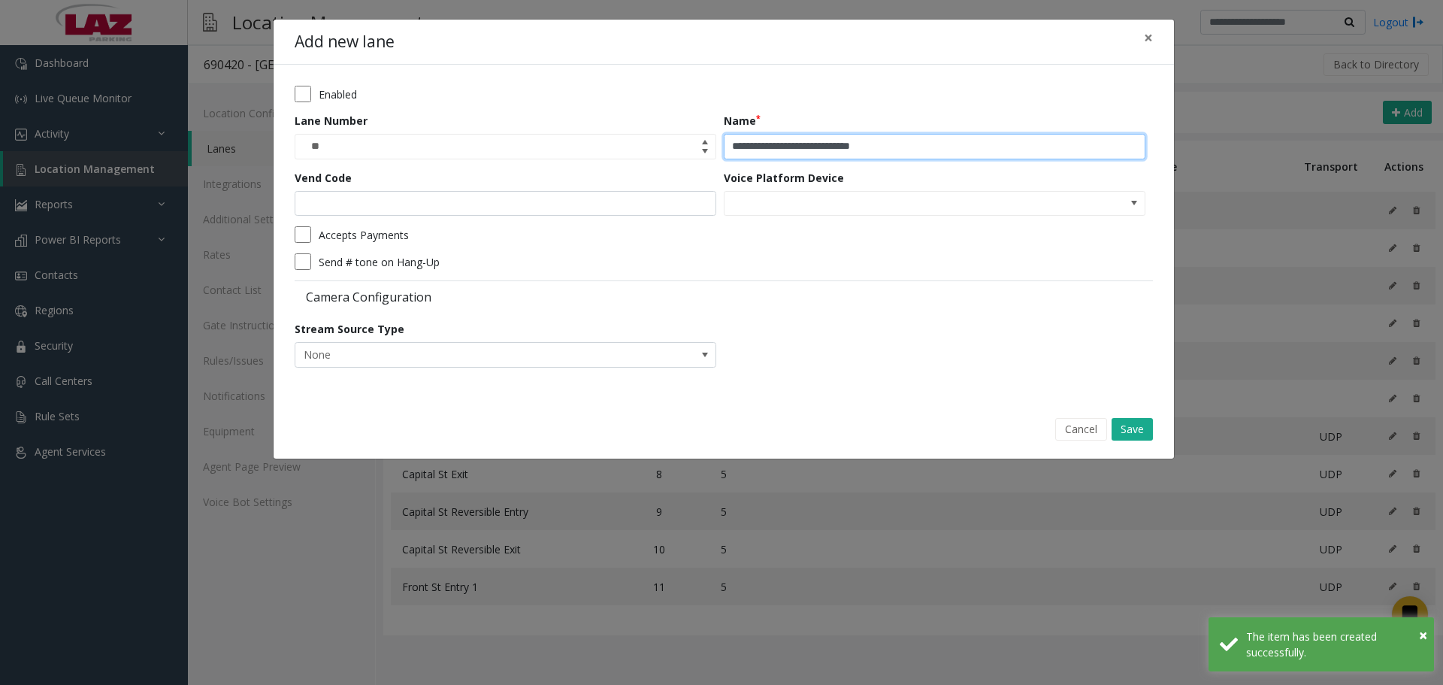
type input "**********"
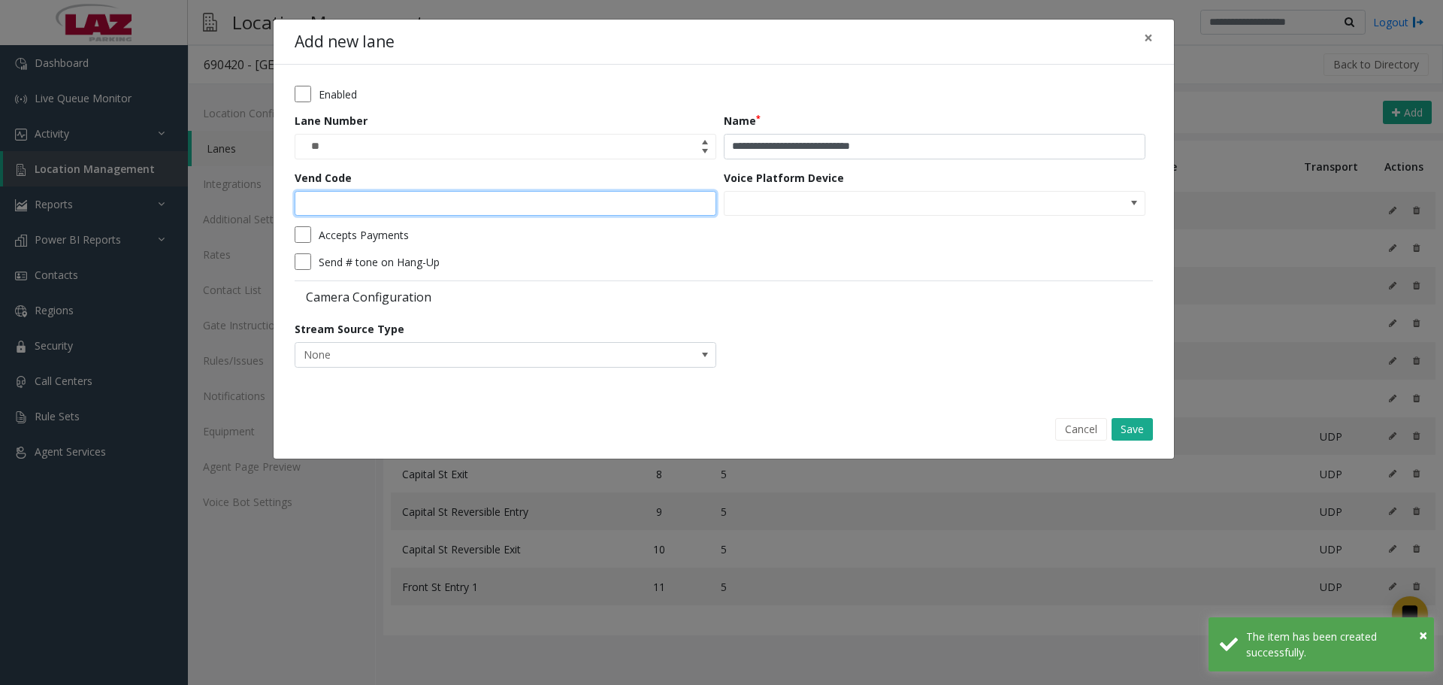
click at [601, 216] on form "**********" at bounding box center [724, 232] width 858 height 292
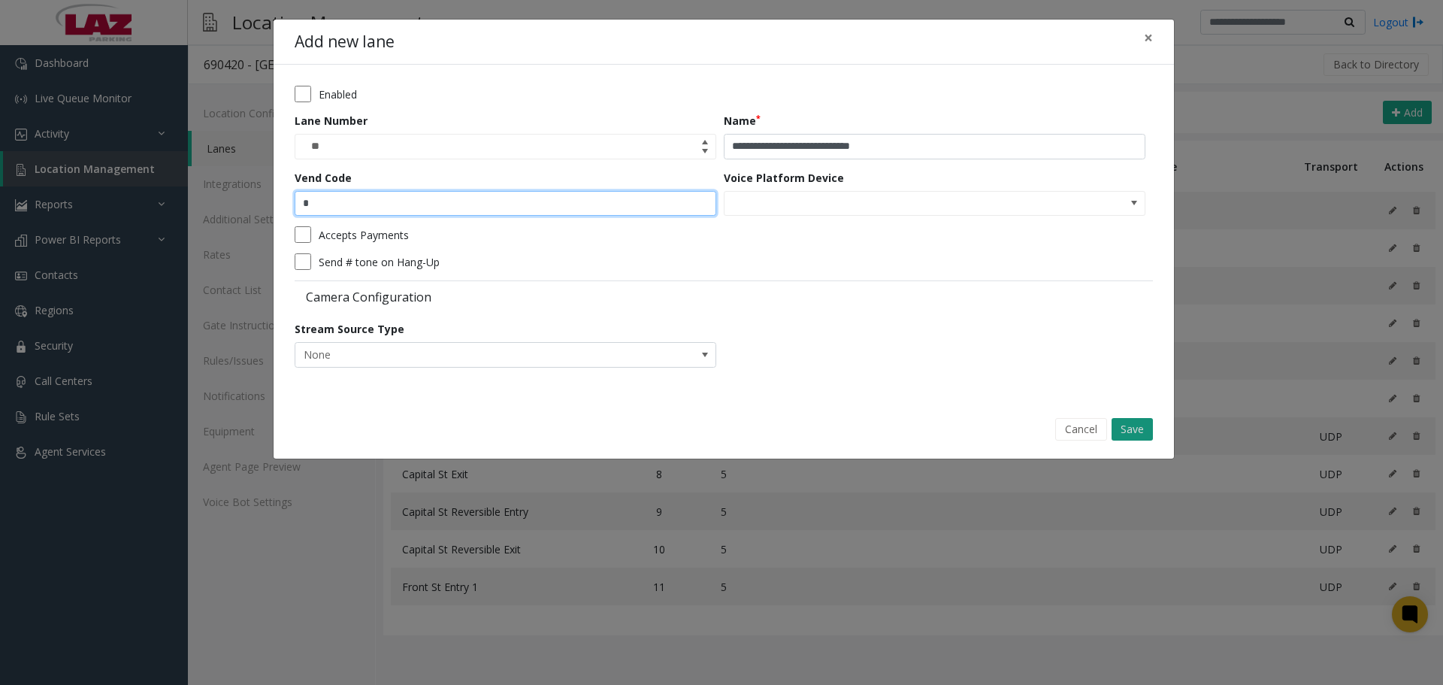
type input "*"
click at [1149, 433] on button "Save" at bounding box center [1132, 429] width 41 height 23
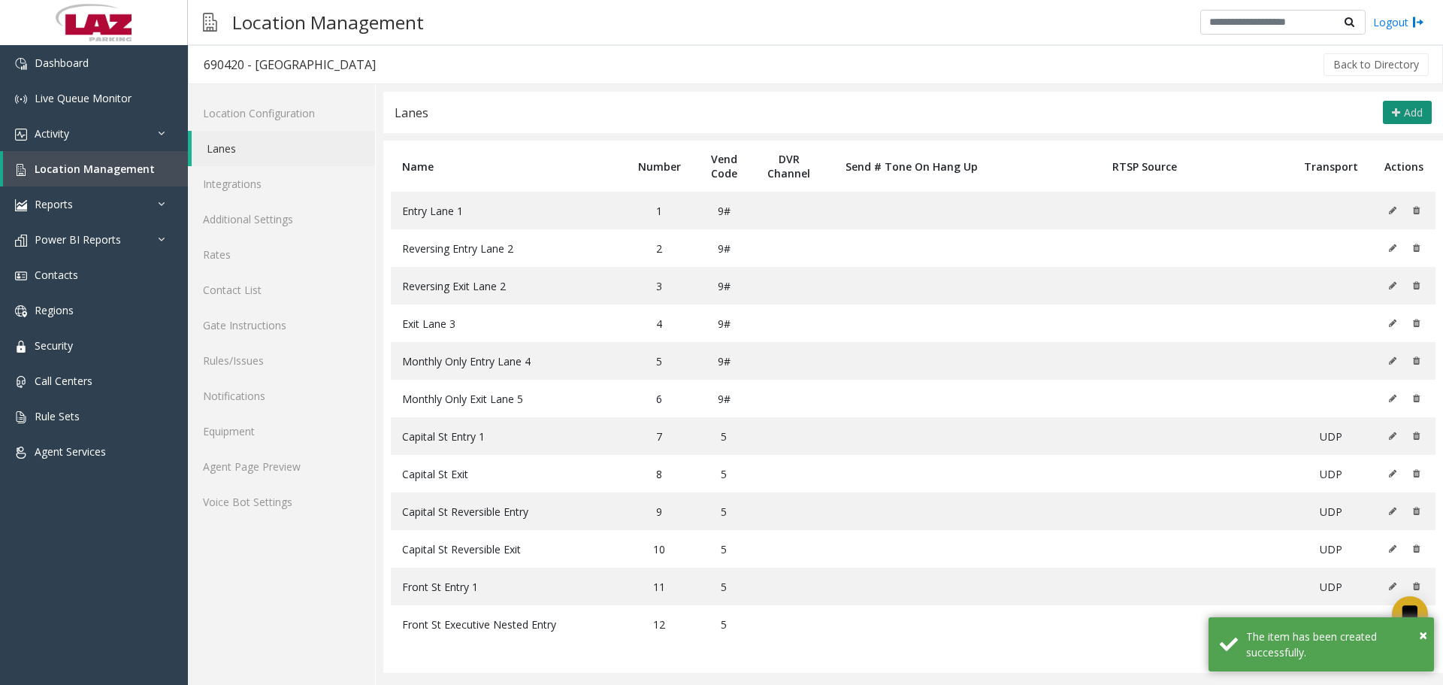
click at [1402, 112] on button "Add" at bounding box center [1407, 113] width 49 height 24
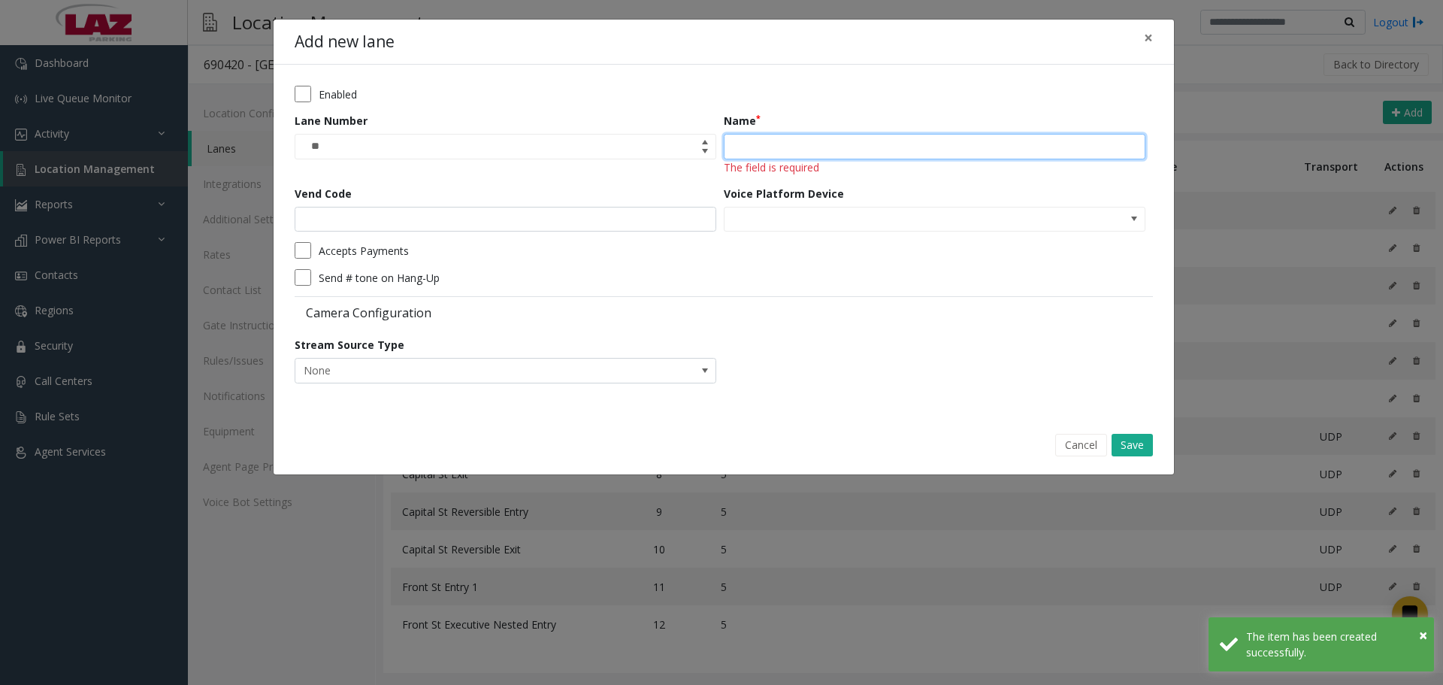
drag, startPoint x: 782, startPoint y: 153, endPoint x: 706, endPoint y: 177, distance: 79.6
click at [782, 153] on input "Name" at bounding box center [935, 147] width 422 height 26
paste input "**********"
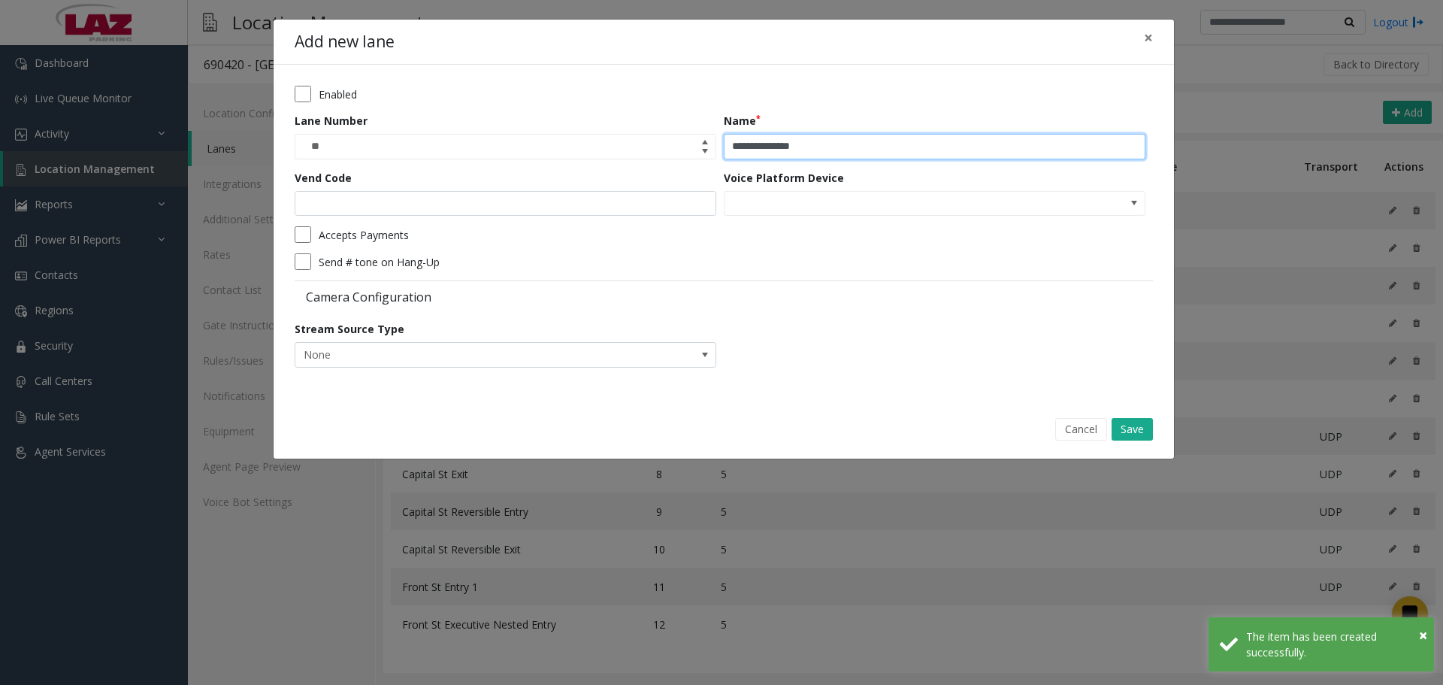
type input "**********"
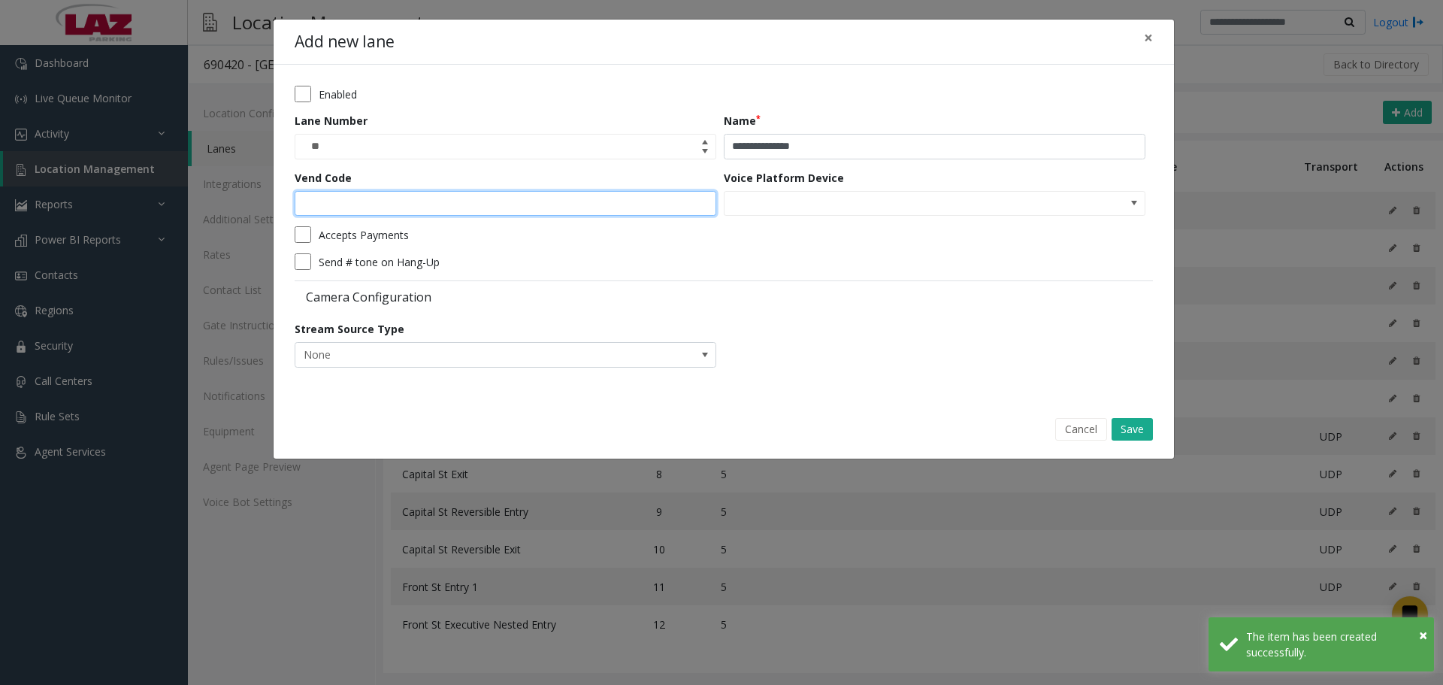
click at [597, 202] on input "Vend Code" at bounding box center [506, 204] width 422 height 26
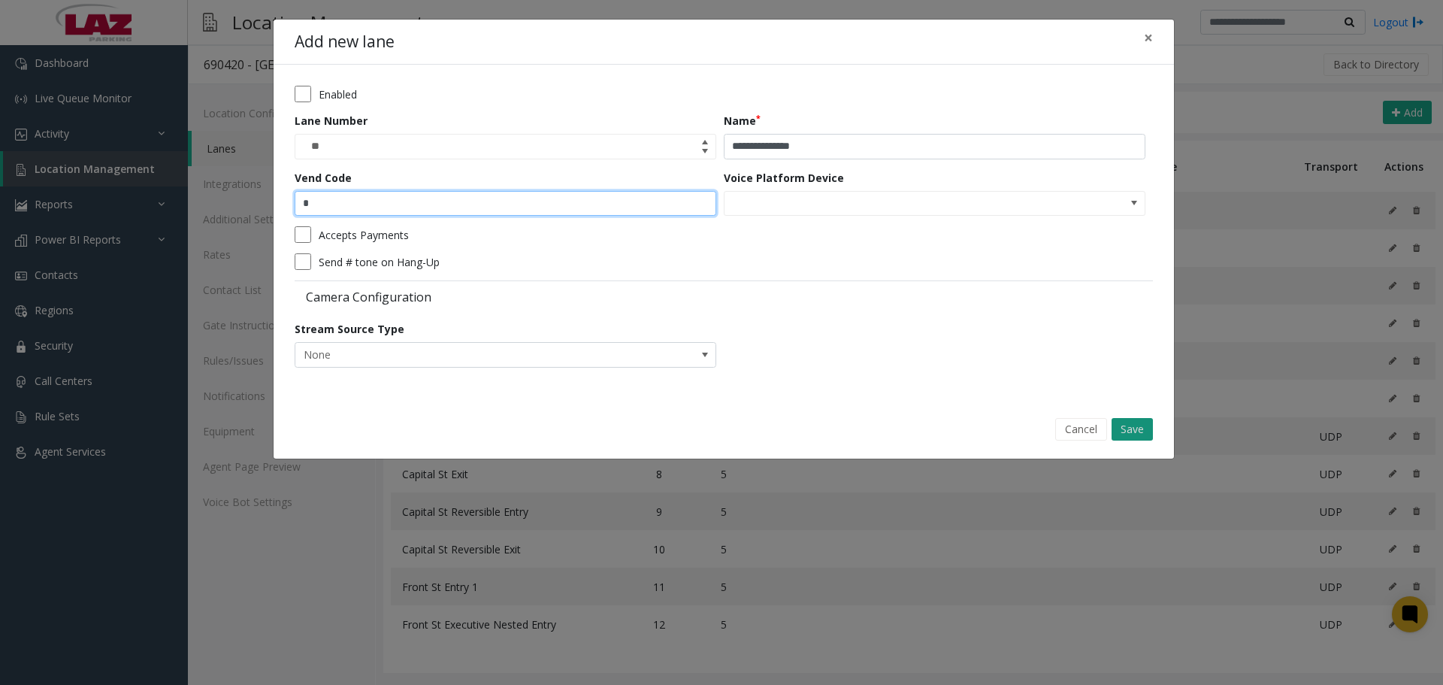
type input "*"
click at [1151, 435] on button "Save" at bounding box center [1132, 429] width 41 height 23
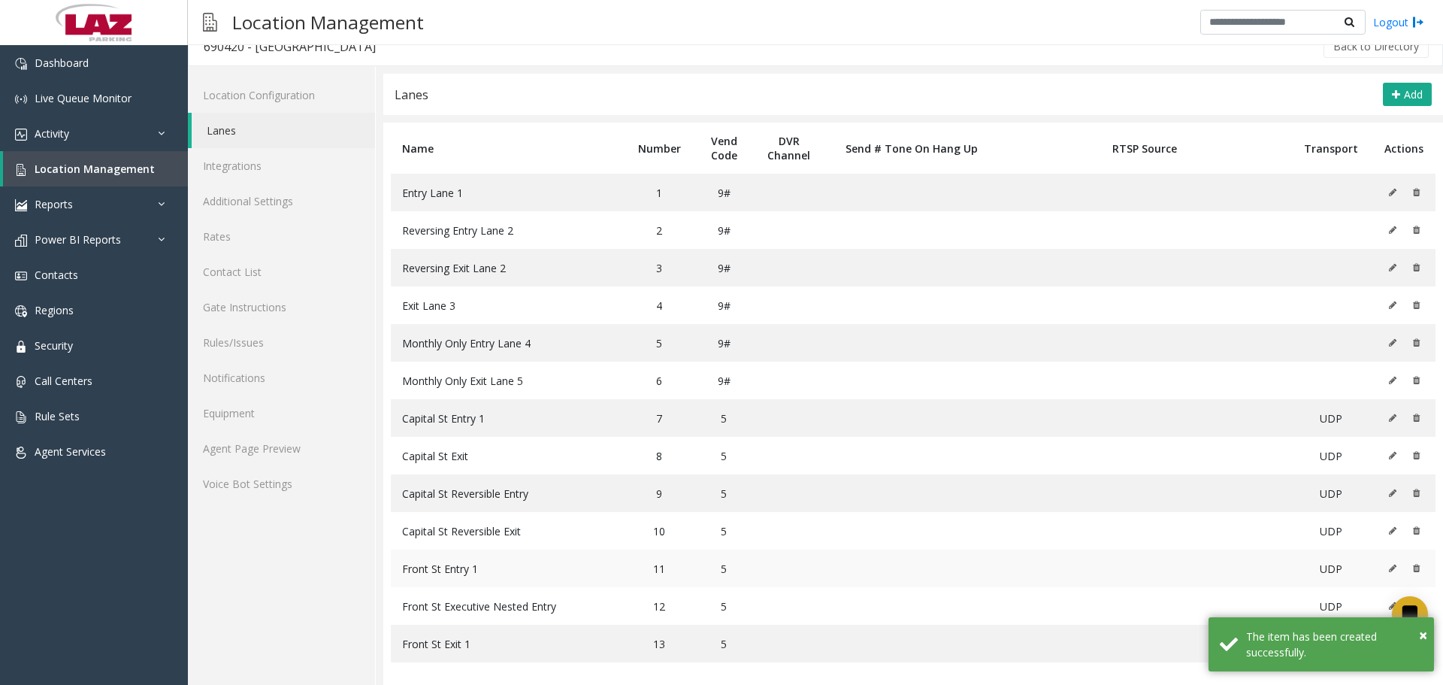
scroll to position [26, 0]
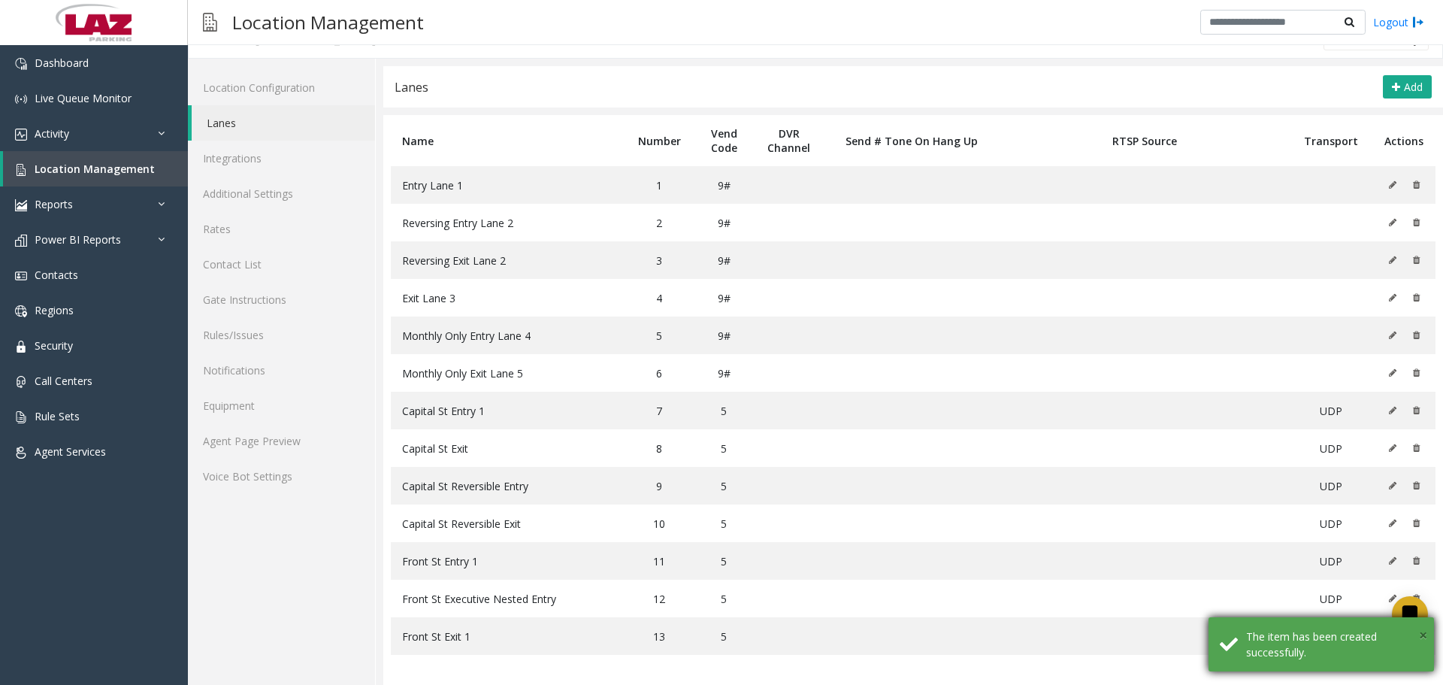
click at [1426, 635] on span "×" at bounding box center [1423, 635] width 8 height 20
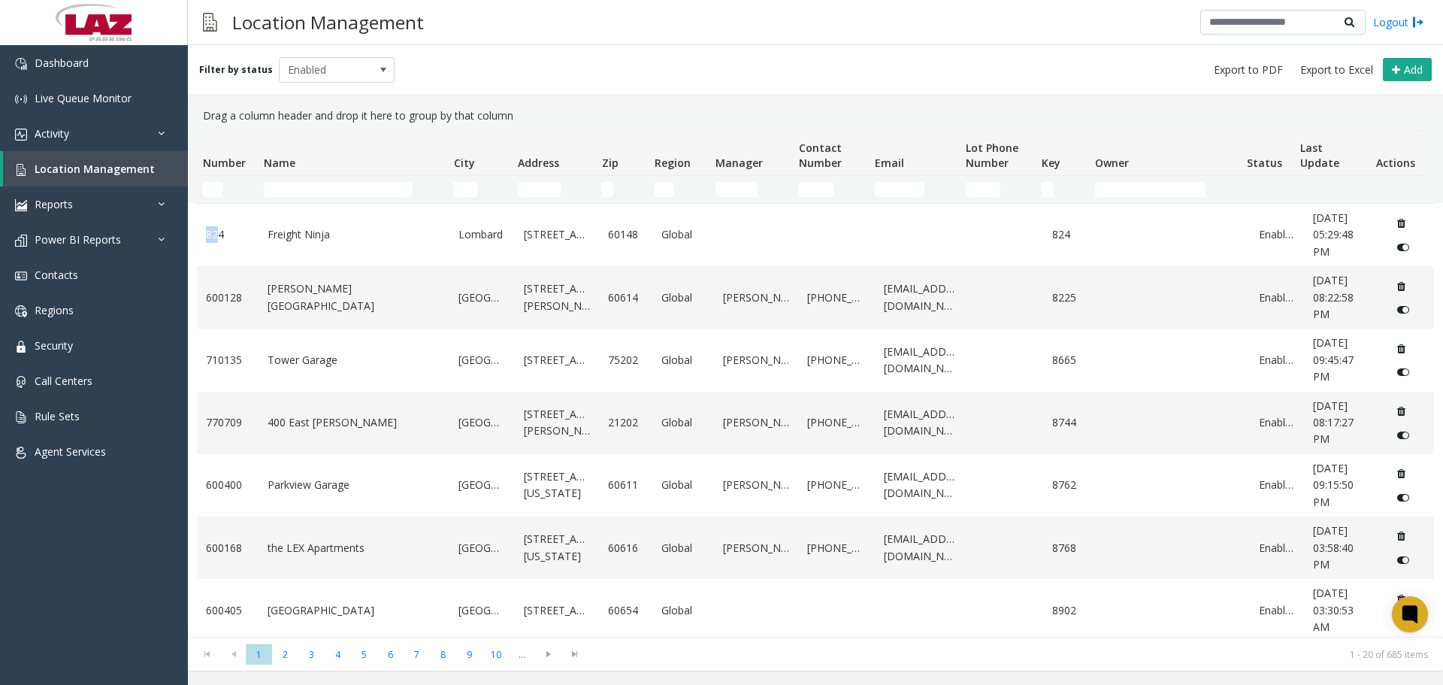
click at [211, 203] on div "Number Name City Address Zip Region Manager Contact Number Email Lot Phone Numb…" at bounding box center [815, 383] width 1255 height 507
click at [212, 192] on input "Number Filter" at bounding box center [213, 189] width 20 height 15
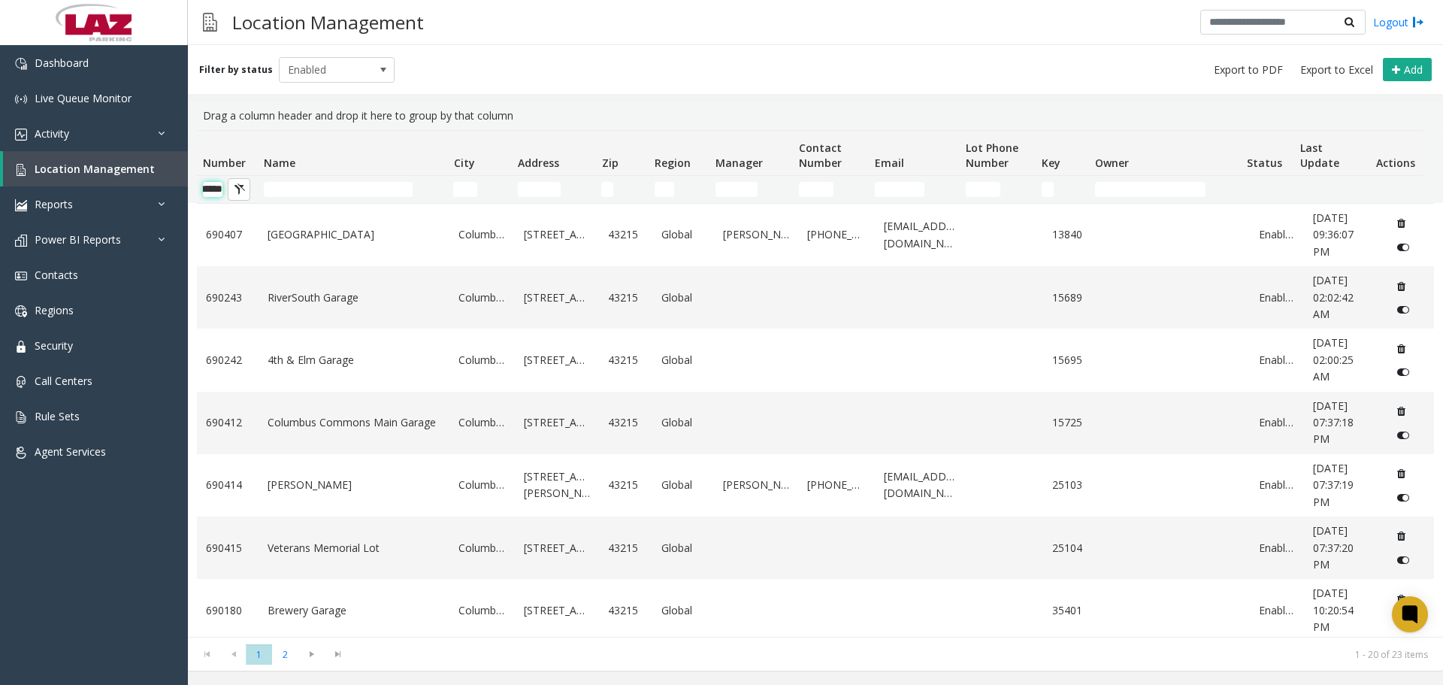
scroll to position [0, 25]
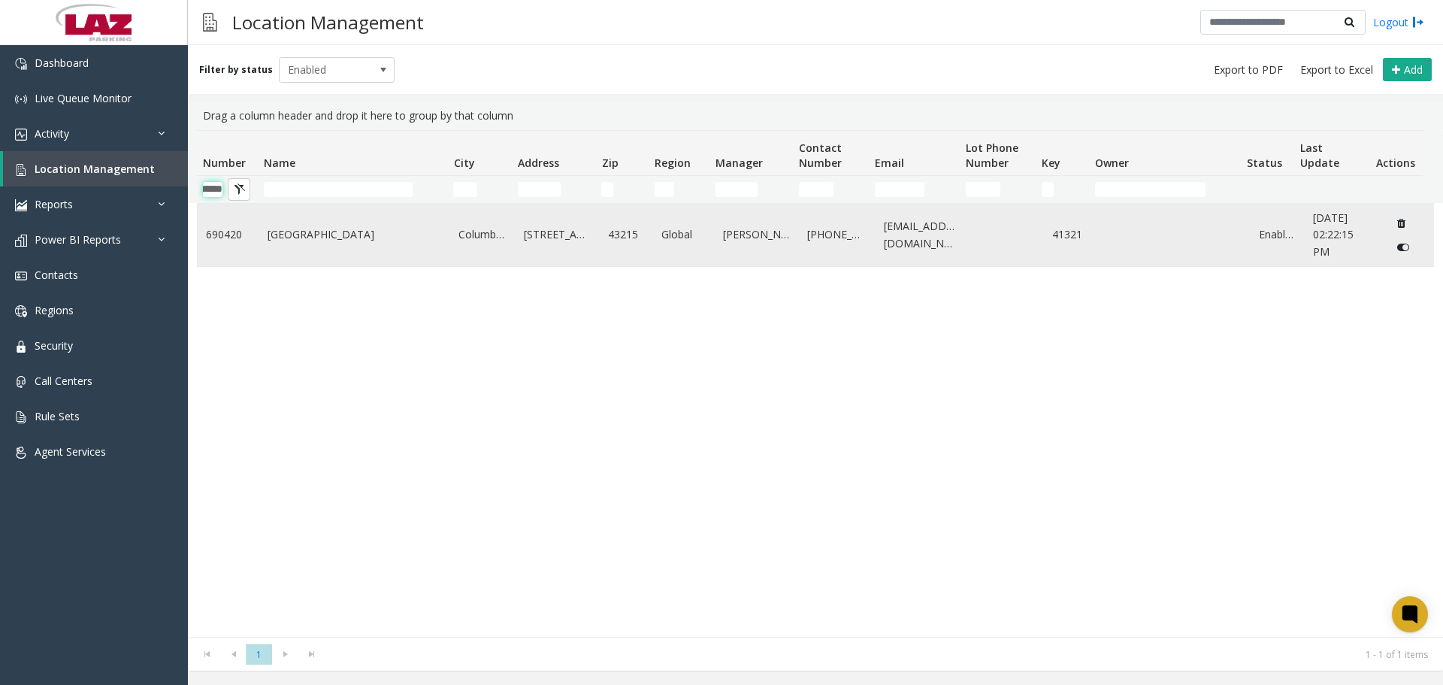
type input "******"
drag, startPoint x: 1081, startPoint y: 234, endPoint x: 1041, endPoint y: 241, distance: 40.5
click at [1043, 241] on td "41321" at bounding box center [1069, 235] width 53 height 62
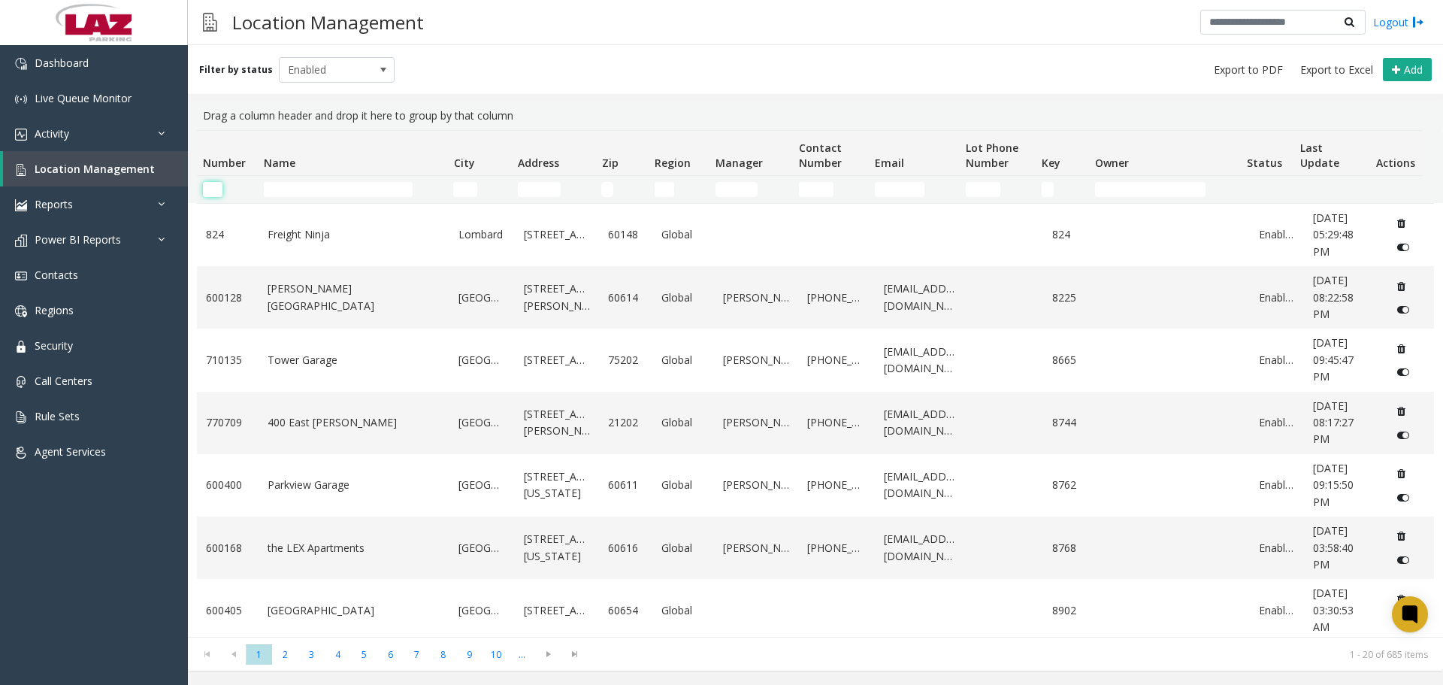
click at [212, 186] on input "Number Filter" at bounding box center [213, 189] width 20 height 15
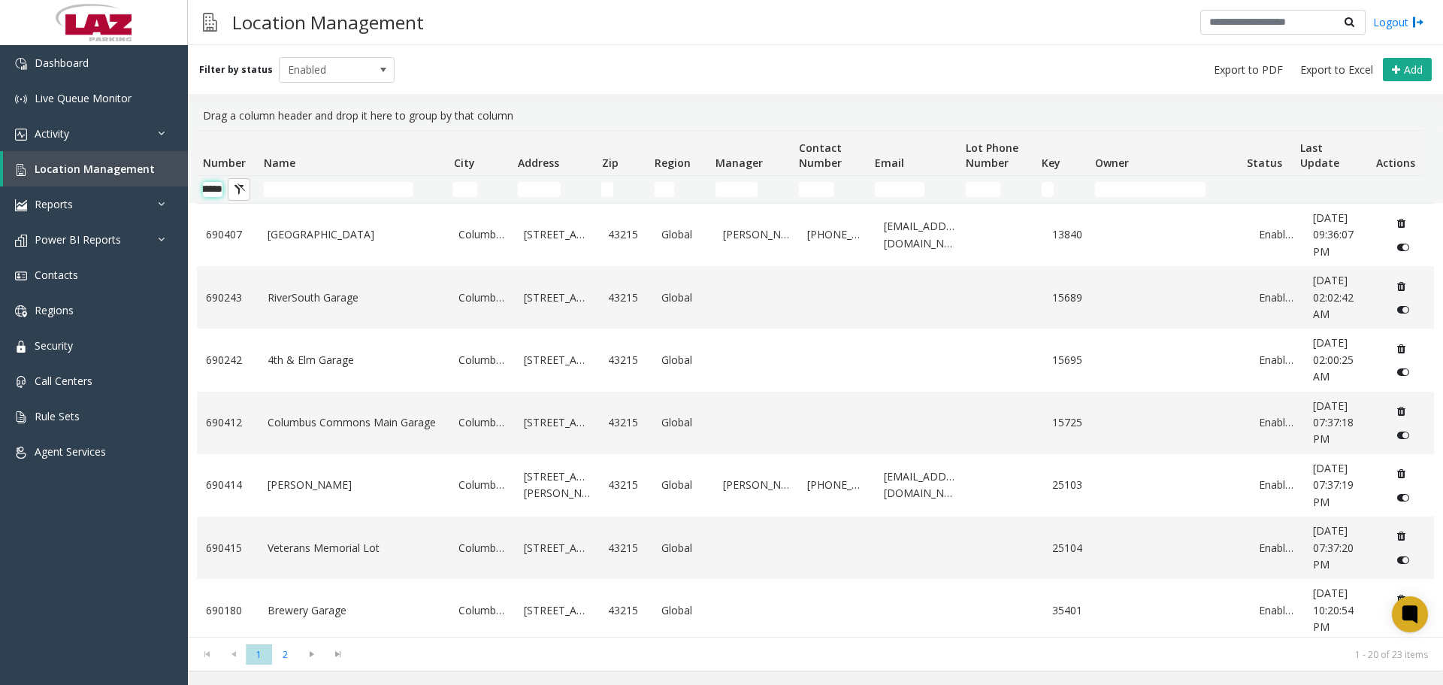
scroll to position [0, 25]
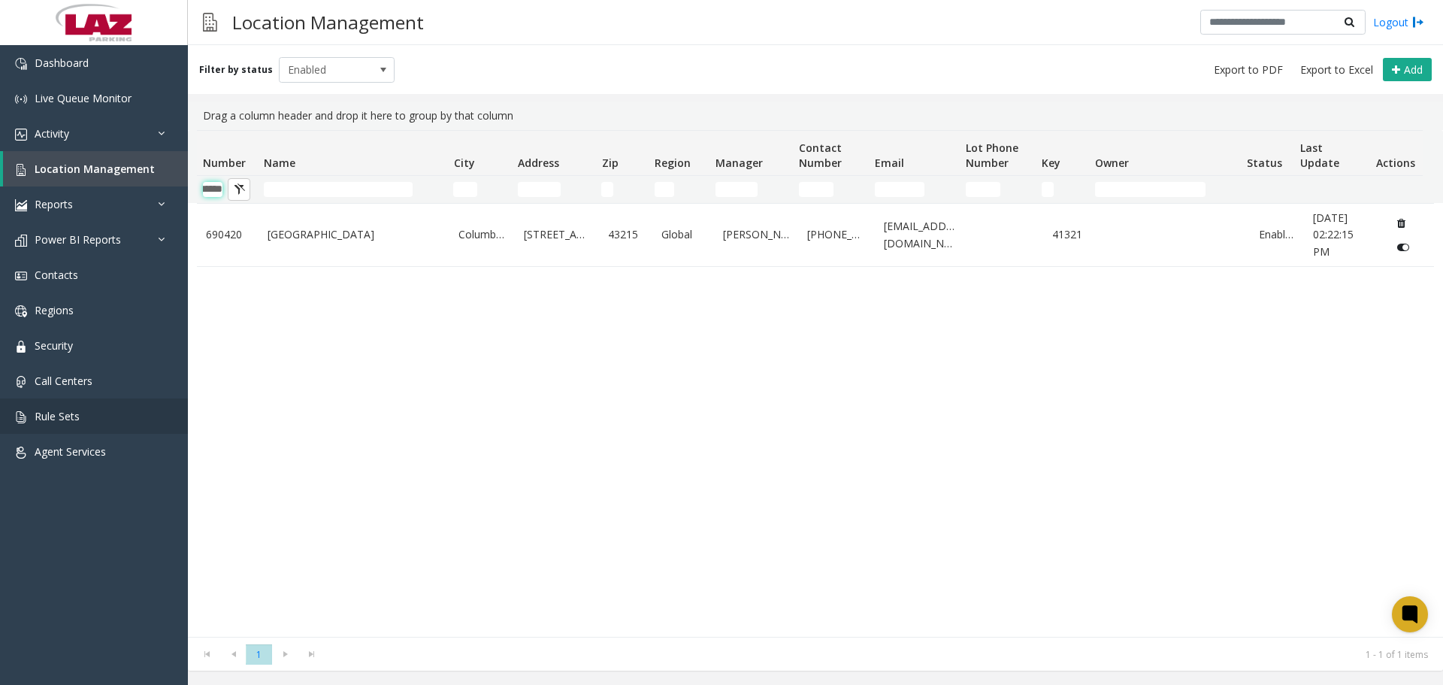
type input "******"
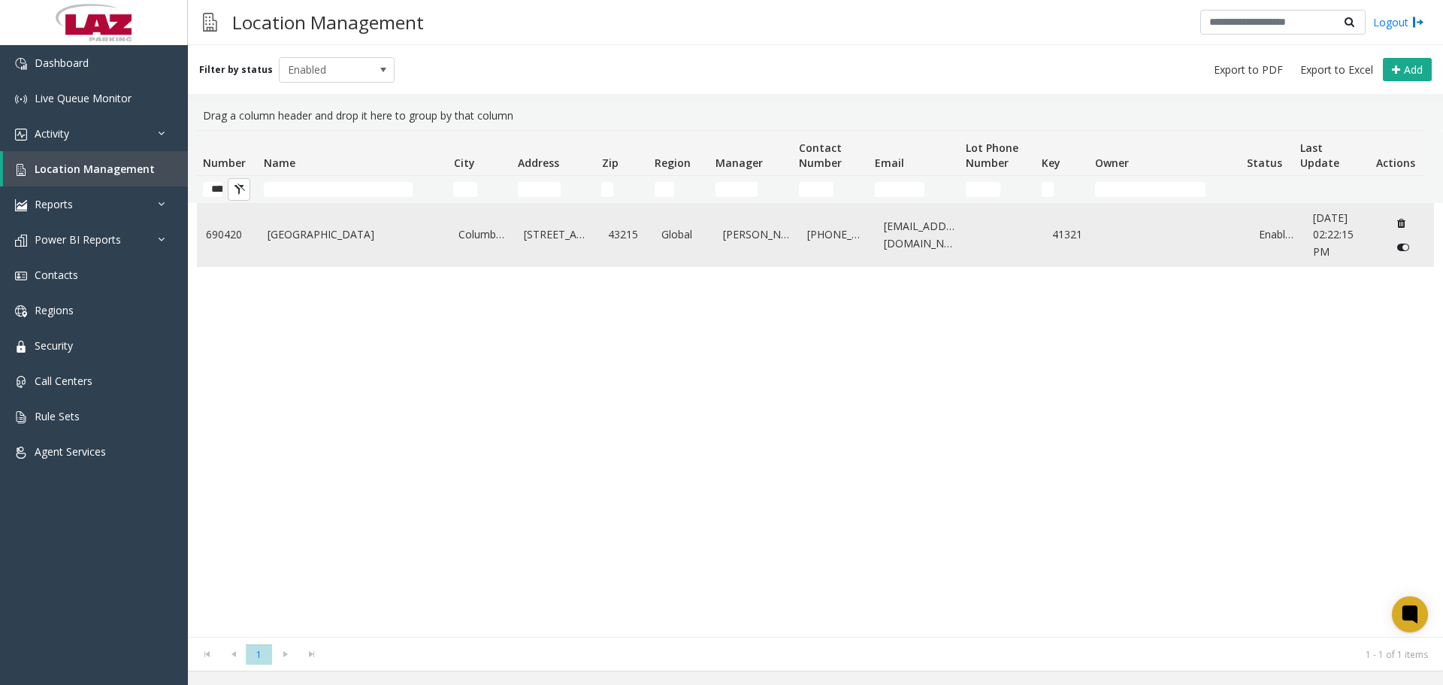
click at [208, 228] on link "690420" at bounding box center [228, 234] width 44 height 17
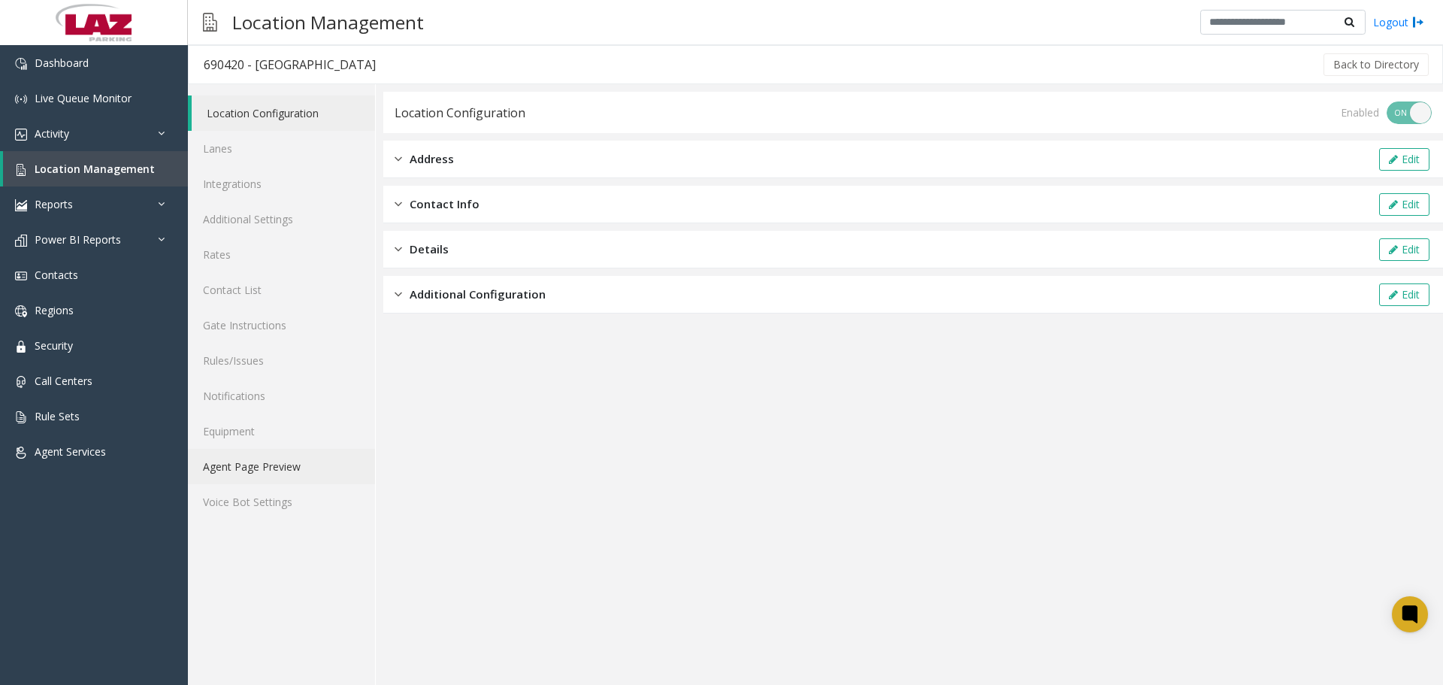
click at [288, 466] on link "Agent Page Preview" at bounding box center [281, 466] width 187 height 35
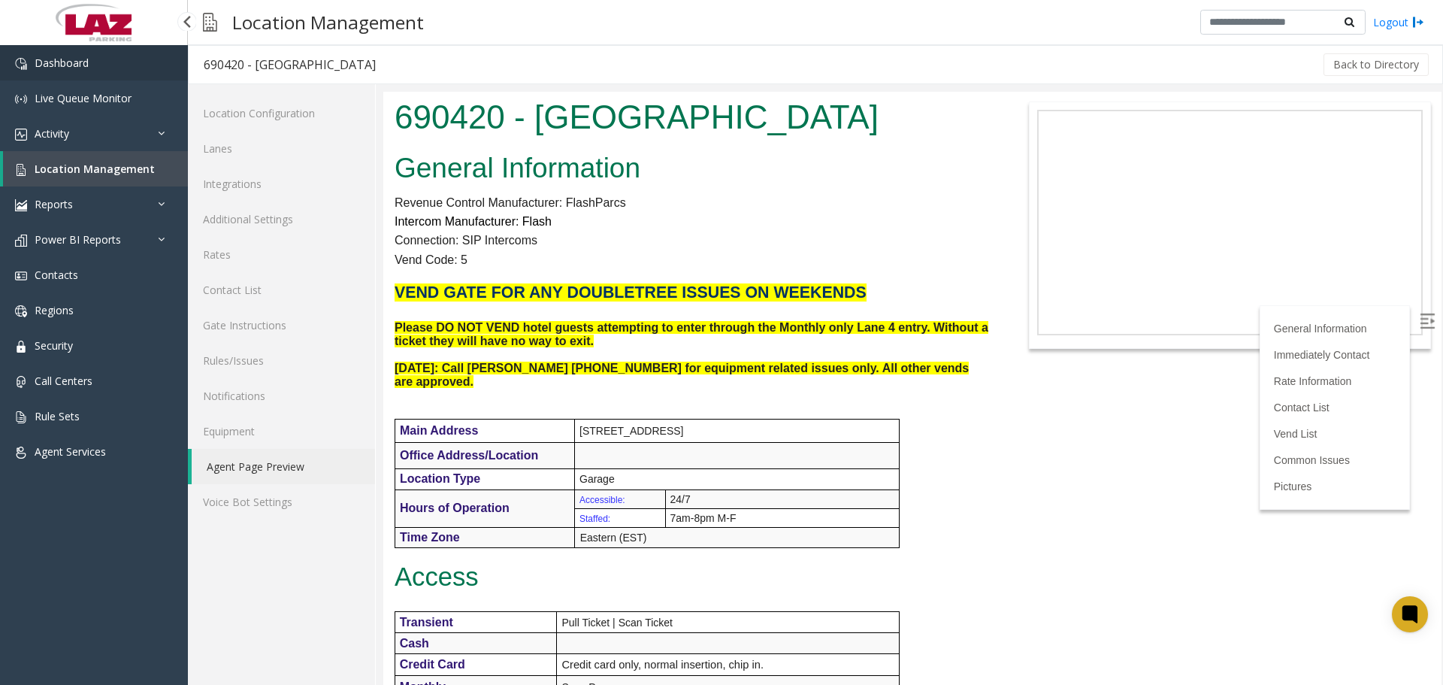
click at [49, 50] on link "Dashboard" at bounding box center [94, 62] width 188 height 35
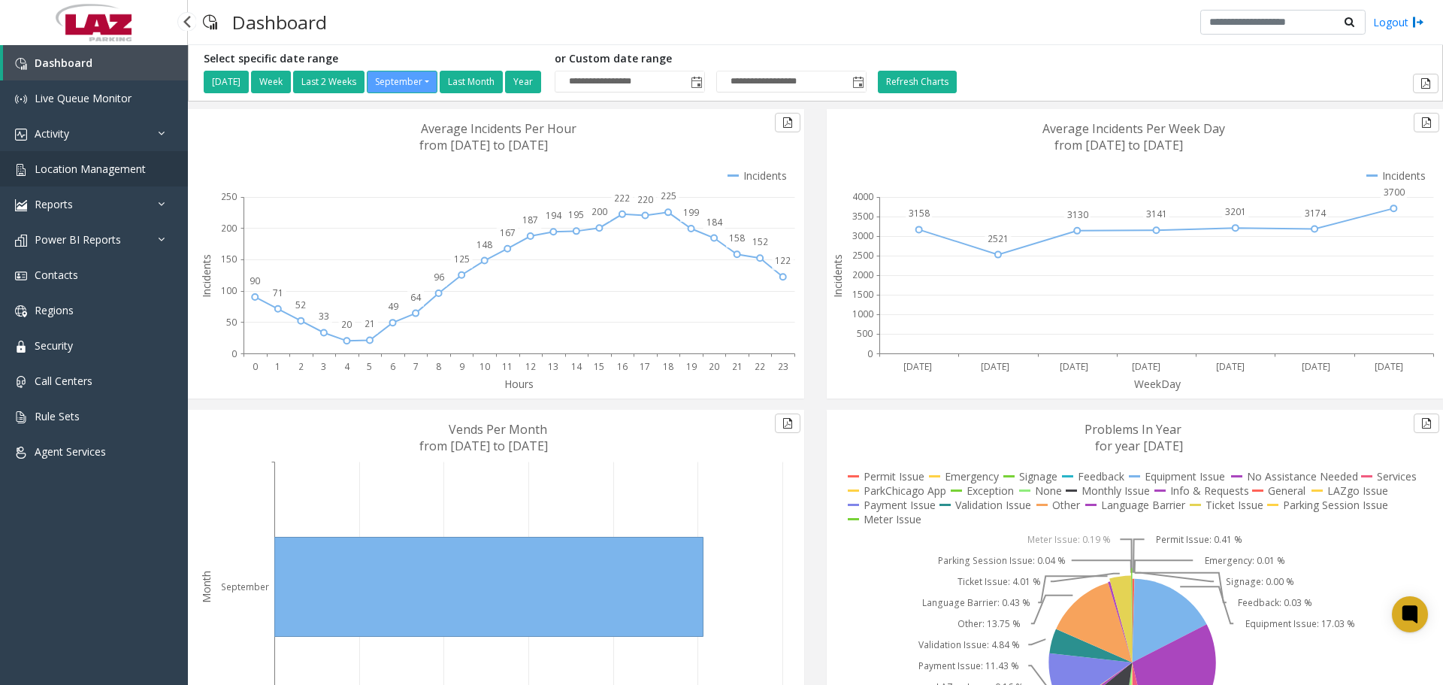
click at [104, 169] on span "Location Management" at bounding box center [90, 169] width 111 height 14
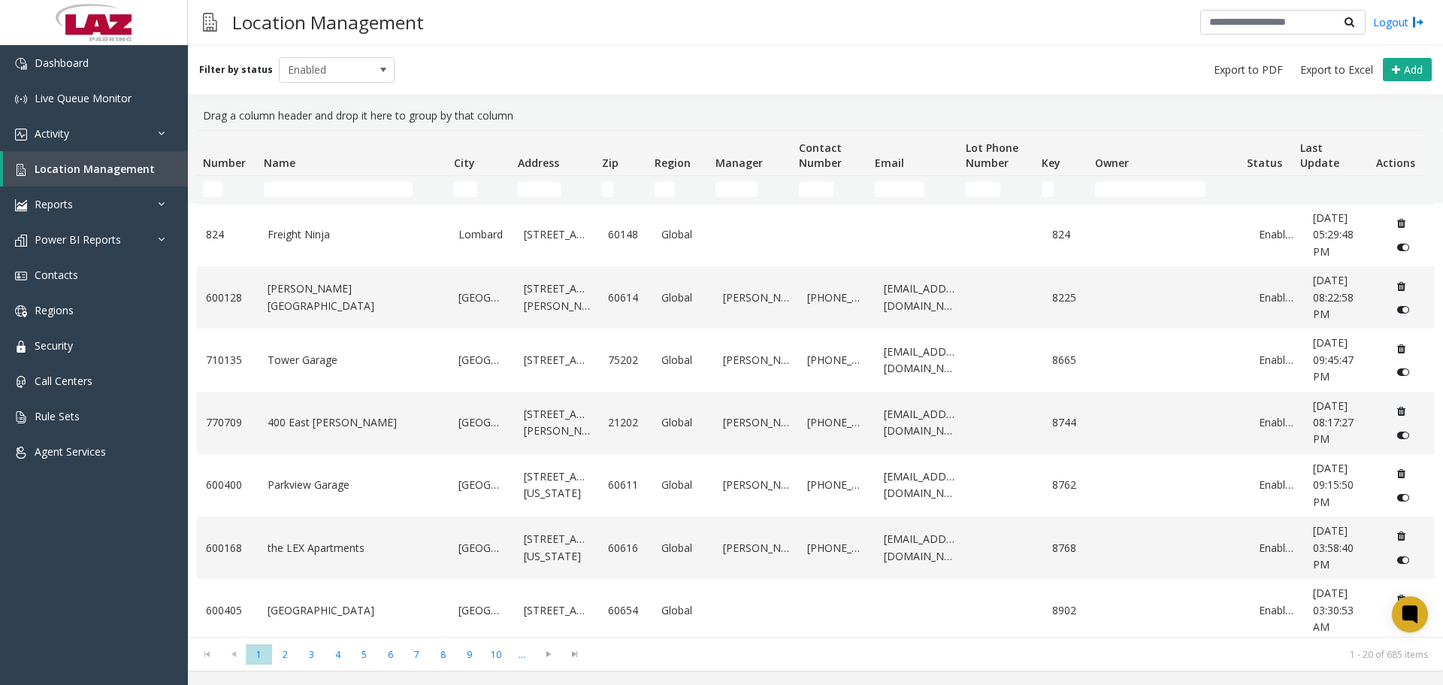
click at [268, 180] on td "Name Filter" at bounding box center [352, 189] width 189 height 27
click at [277, 186] on input "Name Filter" at bounding box center [338, 189] width 149 height 15
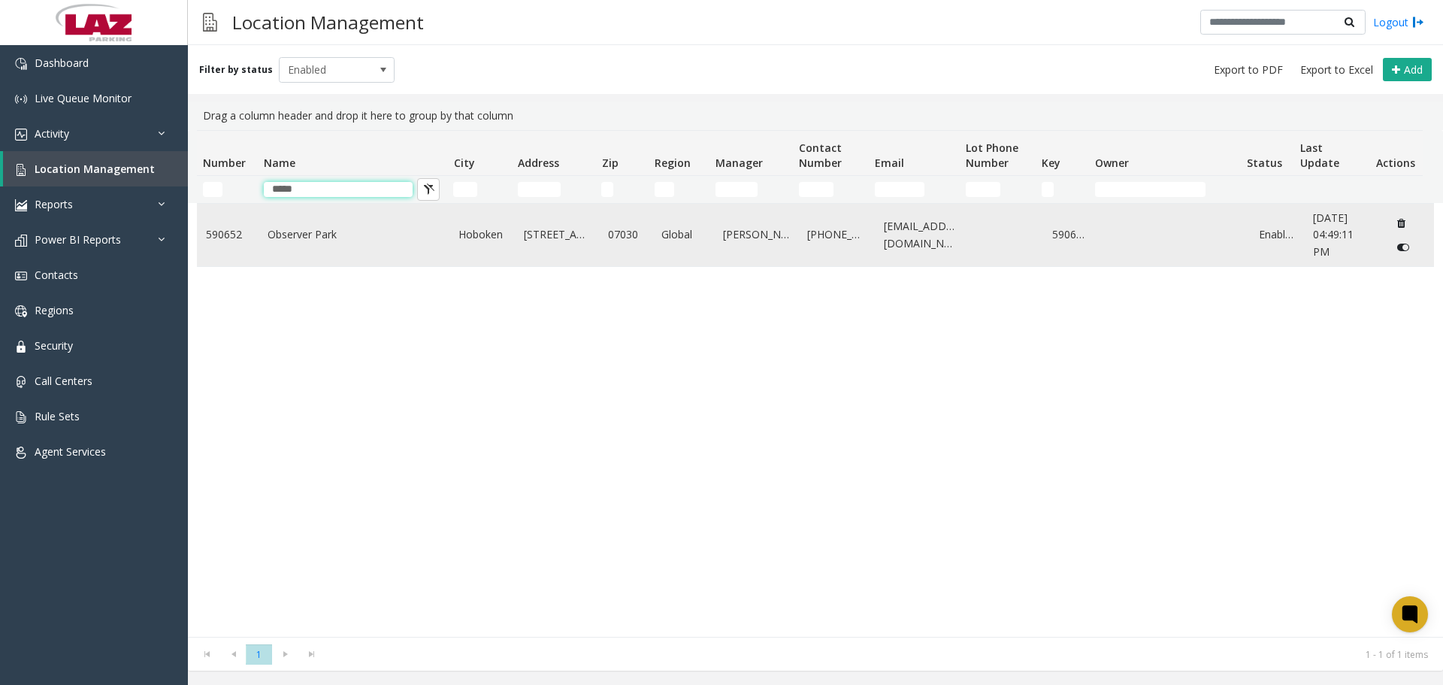
type input "*****"
click at [320, 233] on link "Observer Park" at bounding box center [355, 234] width 174 height 17
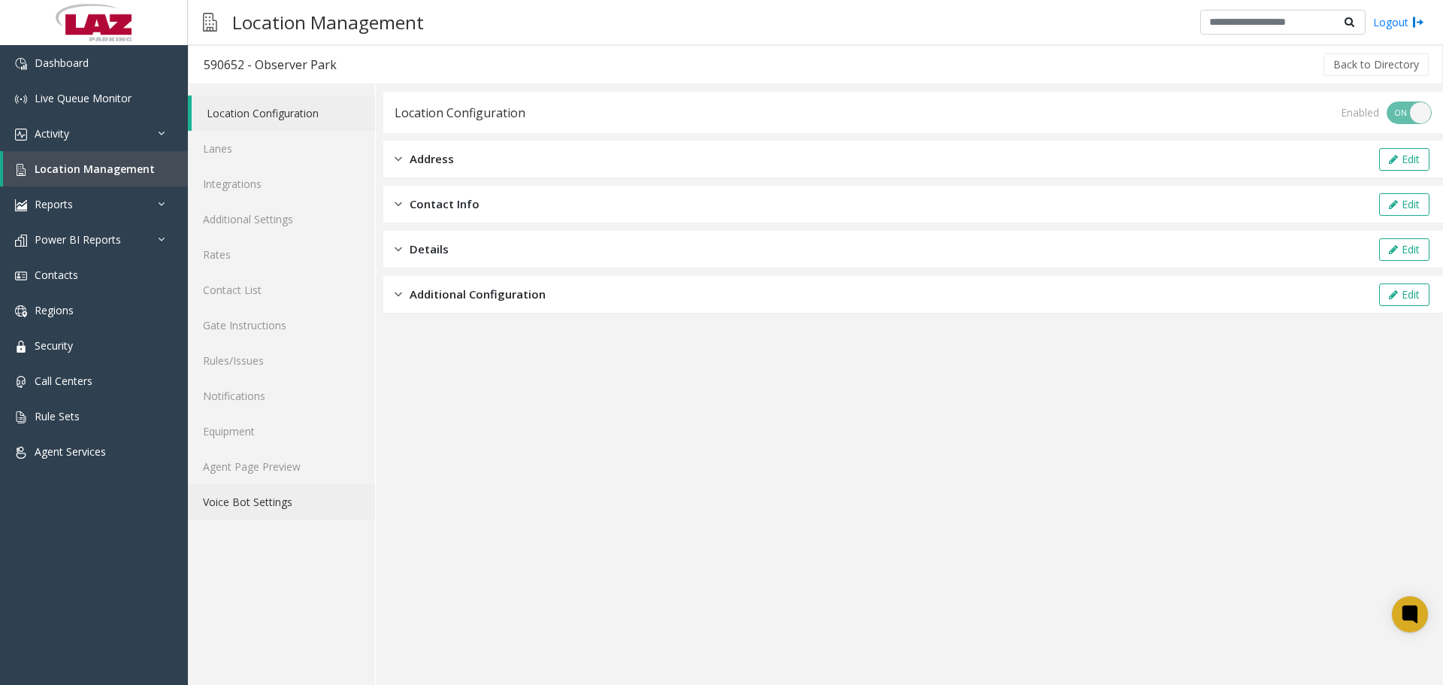
click at [274, 484] on link "Voice Bot Settings" at bounding box center [281, 501] width 187 height 35
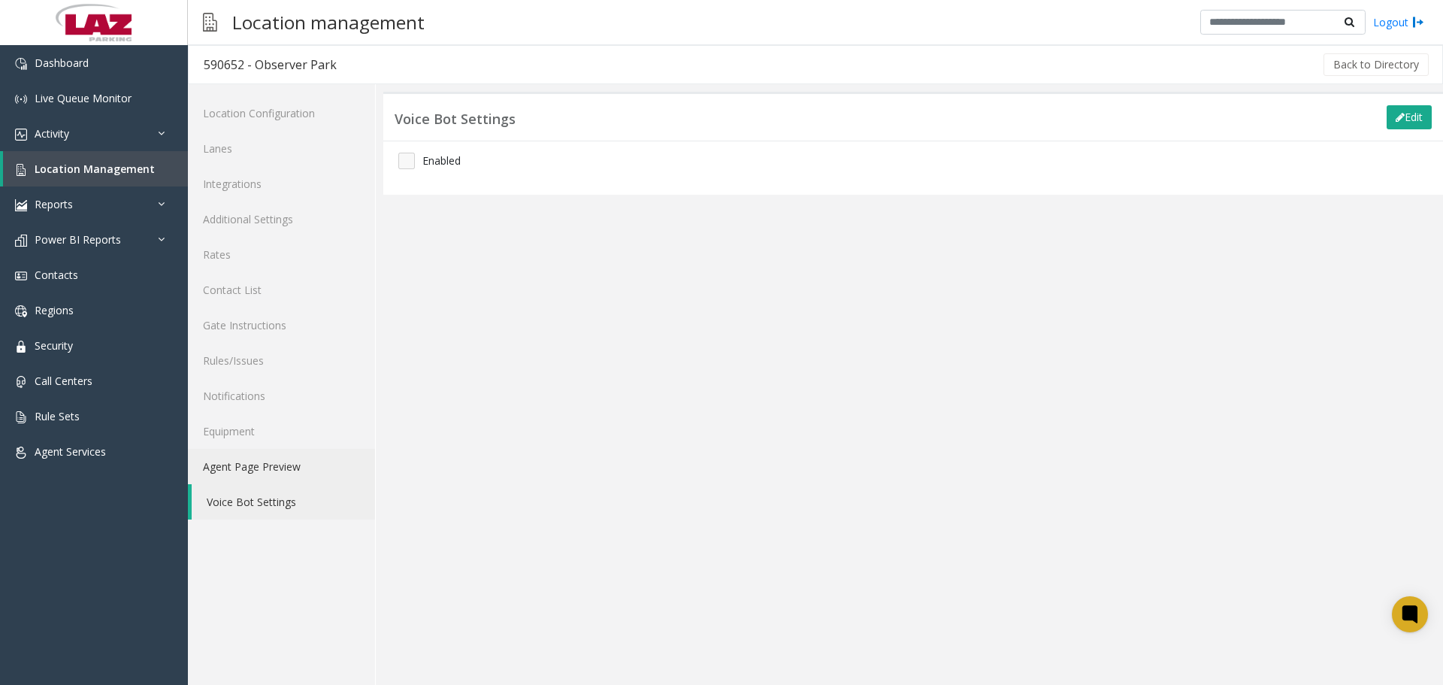
click at [280, 480] on link "Agent Page Preview" at bounding box center [281, 466] width 187 height 35
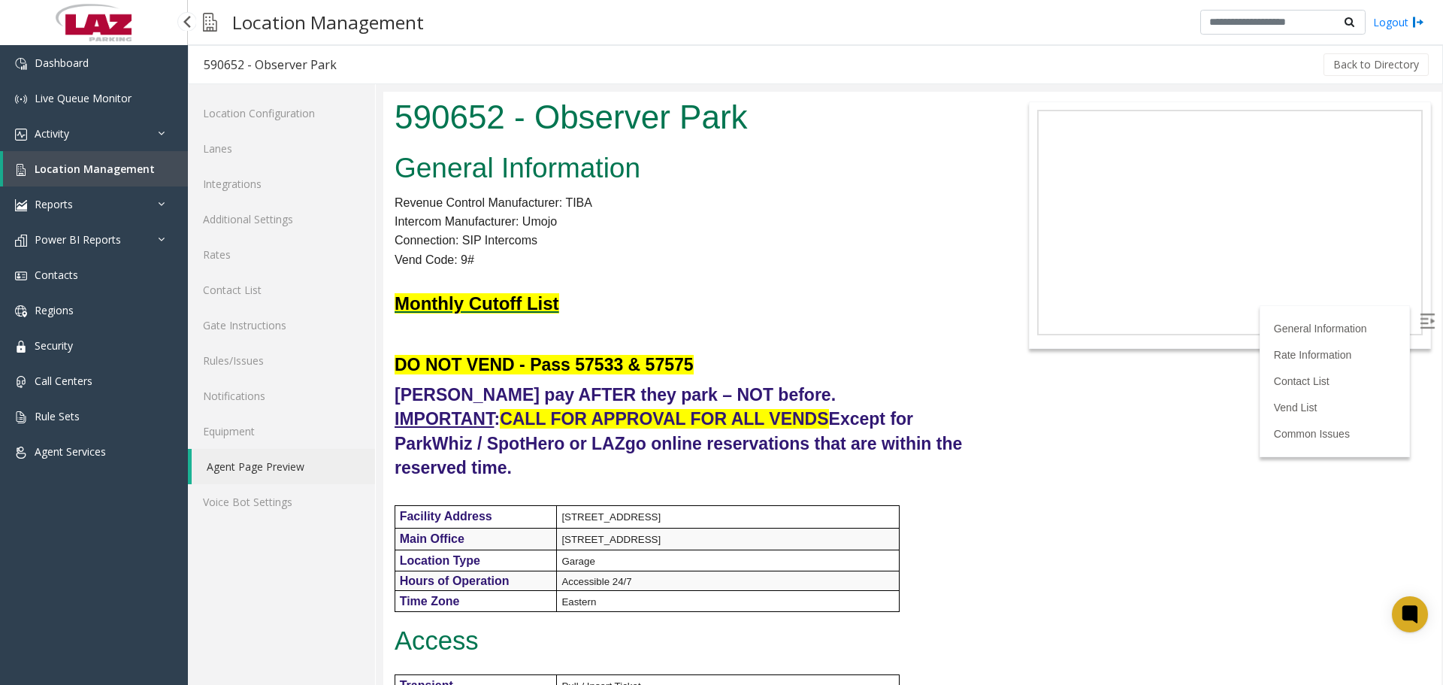
click at [105, 178] on link "Location Management" at bounding box center [95, 168] width 185 height 35
click at [63, 126] on link "Activity" at bounding box center [94, 133] width 188 height 35
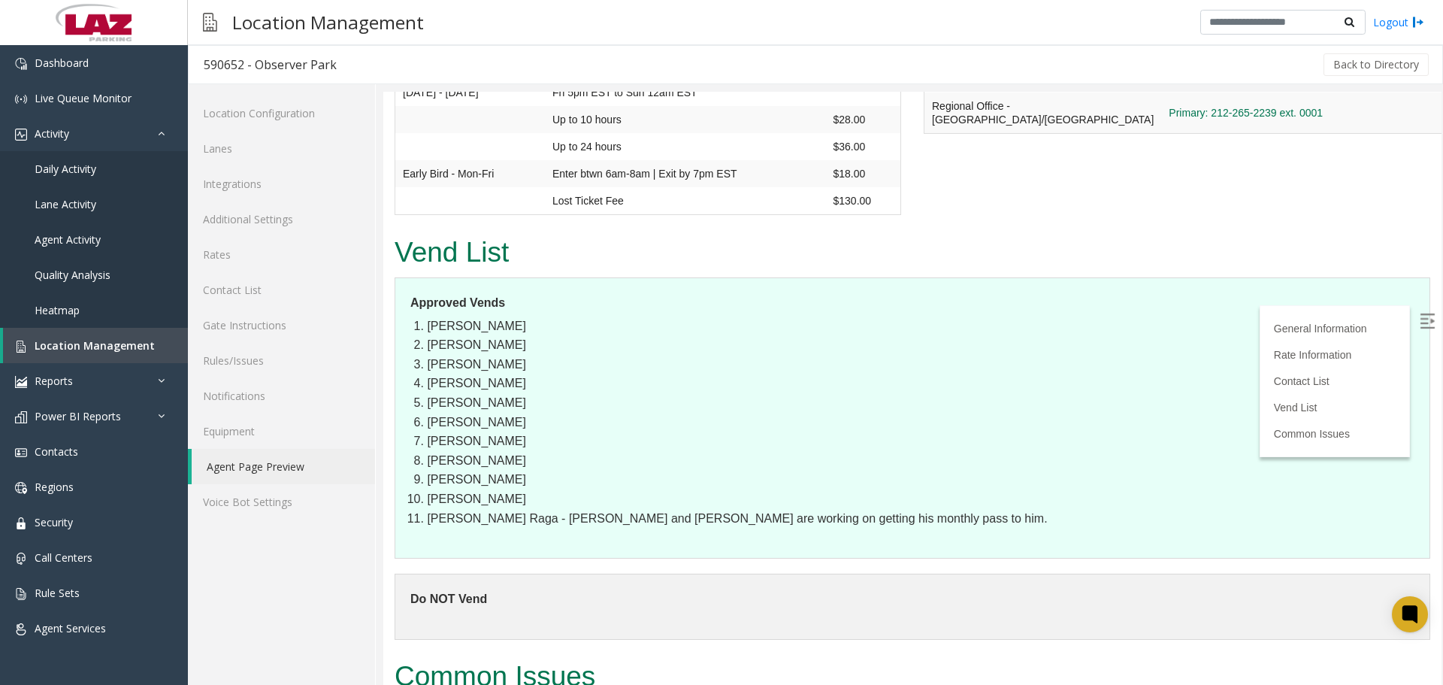
scroll to position [1353, 0]
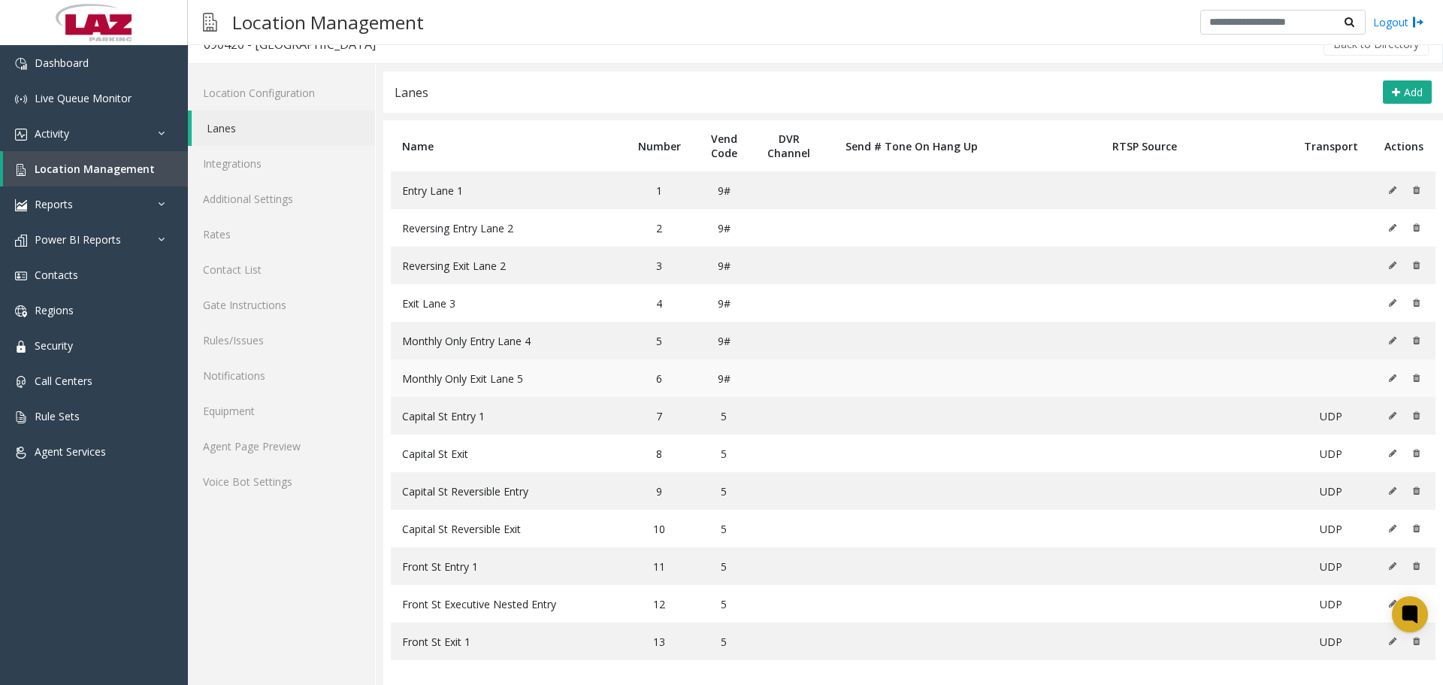
scroll to position [26, 0]
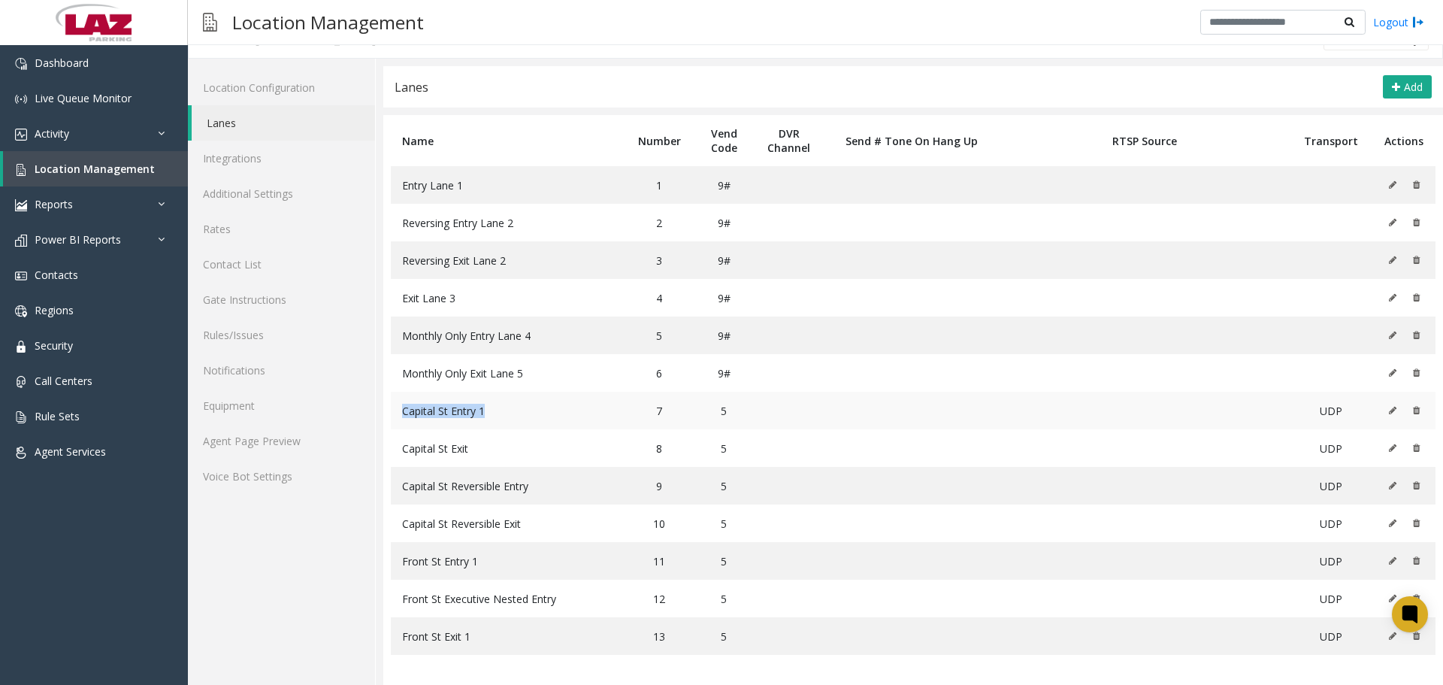
drag, startPoint x: 507, startPoint y: 413, endPoint x: 397, endPoint y: 413, distance: 109.7
click at [397, 413] on td "Capital St Entry 1" at bounding box center [507, 411] width 233 height 38
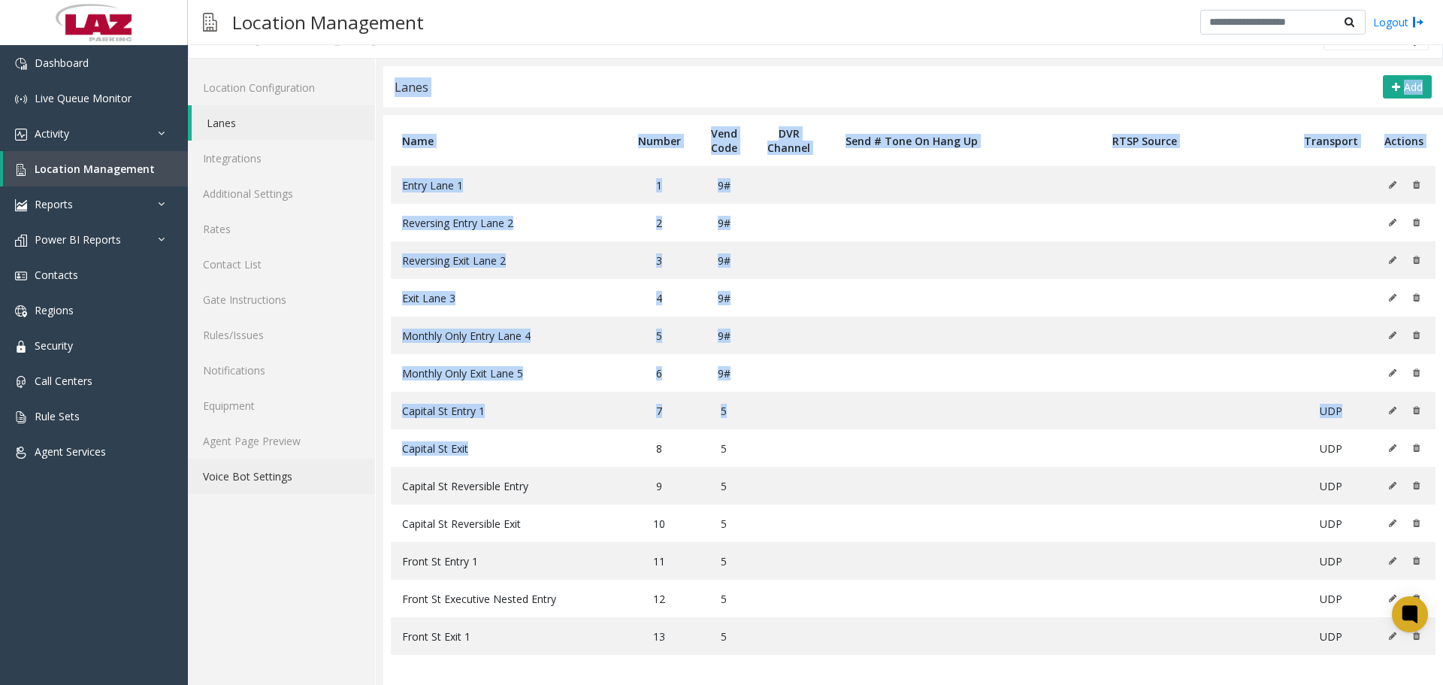
drag, startPoint x: 490, startPoint y: 446, endPoint x: 373, endPoint y: 463, distance: 118.5
click at [373, 463] on div "Location Configuration Lanes Integrations Additional Settings Rates Contact Lis…" at bounding box center [815, 372] width 1255 height 626
click at [457, 452] on span "Capital St Exit" at bounding box center [435, 448] width 66 height 14
click at [478, 448] on td "Capital St Exit" at bounding box center [507, 448] width 233 height 38
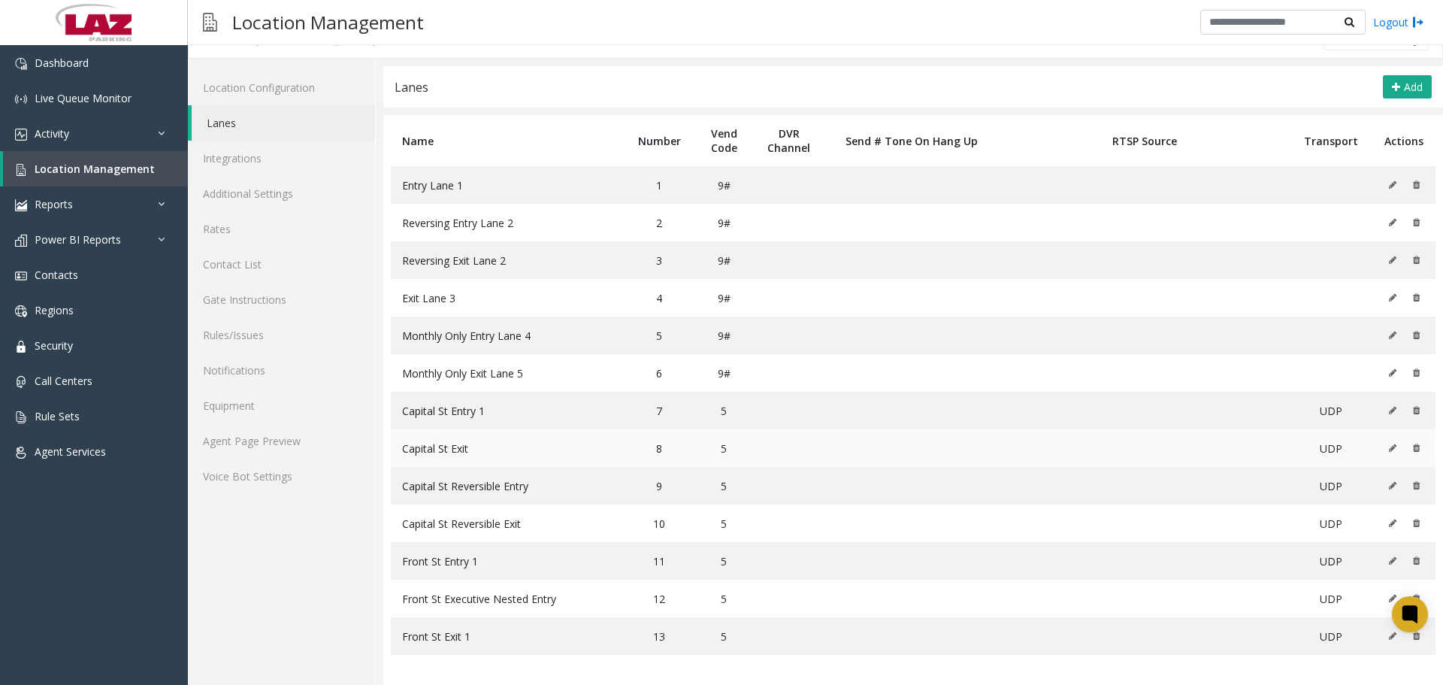
click at [443, 454] on span "Capital St Exit" at bounding box center [435, 448] width 66 height 14
click at [443, 455] on td "Capital St Exit" at bounding box center [507, 448] width 233 height 38
copy span "Capital St Exit"
click at [462, 490] on span "Capital St Reversible Entry" at bounding box center [465, 486] width 126 height 14
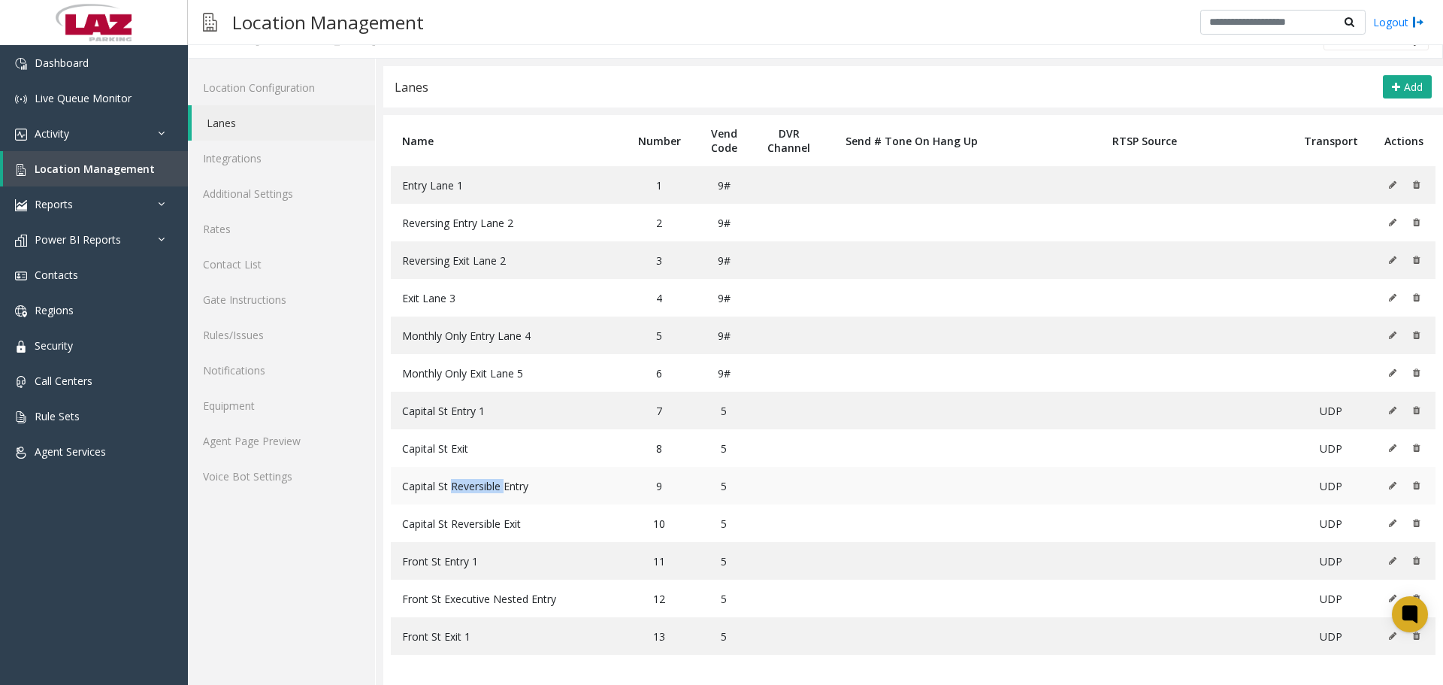
click at [462, 490] on span "Capital St Reversible Entry" at bounding box center [465, 486] width 126 height 14
copy span "Capital St Reversible Entry"
click at [467, 523] on span "Capital St Reversible Exit" at bounding box center [461, 523] width 119 height 14
click at [468, 522] on span "Capital St Reversible Exit" at bounding box center [461, 523] width 119 height 14
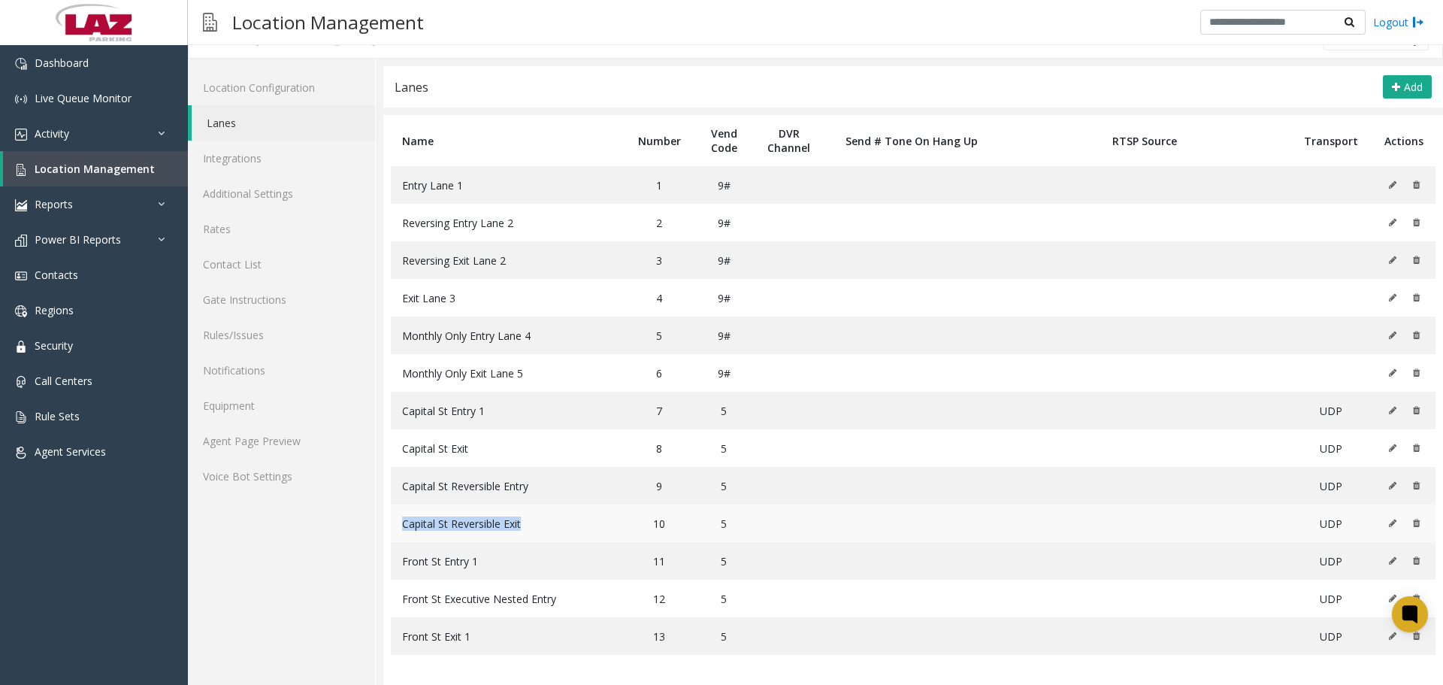
click at [467, 522] on span "Capital St Reversible Exit" at bounding box center [461, 523] width 119 height 14
copy span "Capital St Reversible Exit"
click at [443, 575] on td "Front St Entry 1" at bounding box center [507, 561] width 233 height 38
click at [452, 560] on span "Front St Entry 1" at bounding box center [440, 561] width 76 height 14
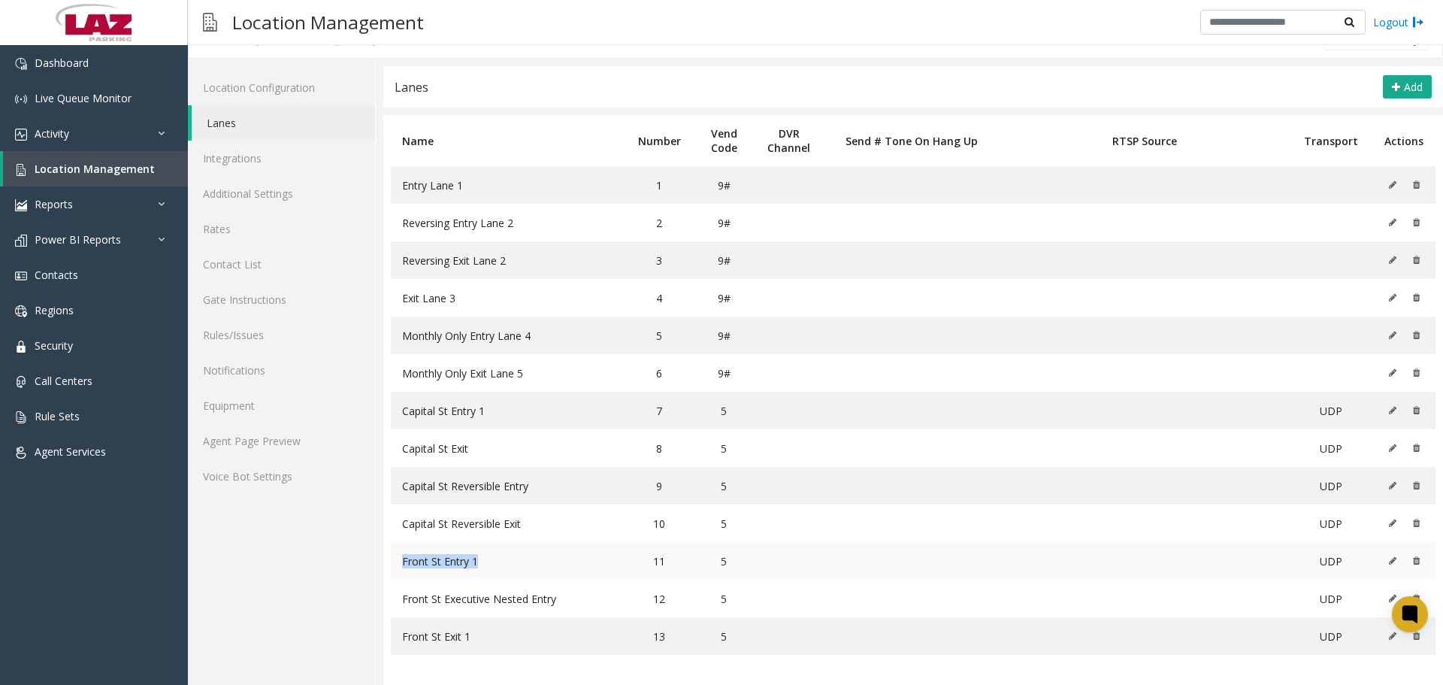
drag, startPoint x: 456, startPoint y: 567, endPoint x: 397, endPoint y: 573, distance: 59.6
click at [397, 573] on td "Front St Entry 1" at bounding box center [507, 561] width 233 height 38
copy span "Front St Entry 1"
drag, startPoint x: 540, startPoint y: 492, endPoint x: 403, endPoint y: 495, distance: 136.8
click at [403, 495] on td "Capital St Reversible Entry" at bounding box center [507, 486] width 233 height 38
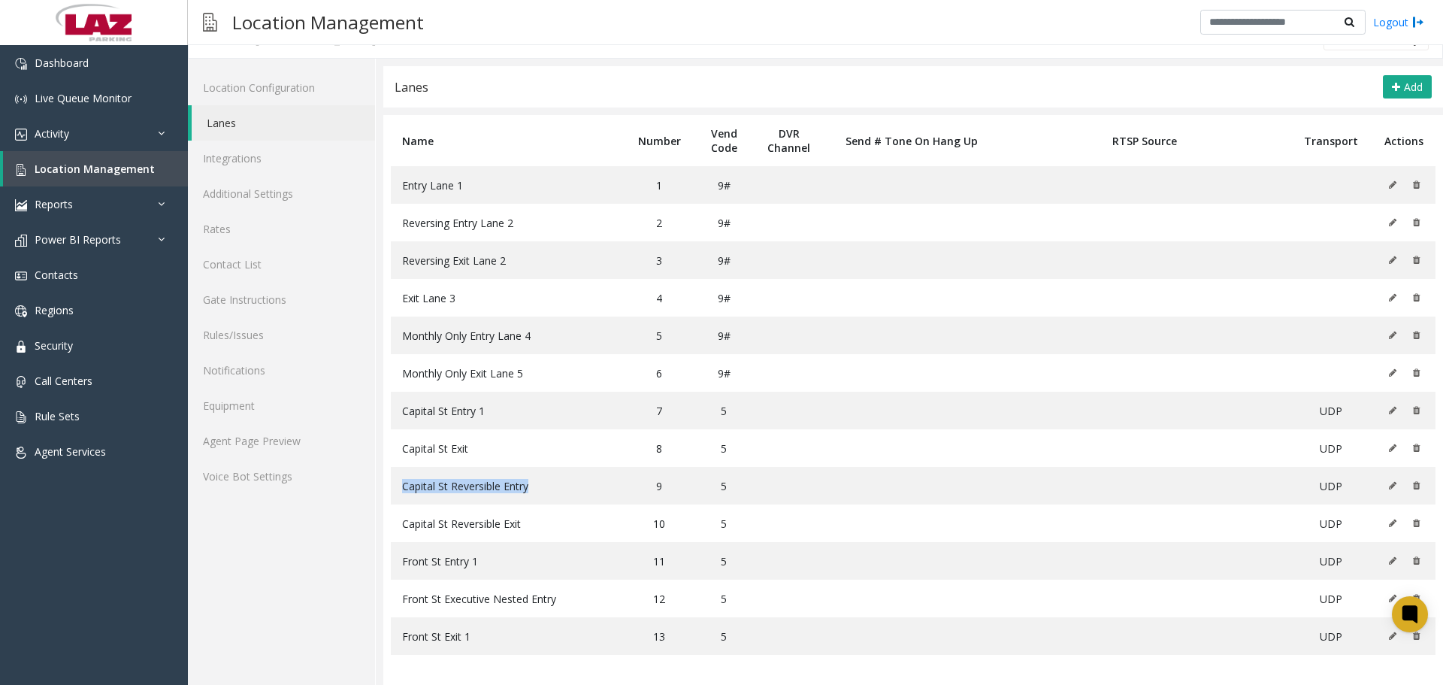
copy span "Capital St Reversible Entry"
click at [549, 484] on td "Capital St Reversible Entry" at bounding box center [507, 486] width 233 height 38
drag, startPoint x: 544, startPoint y: 487, endPoint x: 390, endPoint y: 492, distance: 154.2
click at [390, 492] on table "Name Number Vend Code DVR Channel Send # Tone On Hang Up RTSP Source Transport …" at bounding box center [913, 400] width 1060 height 570
copy span "Capital St Reversible Entry"
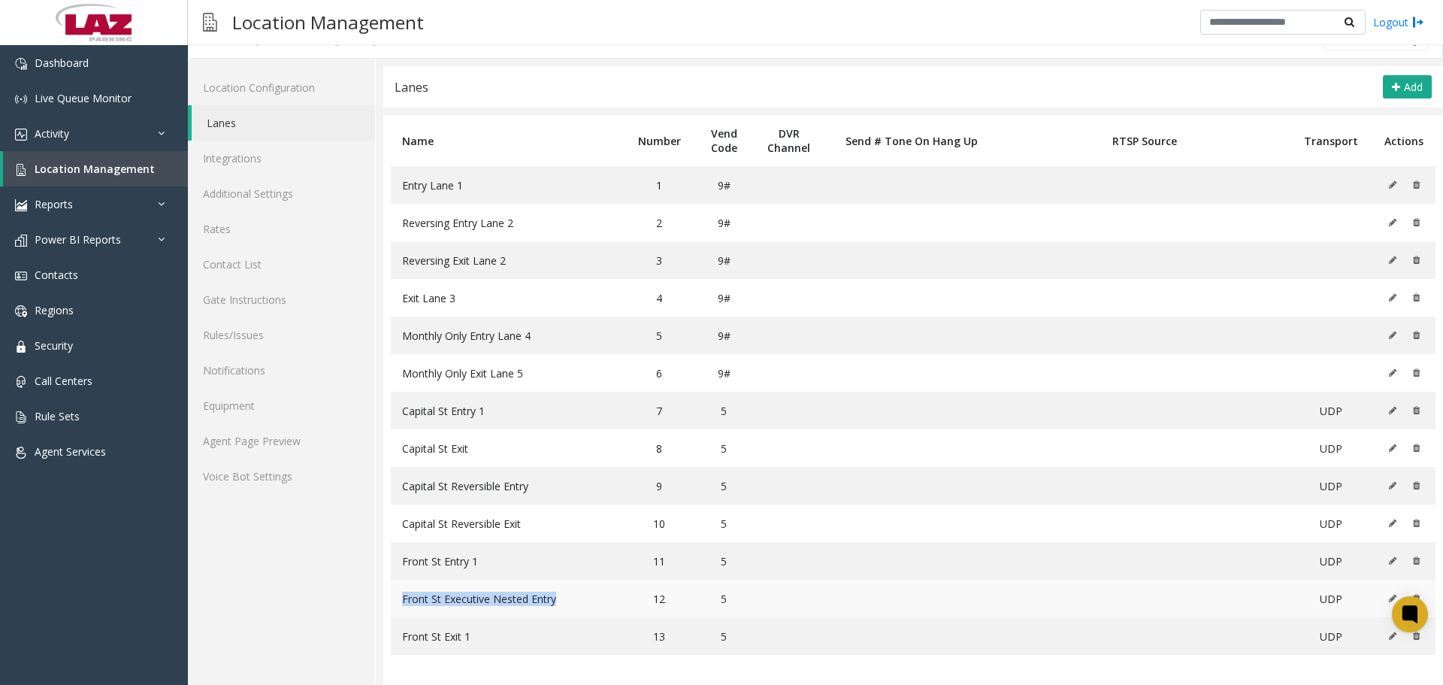
drag, startPoint x: 577, startPoint y: 605, endPoint x: 395, endPoint y: 602, distance: 181.9
click at [395, 602] on td "Front St Executive Nested Entry" at bounding box center [507, 598] width 233 height 38
copy span "Front St Executive Nested Entry"
drag, startPoint x: 483, startPoint y: 641, endPoint x: 398, endPoint y: 643, distance: 85.0
click at [398, 643] on td "Front St Exit 1" at bounding box center [507, 636] width 233 height 38
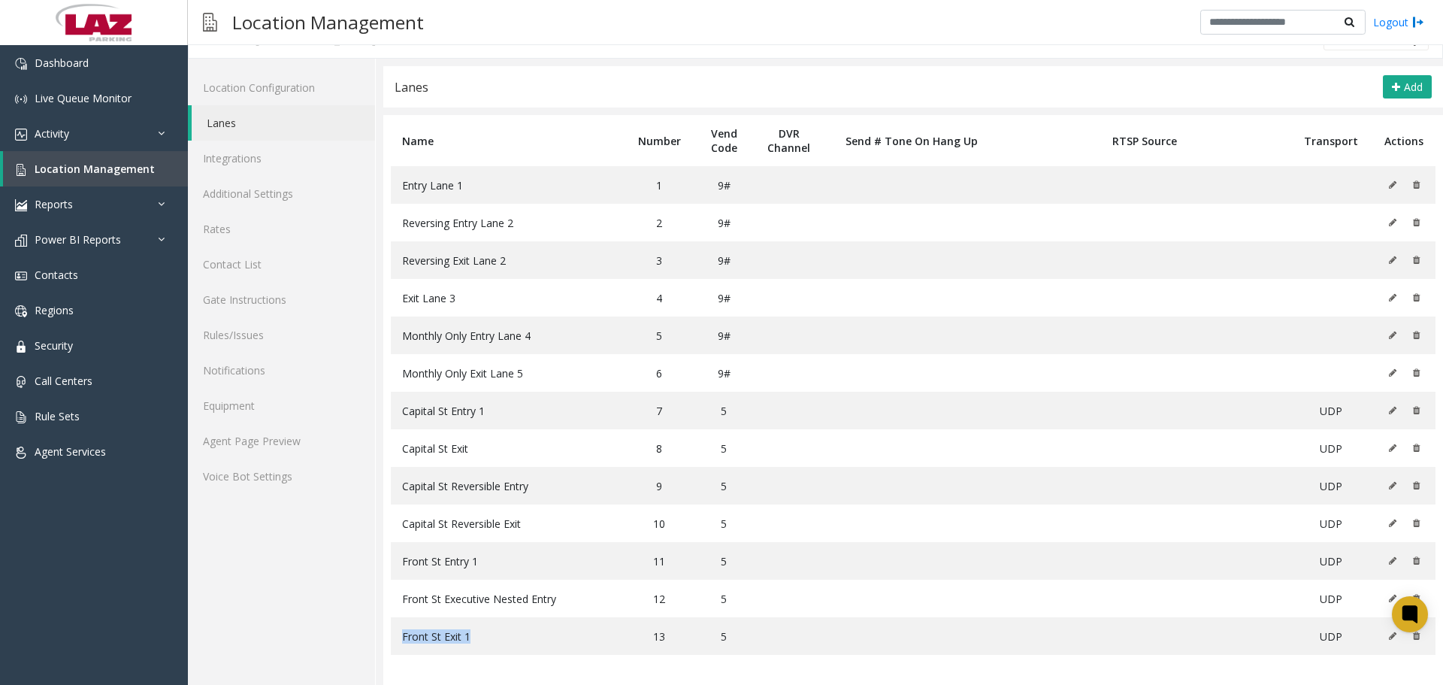
copy span "Front St Exit 1"
click at [279, 285] on link "Gate Instructions" at bounding box center [281, 299] width 187 height 35
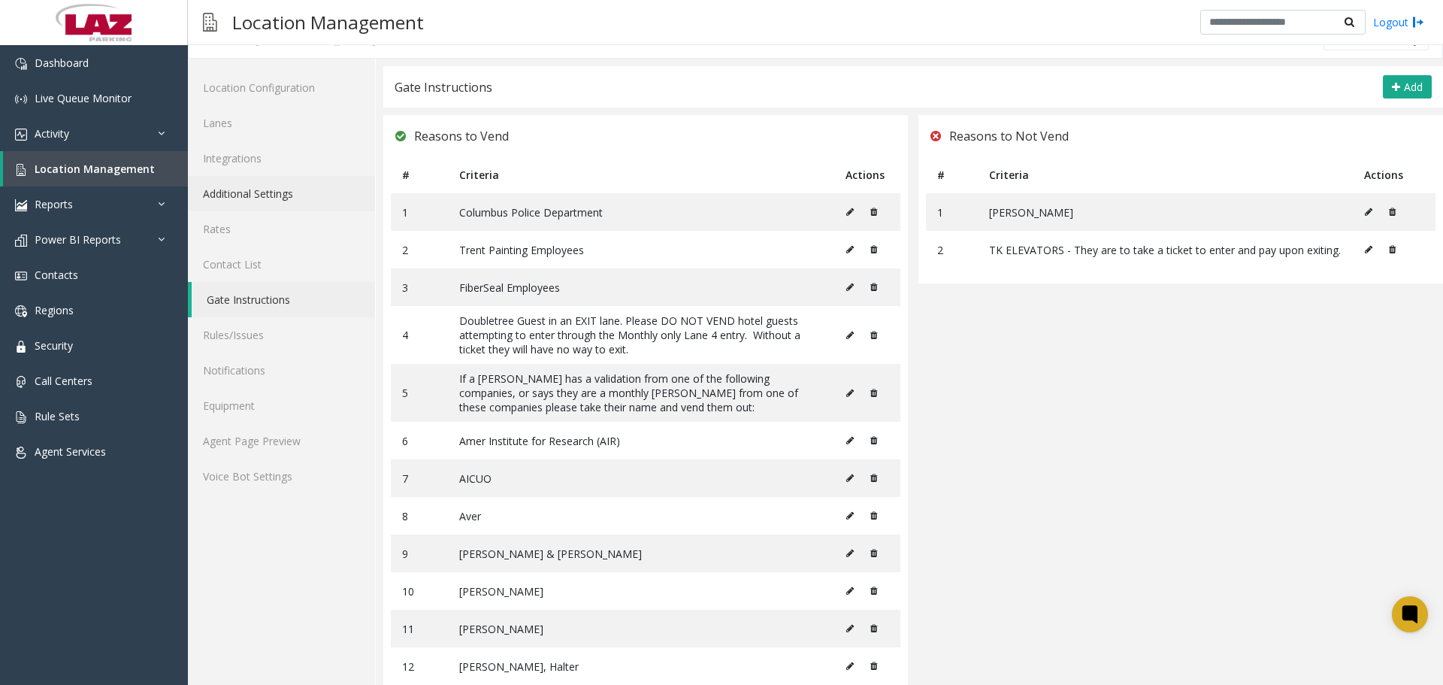
click at [269, 195] on link "Additional Settings" at bounding box center [281, 193] width 187 height 35
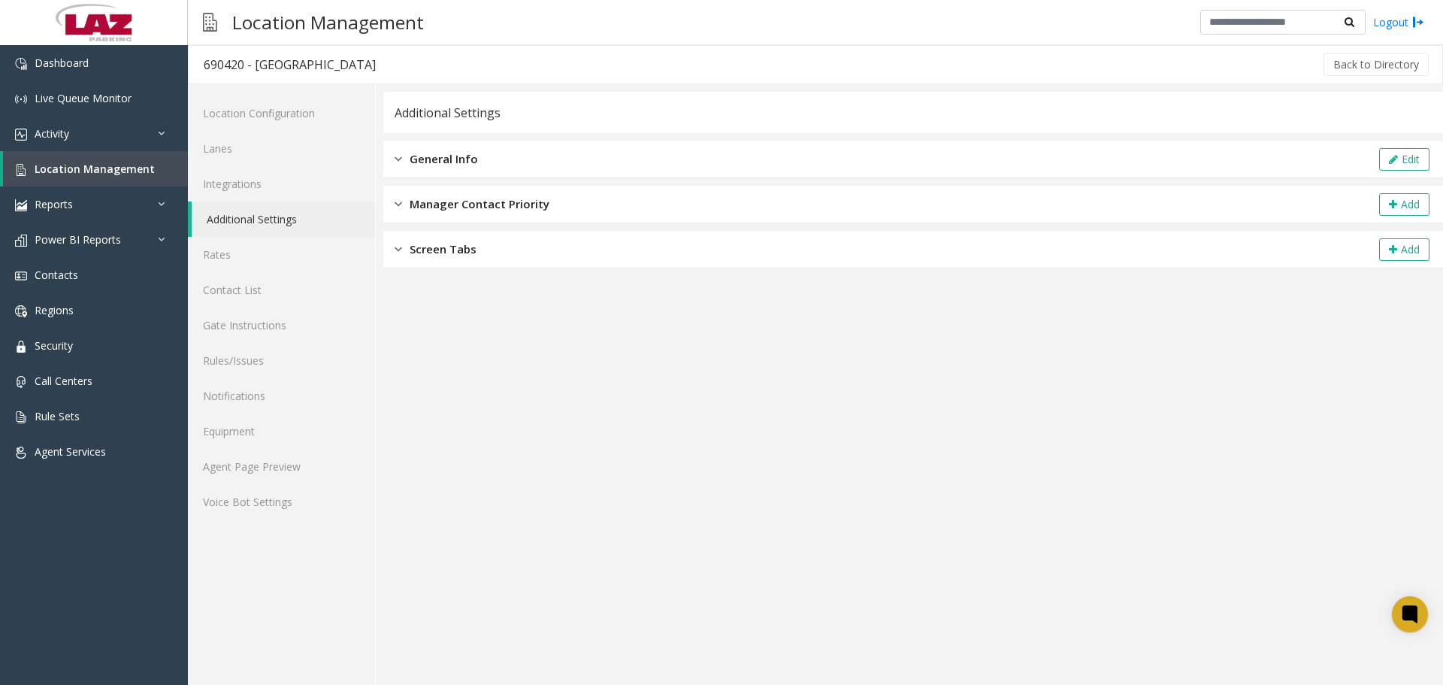
click at [513, 160] on div "General Info Edit" at bounding box center [913, 160] width 1060 height 38
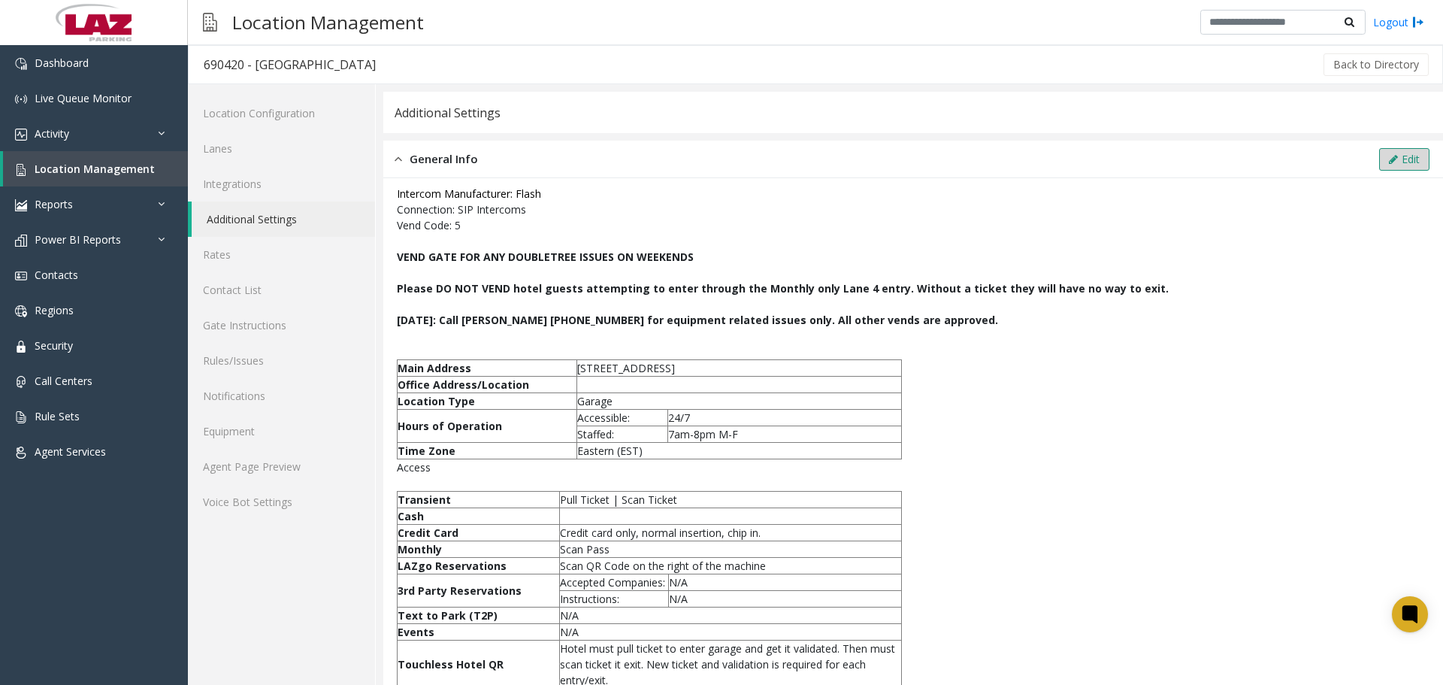
click at [1379, 148] on button "Edit" at bounding box center [1404, 159] width 50 height 23
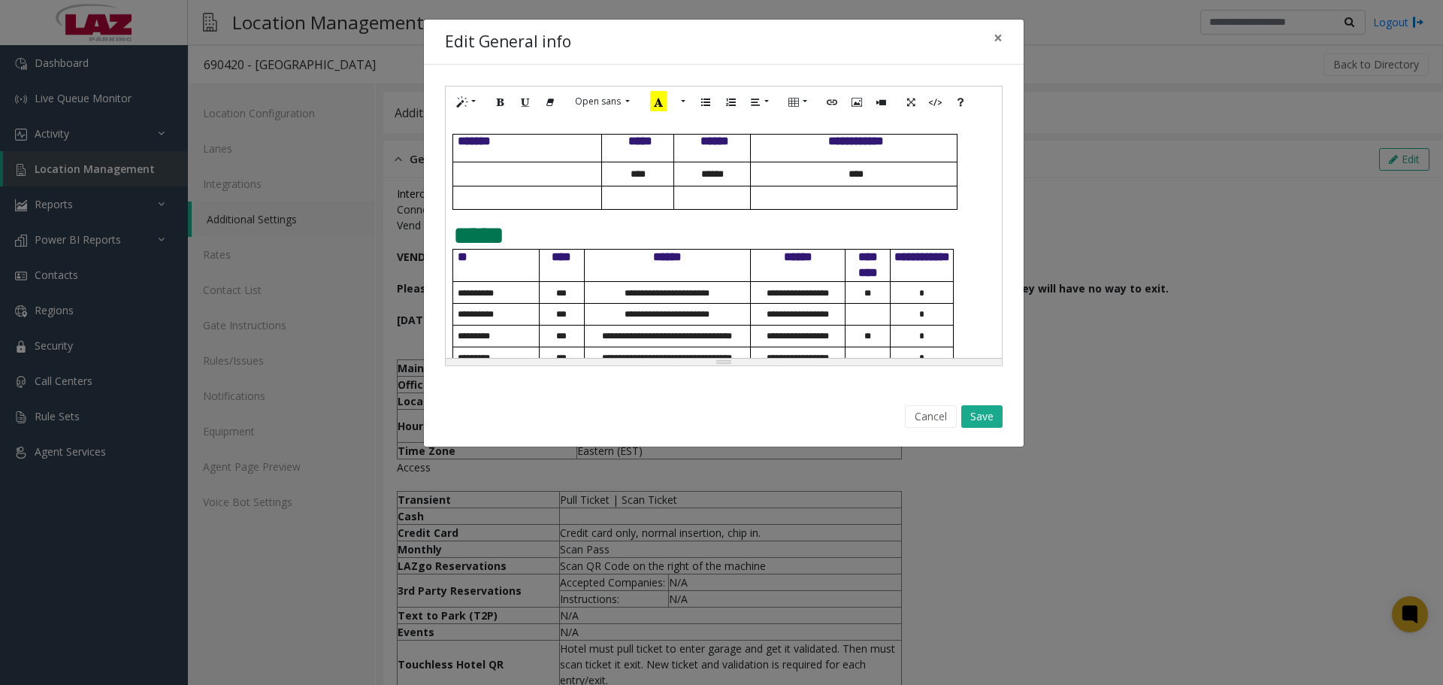
scroll to position [746, 0]
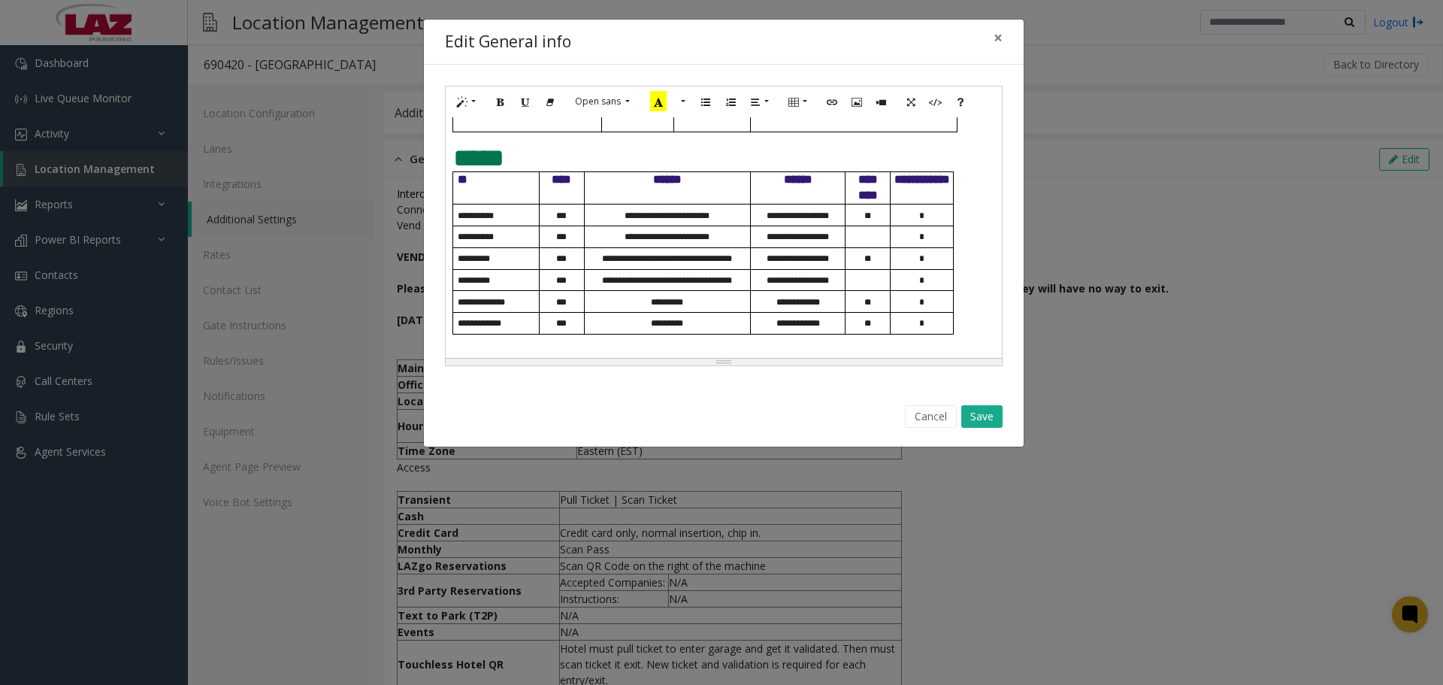
drag, startPoint x: 937, startPoint y: 320, endPoint x: 438, endPoint y: 182, distance: 517.9
click at [438, 182] on div "**********" at bounding box center [724, 226] width 600 height 322
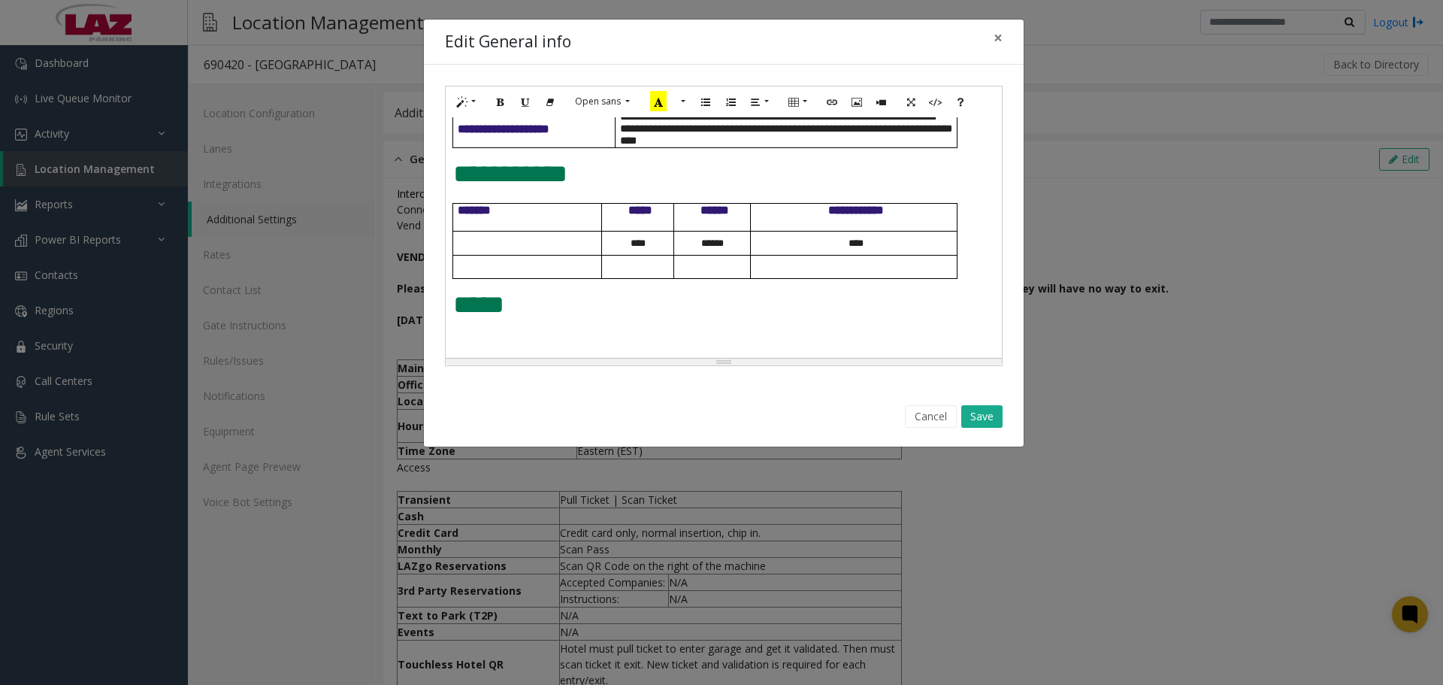
scroll to position [599, 0]
click at [458, 340] on div "**********" at bounding box center [724, 237] width 556 height 241
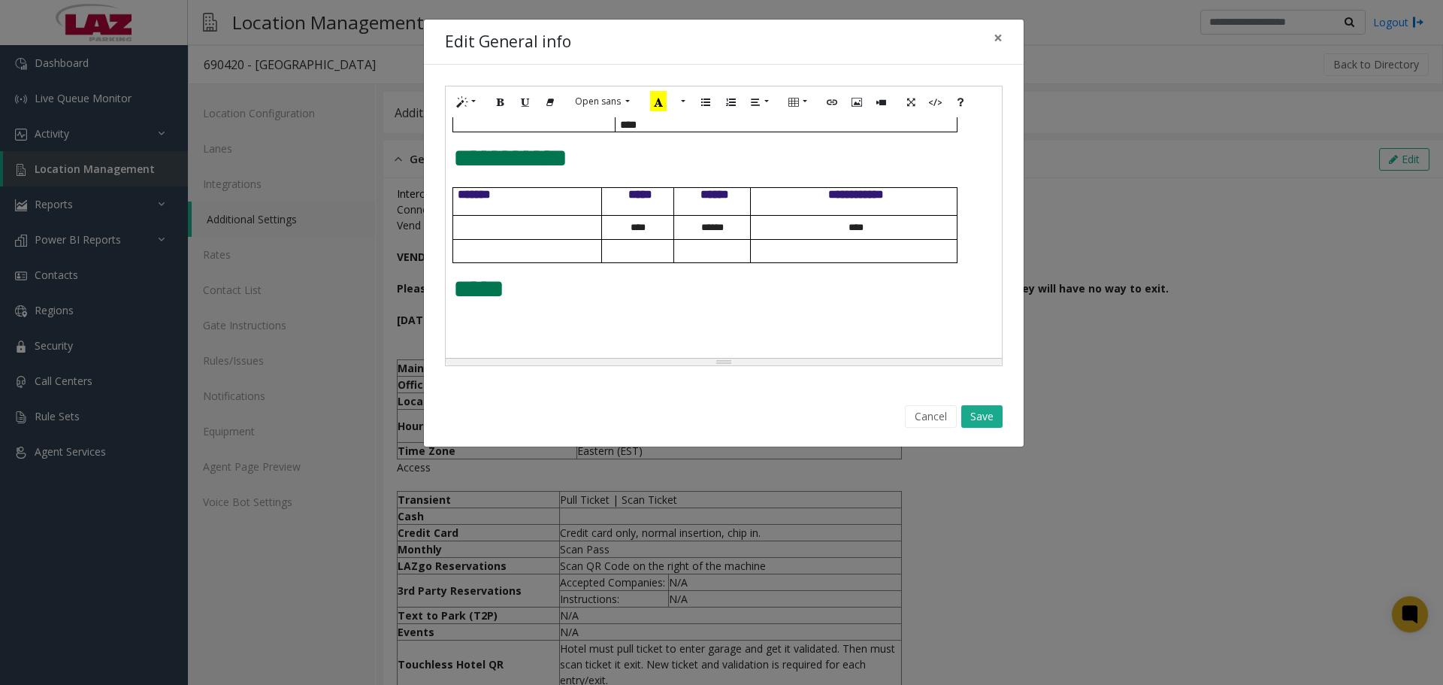
scroll to position [613, 0]
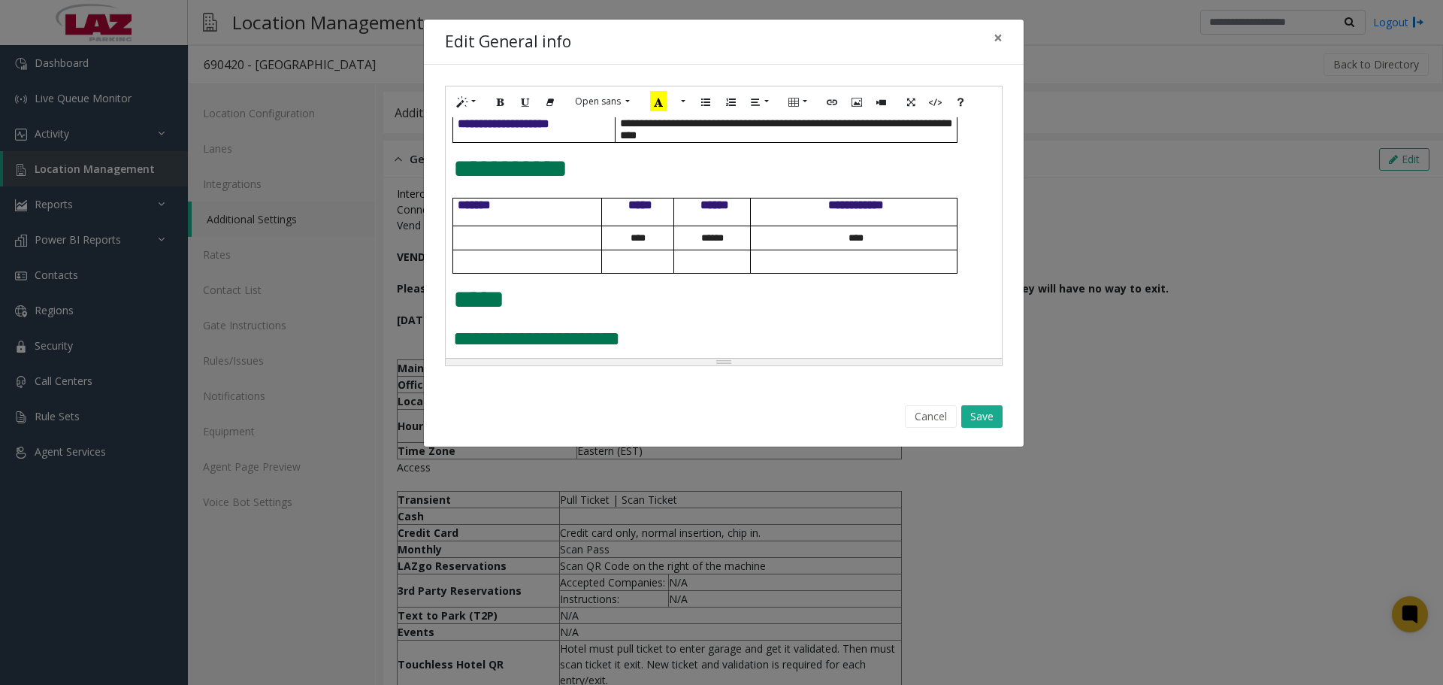
click at [452, 320] on div "**********" at bounding box center [724, 237] width 556 height 241
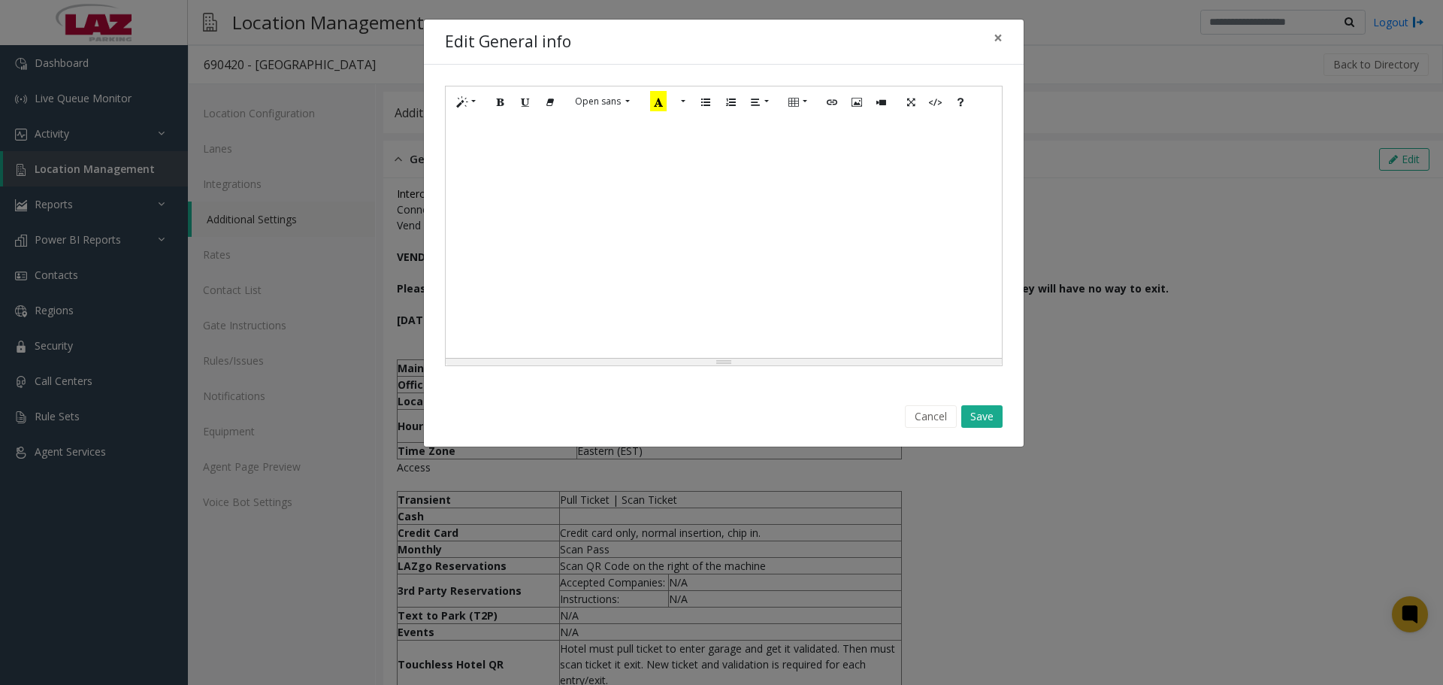
scroll to position [0, 682]
click at [922, 422] on button "Cancel" at bounding box center [931, 416] width 52 height 23
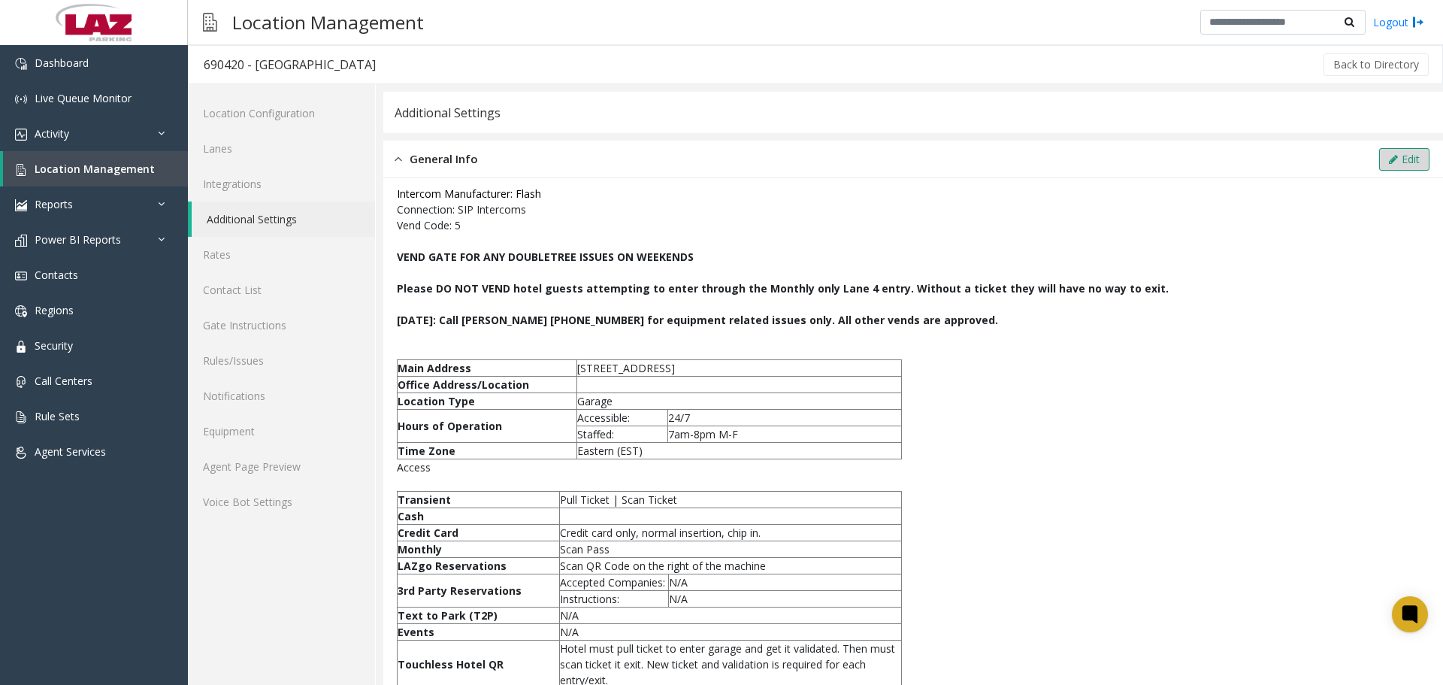
click at [1390, 153] on button "Edit" at bounding box center [1404, 159] width 50 height 23
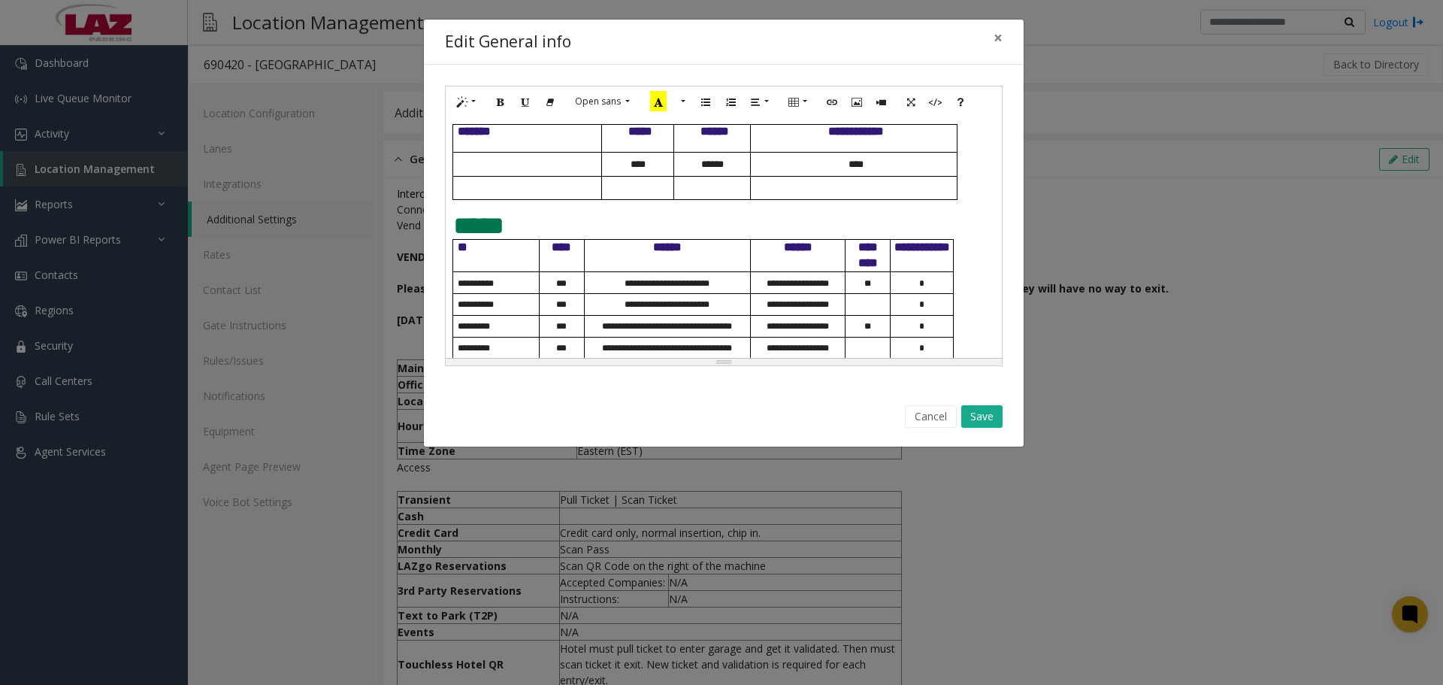
scroll to position [746, 0]
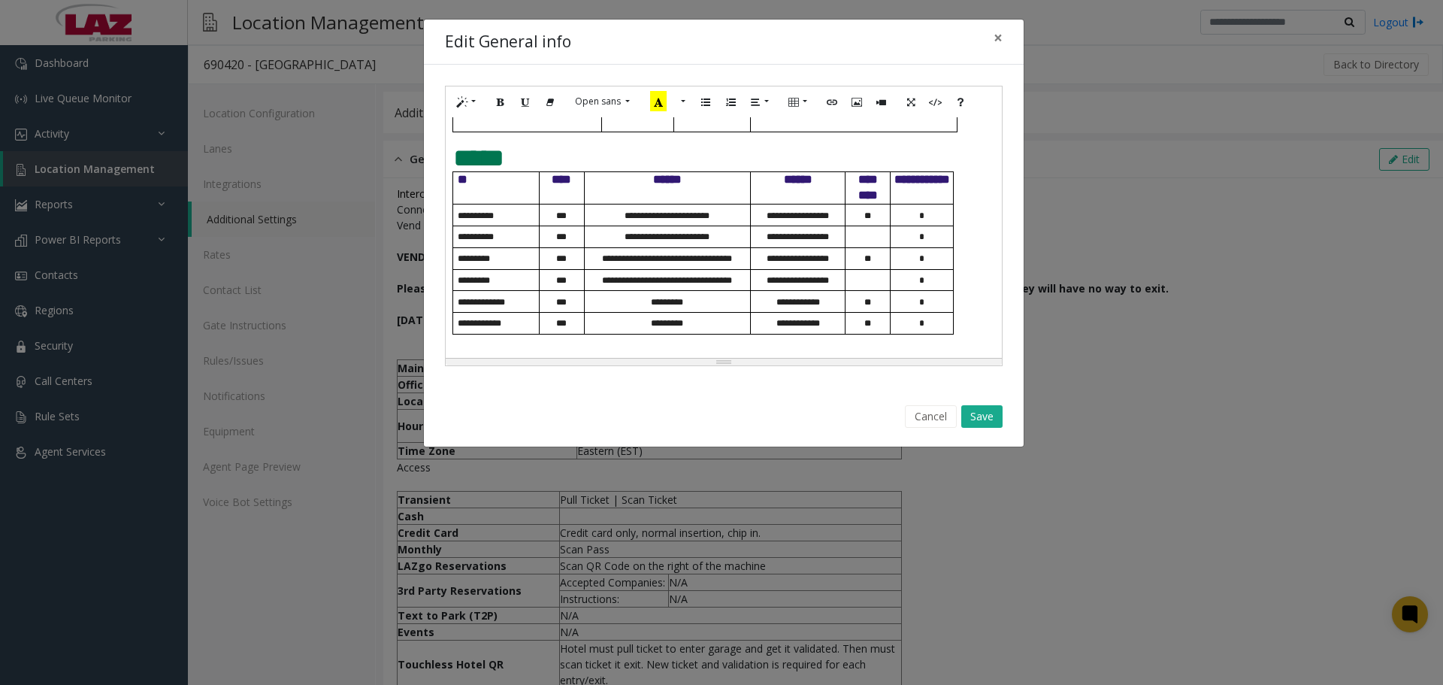
drag, startPoint x: 821, startPoint y: 315, endPoint x: 445, endPoint y: 185, distance: 397.7
click at [446, 185] on div "**********" at bounding box center [724, 237] width 556 height 241
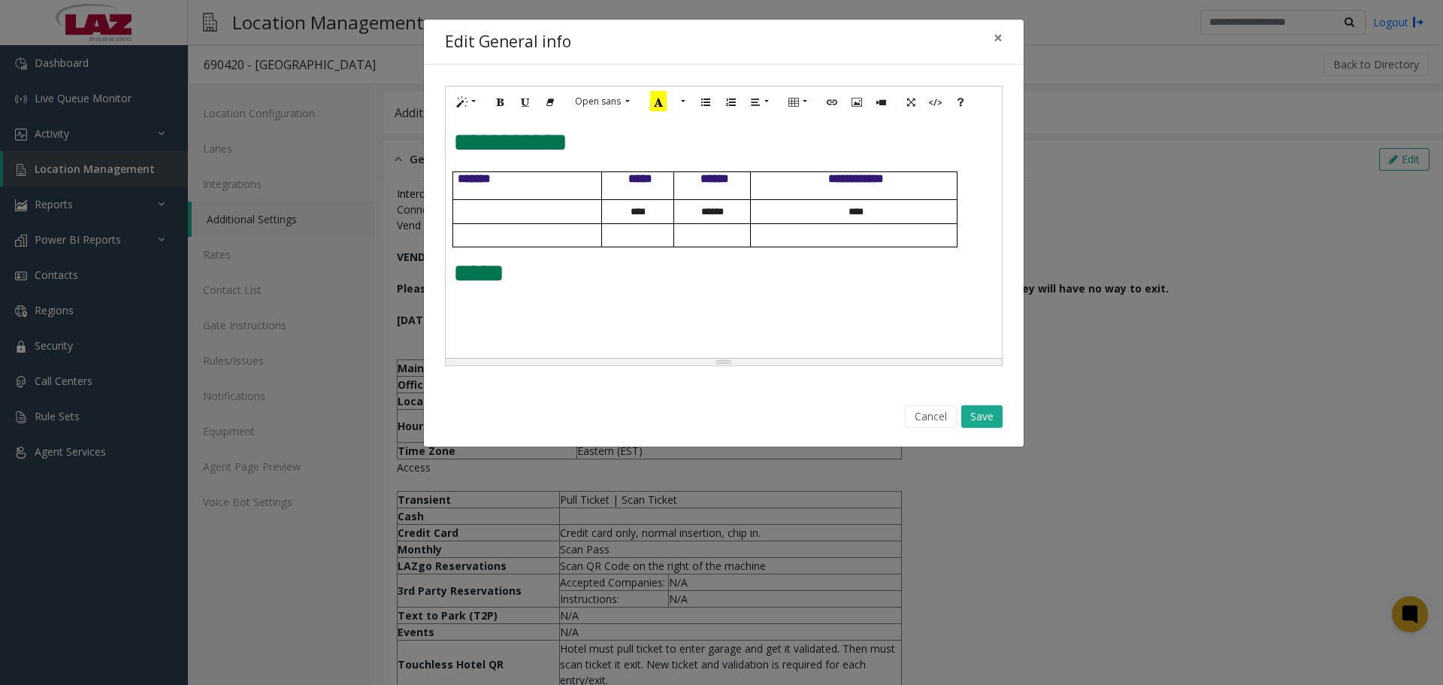
scroll to position [630, 0]
drag, startPoint x: 462, startPoint y: 345, endPoint x: 474, endPoint y: 346, distance: 12.1
click at [462, 345] on p at bounding box center [718, 342] width 530 height 16
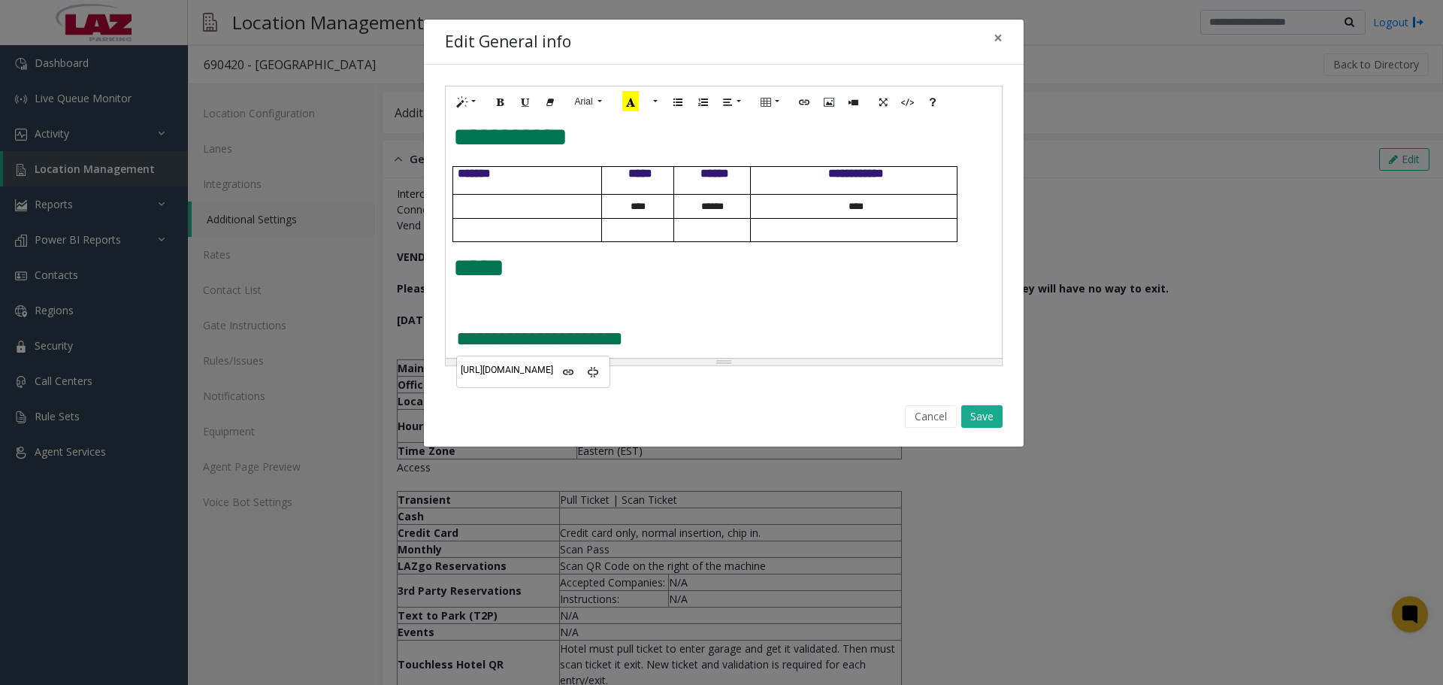
click at [449, 305] on div "**********" at bounding box center [724, 237] width 556 height 241
click at [466, 310] on p at bounding box center [718, 305] width 530 height 16
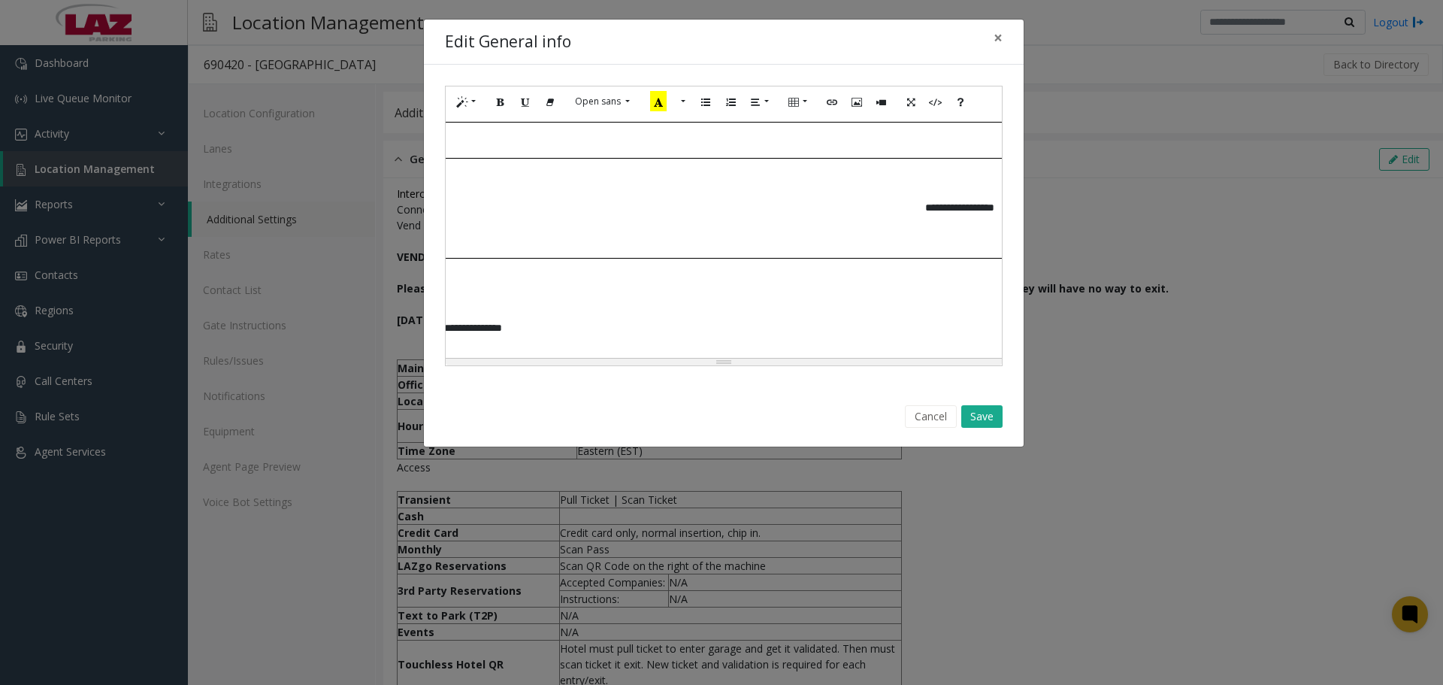
scroll to position [779, 0]
click at [910, 213] on p "**********" at bounding box center [980, 207] width 1044 height 11
click at [971, 411] on button "Save" at bounding box center [981, 416] width 41 height 23
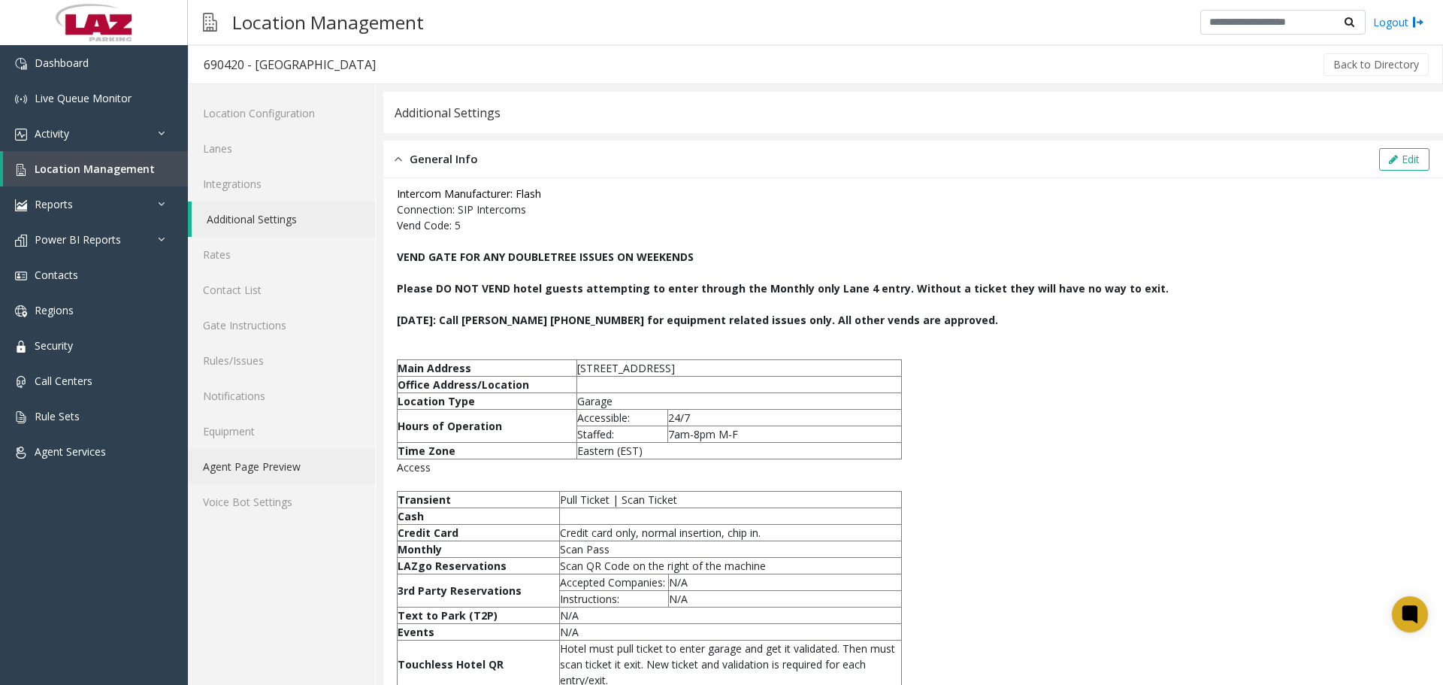
drag, startPoint x: 285, startPoint y: 464, endPoint x: 294, endPoint y: 457, distance: 11.3
click at [285, 463] on link "Agent Page Preview" at bounding box center [281, 466] width 187 height 35
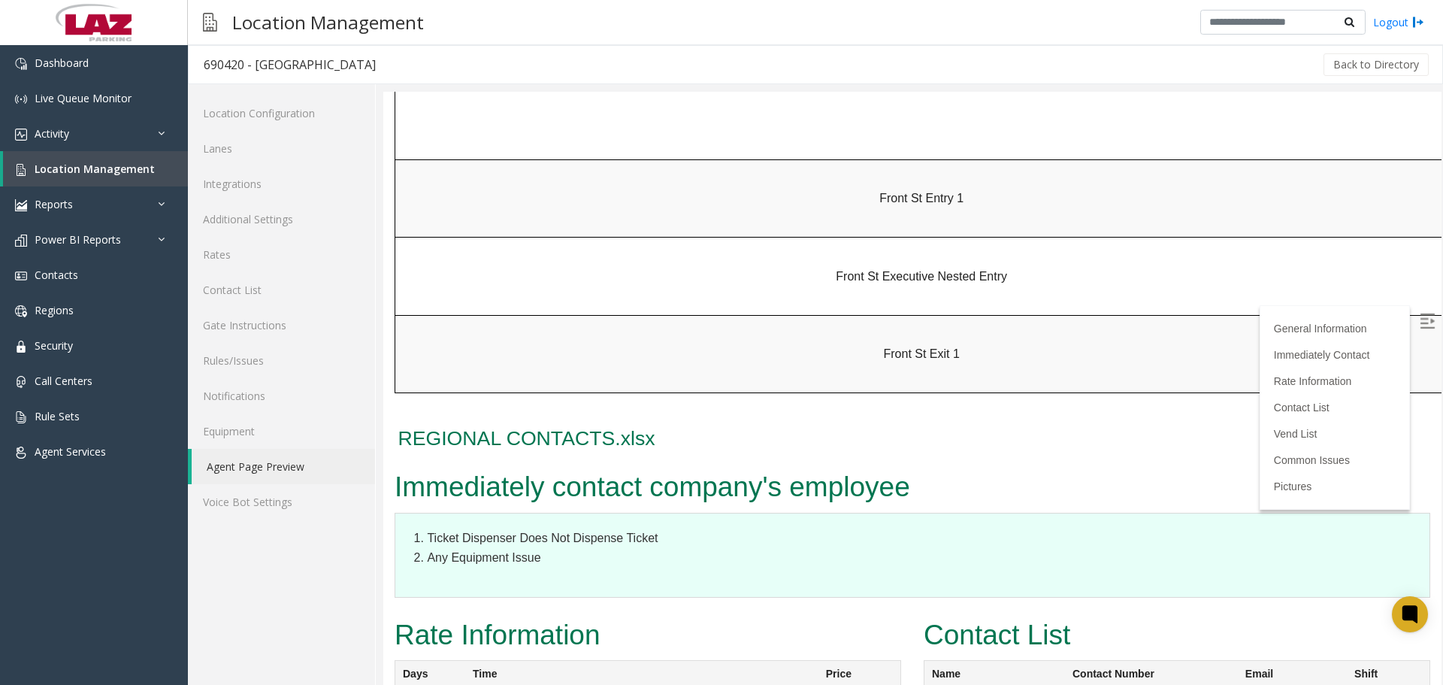
scroll to position [1503, 0]
click at [292, 211] on link "Additional Settings" at bounding box center [281, 218] width 187 height 35
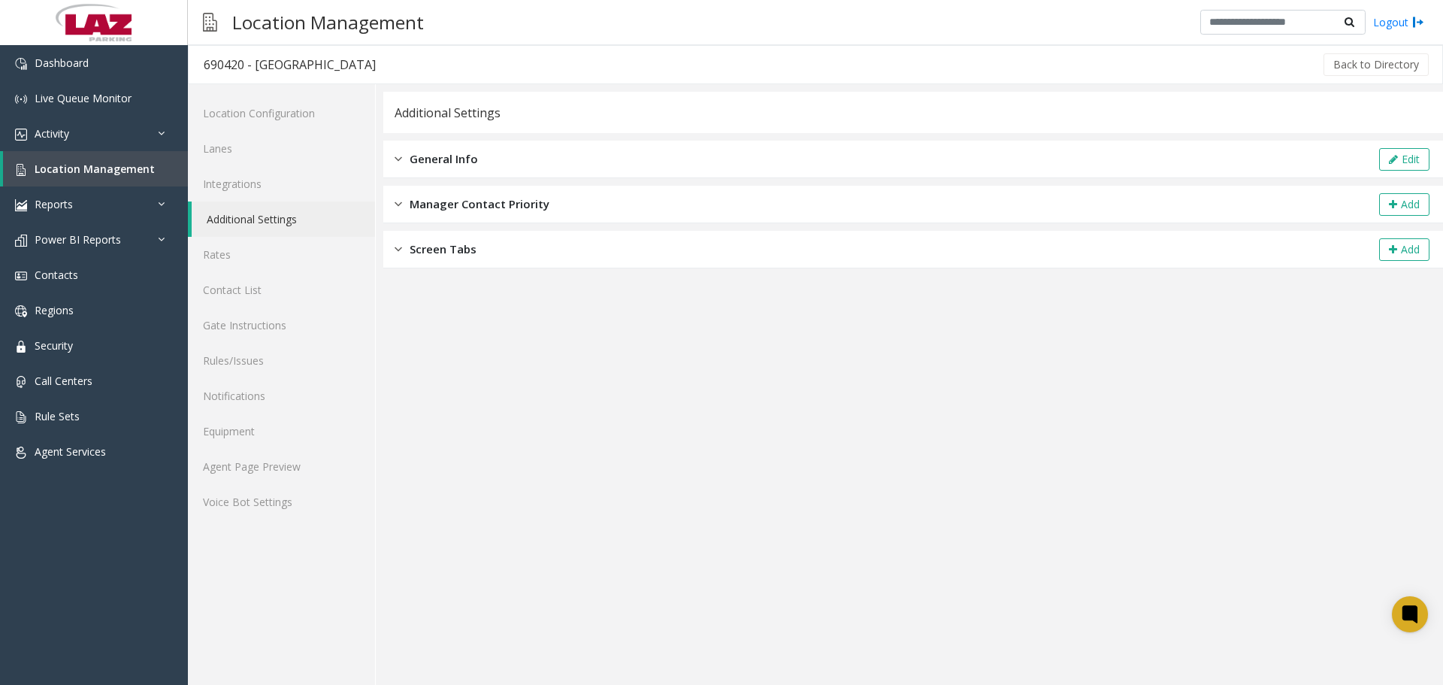
drag, startPoint x: 558, startPoint y: 156, endPoint x: 818, endPoint y: 142, distance: 261.2
click at [573, 156] on div "General Info Edit" at bounding box center [913, 160] width 1060 height 38
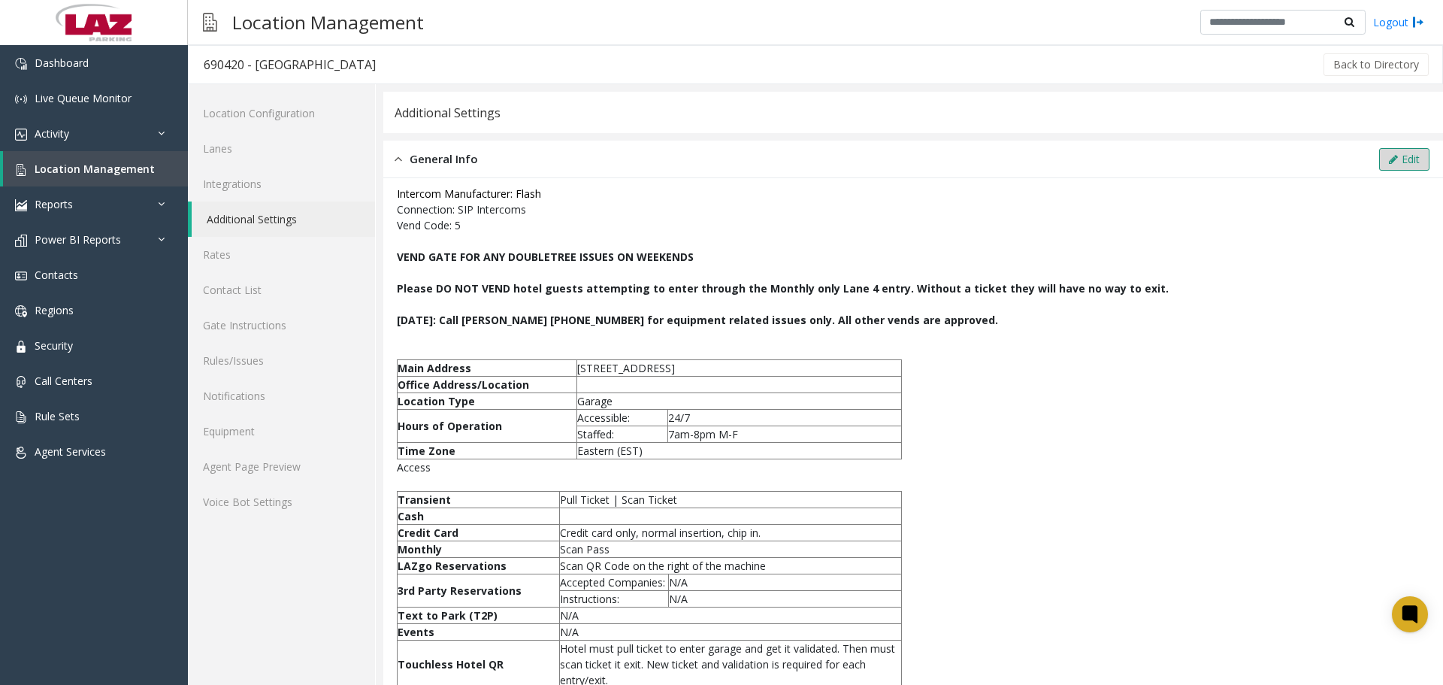
click at [1389, 162] on icon at bounding box center [1393, 159] width 9 height 11
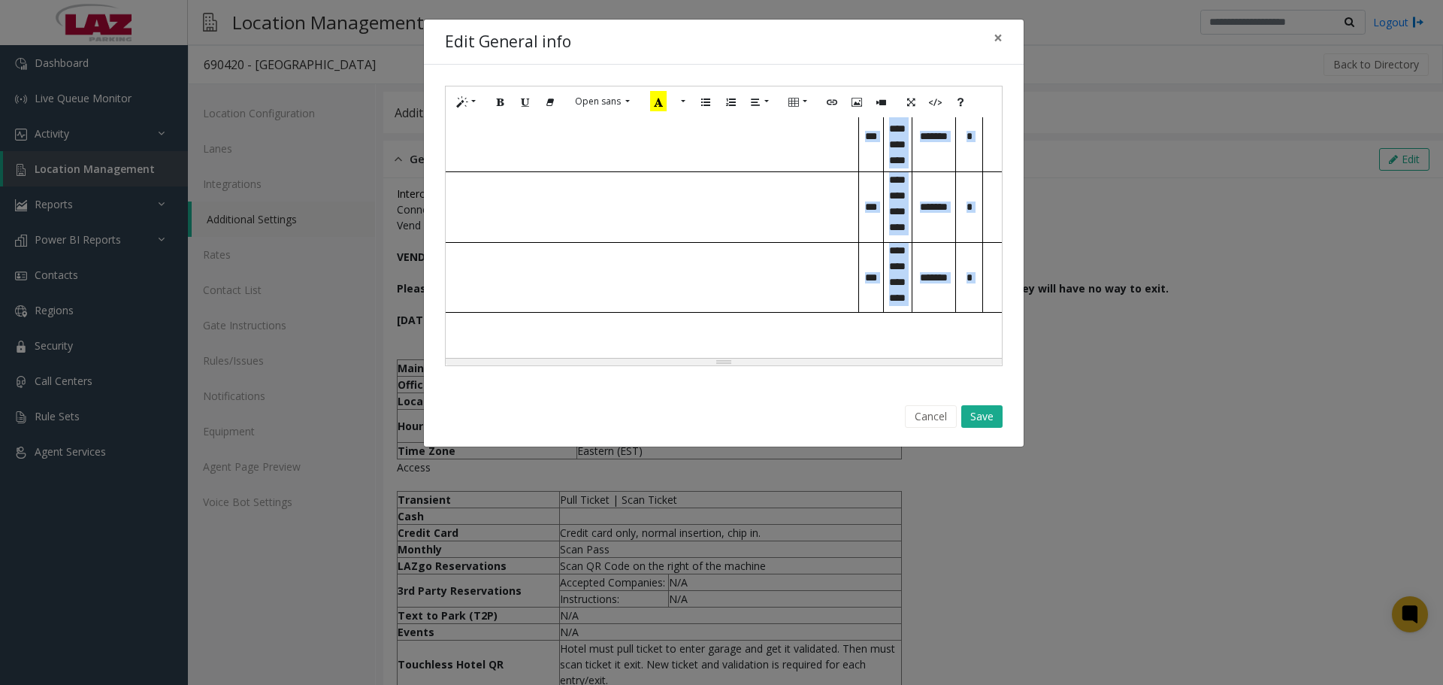
scroll to position [1381, 689]
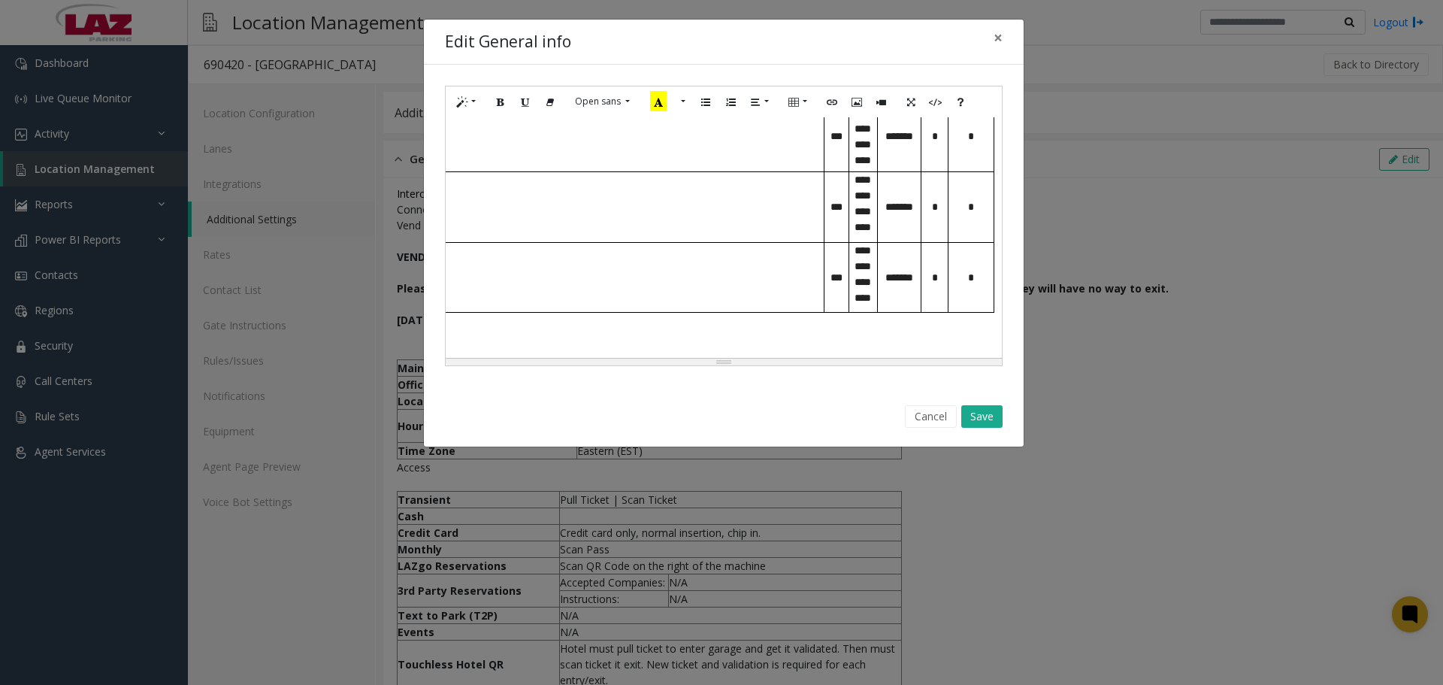
drag, startPoint x: 453, startPoint y: 225, endPoint x: 985, endPoint y: 280, distance: 534.9
click at [985, 280] on div "**********" at bounding box center [724, 237] width 556 height 241
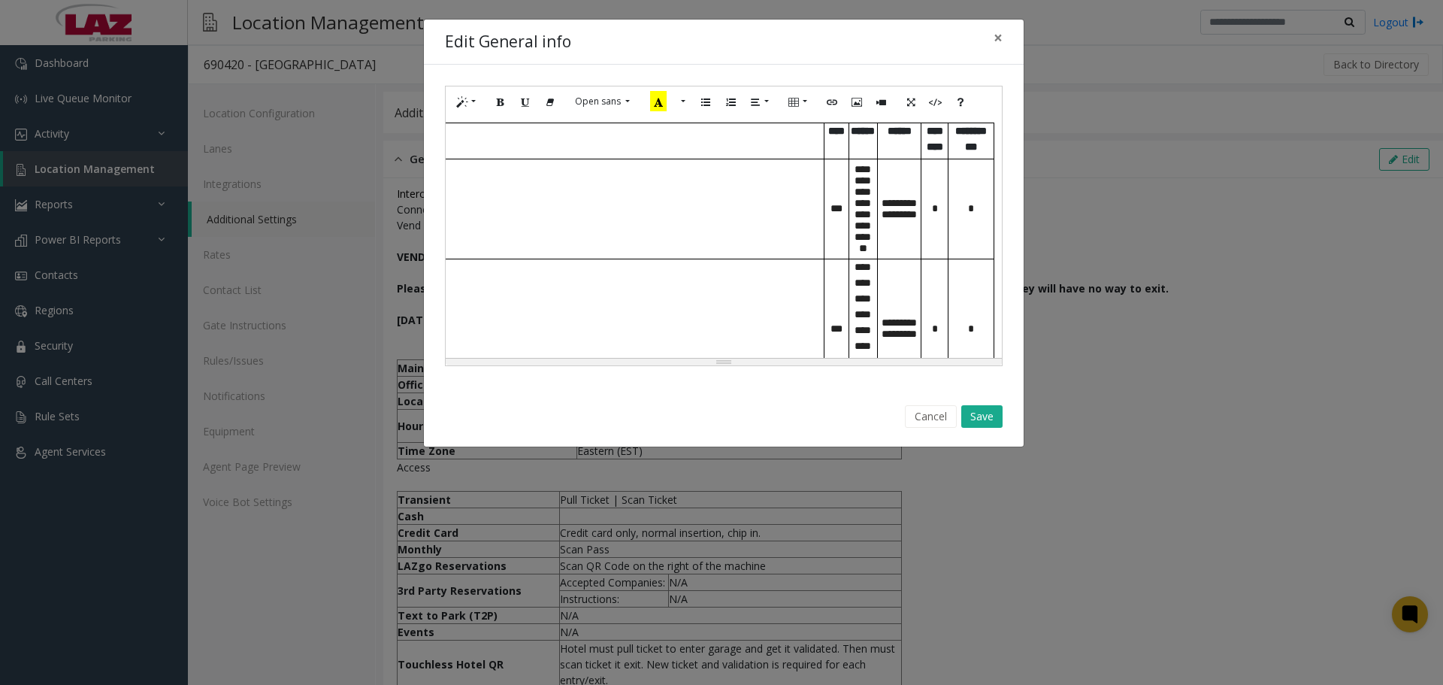
scroll to position [779, 689]
click at [743, 213] on p "**********" at bounding box center [302, 207] width 1044 height 11
click at [736, 258] on td "**********" at bounding box center [299, 208] width 1049 height 100
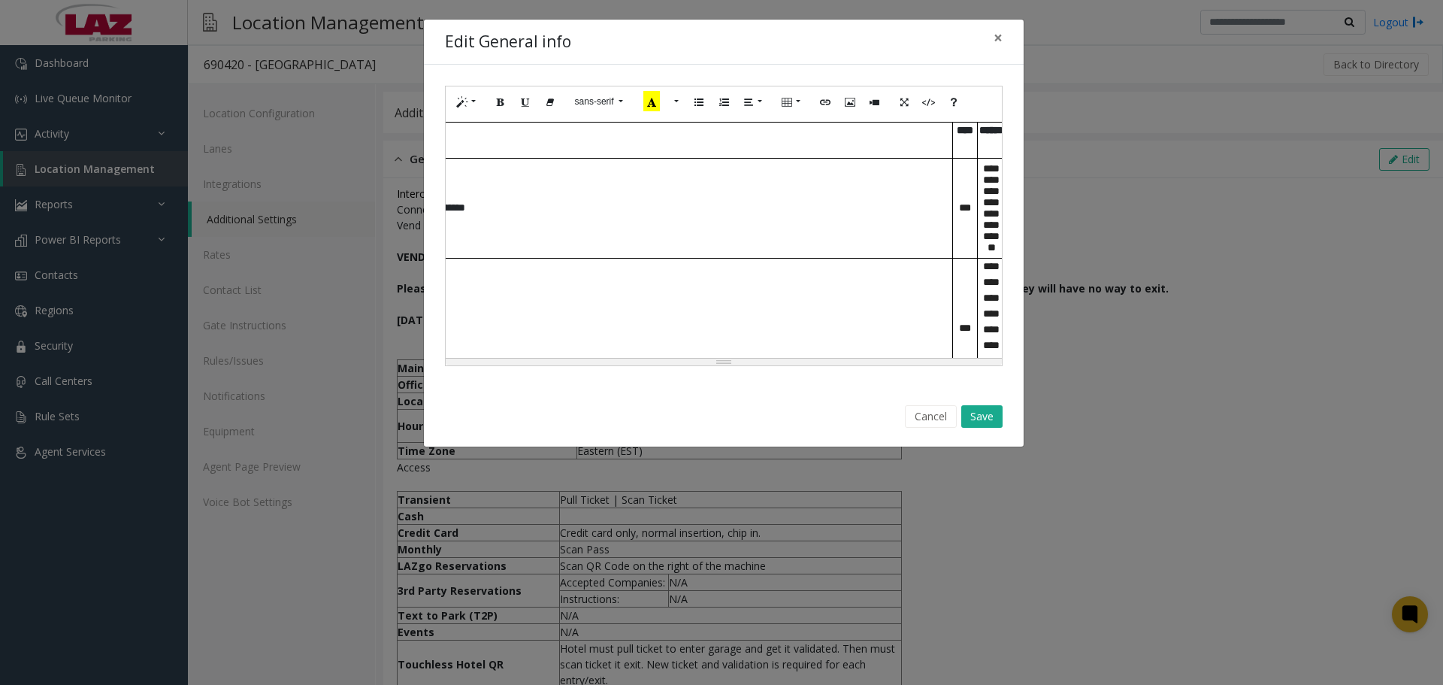
scroll to position [779, 571]
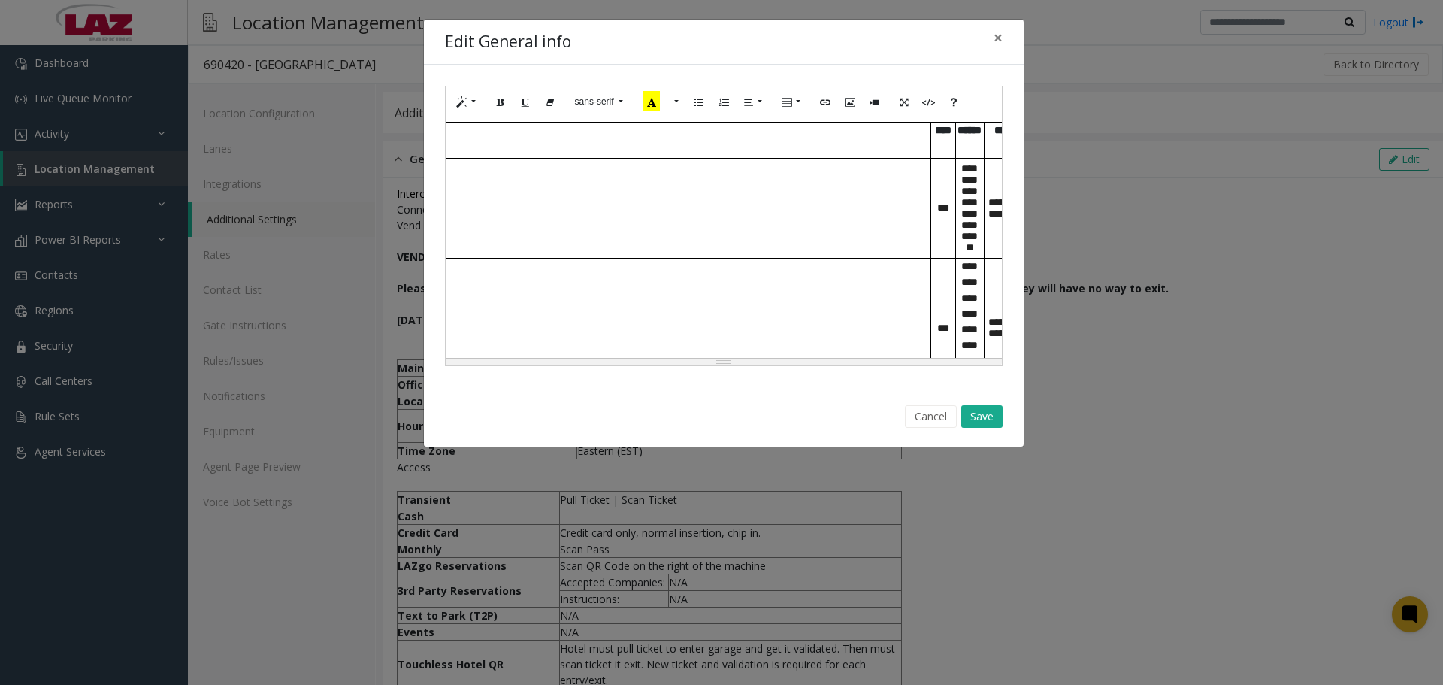
click at [897, 158] on td "**" at bounding box center [406, 140] width 1049 height 35
click at [907, 158] on td "**" at bounding box center [406, 140] width 1049 height 35
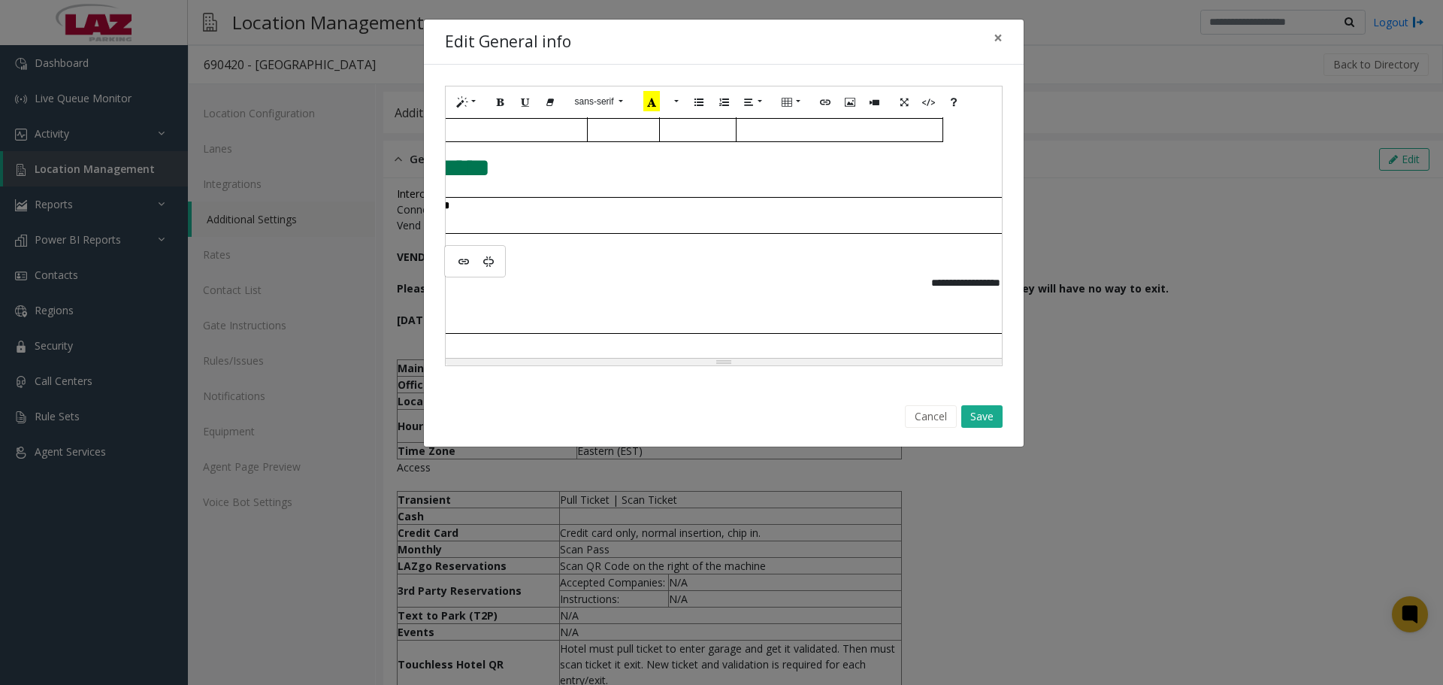
scroll to position [704, 12]
click at [591, 213] on p at bounding box center [968, 206] width 1045 height 16
click at [628, 292] on td "**********" at bounding box center [965, 283] width 1049 height 100
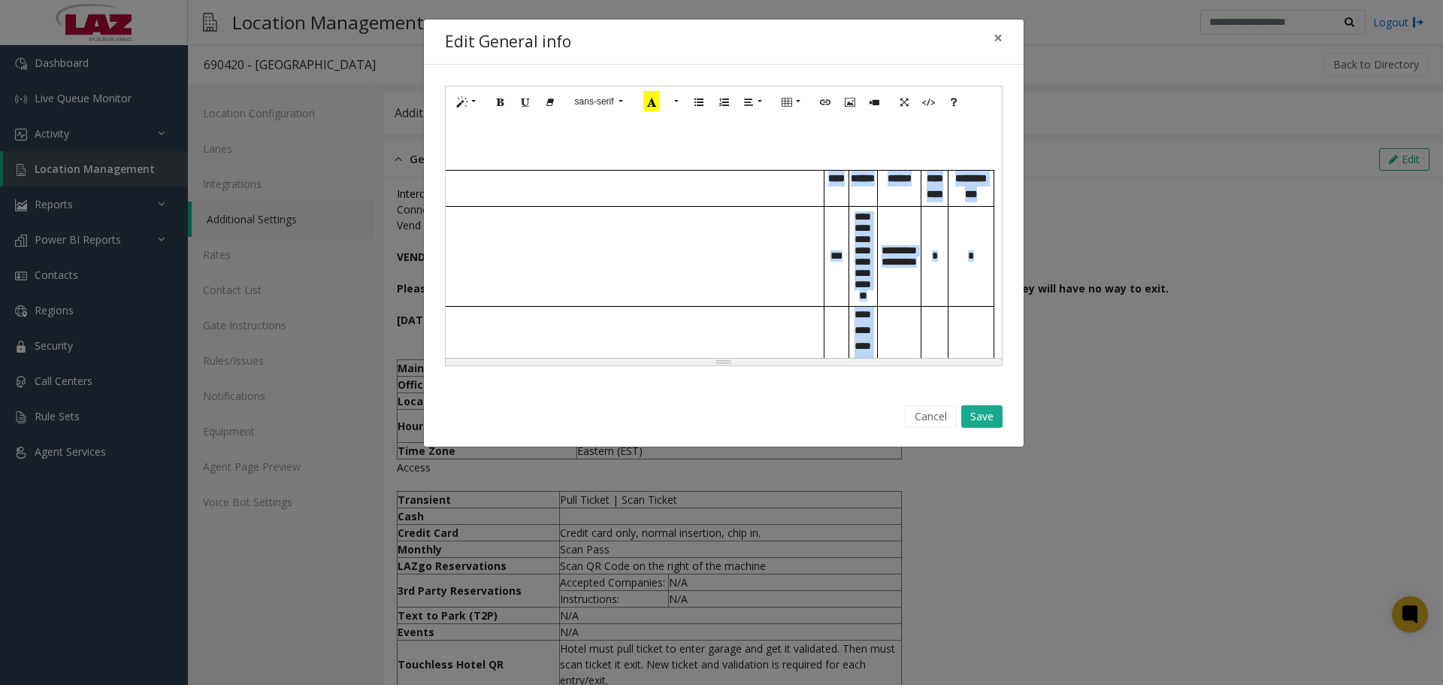
scroll to position [704, 685]
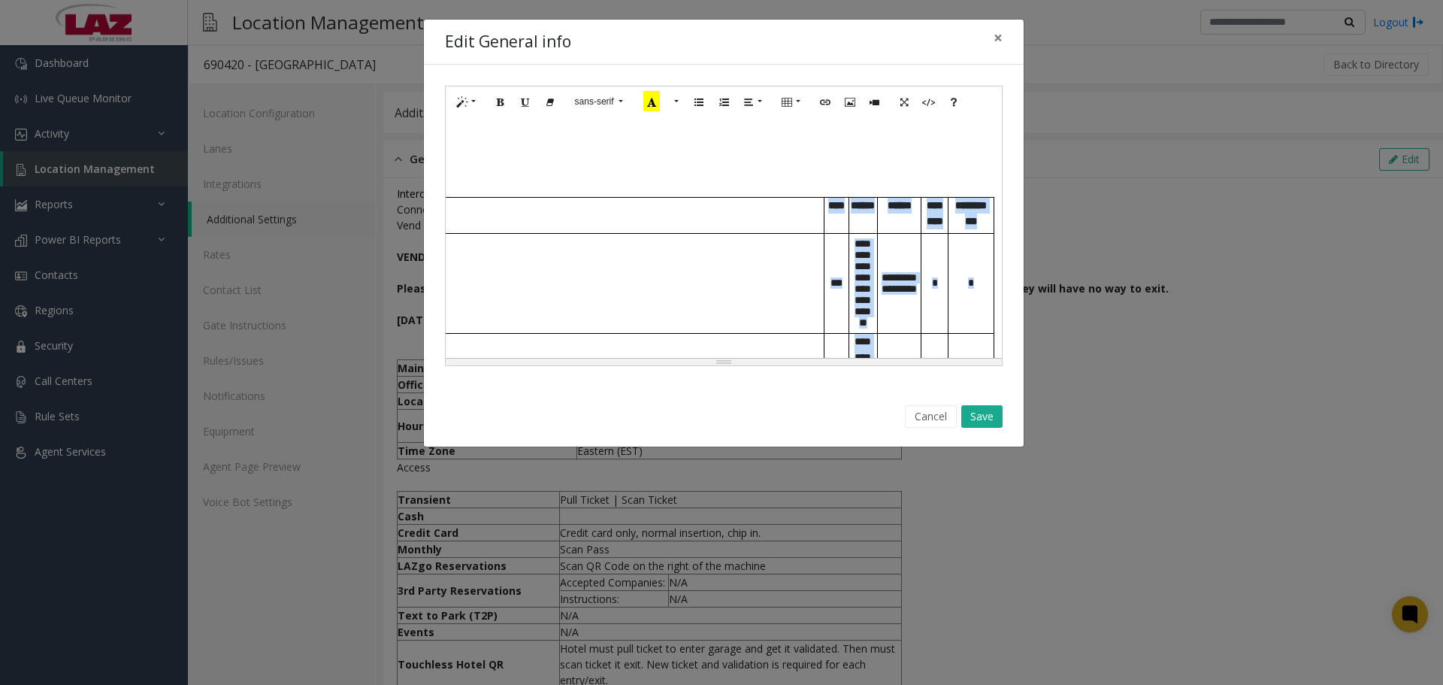
drag, startPoint x: 958, startPoint y: 283, endPoint x: 525, endPoint y: 253, distance: 434.0
click at [525, 253] on tbody "**********" at bounding box center [384, 572] width 1218 height 749
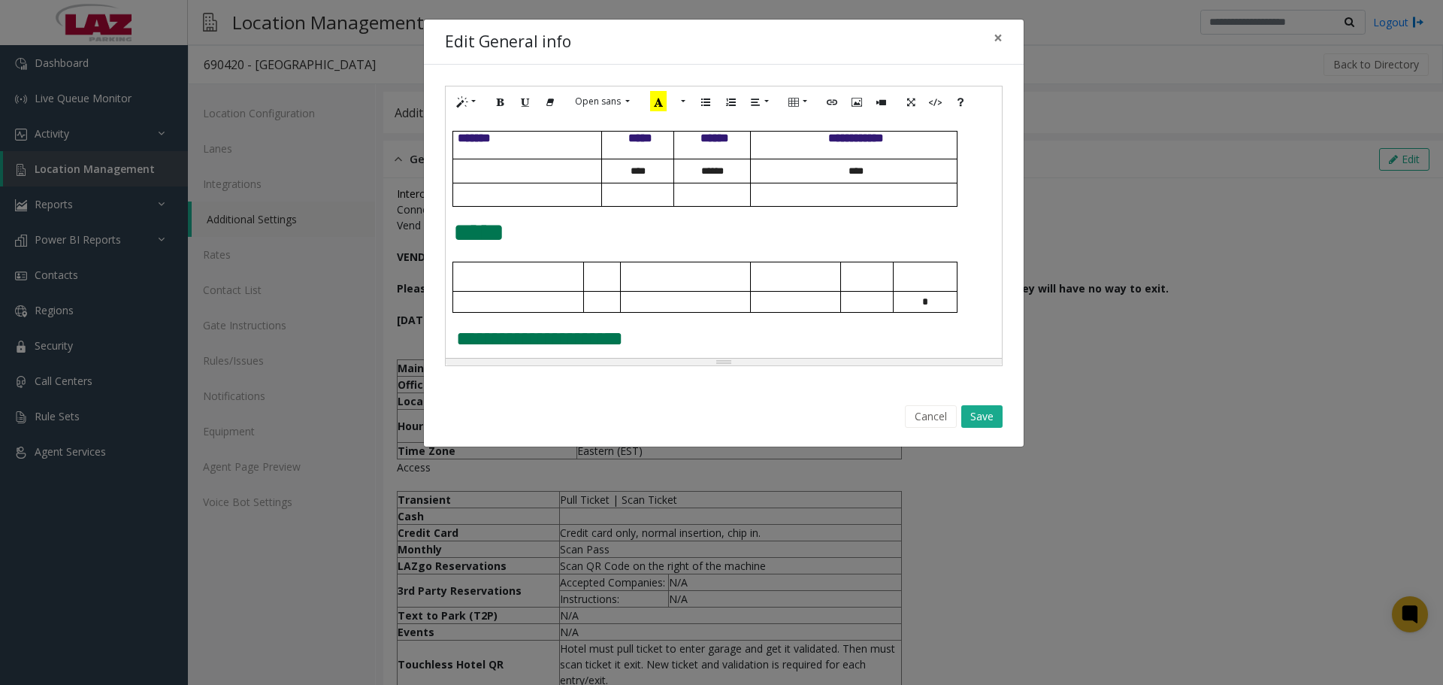
scroll to position [671, 0]
click at [933, 300] on p "*" at bounding box center [925, 301] width 63 height 11
drag, startPoint x: 839, startPoint y: 297, endPoint x: 591, endPoint y: 292, distance: 248.1
click at [554, 293] on tr at bounding box center [705, 302] width 504 height 22
click at [964, 307] on div "**********" at bounding box center [724, 237] width 556 height 241
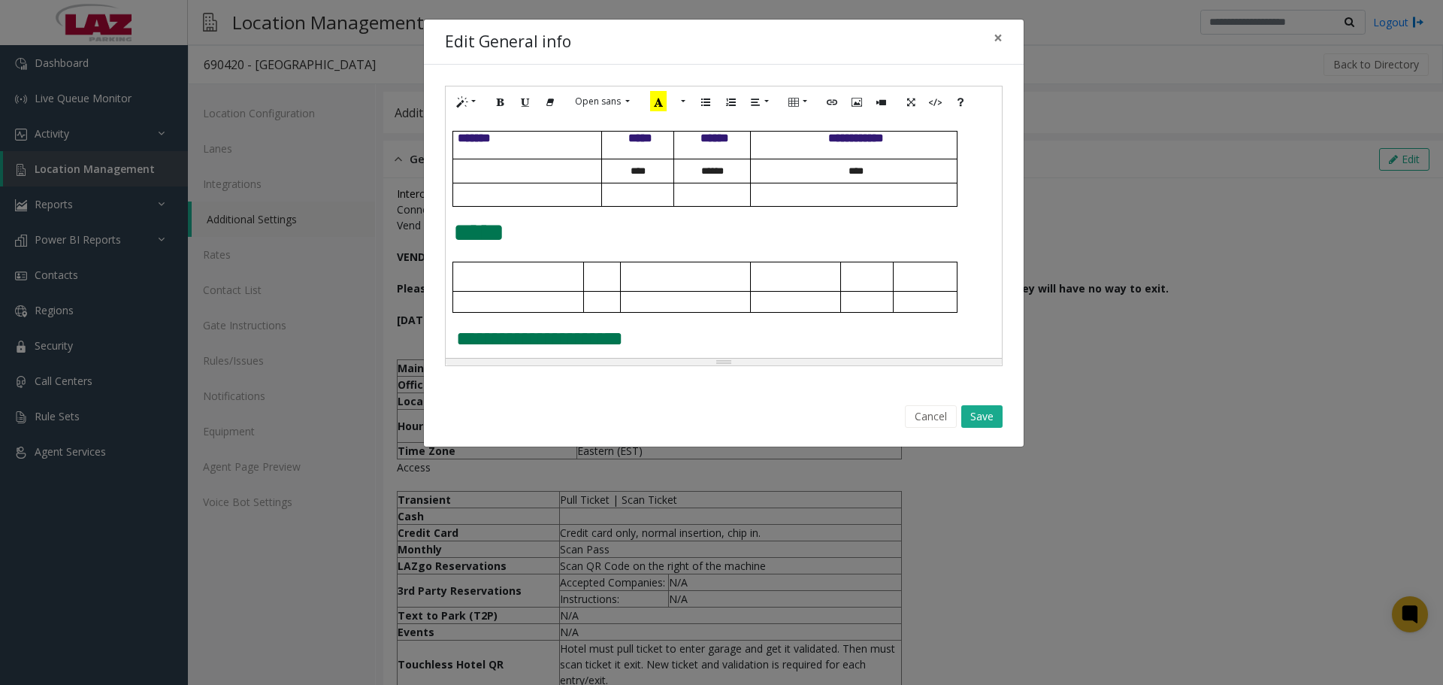
scroll to position [636, 0]
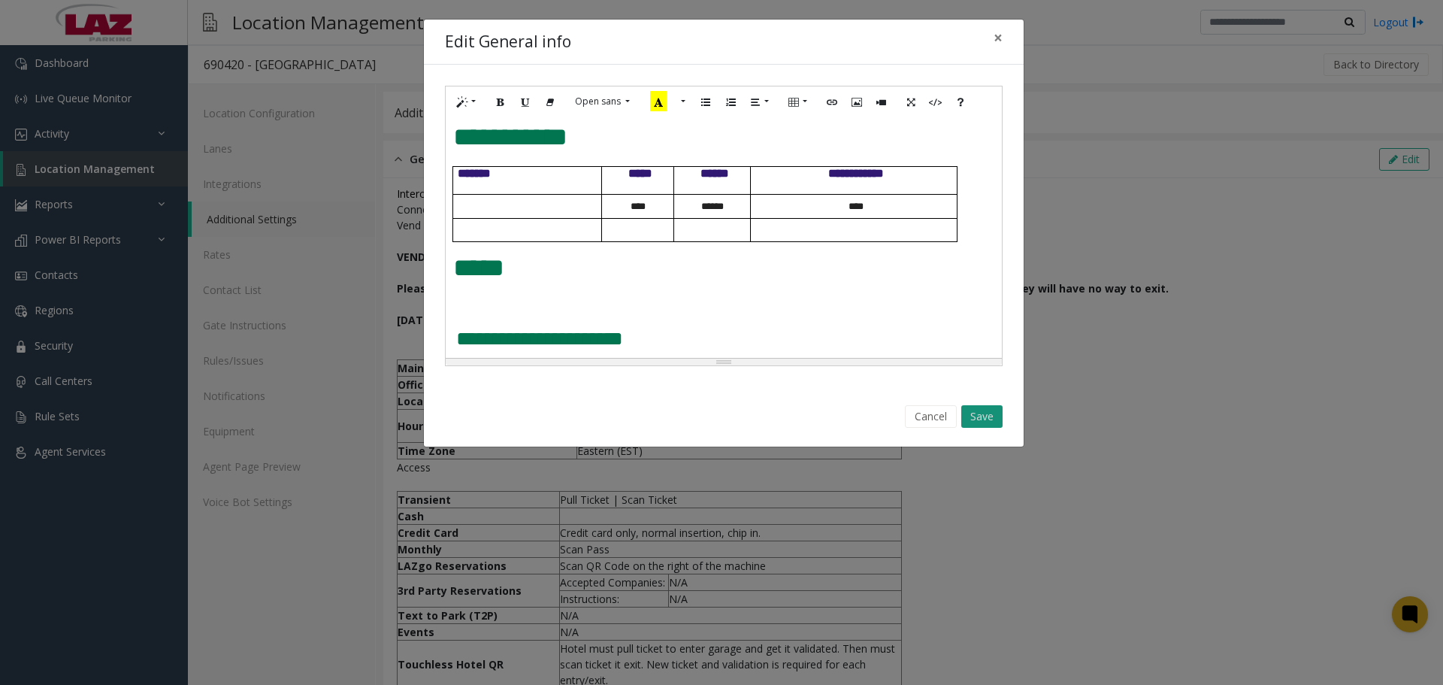
click at [994, 411] on button "Save" at bounding box center [981, 416] width 41 height 23
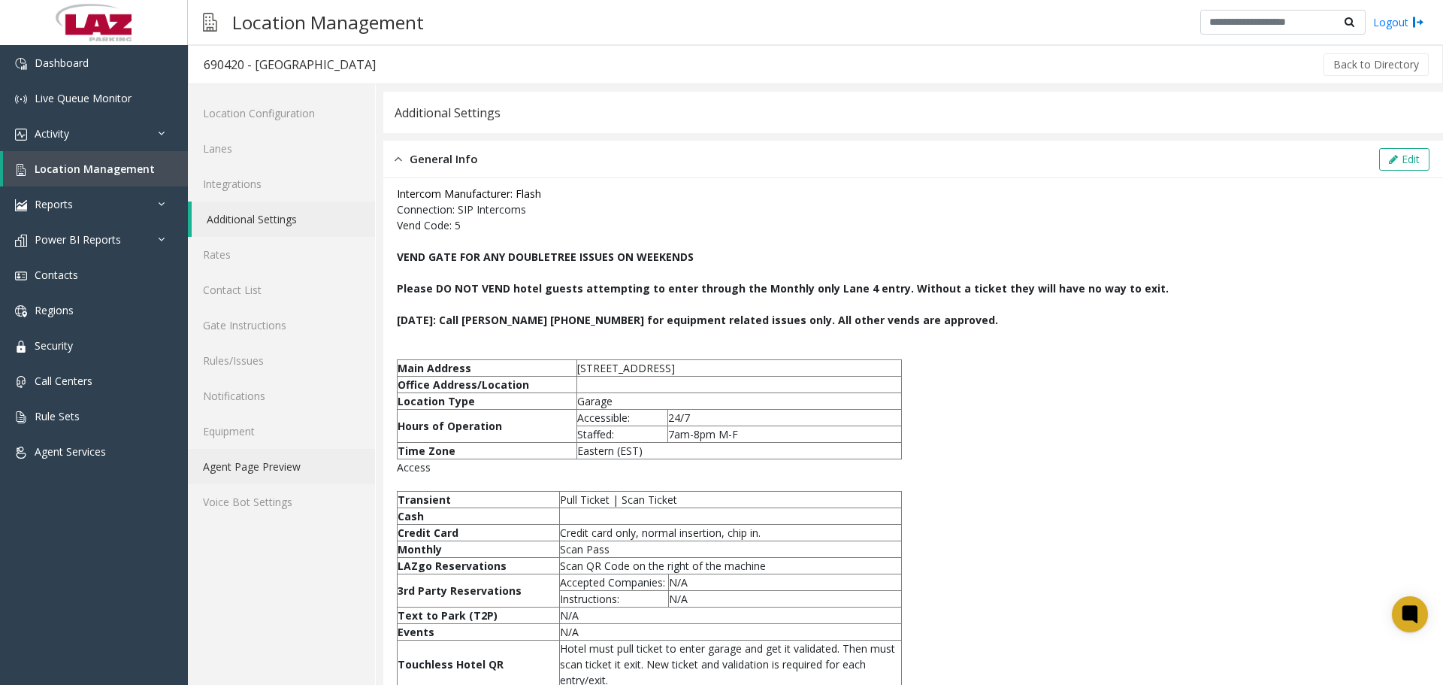
click at [240, 462] on link "Agent Page Preview" at bounding box center [281, 466] width 187 height 35
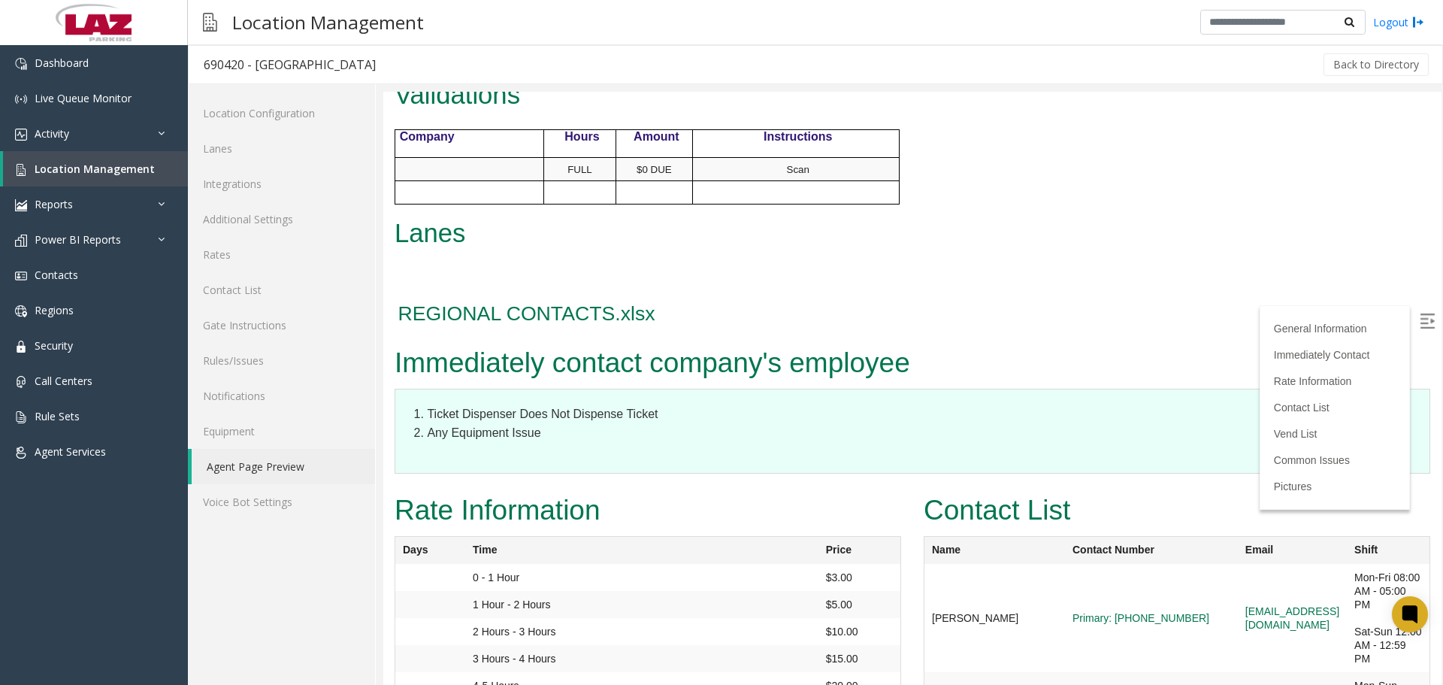
scroll to position [601, 0]
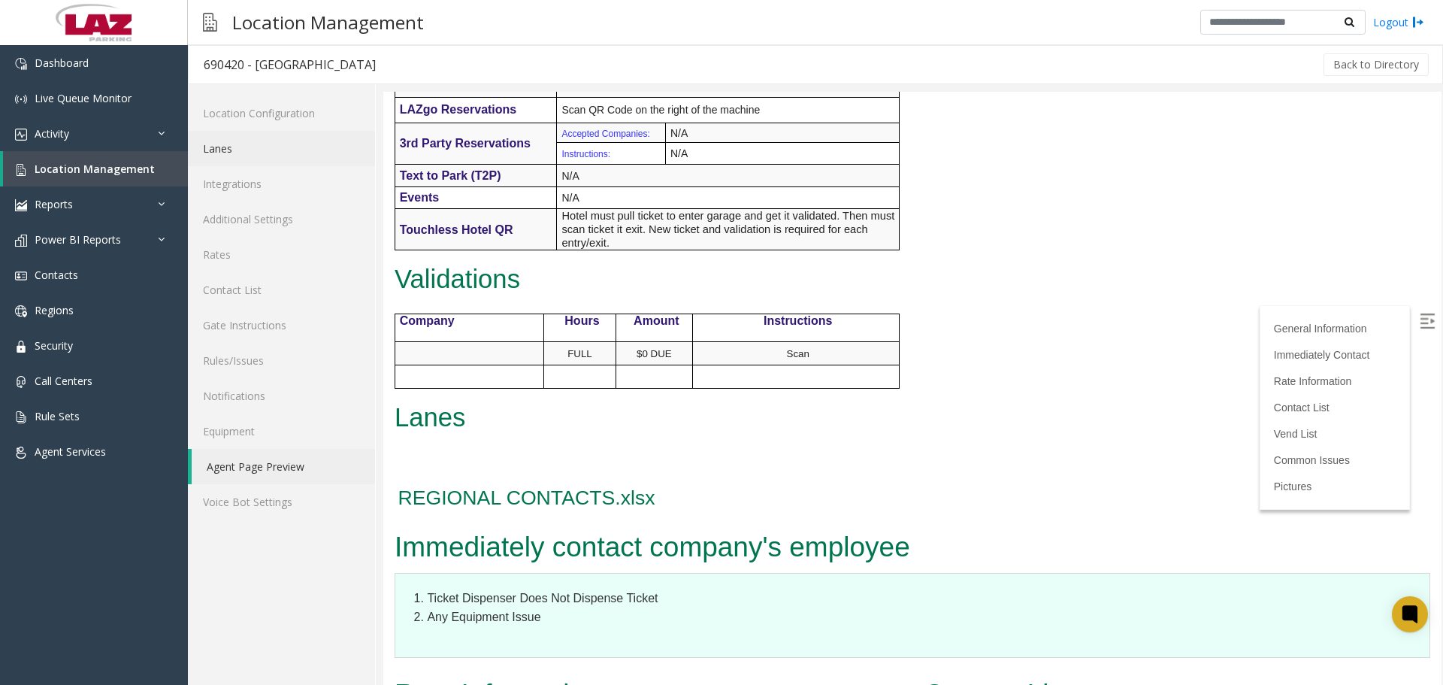
click at [242, 149] on link "Lanes" at bounding box center [281, 148] width 187 height 35
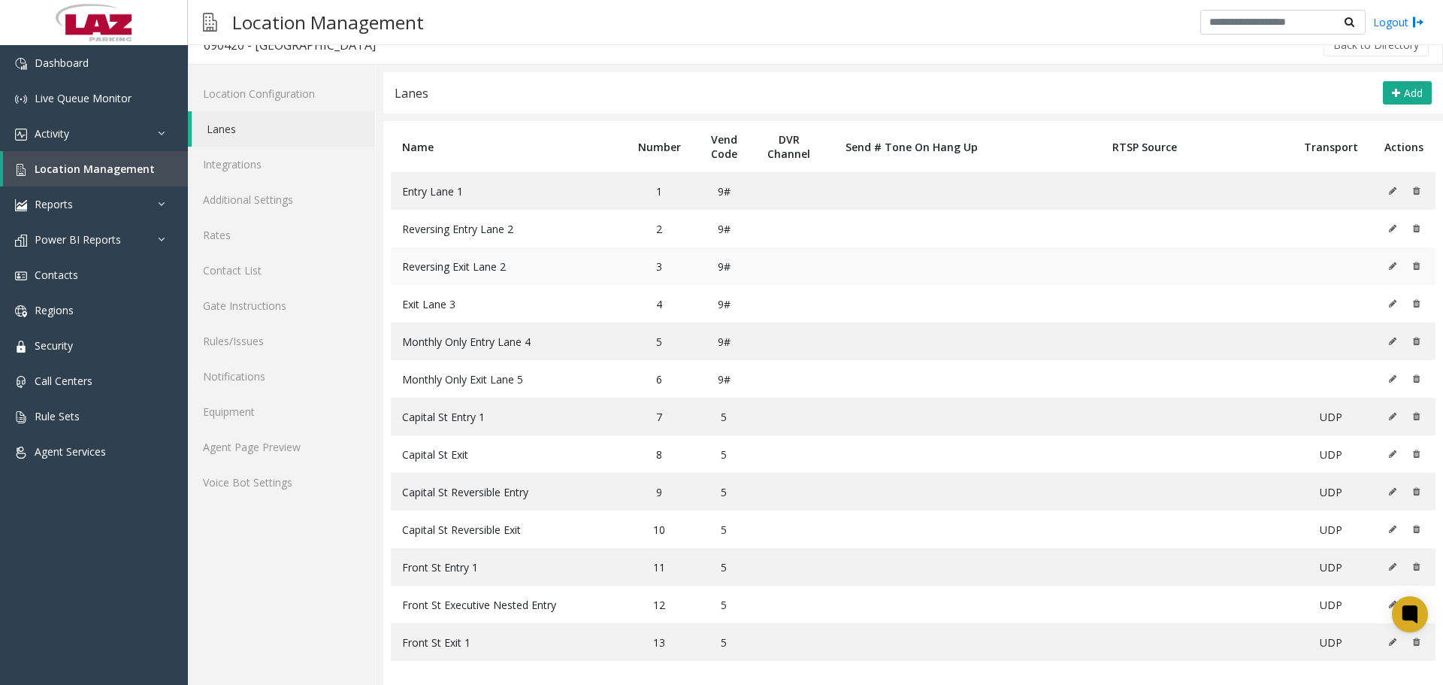
scroll to position [26, 0]
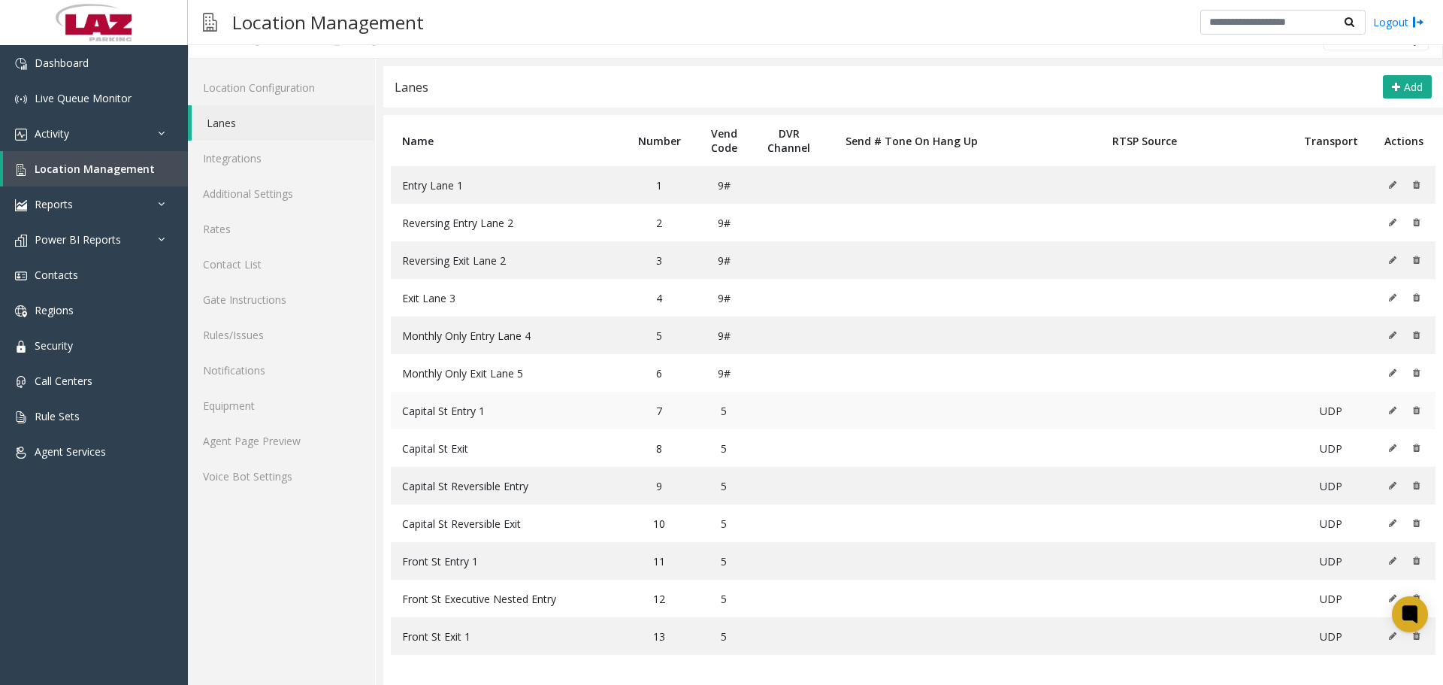
click at [451, 417] on span "Capital St Entry 1" at bounding box center [443, 411] width 83 height 14
drag, startPoint x: 450, startPoint y: 440, endPoint x: 461, endPoint y: 485, distance: 45.8
click at [447, 441] on span "Capital St Exit" at bounding box center [435, 448] width 66 height 14
click at [459, 487] on span "Capital St Reversible Entry" at bounding box center [465, 486] width 126 height 14
click at [464, 516] on span "Capital St Reversible Exit" at bounding box center [461, 523] width 119 height 14
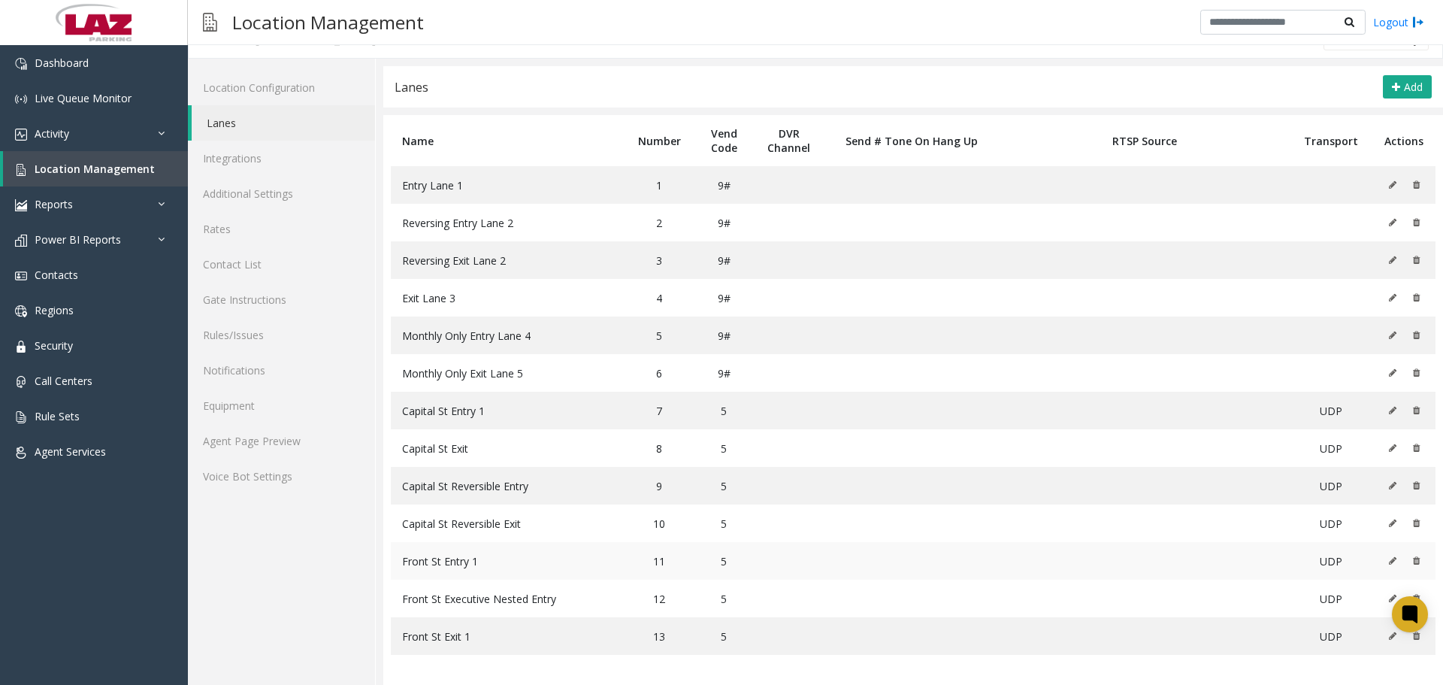
drag, startPoint x: 453, startPoint y: 567, endPoint x: 472, endPoint y: 590, distance: 29.4
click at [454, 567] on span "Front St Entry 1" at bounding box center [440, 561] width 76 height 14
drag, startPoint x: 469, startPoint y: 603, endPoint x: 465, endPoint y: 615, distance: 12.6
click at [464, 601] on span "Front St Executive Nested Entry" at bounding box center [479, 598] width 154 height 14
drag, startPoint x: 456, startPoint y: 634, endPoint x: 424, endPoint y: 640, distance: 32.7
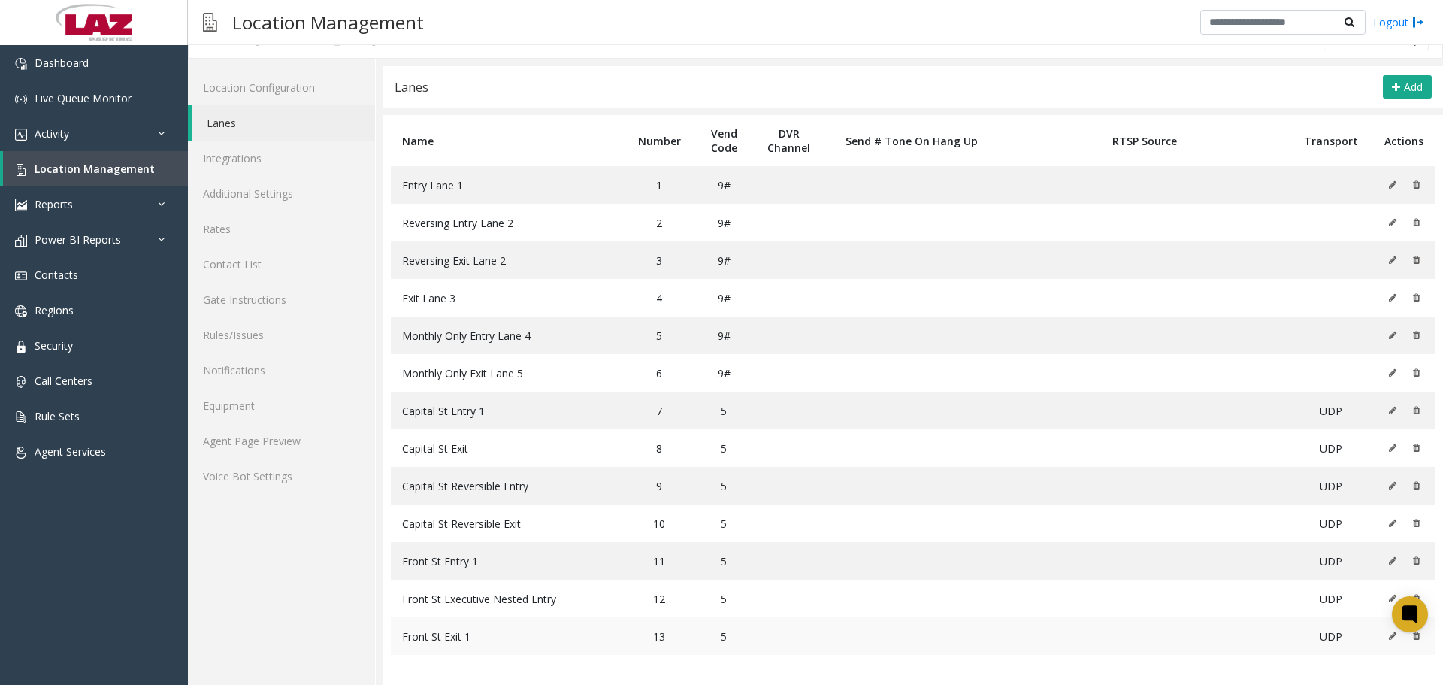
click at [447, 633] on span "Front St Exit 1" at bounding box center [436, 636] width 68 height 14
click at [280, 192] on link "Additional Settings" at bounding box center [281, 193] width 187 height 35
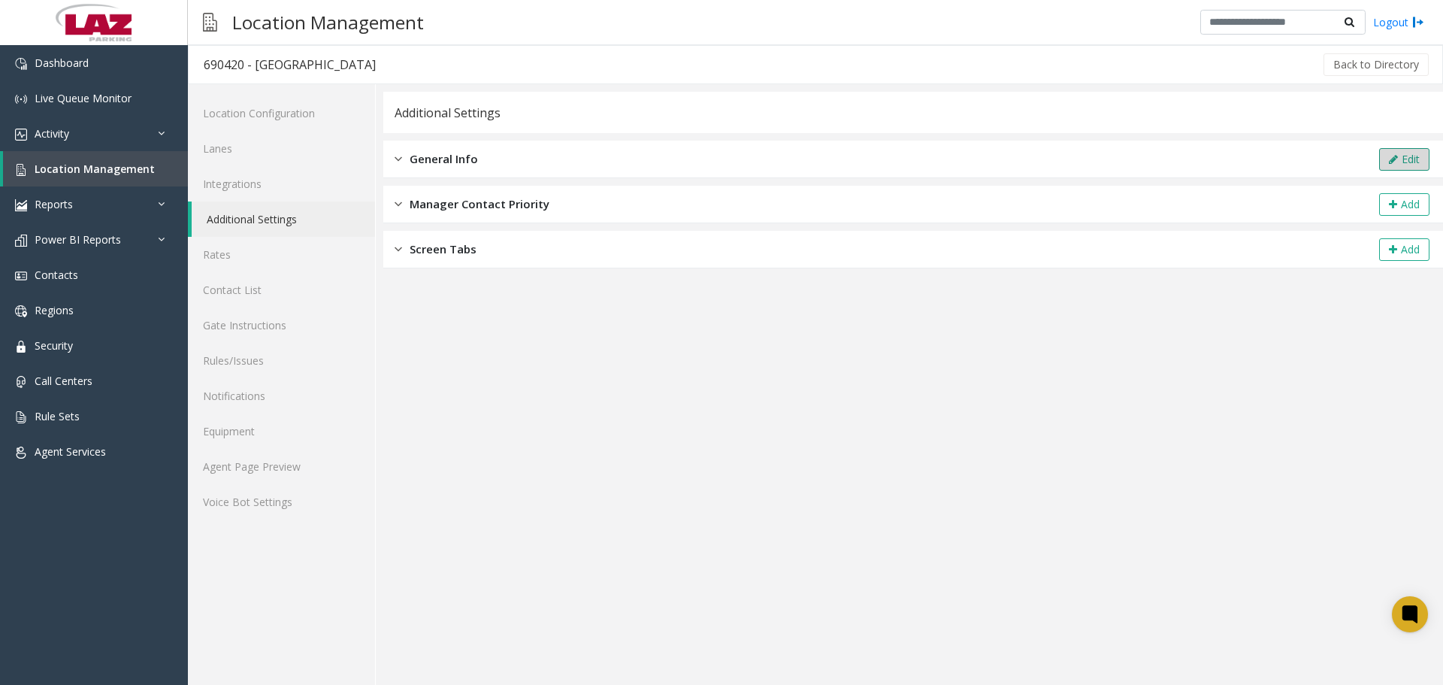
click at [1396, 160] on icon at bounding box center [1393, 159] width 9 height 11
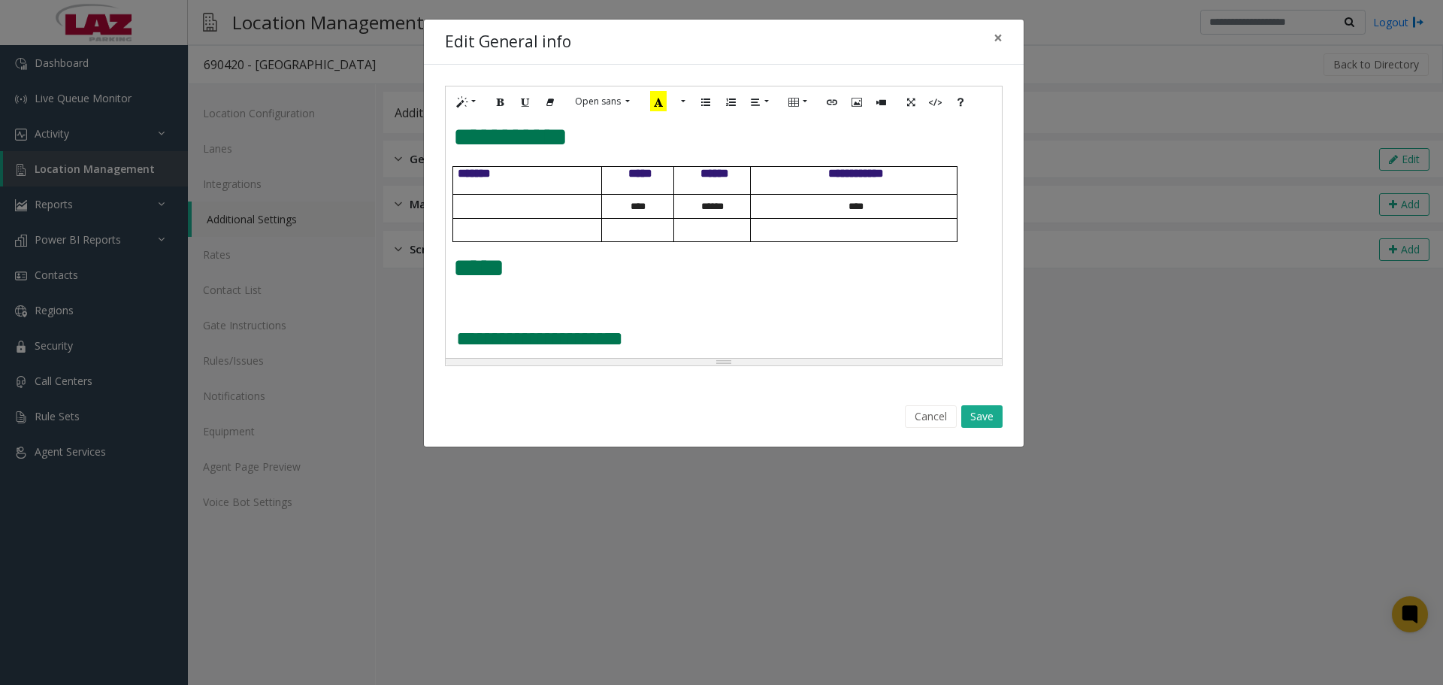
scroll to position [636, 0]
click at [461, 293] on div "**********" at bounding box center [724, 237] width 556 height 241
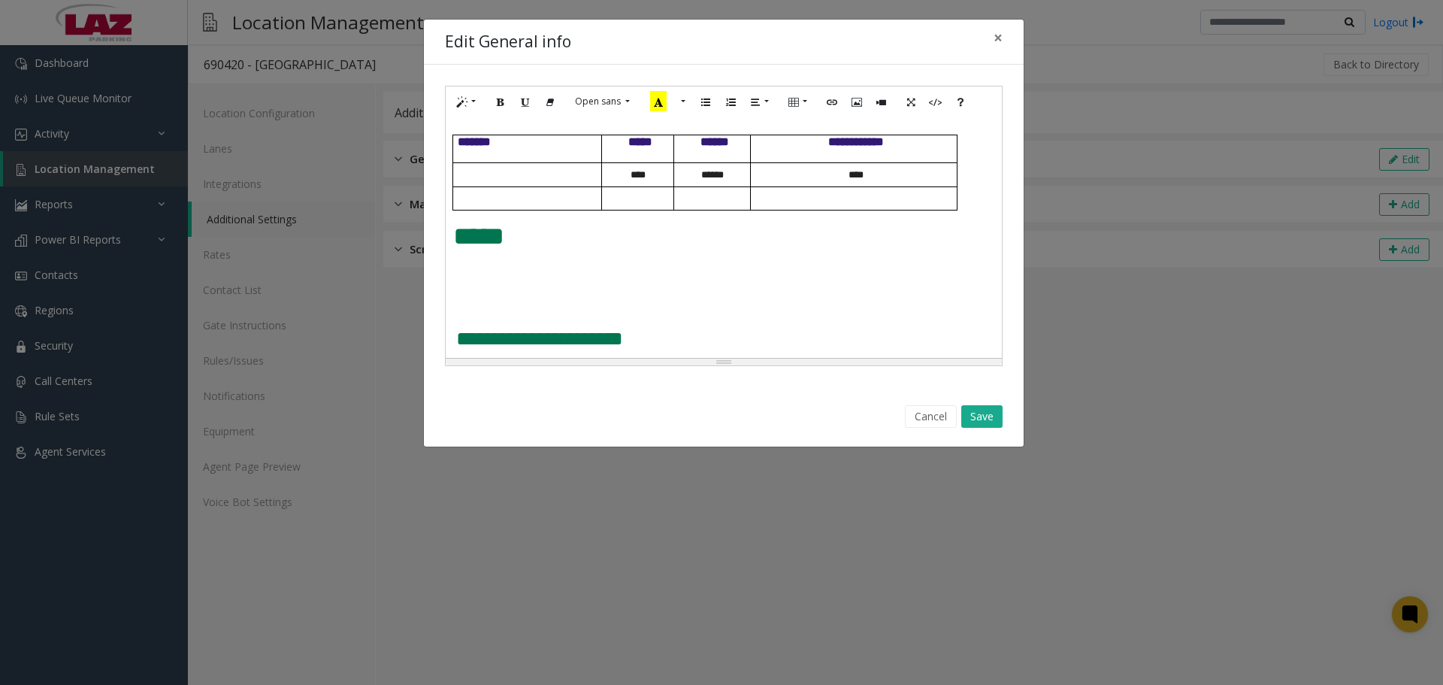
paste div
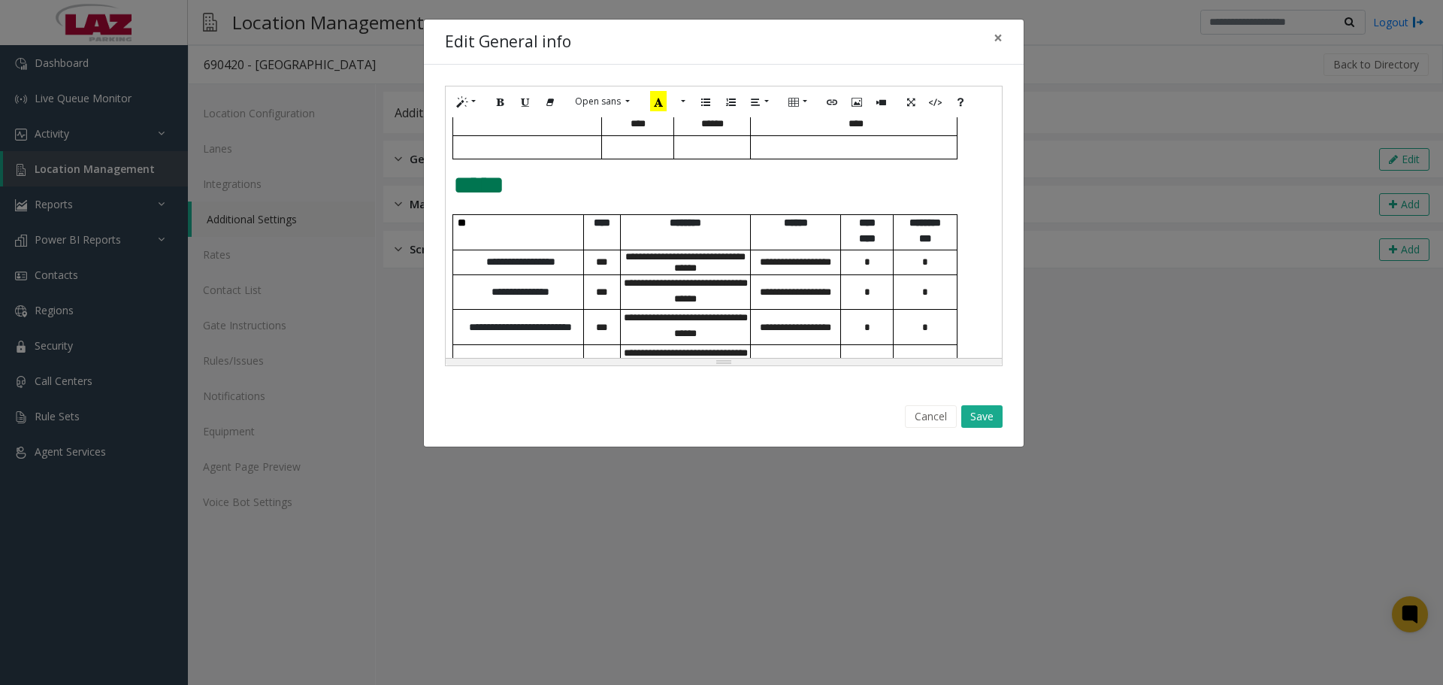
scroll to position [886, 0]
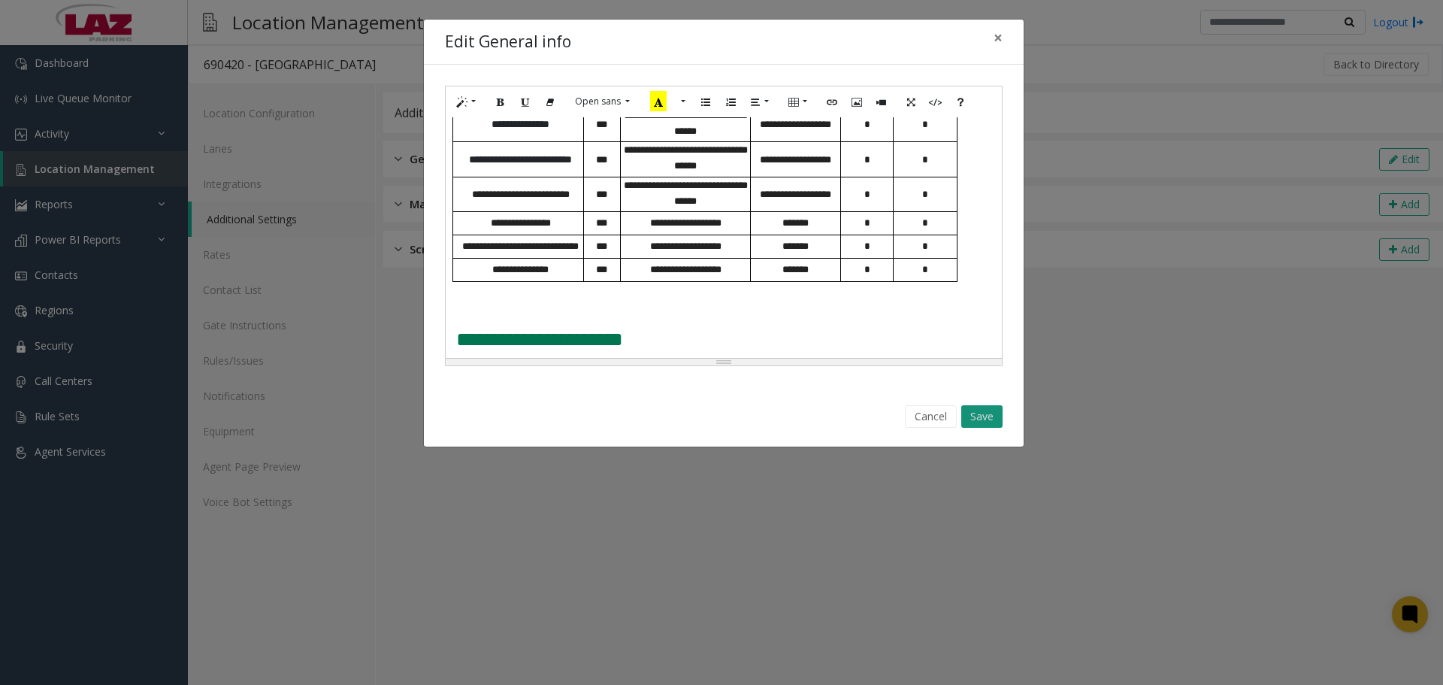
click at [991, 425] on button "Save" at bounding box center [981, 416] width 41 height 23
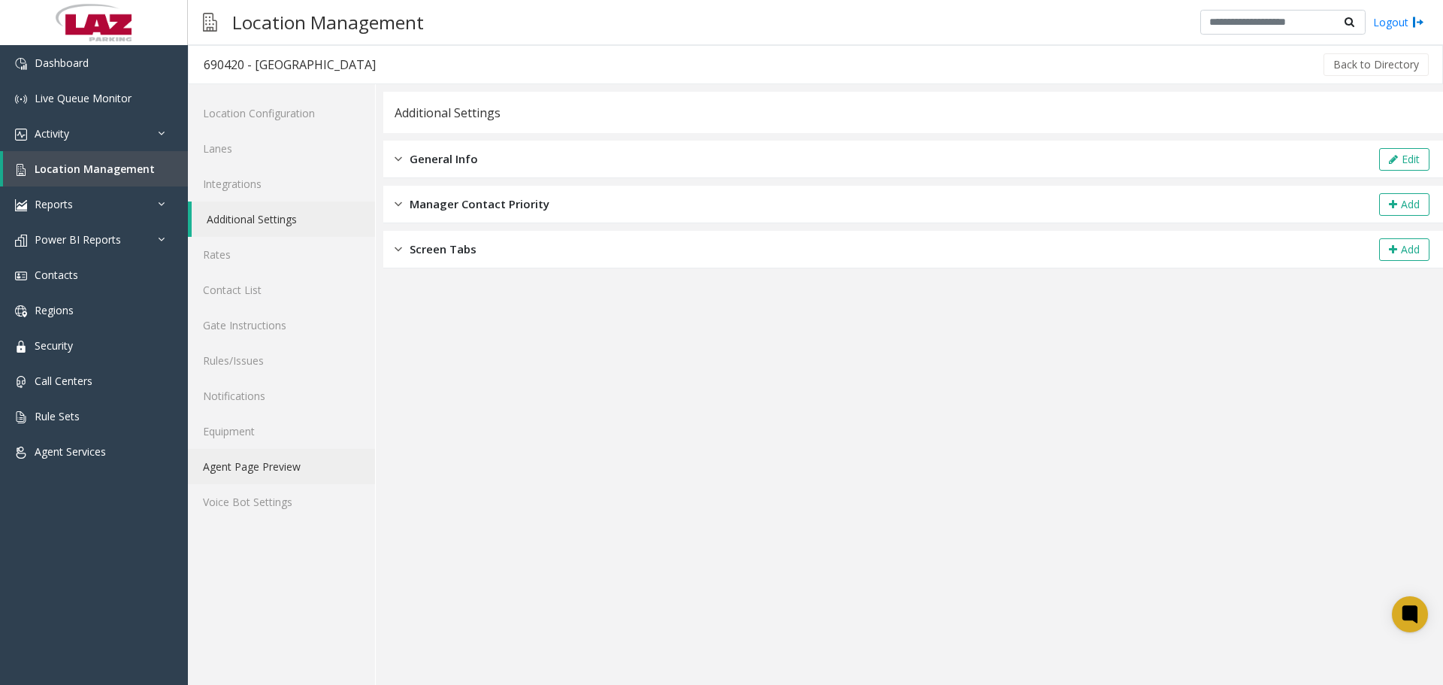
click at [263, 473] on link "Agent Page Preview" at bounding box center [281, 466] width 187 height 35
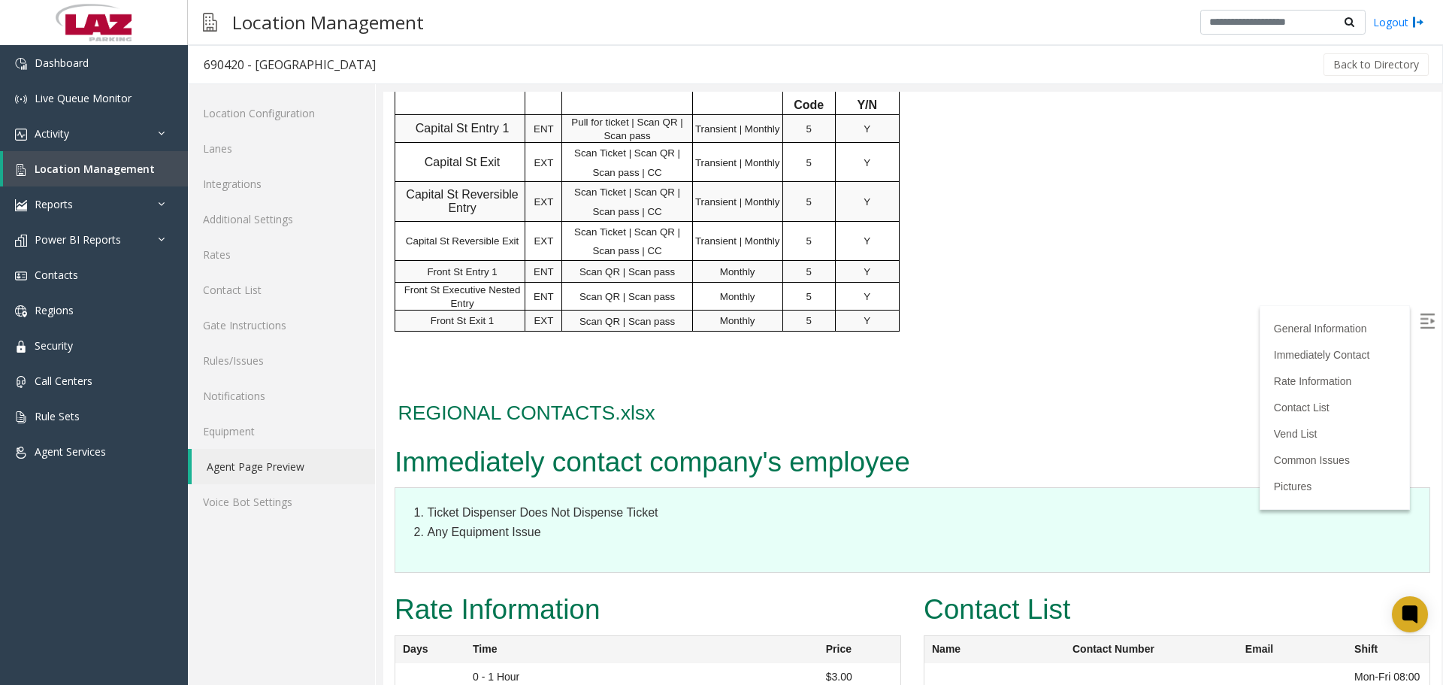
scroll to position [676, 0]
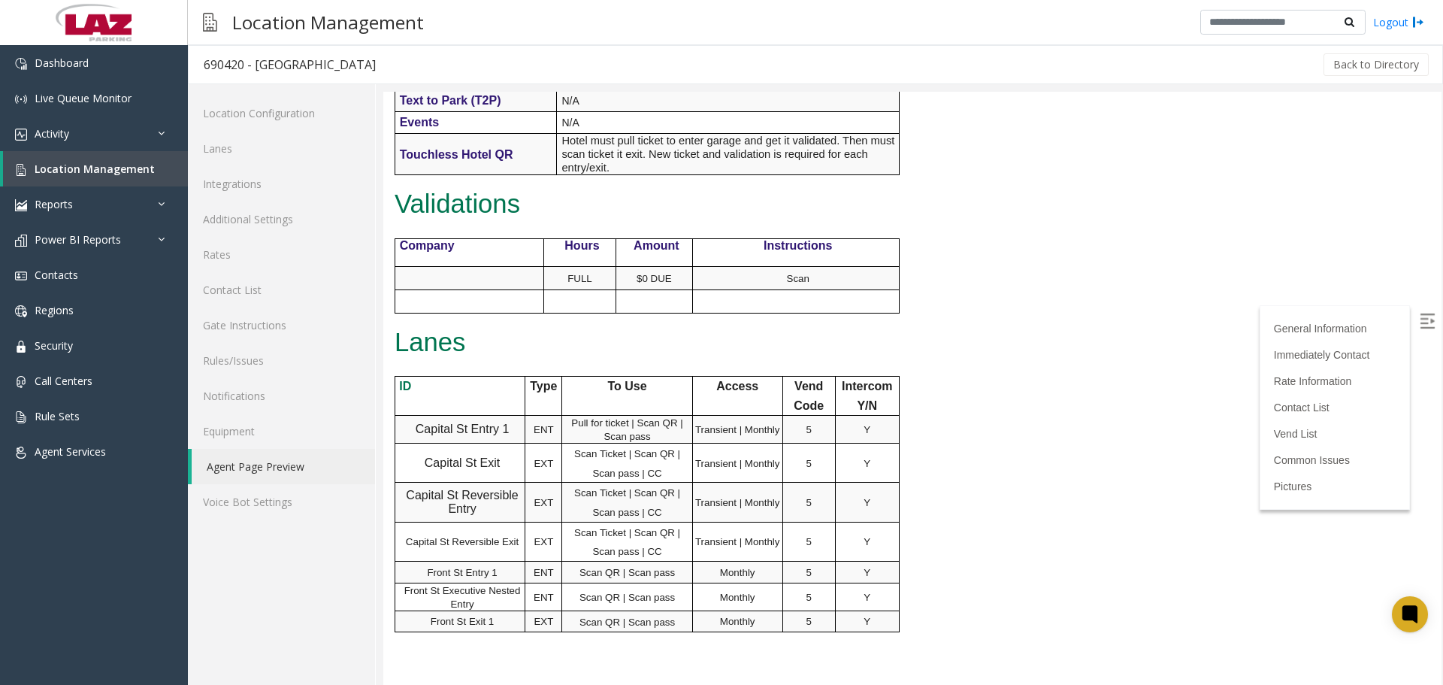
click at [1417, 325] on label at bounding box center [1428, 322] width 23 height 23
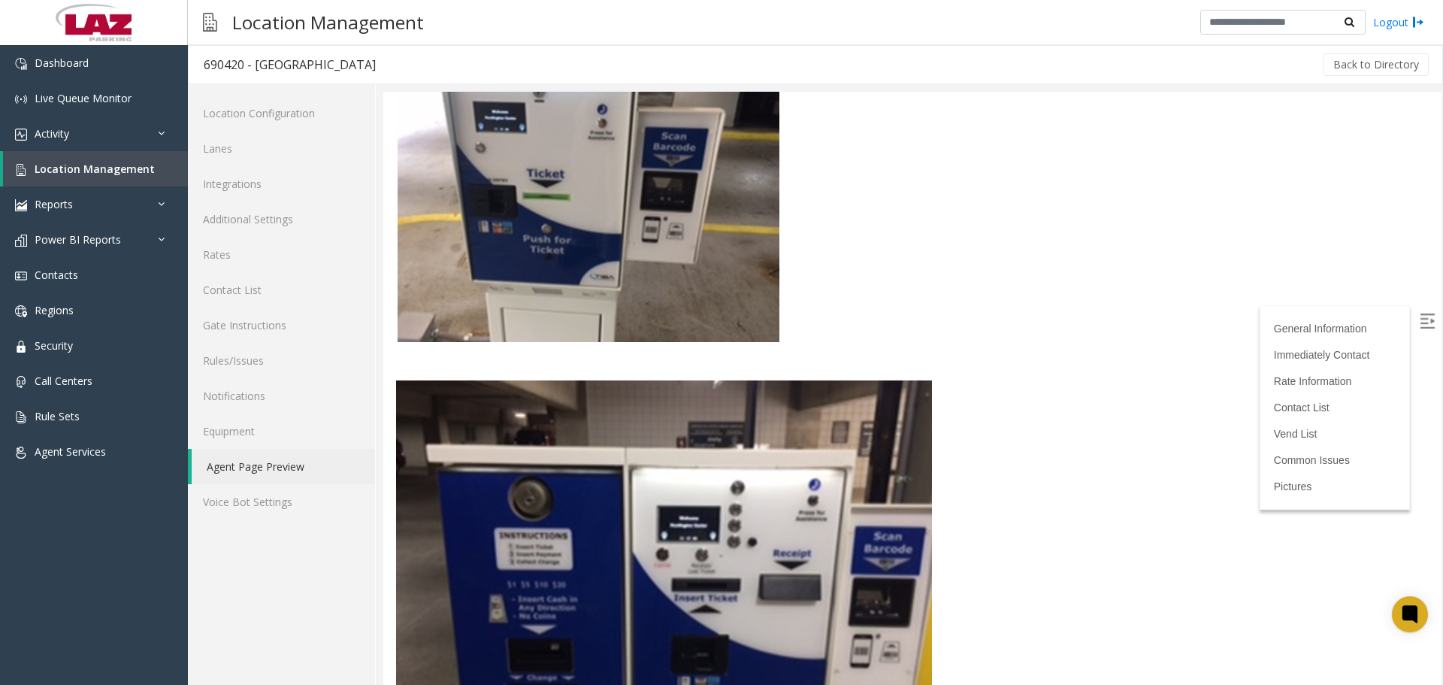
scroll to position [0, 0]
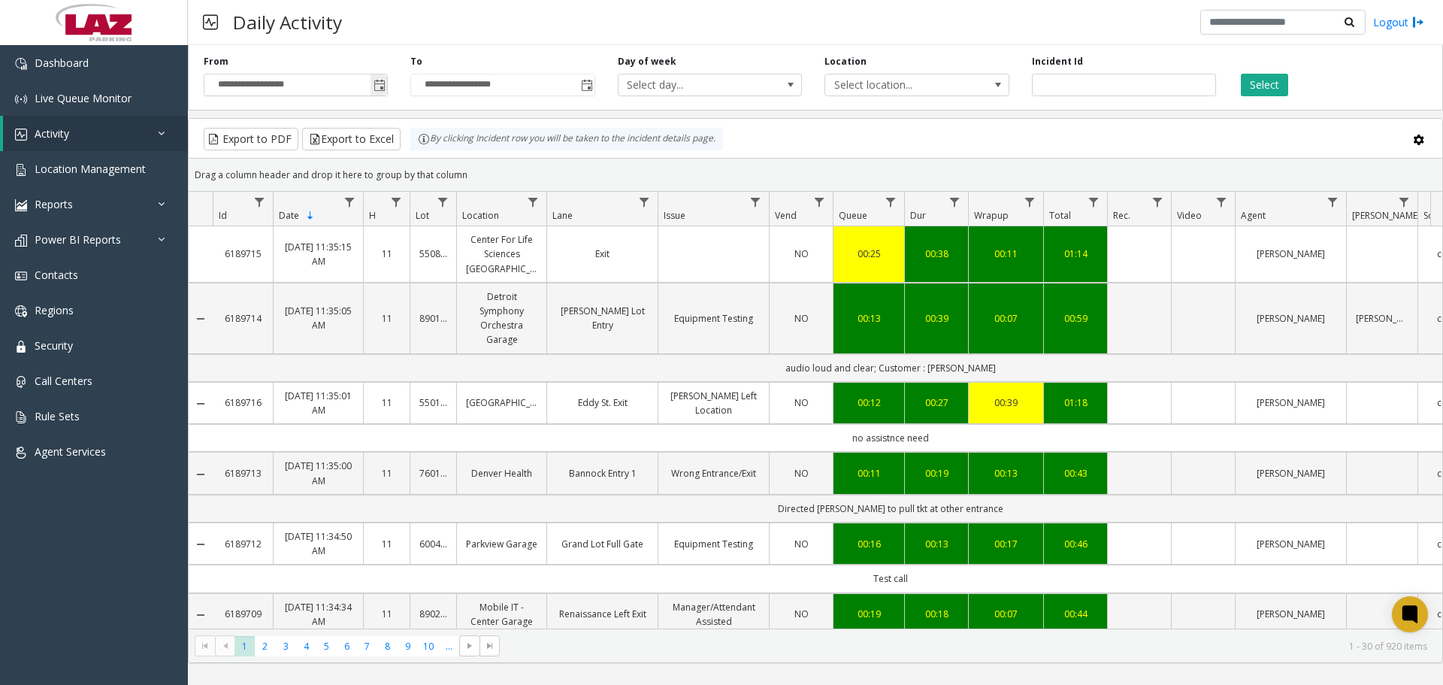
click at [378, 89] on span "Toggle popup" at bounding box center [380, 86] width 12 height 12
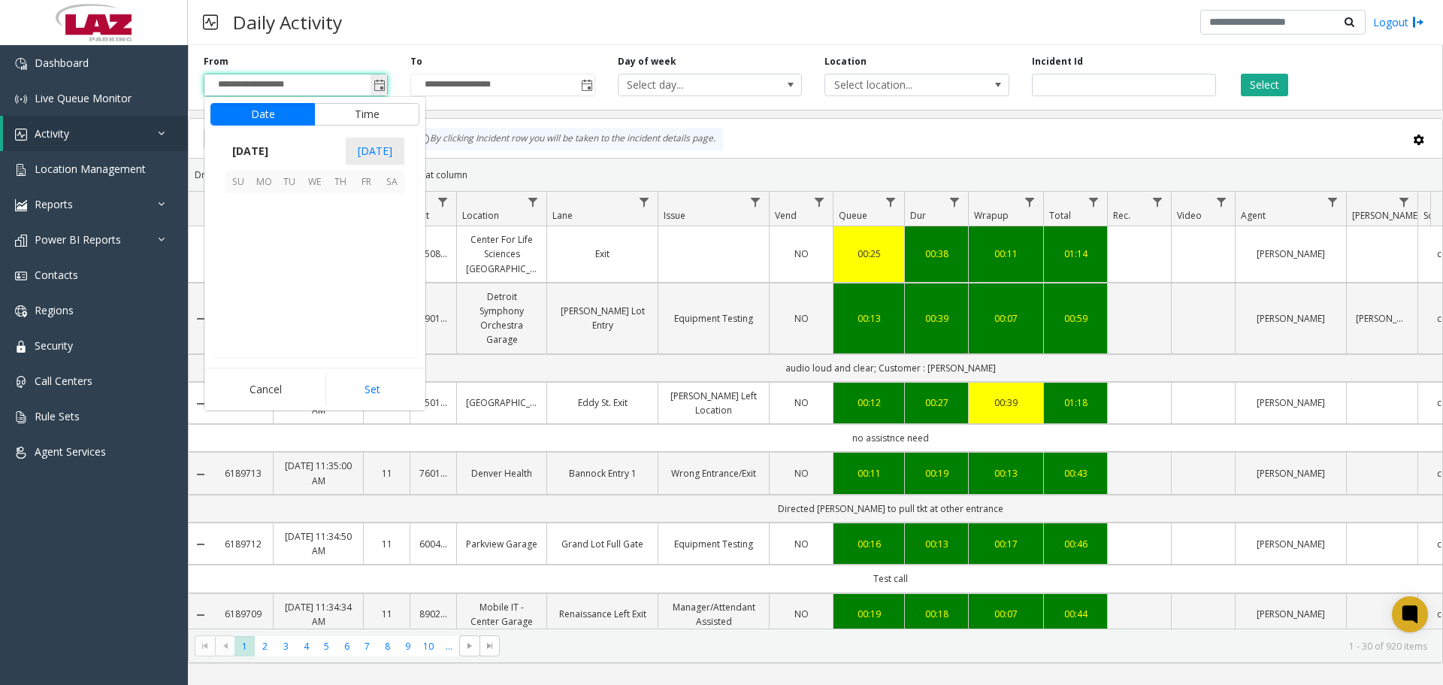
scroll to position [269747, 0]
drag, startPoint x: 398, startPoint y: 280, endPoint x: 452, endPoint y: 137, distance: 153.4
click at [398, 280] on span "27" at bounding box center [392, 283] width 26 height 26
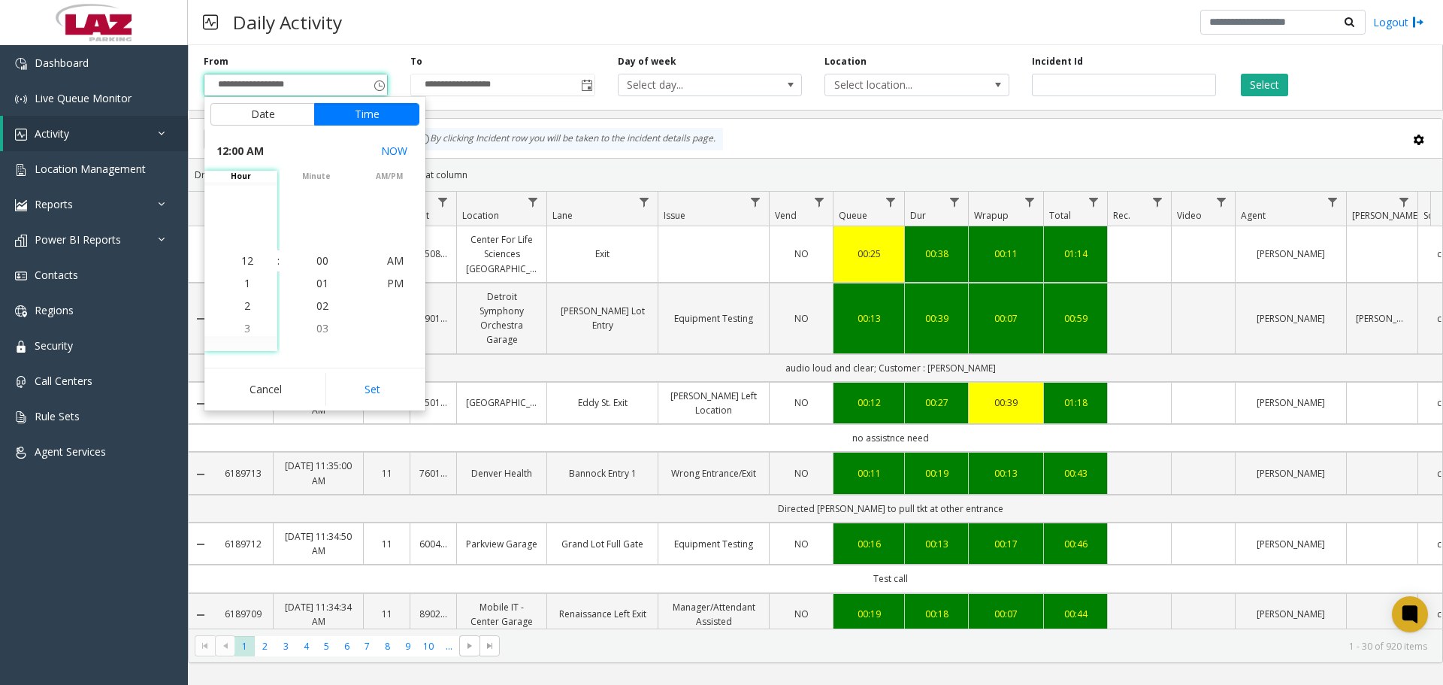
click at [557, 38] on div "Daily Activity Logout" at bounding box center [815, 22] width 1255 height 45
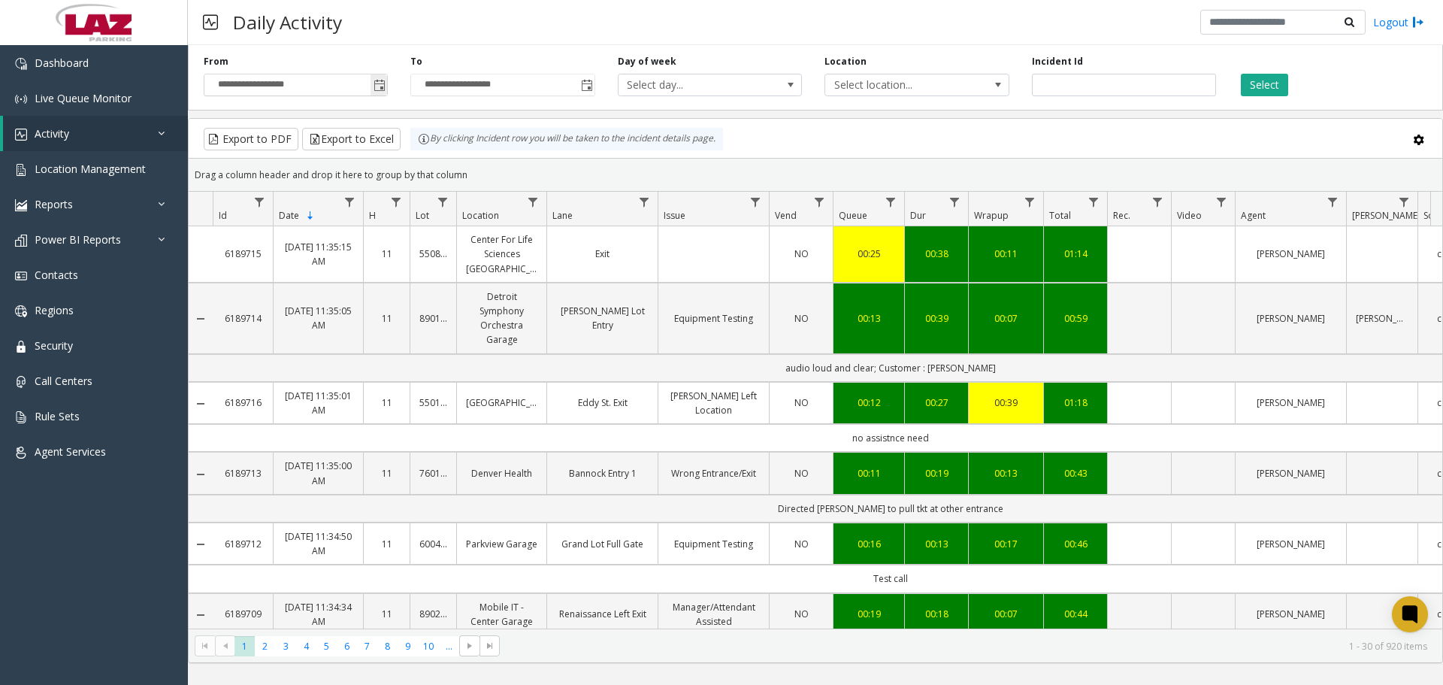
click at [379, 93] on span "Toggle popup" at bounding box center [379, 85] width 17 height 24
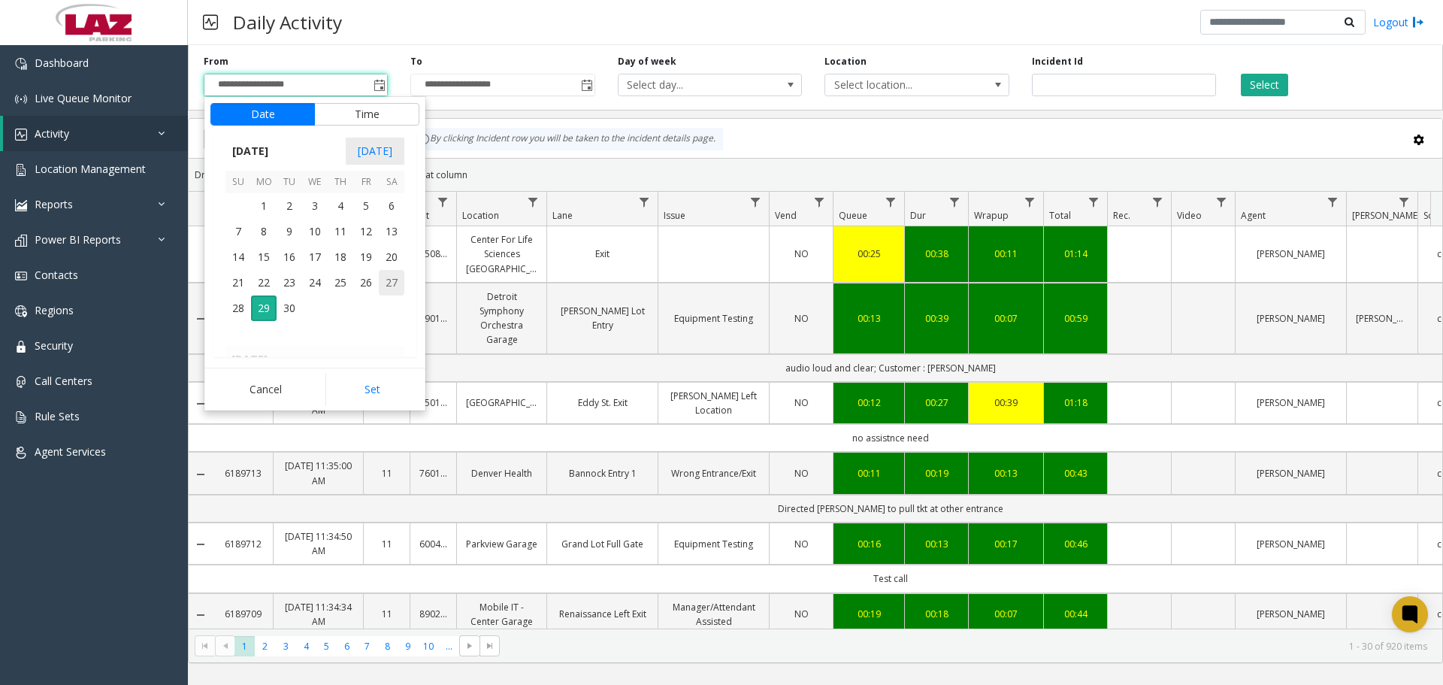
click at [386, 282] on span "27" at bounding box center [392, 283] width 26 height 26
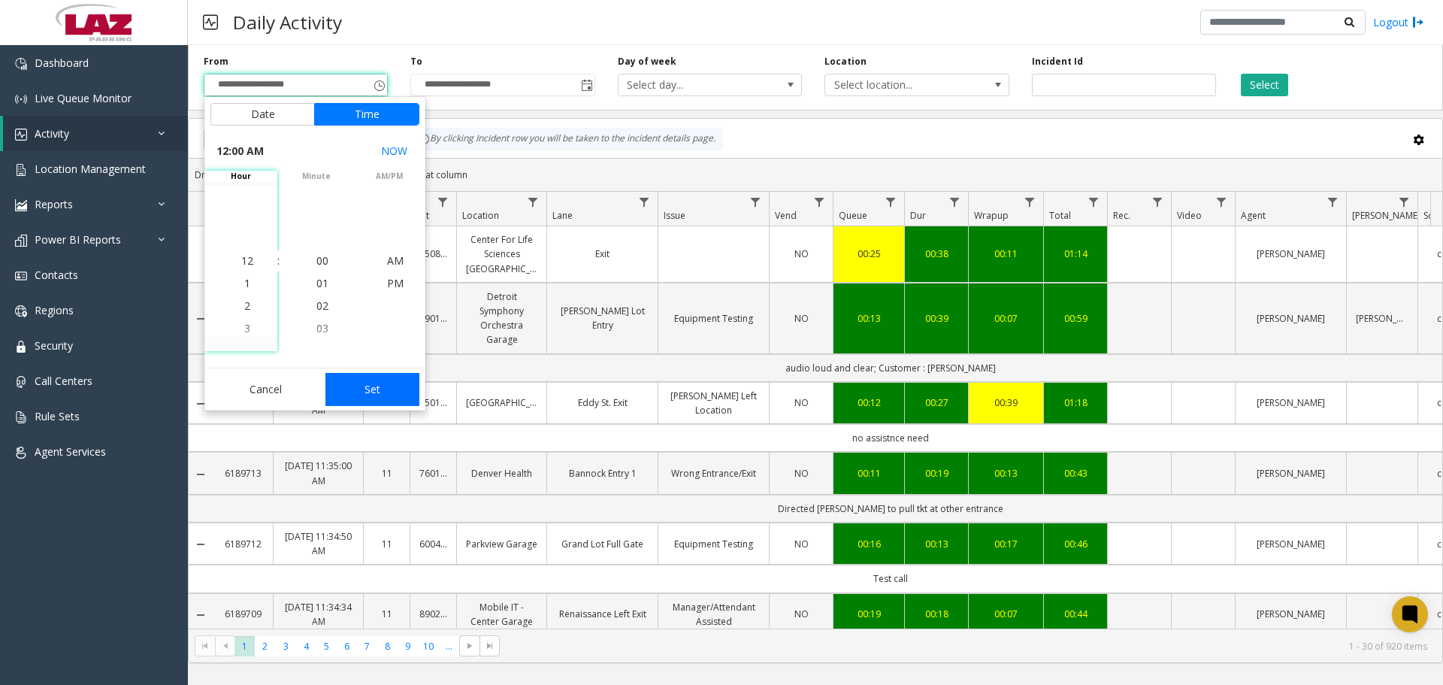
click at [395, 395] on button "Set" at bounding box center [372, 389] width 95 height 33
type input "**********"
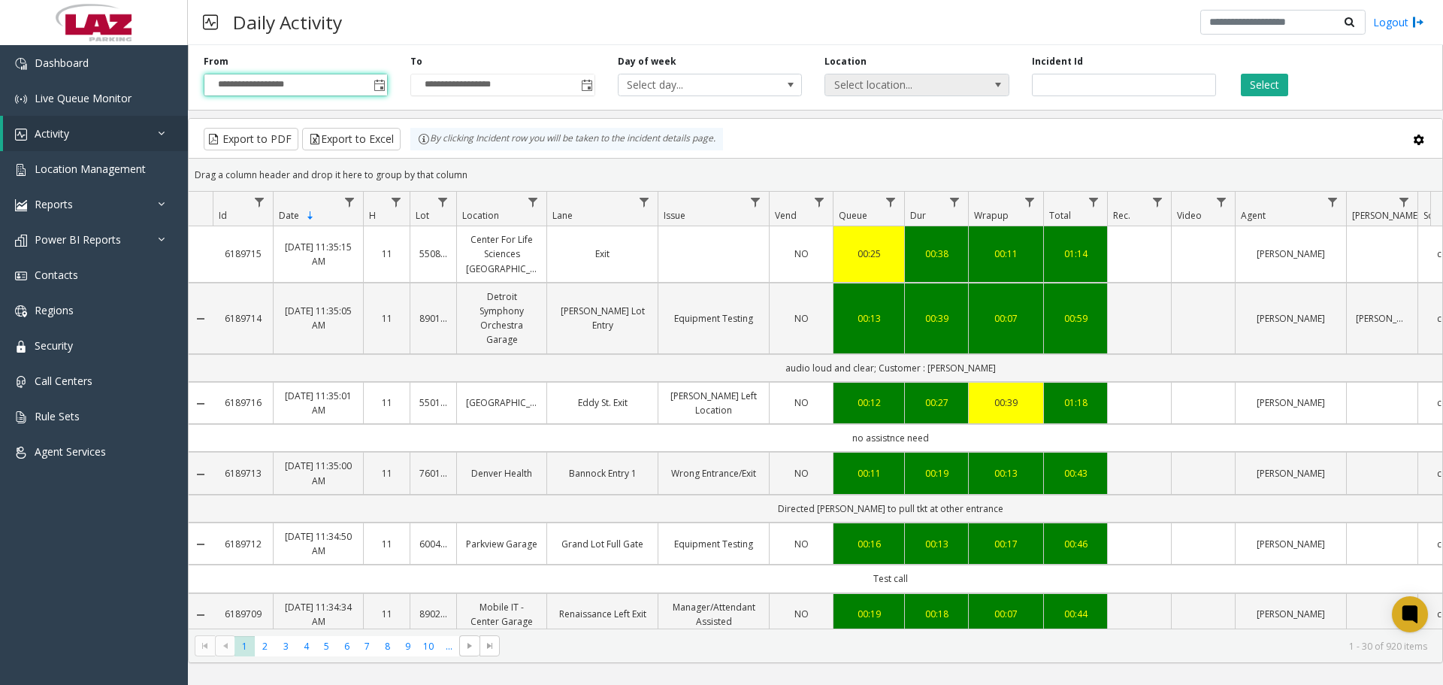
click at [934, 92] on span "Select location..." at bounding box center [898, 84] width 147 height 21
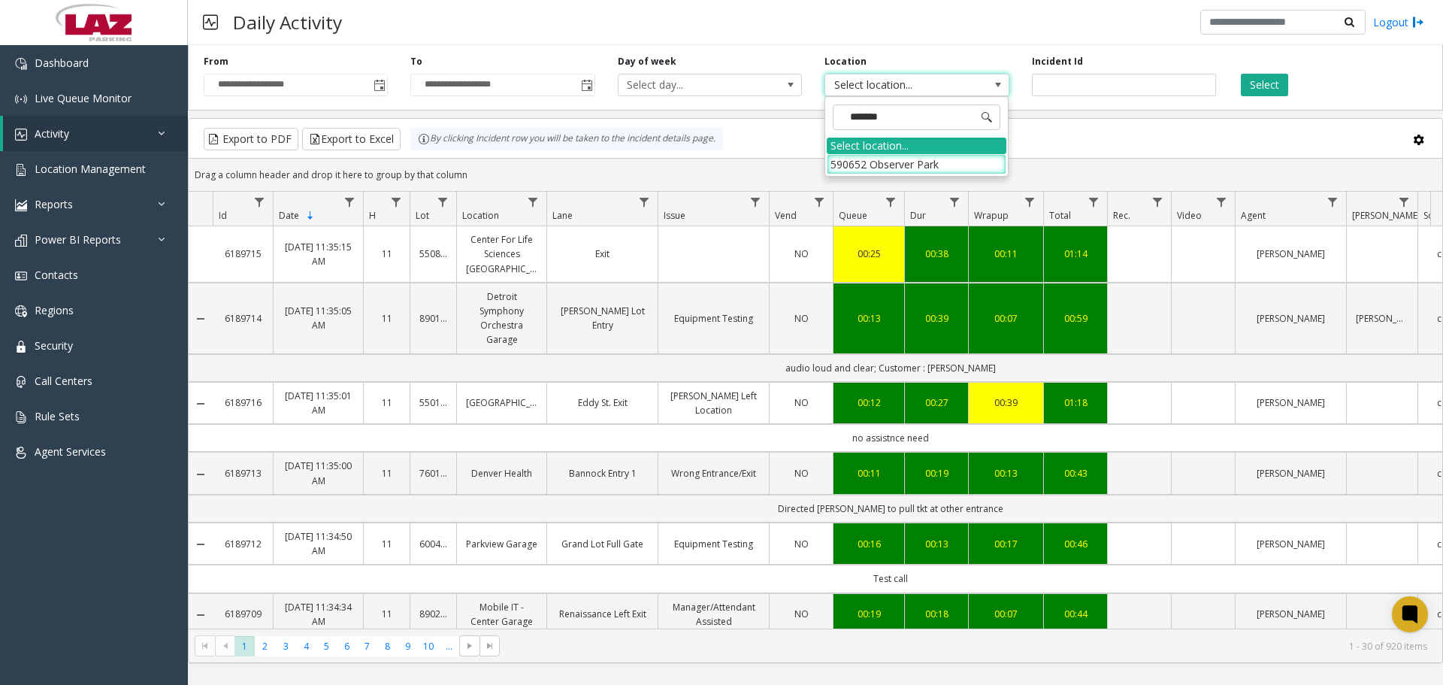
type input "********"
click at [988, 162] on li "590652 Observer Park" at bounding box center [917, 164] width 180 height 20
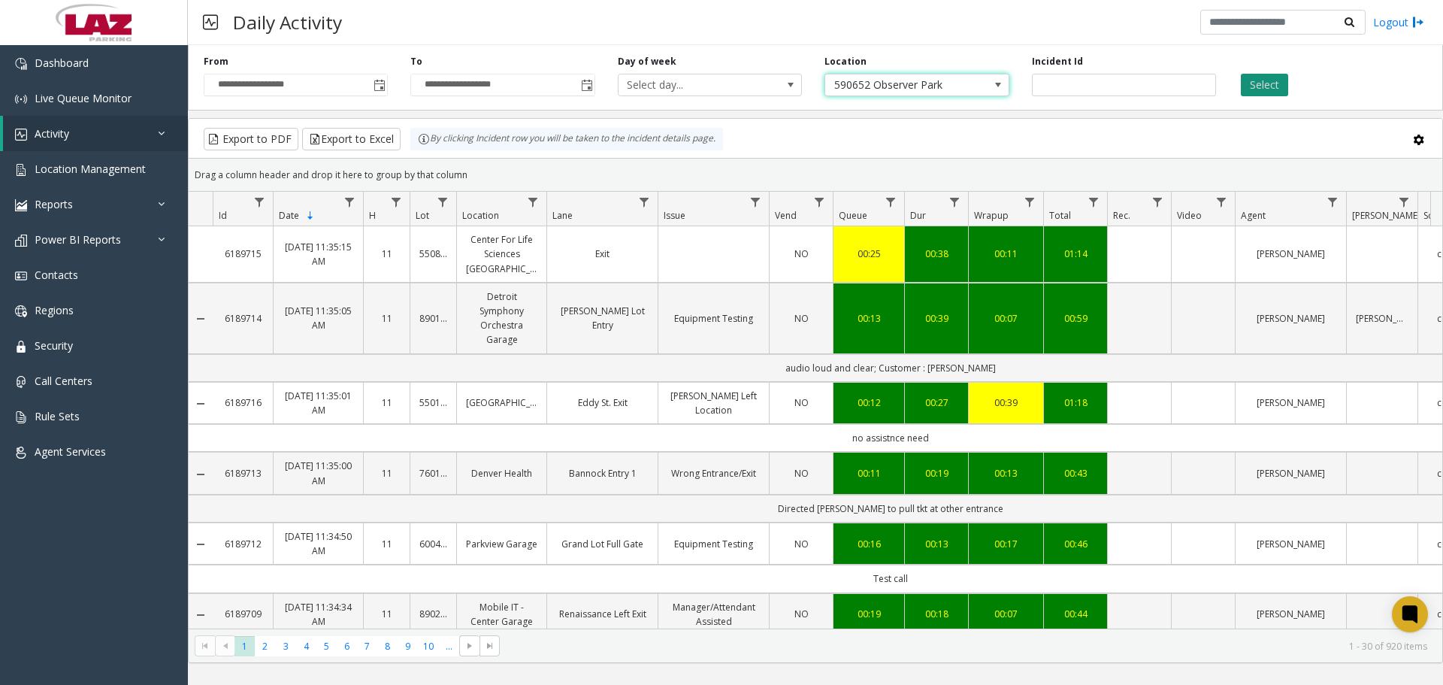
click at [1260, 87] on button "Select" at bounding box center [1264, 85] width 47 height 23
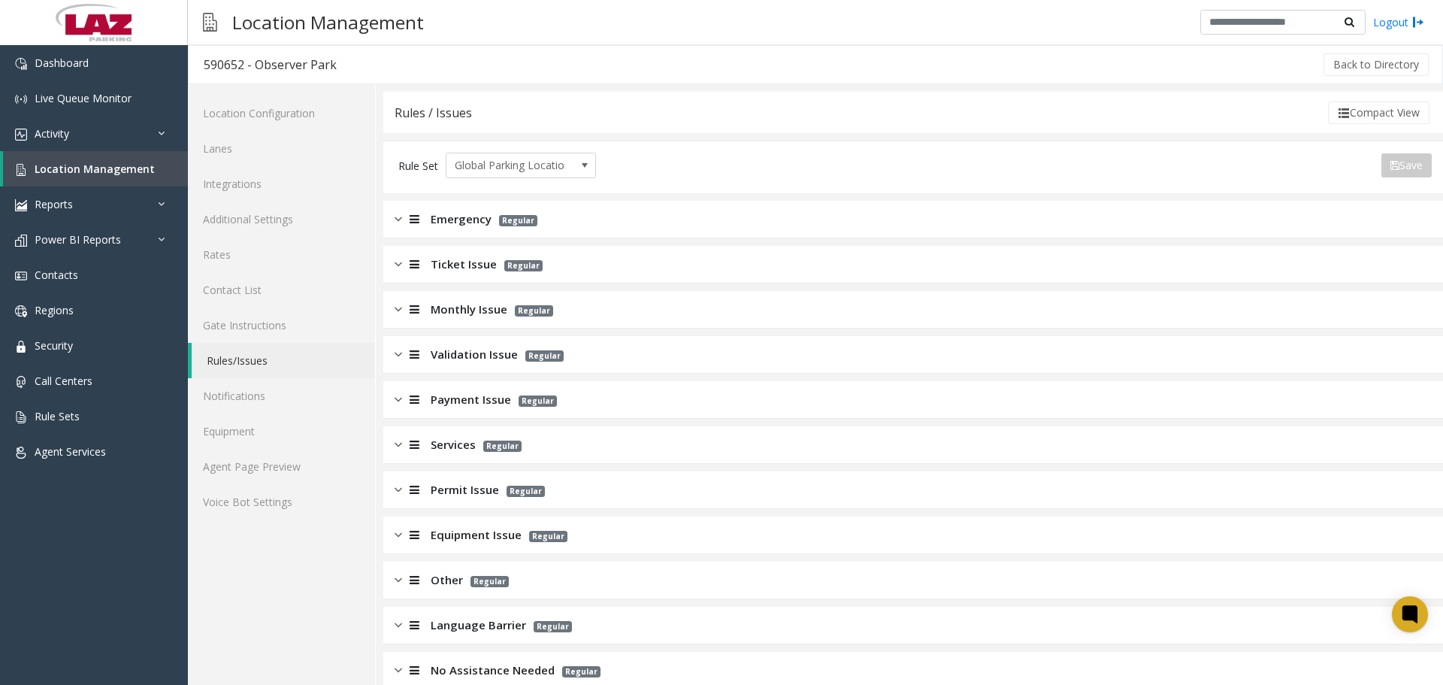
click at [462, 291] on div "Monthly Issue Regular" at bounding box center [913, 310] width 1060 height 38
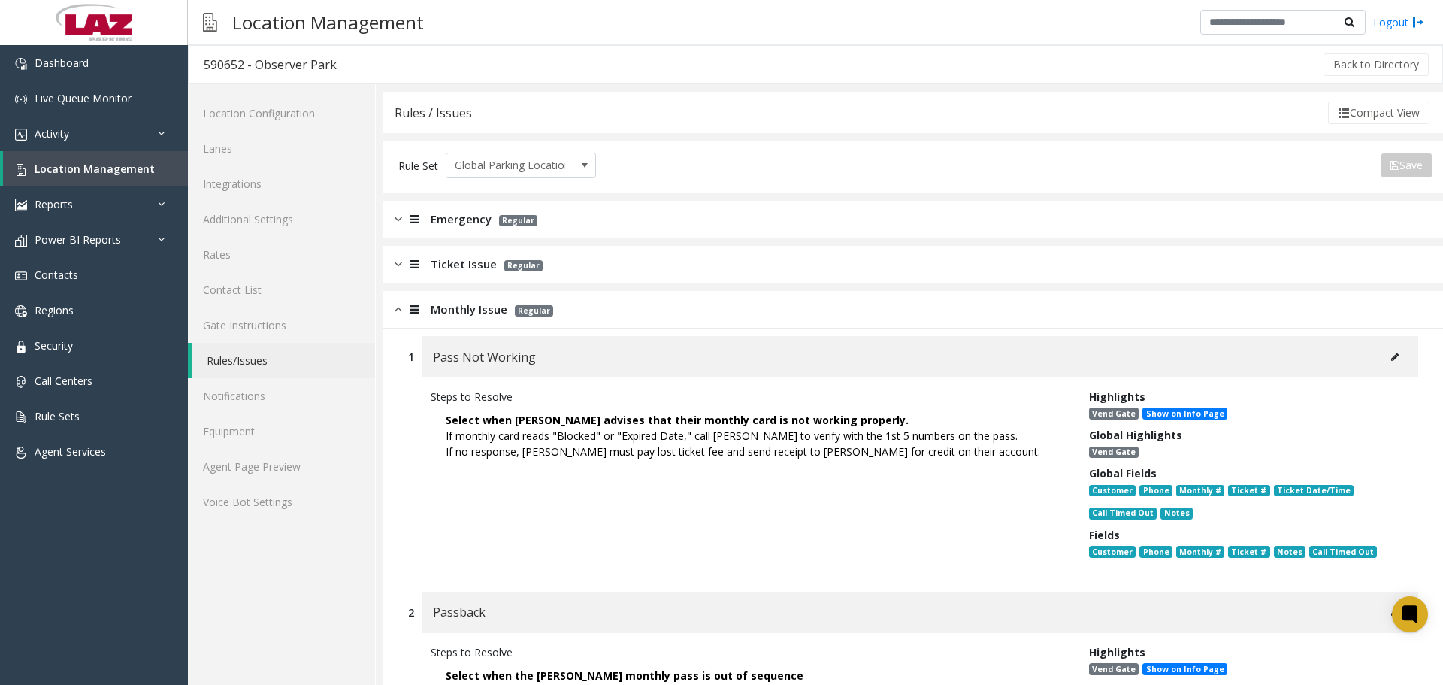
click at [476, 307] on span "Monthly Issue" at bounding box center [469, 309] width 77 height 17
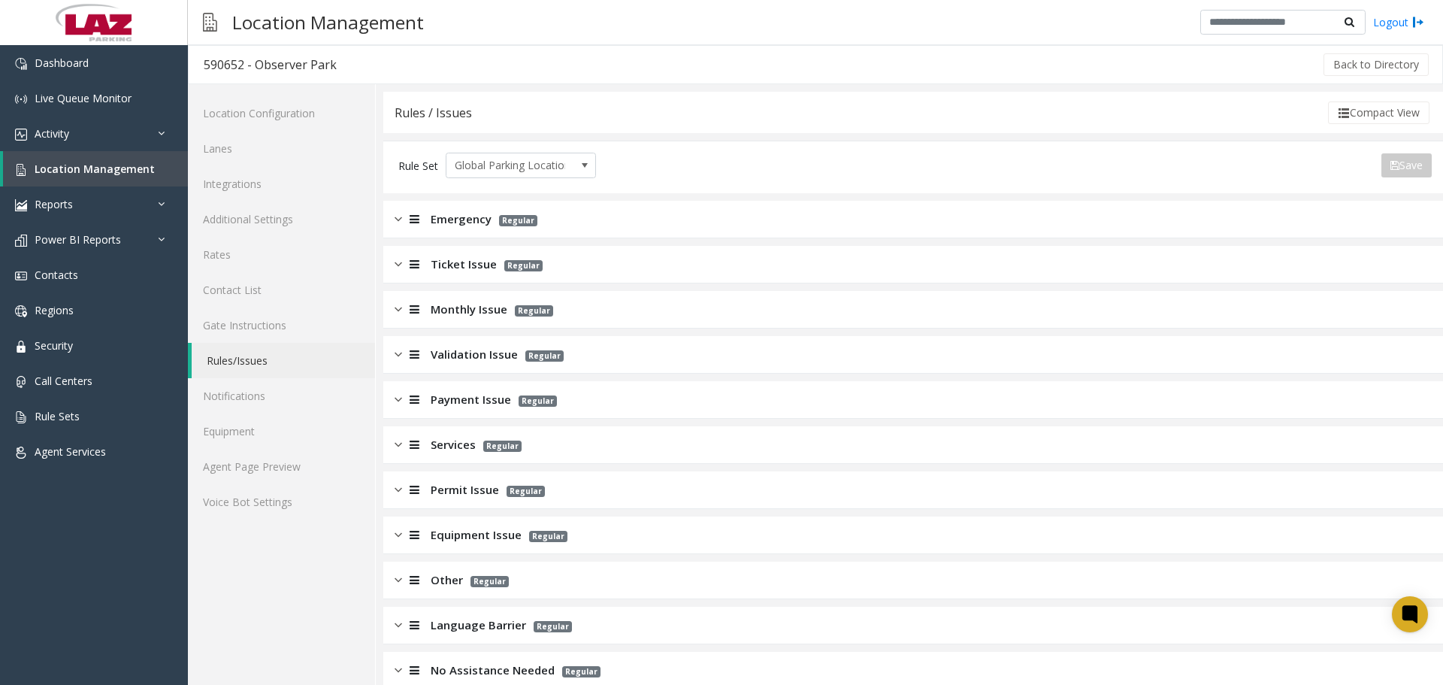
click at [482, 352] on span "Validation Issue" at bounding box center [474, 354] width 87 height 17
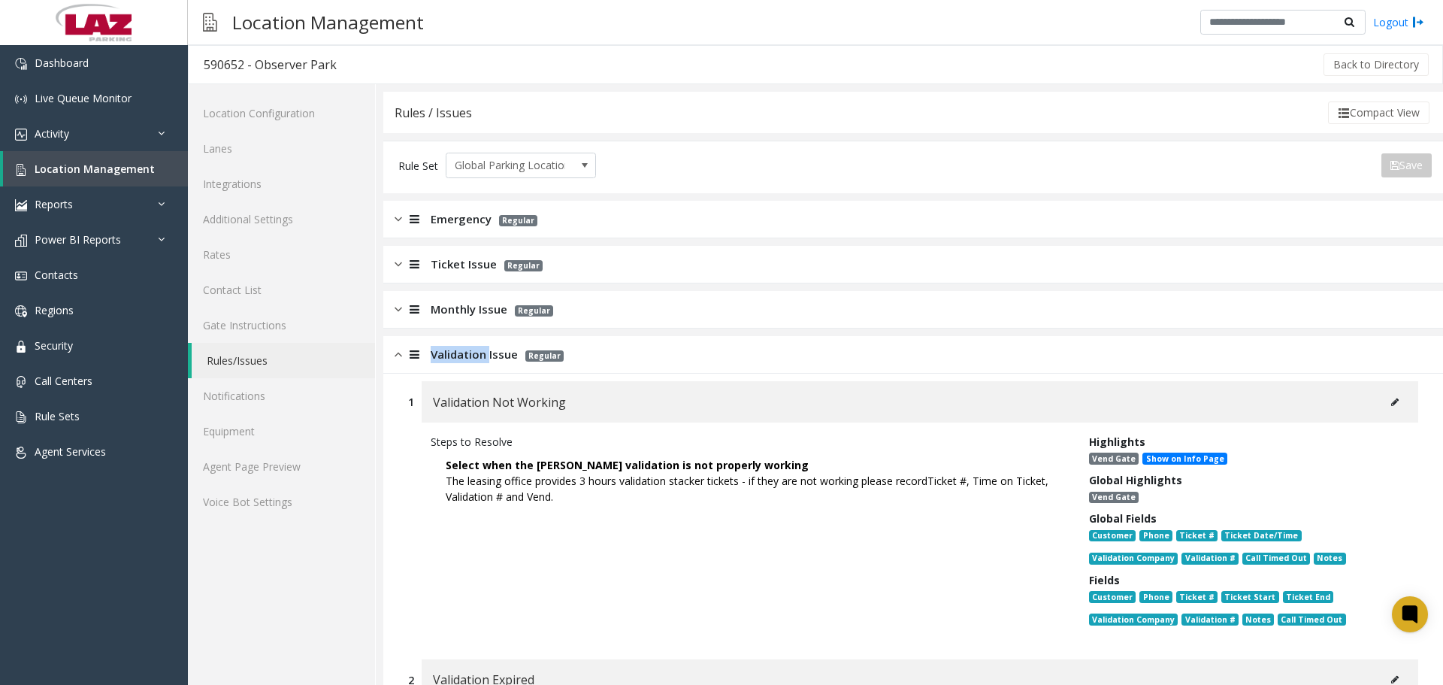
click at [482, 352] on span "Validation Issue" at bounding box center [474, 354] width 87 height 17
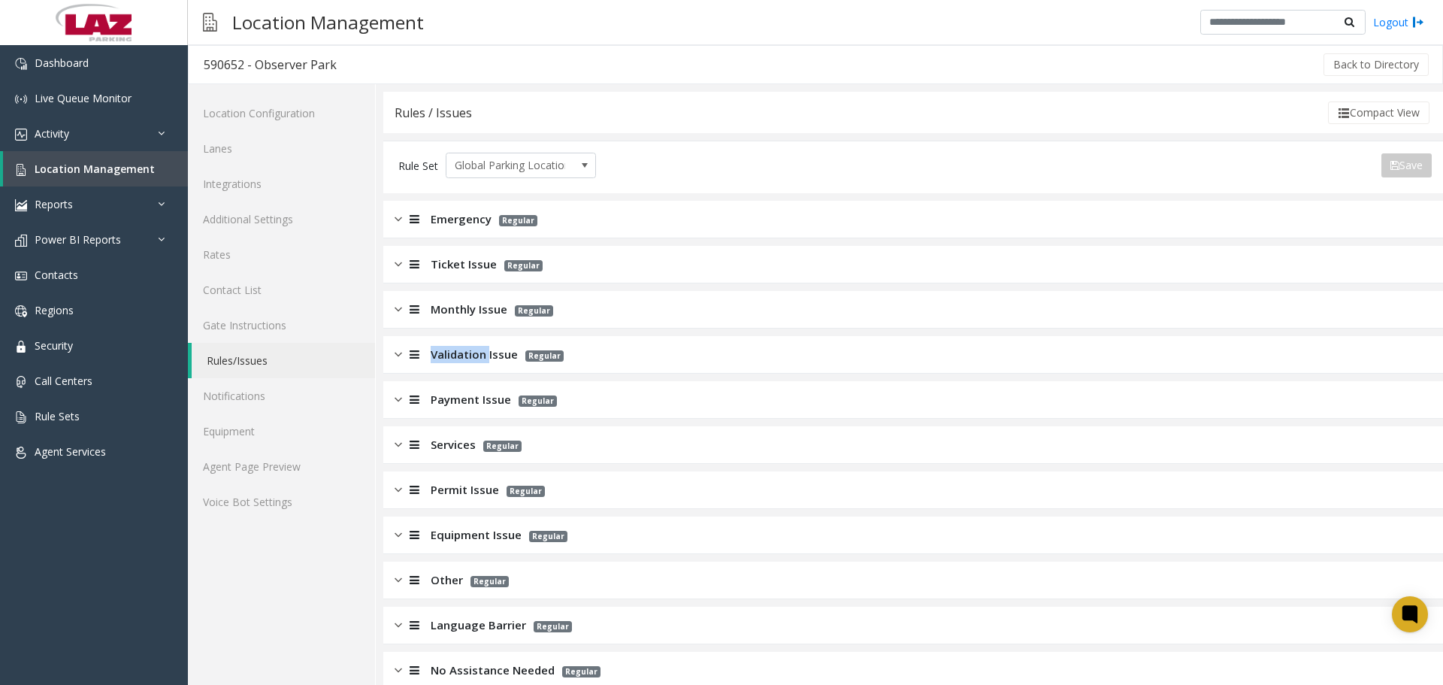
scroll to position [23, 0]
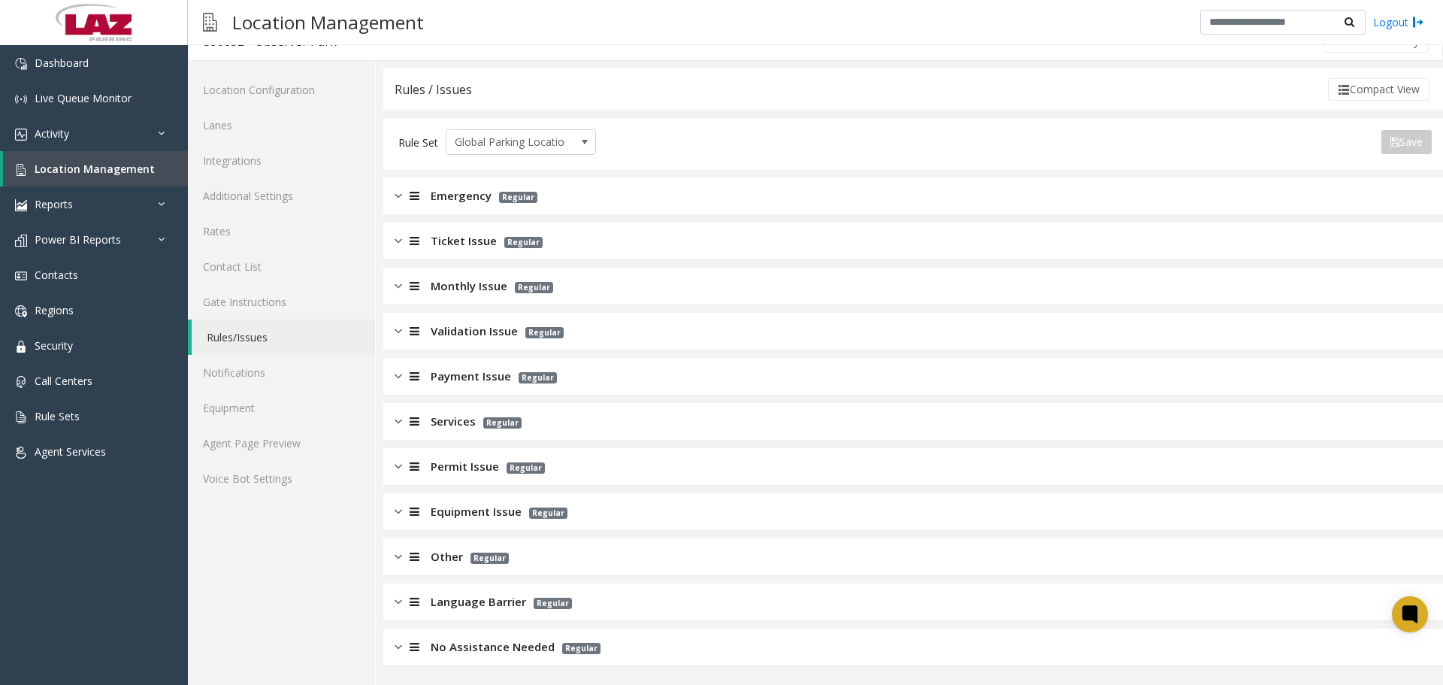
click at [478, 369] on span "Payment Issue" at bounding box center [471, 376] width 80 height 17
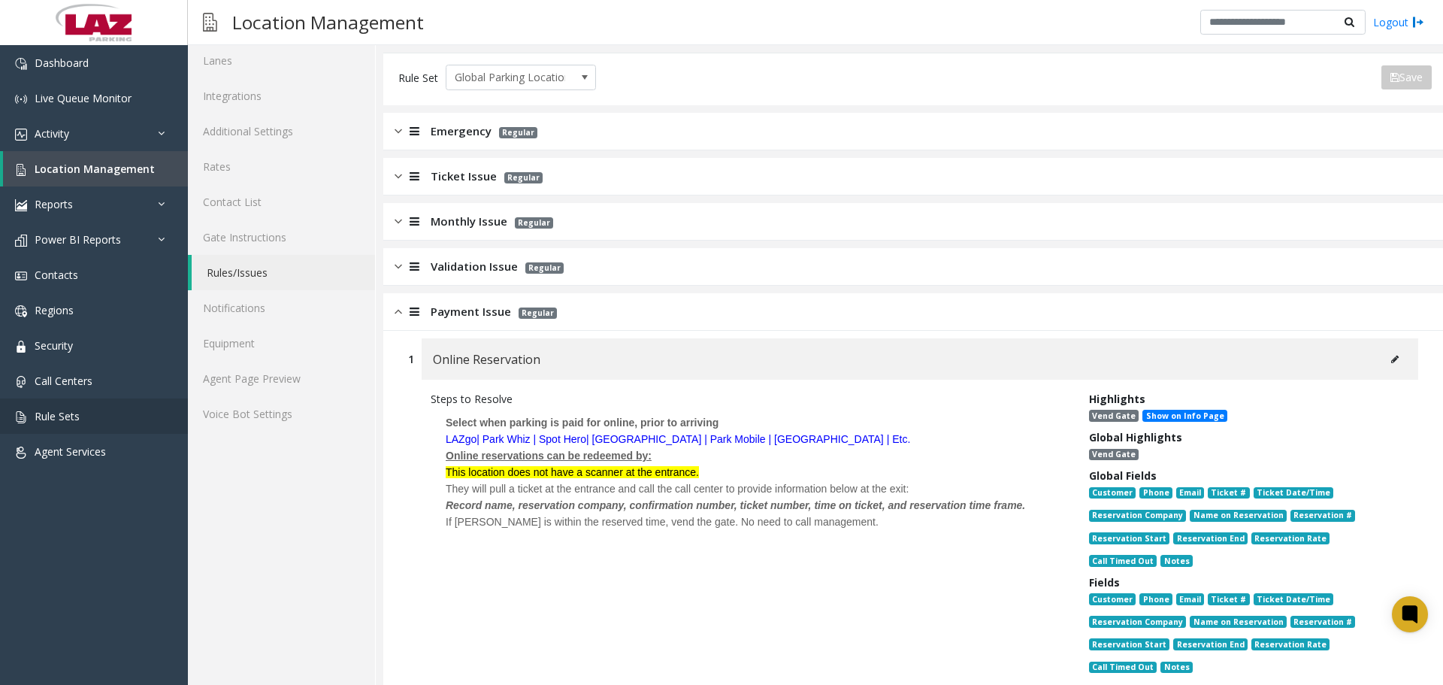
scroll to position [0, 0]
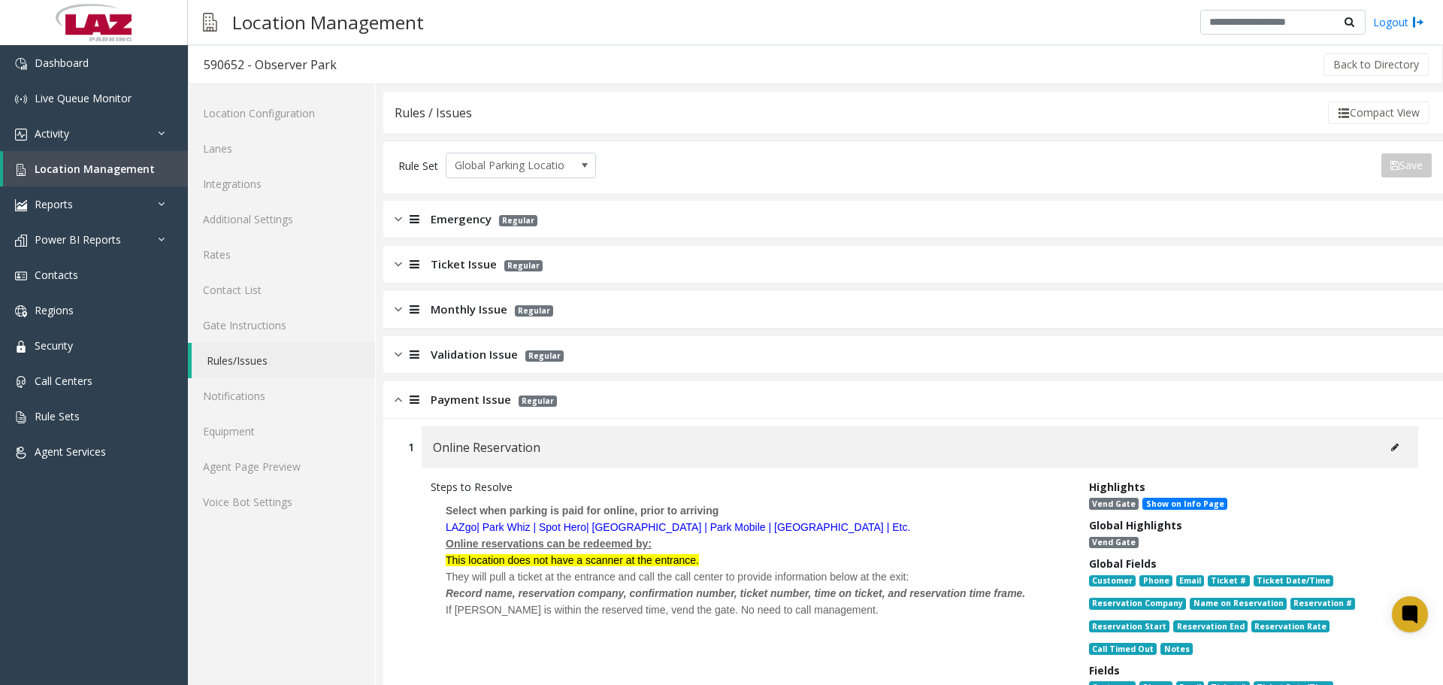
click at [1025, 53] on div "Back to Directory" at bounding box center [891, 65] width 1079 height 38
click at [228, 362] on link "Rules/Issues" at bounding box center [283, 360] width 183 height 35
click at [497, 314] on span "Monthly Issue" at bounding box center [469, 309] width 77 height 17
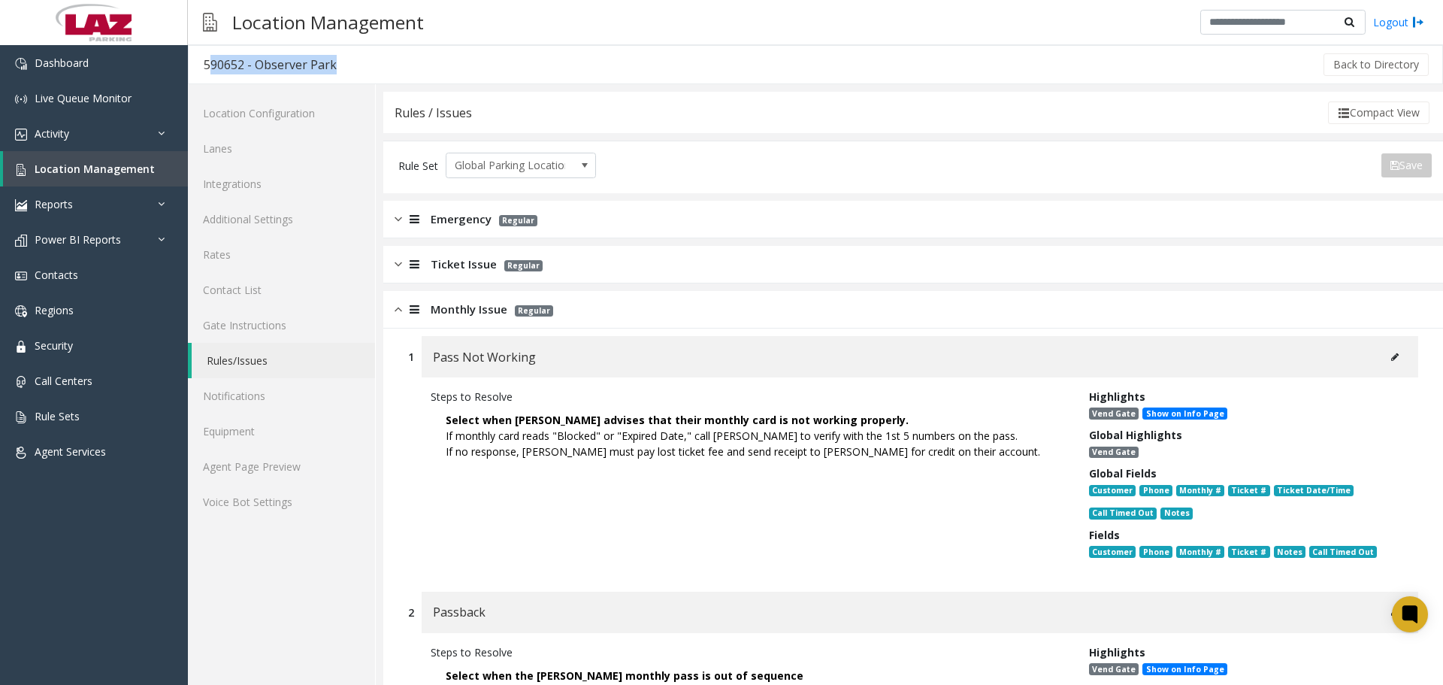
drag, startPoint x: 337, startPoint y: 62, endPoint x: 204, endPoint y: 65, distance: 132.3
click at [204, 65] on div "590652 - Observer Park Back to Directory" at bounding box center [815, 64] width 1255 height 39
copy div "590652 - Observer Park"
click at [313, 461] on link "Agent Page Preview" at bounding box center [281, 466] width 187 height 35
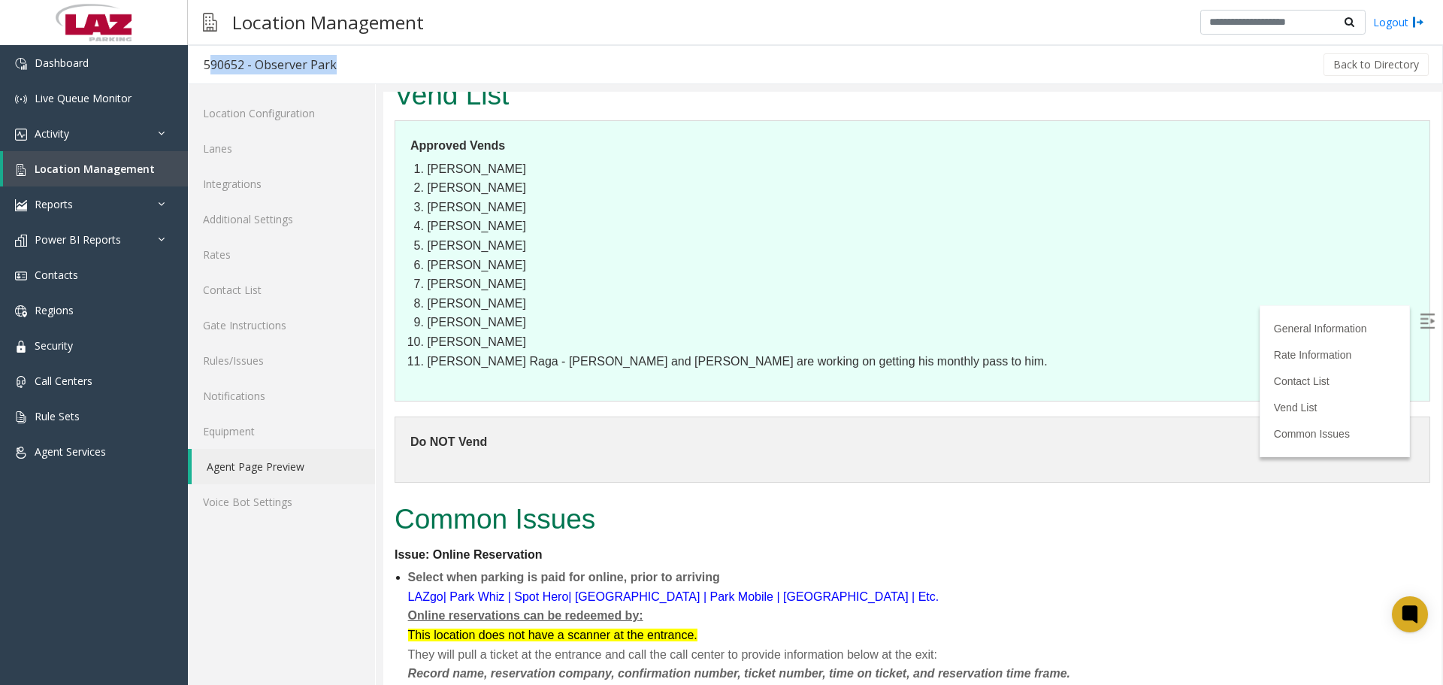
scroll to position [1578, 0]
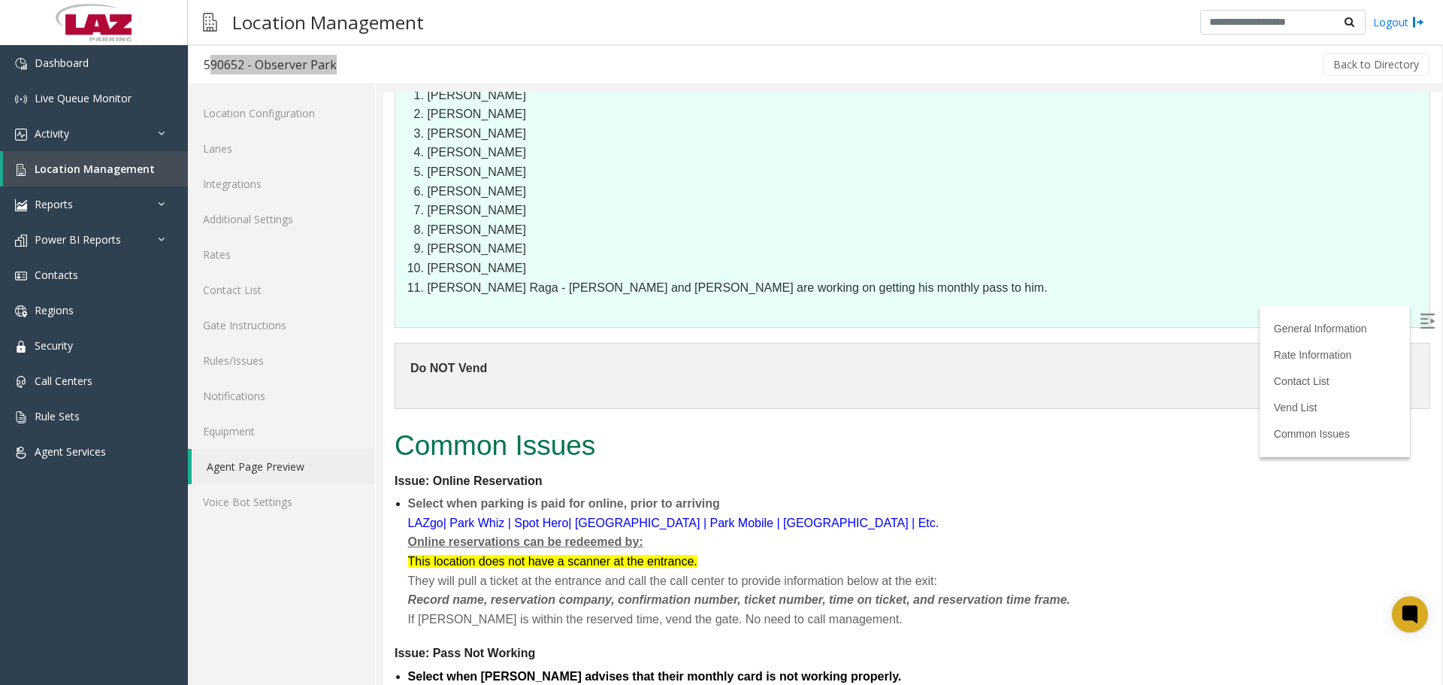
click at [1420, 321] on img at bounding box center [1427, 320] width 15 height 15
drag, startPoint x: 1442, startPoint y: 481, endPoint x: 1442, endPoint y: 470, distance: 11.3
click at [1442, 472] on div at bounding box center [913, 388] width 1060 height 593
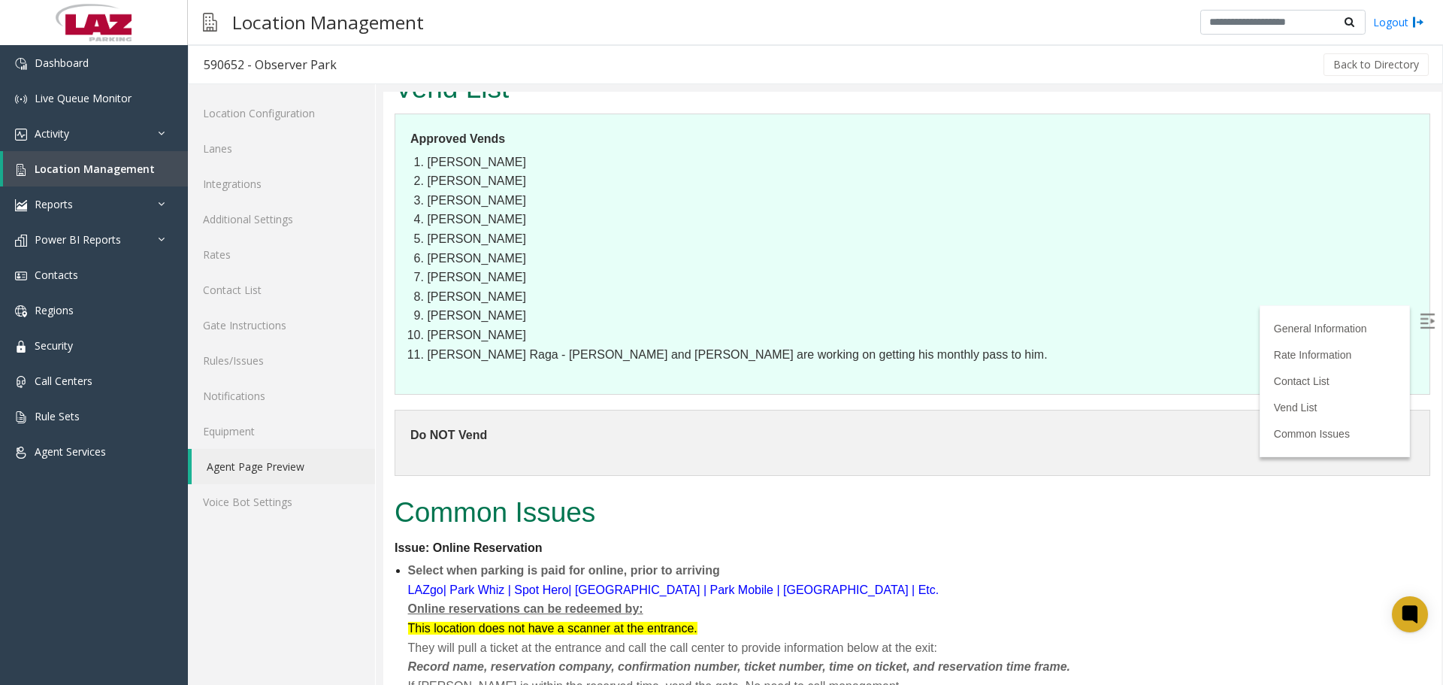
scroll to position [0, 0]
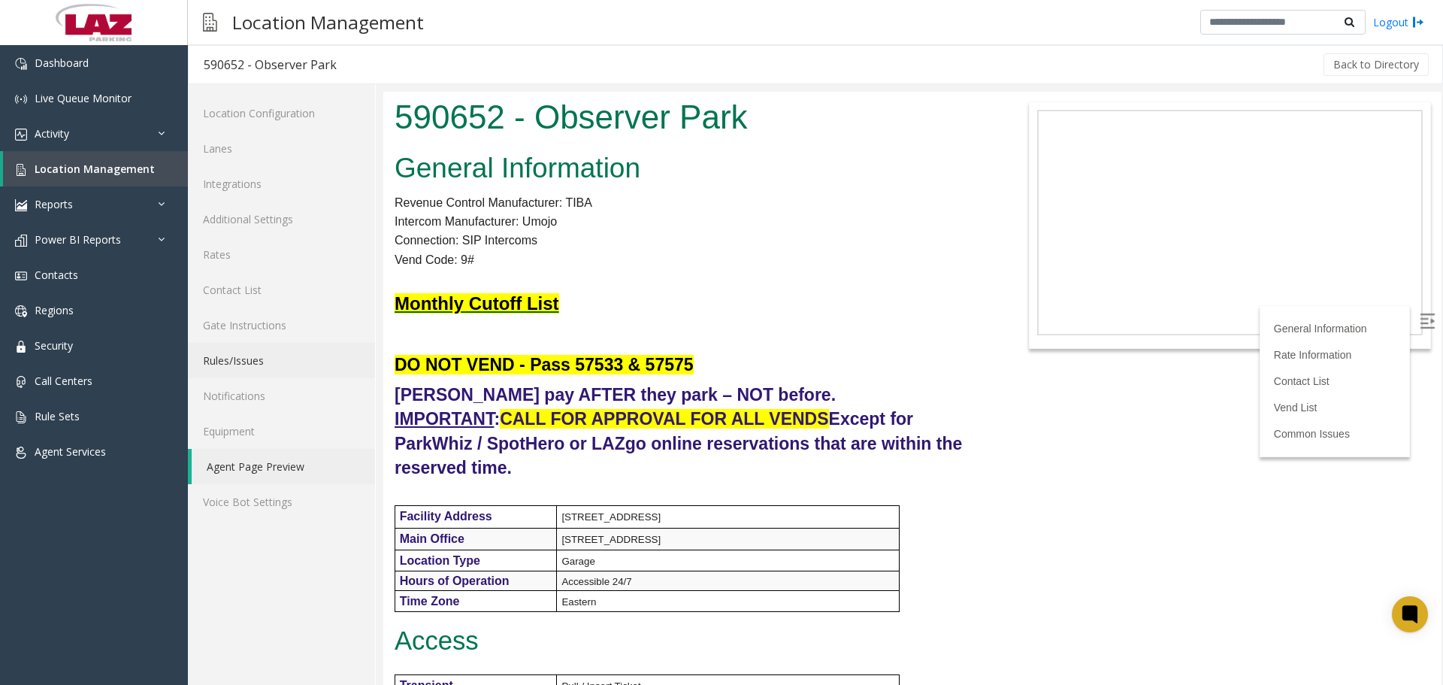
click at [249, 352] on link "Rules/Issues" at bounding box center [281, 360] width 187 height 35
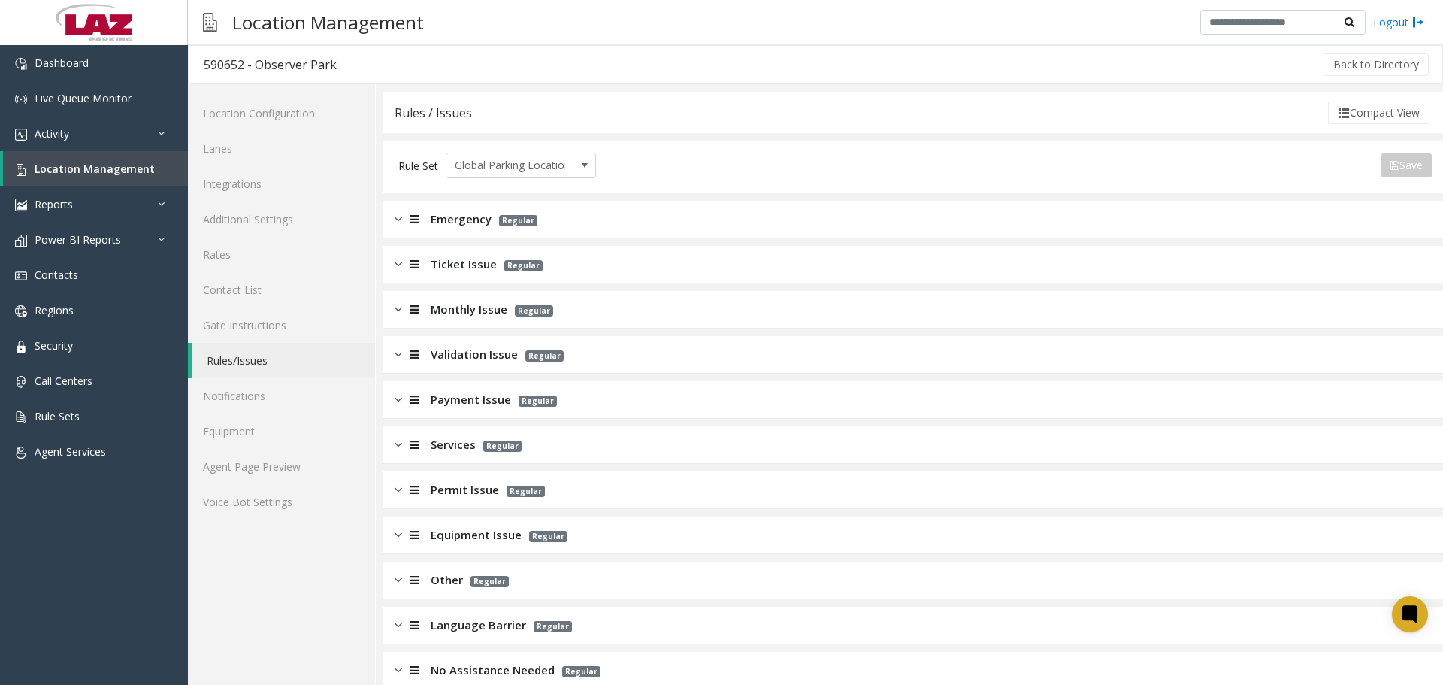
click at [478, 403] on span "Payment Issue" at bounding box center [471, 399] width 80 height 17
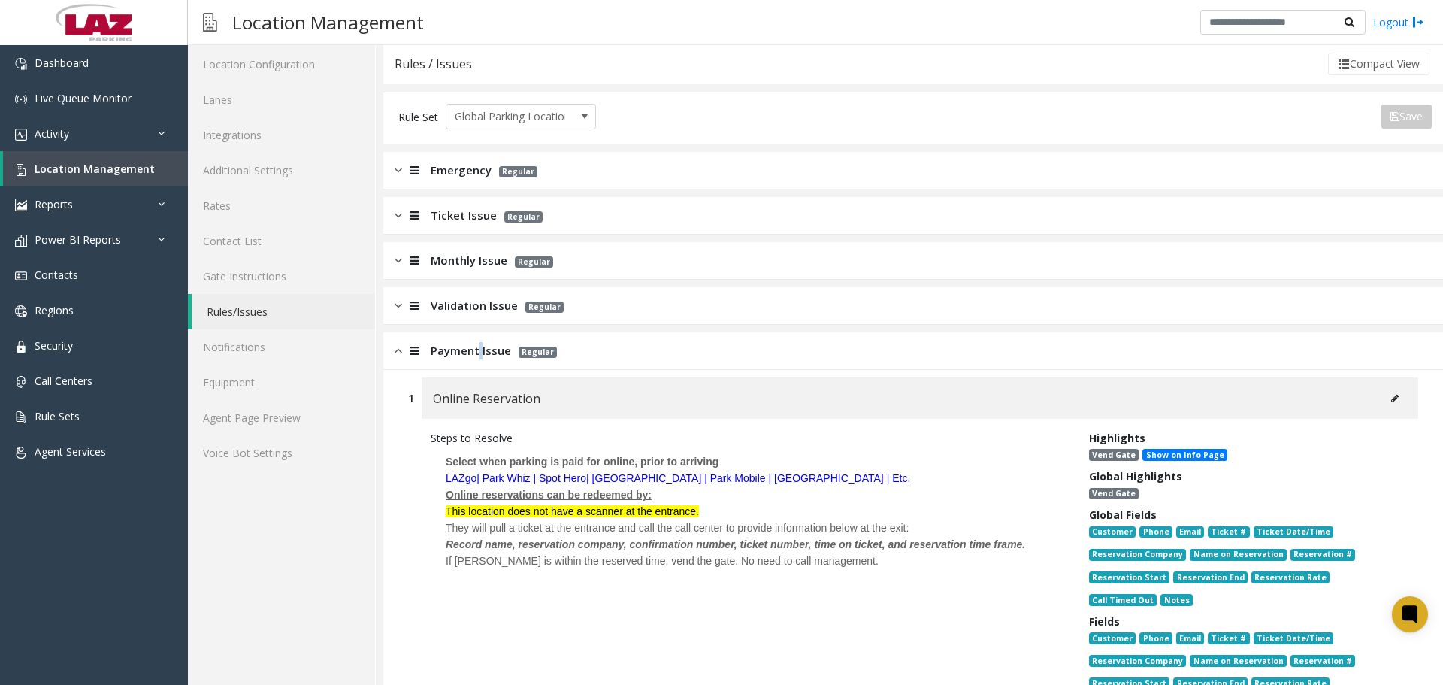
scroll to position [75, 0]
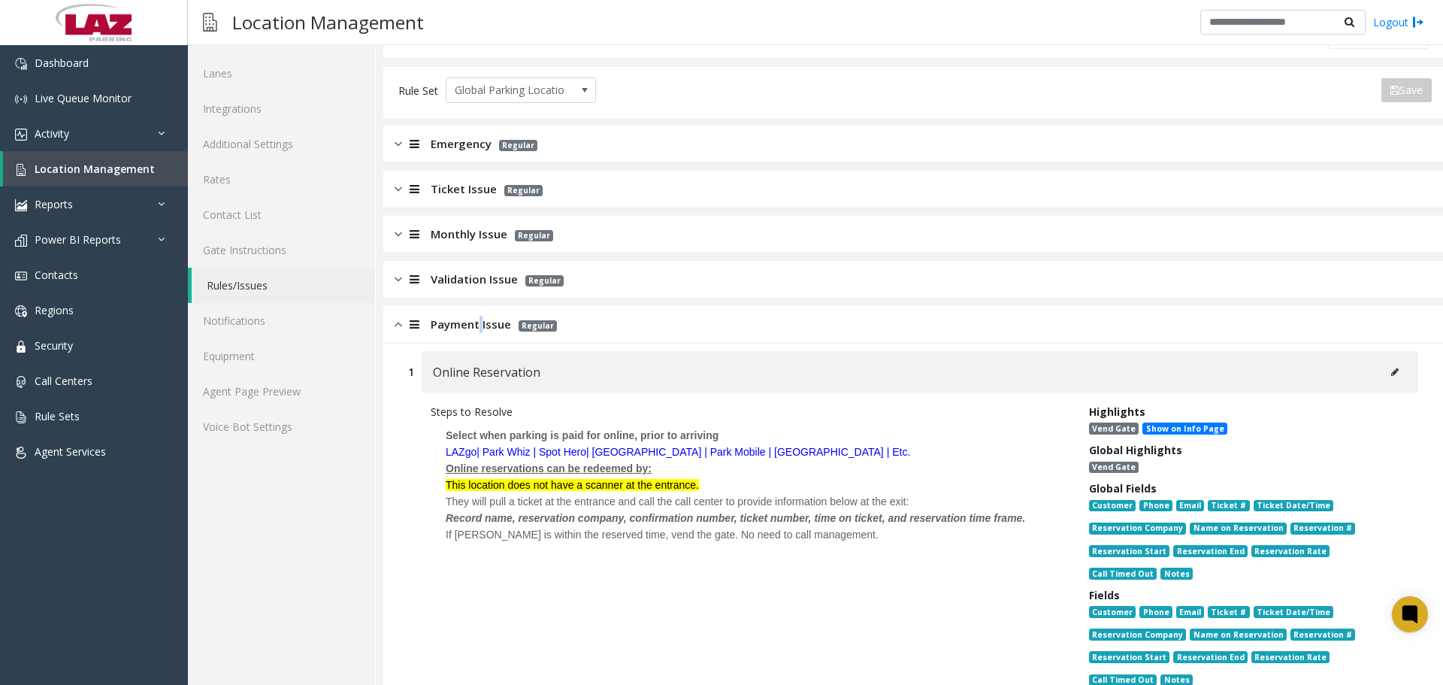
click at [1387, 371] on button at bounding box center [1395, 372] width 24 height 23
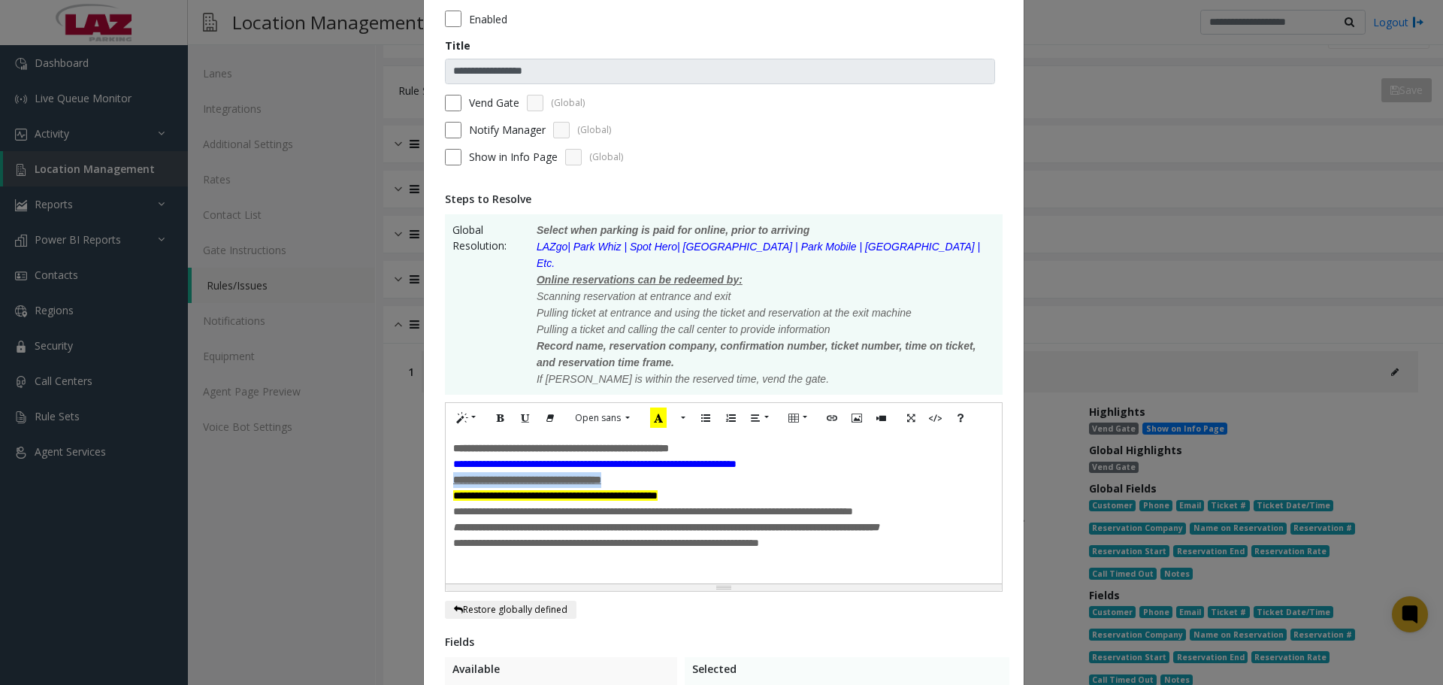
drag, startPoint x: 661, startPoint y: 463, endPoint x: 428, endPoint y: 463, distance: 233.0
click at [428, 463] on div "**********" at bounding box center [724, 515] width 600 height 1053
click at [446, 480] on div "**********" at bounding box center [724, 508] width 556 height 150
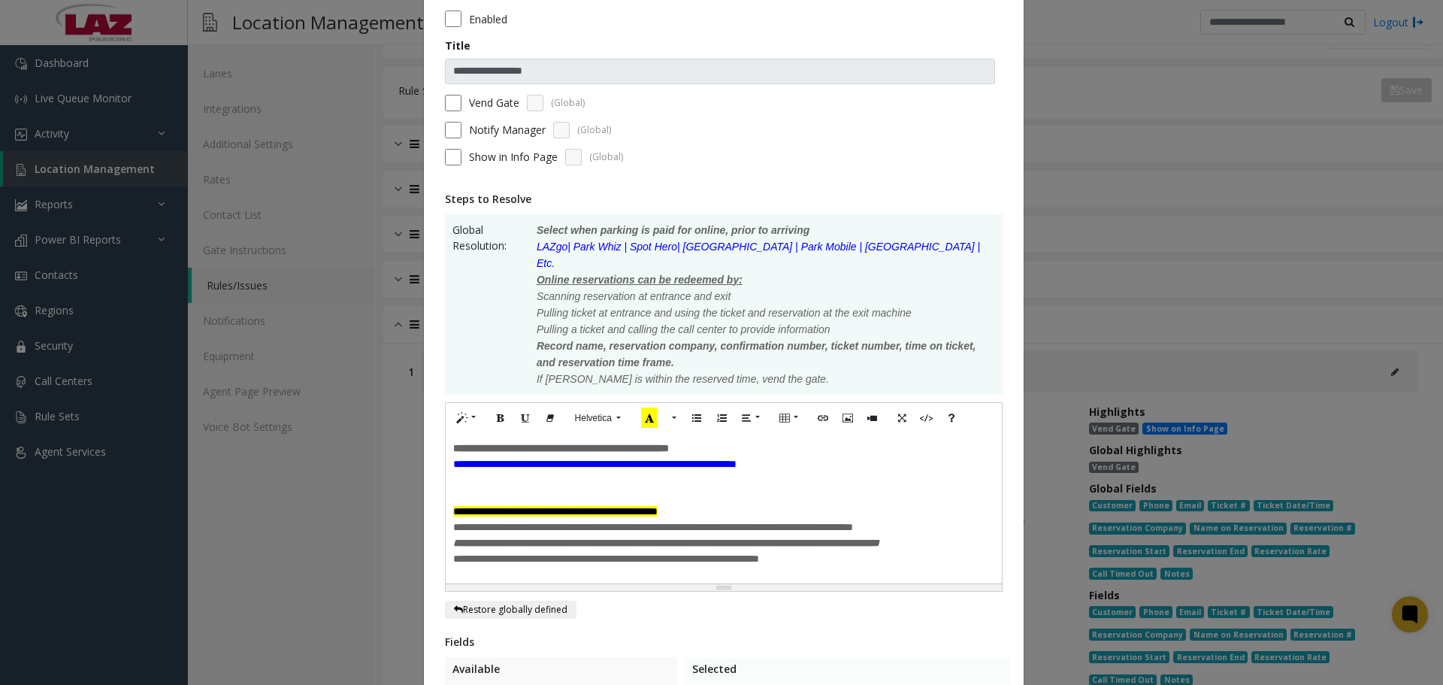
click at [453, 522] on span "**********" at bounding box center [653, 527] width 400 height 11
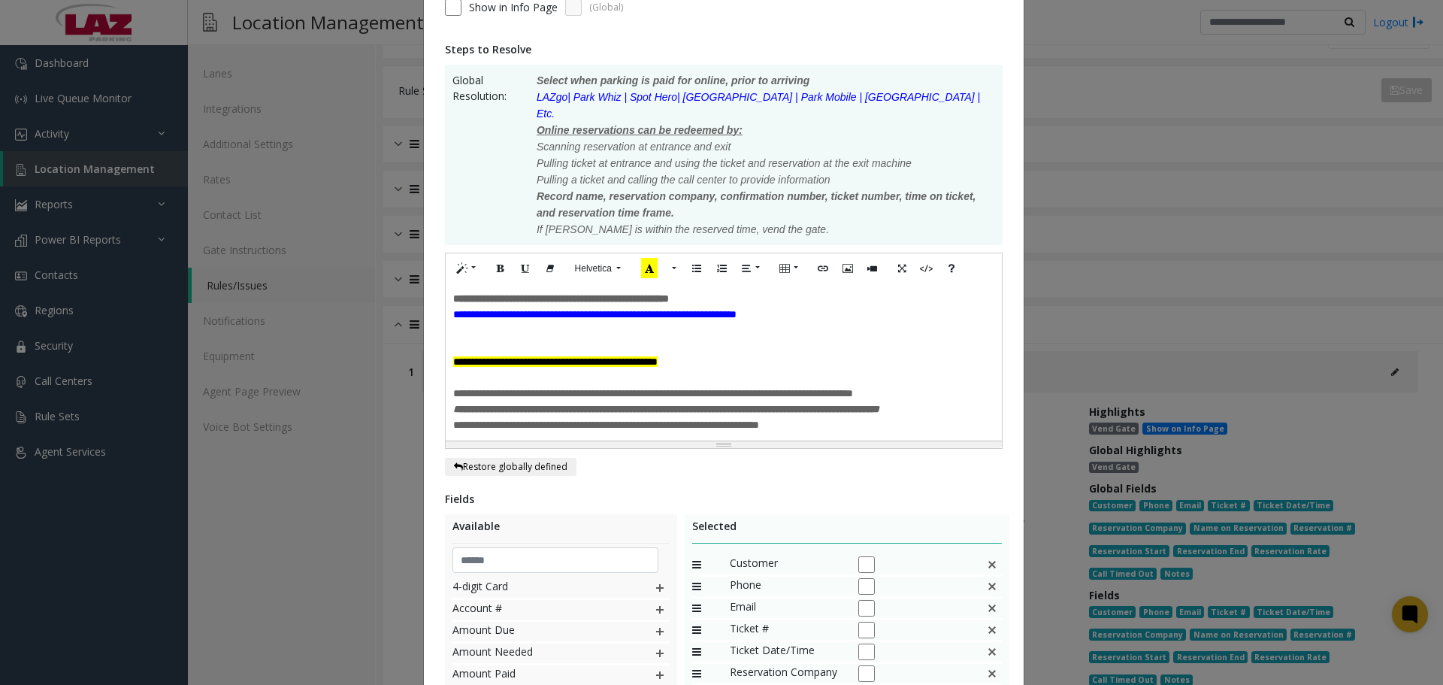
scroll to position [225, 0]
click at [453, 429] on span "**********" at bounding box center [606, 424] width 306 height 11
click at [446, 429] on div "**********" at bounding box center [724, 361] width 556 height 157
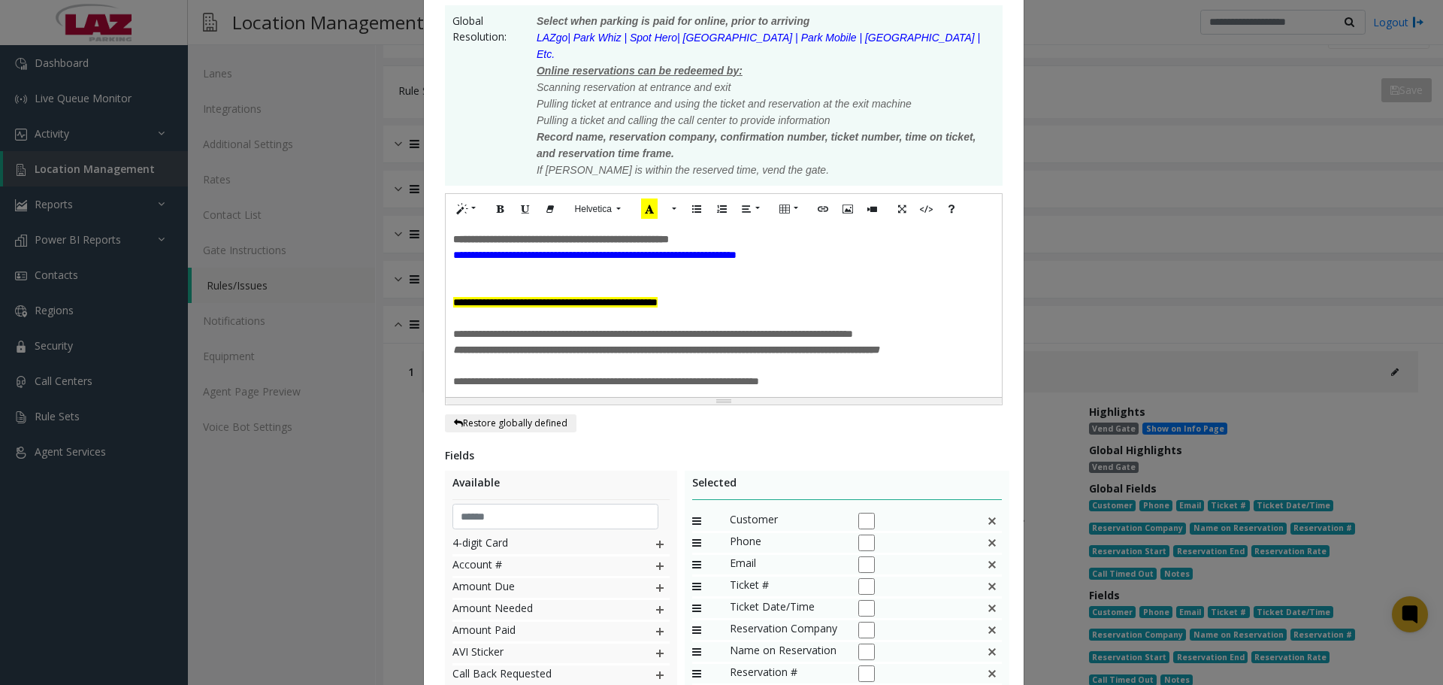
scroll to position [376, 0]
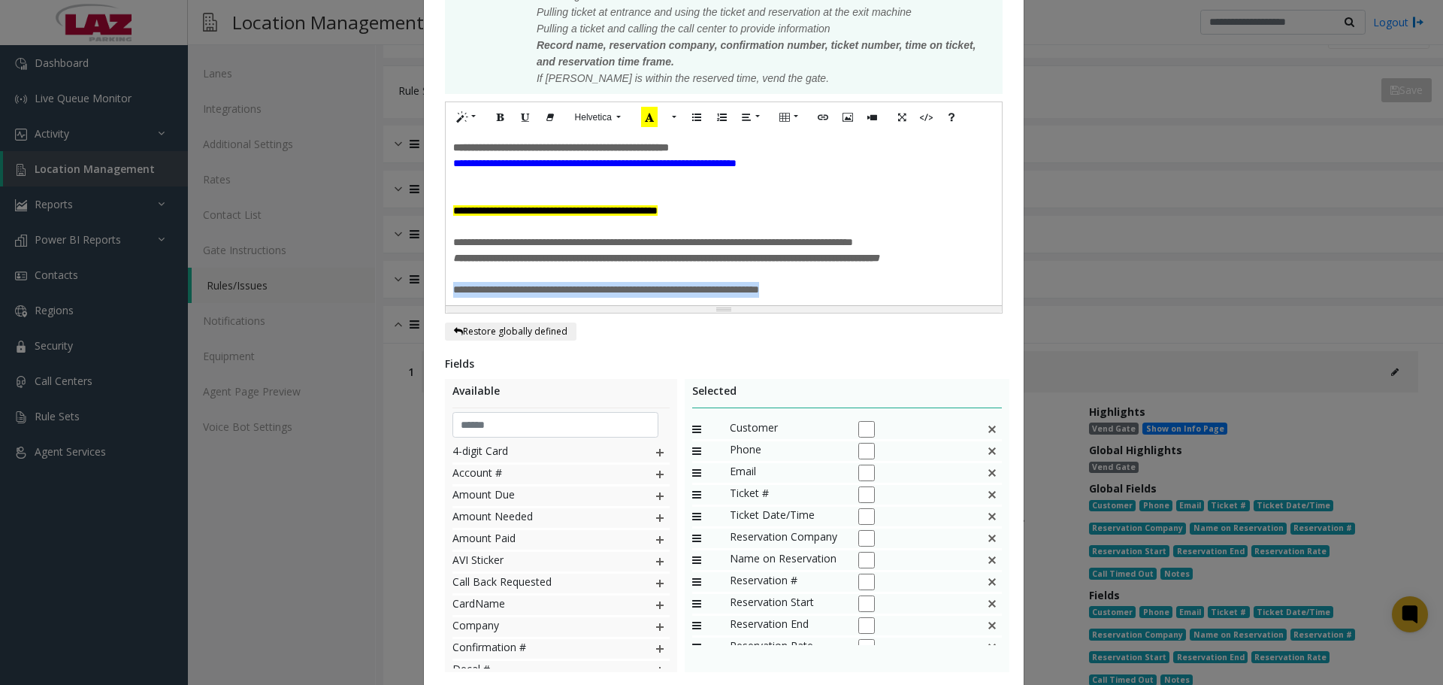
drag, startPoint x: 826, startPoint y: 292, endPoint x: 433, endPoint y: 301, distance: 393.2
click at [433, 301] on div "**********" at bounding box center [724, 227] width 600 height 1076
click at [634, 106] on button "Recent Color" at bounding box center [649, 117] width 33 height 23
drag, startPoint x: 646, startPoint y: 273, endPoint x: 654, endPoint y: 278, distance: 9.2
click at [647, 274] on div at bounding box center [723, 274] width 541 height 16
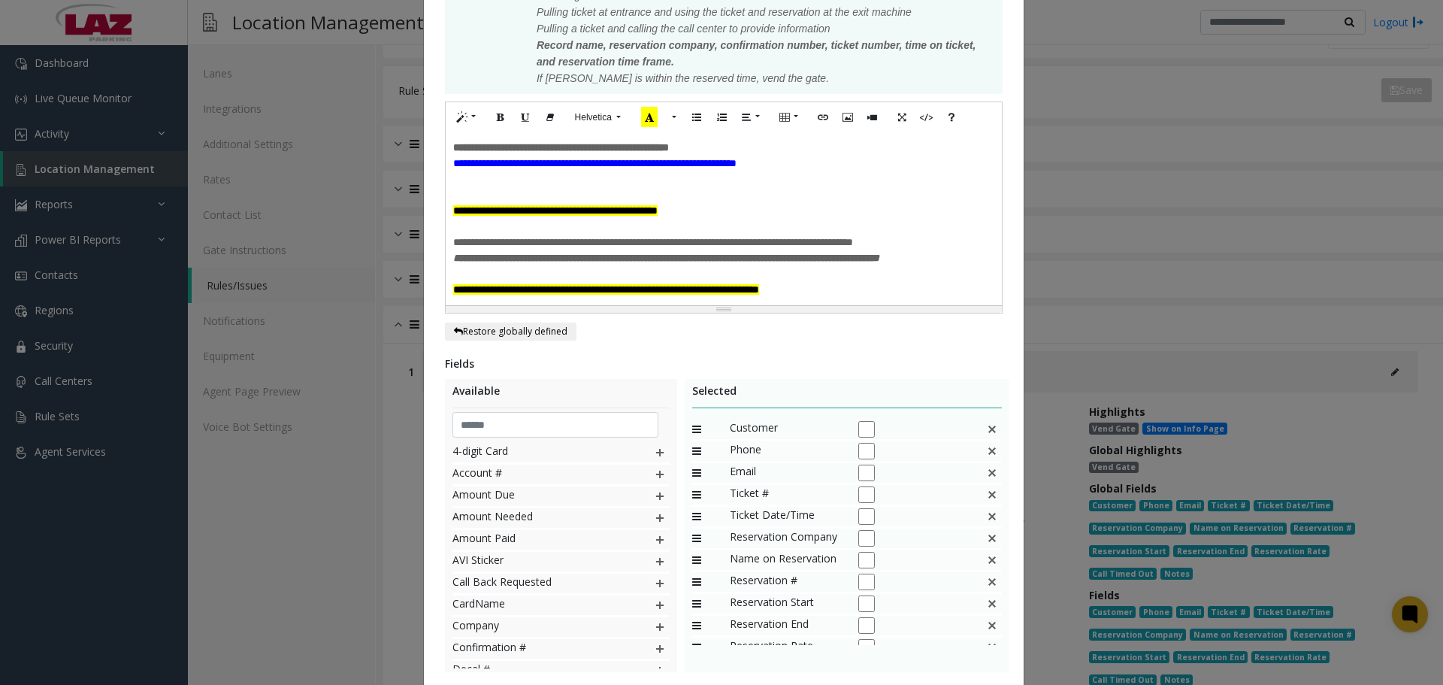
click at [759, 292] on font "**********" at bounding box center [606, 289] width 306 height 11
drag, startPoint x: 467, startPoint y: 198, endPoint x: 418, endPoint y: 196, distance: 49.7
click at [424, 196] on div "**********" at bounding box center [724, 227] width 600 height 1076
click at [496, 110] on icon "Bold (CTRL+B)" at bounding box center [500, 116] width 9 height 13
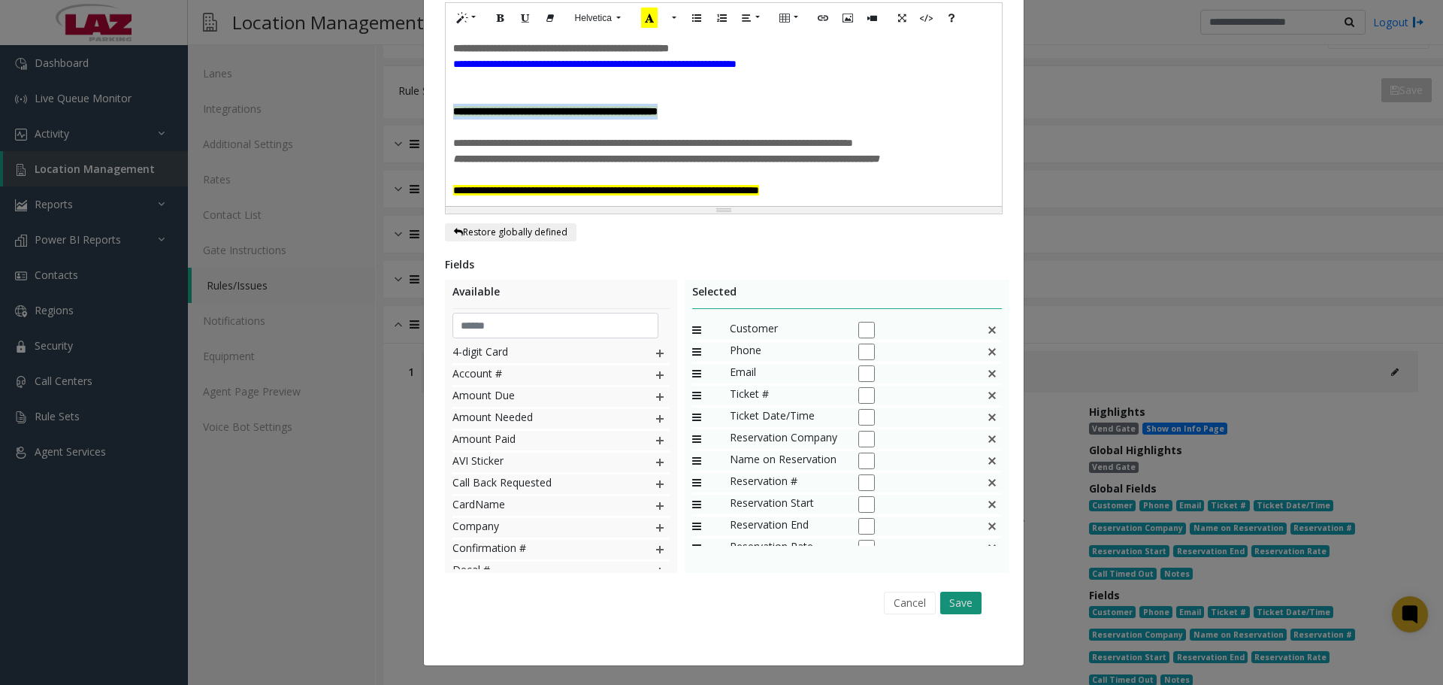
click at [955, 608] on button "Save" at bounding box center [960, 602] width 41 height 23
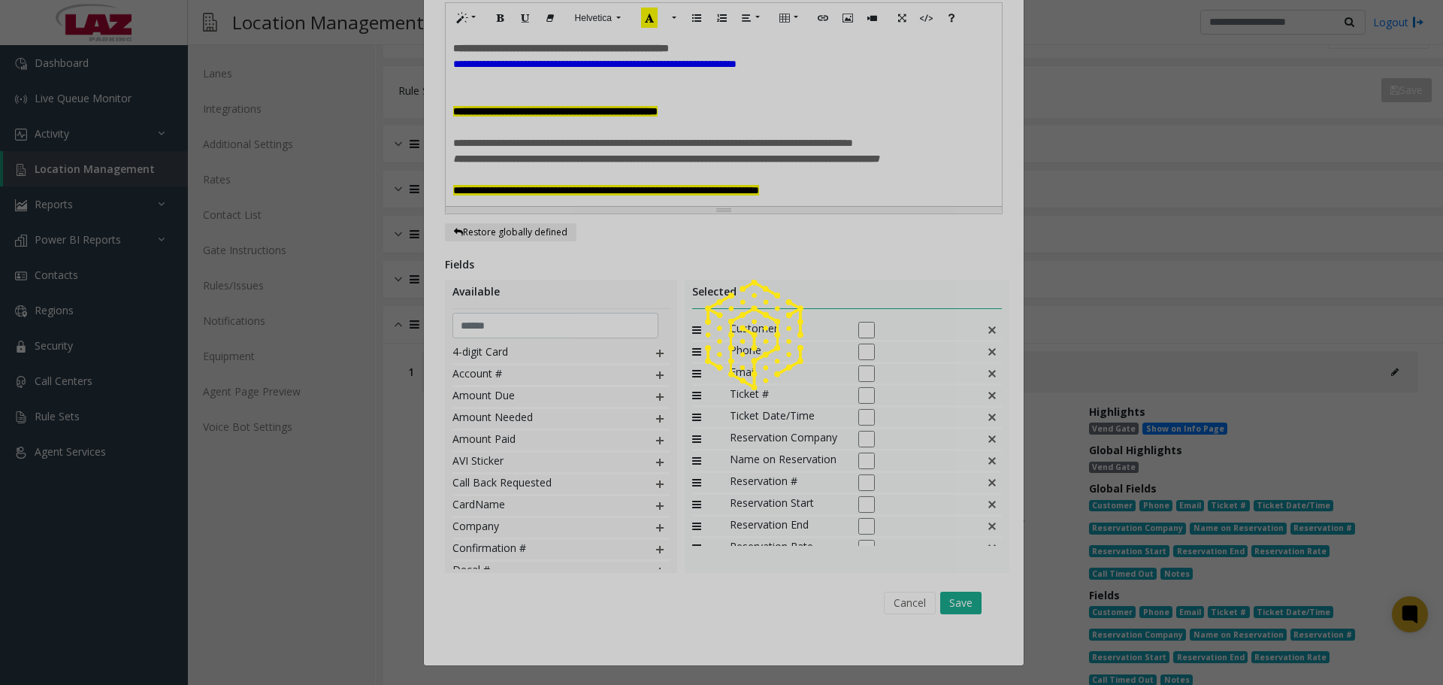
click at [951, 601] on div at bounding box center [721, 342] width 1443 height 685
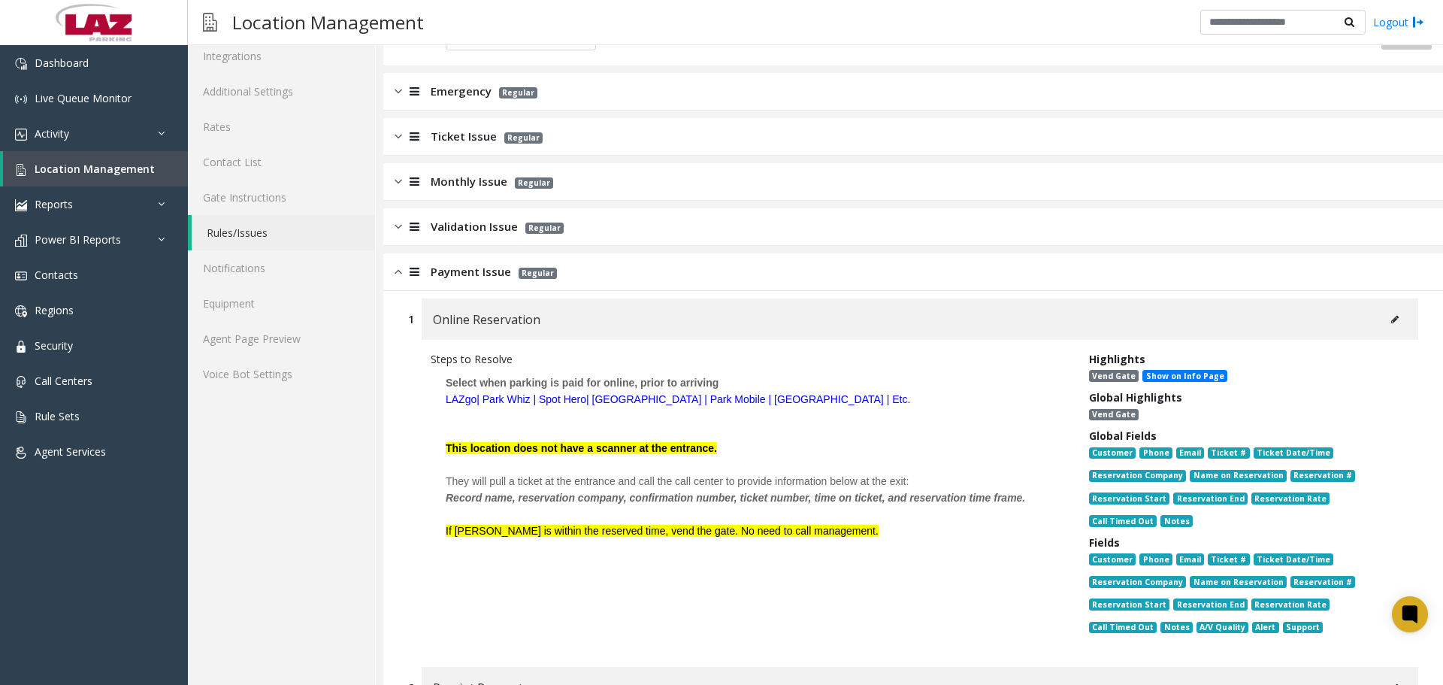
scroll to position [0, 0]
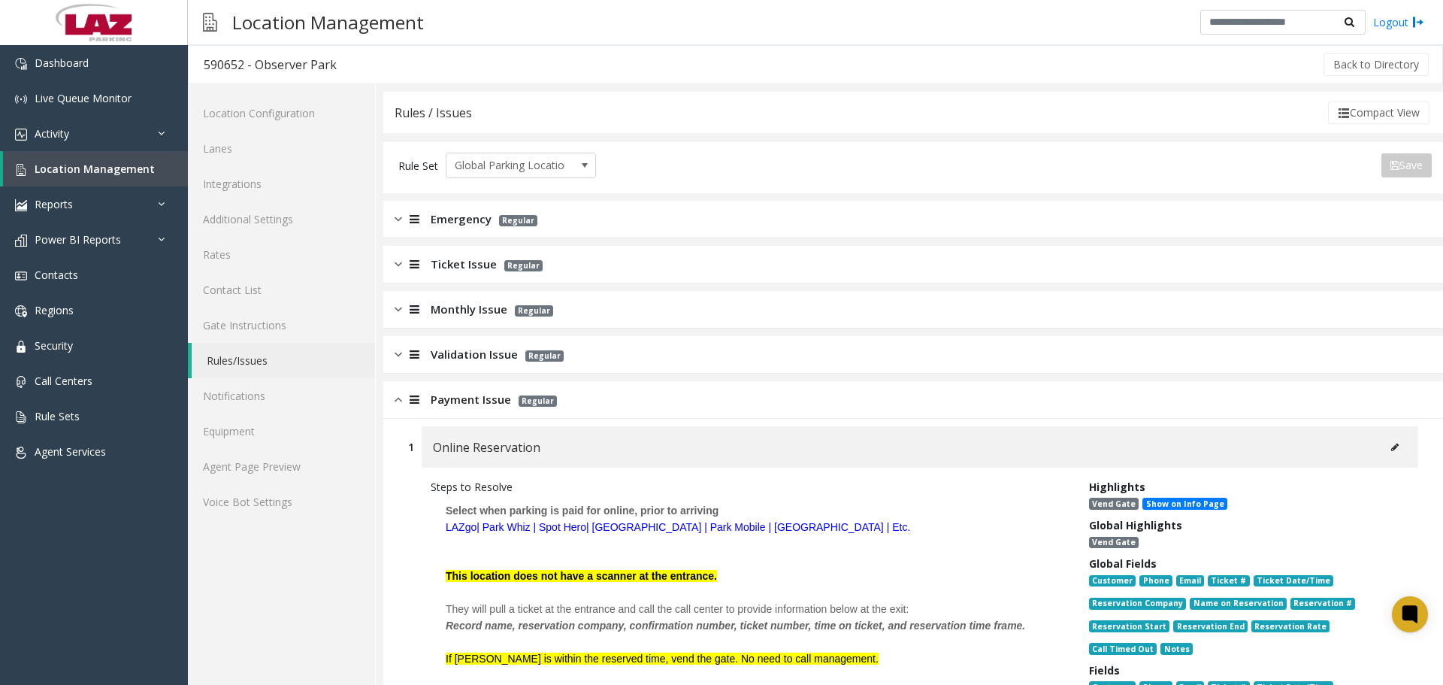
drag, startPoint x: 481, startPoint y: 413, endPoint x: 472, endPoint y: 402, distance: 13.9
click at [480, 413] on div "Payment Issue Regular" at bounding box center [913, 400] width 1060 height 38
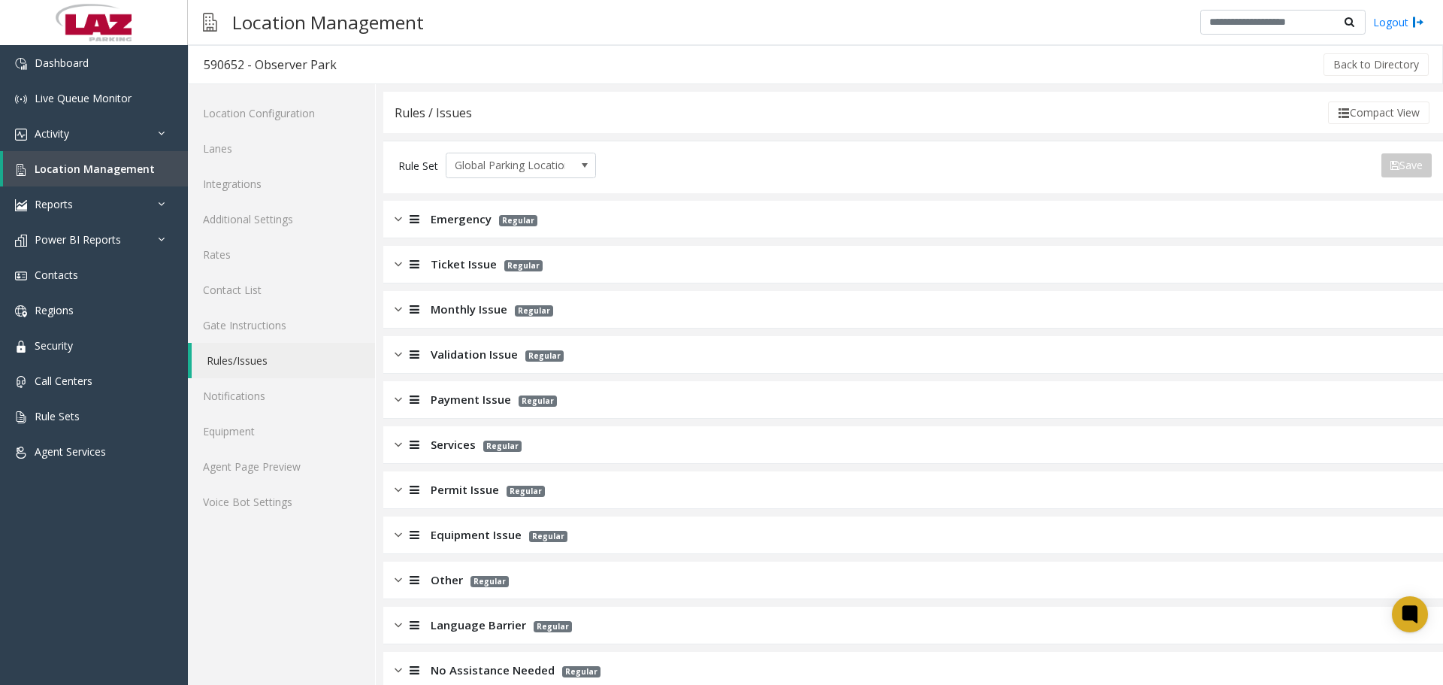
click at [461, 311] on span "Monthly Issue" at bounding box center [469, 309] width 77 height 17
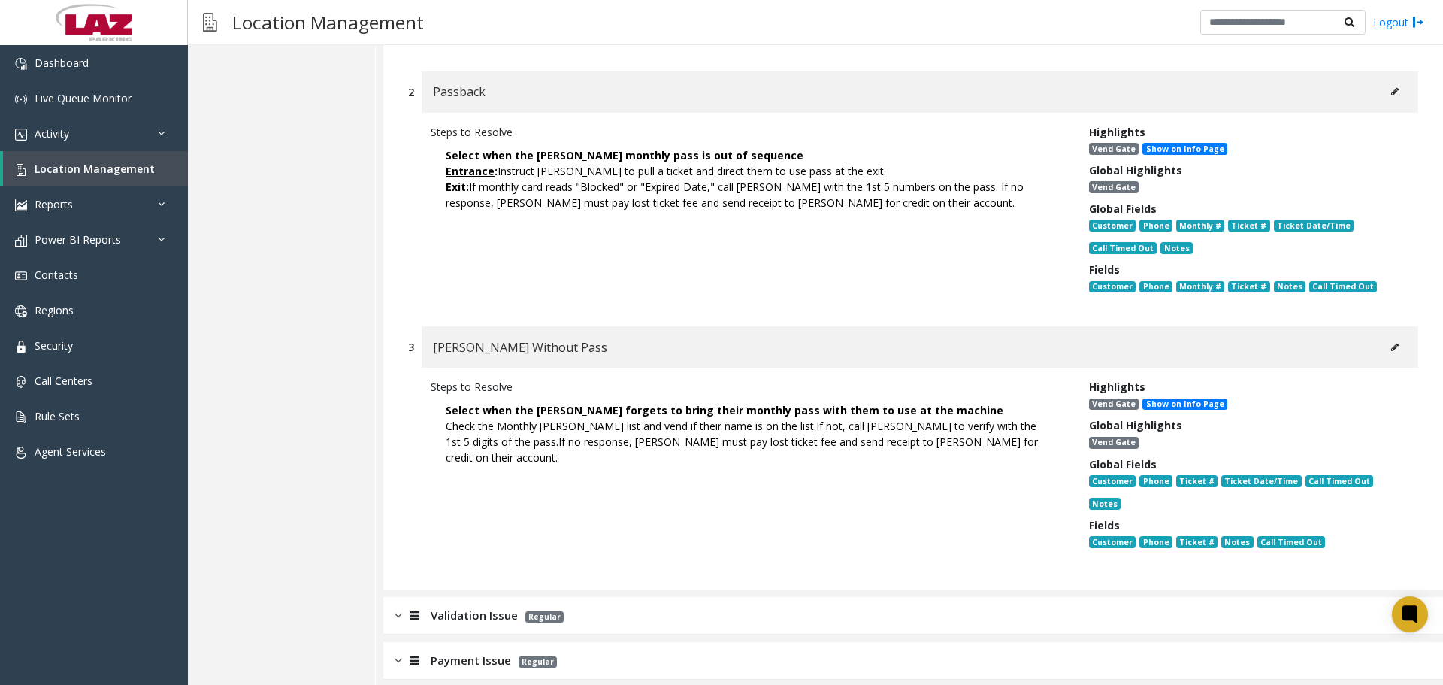
scroll to position [526, 0]
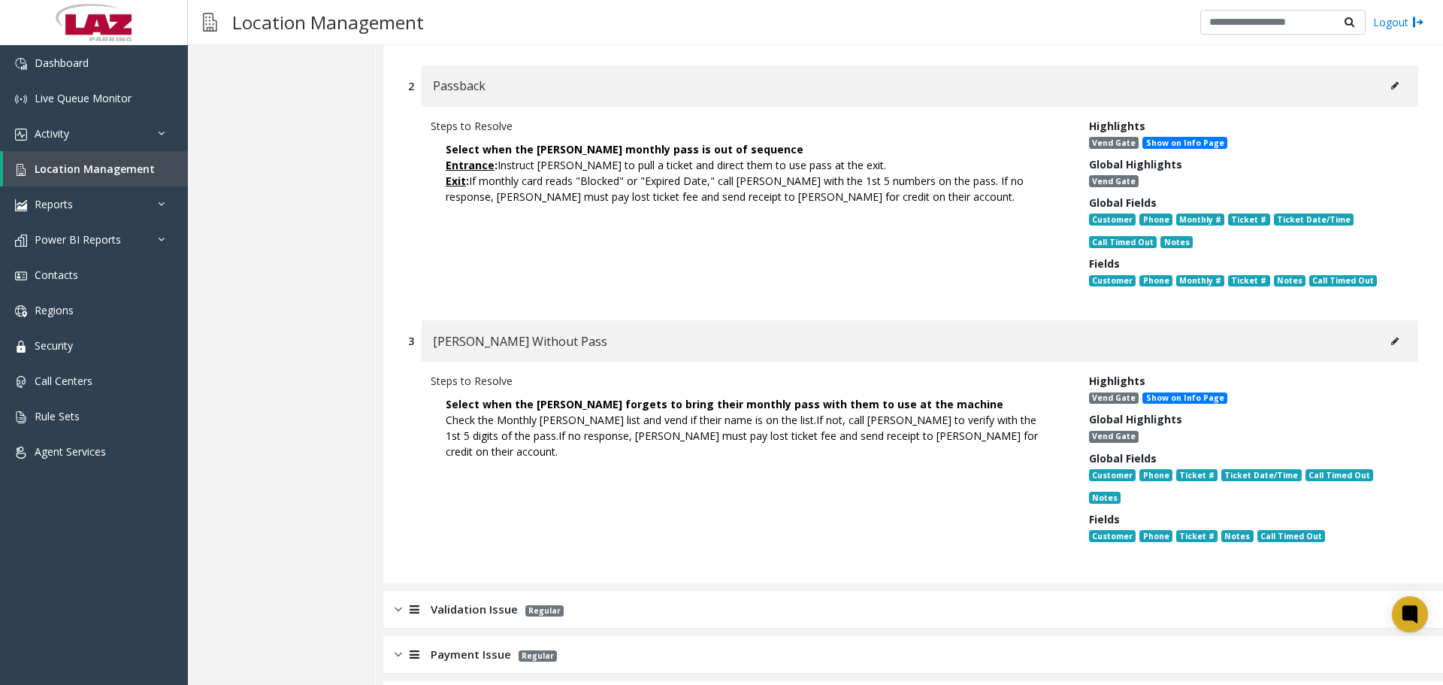
click at [457, 655] on span "Payment Issue" at bounding box center [471, 654] width 80 height 17
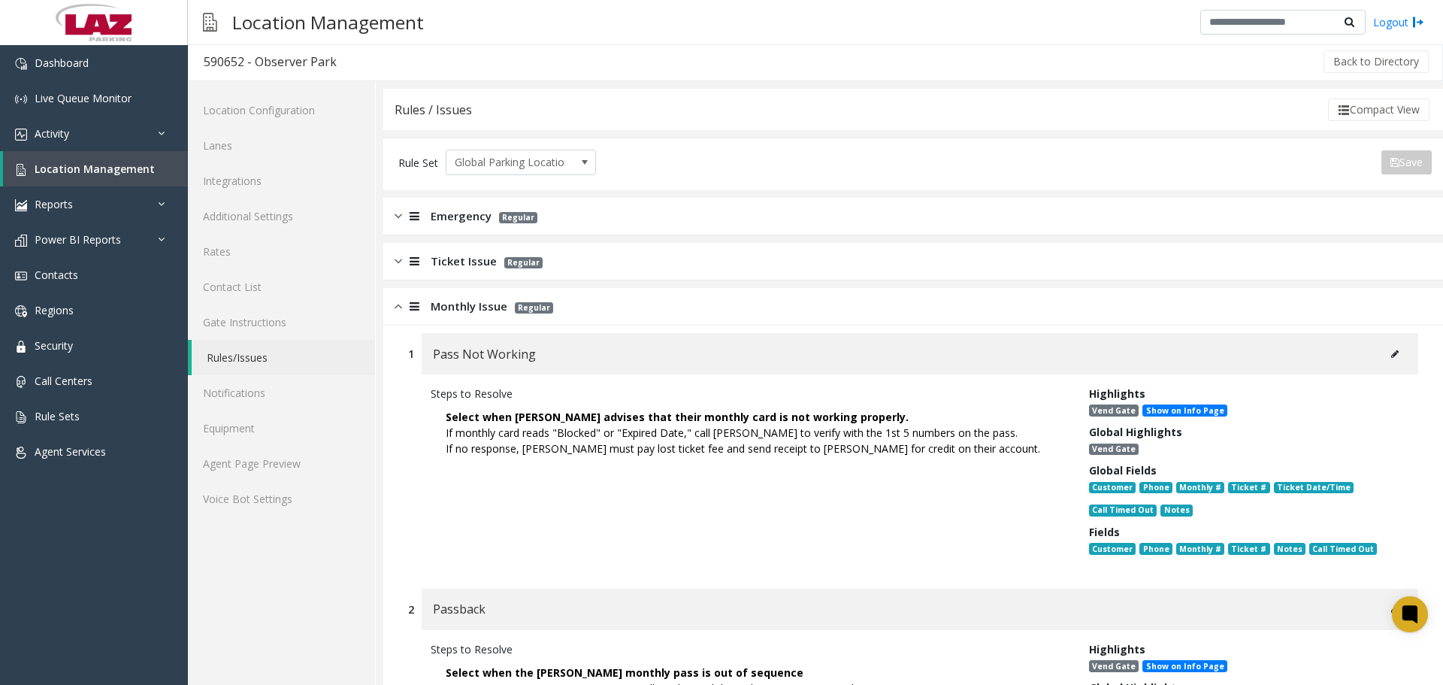
scroll to position [0, 0]
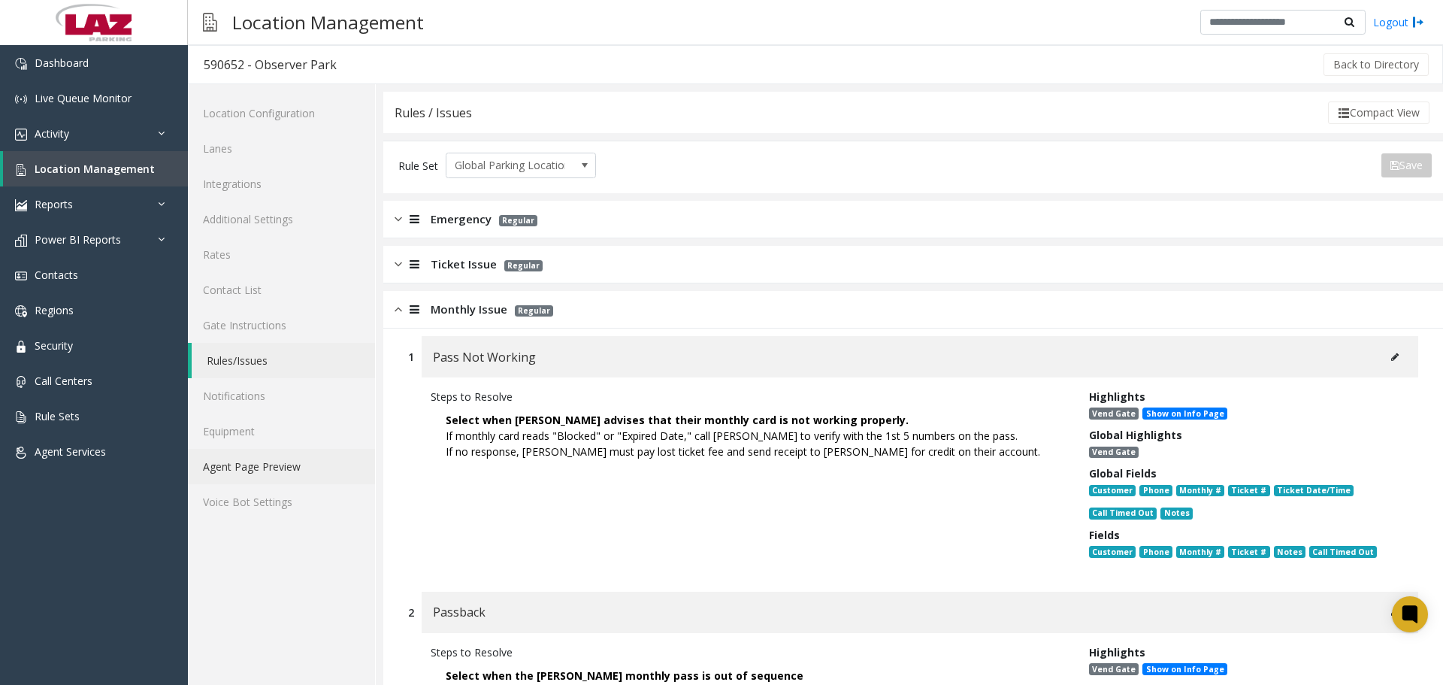
click at [295, 462] on link "Agent Page Preview" at bounding box center [281, 466] width 187 height 35
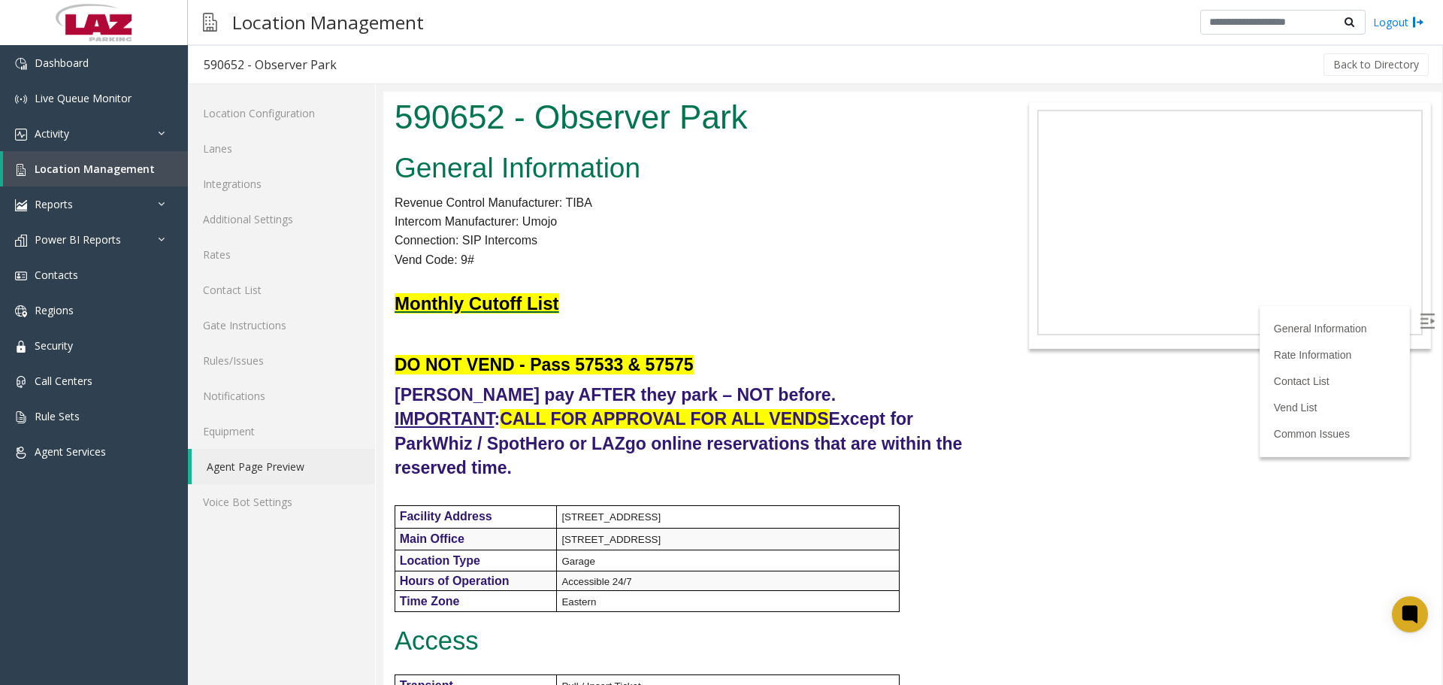
scroll to position [75, 0]
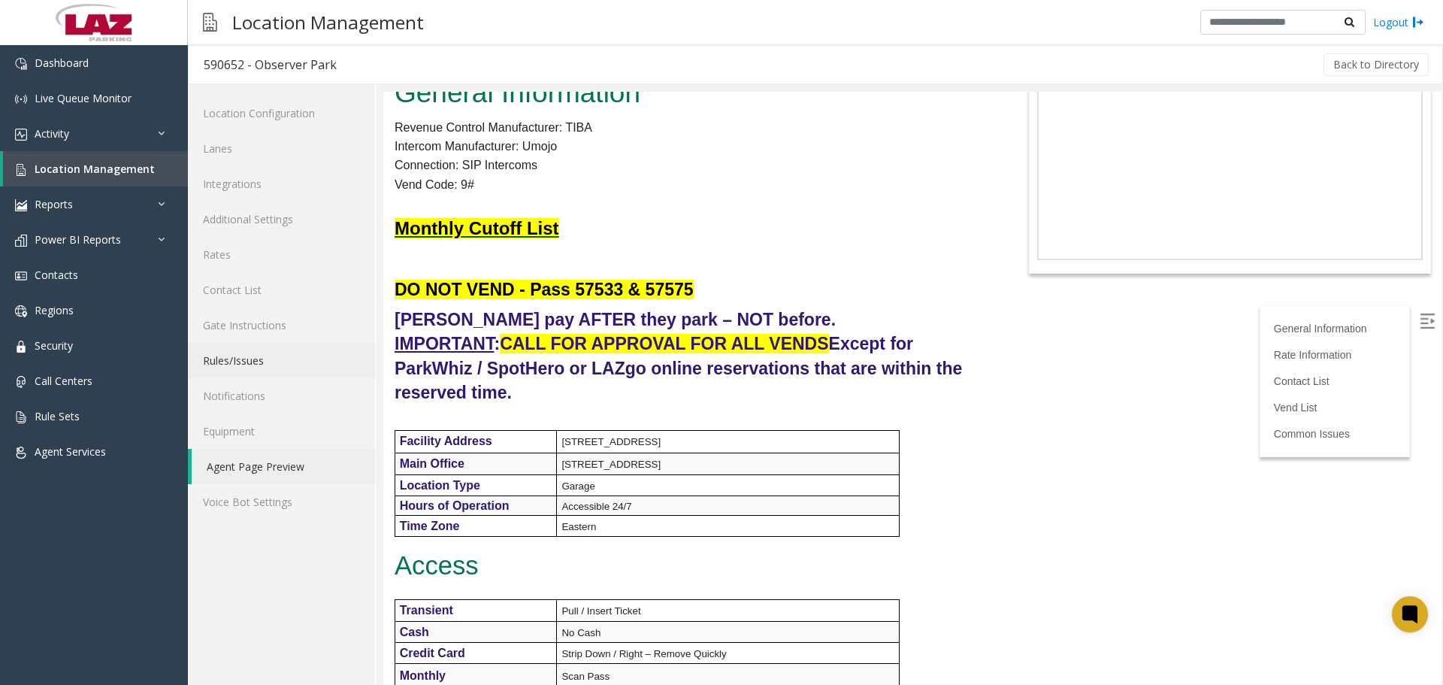
click at [268, 353] on link "Rules/Issues" at bounding box center [281, 360] width 187 height 35
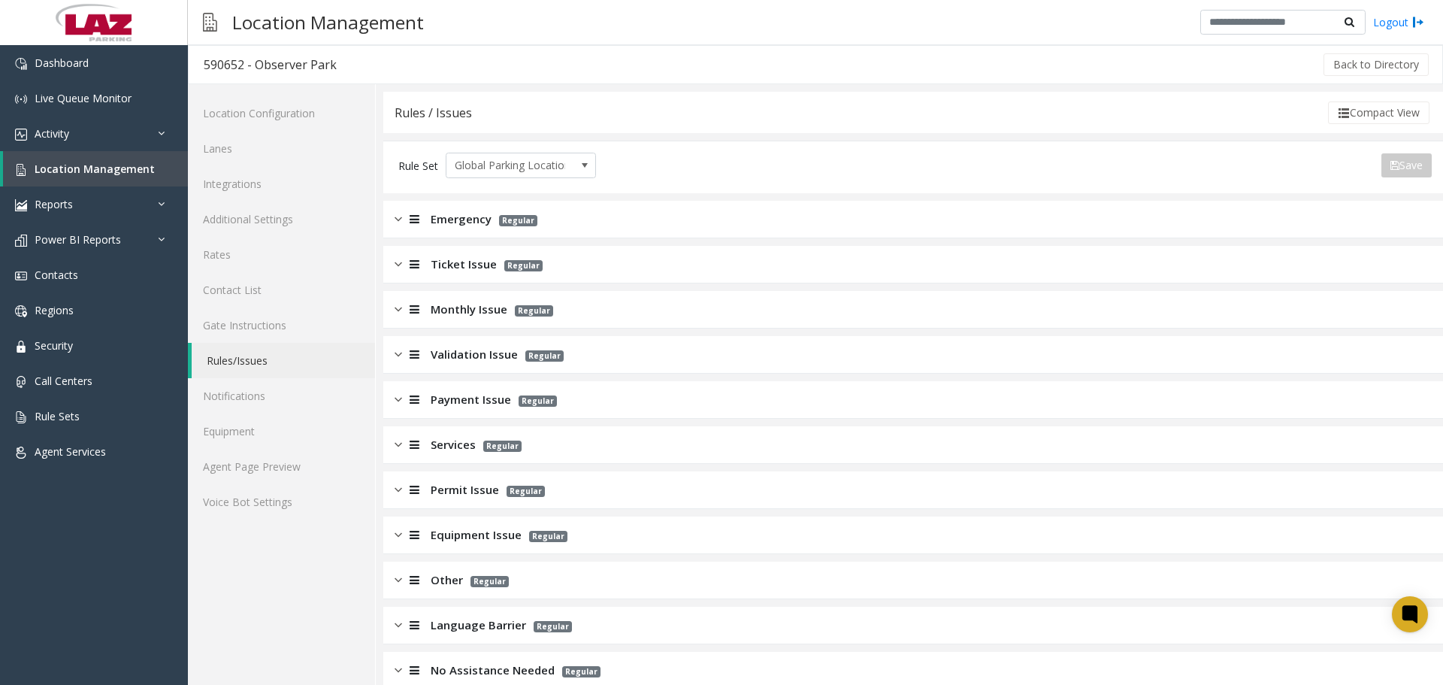
click at [445, 304] on span "Monthly Issue" at bounding box center [469, 309] width 77 height 17
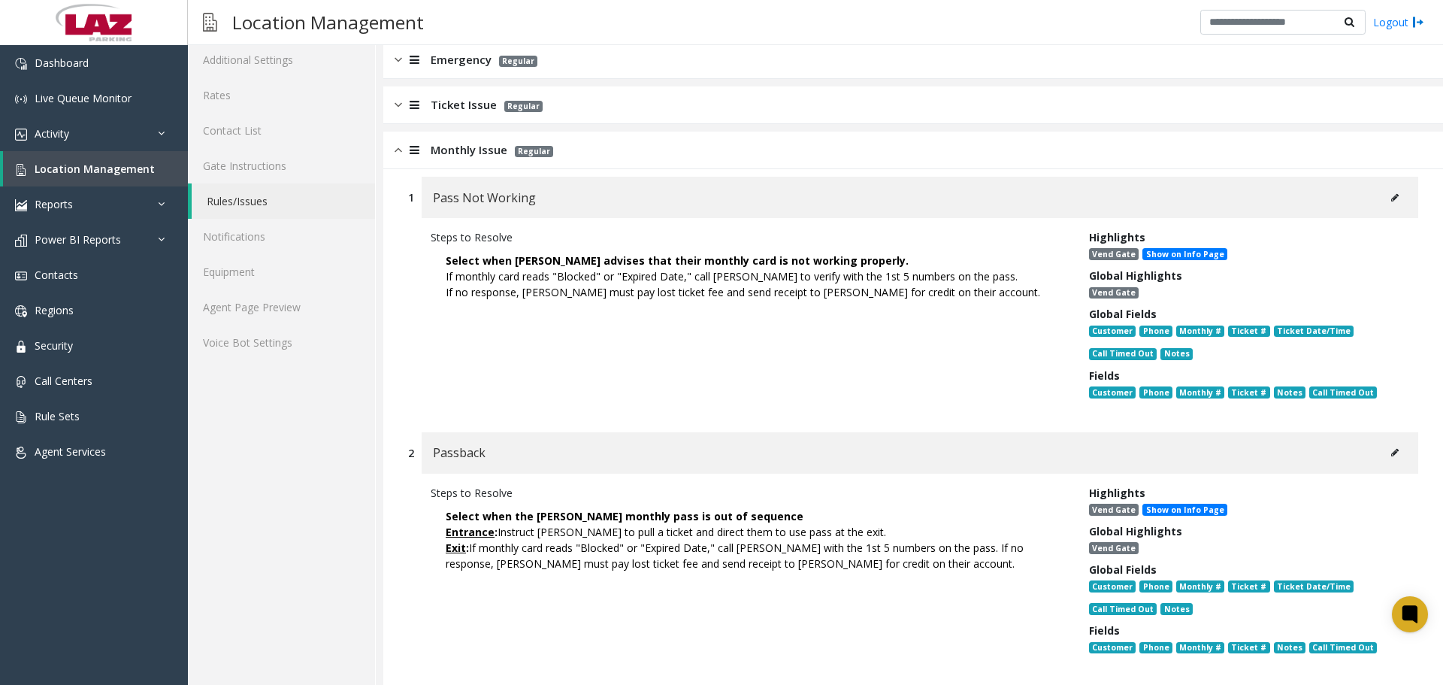
scroll to position [150, 0]
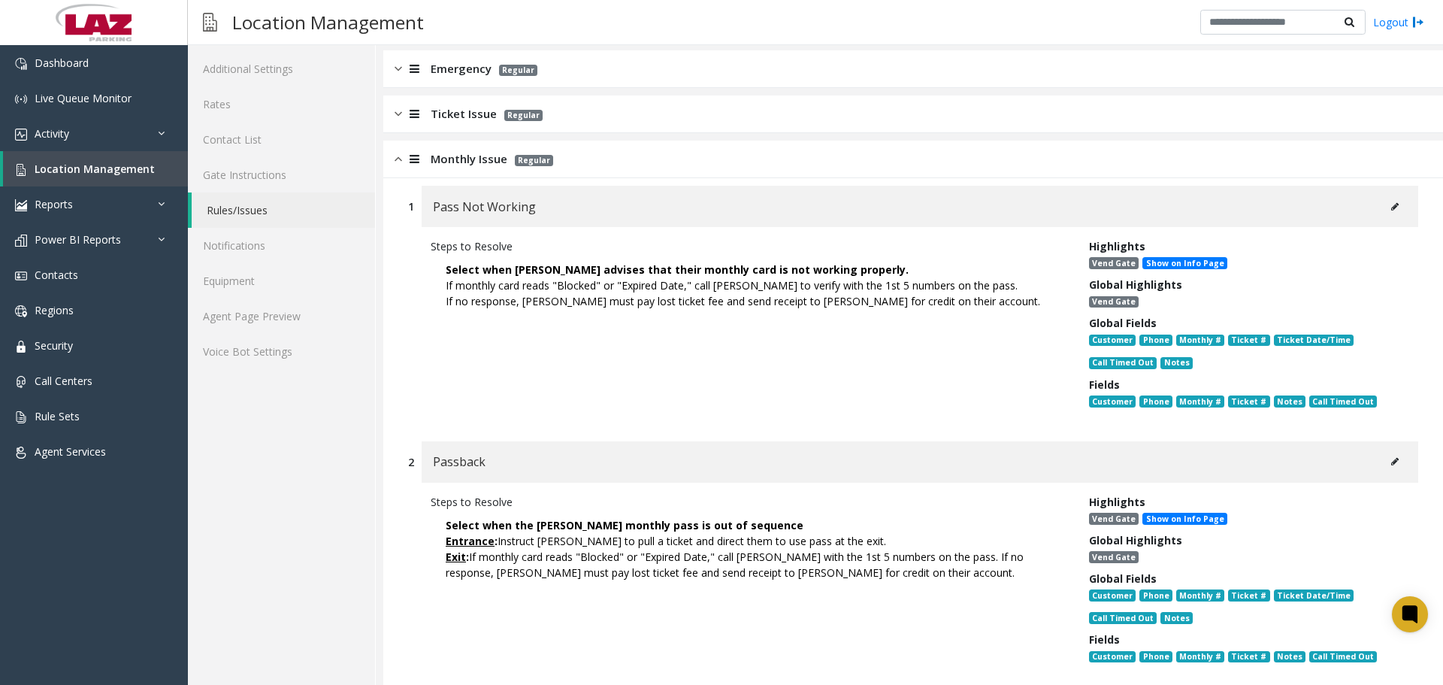
click at [1383, 206] on button at bounding box center [1395, 206] width 24 height 23
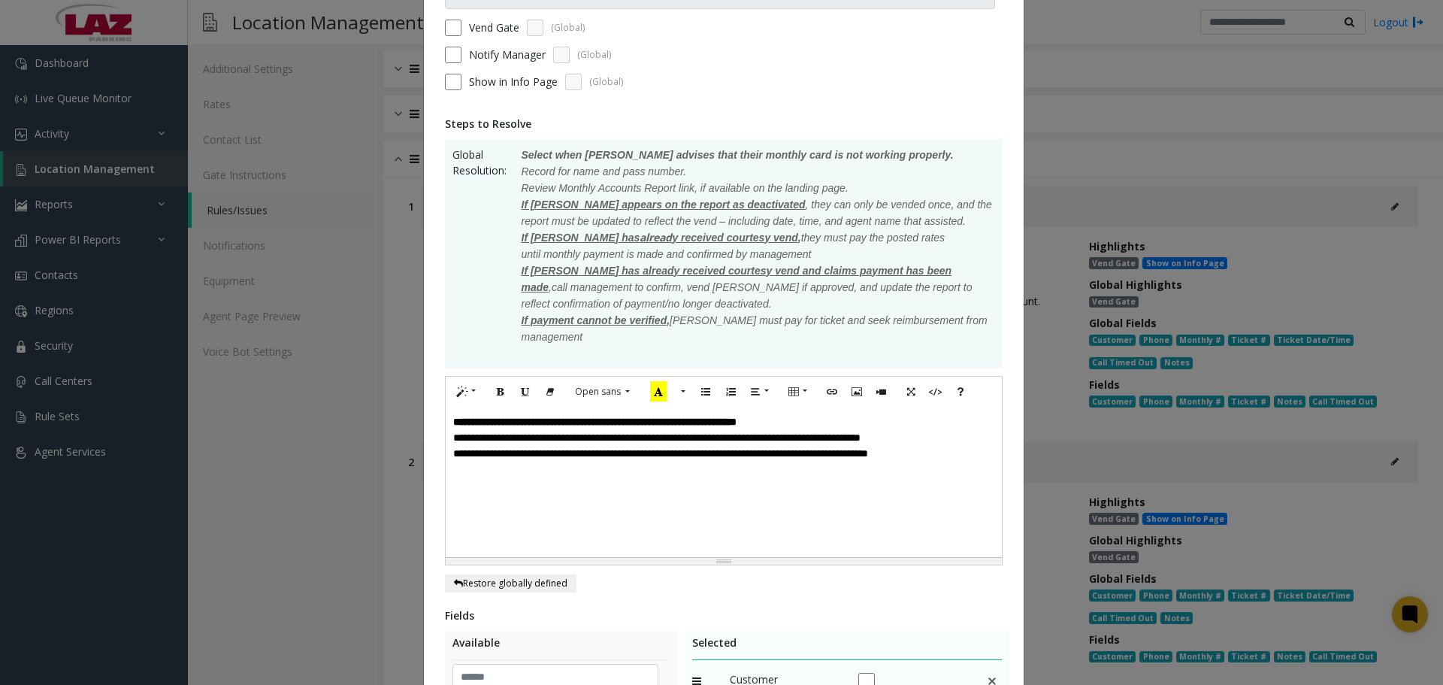
click at [446, 441] on div "**********" at bounding box center [724, 482] width 556 height 150
click at [970, 452] on div "**********" at bounding box center [723, 454] width 541 height 16
click at [475, 484] on font "*********" at bounding box center [470, 485] width 35 height 11
click at [496, 392] on icon "Bold (CTRL+B)" at bounding box center [500, 391] width 9 height 13
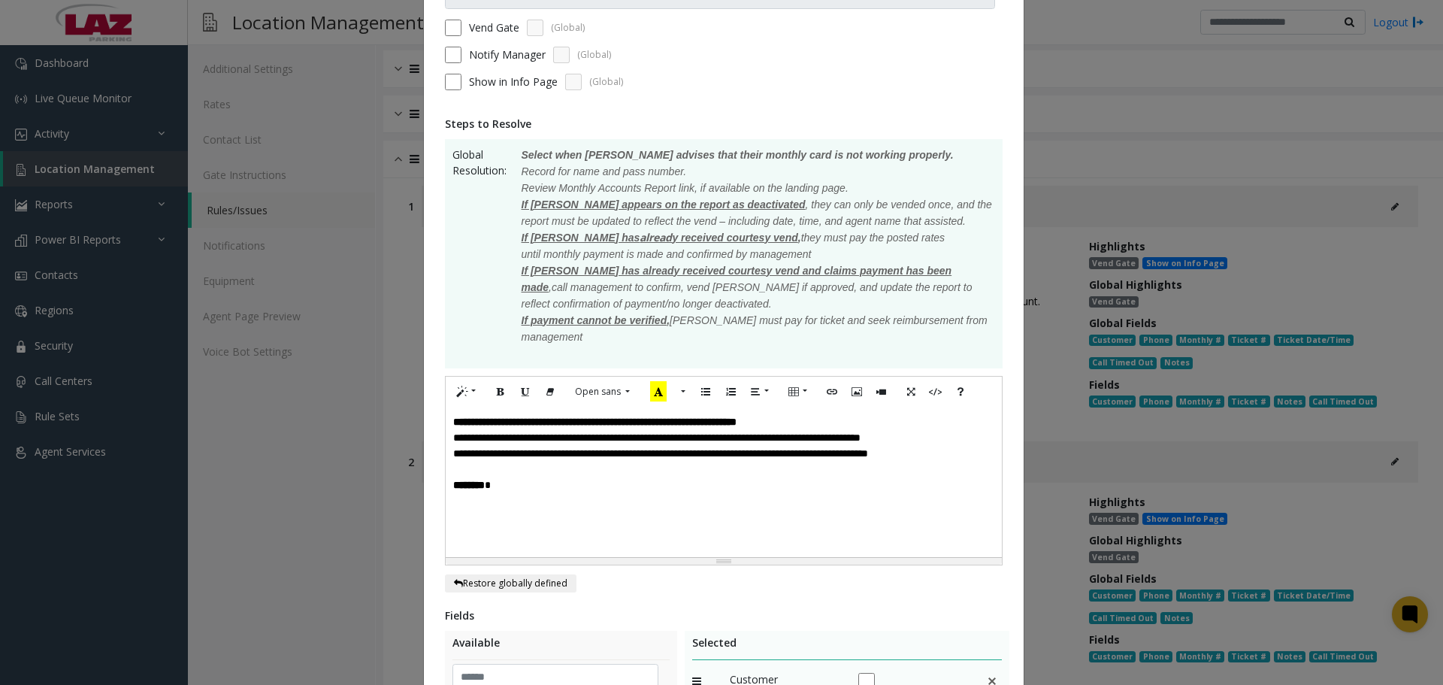
click at [502, 497] on div "**********" at bounding box center [724, 482] width 556 height 150
click at [453, 519] on font "*****" at bounding box center [463, 516] width 20 height 11
click at [496, 392] on icon "Bold (CTRL+B)" at bounding box center [500, 391] width 9 height 13
drag, startPoint x: 471, startPoint y: 518, endPoint x: 479, endPoint y: 527, distance: 11.7
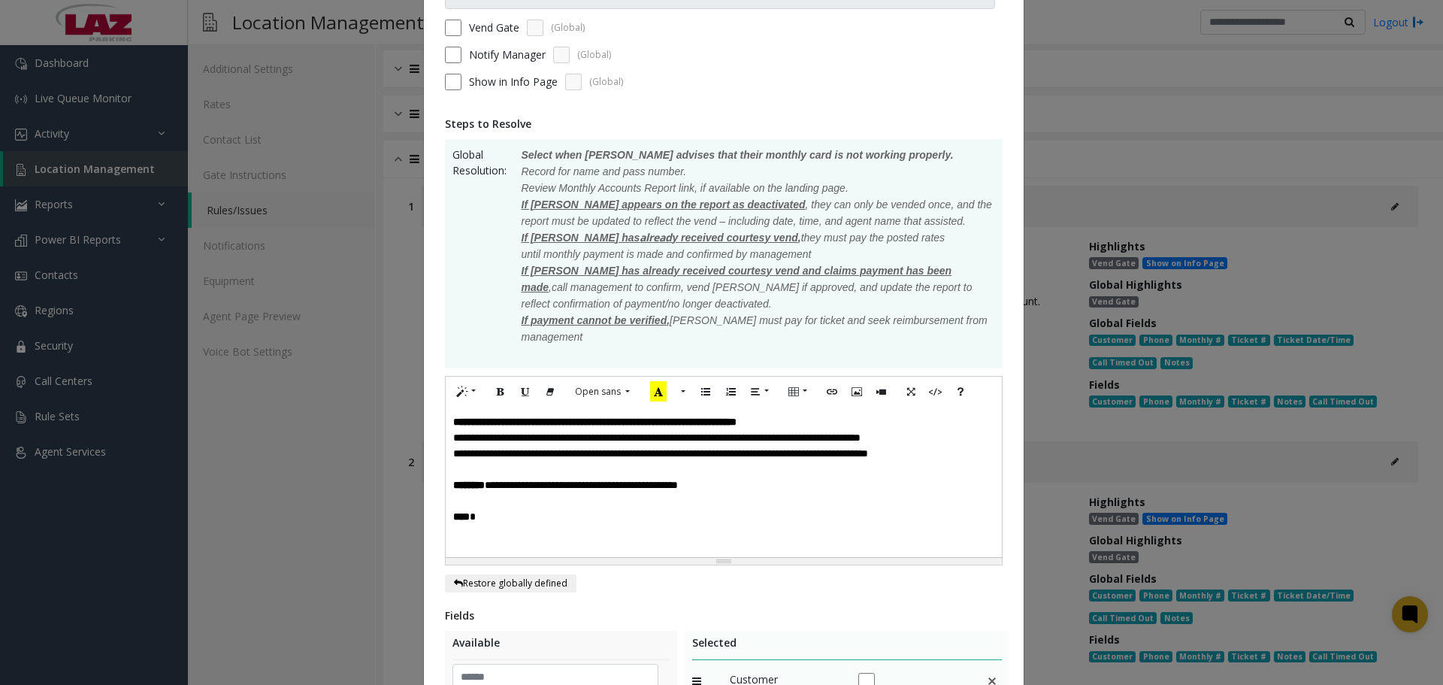
click at [472, 518] on font "**** *" at bounding box center [464, 516] width 23 height 11
drag, startPoint x: 534, startPoint y: 530, endPoint x: 419, endPoint y: 485, distance: 124.2
click at [424, 485] on div "**********" at bounding box center [724, 465] width 600 height 1102
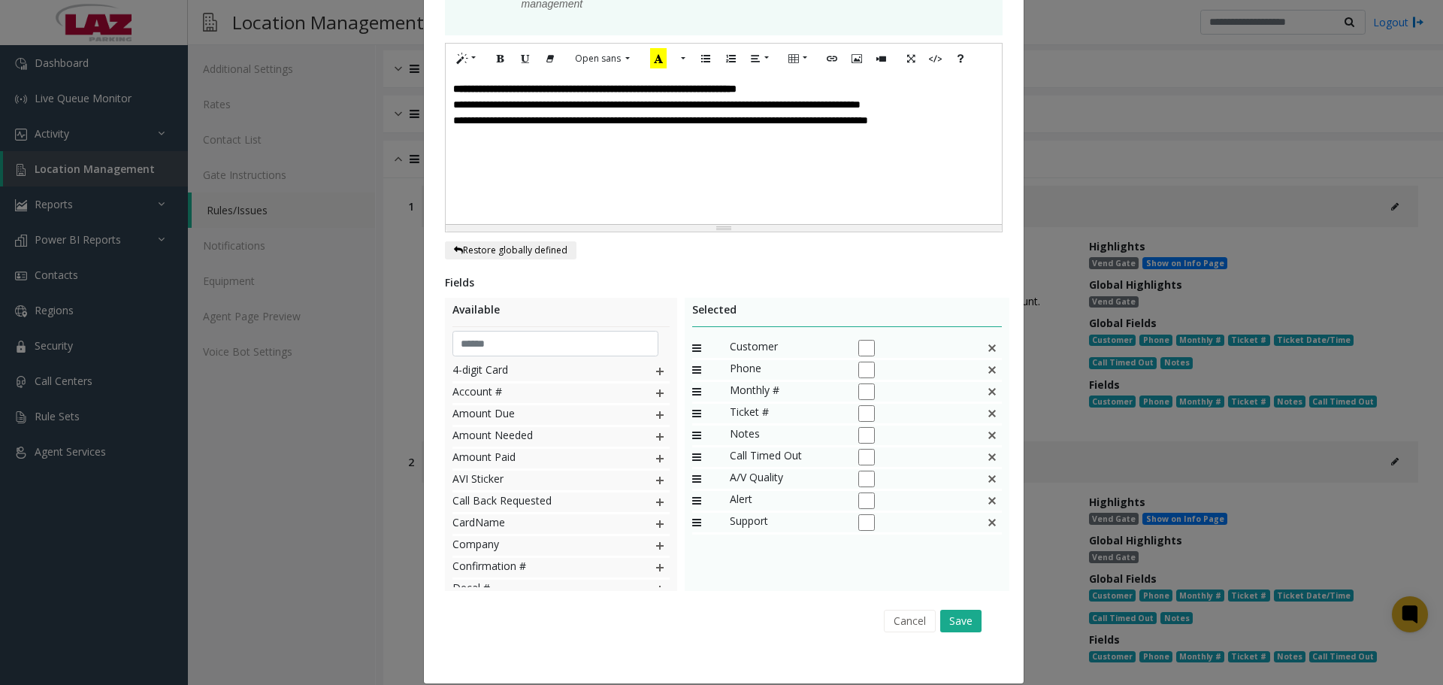
scroll to position [501, 0]
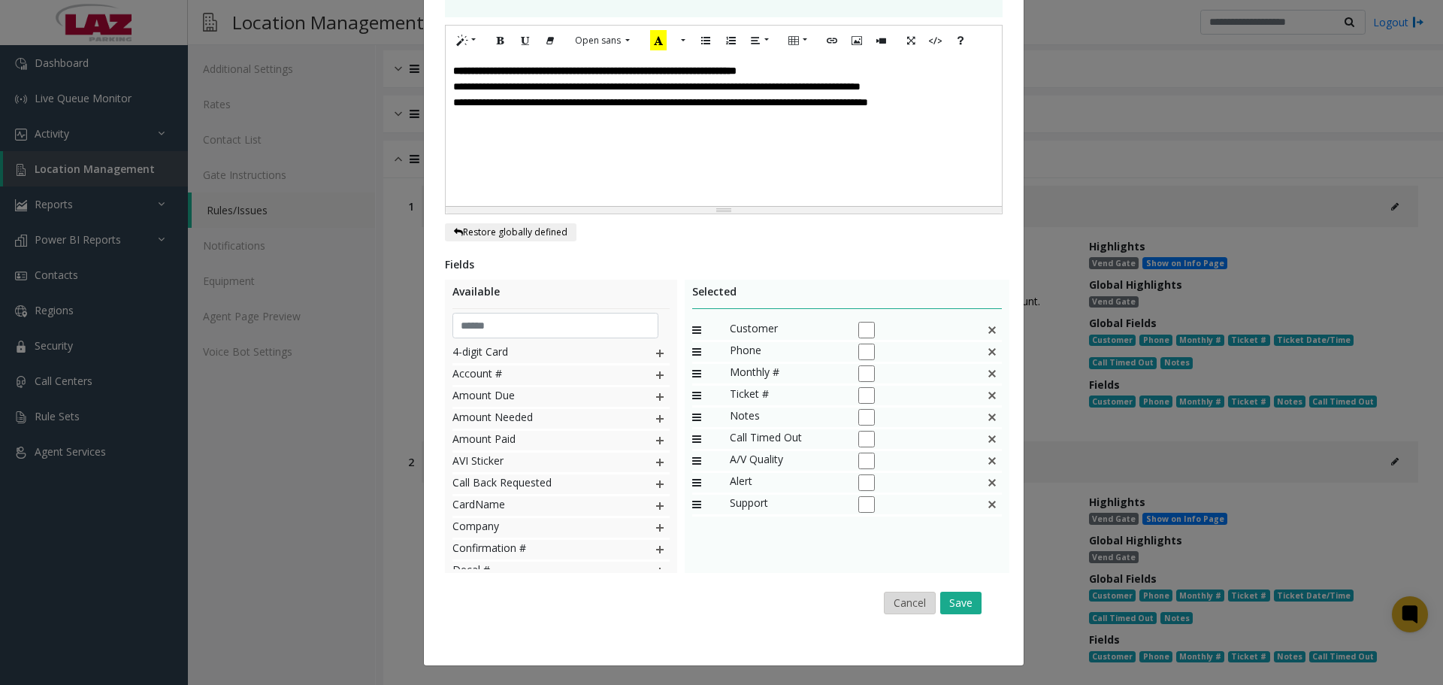
click at [906, 600] on button "Cancel" at bounding box center [910, 602] width 52 height 23
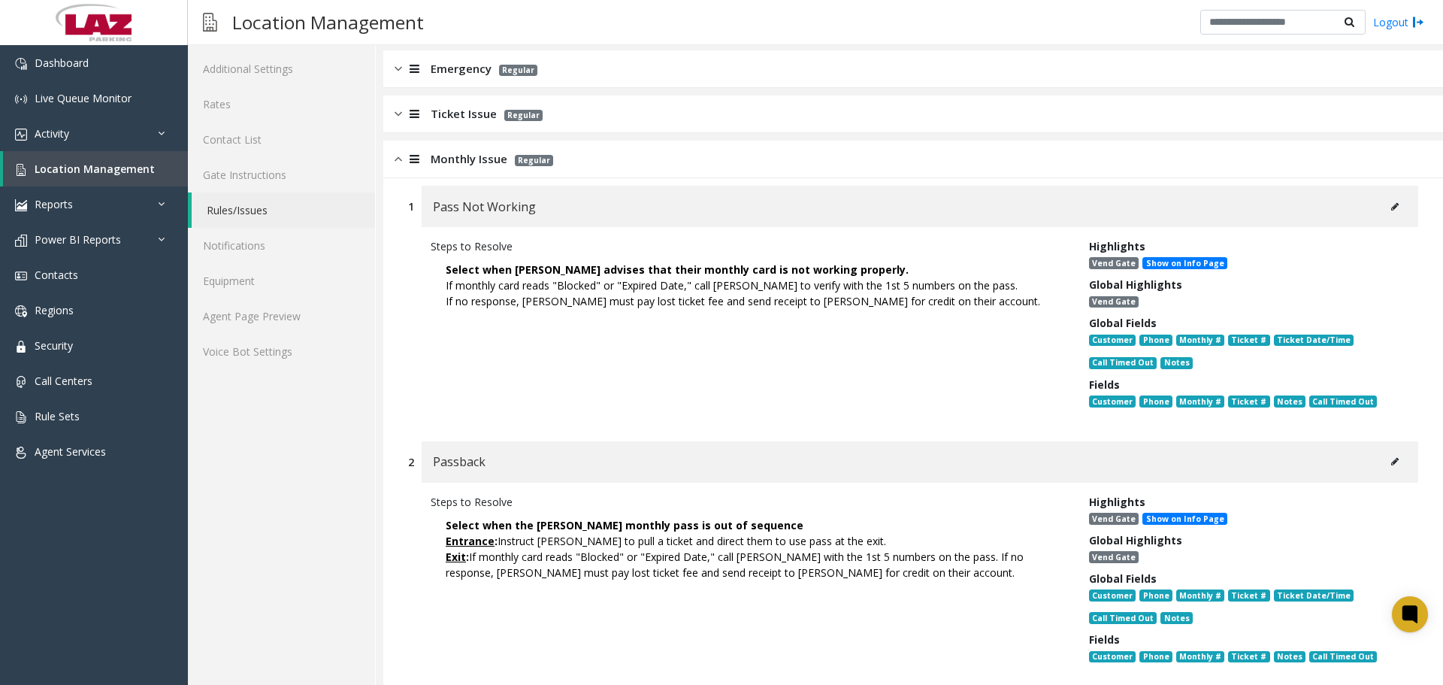
drag, startPoint x: 677, startPoint y: 320, endPoint x: 670, endPoint y: 342, distance: 22.8
click at [679, 320] on div "Steps to Resolve Select when Parker advises that their monthly card is not work…" at bounding box center [748, 326] width 658 height 177
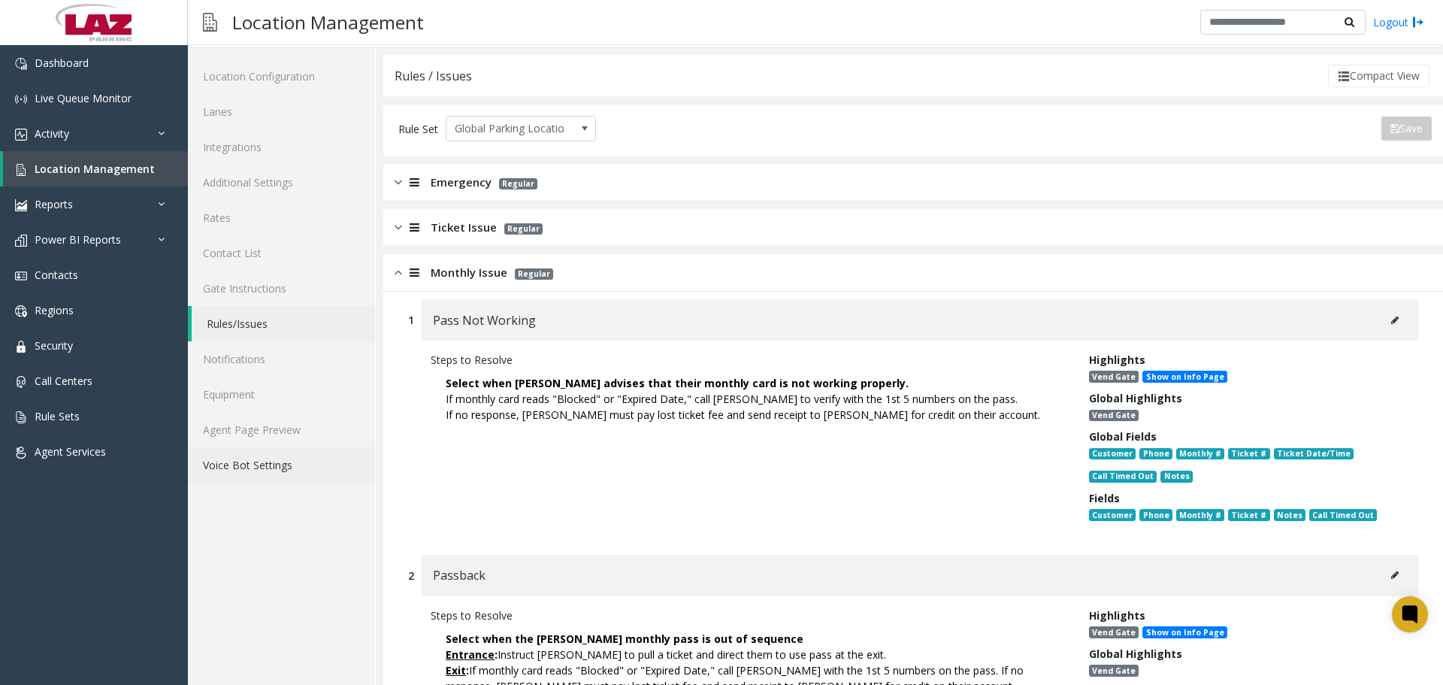
scroll to position [0, 0]
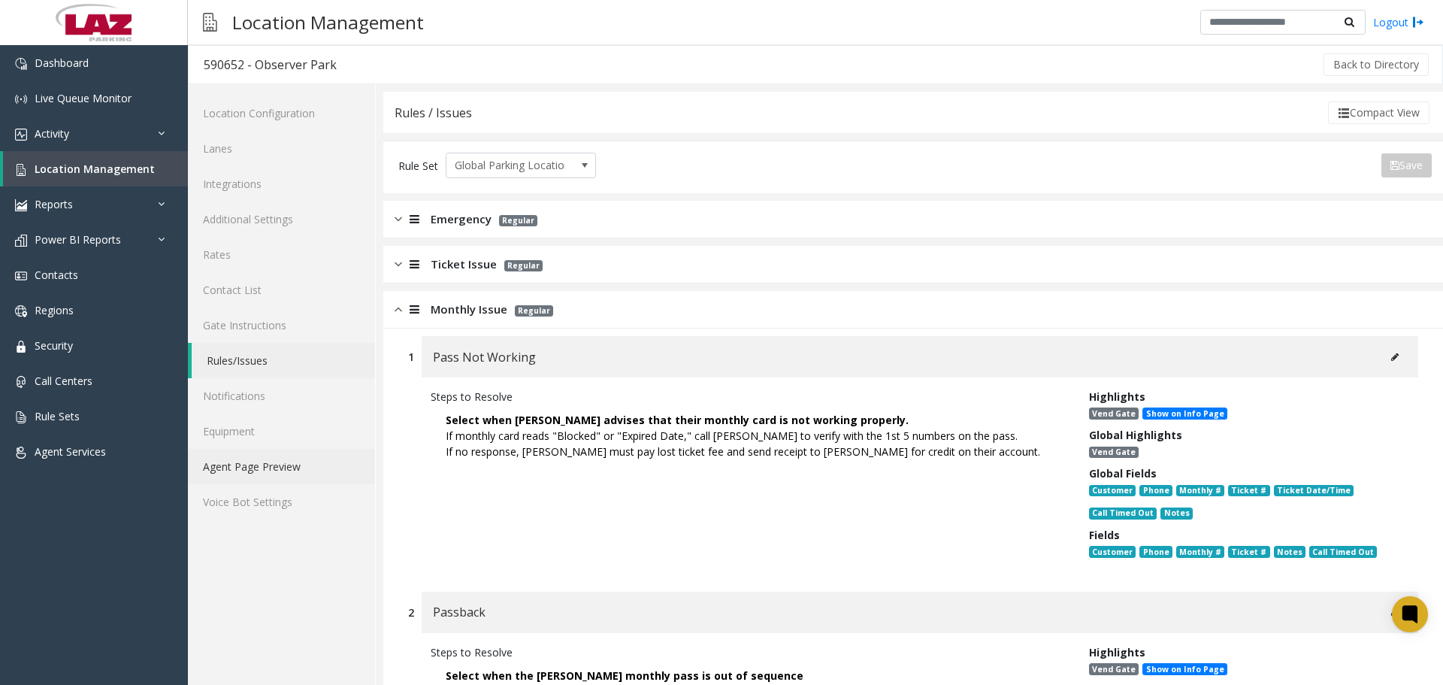
click at [256, 470] on link "Agent Page Preview" at bounding box center [281, 466] width 187 height 35
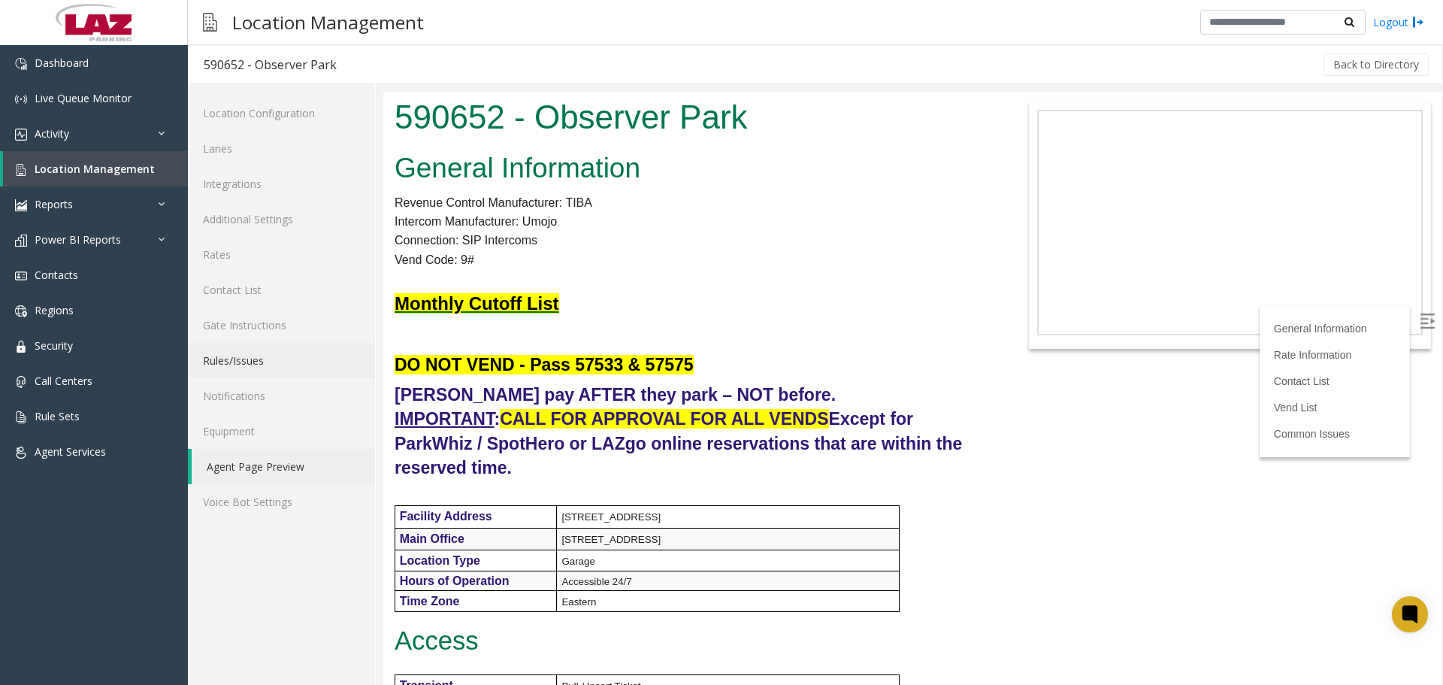
click at [237, 362] on link "Rules/Issues" at bounding box center [281, 360] width 187 height 35
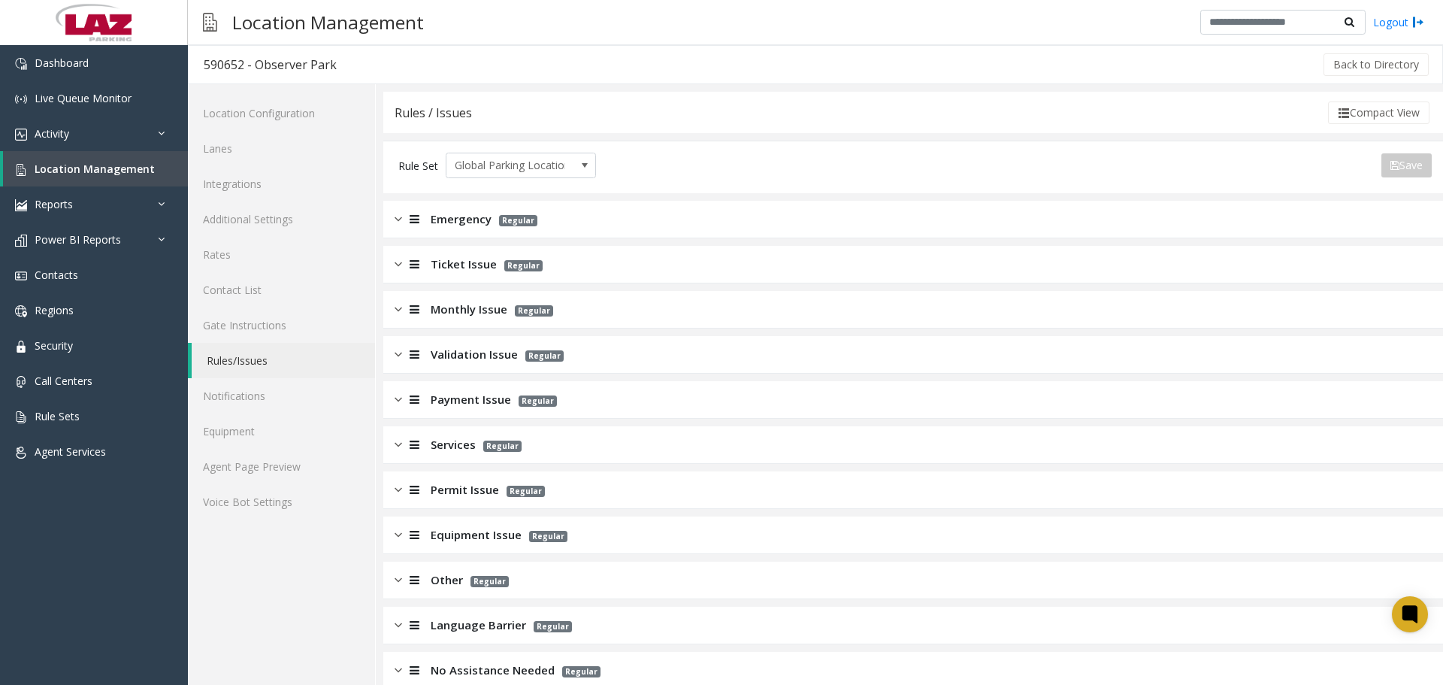
click at [456, 321] on div "Monthly Issue Regular" at bounding box center [913, 310] width 1060 height 38
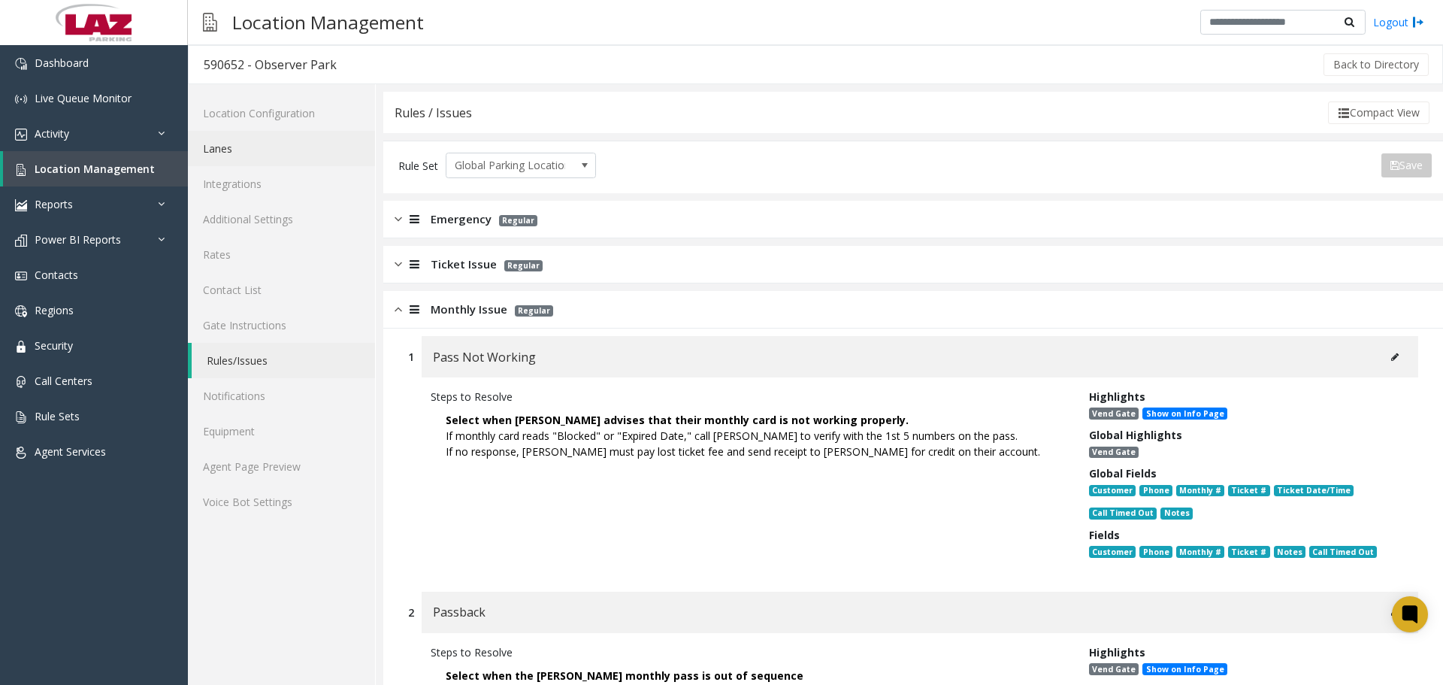
click at [256, 147] on link "Lanes" at bounding box center [281, 148] width 187 height 35
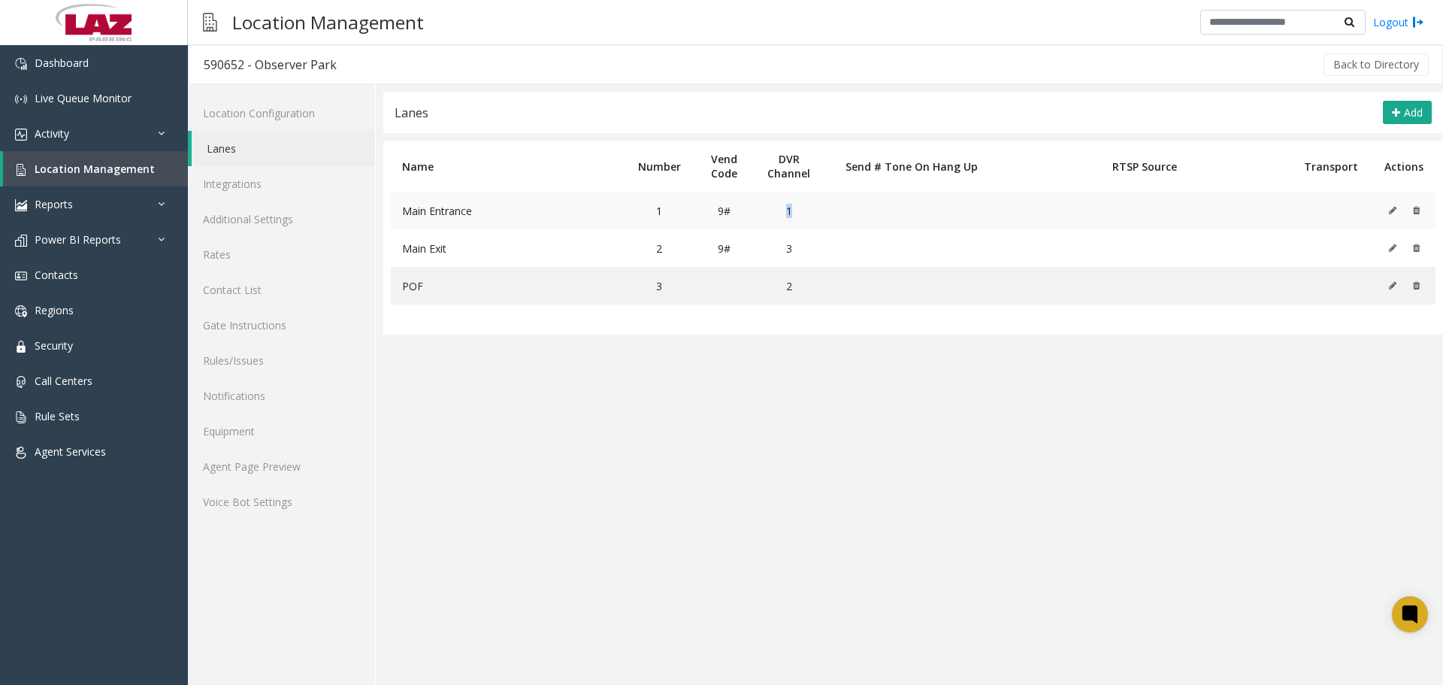
drag, startPoint x: 815, startPoint y: 211, endPoint x: 773, endPoint y: 198, distance: 44.2
click at [773, 198] on td "1" at bounding box center [788, 211] width 71 height 38
click at [231, 358] on link "Rules/Issues" at bounding box center [281, 360] width 187 height 35
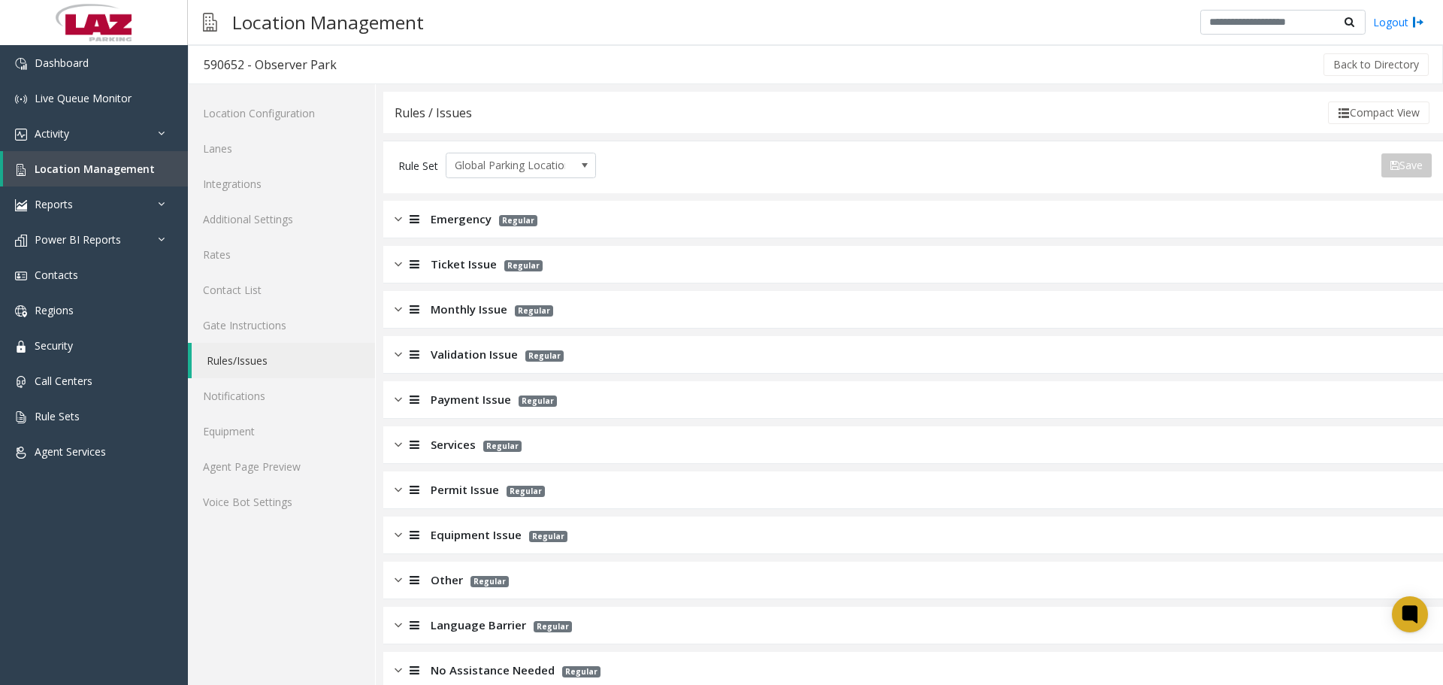
click at [422, 283] on app-rules-listview "Emergency Regular Ticket Issue Regular Monthly Issue Regular Validation Issue R…" at bounding box center [913, 445] width 1060 height 489
drag, startPoint x: 431, startPoint y: 309, endPoint x: 436, endPoint y: 324, distance: 15.7
click at [431, 310] on span "Monthly Issue" at bounding box center [469, 309] width 77 height 17
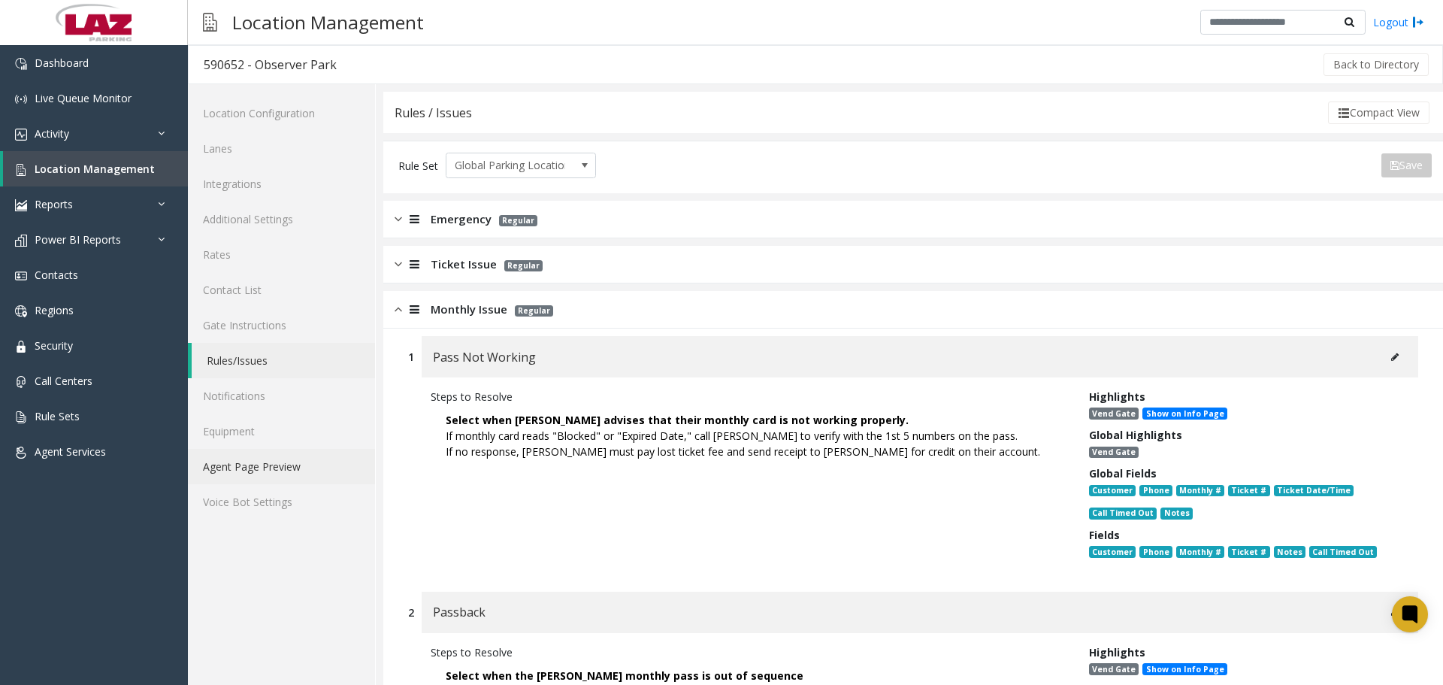
click at [278, 473] on link "Agent Page Preview" at bounding box center [281, 466] width 187 height 35
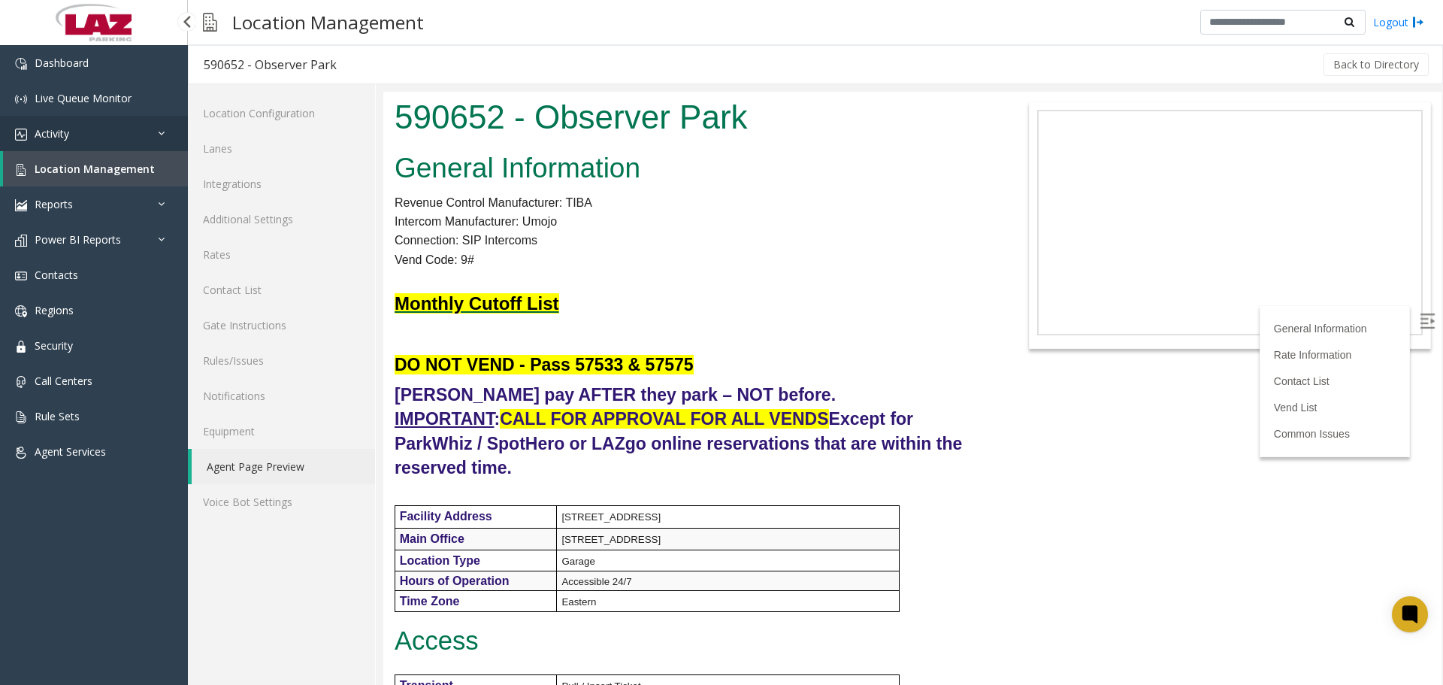
click at [90, 144] on link "Activity" at bounding box center [94, 133] width 188 height 35
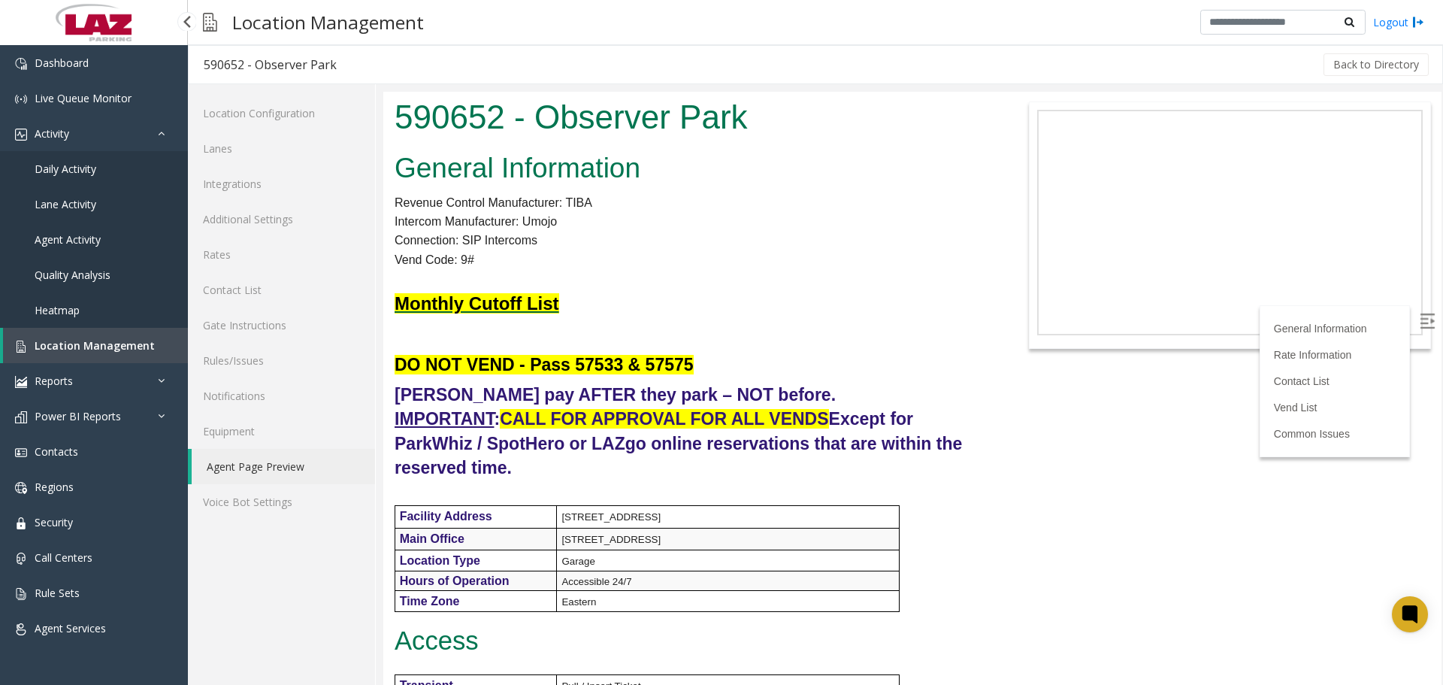
click at [95, 174] on span "Daily Activity" at bounding box center [66, 169] width 62 height 14
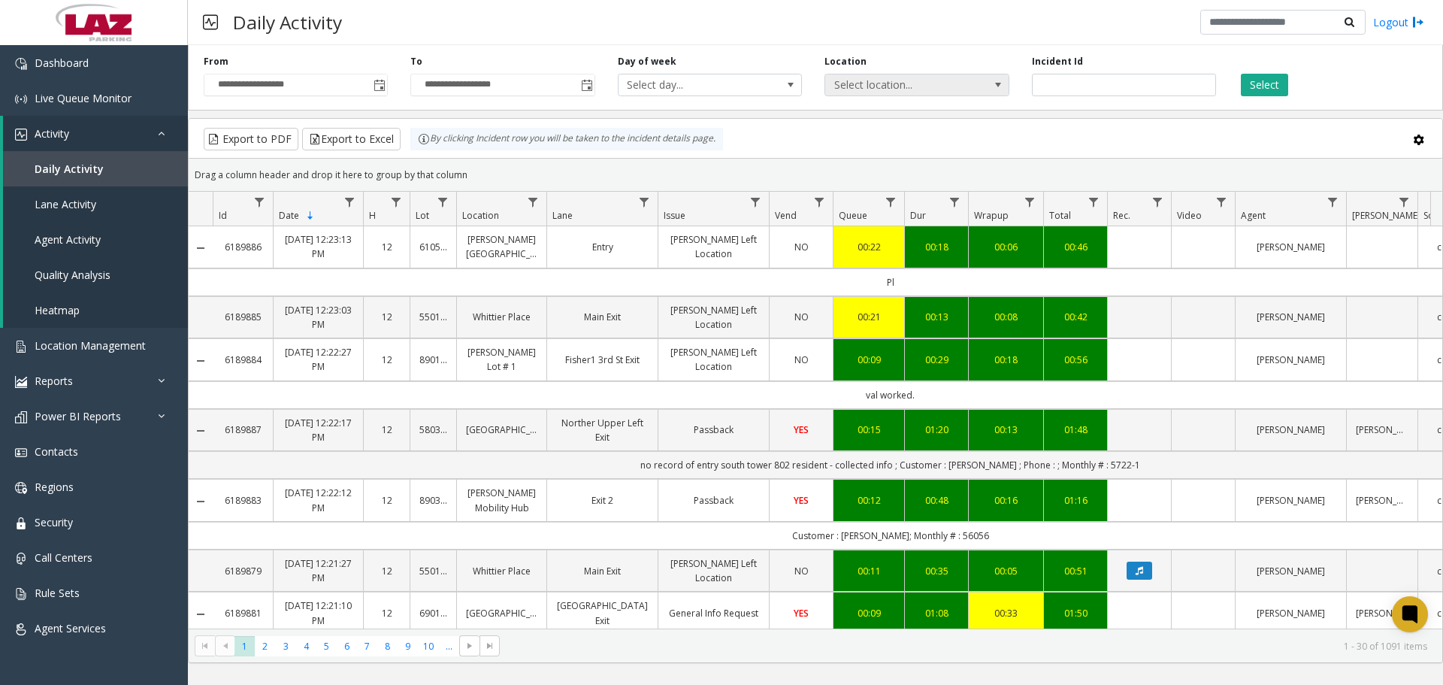
click at [906, 90] on span "Select location..." at bounding box center [898, 84] width 147 height 21
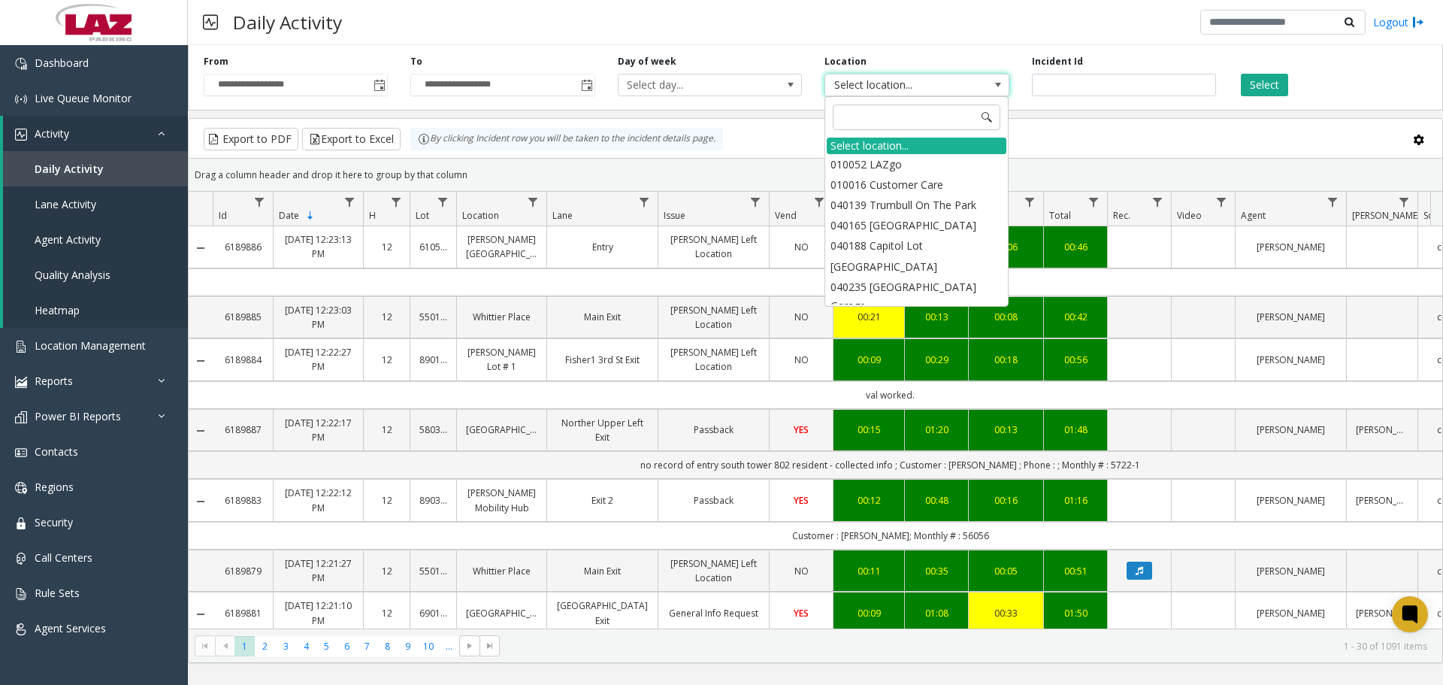
type input "******"
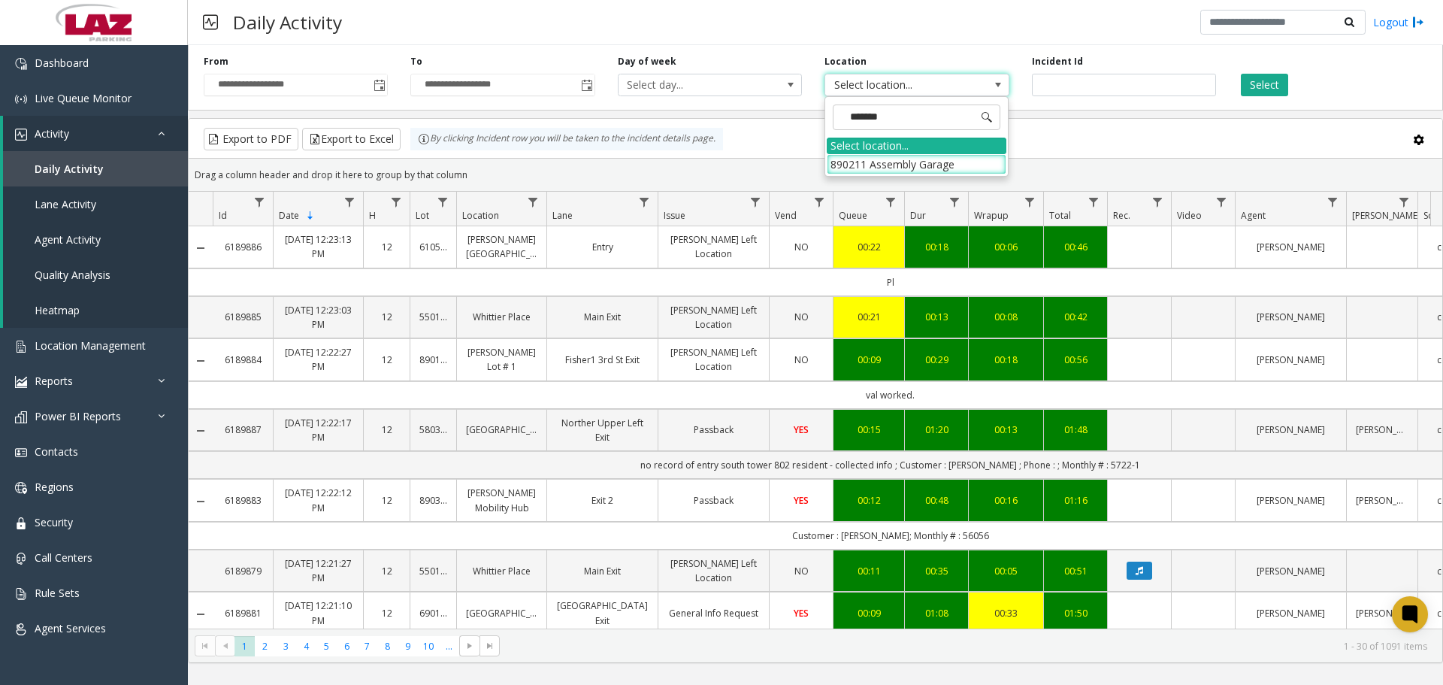
click at [942, 164] on li "890211 Assembly Garage" at bounding box center [917, 164] width 180 height 20
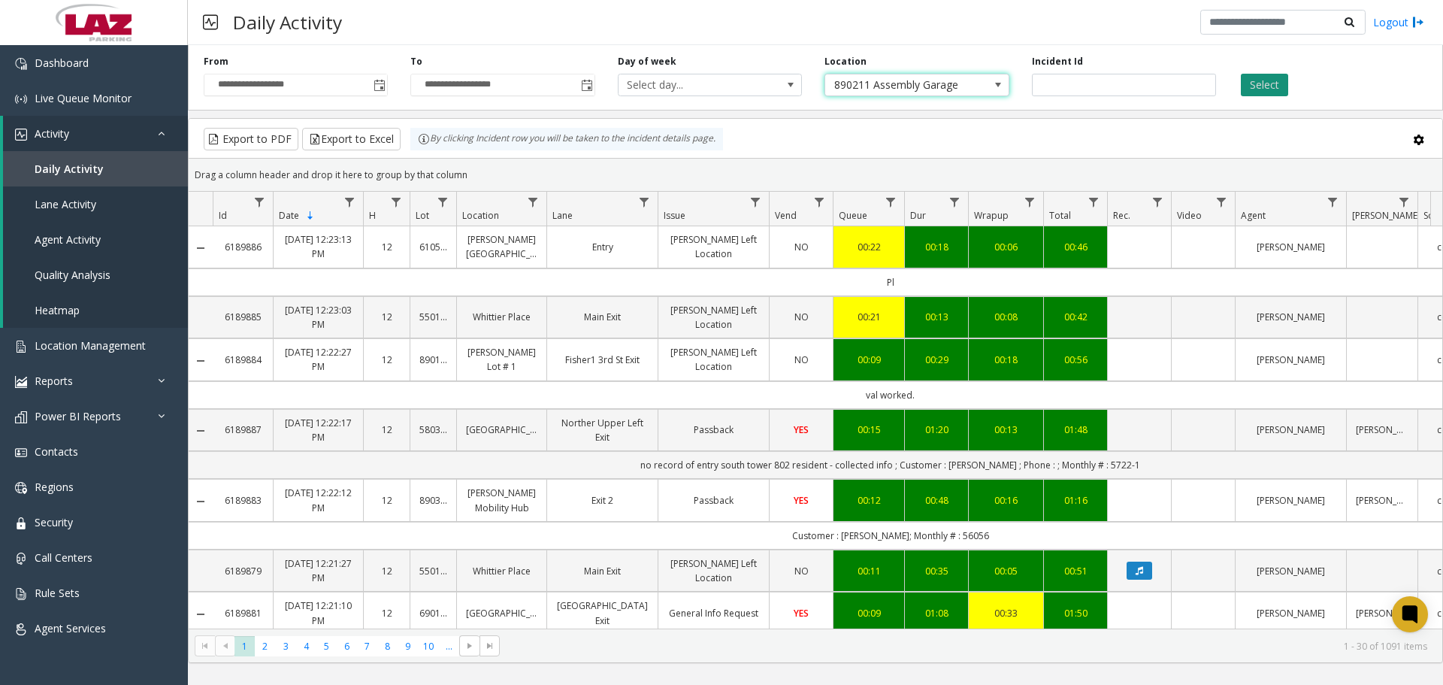
click at [1269, 92] on button "Select" at bounding box center [1264, 85] width 47 height 23
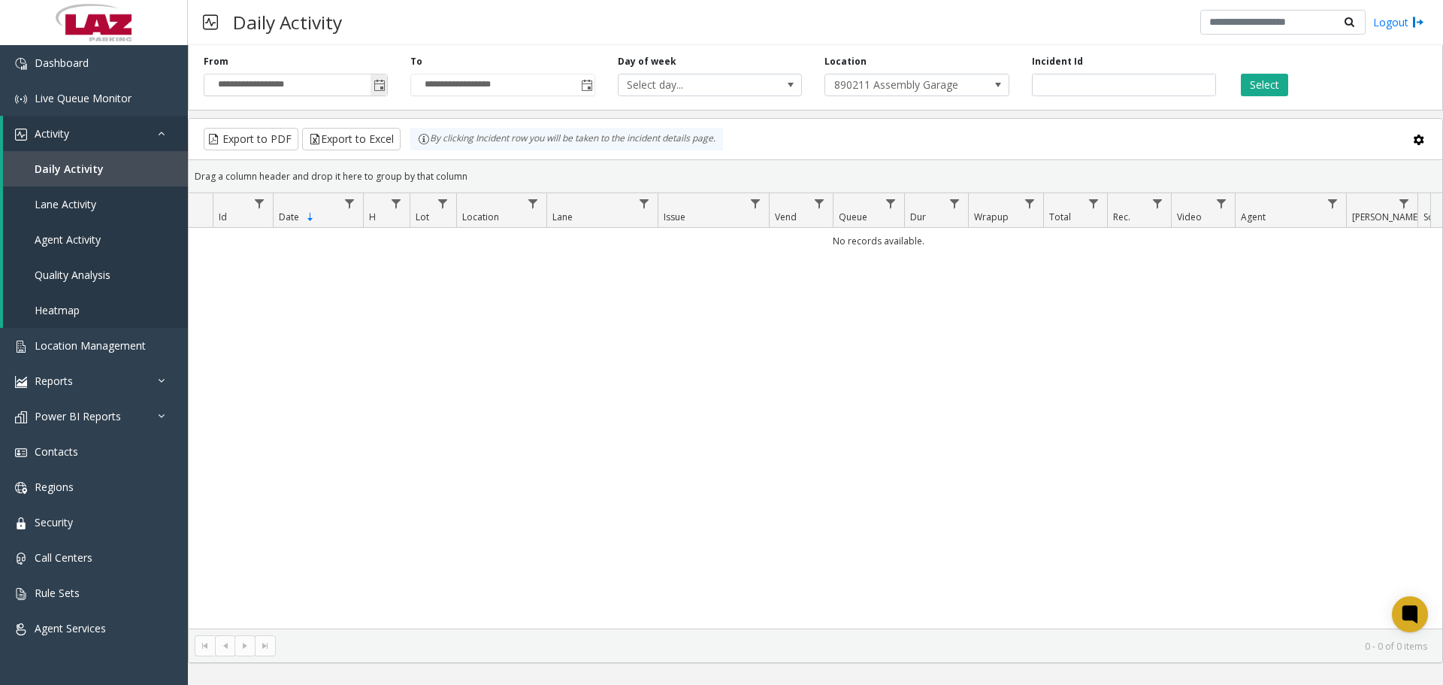
click at [380, 78] on span "Toggle popup" at bounding box center [379, 85] width 17 height 24
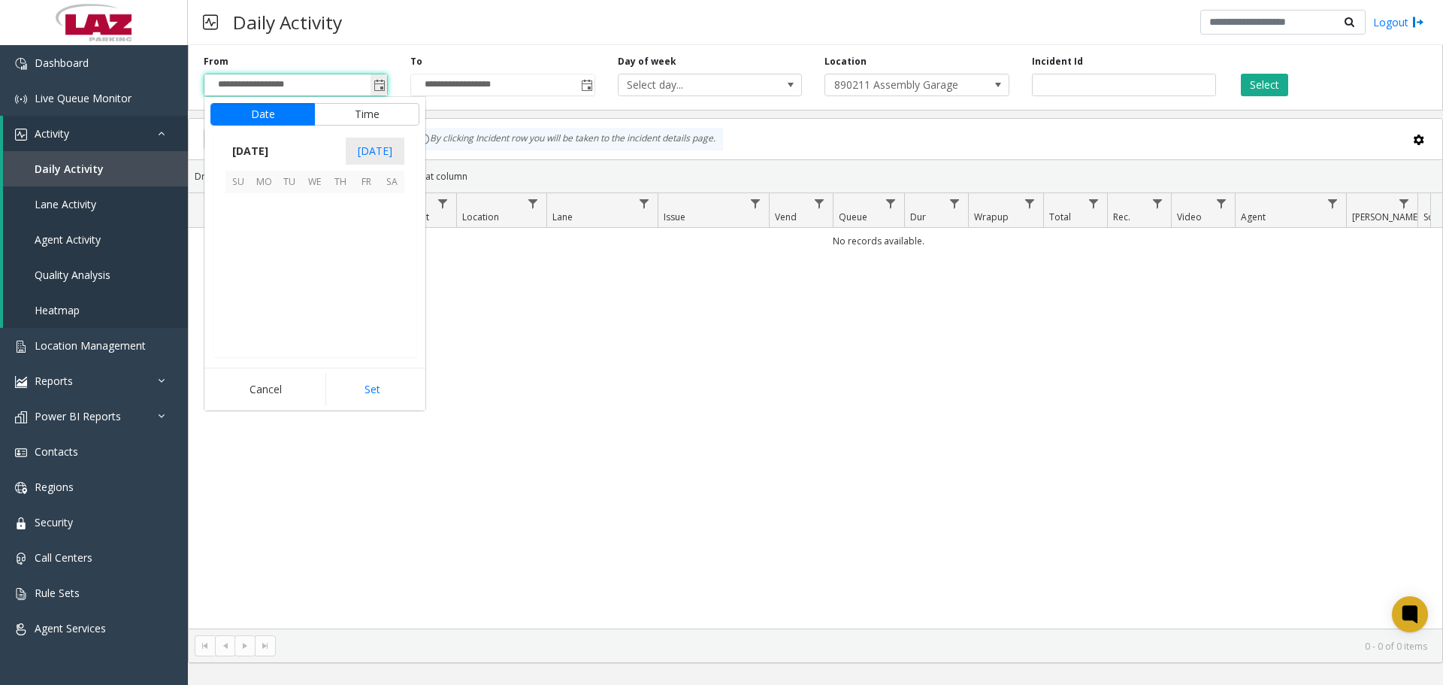
scroll to position [269747, 0]
drag, startPoint x: 262, startPoint y: 256, endPoint x: 263, endPoint y: 268, distance: 12.0
click at [262, 256] on span "15" at bounding box center [264, 257] width 26 height 26
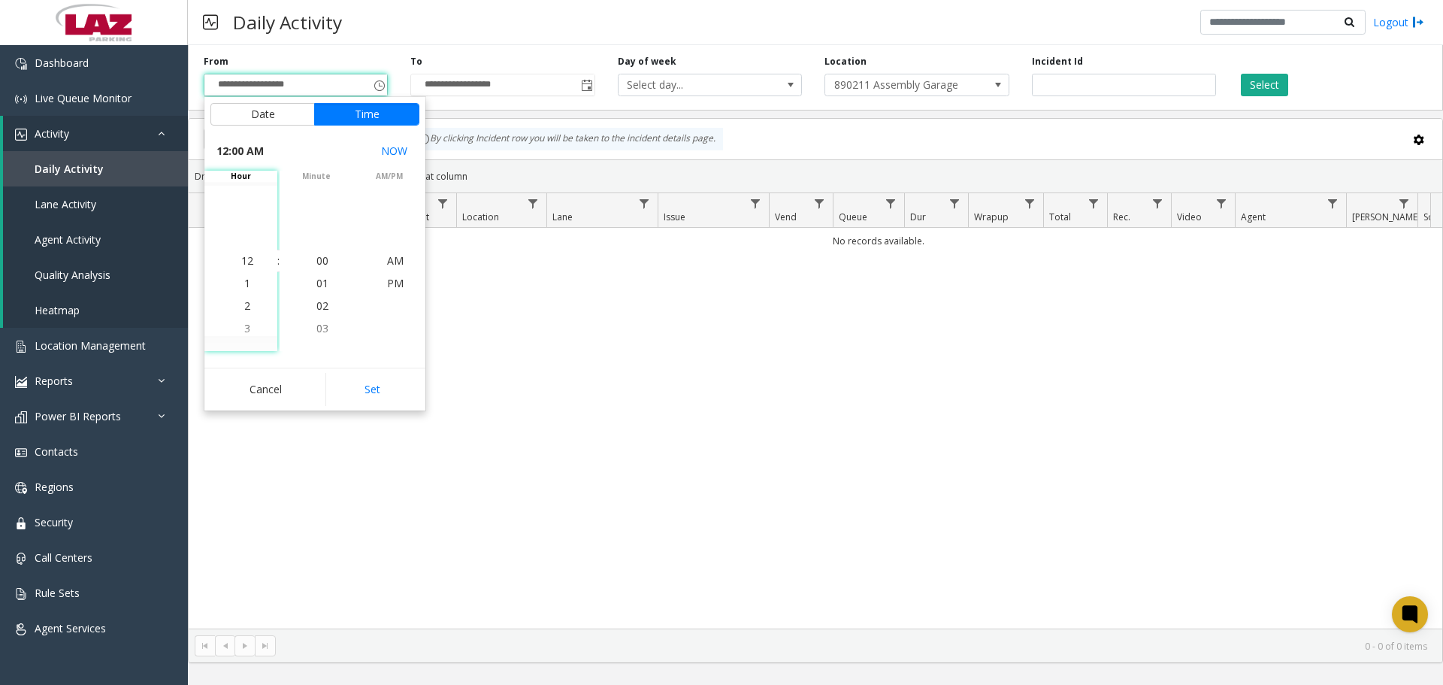
drag, startPoint x: 368, startPoint y: 380, endPoint x: 629, endPoint y: 175, distance: 331.8
click at [368, 380] on button "Set" at bounding box center [372, 389] width 95 height 33
type input "**********"
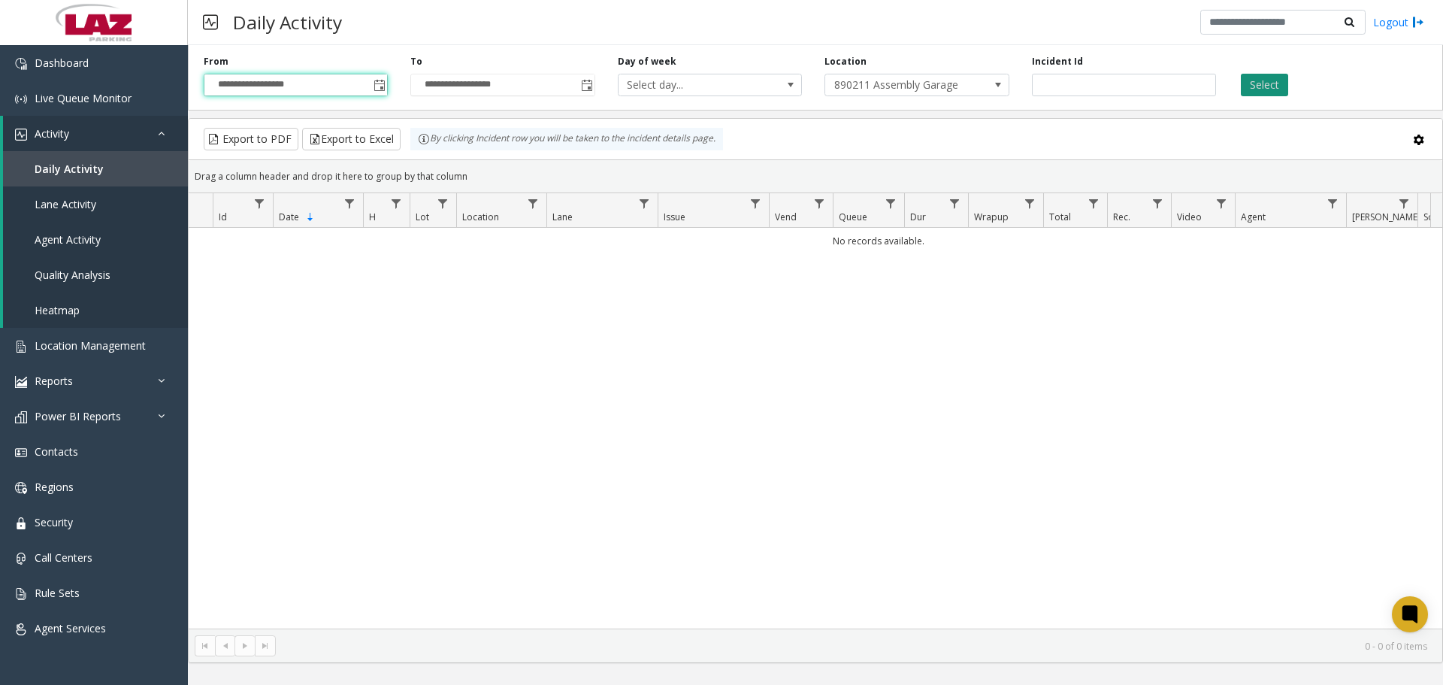
click at [1263, 86] on button "Select" at bounding box center [1264, 85] width 47 height 23
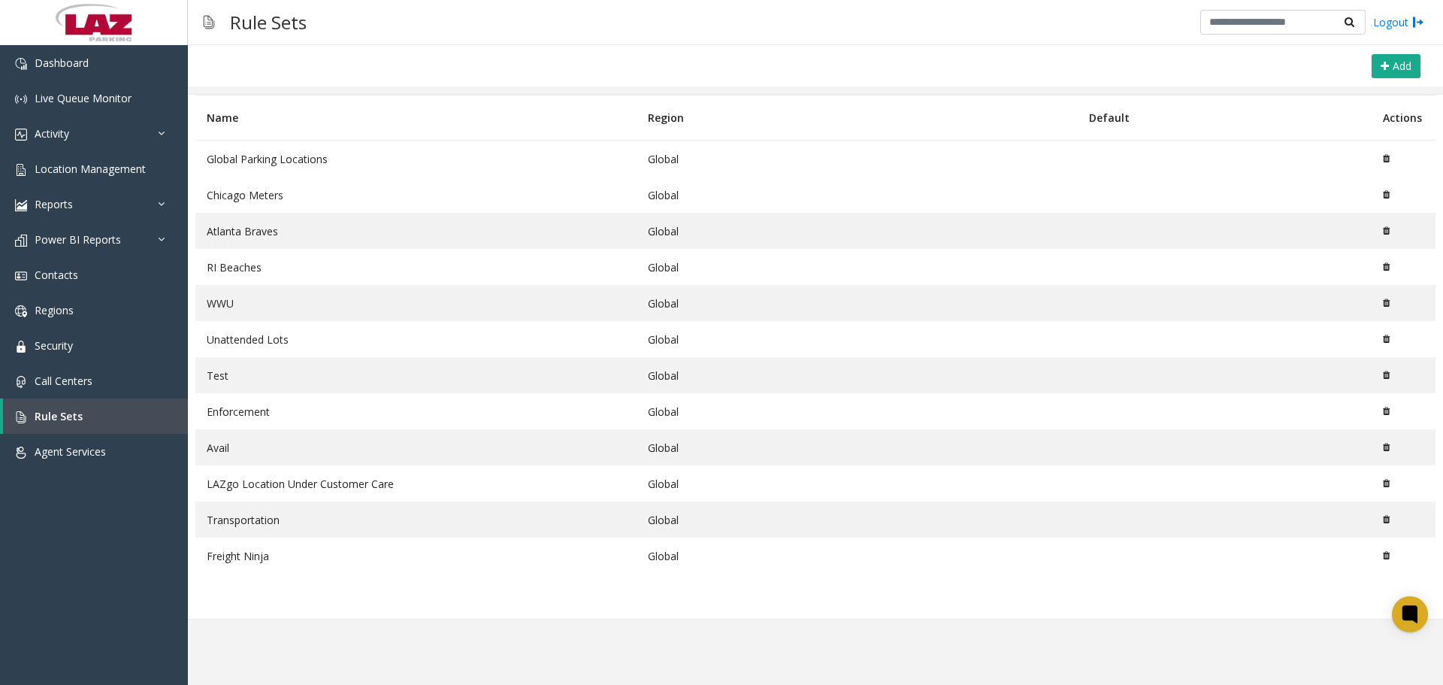
click at [386, 156] on td "Global Parking Locations" at bounding box center [415, 159] width 441 height 37
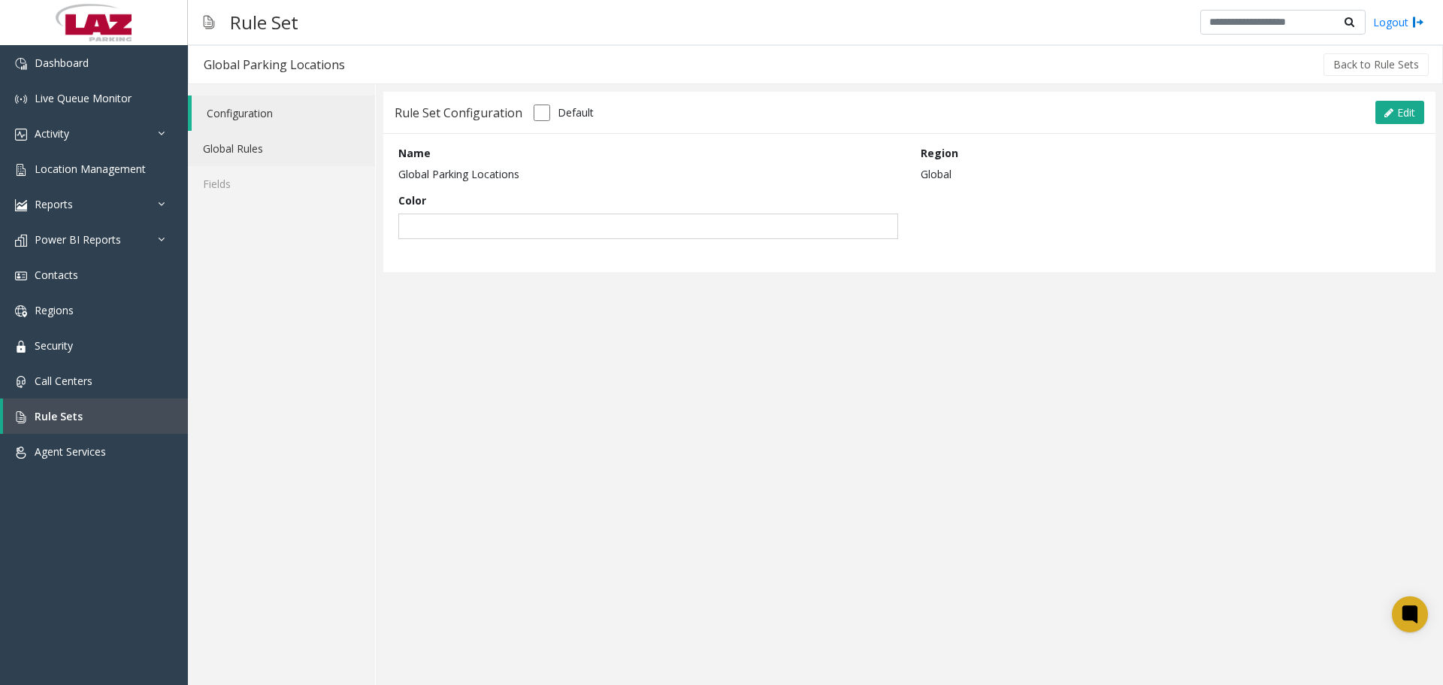
click at [288, 153] on link "Global Rules" at bounding box center [281, 148] width 187 height 35
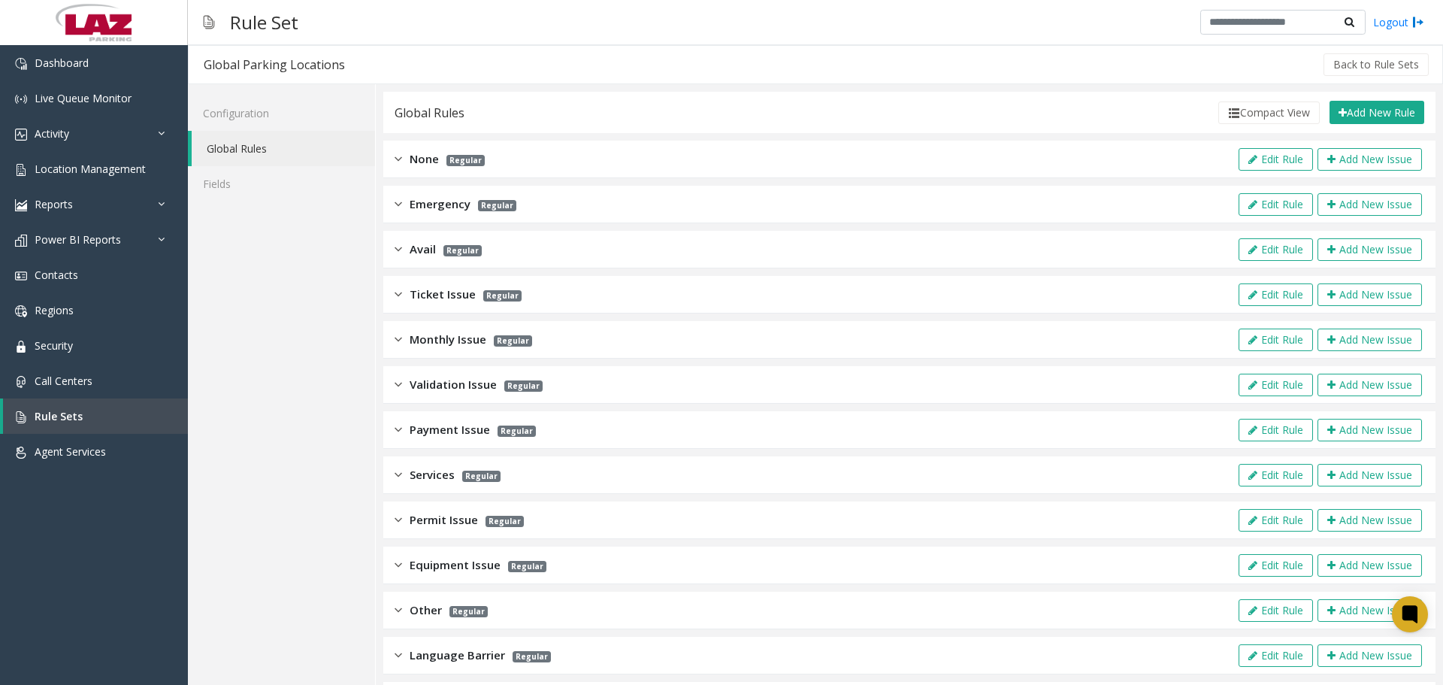
click at [460, 428] on span "Payment Issue" at bounding box center [450, 429] width 80 height 17
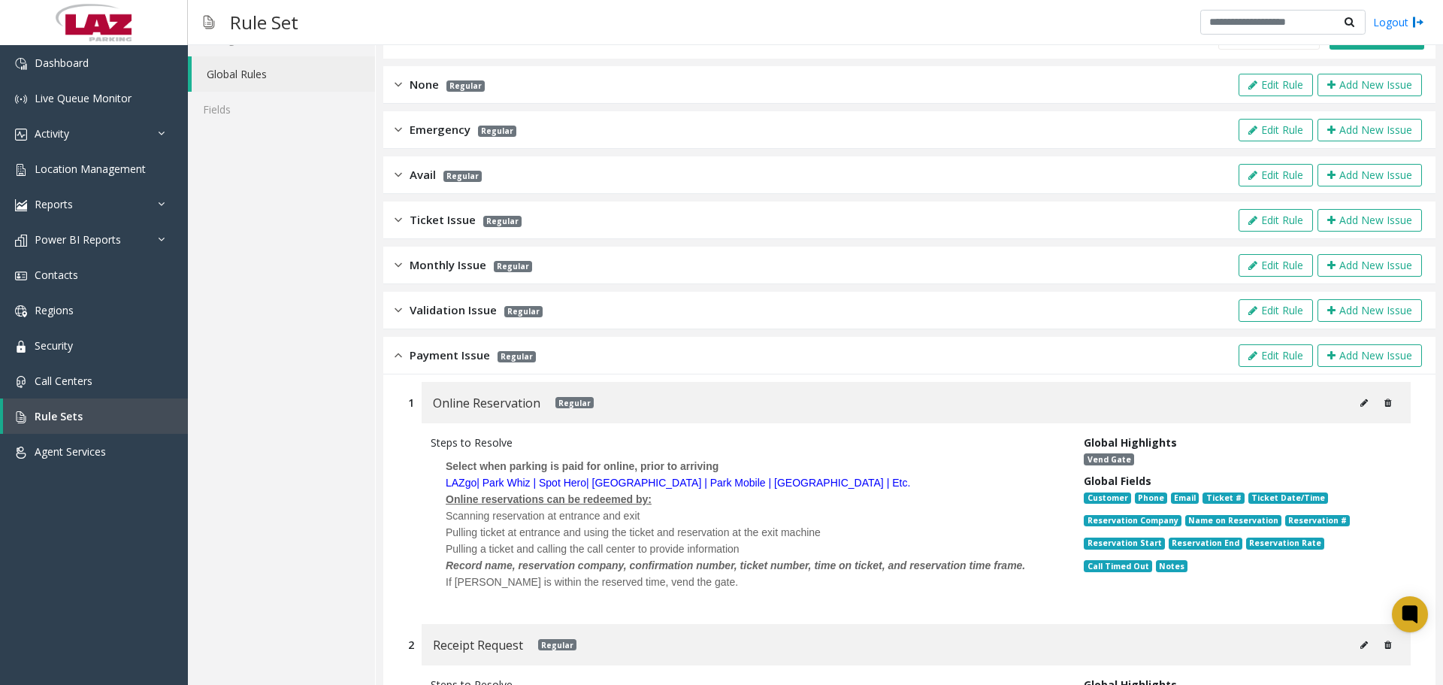
scroll to position [75, 0]
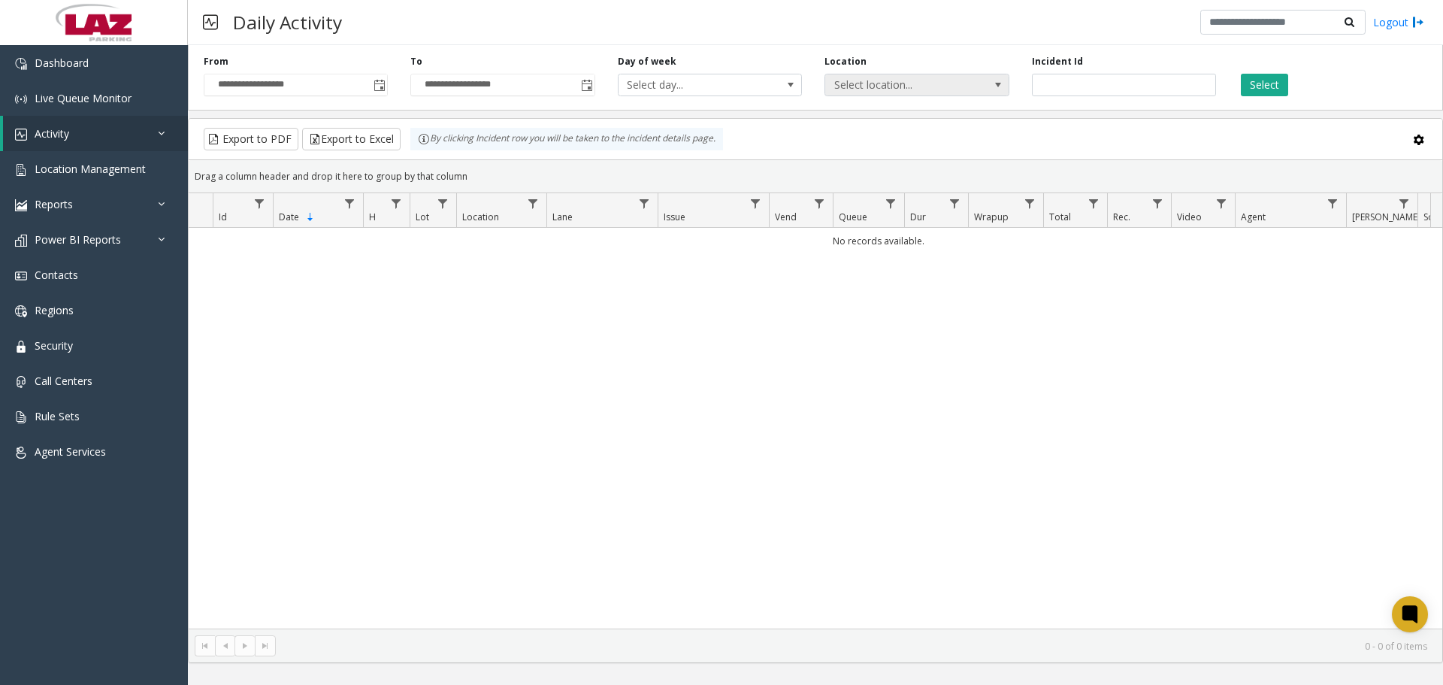
click at [856, 83] on span "Select location..." at bounding box center [898, 84] width 147 height 21
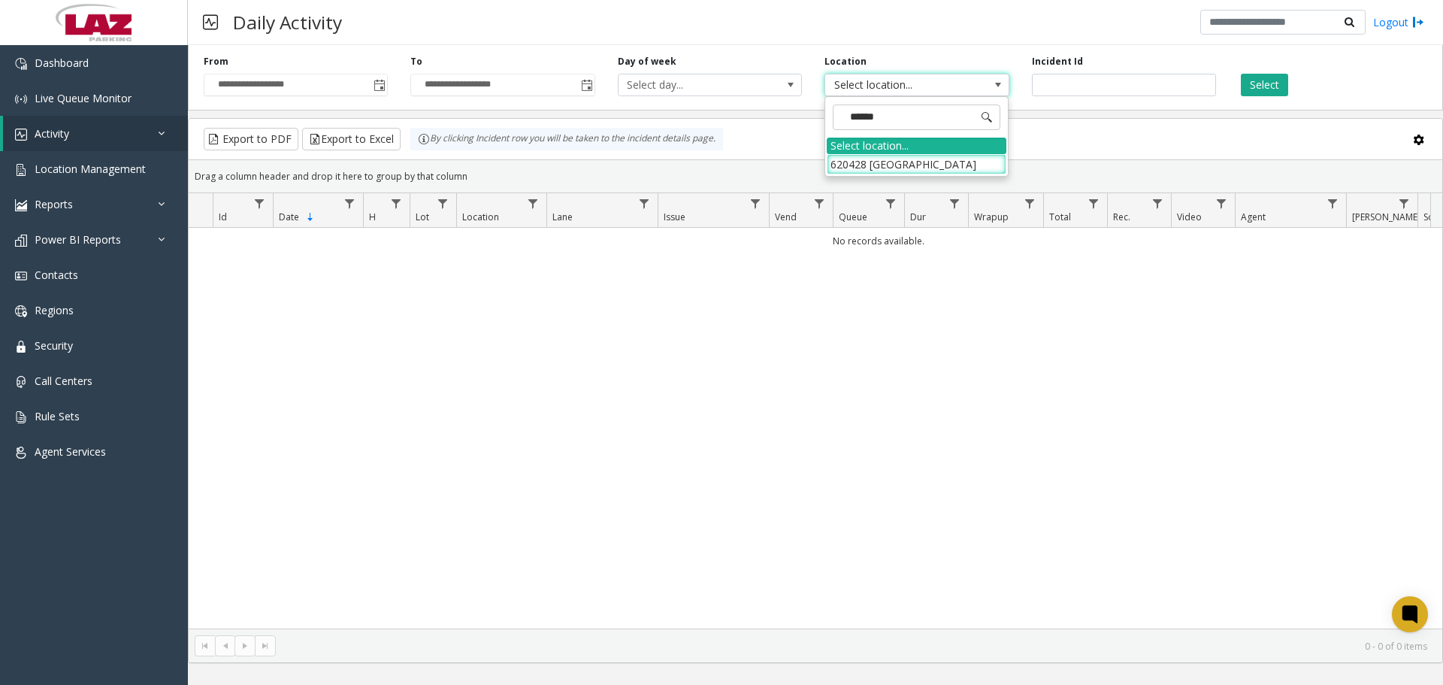
type input "*******"
click at [869, 172] on li "620428 [GEOGRAPHIC_DATA]" at bounding box center [917, 164] width 180 height 20
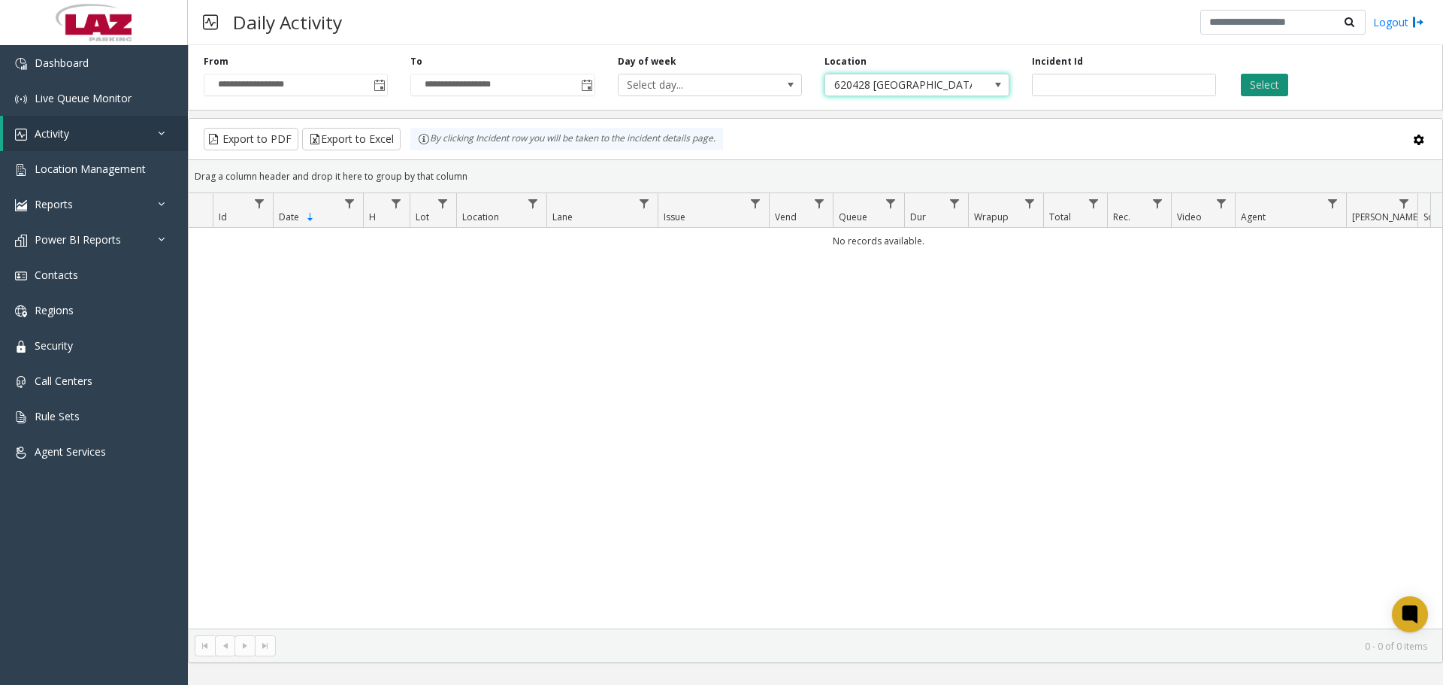
click at [1277, 78] on button "Select" at bounding box center [1264, 85] width 47 height 23
